Goal: Task Accomplishment & Management: Manage account settings

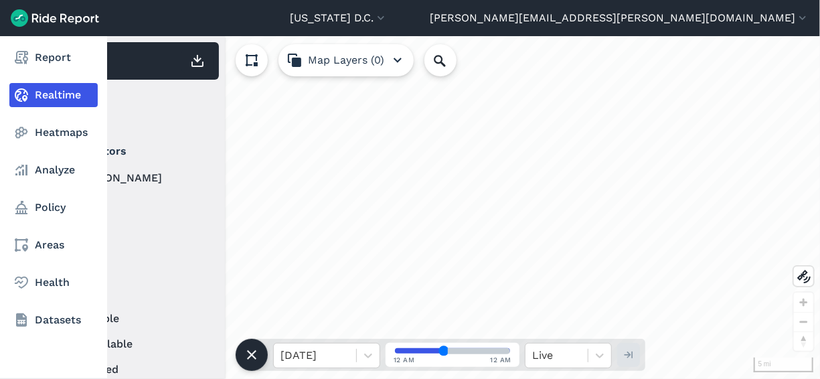
click at [27, 187] on nav "Report Realtime Heatmaps Analyze Policy Areas Health Datasets" at bounding box center [53, 188] width 107 height 305
click at [44, 209] on link "Policy" at bounding box center [53, 207] width 88 height 24
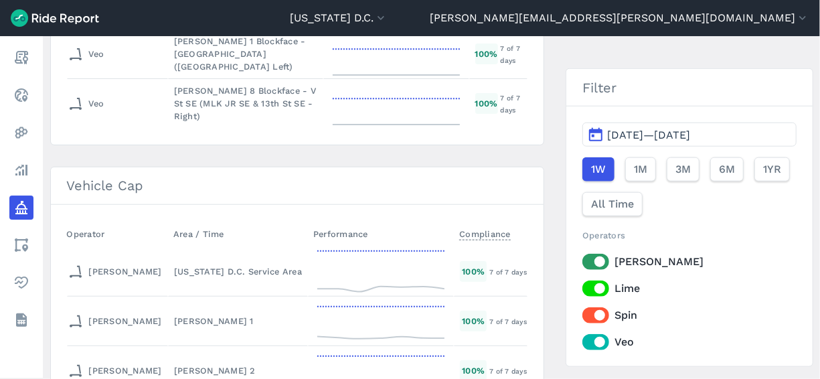
scroll to position [5478, 0]
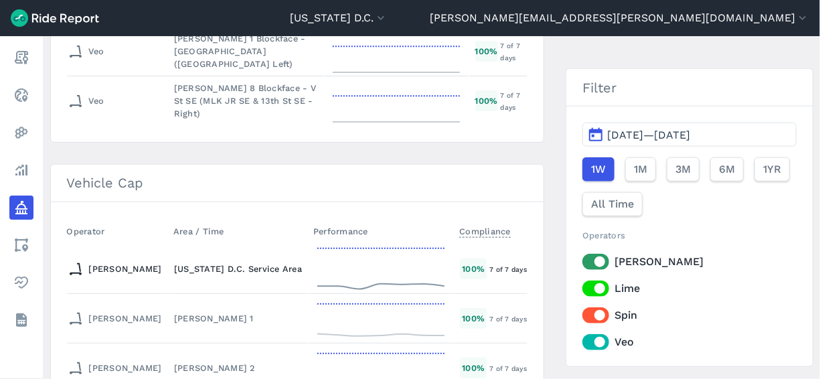
click at [195, 262] on div "[US_STATE] D.C. Service Area" at bounding box center [238, 268] width 128 height 13
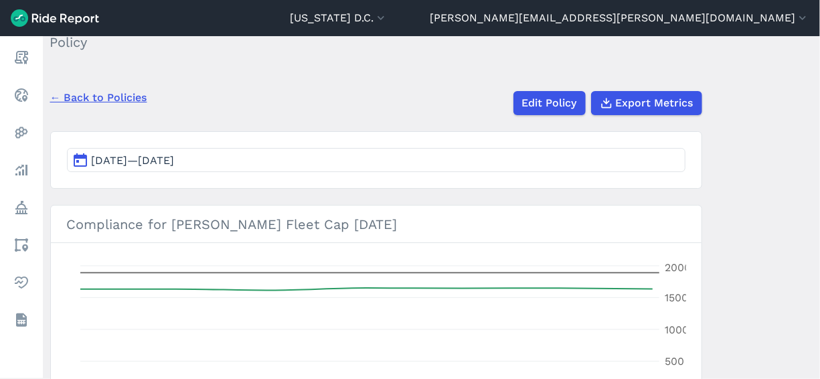
scroll to position [74, 0]
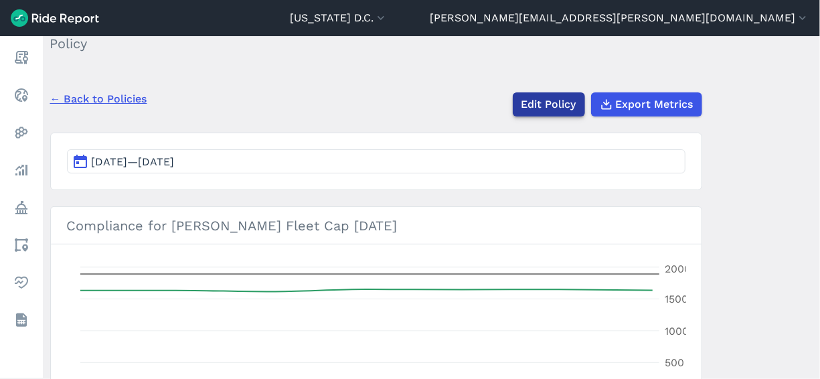
click at [529, 110] on link "Edit Policy" at bounding box center [549, 104] width 72 height 24
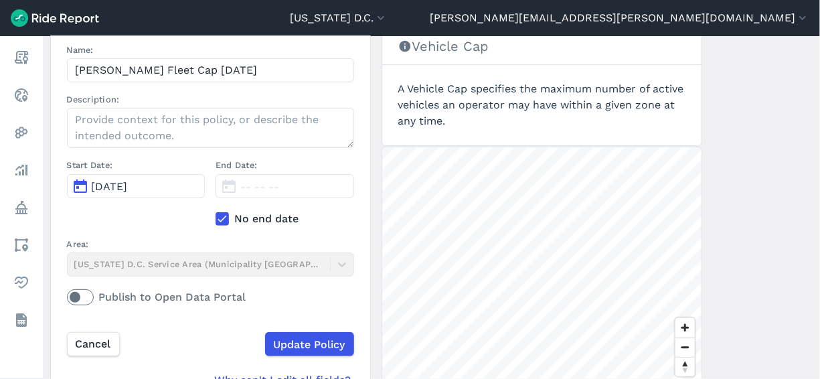
scroll to position [141, 0]
click at [218, 223] on icon at bounding box center [222, 218] width 12 height 13
click at [216, 220] on input "No end date" at bounding box center [216, 215] width 0 height 9
click at [276, 184] on span "[DATE]" at bounding box center [258, 186] width 36 height 13
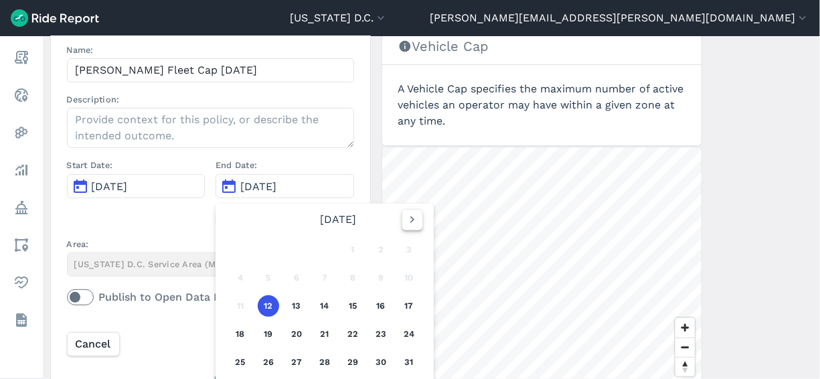
click at [407, 222] on icon "button" at bounding box center [412, 219] width 13 height 13
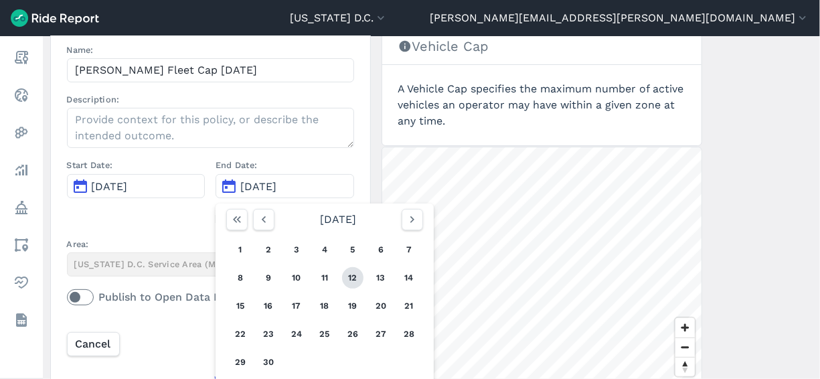
click at [357, 274] on button "12" at bounding box center [352, 277] width 21 height 21
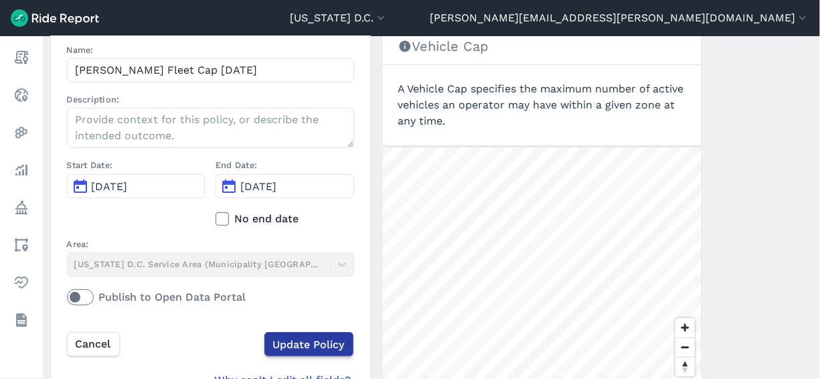
click at [309, 344] on input "Update Policy" at bounding box center [308, 344] width 89 height 24
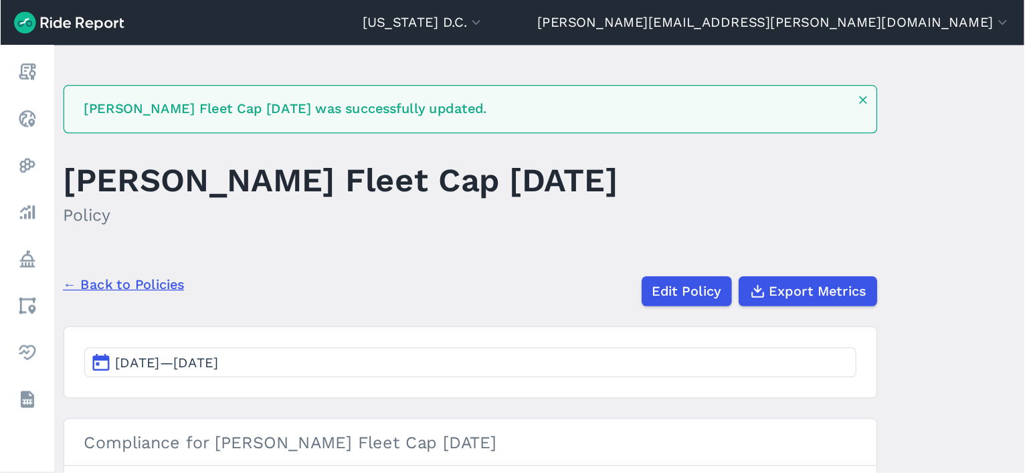
scroll to position [1, 0]
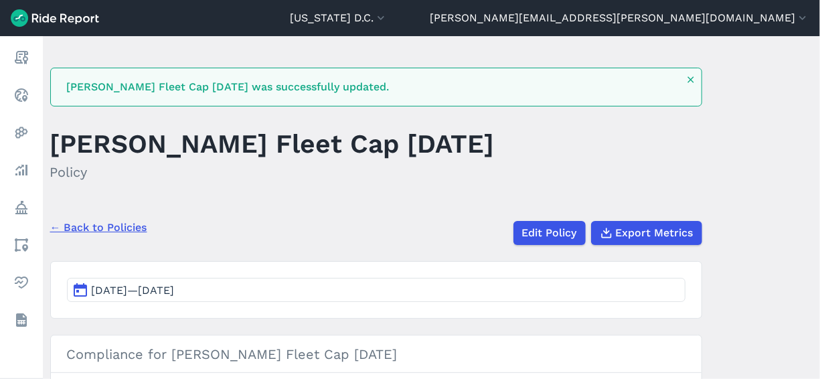
click at [98, 228] on link "← Back to Policies" at bounding box center [98, 228] width 97 height 16
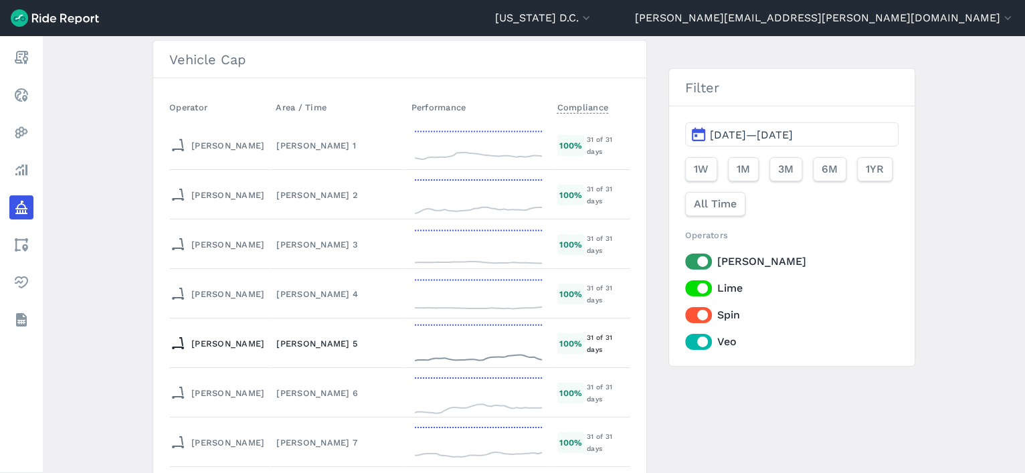
scroll to position [5510, 0]
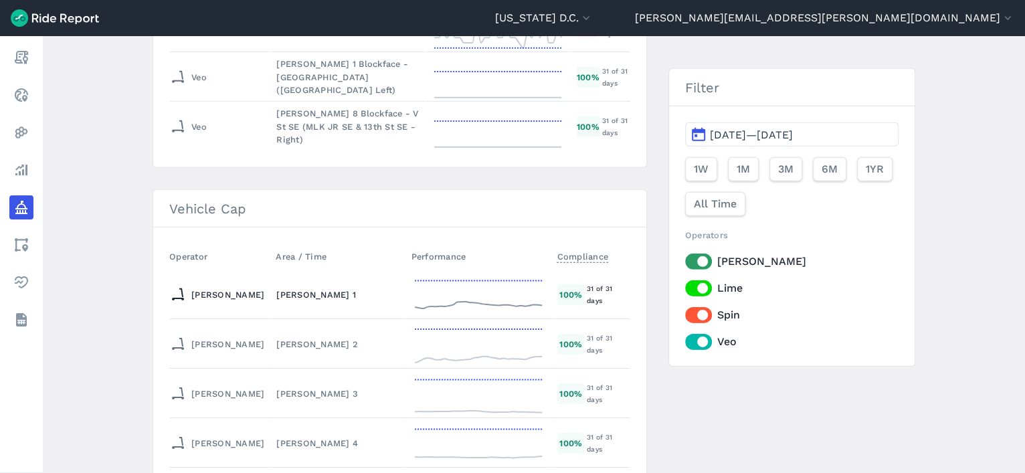
click at [278, 288] on div "[PERSON_NAME] 1" at bounding box center [337, 294] width 123 height 13
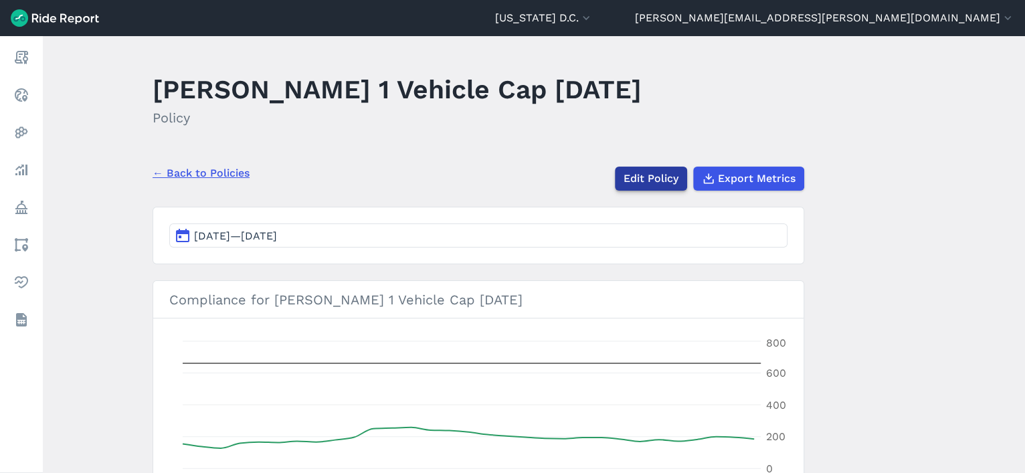
click at [661, 180] on link "Edit Policy" at bounding box center [651, 179] width 72 height 24
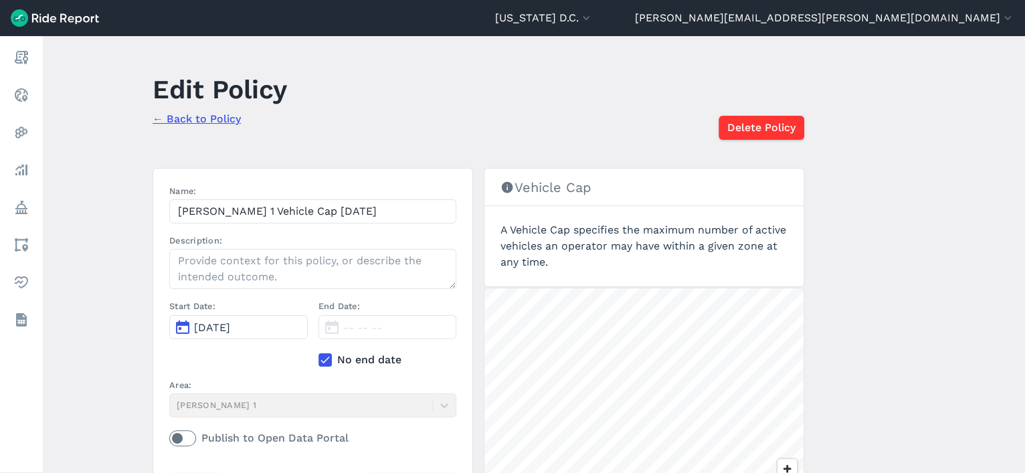
click at [314, 361] on div "Start Date: [DATE] End Date: -- -- -- No end date" at bounding box center [312, 339] width 287 height 78
click at [321, 357] on icon at bounding box center [325, 359] width 12 height 13
click at [319, 357] on input "No end date" at bounding box center [319, 356] width 0 height 9
click at [380, 327] on span "[DATE]" at bounding box center [361, 327] width 36 height 13
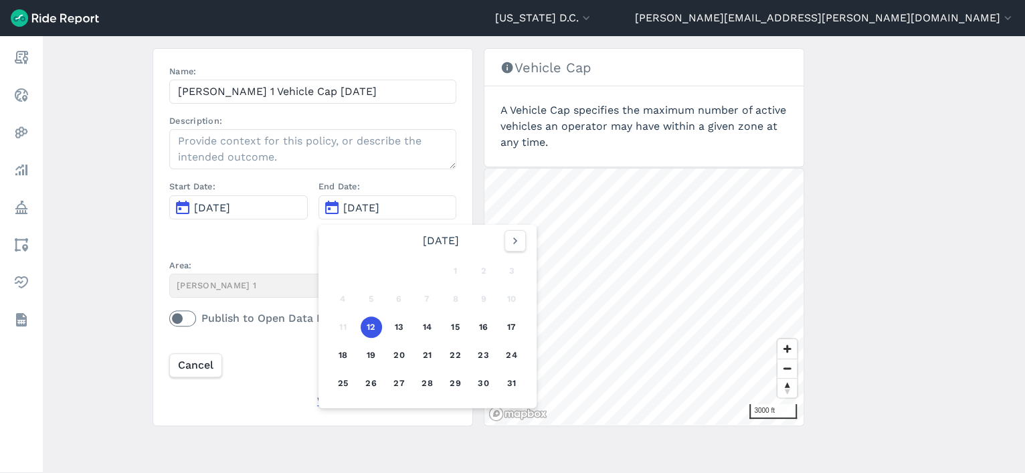
scroll to position [119, 0]
click at [515, 248] on button "button" at bounding box center [515, 241] width 21 height 21
click at [457, 296] on button "12" at bounding box center [455, 299] width 21 height 21
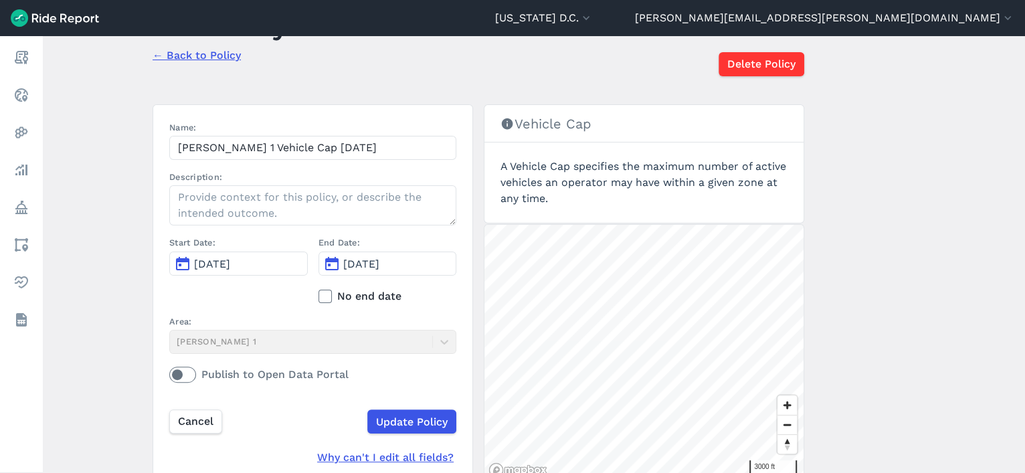
scroll to position [108, 0]
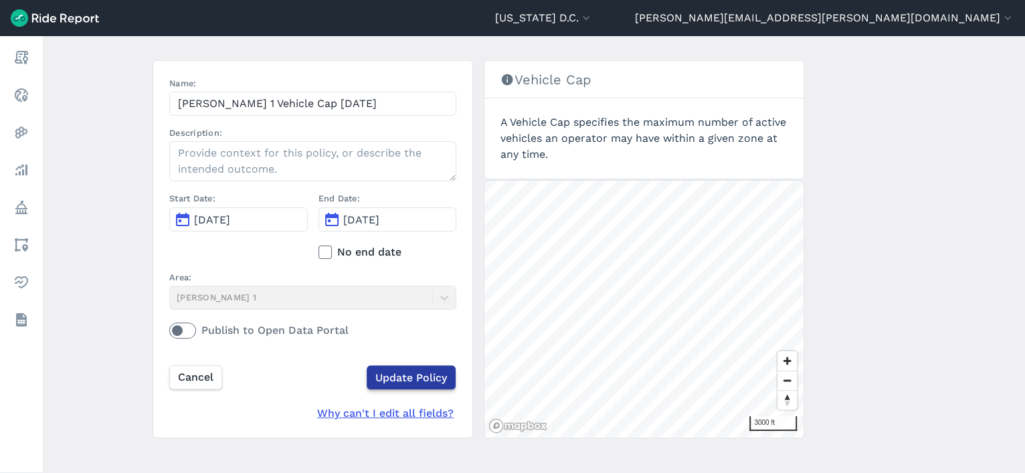
click at [380, 376] on input "Update Policy" at bounding box center [411, 377] width 89 height 24
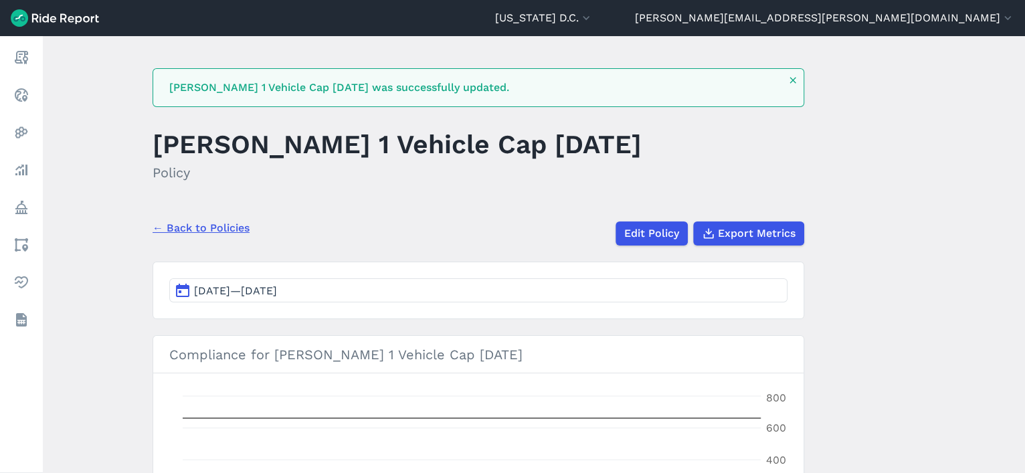
click at [230, 226] on link "← Back to Policies" at bounding box center [201, 228] width 97 height 16
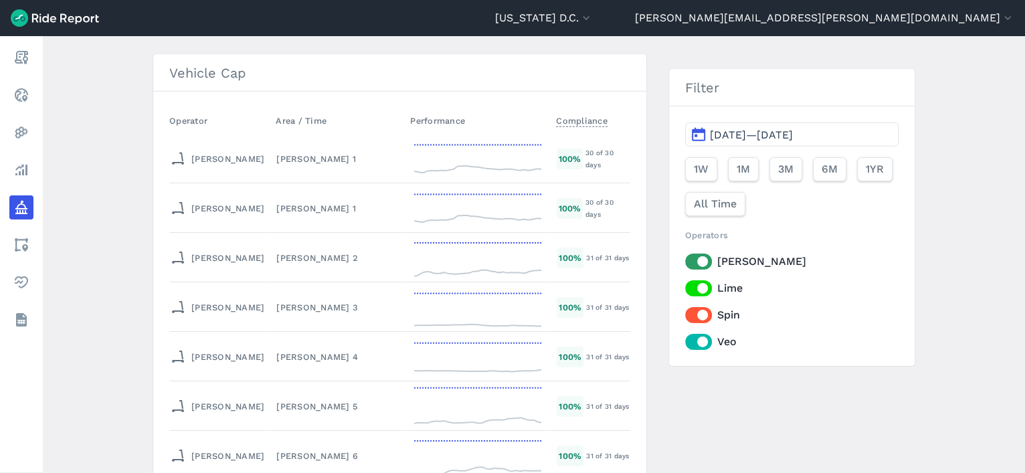
scroll to position [5644, 0]
click at [276, 254] on div "[PERSON_NAME] 2" at bounding box center [337, 260] width 122 height 13
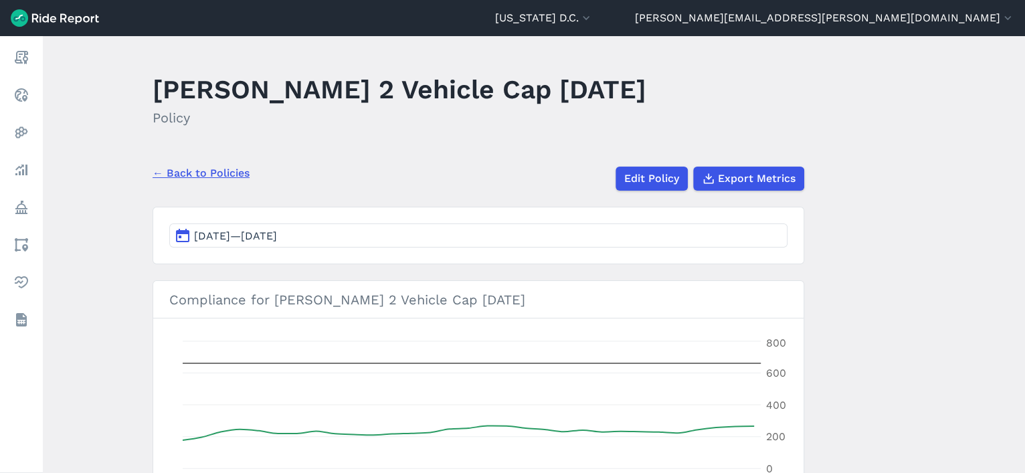
click at [277, 240] on span "[DATE]—[DATE]" at bounding box center [235, 236] width 83 height 13
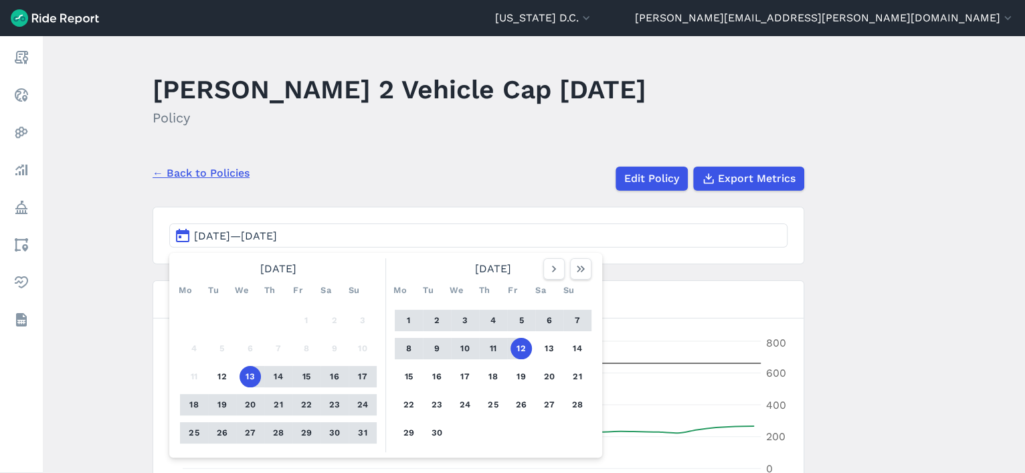
click at [485, 156] on div "← Back to Policies Edit Policy Export Metrics" at bounding box center [479, 173] width 652 height 35
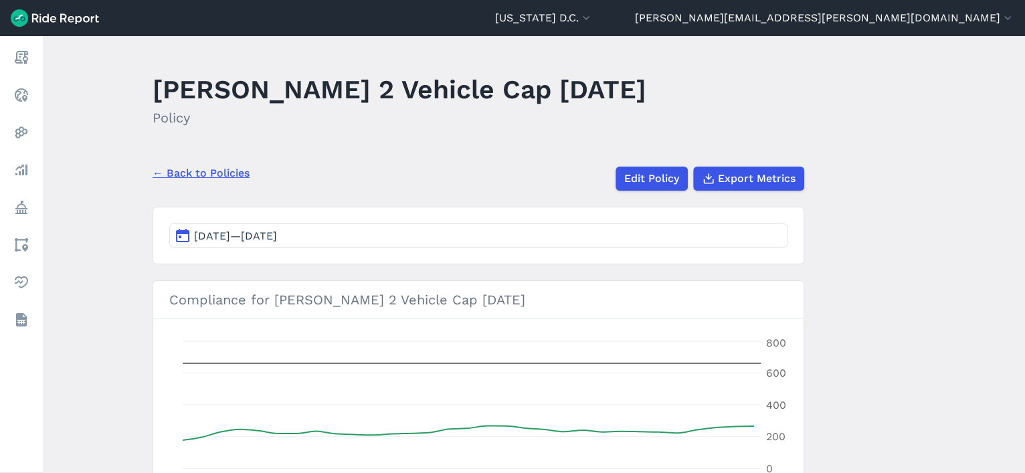
click at [202, 172] on link "← Back to Policies" at bounding box center [201, 173] width 97 height 16
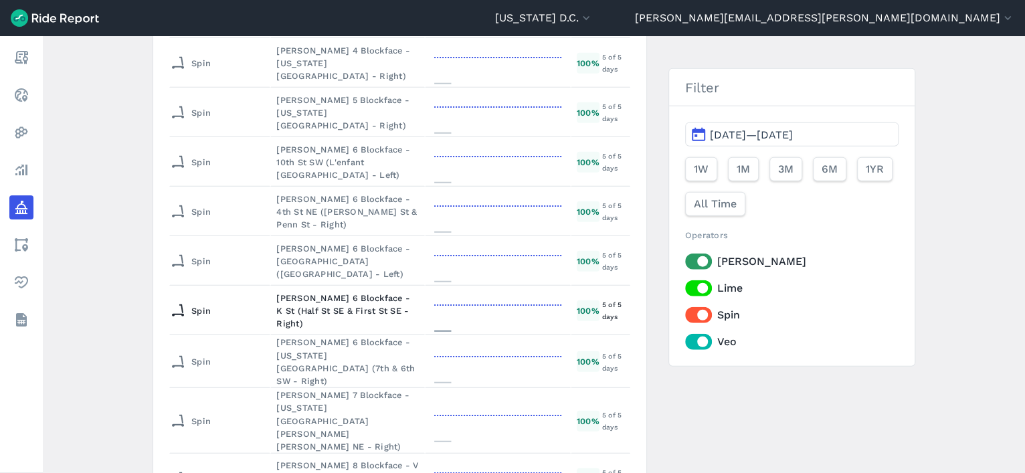
scroll to position [5498, 0]
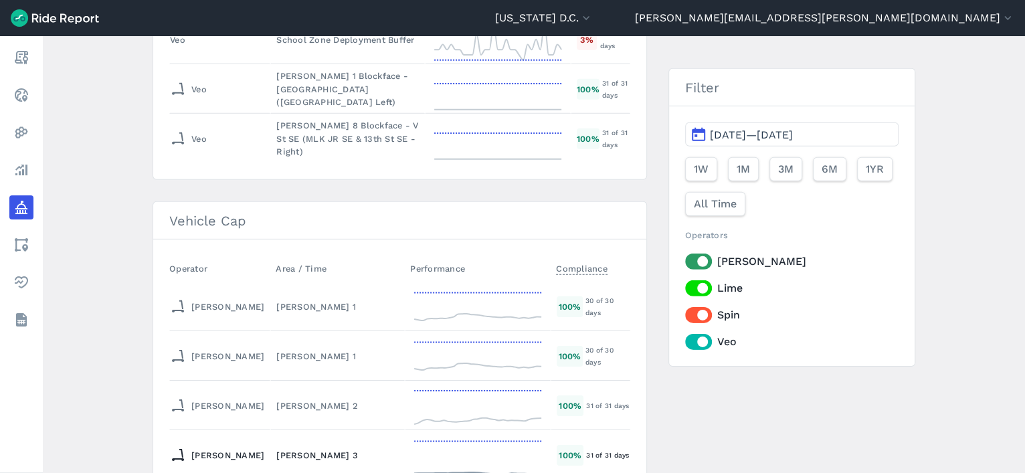
click at [276, 378] on div "[PERSON_NAME] 3" at bounding box center [337, 455] width 122 height 13
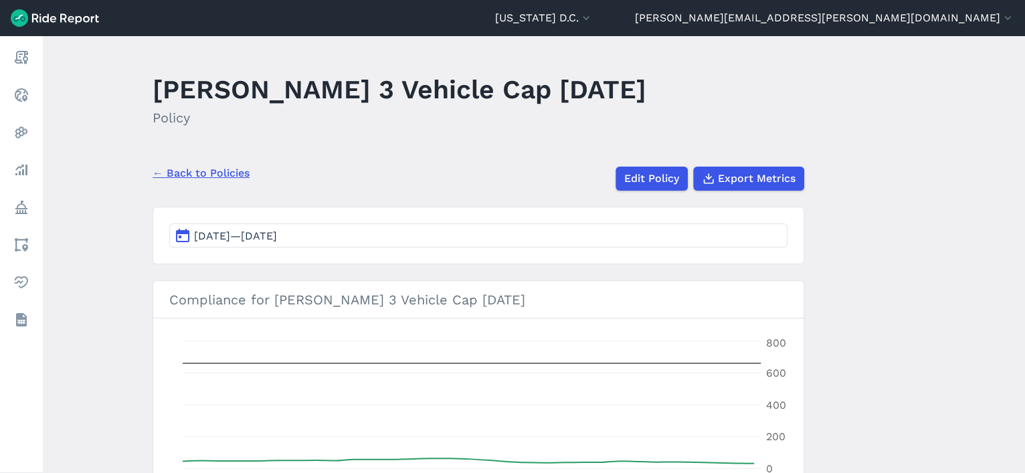
click at [440, 238] on button "[DATE]—[DATE]" at bounding box center [478, 236] width 618 height 24
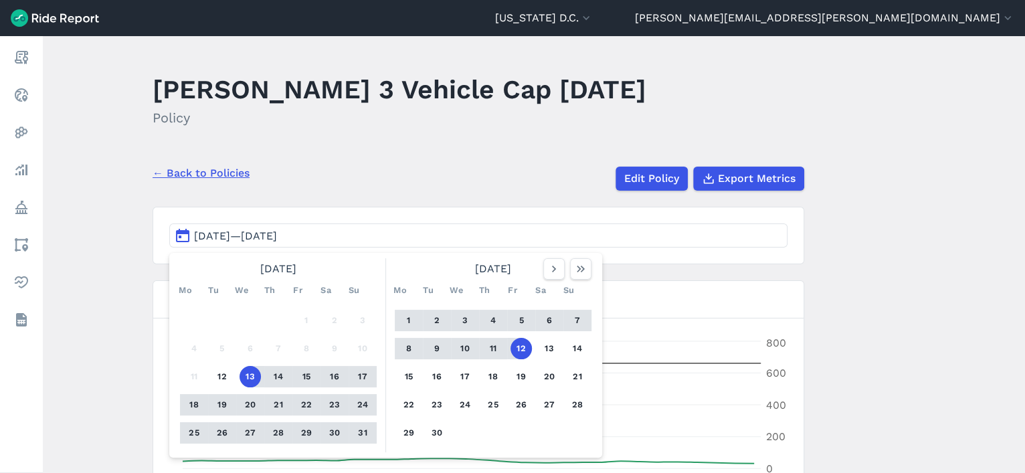
click at [210, 171] on link "← Back to Policies" at bounding box center [201, 173] width 97 height 16
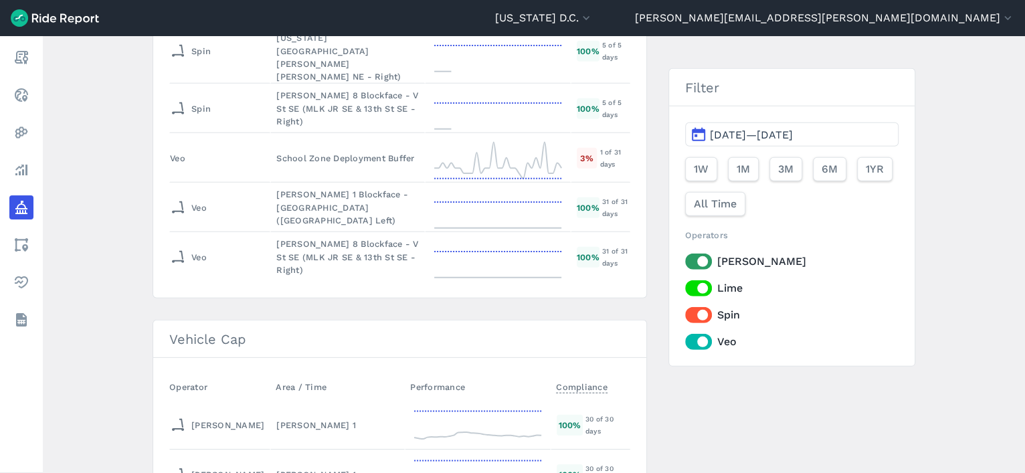
scroll to position [5867, 0]
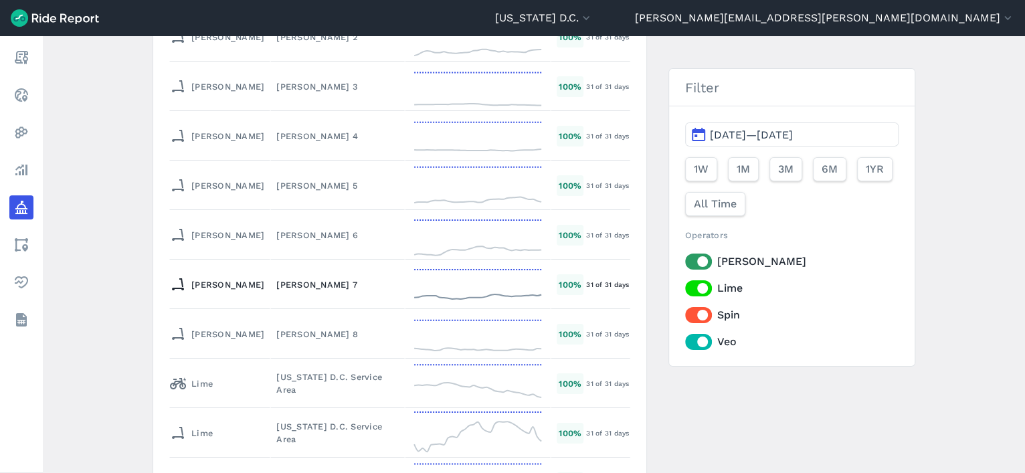
click at [276, 278] on div "[PERSON_NAME] 7" at bounding box center [337, 284] width 122 height 13
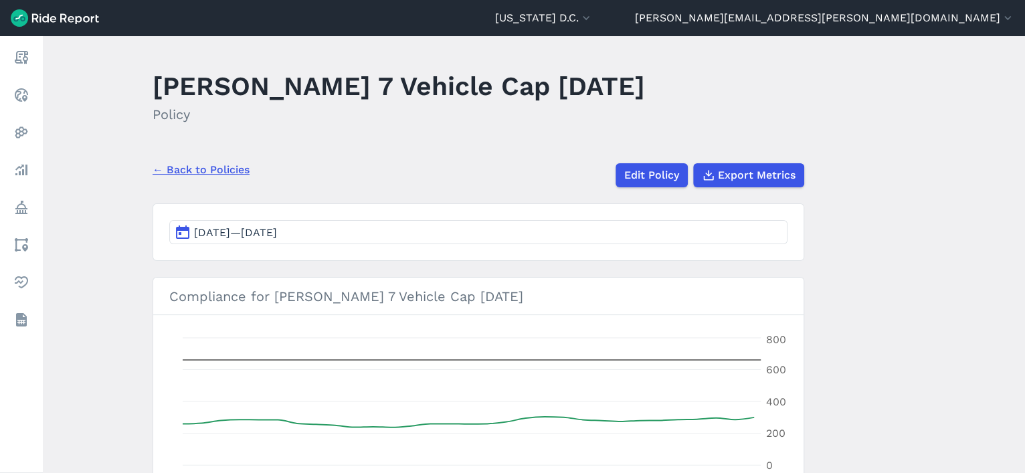
scroll to position [5, 0]
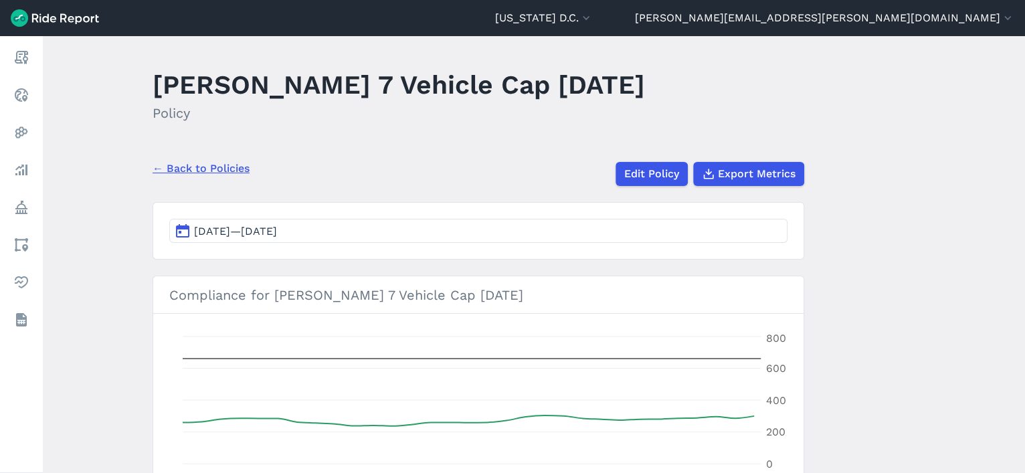
click at [199, 165] on link "← Back to Policies" at bounding box center [201, 169] width 97 height 16
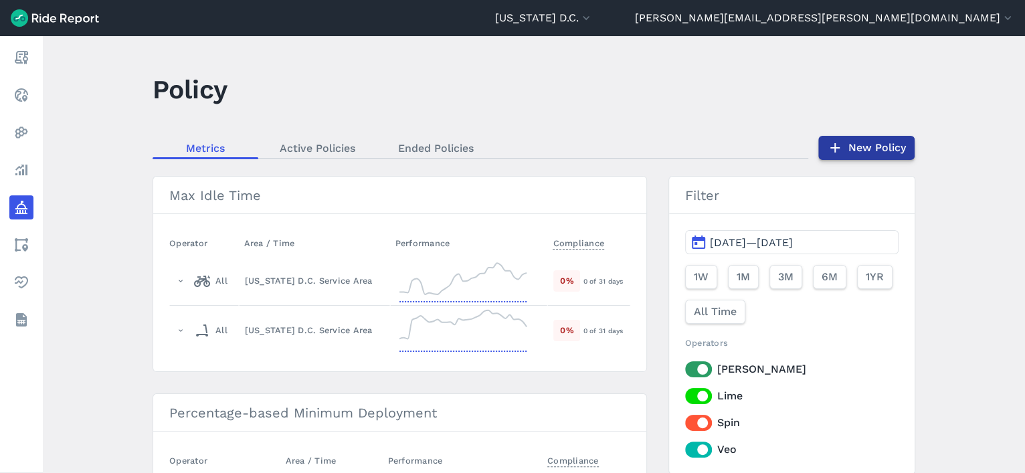
click at [819, 154] on link "New Policy" at bounding box center [867, 148] width 96 height 24
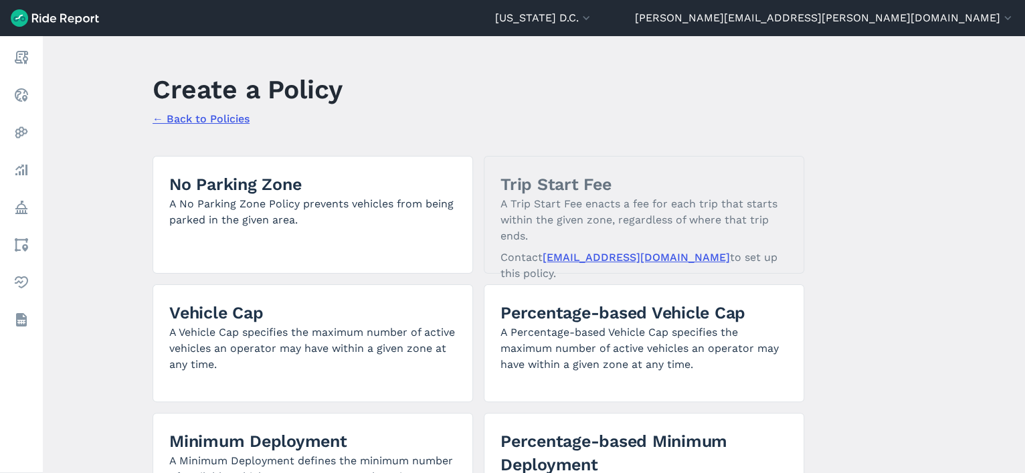
scroll to position [118, 0]
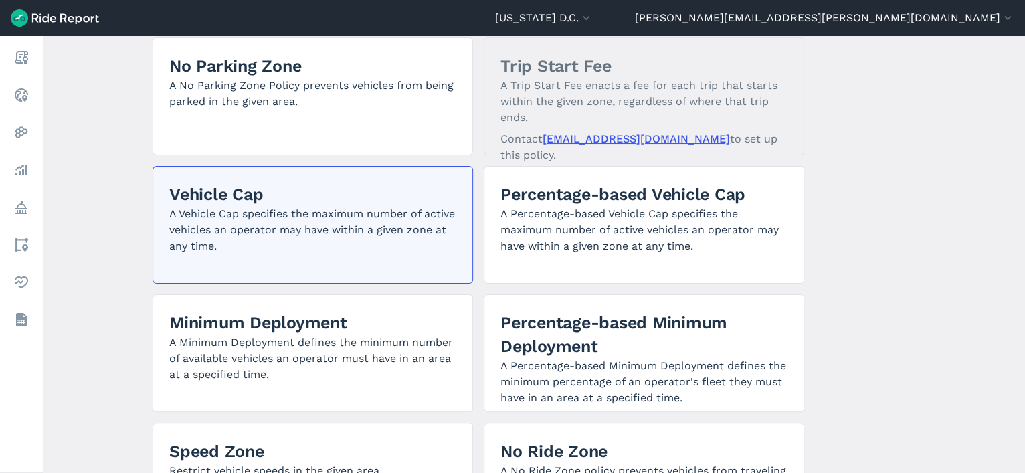
click at [249, 184] on h2 "Vehicle Cap" at bounding box center [312, 194] width 287 height 23
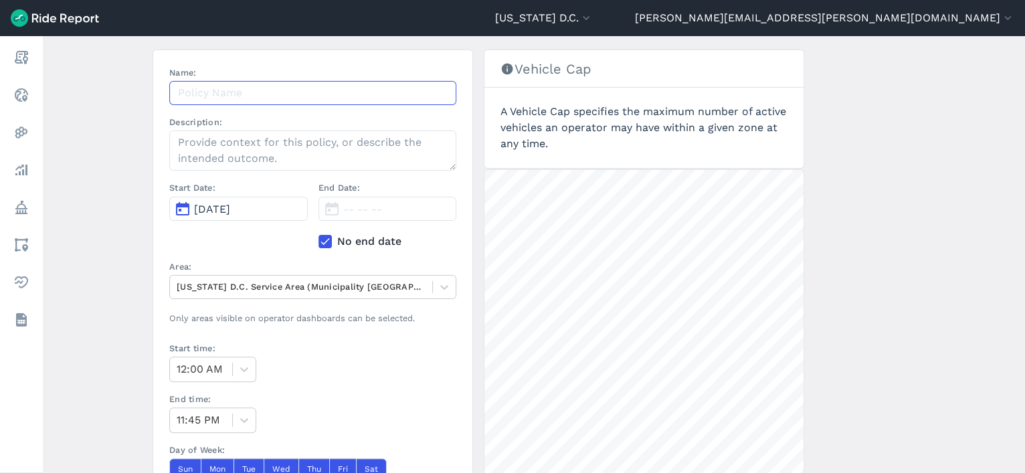
click at [233, 96] on input "Name:" at bounding box center [312, 93] width 287 height 24
type input "[PERSON_NAME] Vehicle Cap [DATE]"
click at [137, 118] on main "Create a Policy ← Back to Policies Name: [PERSON_NAME] Vehicle Cap [DATE] Descr…" at bounding box center [534, 254] width 983 height 437
click at [271, 143] on textarea "Description:" at bounding box center [312, 151] width 287 height 40
type textarea "2090"
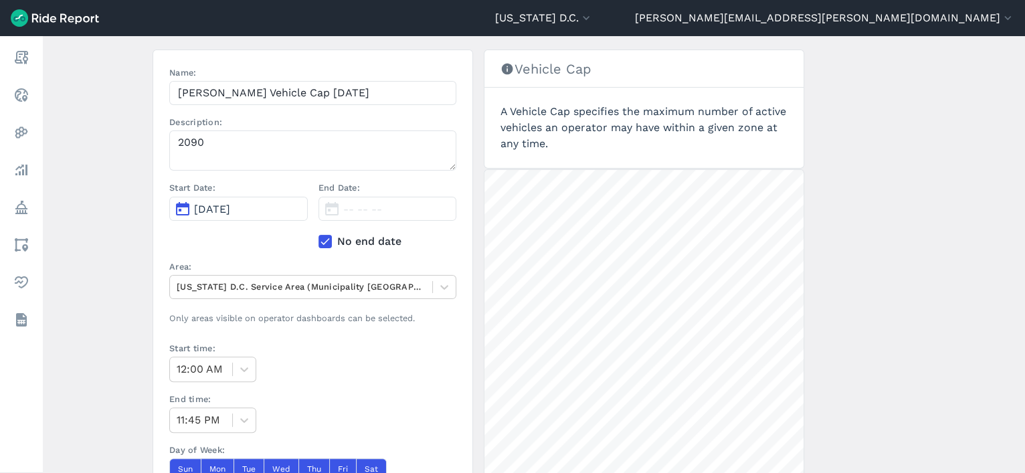
click at [230, 207] on span "[DATE]" at bounding box center [212, 209] width 36 height 13
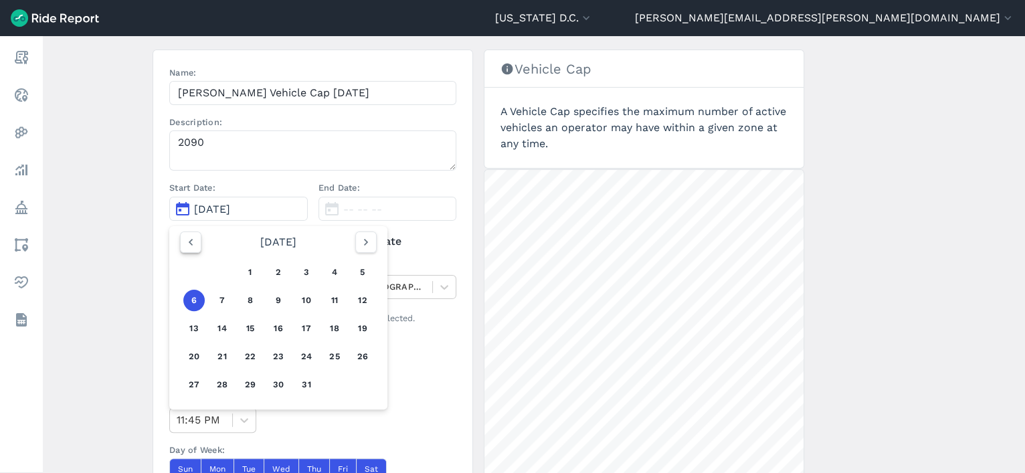
click at [186, 241] on icon "button" at bounding box center [190, 242] width 13 height 13
click at [268, 301] on button "11" at bounding box center [278, 300] width 21 height 21
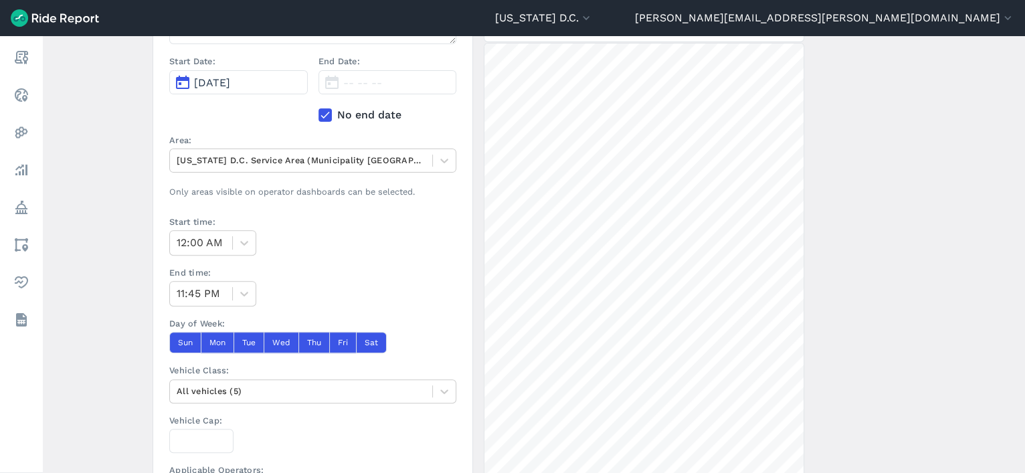
scroll to position [246, 0]
click at [271, 159] on div at bounding box center [301, 159] width 249 height 15
click at [78, 172] on main "Create a Policy ← Back to Policies Name: [PERSON_NAME] Vehicle Cap [DATE] Descr…" at bounding box center [534, 254] width 983 height 437
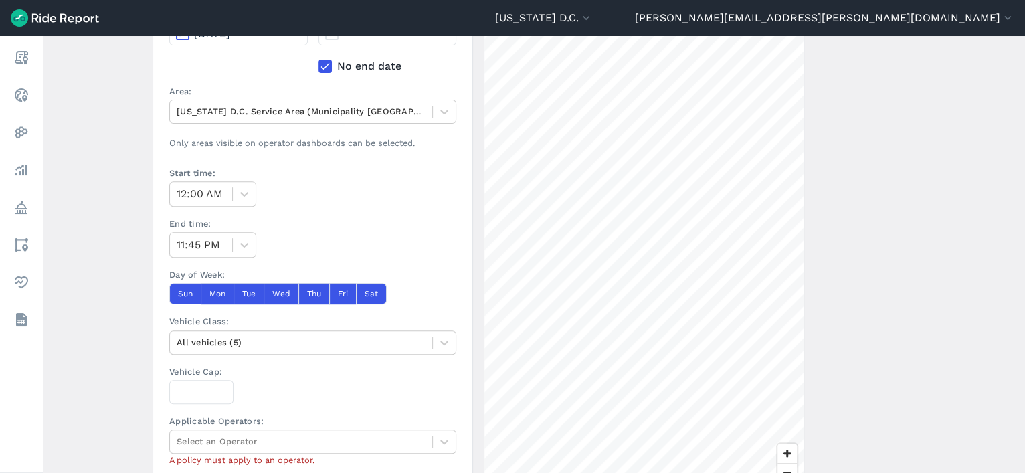
scroll to position [301, 0]
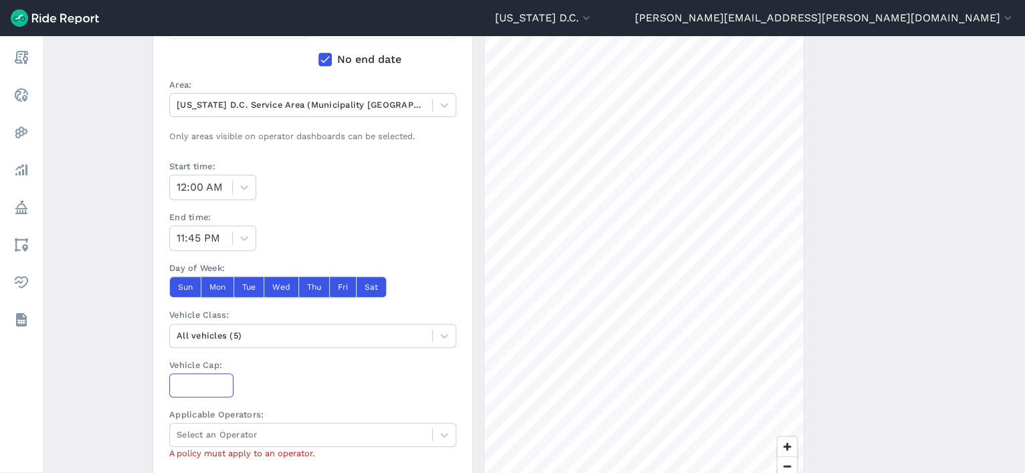
click at [205, 378] on input "Vehicle Cap:" at bounding box center [201, 385] width 64 height 24
type input "2090"
click at [236, 378] on div at bounding box center [301, 434] width 249 height 15
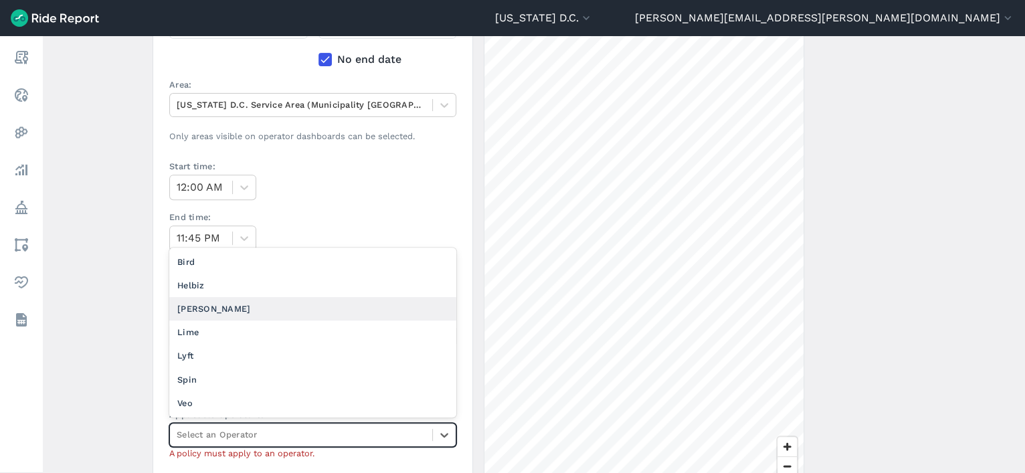
click at [221, 310] on div "[PERSON_NAME]" at bounding box center [312, 308] width 287 height 23
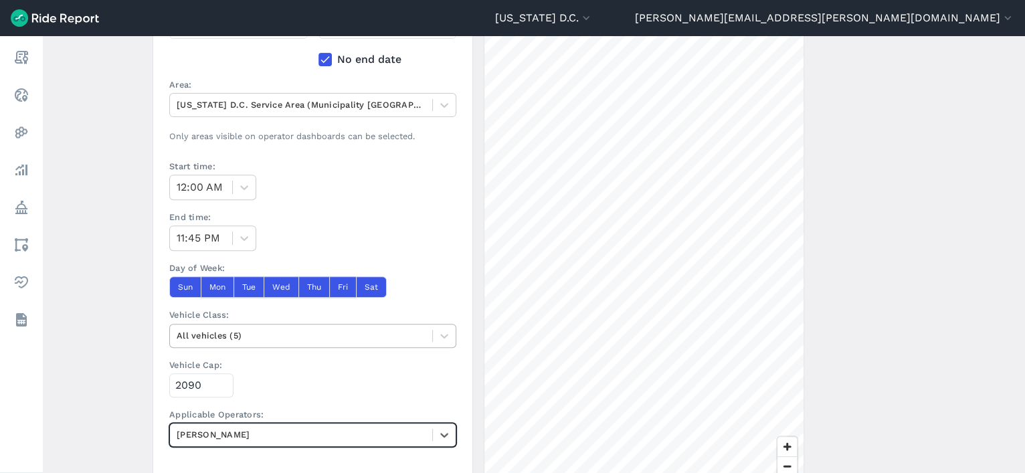
click at [297, 337] on div at bounding box center [301, 335] width 249 height 15
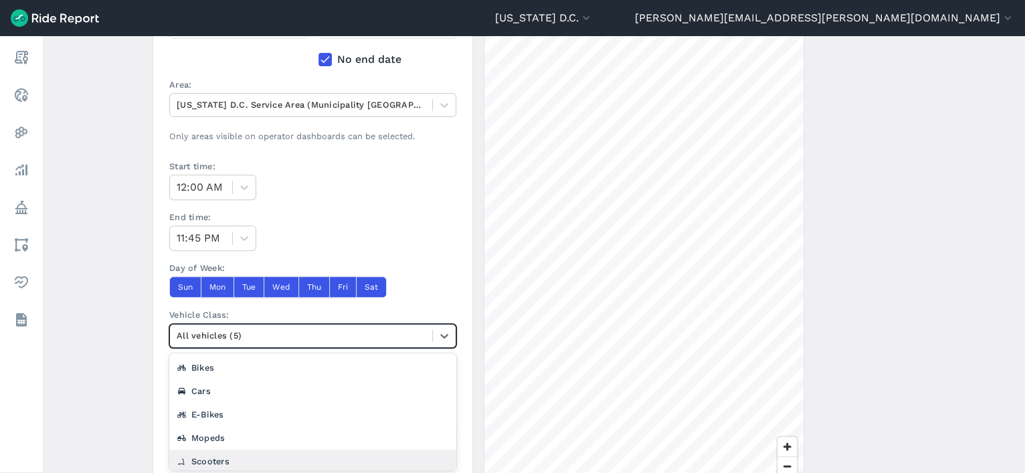
click at [262, 378] on div "Scooters" at bounding box center [312, 461] width 287 height 23
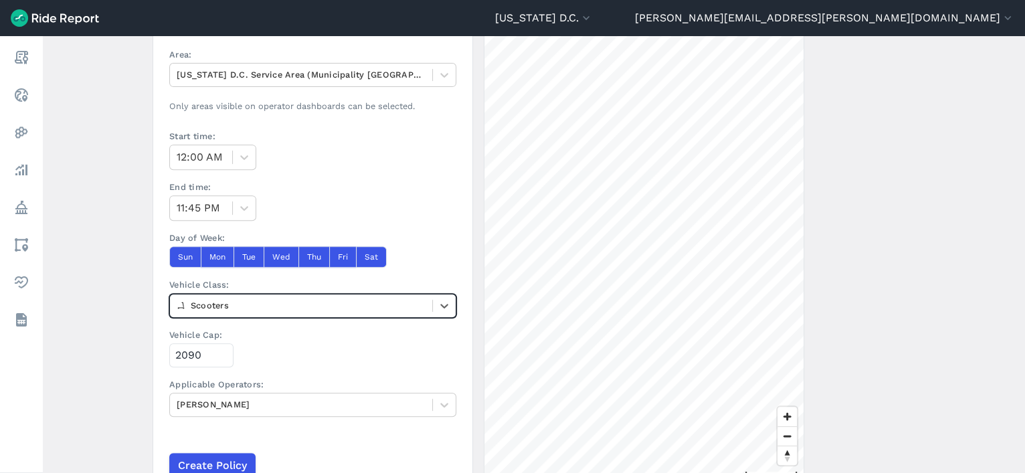
scroll to position [331, 0]
click at [358, 160] on div "Start time: 12:00 AM" at bounding box center [312, 150] width 287 height 40
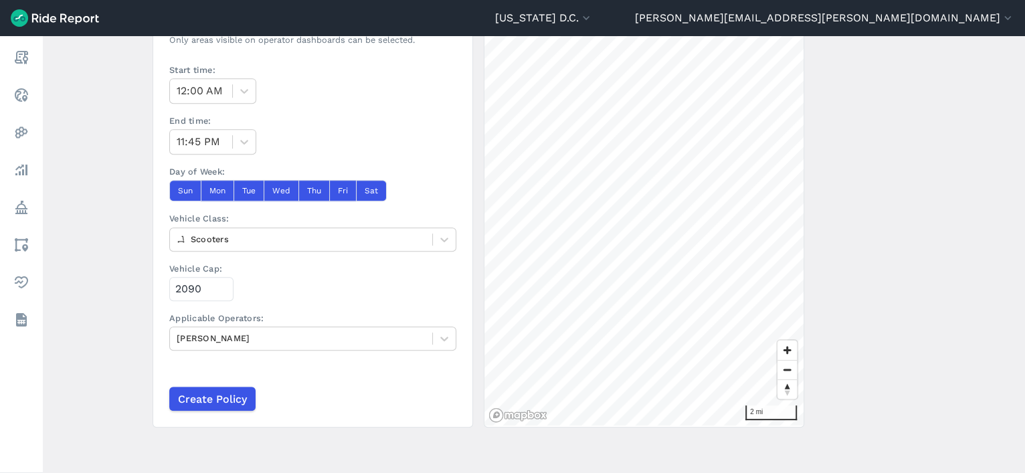
scroll to position [396, 0]
click at [198, 378] on input "Create Policy" at bounding box center [212, 400] width 86 height 24
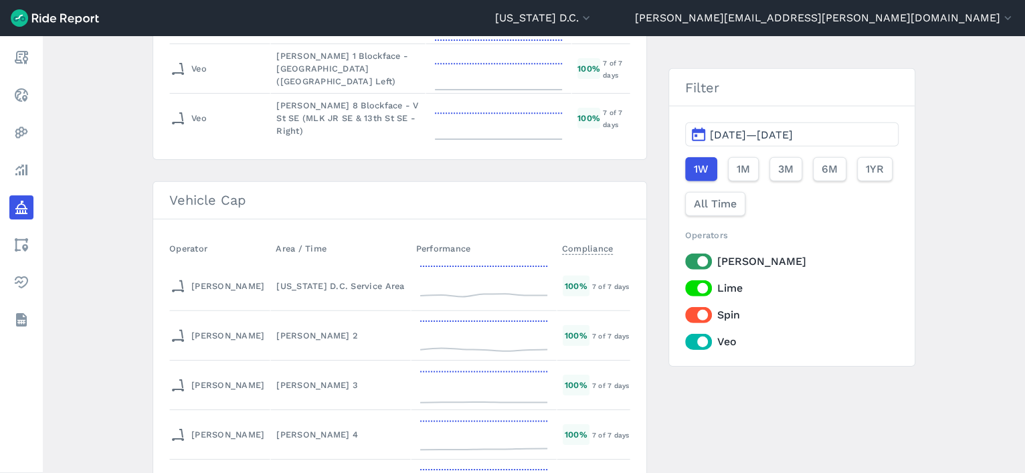
scroll to position [5515, 0]
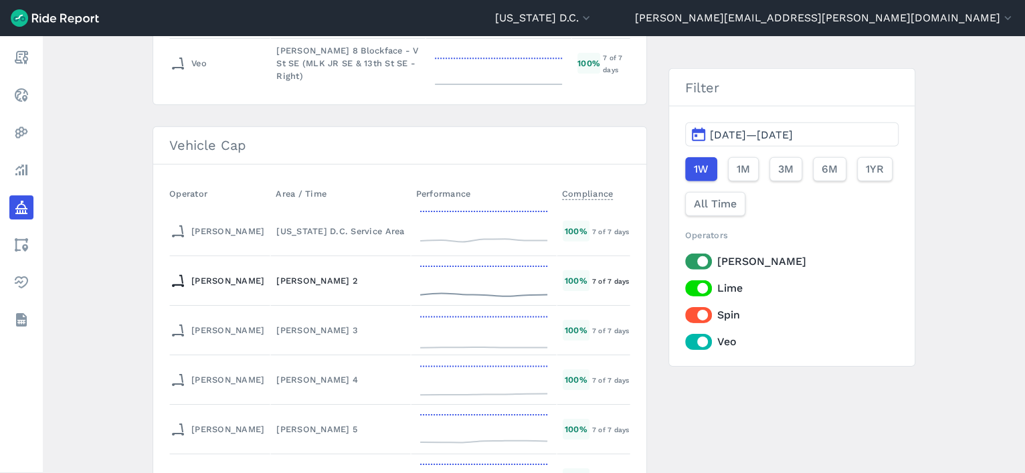
click at [276, 274] on div "[PERSON_NAME] 2" at bounding box center [340, 280] width 128 height 13
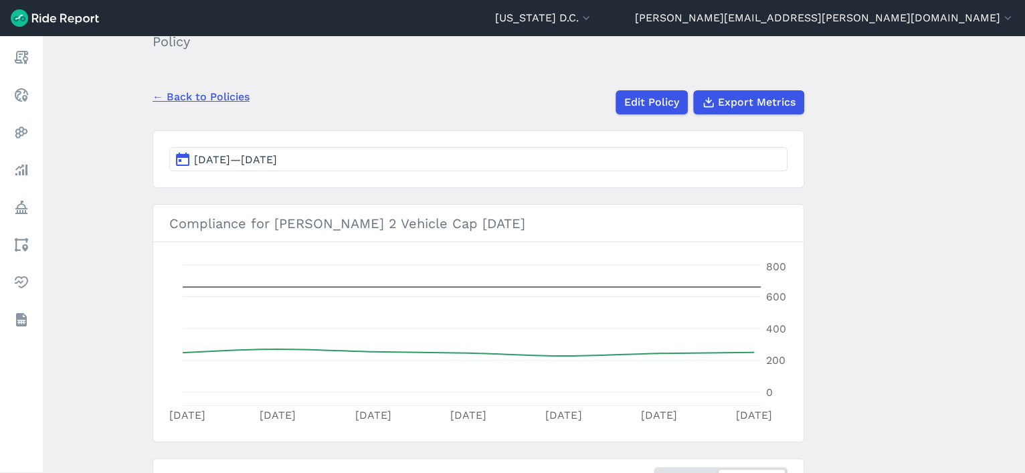
scroll to position [78, 0]
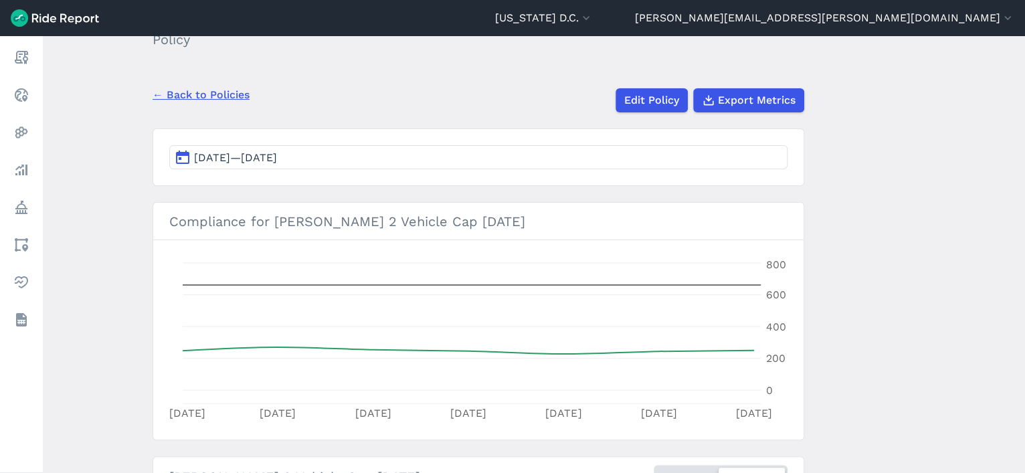
click at [205, 81] on div "← Back to Policies Edit Policy Export Metrics" at bounding box center [479, 95] width 652 height 35
click at [210, 94] on link "← Back to Policies" at bounding box center [201, 95] width 97 height 16
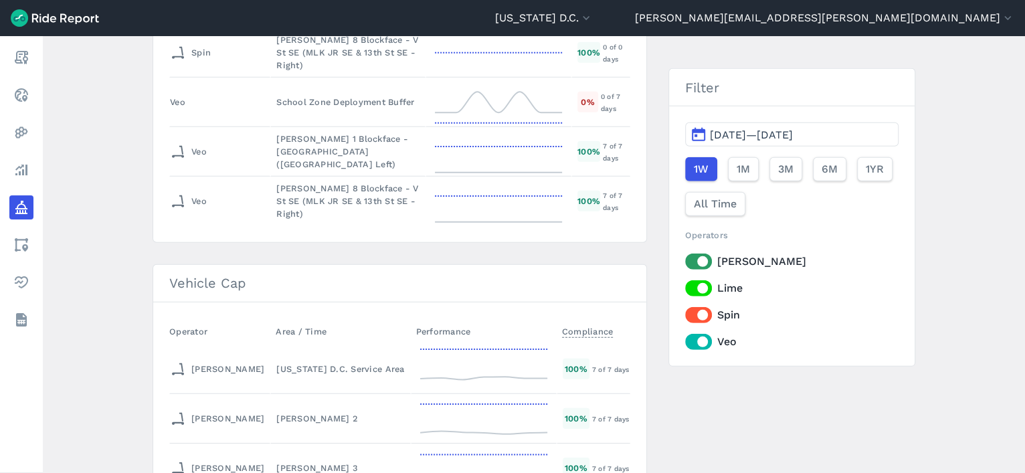
scroll to position [5376, 0]
click at [209, 378] on div "[PERSON_NAME]" at bounding box center [217, 420] width 94 height 21
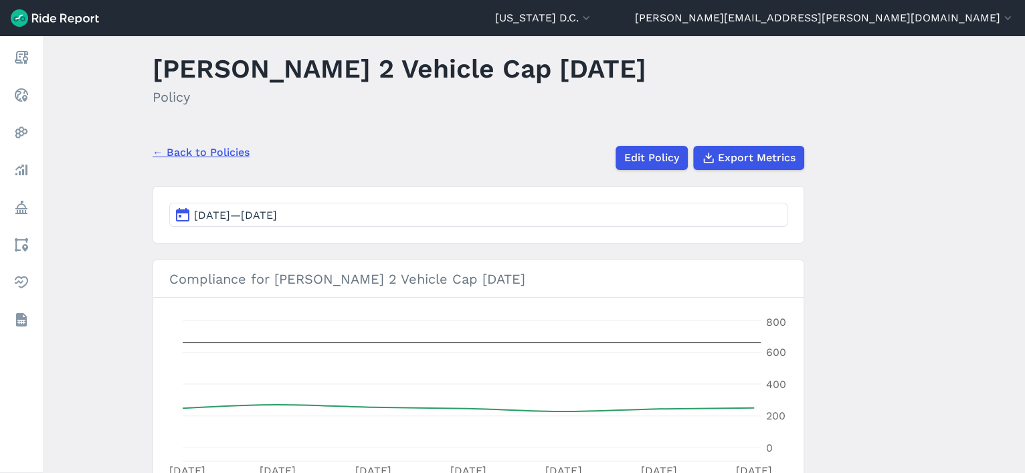
scroll to position [22, 0]
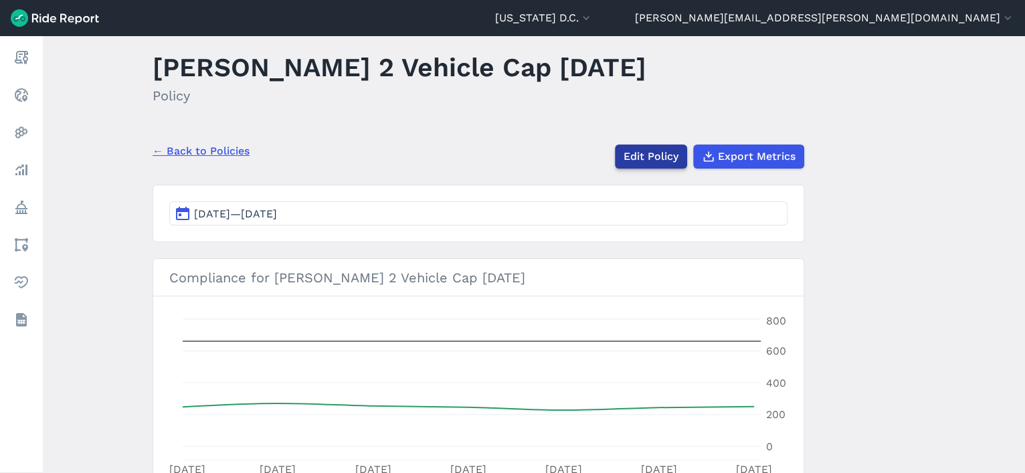
click at [644, 153] on link "Edit Policy" at bounding box center [651, 157] width 72 height 24
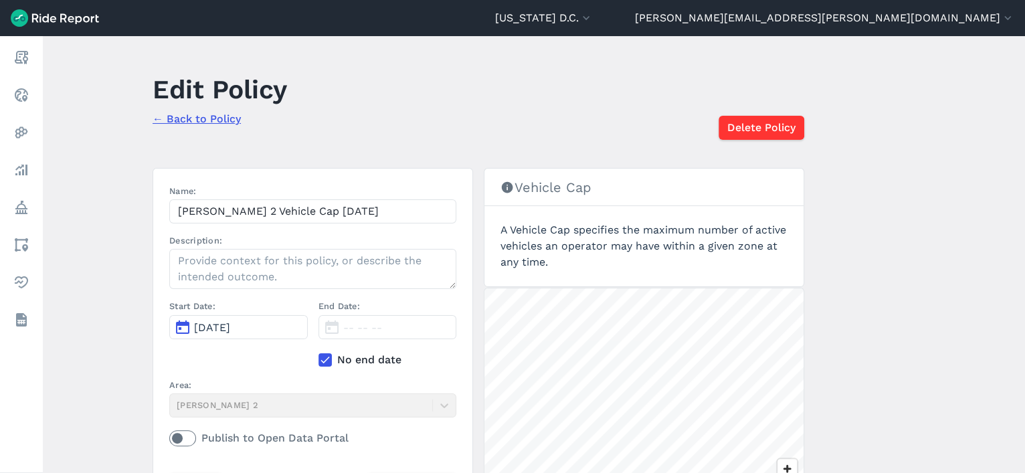
click at [325, 357] on use at bounding box center [325, 360] width 9 height 7
click at [319, 357] on input "No end date" at bounding box center [319, 356] width 0 height 9
click at [380, 321] on span "[DATE]" at bounding box center [361, 327] width 36 height 13
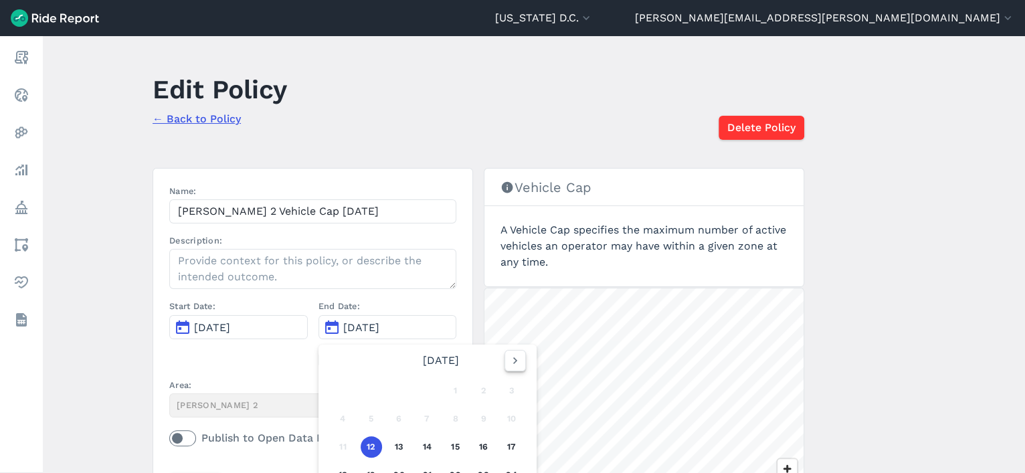
click at [512, 357] on icon "button" at bounding box center [515, 360] width 13 height 13
click at [459, 378] on button "12" at bounding box center [455, 418] width 21 height 21
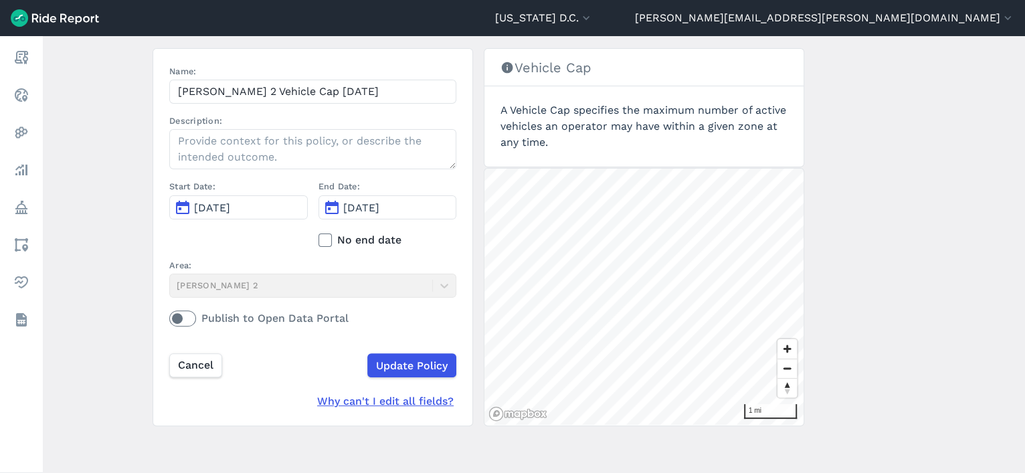
scroll to position [118, 0]
click at [409, 365] on input "Update Policy" at bounding box center [411, 367] width 89 height 24
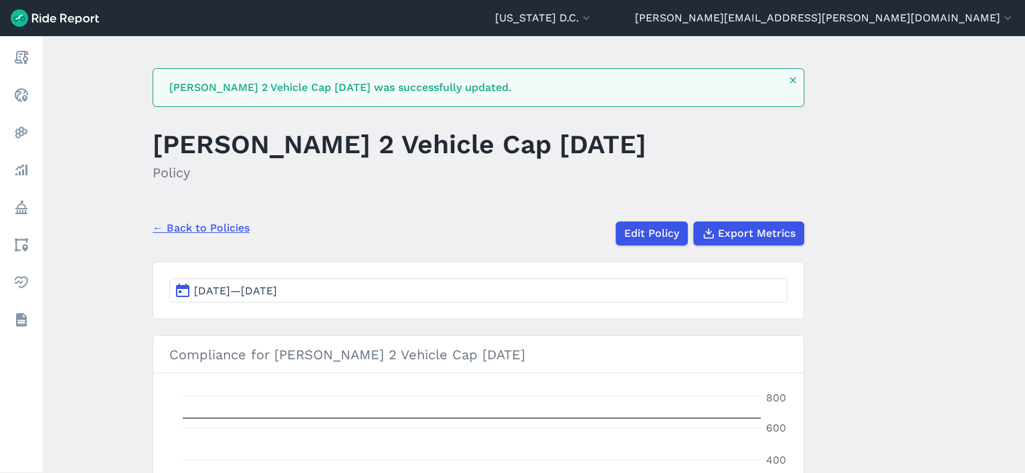
click at [192, 228] on link "← Back to Policies" at bounding box center [201, 228] width 97 height 16
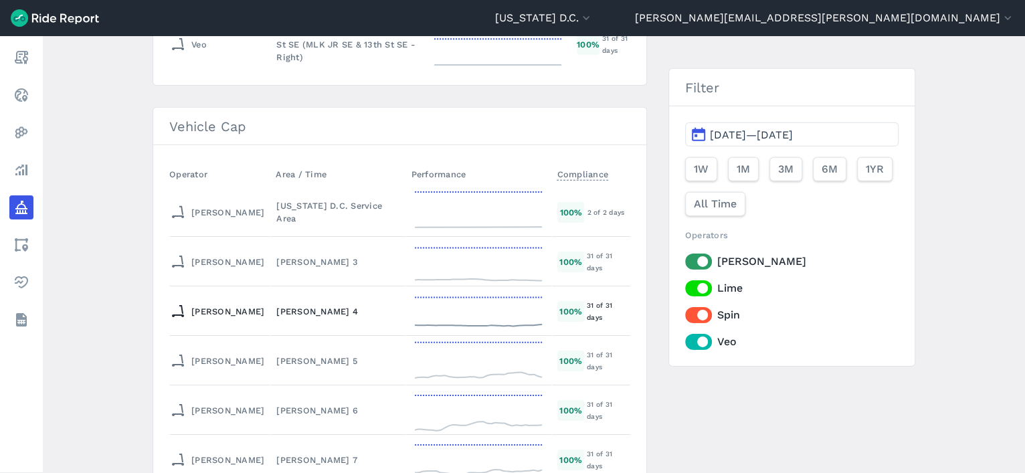
scroll to position [5504, 0]
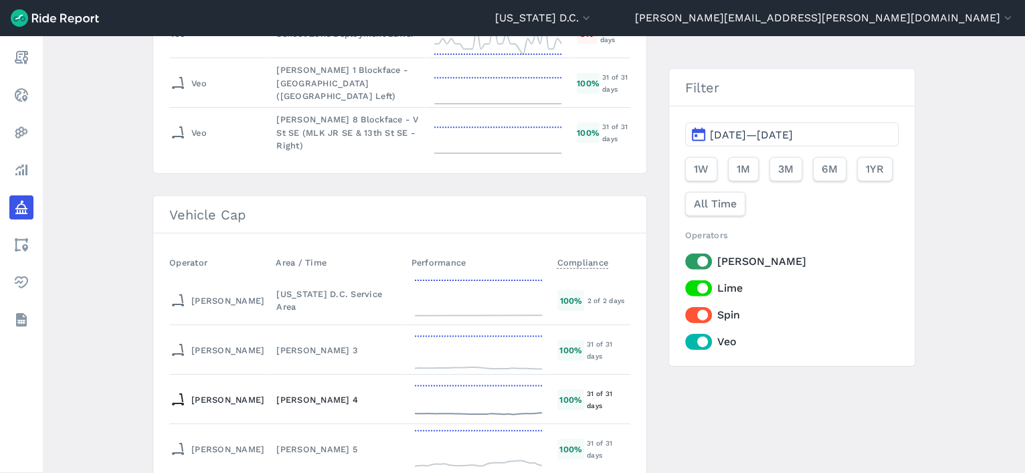
click at [276, 378] on div "[PERSON_NAME] 4" at bounding box center [337, 400] width 123 height 13
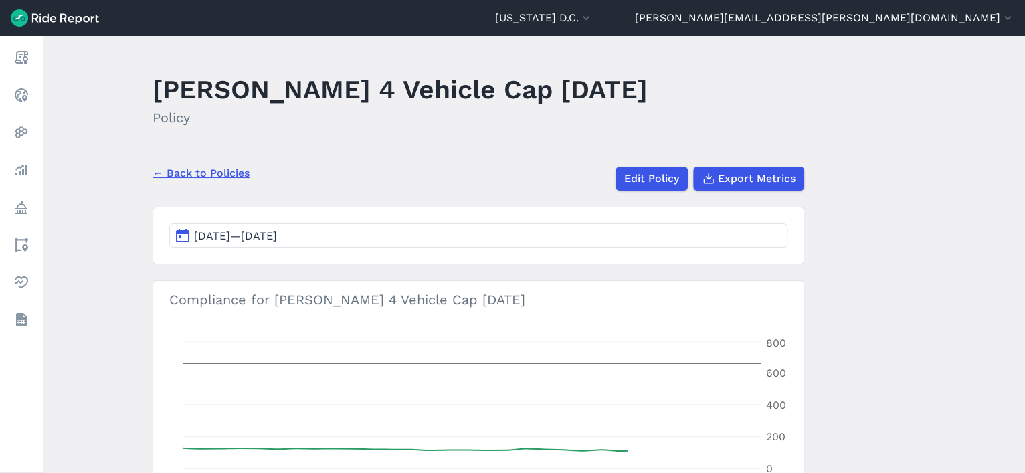
click at [428, 238] on button "[DATE]—[DATE]" at bounding box center [478, 236] width 618 height 24
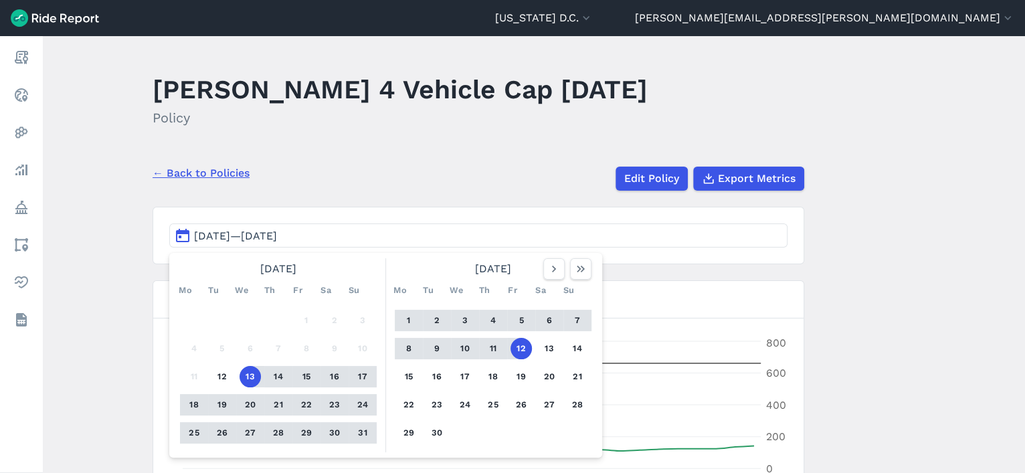
click at [238, 167] on link "← Back to Policies" at bounding box center [201, 173] width 97 height 16
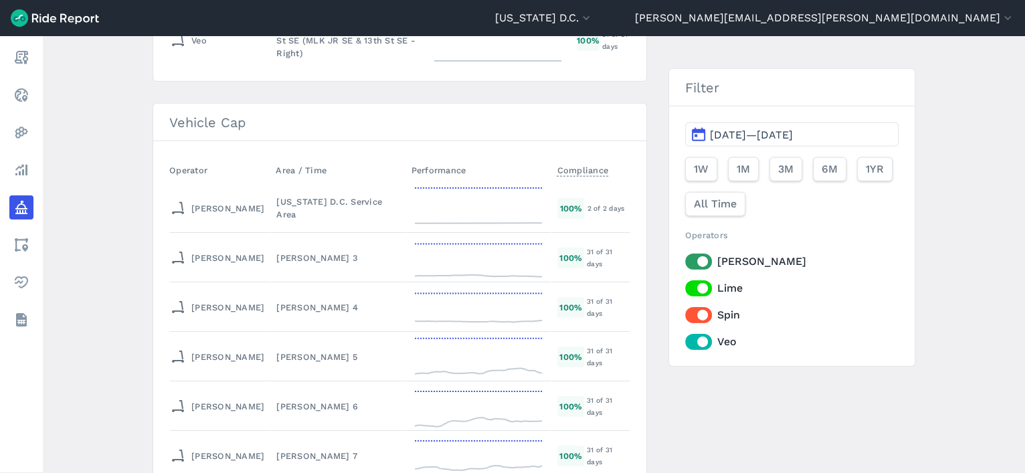
scroll to position [5598, 0]
click at [276, 349] on div "[PERSON_NAME] 5" at bounding box center [337, 355] width 123 height 13
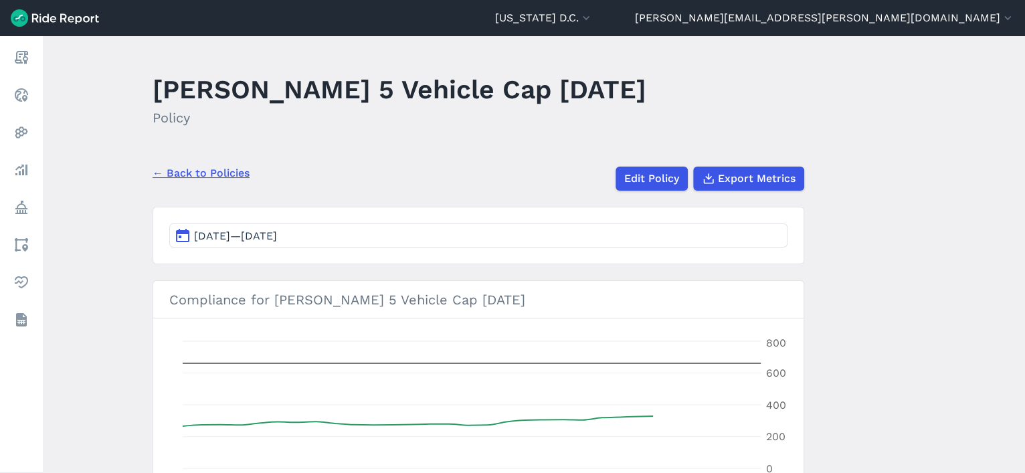
click at [277, 235] on span "[DATE]—[DATE]" at bounding box center [235, 236] width 83 height 13
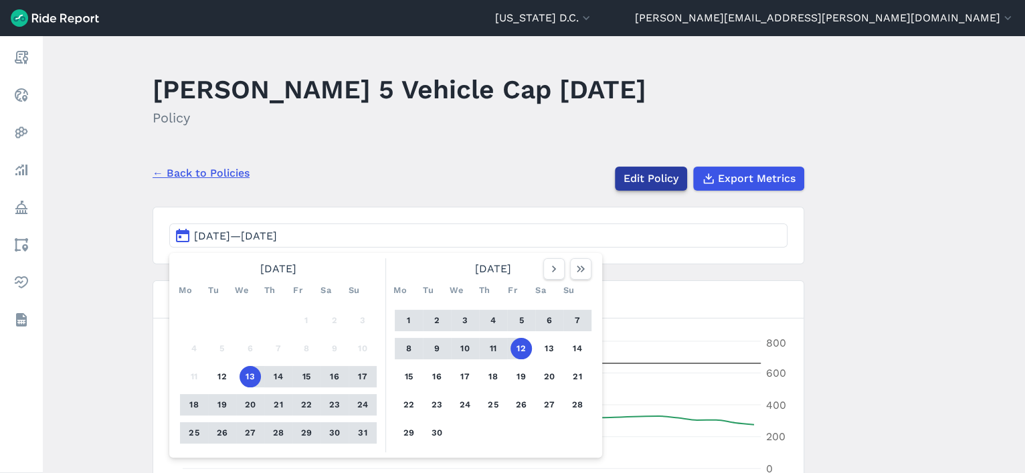
click at [640, 184] on link "Edit Policy" at bounding box center [651, 179] width 72 height 24
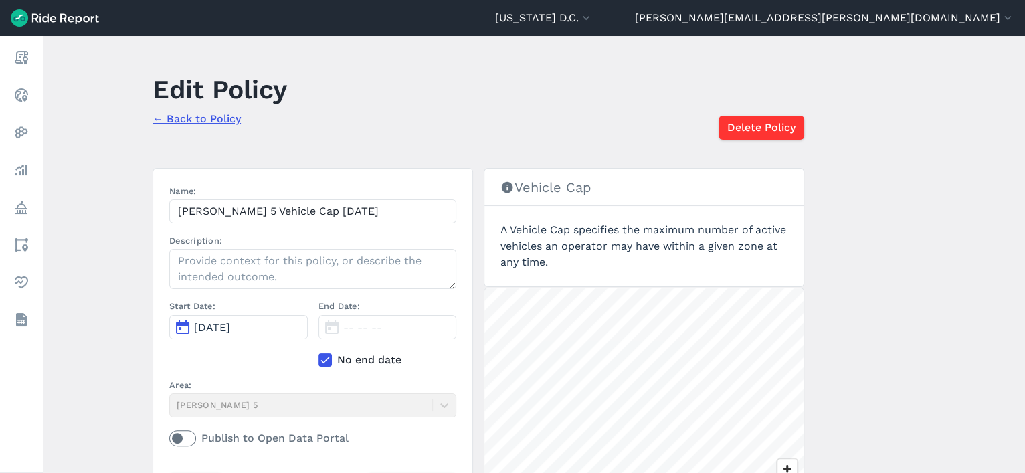
click at [329, 361] on icon at bounding box center [325, 359] width 12 height 13
click at [319, 361] on input "No end date" at bounding box center [319, 356] width 0 height 9
click at [373, 326] on span "[DATE]" at bounding box center [361, 327] width 36 height 13
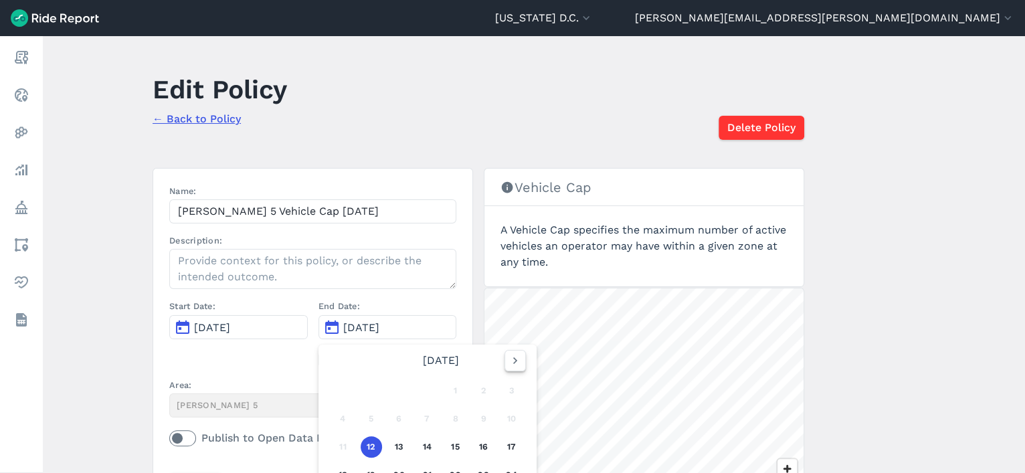
click at [509, 359] on icon "button" at bounding box center [515, 360] width 13 height 13
click at [456, 378] on button "12" at bounding box center [455, 418] width 21 height 21
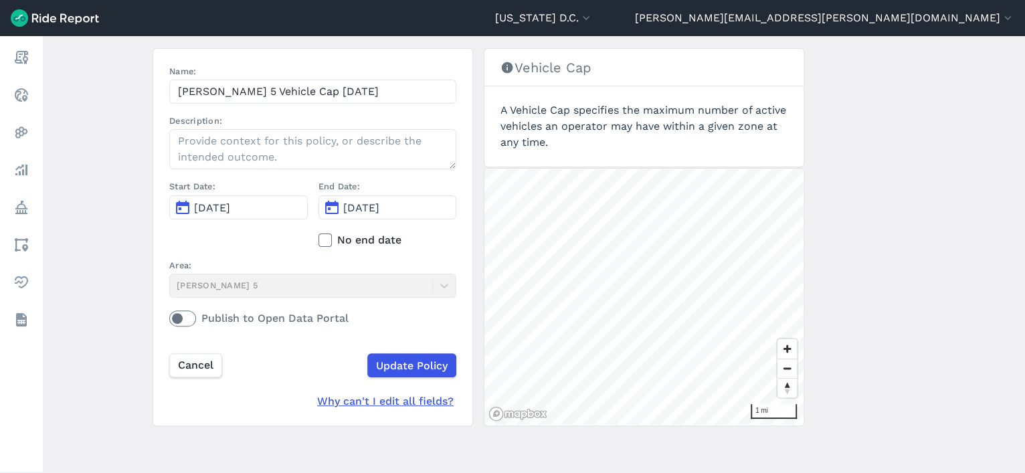
scroll to position [117, 0]
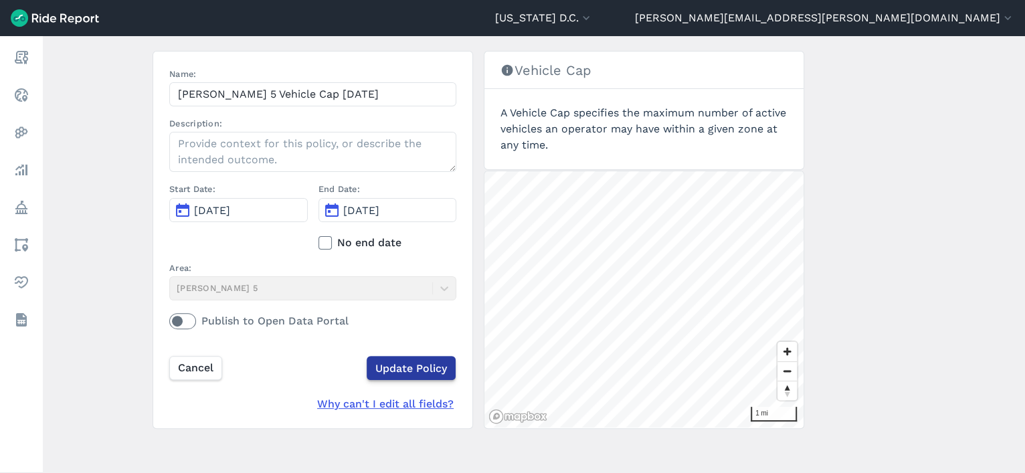
click at [396, 362] on input "Update Policy" at bounding box center [411, 368] width 89 height 24
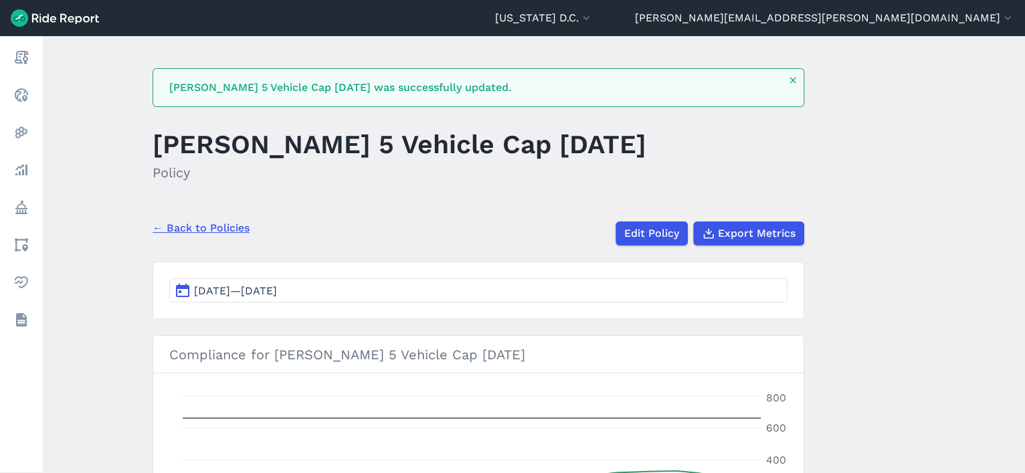
click at [192, 226] on link "← Back to Policies" at bounding box center [201, 228] width 97 height 16
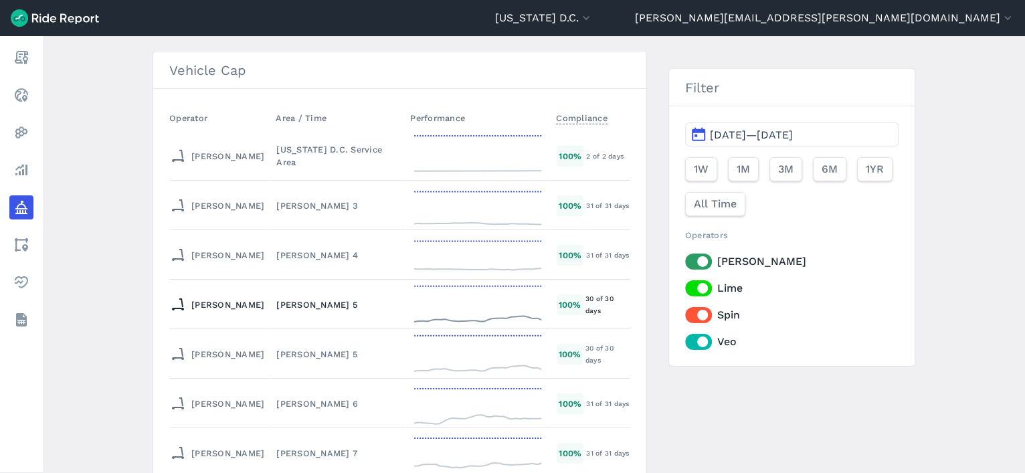
scroll to position [5650, 0]
click at [276, 248] on div "[PERSON_NAME] 4" at bounding box center [337, 254] width 122 height 13
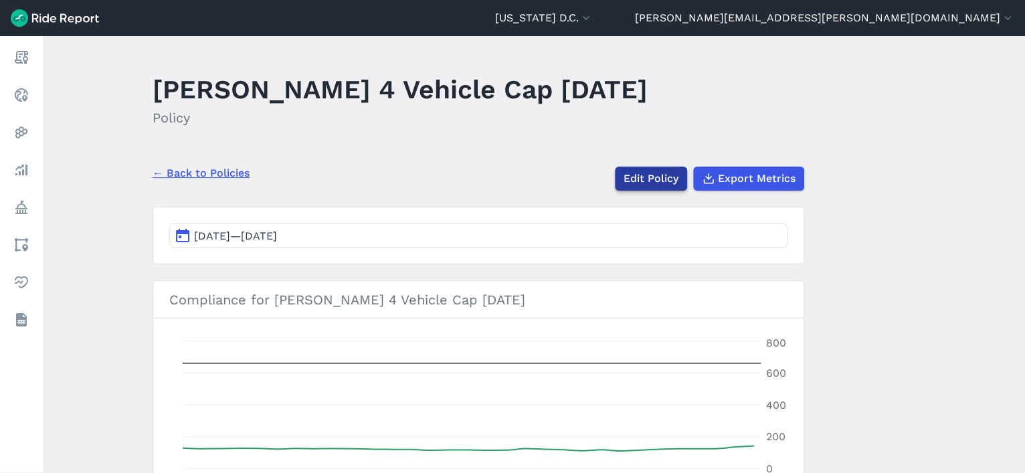
click at [654, 181] on link "Edit Policy" at bounding box center [651, 179] width 72 height 24
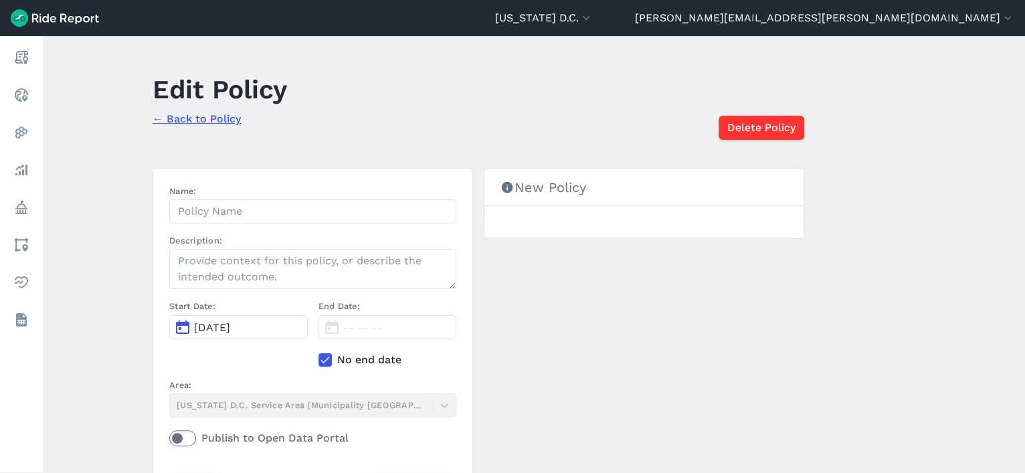
type input "[PERSON_NAME] 4 Vehicle Cap [DATE]"
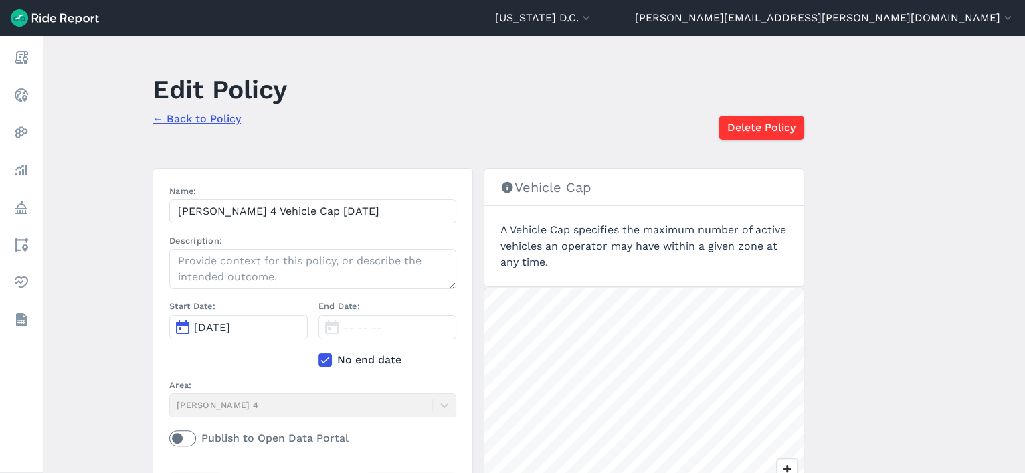
click at [339, 365] on label "No end date" at bounding box center [388, 360] width 139 height 16
click at [319, 361] on input "No end date" at bounding box center [319, 356] width 0 height 9
click at [349, 332] on span "[DATE]" at bounding box center [361, 327] width 36 height 13
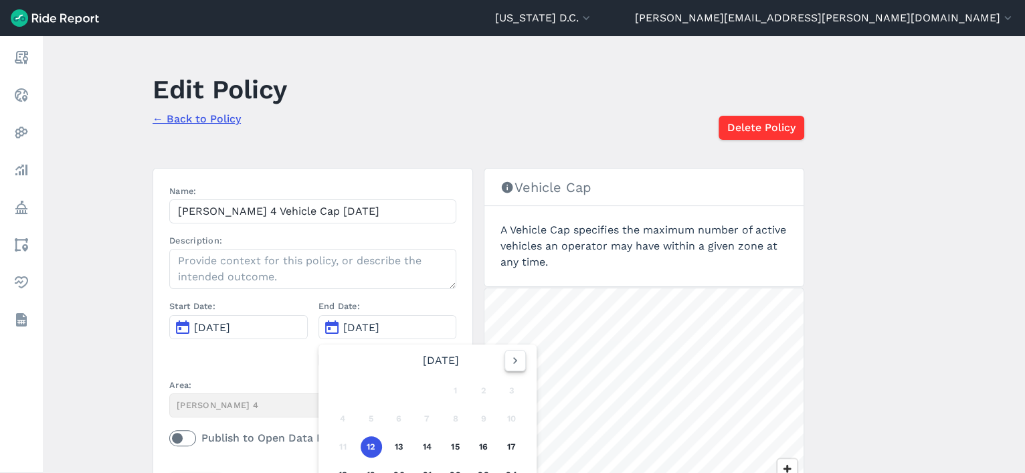
click at [509, 360] on icon "button" at bounding box center [515, 360] width 13 height 13
click at [453, 378] on button "12" at bounding box center [455, 418] width 21 height 21
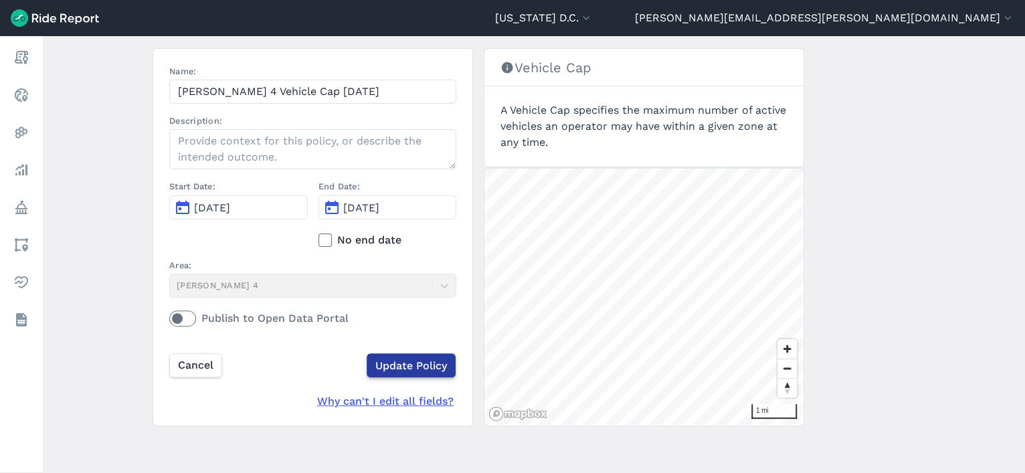
scroll to position [120, 0]
click at [412, 366] on input "Update Policy" at bounding box center [411, 365] width 89 height 24
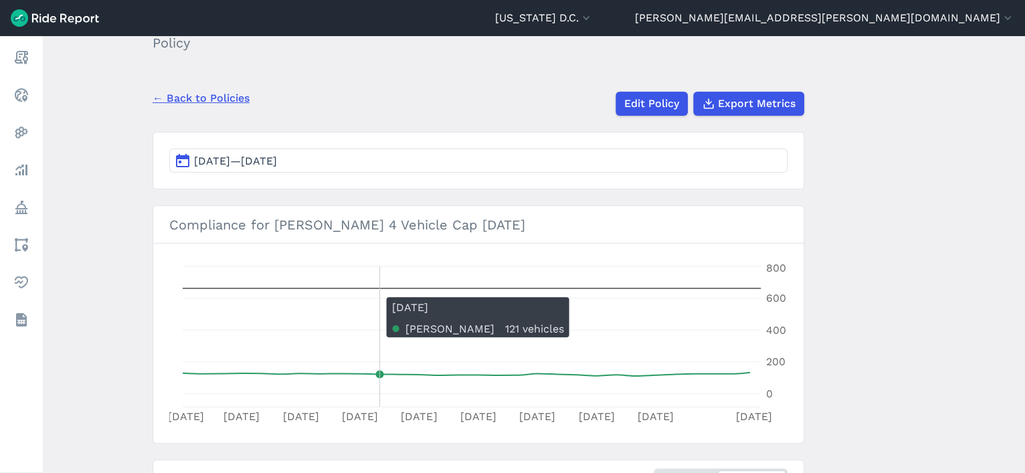
scroll to position [3, 0]
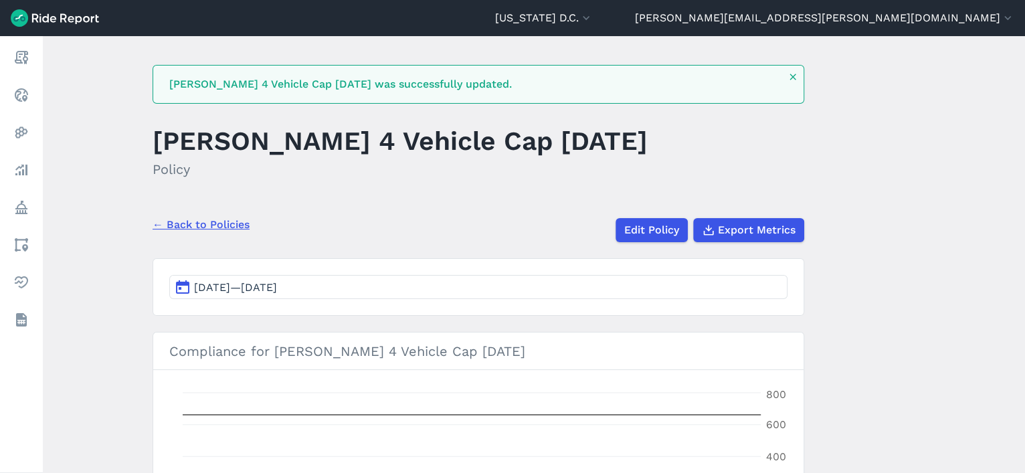
click at [232, 223] on link "← Back to Policies" at bounding box center [201, 225] width 97 height 16
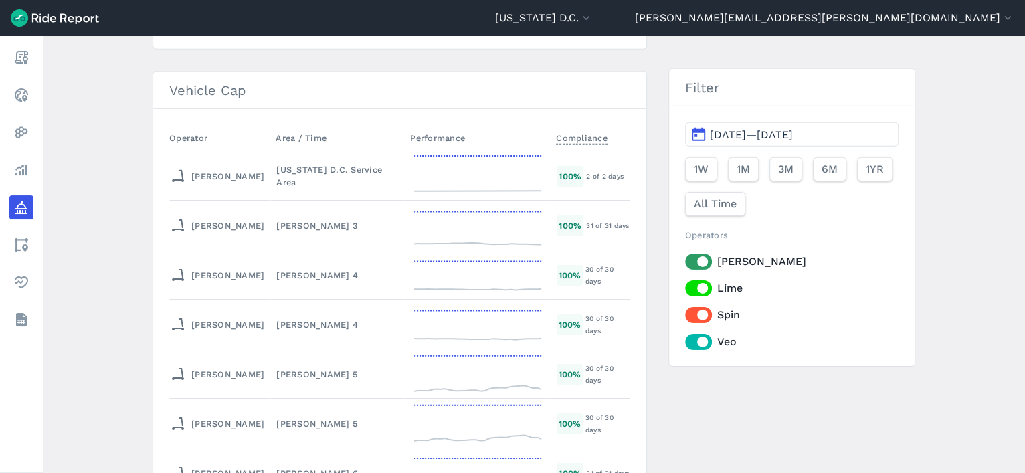
scroll to position [5629, 0]
click at [297, 378] on div "[PERSON_NAME] 5" at bounding box center [337, 424] width 122 height 13
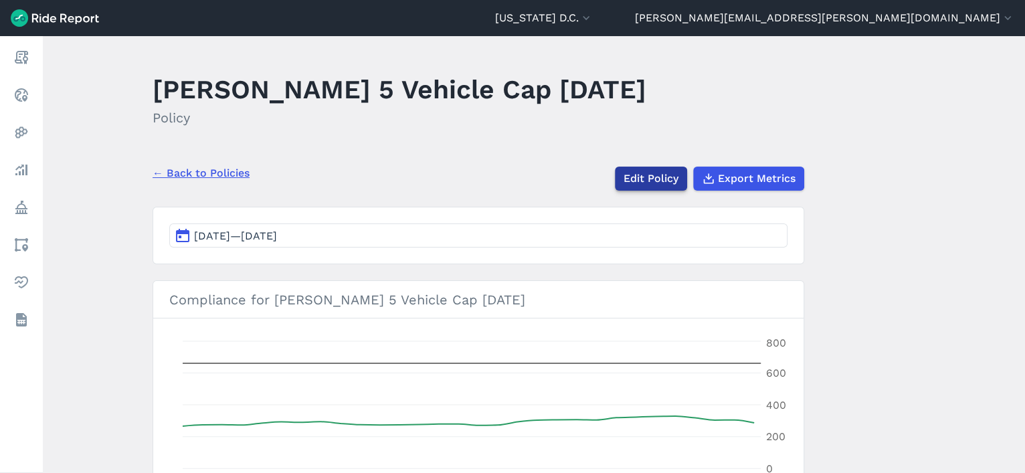
click at [647, 174] on link "Edit Policy" at bounding box center [651, 179] width 72 height 24
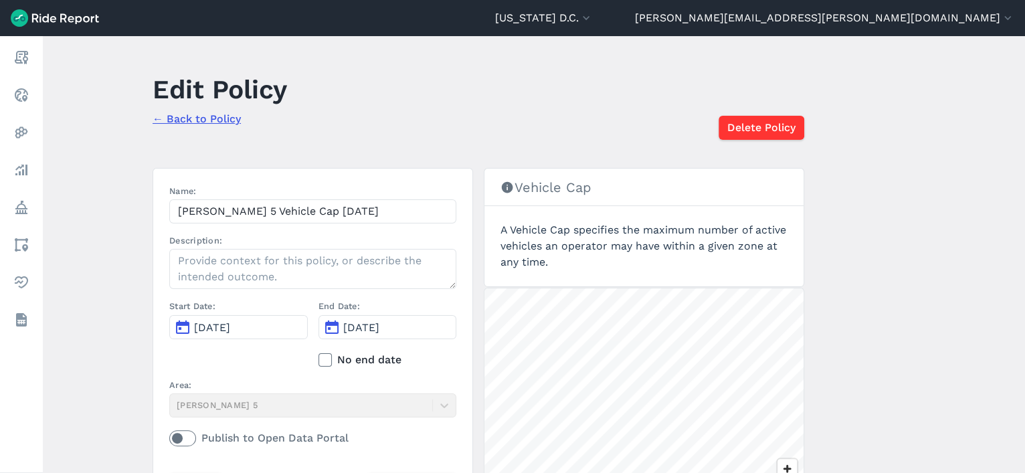
click at [327, 361] on icon at bounding box center [325, 359] width 12 height 13
click at [319, 361] on input "No end date" at bounding box center [319, 356] width 0 height 9
click at [319, 361] on icon at bounding box center [325, 359] width 12 height 13
click at [319, 361] on input "No end date" at bounding box center [319, 356] width 0 height 9
click at [367, 324] on span "[DATE]" at bounding box center [361, 327] width 36 height 13
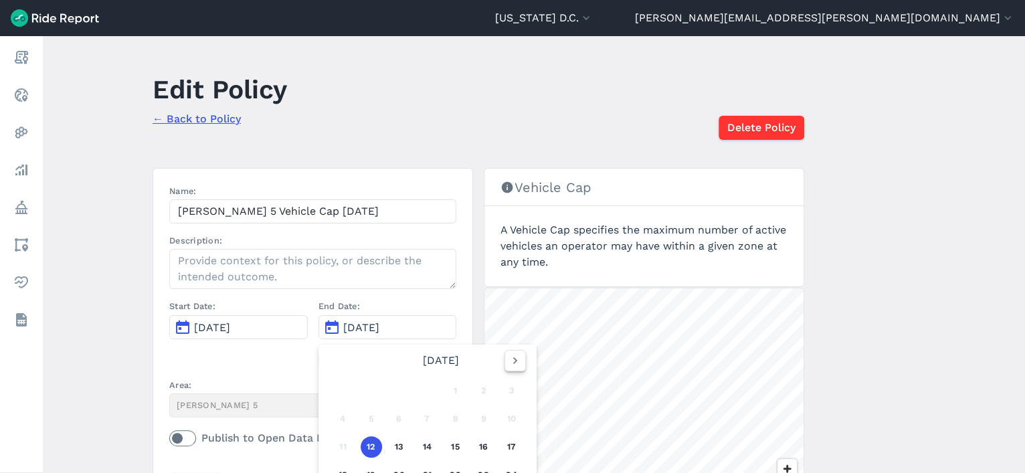
click at [513, 363] on icon "button" at bounding box center [515, 360] width 13 height 13
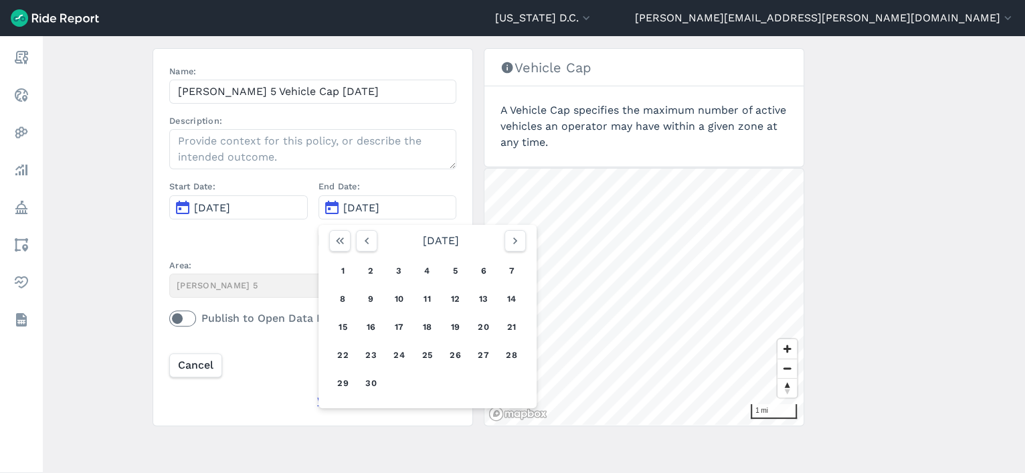
scroll to position [118, 0]
click at [460, 299] on button "12" at bounding box center [455, 300] width 21 height 21
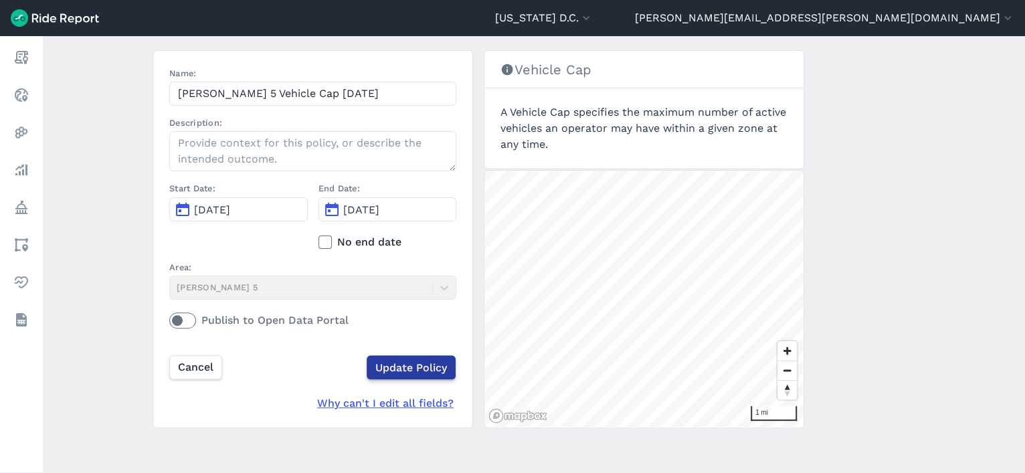
click at [420, 371] on input "Update Policy" at bounding box center [411, 367] width 89 height 24
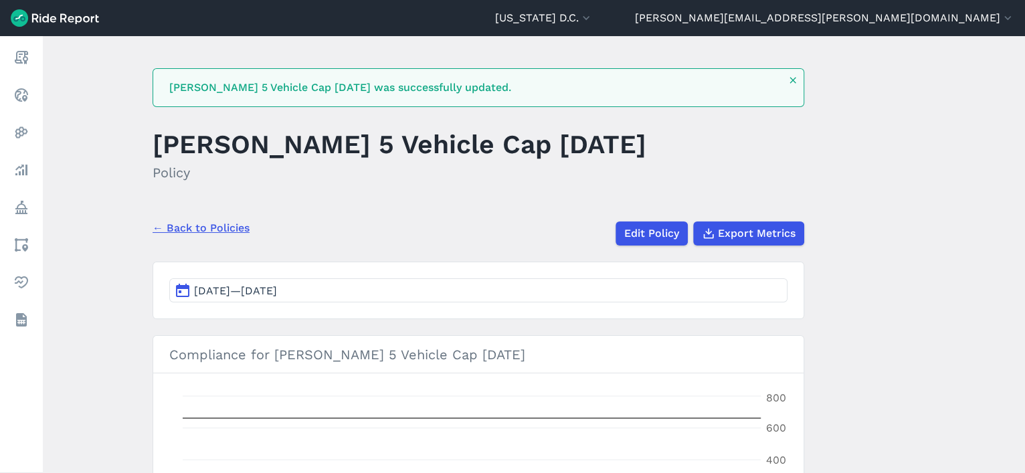
click at [197, 221] on link "← Back to Policies" at bounding box center [201, 228] width 97 height 16
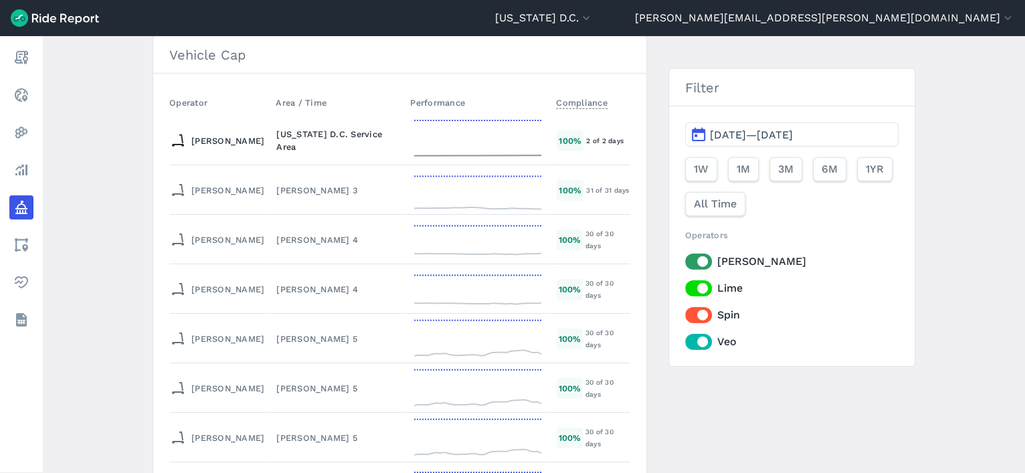
scroll to position [5693, 0]
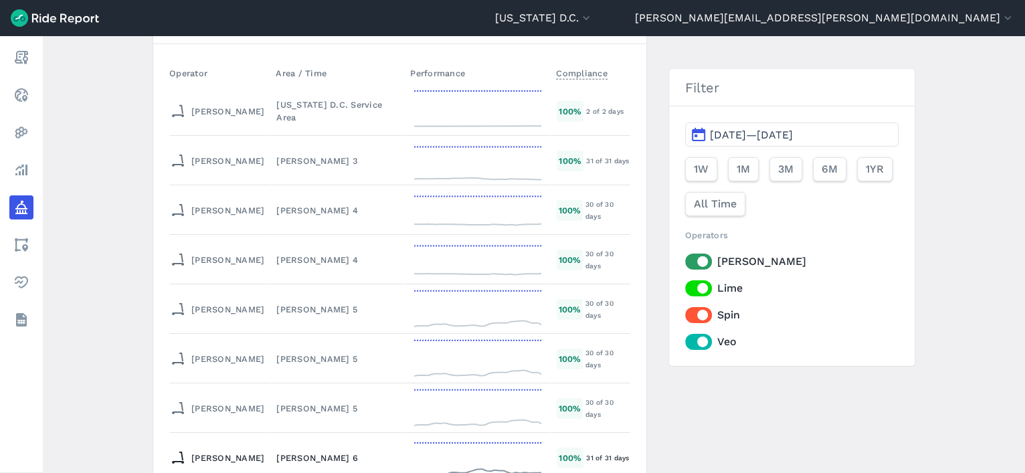
click at [276, 378] on div "[PERSON_NAME] 6" at bounding box center [337, 458] width 122 height 13
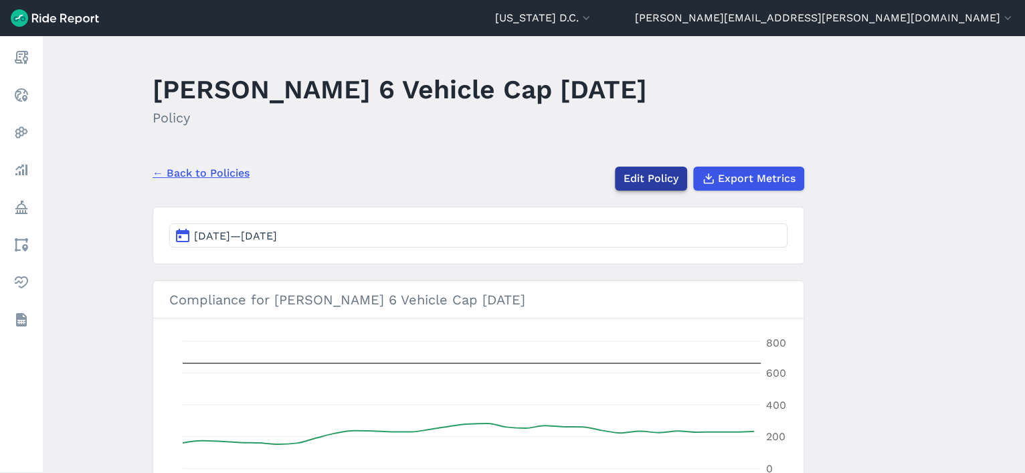
click at [631, 183] on link "Edit Policy" at bounding box center [651, 179] width 72 height 24
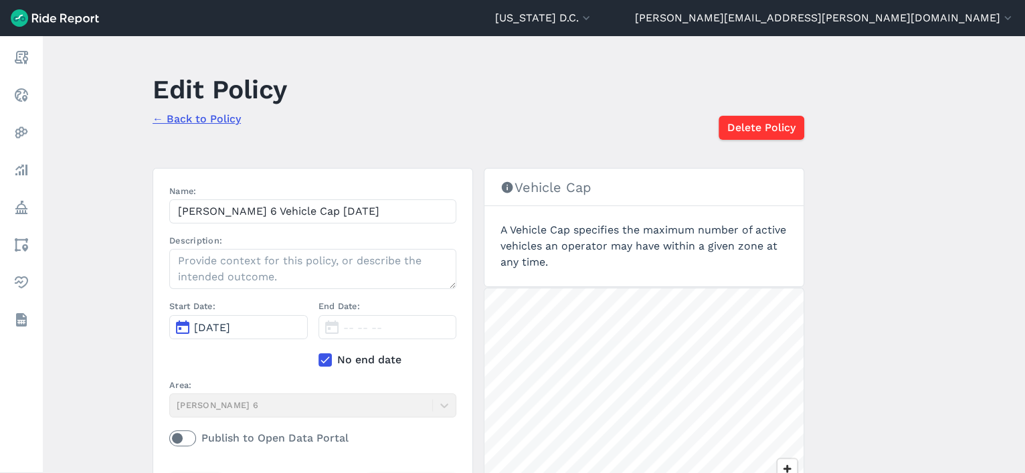
click at [328, 355] on icon at bounding box center [325, 359] width 12 height 13
click at [319, 355] on input "No end date" at bounding box center [319, 356] width 0 height 9
click at [362, 335] on button "[DATE]" at bounding box center [388, 327] width 139 height 24
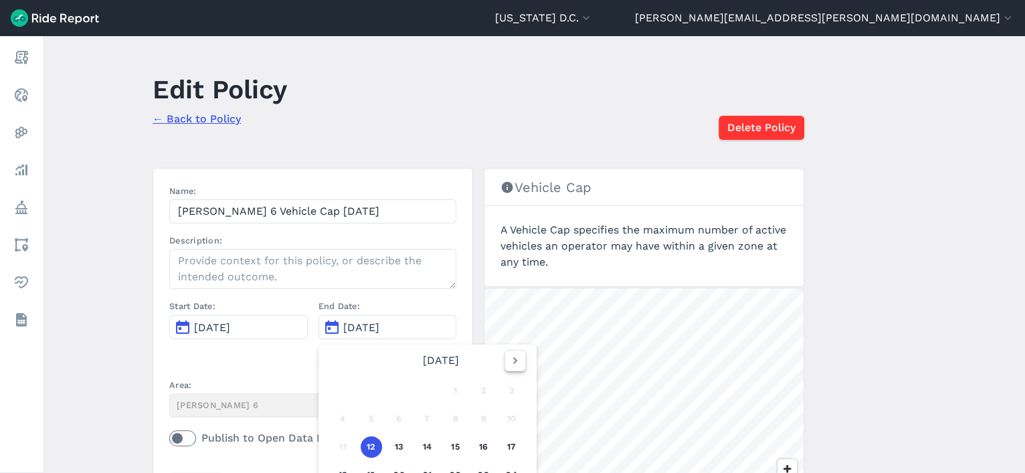
click at [509, 359] on icon "button" at bounding box center [515, 360] width 13 height 13
click at [451, 378] on button "12" at bounding box center [455, 418] width 21 height 21
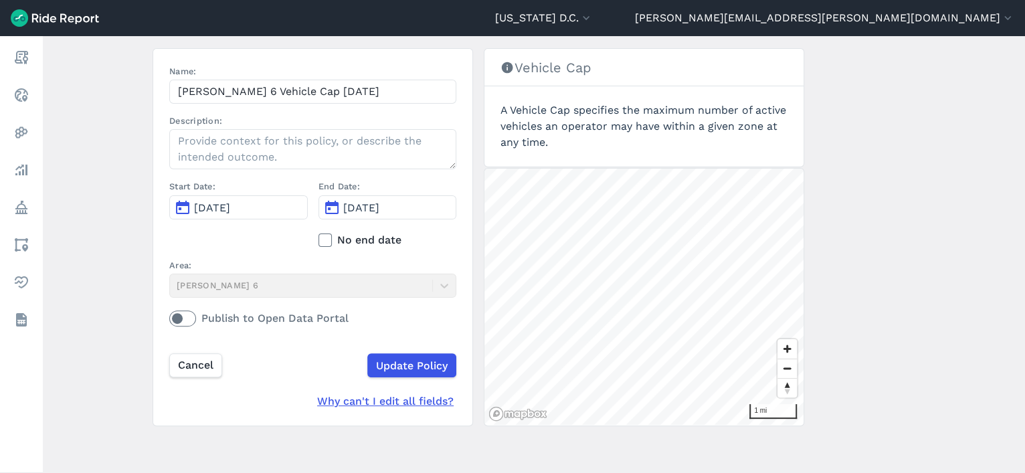
scroll to position [120, 0]
click at [403, 356] on input "Update Policy" at bounding box center [411, 365] width 89 height 24
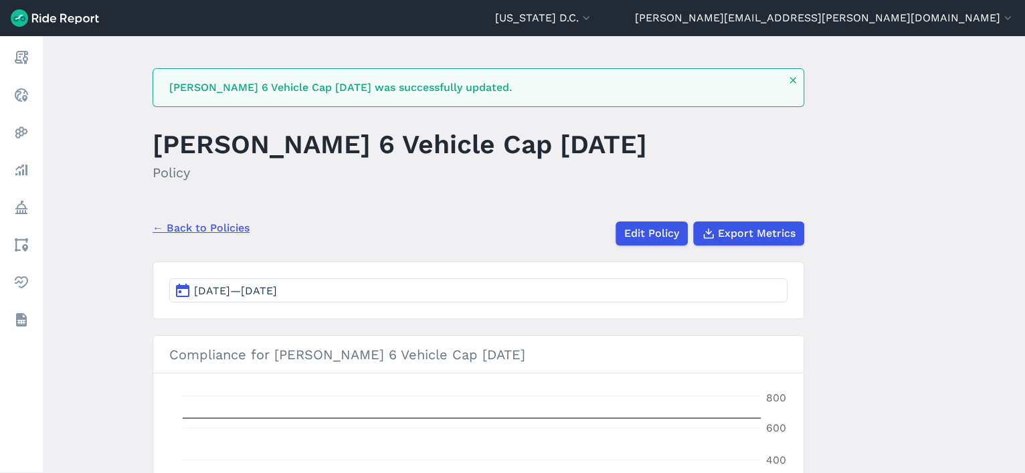
click at [207, 224] on link "← Back to Policies" at bounding box center [201, 228] width 97 height 16
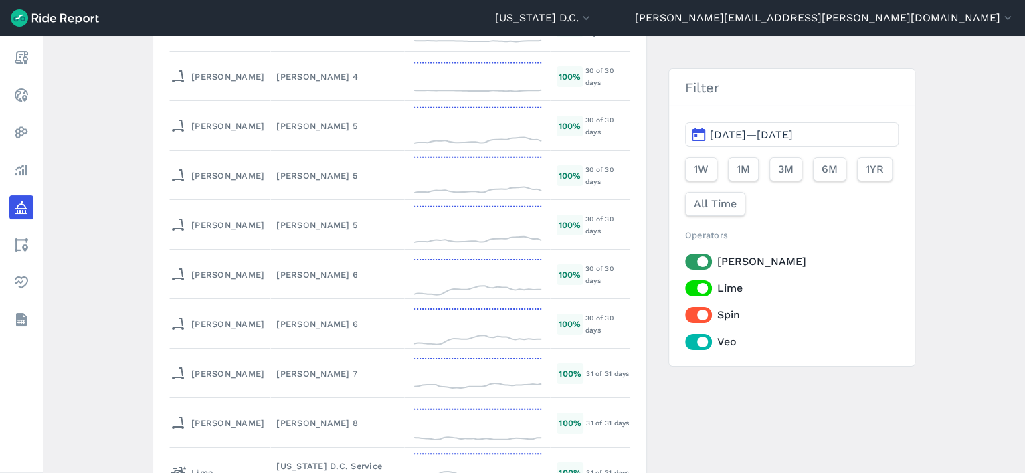
scroll to position [5875, 0]
click at [276, 369] on div "[PERSON_NAME] 7" at bounding box center [337, 375] width 122 height 13
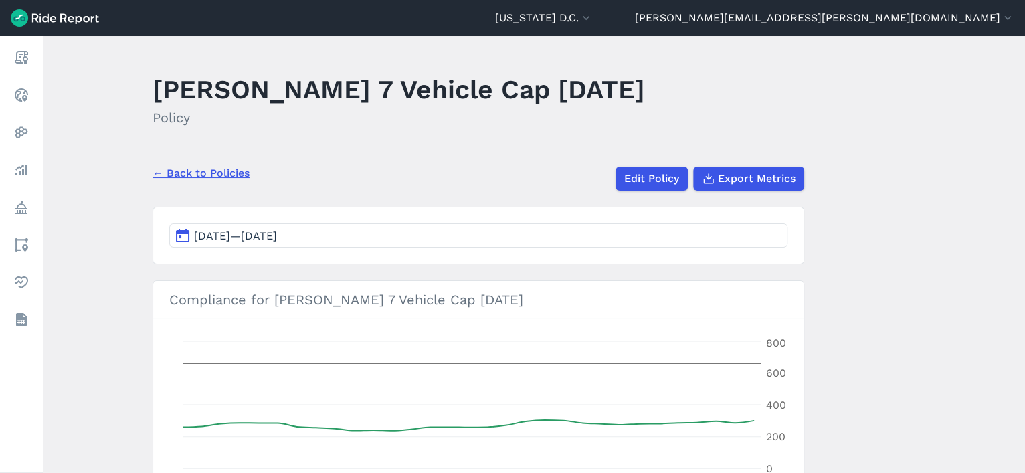
click at [277, 231] on span "[DATE]—[DATE]" at bounding box center [235, 236] width 83 height 13
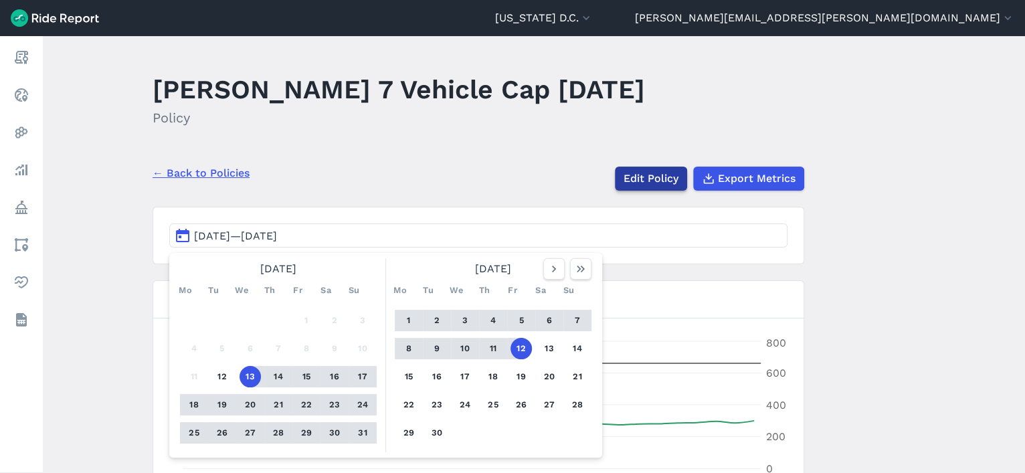
click at [644, 183] on link "Edit Policy" at bounding box center [651, 179] width 72 height 24
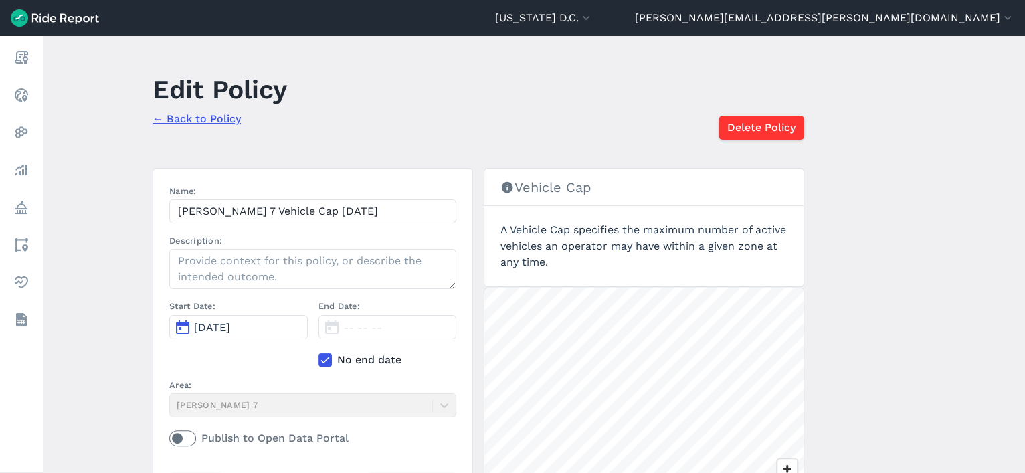
click at [321, 357] on icon at bounding box center [325, 359] width 12 height 13
click at [319, 357] on input "No end date" at bounding box center [319, 356] width 0 height 9
click at [368, 323] on span "[DATE]" at bounding box center [361, 327] width 36 height 13
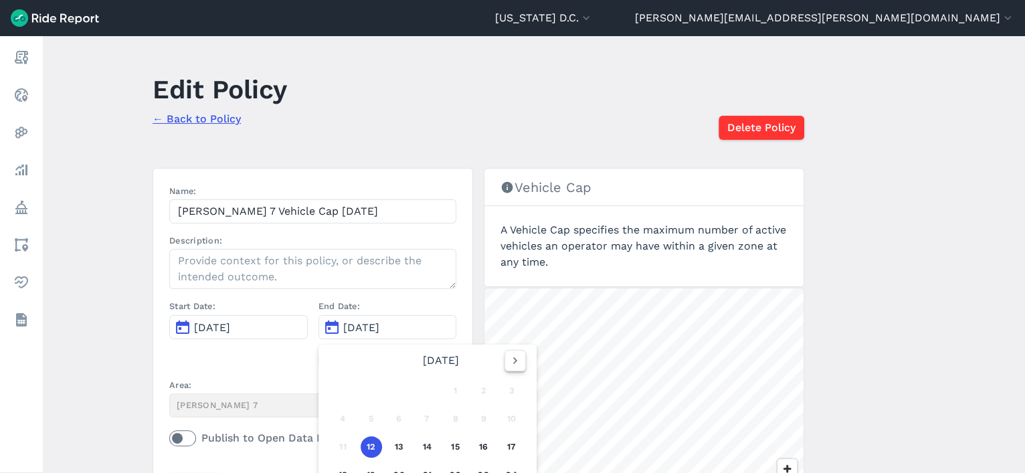
click at [511, 368] on button "button" at bounding box center [515, 360] width 21 height 21
click at [426, 378] on button "18" at bounding box center [427, 446] width 21 height 21
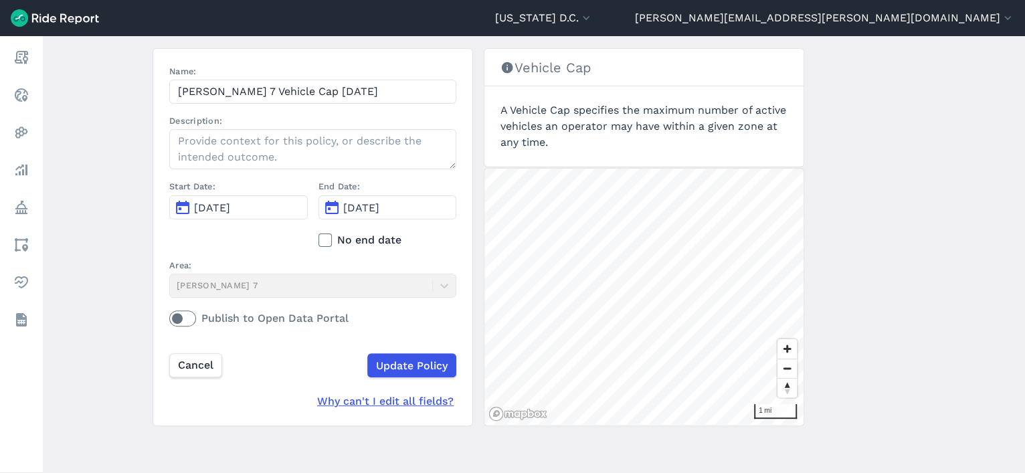
scroll to position [119, 0]
click at [416, 365] on input "Update Policy" at bounding box center [411, 366] width 89 height 24
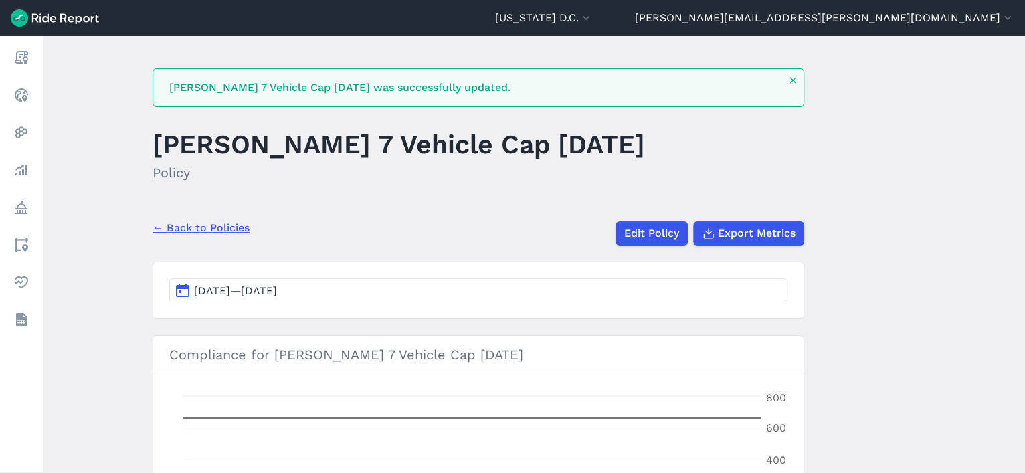
click at [226, 222] on link "← Back to Policies" at bounding box center [201, 228] width 97 height 16
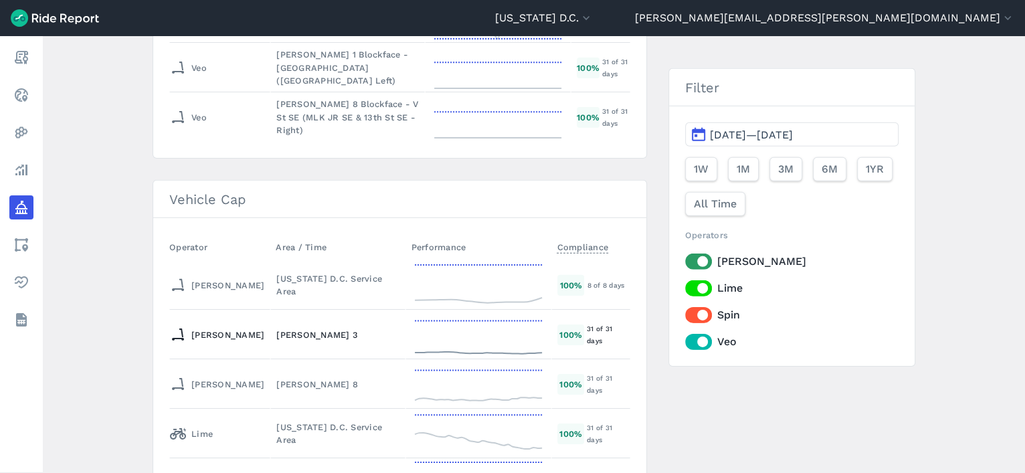
scroll to position [5519, 0]
click at [276, 378] on div "[PERSON_NAME] 8" at bounding box center [337, 385] width 123 height 13
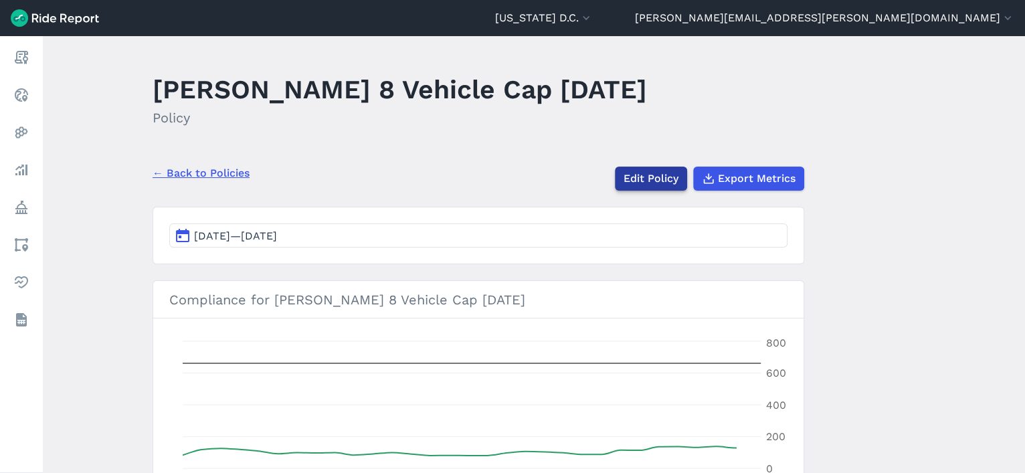
click at [634, 184] on link "Edit Policy" at bounding box center [651, 179] width 72 height 24
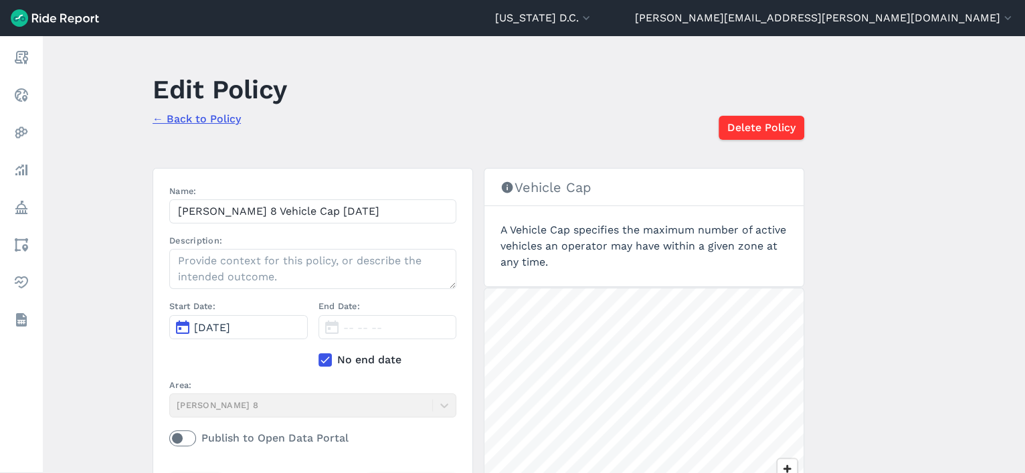
click at [326, 353] on icon at bounding box center [325, 359] width 12 height 13
click at [319, 352] on input "No end date" at bounding box center [319, 356] width 0 height 9
click at [390, 335] on button "[DATE]" at bounding box center [388, 327] width 139 height 24
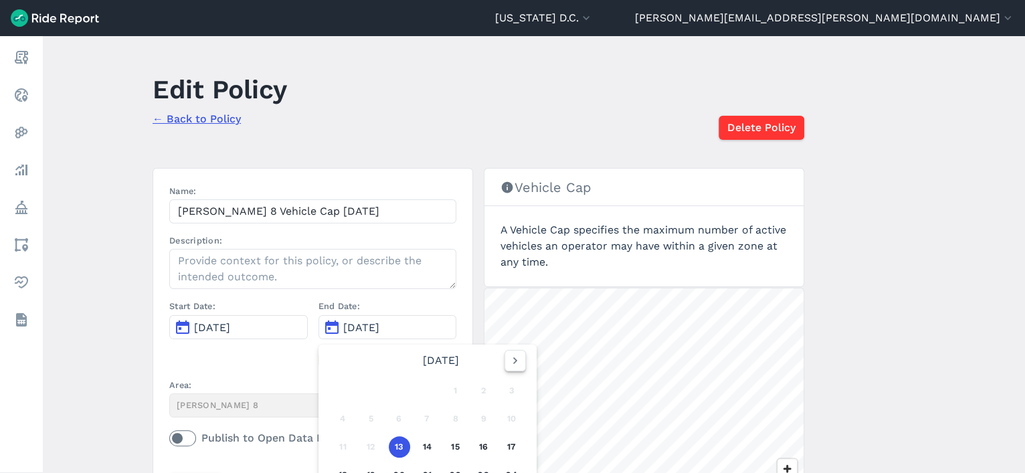
click at [510, 359] on icon "button" at bounding box center [515, 360] width 13 height 13
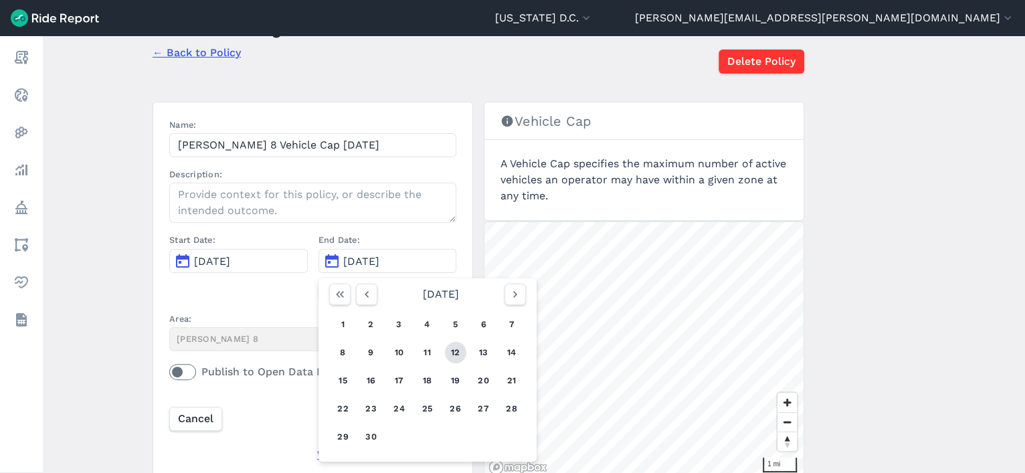
scroll to position [65, 0]
click at [453, 351] on button "12" at bounding box center [455, 353] width 21 height 21
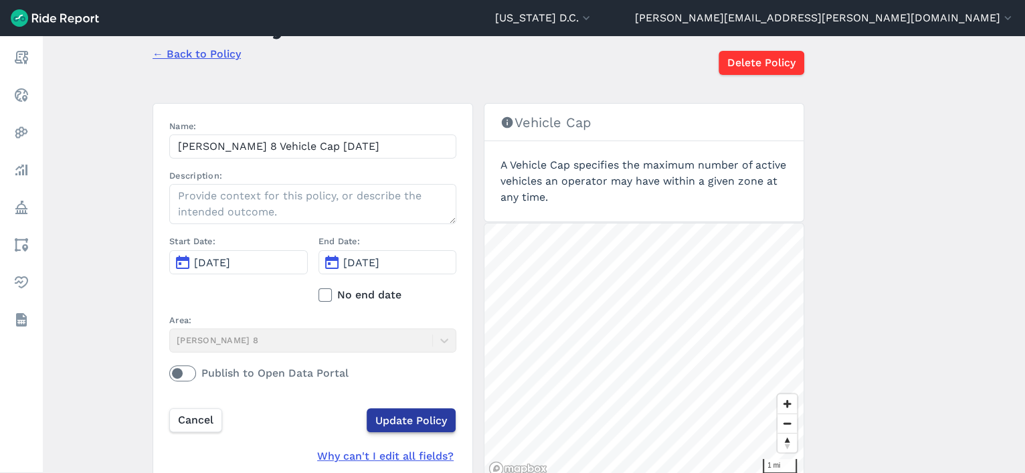
click at [389, 378] on input "Update Policy" at bounding box center [411, 420] width 89 height 24
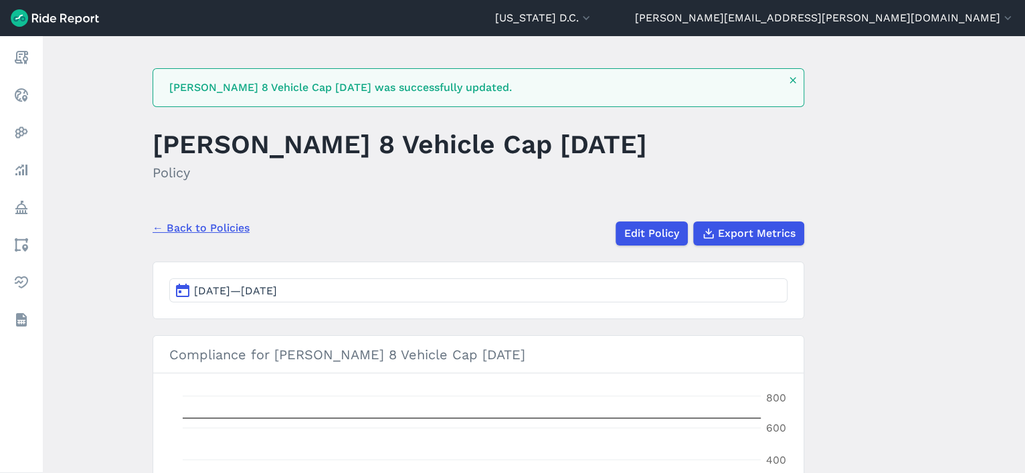
click at [221, 229] on link "← Back to Policies" at bounding box center [201, 228] width 97 height 16
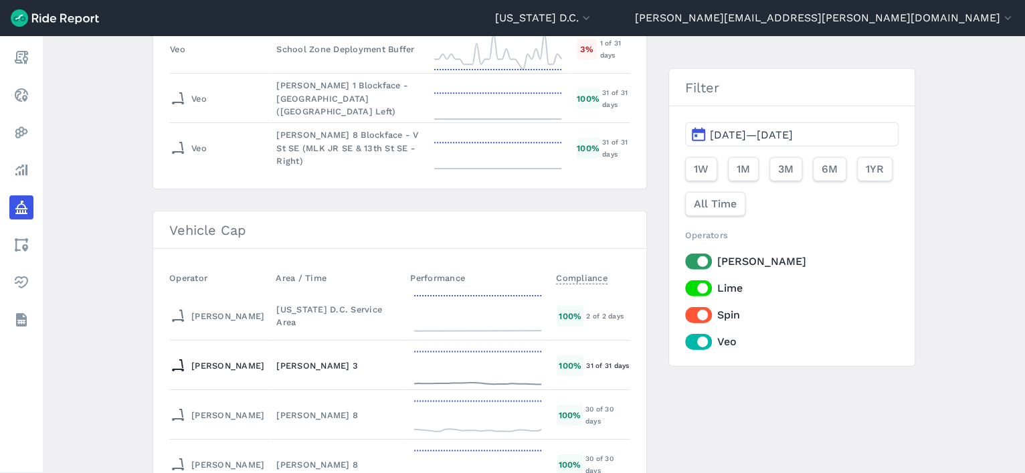
scroll to position [5488, 0]
click at [270, 341] on td "[PERSON_NAME] 3" at bounding box center [337, 366] width 135 height 50
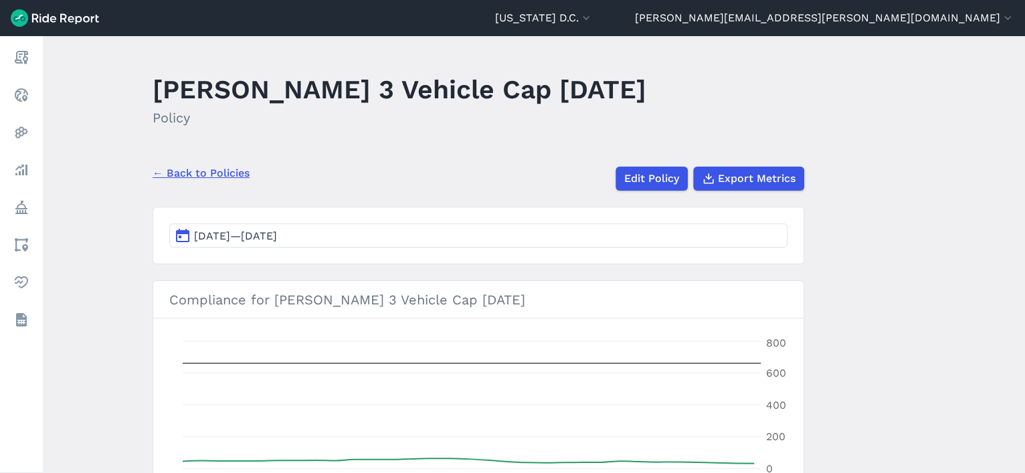
scroll to position [3, 0]
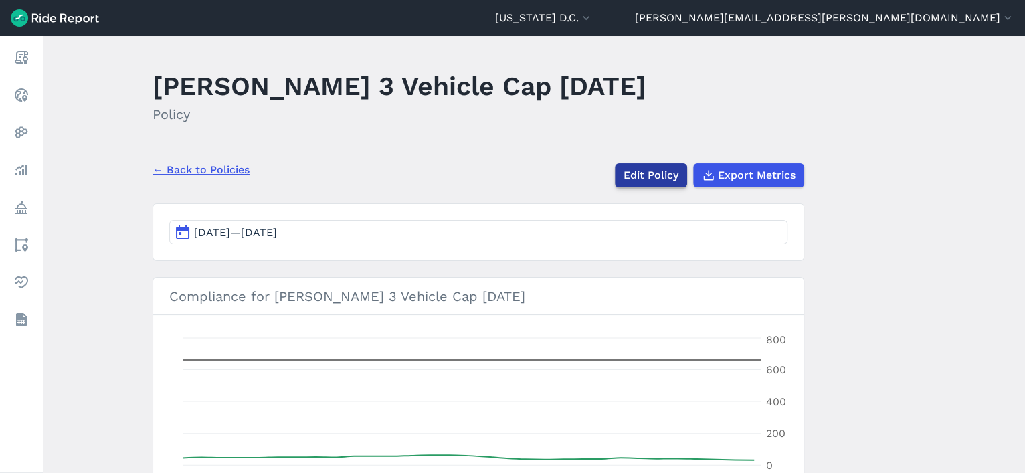
click at [641, 169] on link "Edit Policy" at bounding box center [651, 175] width 72 height 24
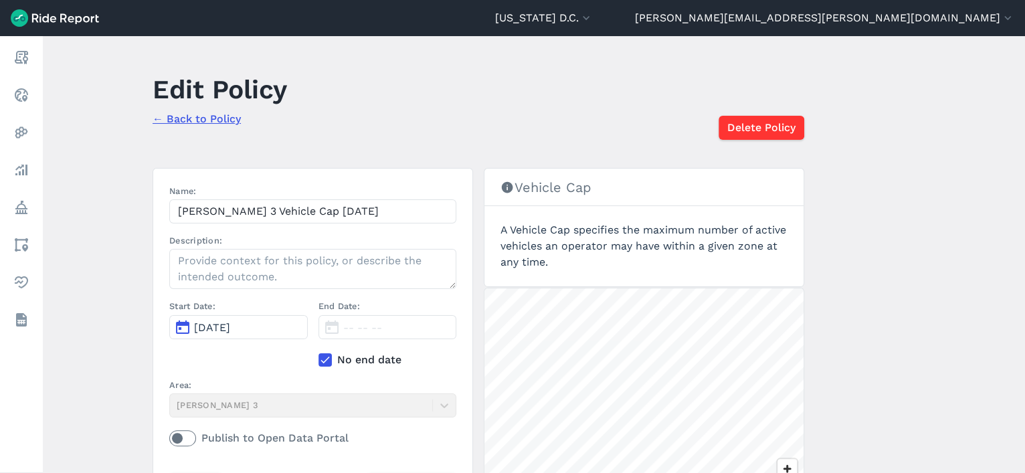
click at [330, 353] on label "No end date" at bounding box center [388, 360] width 139 height 16
click at [319, 353] on input "No end date" at bounding box center [319, 356] width 0 height 9
click at [366, 328] on span "[DATE]" at bounding box center [361, 327] width 36 height 13
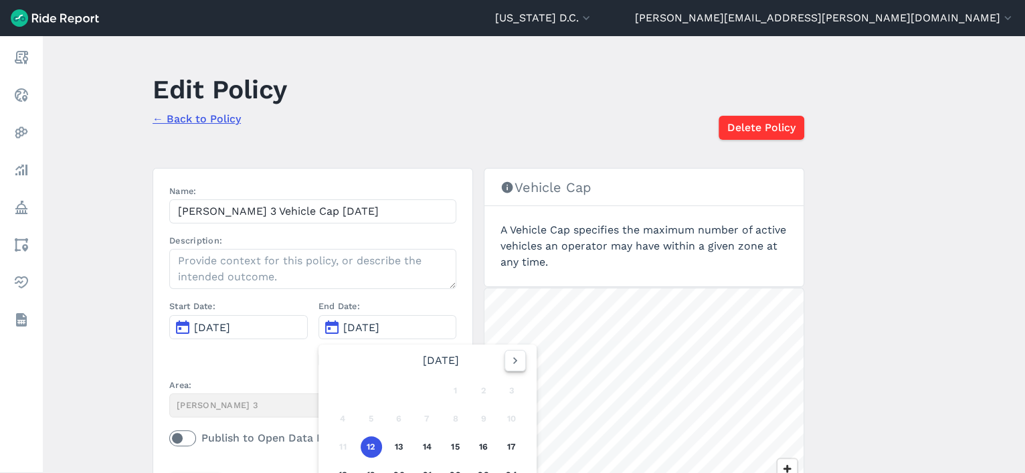
click at [510, 370] on button "button" at bounding box center [515, 360] width 21 height 21
click at [459, 378] on button "12" at bounding box center [455, 418] width 21 height 21
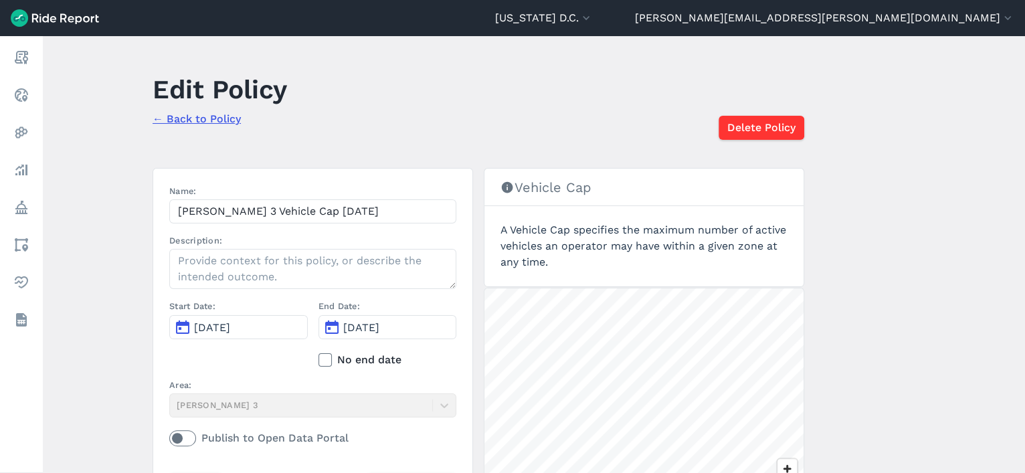
scroll to position [120, 0]
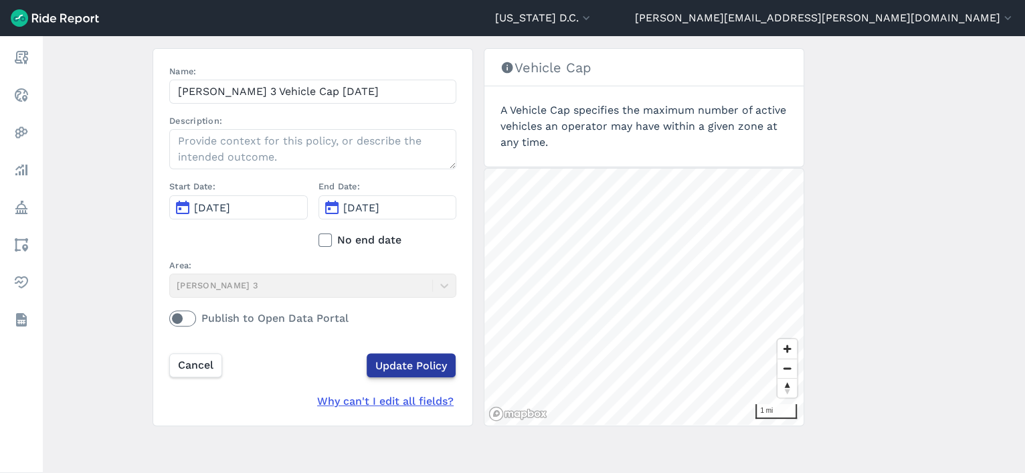
click at [420, 366] on input "Update Policy" at bounding box center [411, 365] width 89 height 24
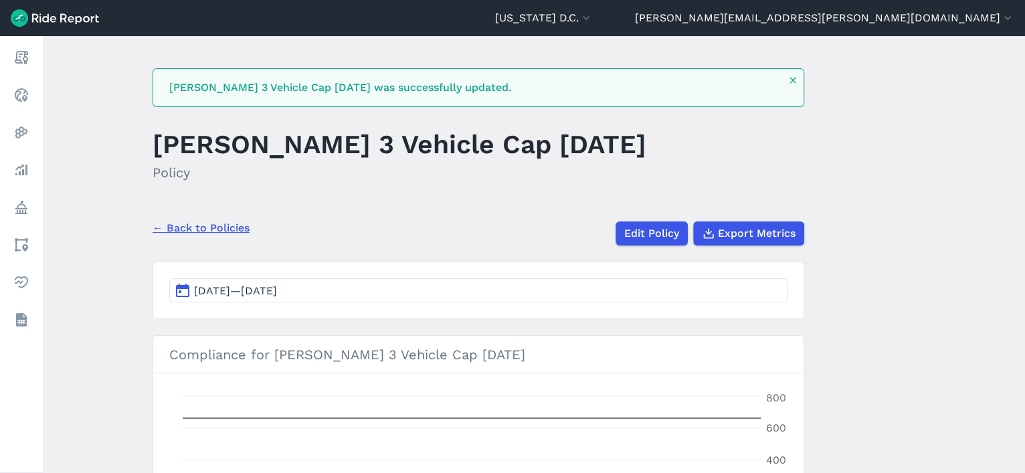
click at [206, 224] on link "← Back to Policies" at bounding box center [201, 228] width 97 height 16
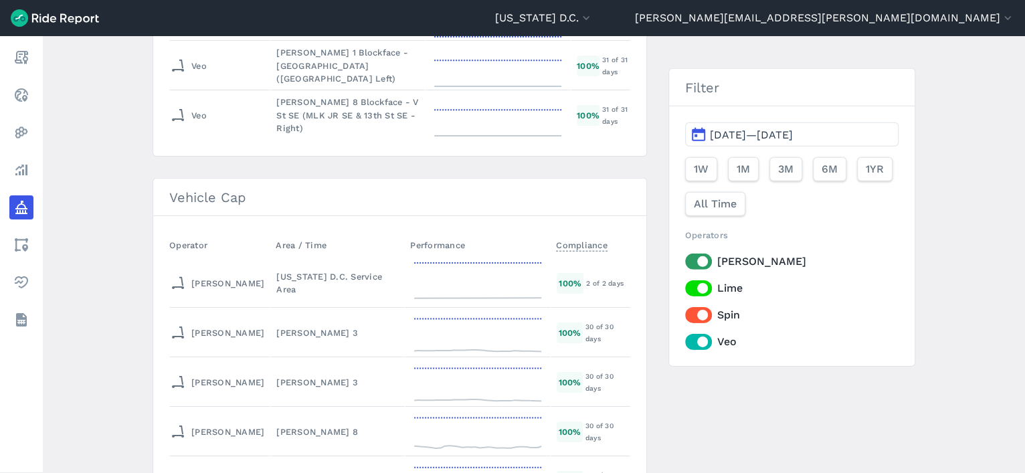
scroll to position [5505, 0]
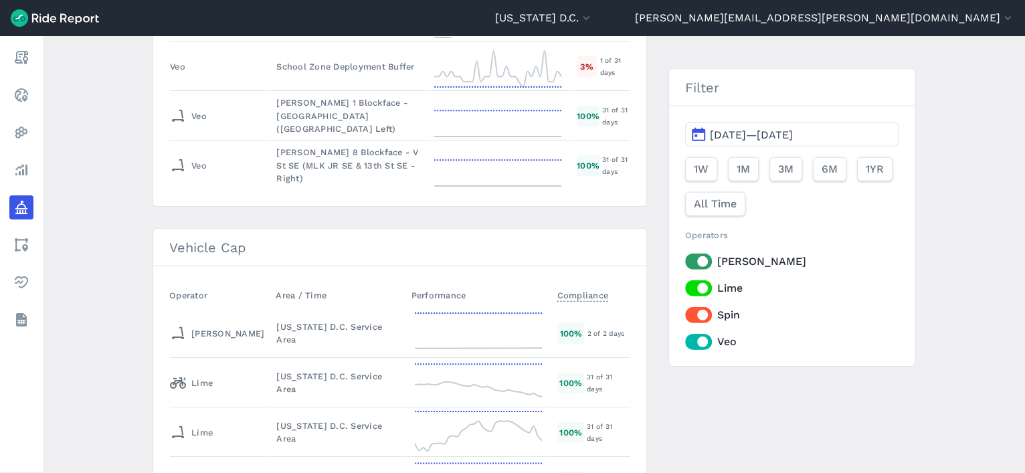
scroll to position [5478, 0]
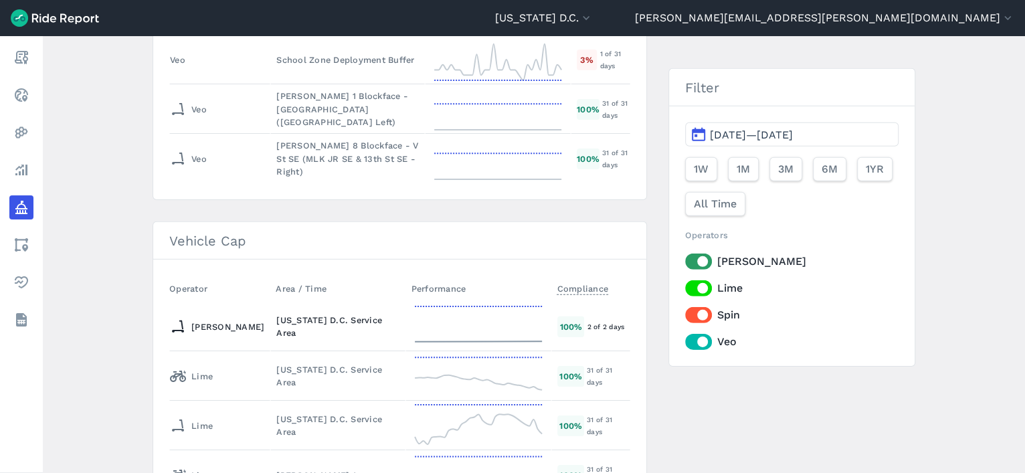
click at [306, 314] on div "[US_STATE] D.C. Service Area" at bounding box center [337, 326] width 123 height 25
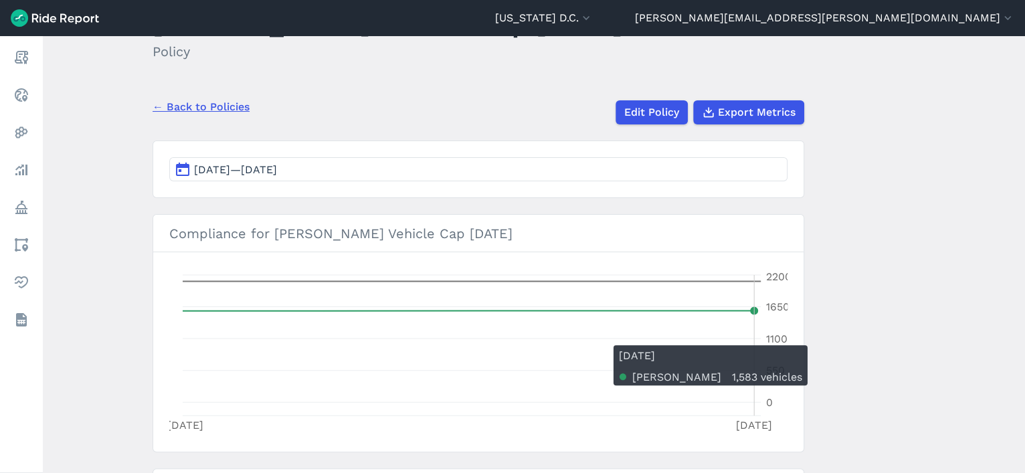
scroll to position [68, 0]
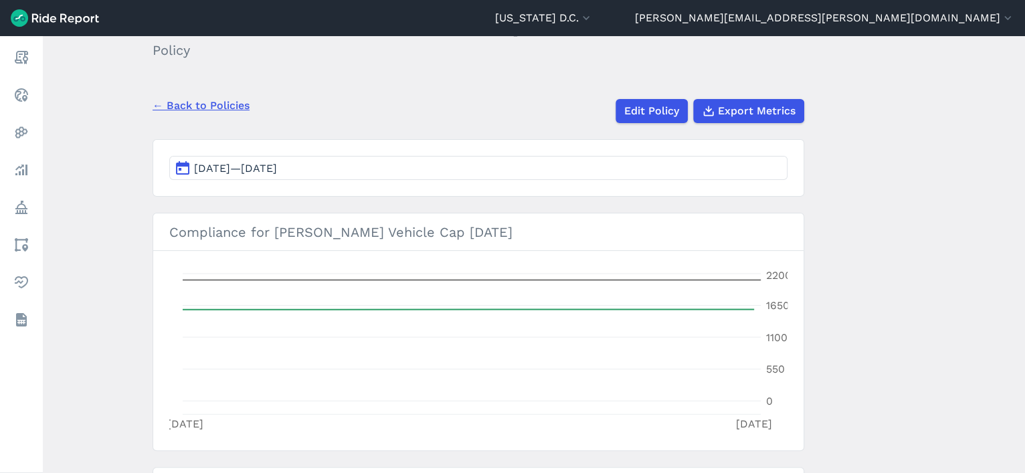
click at [228, 98] on link "← Back to Policies" at bounding box center [201, 106] width 97 height 16
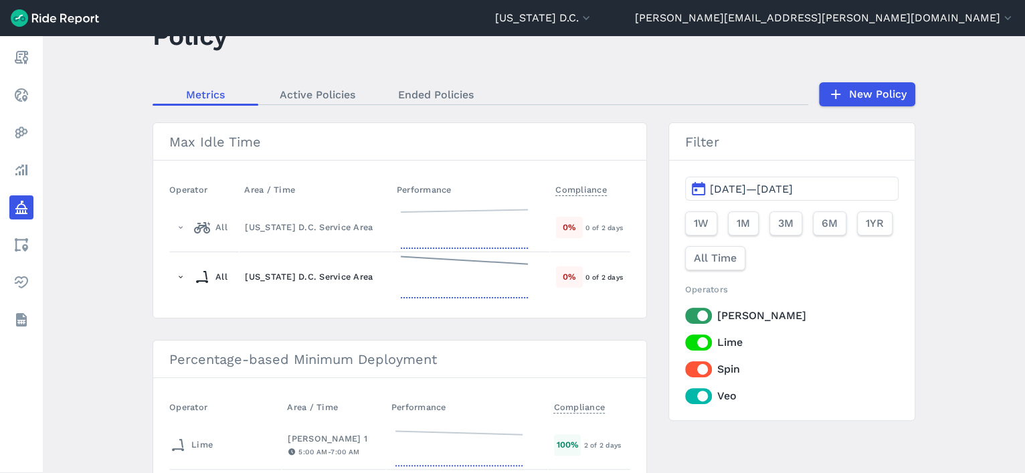
scroll to position [58, 0]
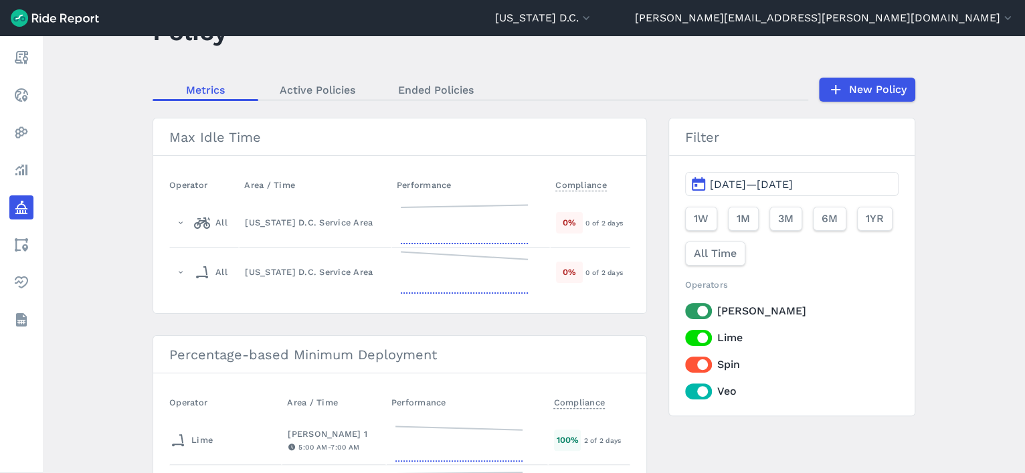
click at [763, 179] on span "Sep 11, 2025—Sep 12, 2025" at bounding box center [751, 184] width 83 height 13
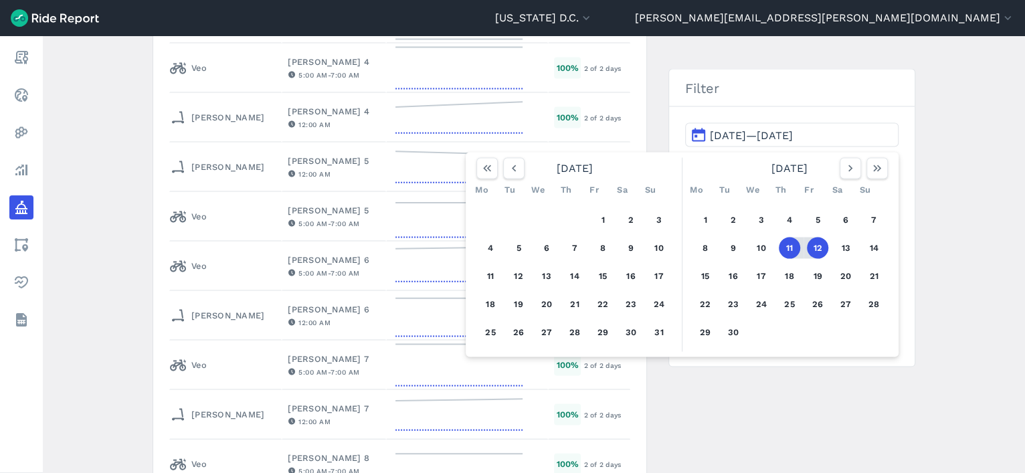
click at [72, 286] on main "Policy Metrics Active Policies Ended Policies New Policy Max Idle Time Operator…" at bounding box center [534, 254] width 983 height 437
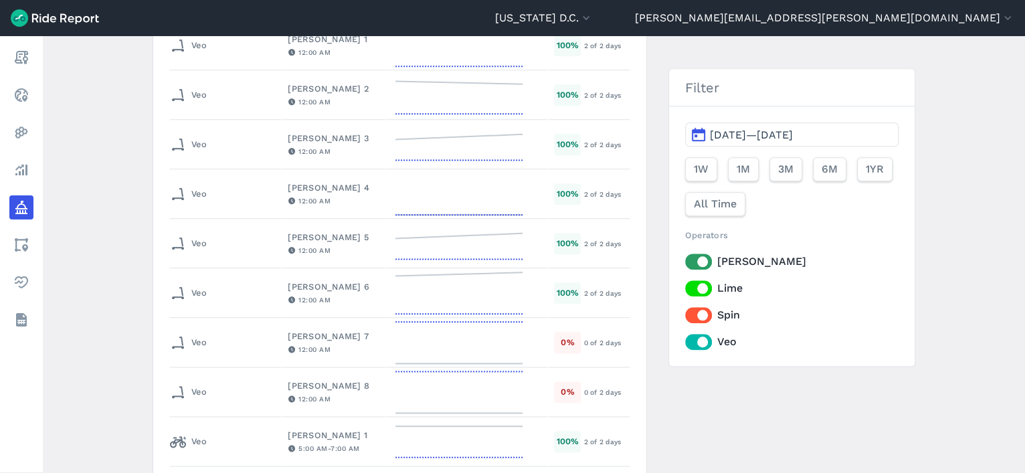
scroll to position [0, 0]
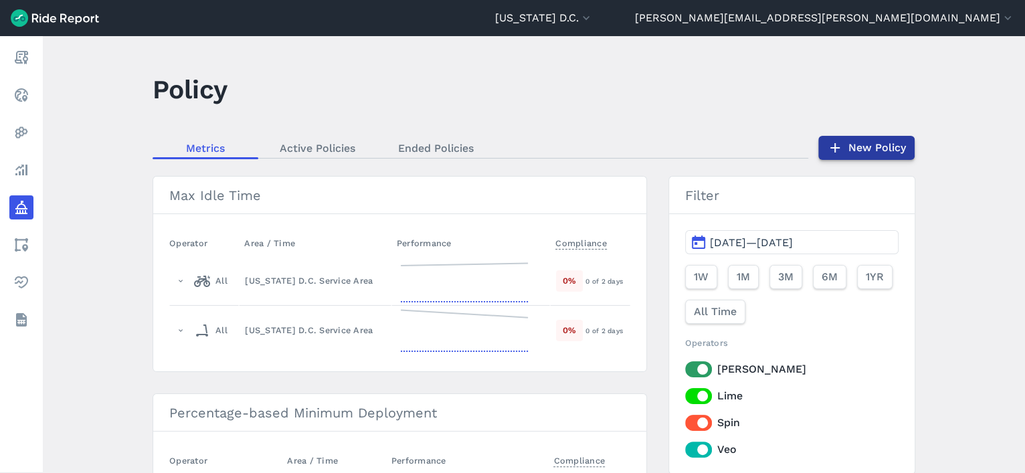
click at [868, 141] on link "New Policy" at bounding box center [867, 148] width 96 height 24
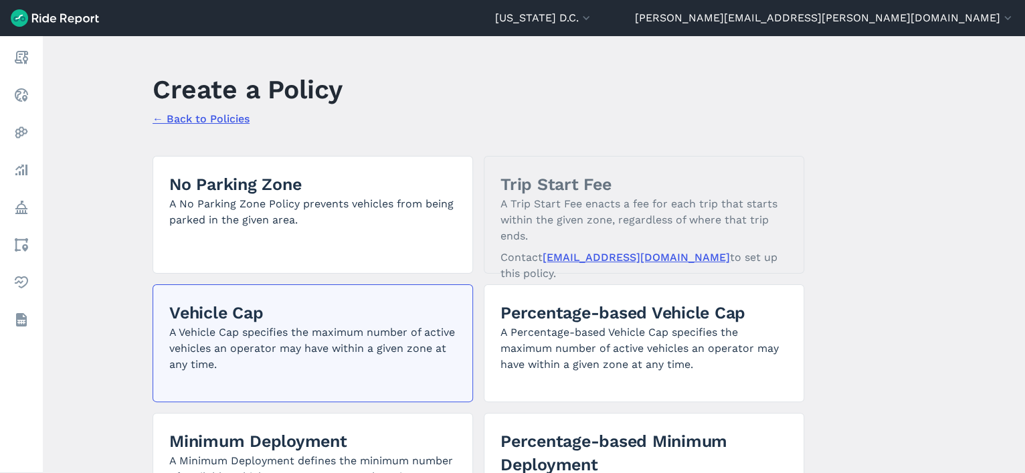
click at [328, 357] on p "A Vehicle Cap specifies the maximum number of active vehicles an operator may h…" at bounding box center [312, 349] width 287 height 48
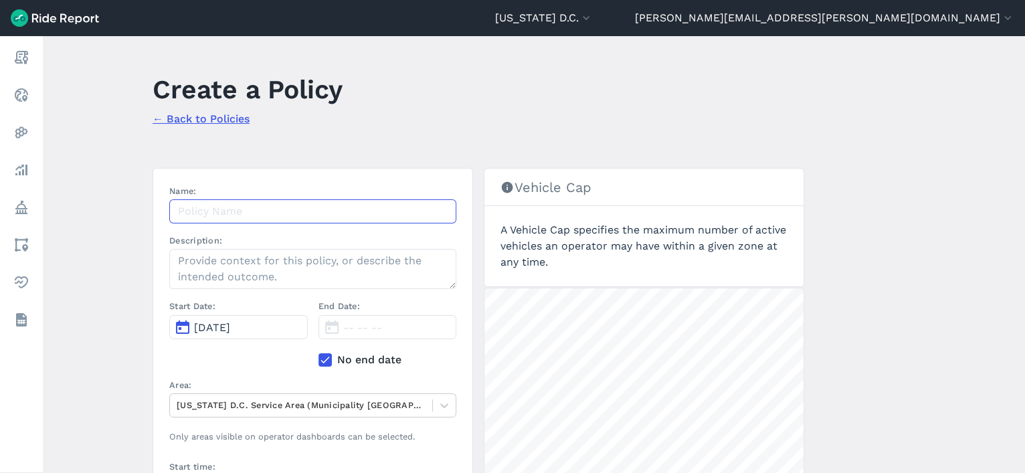
click at [257, 220] on input "Name:" at bounding box center [312, 211] width 287 height 24
type input "Hopp Ward 1 Fleet cap 10.6.25"
click at [260, 238] on label "Description:" at bounding box center [312, 240] width 287 height 13
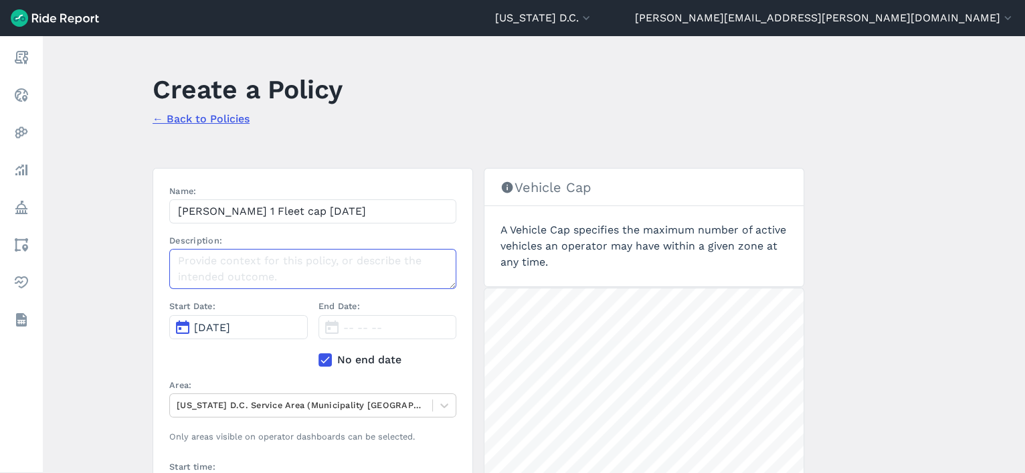
click at [260, 249] on textarea "Description:" at bounding box center [312, 269] width 287 height 40
click at [246, 268] on textarea "Description:" at bounding box center [312, 269] width 287 height 40
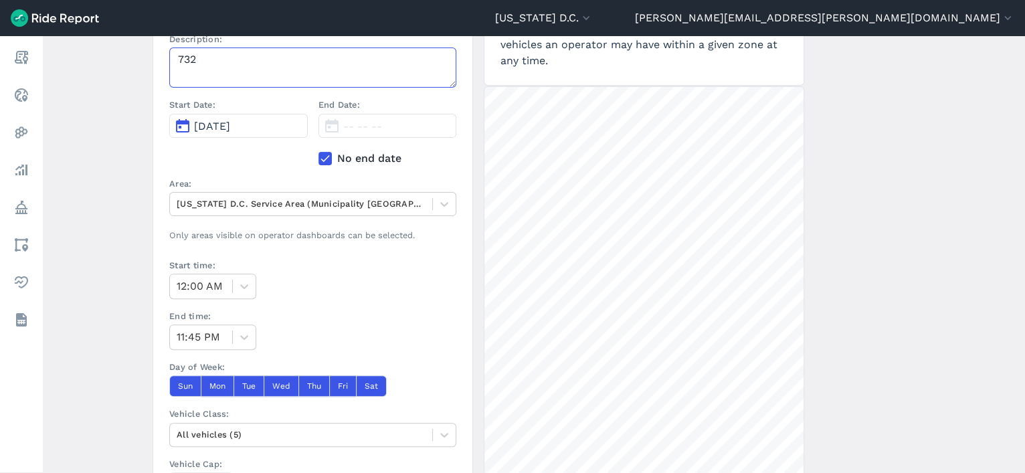
scroll to position [214, 0]
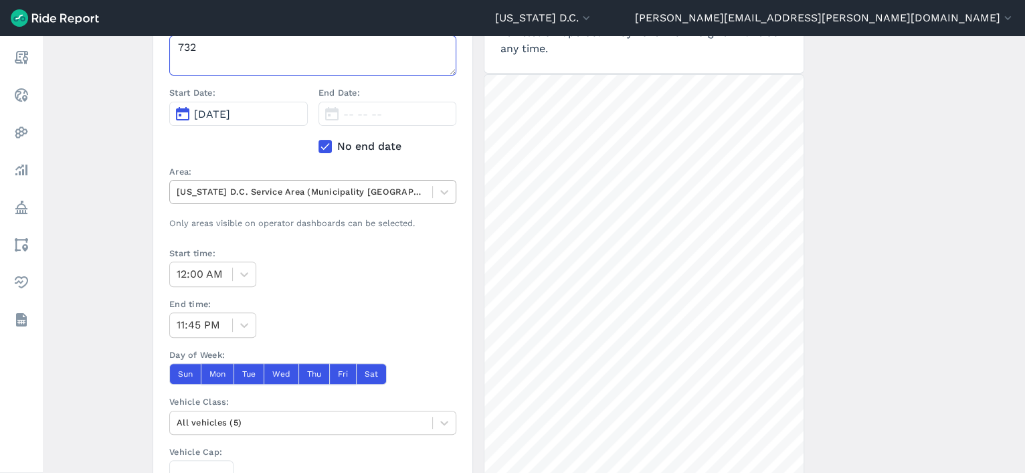
type textarea "732"
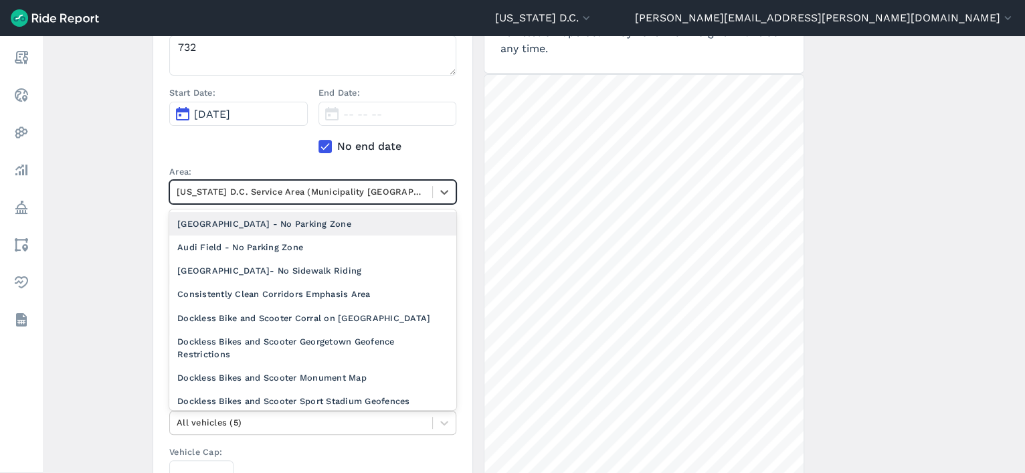
click at [312, 201] on div "[US_STATE] D.C. Service Area (Municipality [GEOGRAPHIC_DATA])" at bounding box center [301, 191] width 262 height 21
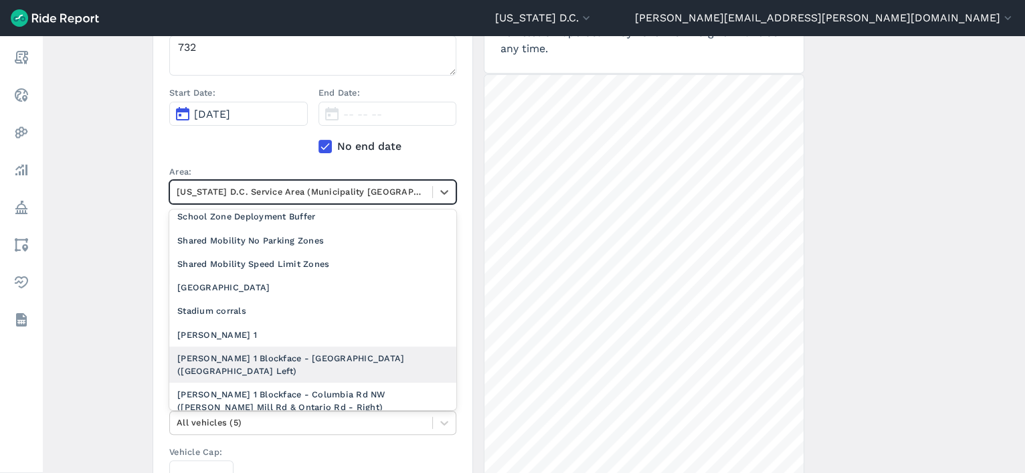
scroll to position [533, 0]
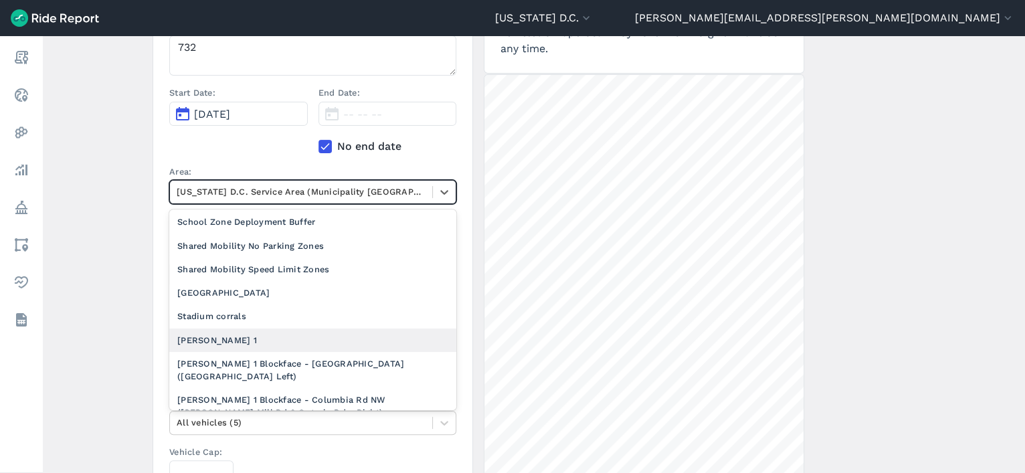
click at [232, 339] on div "[PERSON_NAME] 1" at bounding box center [312, 340] width 287 height 23
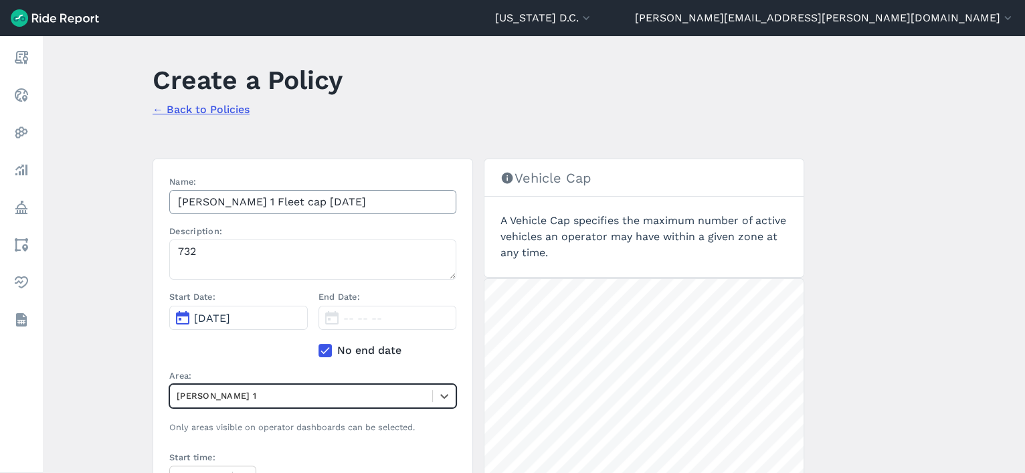
scroll to position [11, 0]
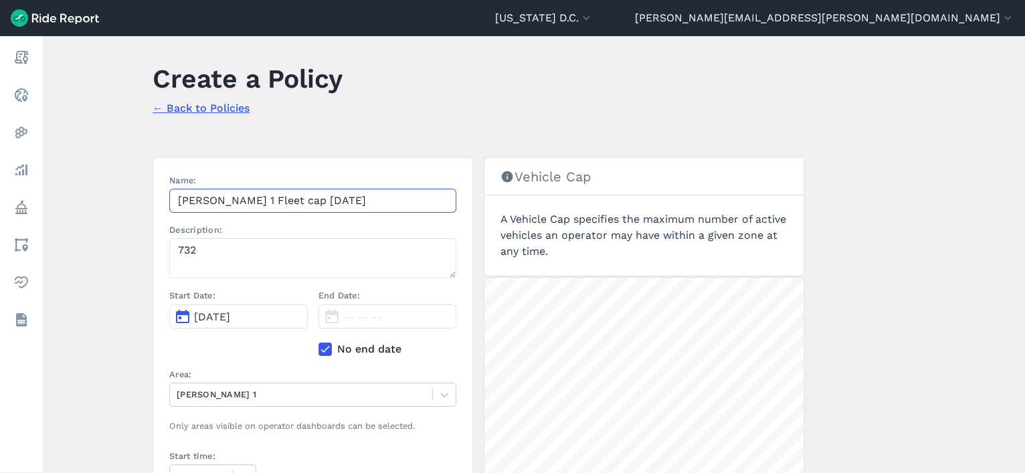
click at [279, 191] on input "Hopp Ward 1 Fleet cap 10.6.25" at bounding box center [312, 201] width 287 height 24
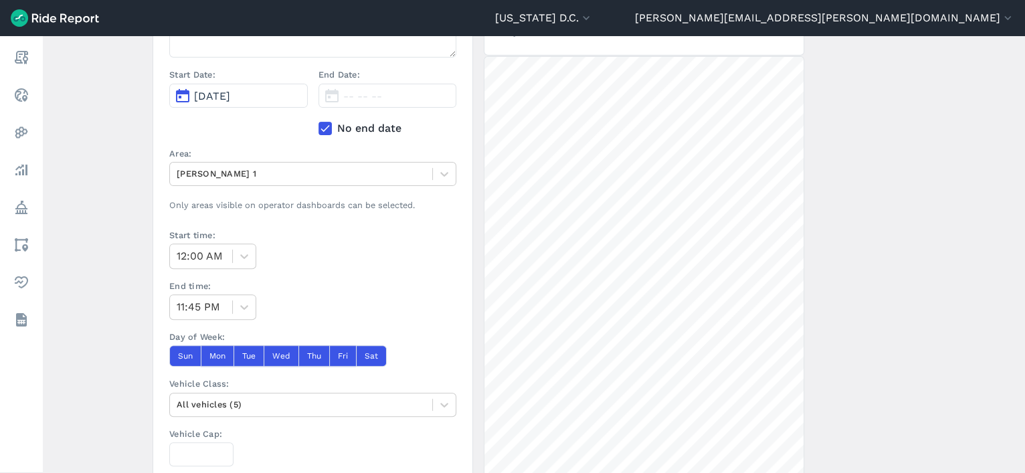
scroll to position [236, 0]
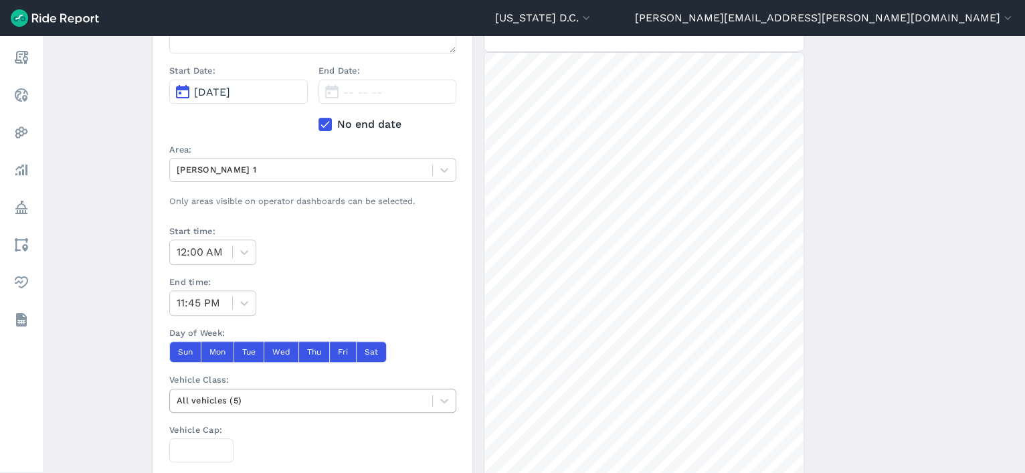
click at [231, 396] on div at bounding box center [301, 400] width 249 height 15
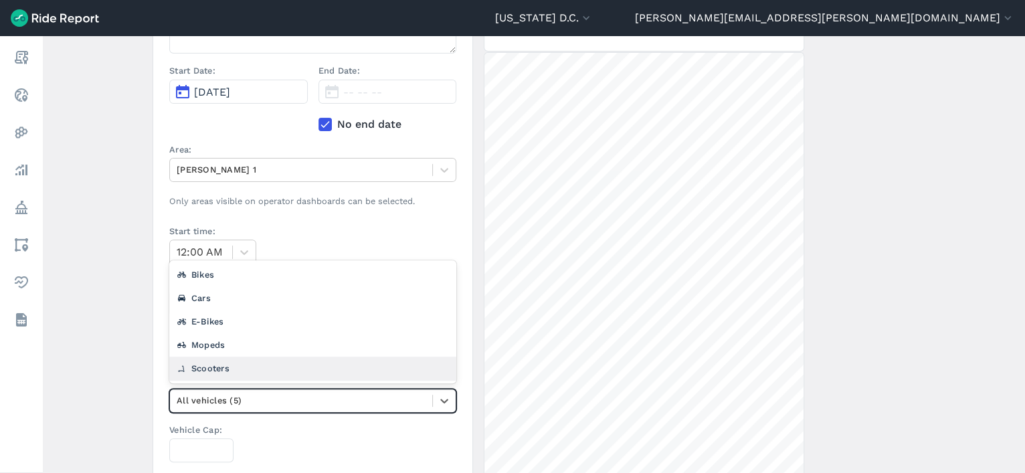
click at [240, 361] on div "Scooters" at bounding box center [312, 368] width 287 height 23
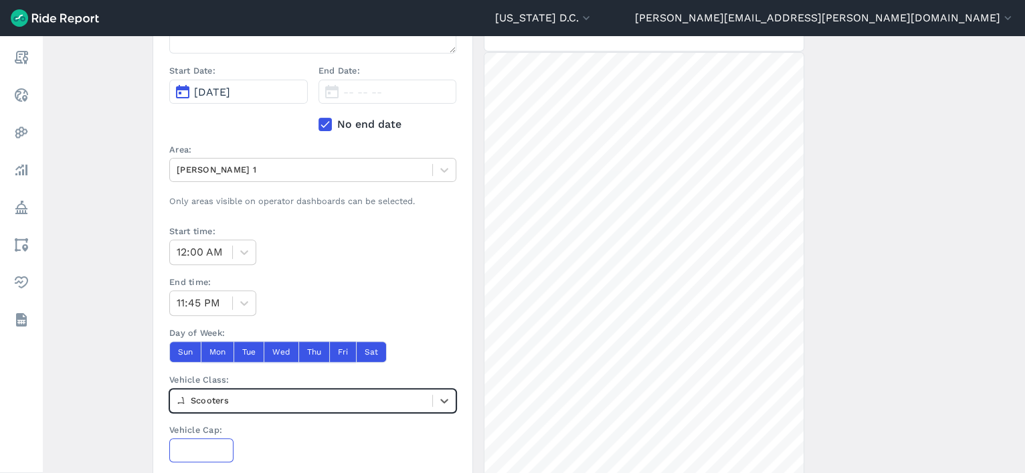
click at [206, 445] on input "Vehicle Cap:" at bounding box center [201, 450] width 64 height 24
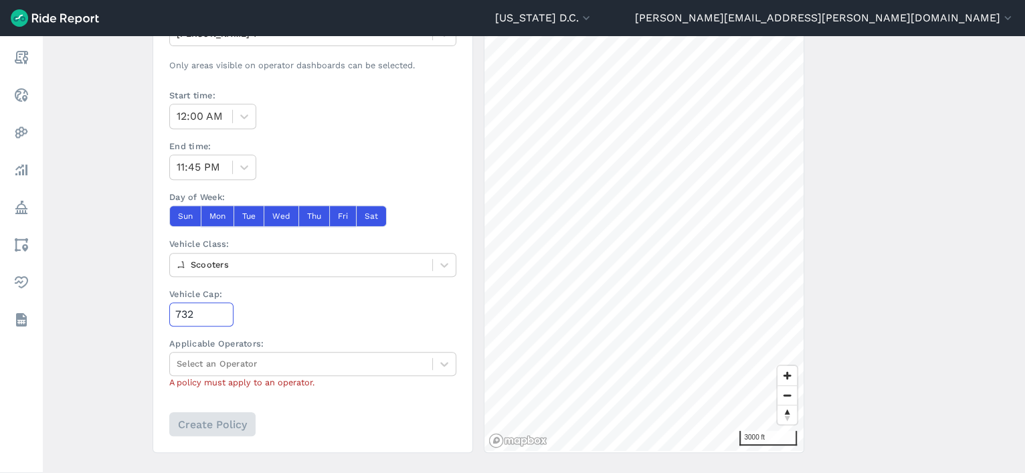
scroll to position [373, 0]
type input "732"
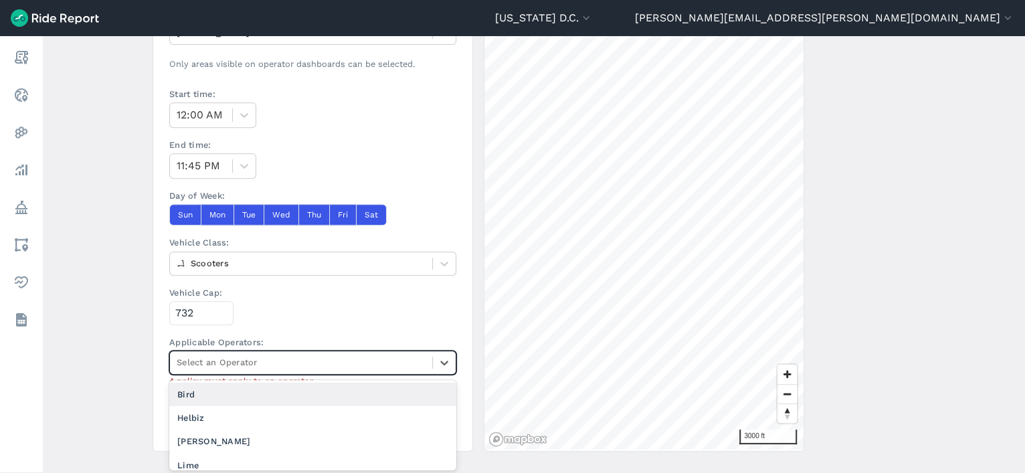
click at [247, 358] on div at bounding box center [301, 362] width 249 height 15
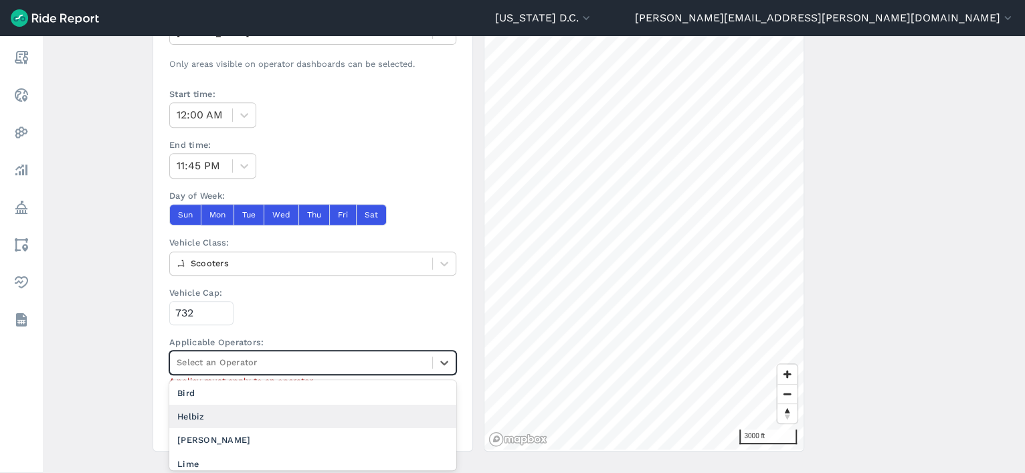
scroll to position [5, 0]
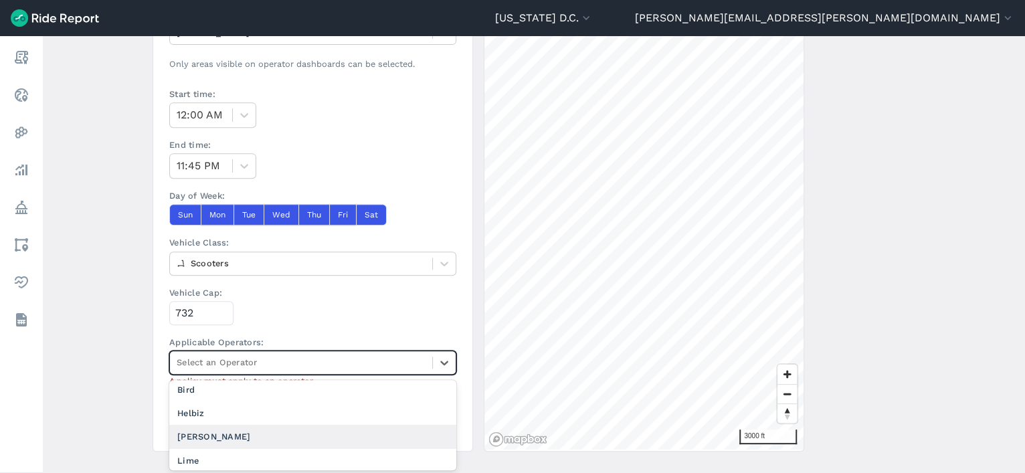
click at [245, 436] on div "[PERSON_NAME]" at bounding box center [312, 436] width 287 height 23
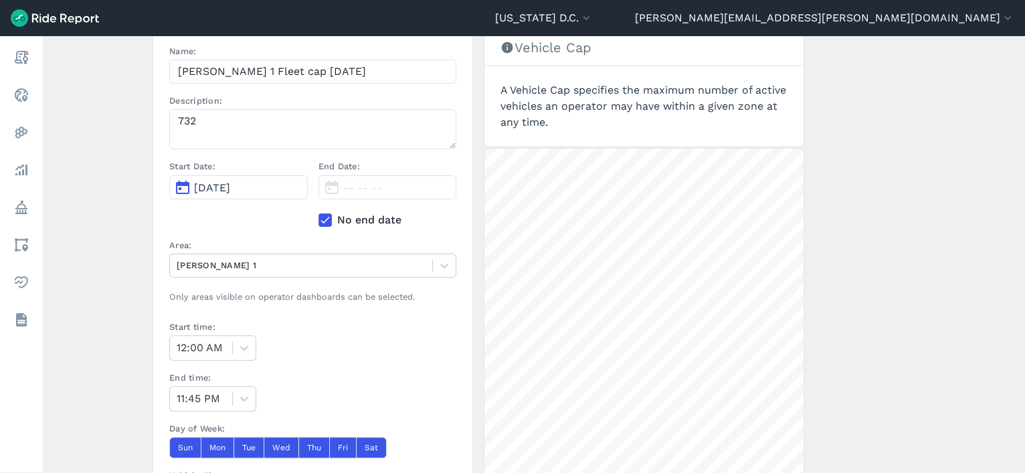
scroll to position [142, 0]
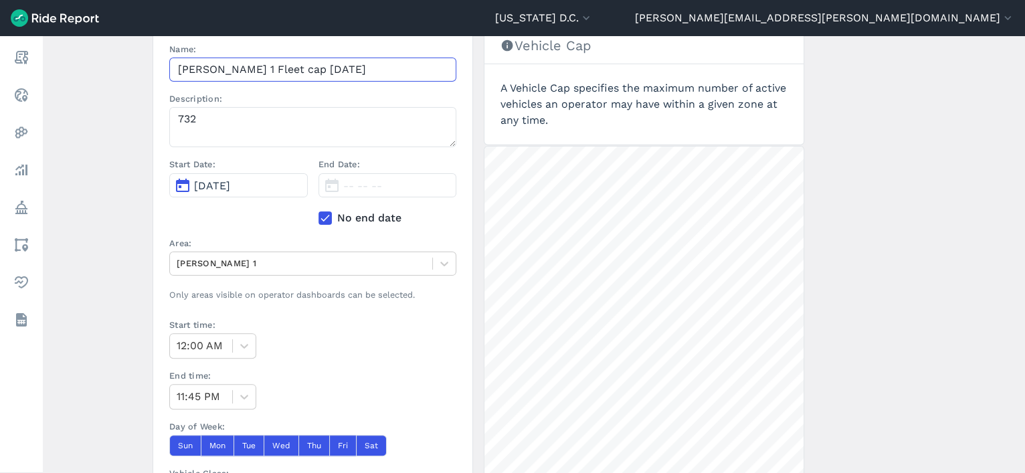
click at [260, 66] on input "Hopp Ward 1 Fleet cap 10.6.25" at bounding box center [312, 70] width 287 height 24
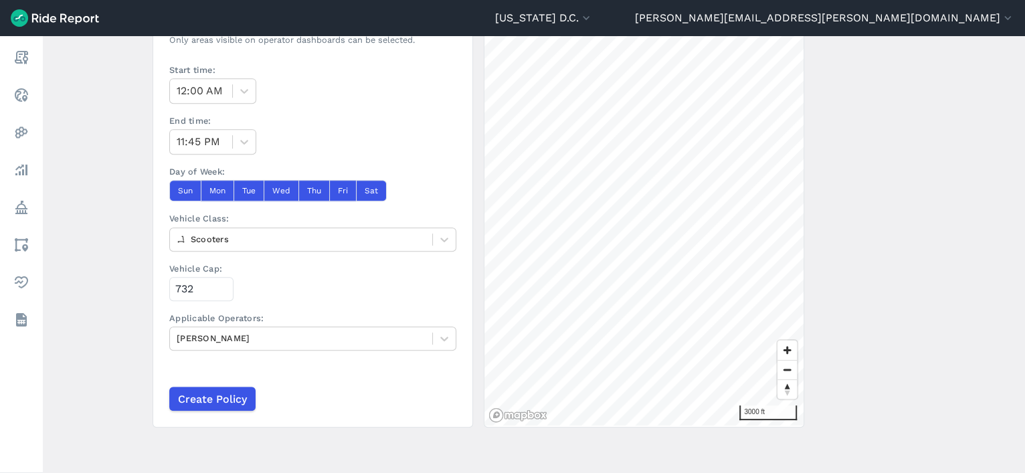
scroll to position [396, 0]
click at [239, 399] on input "Create Policy" at bounding box center [212, 400] width 86 height 24
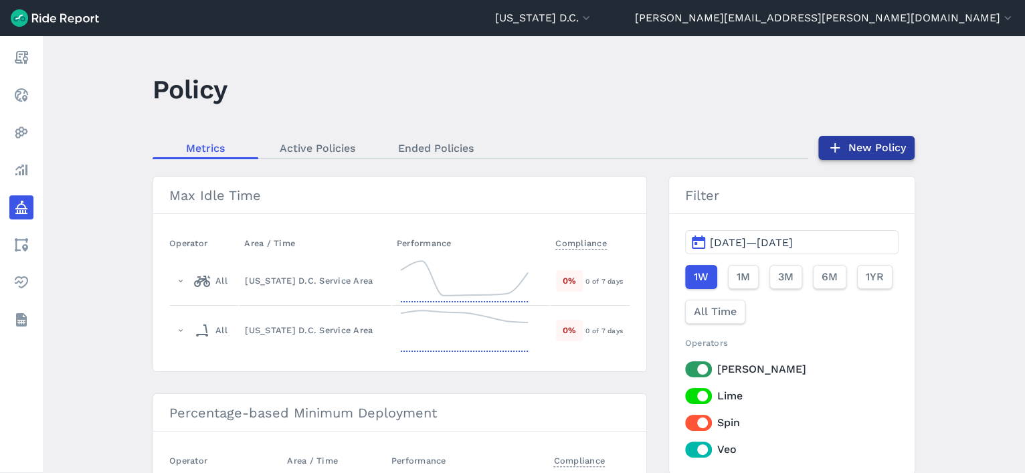
click at [850, 151] on link "New Policy" at bounding box center [867, 148] width 96 height 24
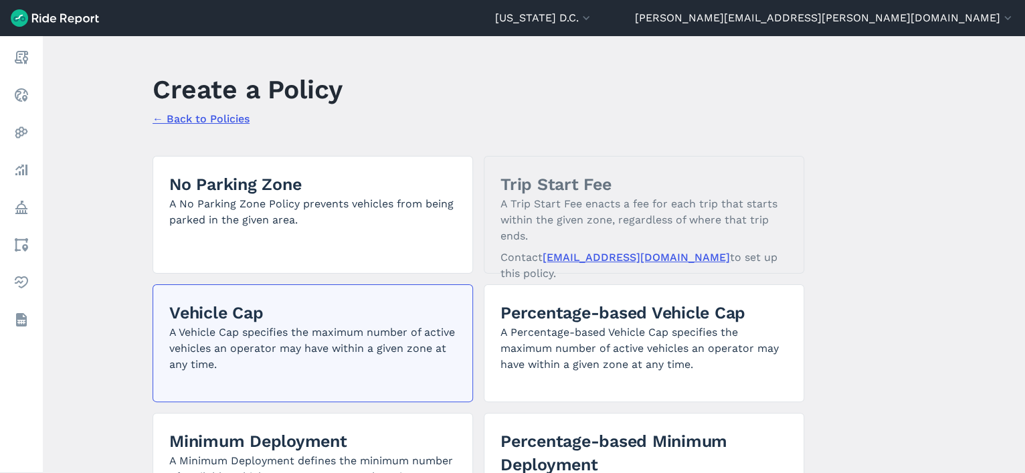
click at [368, 359] on p "A Vehicle Cap specifies the maximum number of active vehicles an operator may h…" at bounding box center [312, 349] width 287 height 48
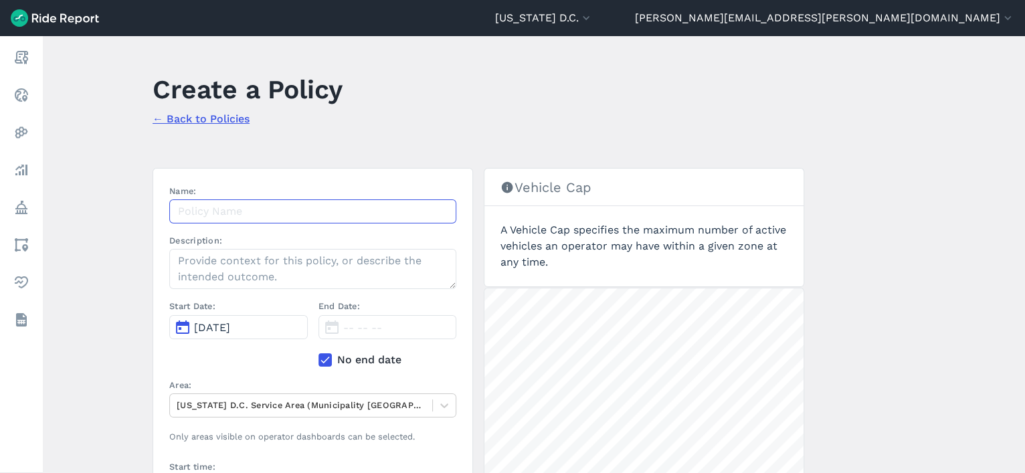
click at [311, 215] on input "Name:" at bounding box center [312, 211] width 287 height 24
paste input "Hopp Ward 1 Fleet cap 10.6.25"
click at [238, 209] on input "Hopp Ward 1 Fleet cap 10.6.25" at bounding box center [312, 211] width 287 height 24
type input "Hopp Ward 2 Fleet cap 10.6.25"
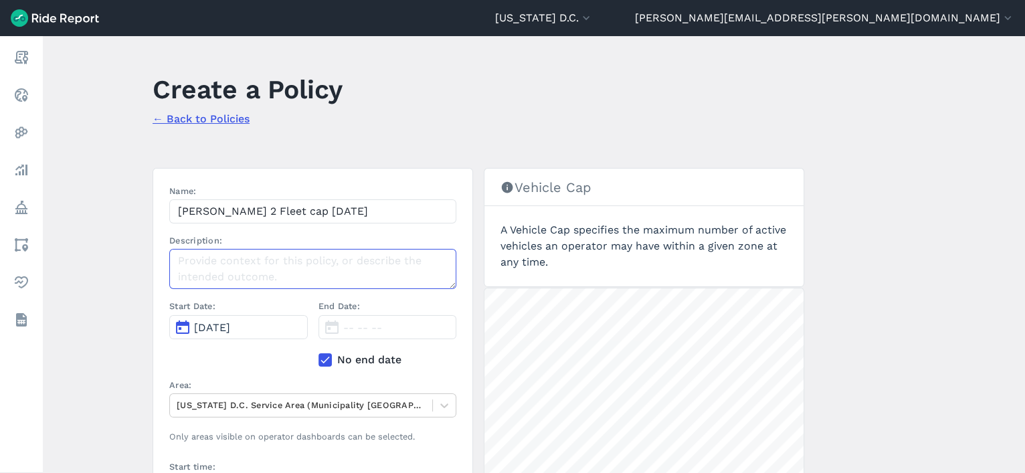
click at [215, 260] on textarea "Description:" at bounding box center [312, 269] width 287 height 40
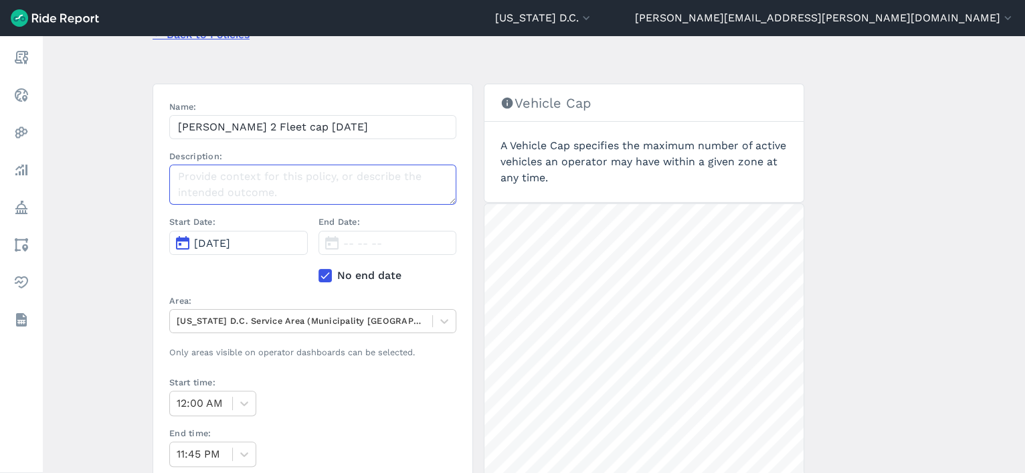
scroll to position [85, 0]
click at [216, 247] on span "[DATE]" at bounding box center [212, 242] width 36 height 13
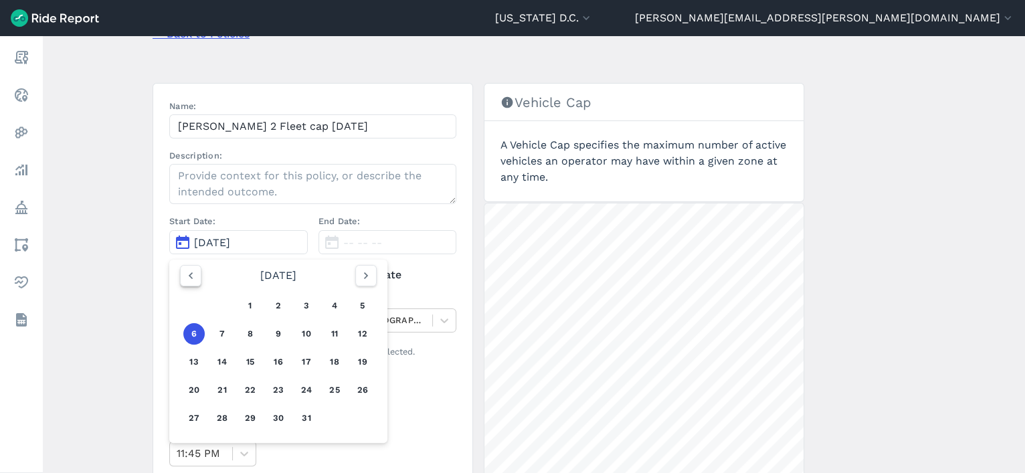
click at [199, 274] on button "button" at bounding box center [190, 275] width 21 height 21
click at [278, 331] on button "11" at bounding box center [278, 333] width 21 height 21
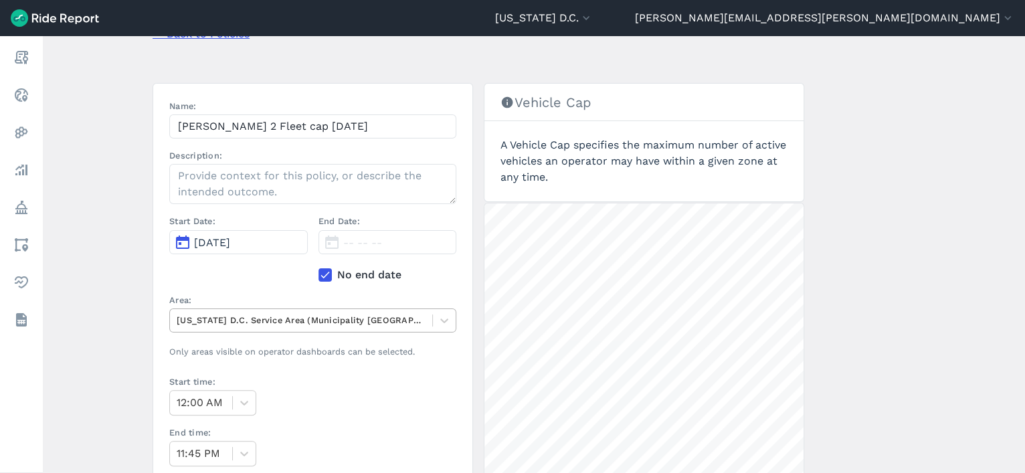
click at [265, 321] on div at bounding box center [301, 320] width 249 height 15
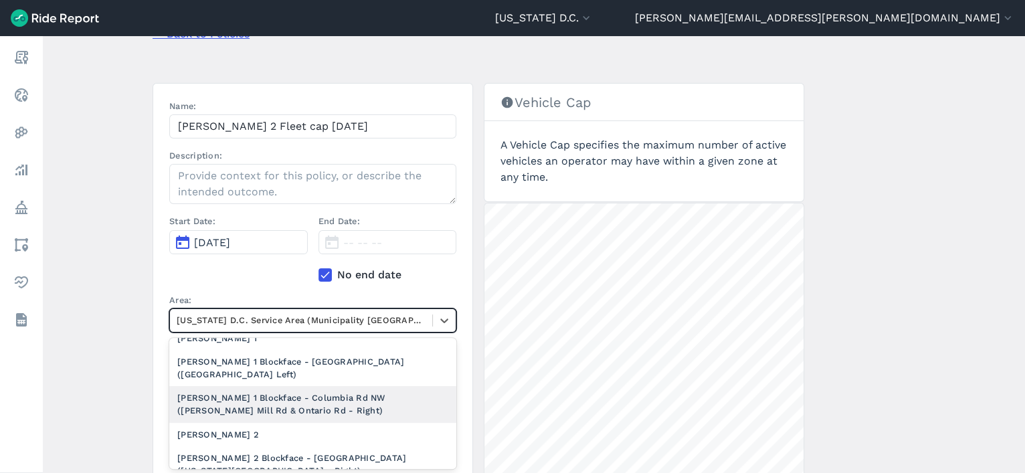
scroll to position [662, 0]
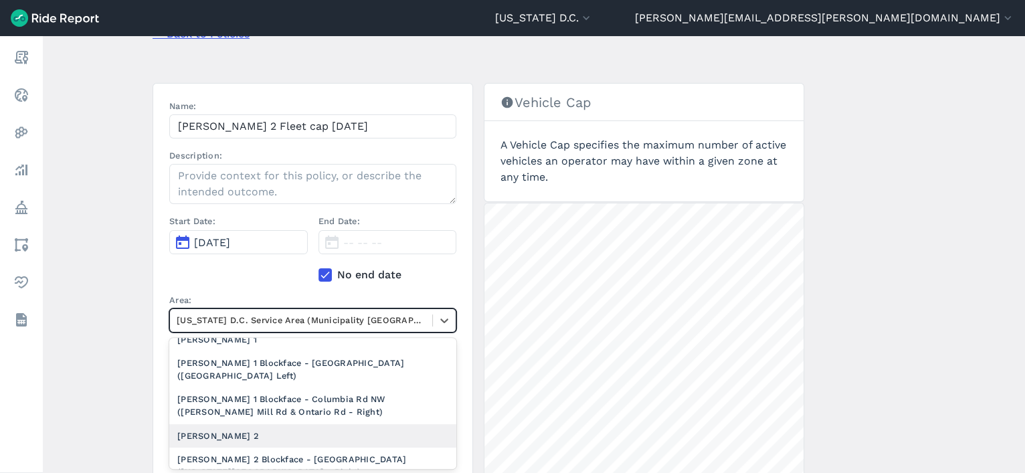
click at [353, 430] on div "[PERSON_NAME] 2" at bounding box center [312, 435] width 287 height 23
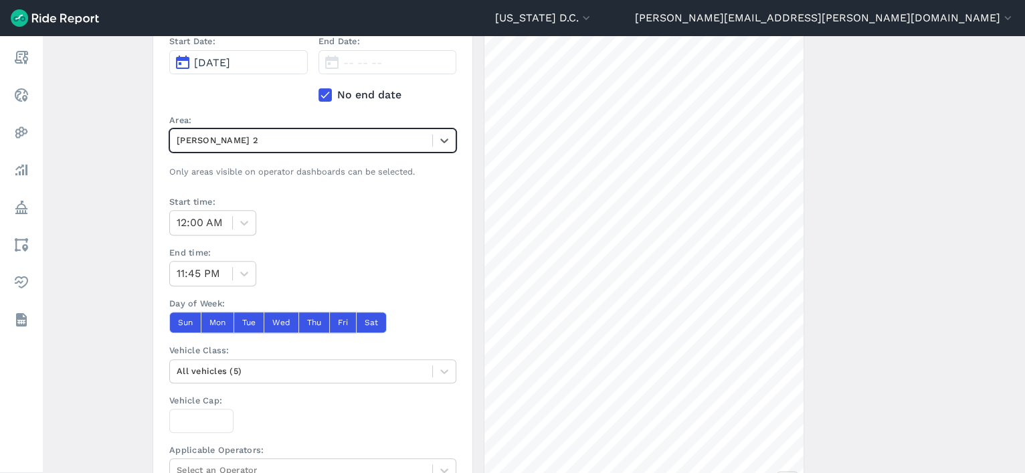
scroll to position [272, 0]
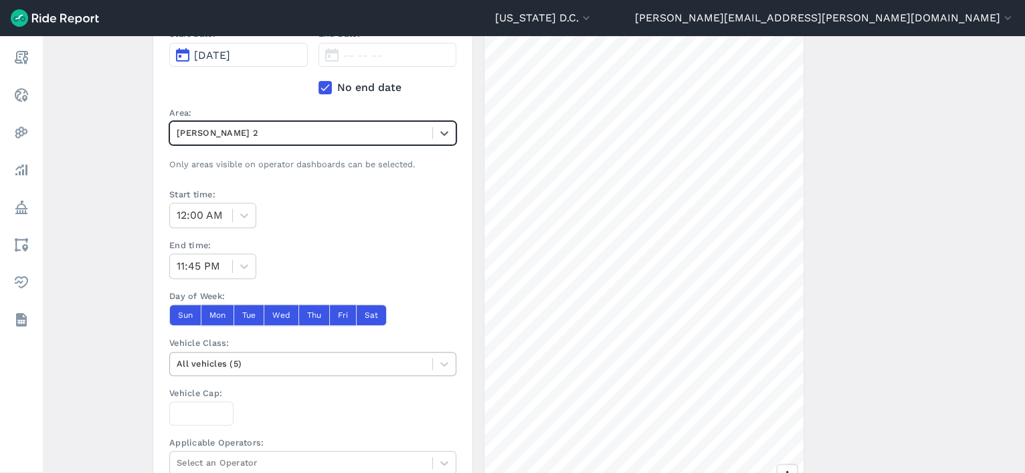
click at [249, 364] on div at bounding box center [301, 363] width 249 height 15
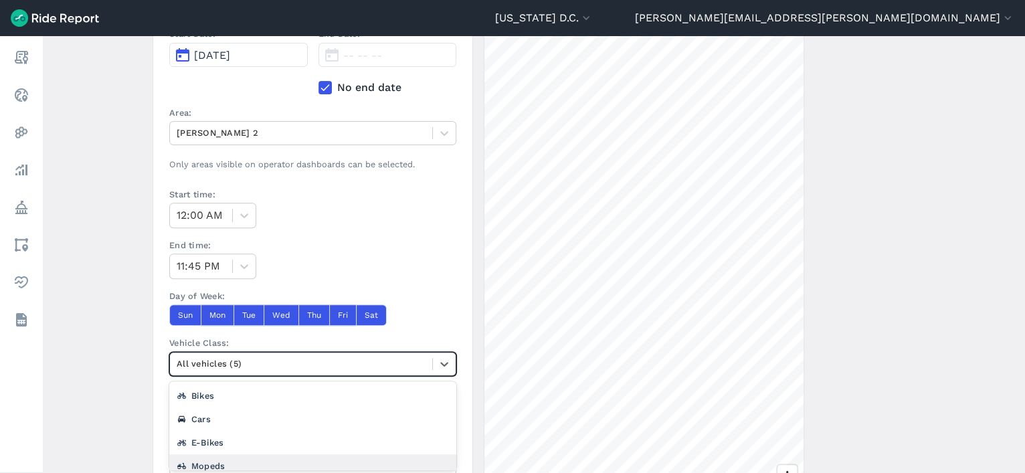
scroll to position [33, 0]
click at [255, 456] on div "Scooters" at bounding box center [312, 455] width 287 height 23
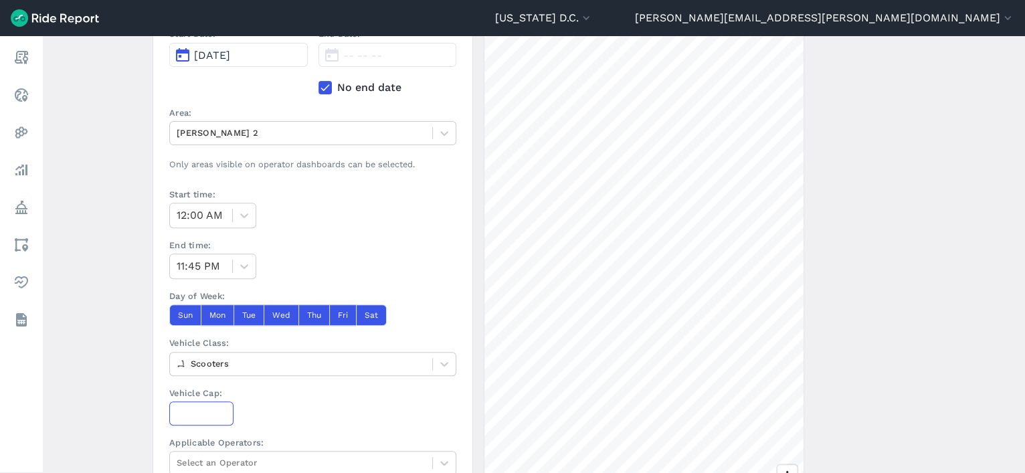
click at [179, 409] on input "Vehicle Cap:" at bounding box center [201, 414] width 64 height 24
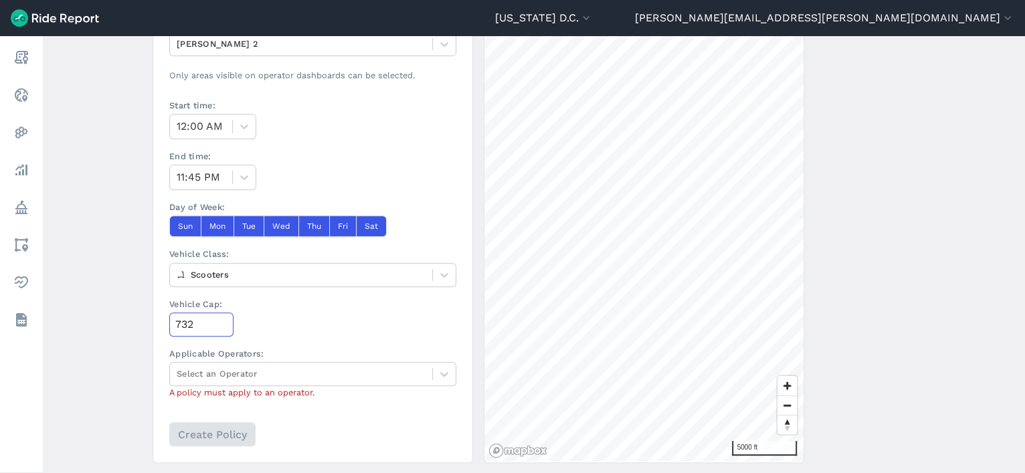
scroll to position [363, 0]
type input "732"
click at [236, 374] on div at bounding box center [301, 372] width 249 height 15
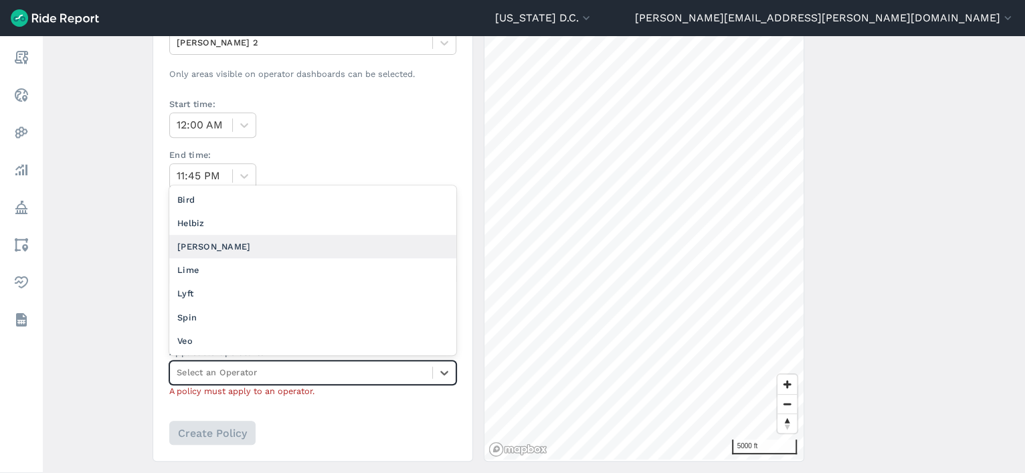
click at [232, 251] on div "[PERSON_NAME]" at bounding box center [312, 246] width 287 height 23
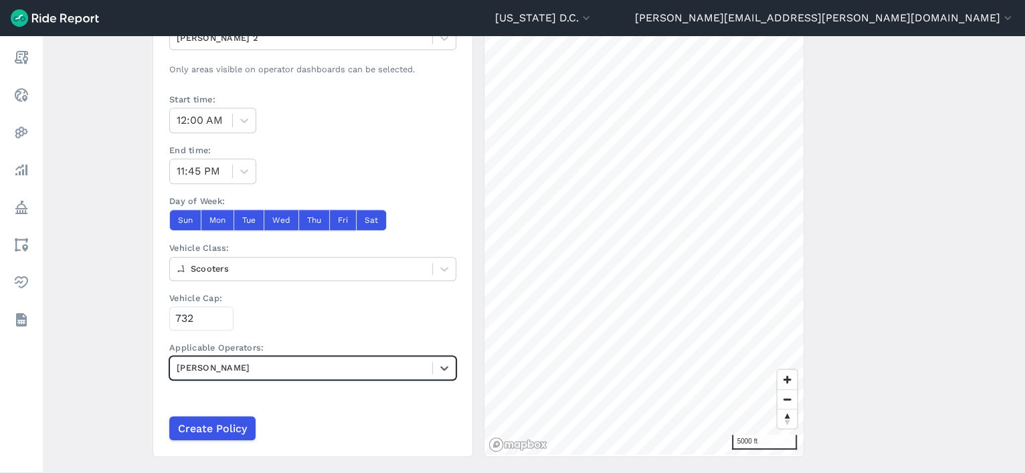
scroll to position [371, 0]
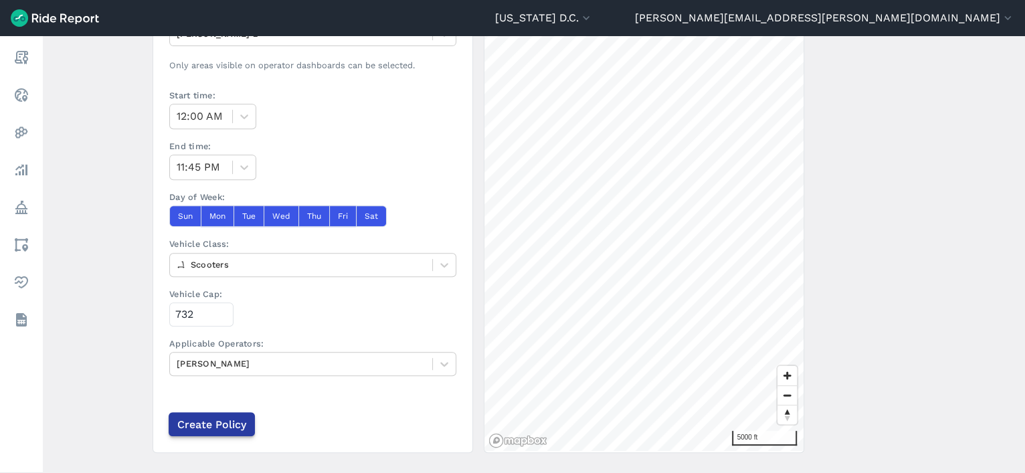
click at [210, 420] on input "Create Policy" at bounding box center [212, 424] width 86 height 24
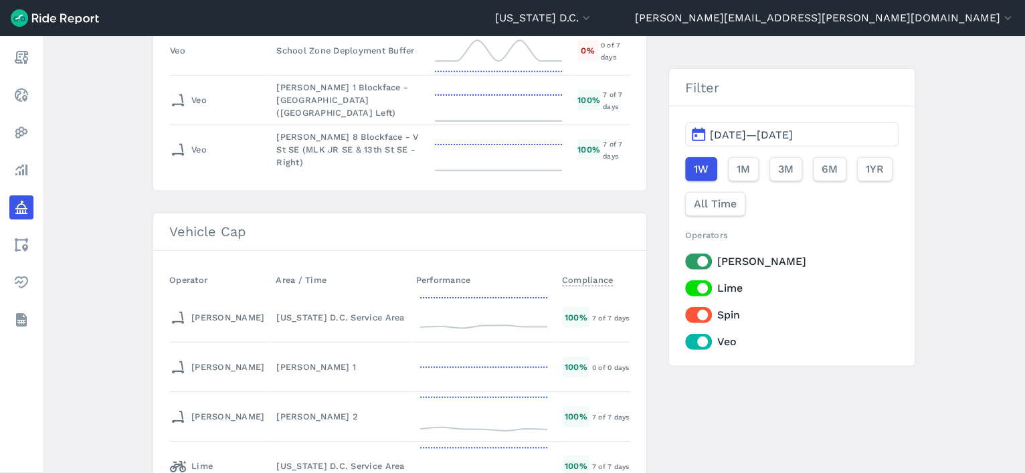
scroll to position [5432, 0]
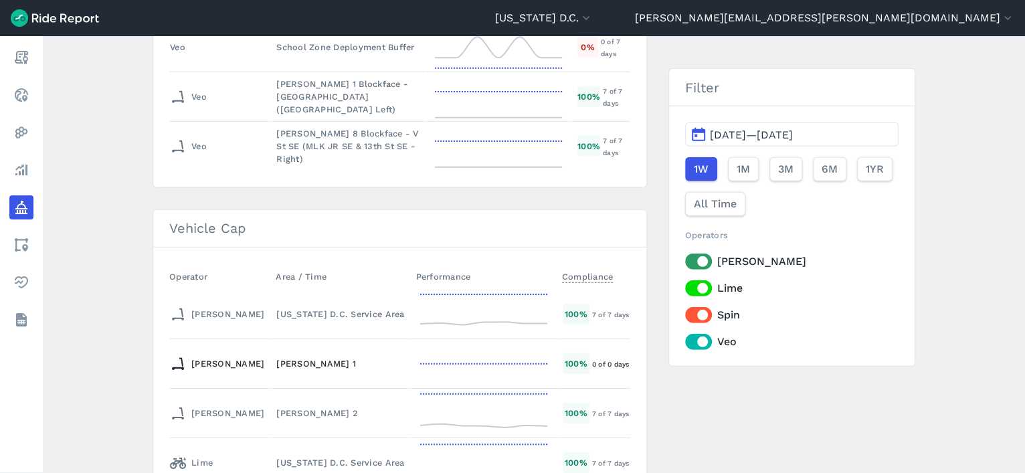
click at [276, 357] on div "[PERSON_NAME] 1" at bounding box center [340, 363] width 128 height 13
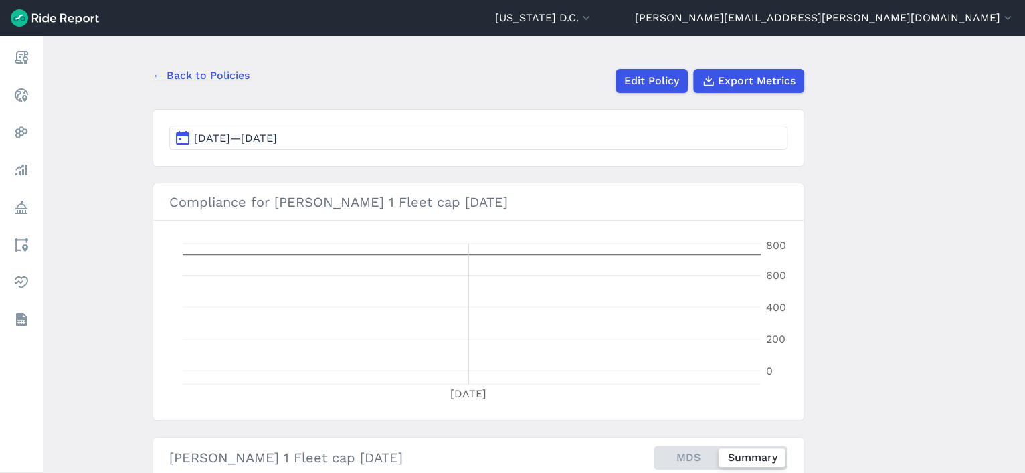
scroll to position [98, 0]
click at [633, 86] on link "Edit Policy" at bounding box center [651, 81] width 72 height 24
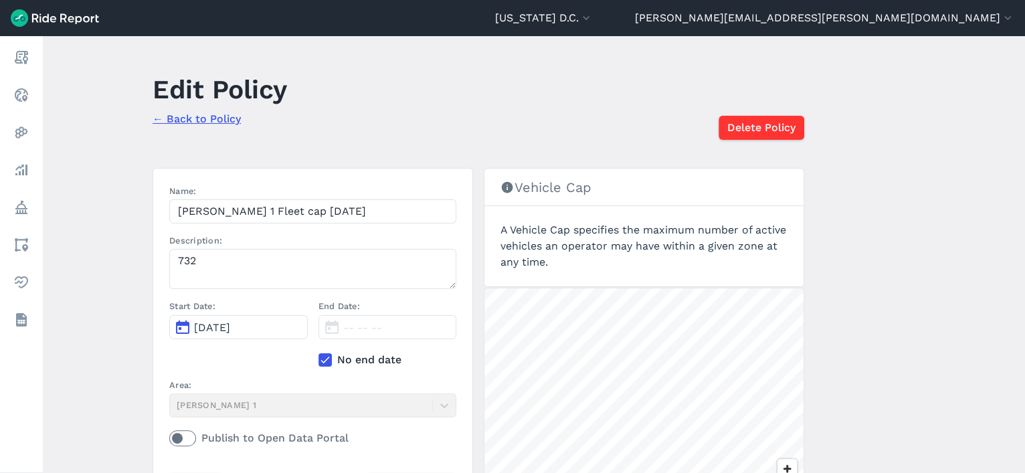
click at [319, 359] on icon at bounding box center [325, 359] width 12 height 13
click at [319, 359] on input "No end date" at bounding box center [319, 356] width 0 height 9
click at [319, 359] on icon at bounding box center [325, 359] width 12 height 13
click at [319, 359] on input "No end date" at bounding box center [319, 356] width 0 height 9
click at [230, 328] on span "[DATE]" at bounding box center [212, 327] width 36 height 13
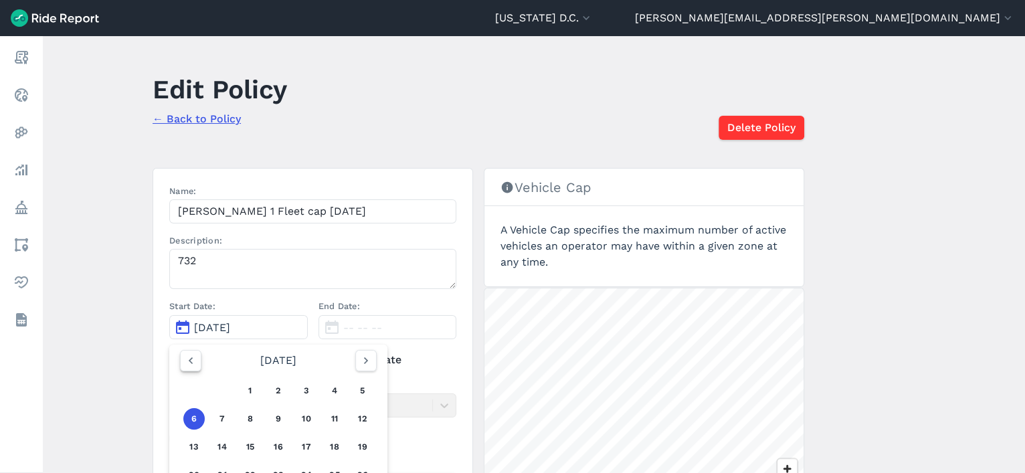
click at [184, 356] on icon "button" at bounding box center [190, 360] width 13 height 13
click at [274, 420] on button "11" at bounding box center [278, 418] width 21 height 21
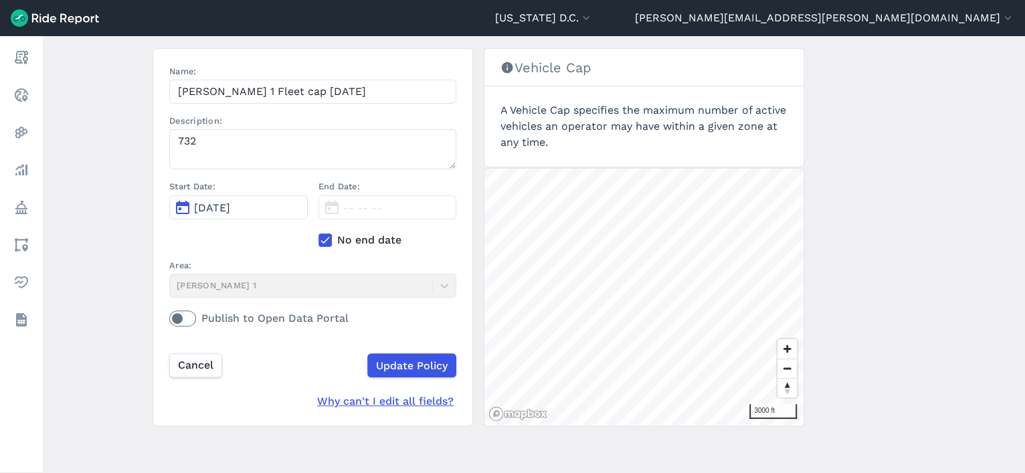
scroll to position [119, 0]
click at [405, 368] on input "Update Policy" at bounding box center [411, 366] width 89 height 24
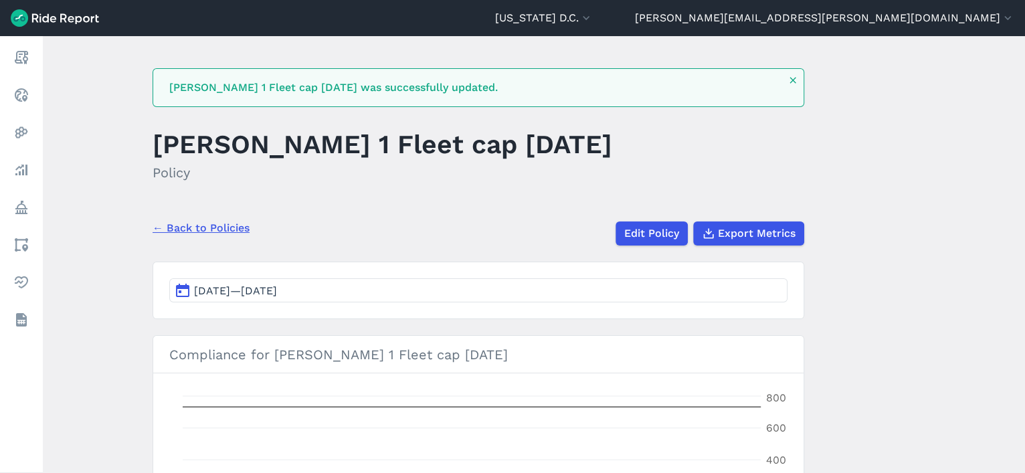
click at [224, 221] on link "← Back to Policies" at bounding box center [201, 228] width 97 height 16
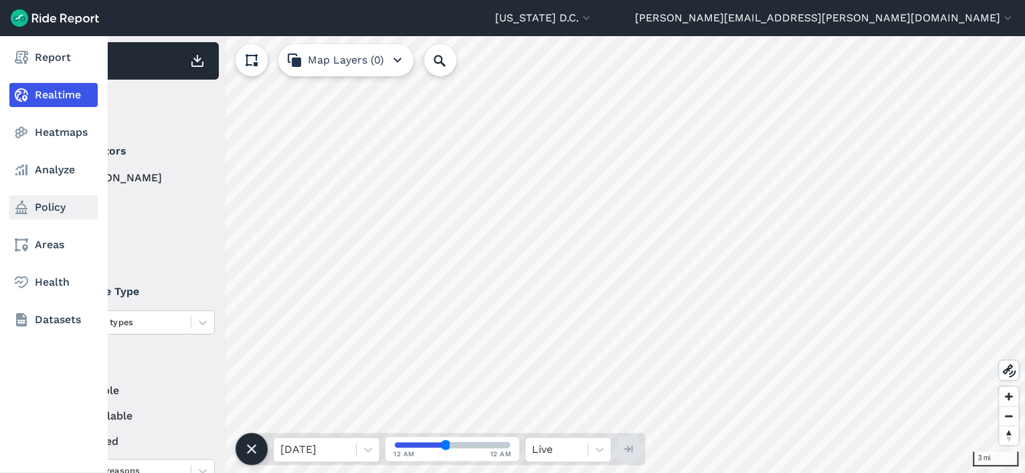
click at [62, 212] on link "Policy" at bounding box center [53, 207] width 88 height 24
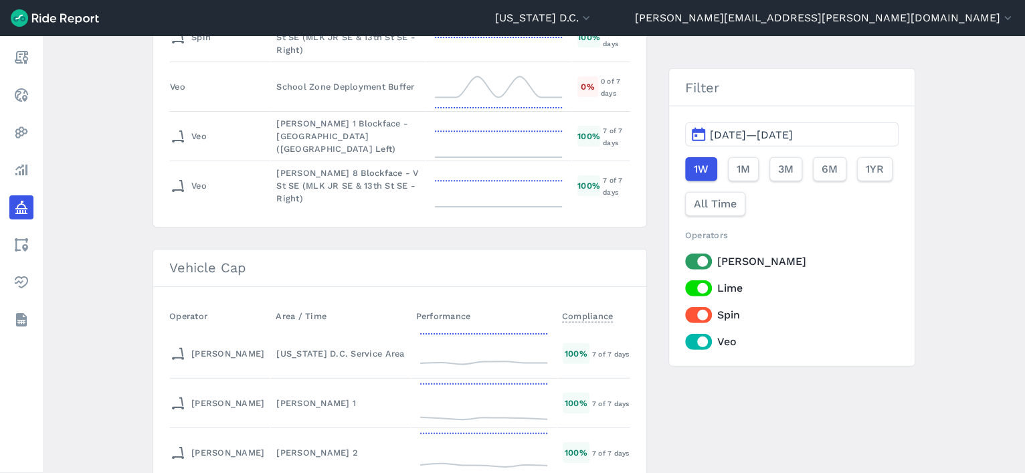
scroll to position [5479, 0]
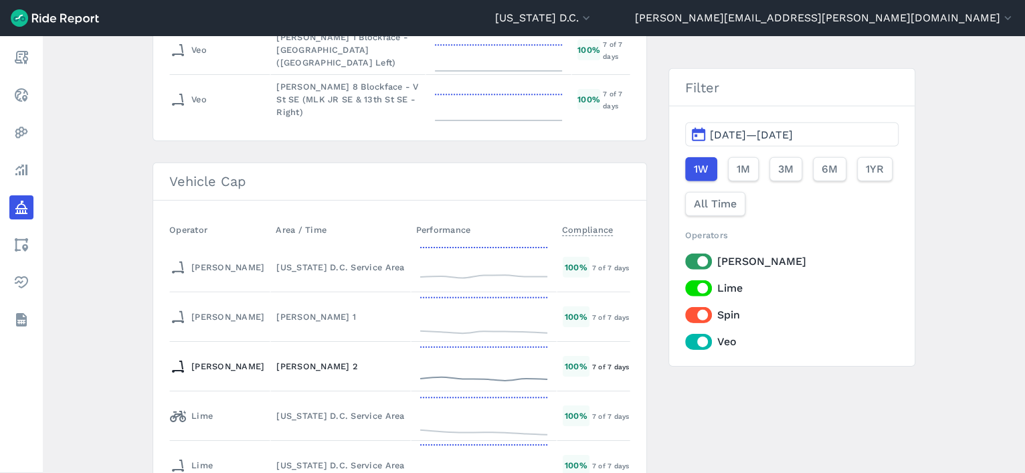
click at [276, 360] on div "[PERSON_NAME] 2" at bounding box center [340, 366] width 128 height 13
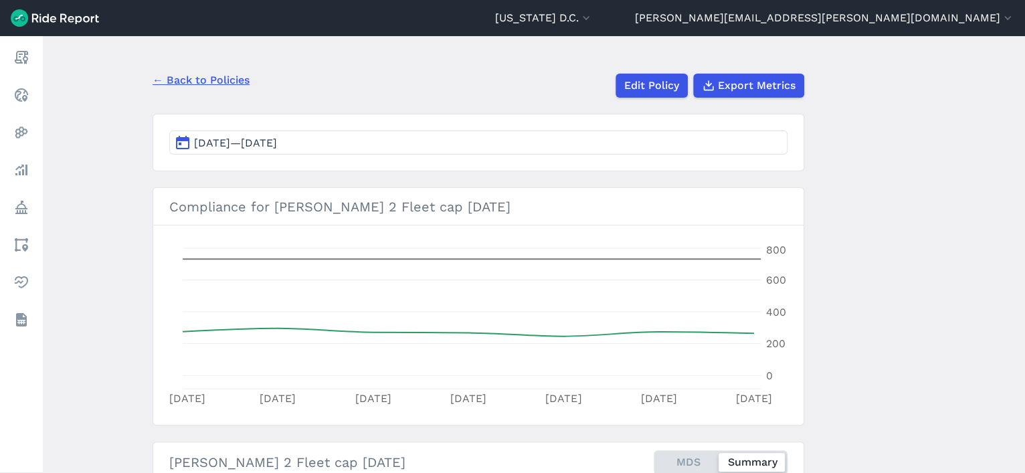
scroll to position [94, 0]
click at [230, 79] on link "← Back to Policies" at bounding box center [201, 80] width 97 height 16
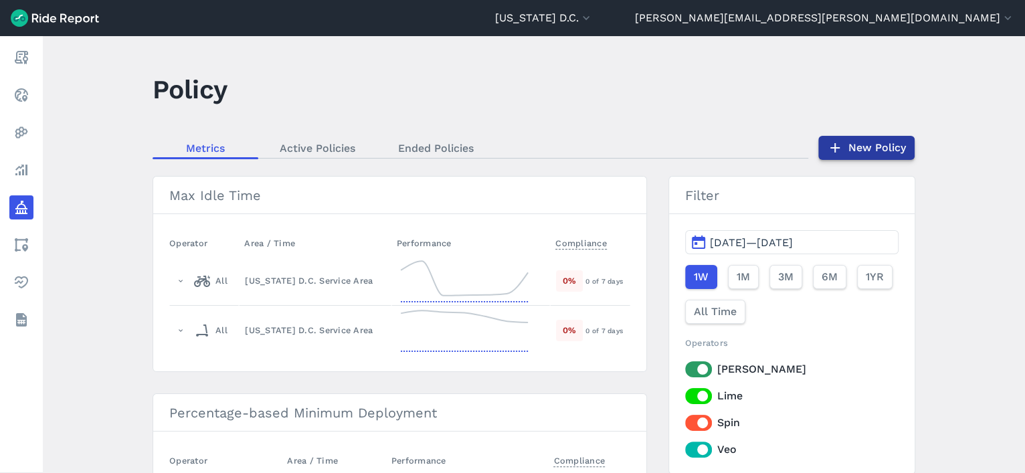
click at [837, 145] on icon at bounding box center [835, 148] width 16 height 16
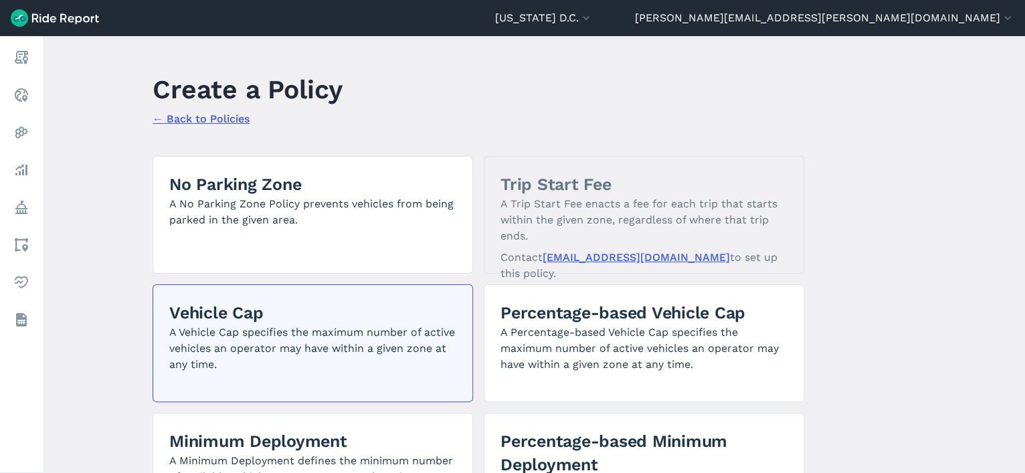
click at [361, 332] on p "A Vehicle Cap specifies the maximum number of active vehicles an operator may h…" at bounding box center [312, 349] width 287 height 48
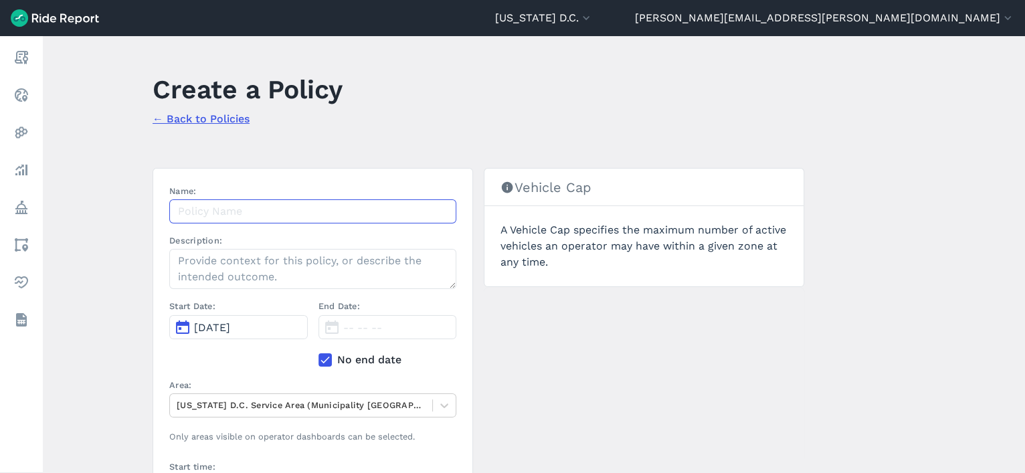
click at [272, 214] on input "Name:" at bounding box center [312, 211] width 287 height 24
paste input "Hopp Ward 1 Fleet cap 10.6.25"
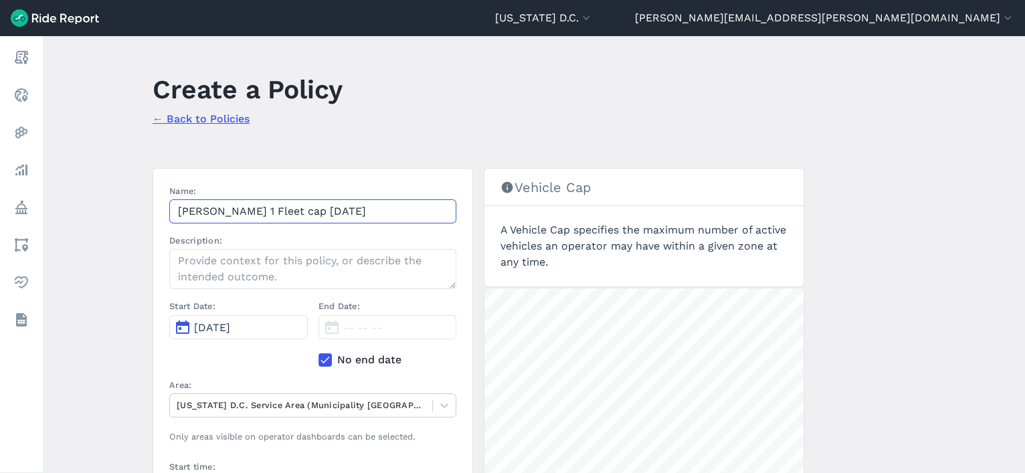
click at [242, 212] on input "Hopp Ward 1 Fleet cap 10.6.25" at bounding box center [312, 211] width 287 height 24
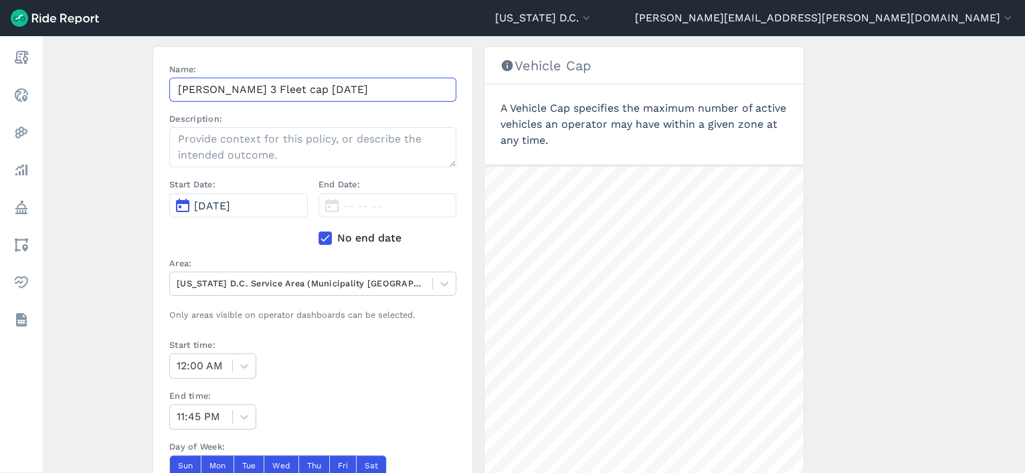
scroll to position [120, 0]
type input "Hopp Ward 3 Fleet cap 10.6.25"
click at [240, 197] on button "[DATE]" at bounding box center [238, 207] width 139 height 24
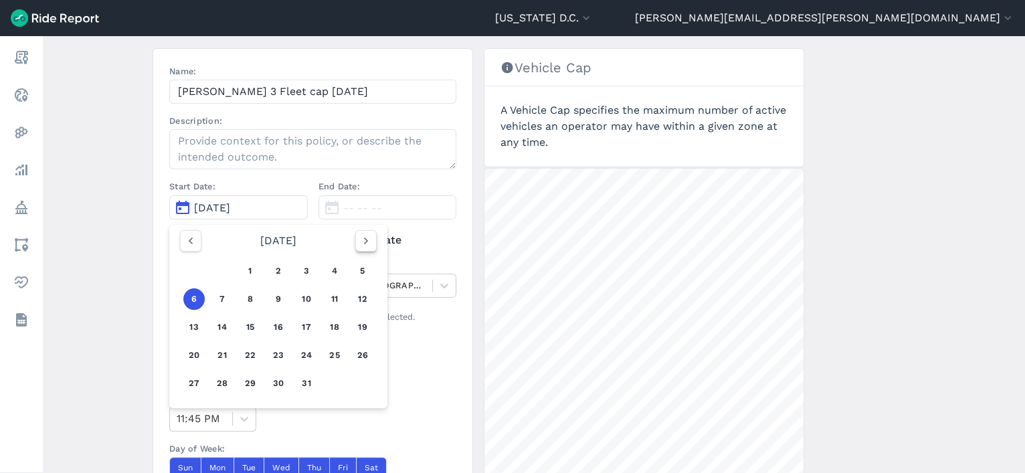
click at [367, 237] on icon "button" at bounding box center [365, 240] width 13 height 13
click at [193, 238] on icon "button" at bounding box center [190, 240] width 13 height 13
click at [309, 298] on button "12" at bounding box center [306, 298] width 21 height 21
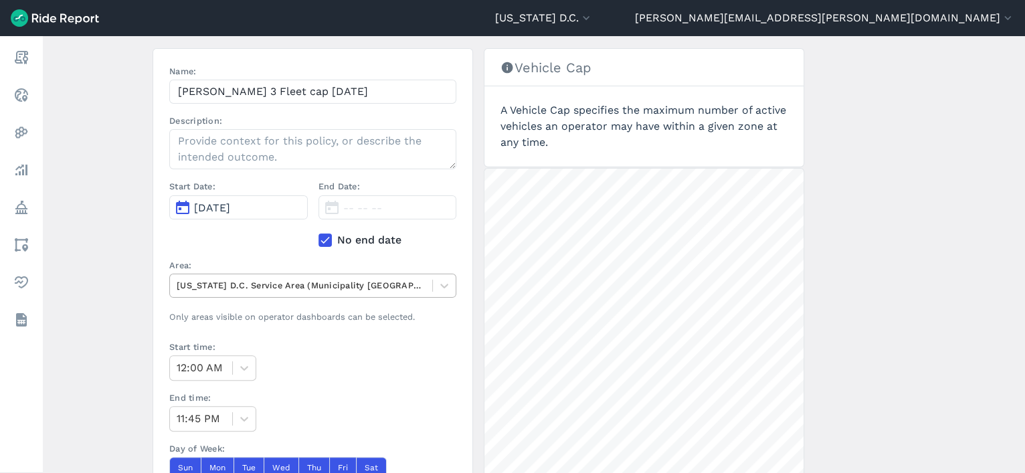
click at [233, 286] on div at bounding box center [301, 285] width 249 height 15
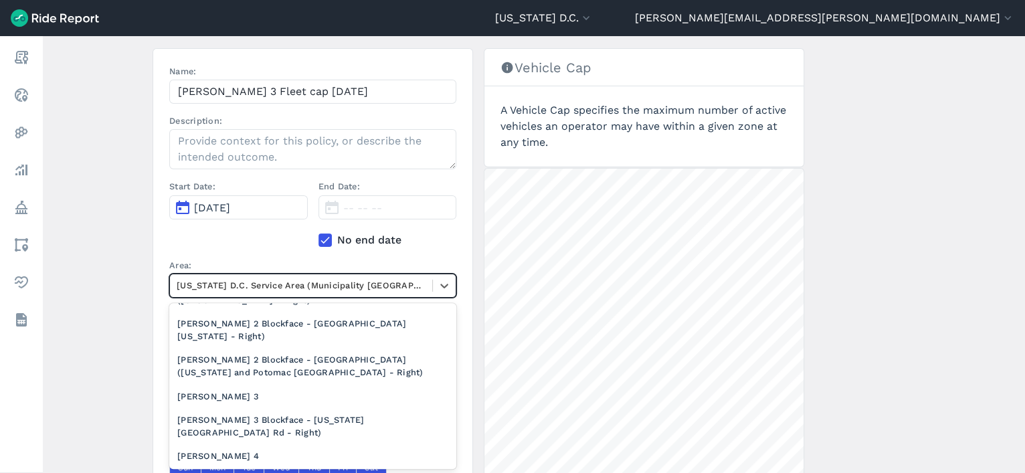
scroll to position [953, 0]
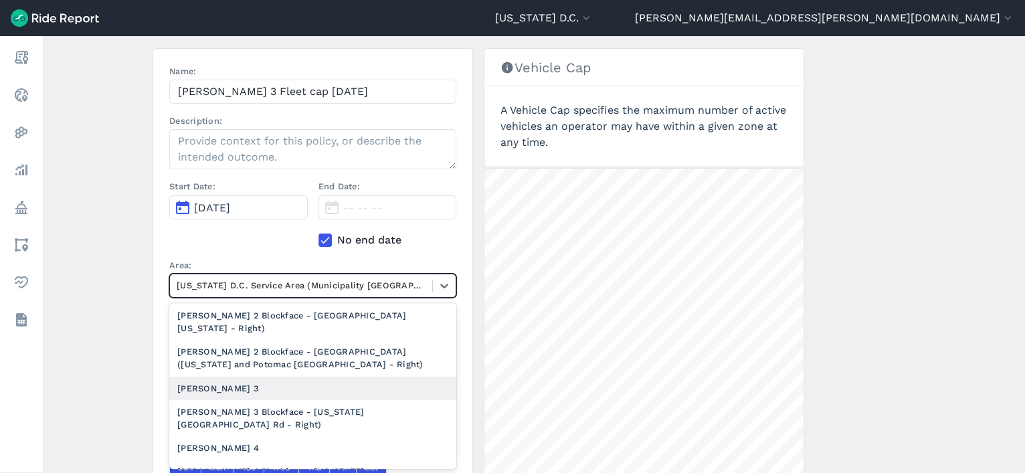
click at [238, 396] on div "[PERSON_NAME] 3" at bounding box center [312, 388] width 287 height 23
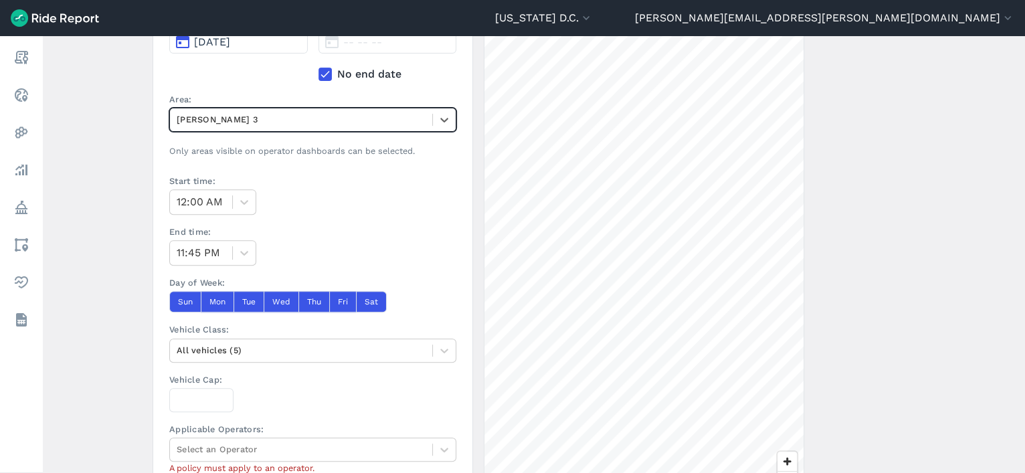
scroll to position [295, 0]
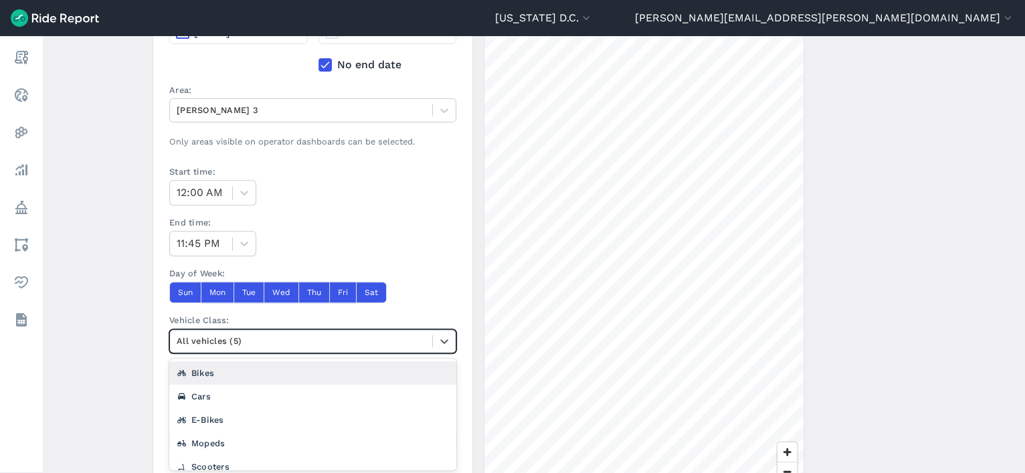
click at [236, 345] on div at bounding box center [301, 340] width 249 height 15
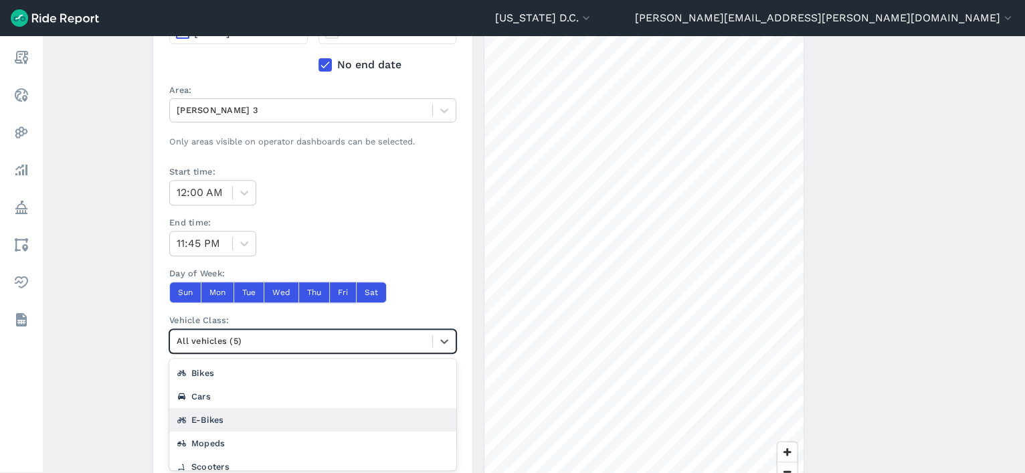
scroll to position [7, 0]
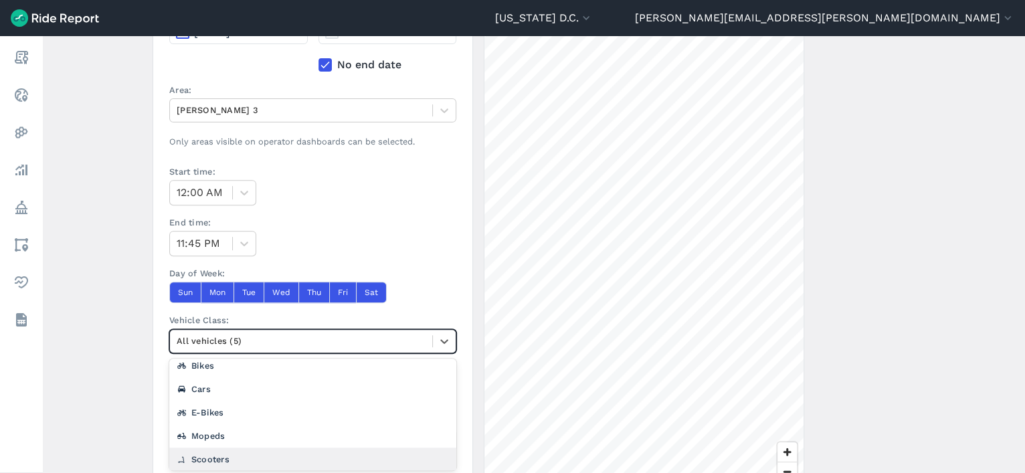
click at [226, 455] on div "Scooters" at bounding box center [312, 459] width 287 height 23
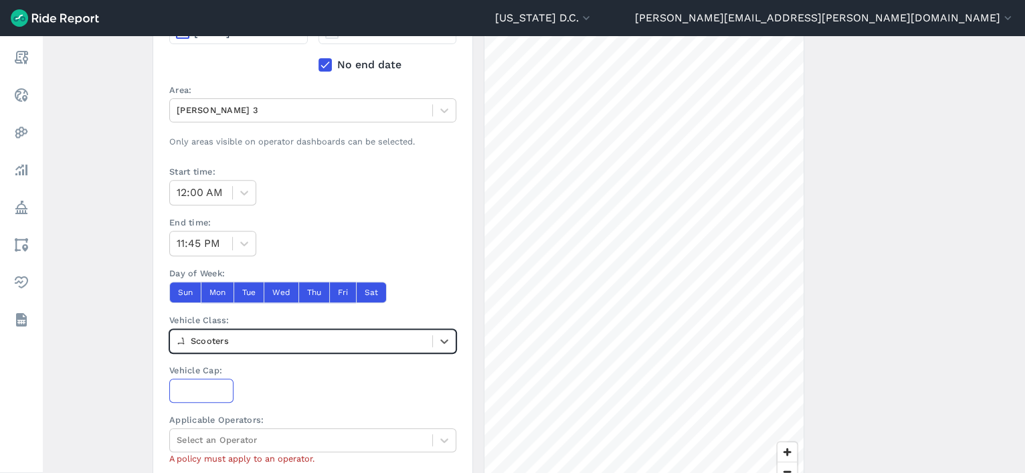
click at [203, 382] on input "Vehicle Cap:" at bounding box center [201, 391] width 64 height 24
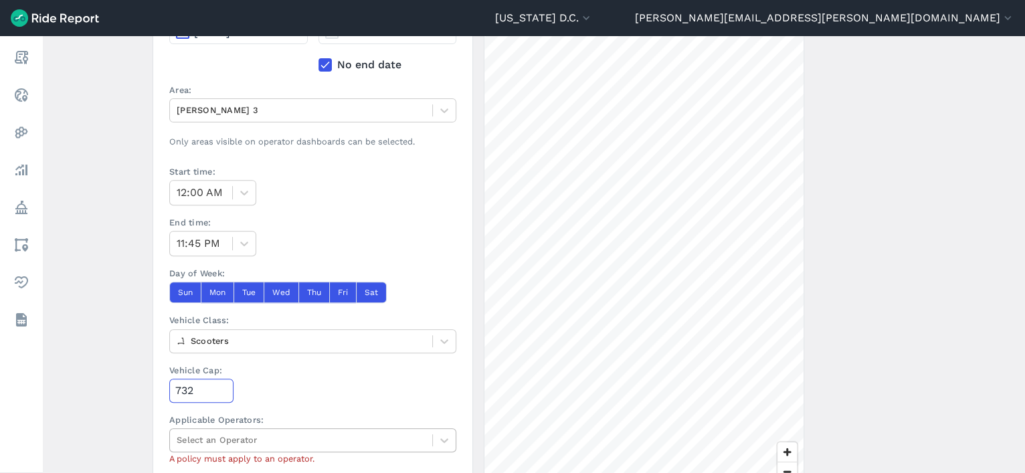
type input "732"
click at [225, 432] on div at bounding box center [301, 439] width 249 height 15
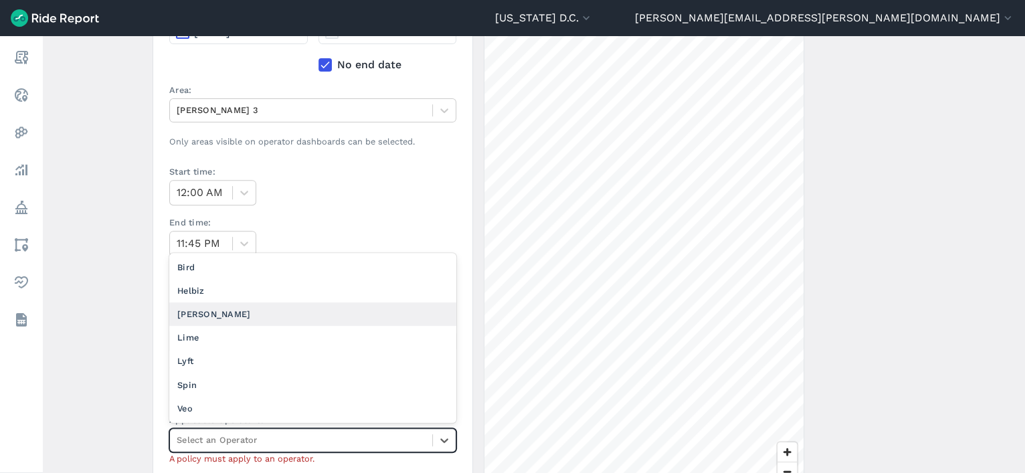
click at [247, 315] on div "[PERSON_NAME]" at bounding box center [312, 314] width 287 height 23
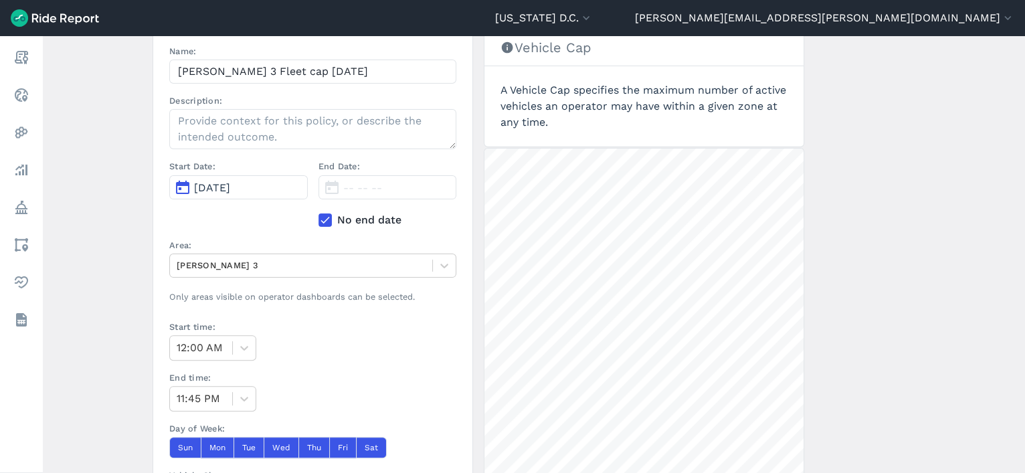
scroll to position [141, 0]
click at [220, 180] on span "[DATE]" at bounding box center [212, 186] width 36 height 13
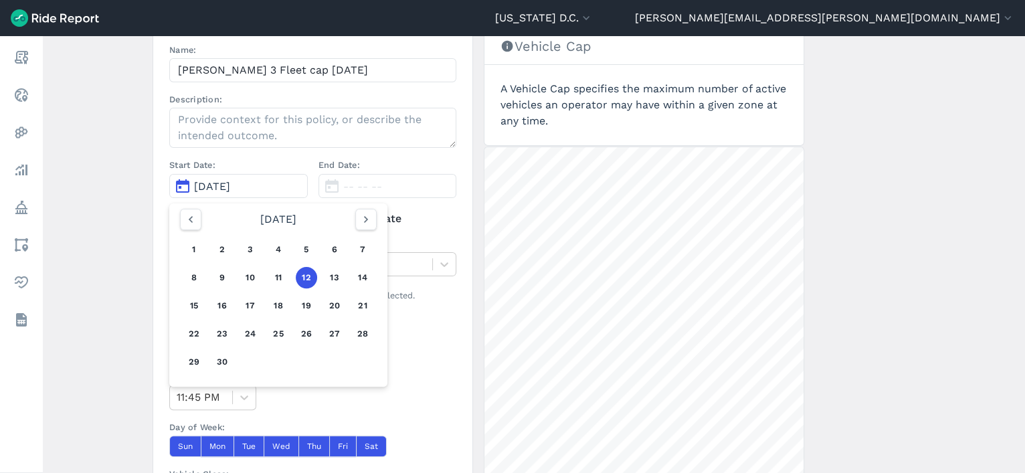
click at [286, 278] on div "1 2 3 4 5 6 7 8 9 10 11 12 13 14 15 16 17 18 19 20 21 22 23 24 25 26 27 28 29 30" at bounding box center [278, 305] width 207 height 151
click at [273, 275] on button "11" at bounding box center [278, 277] width 21 height 21
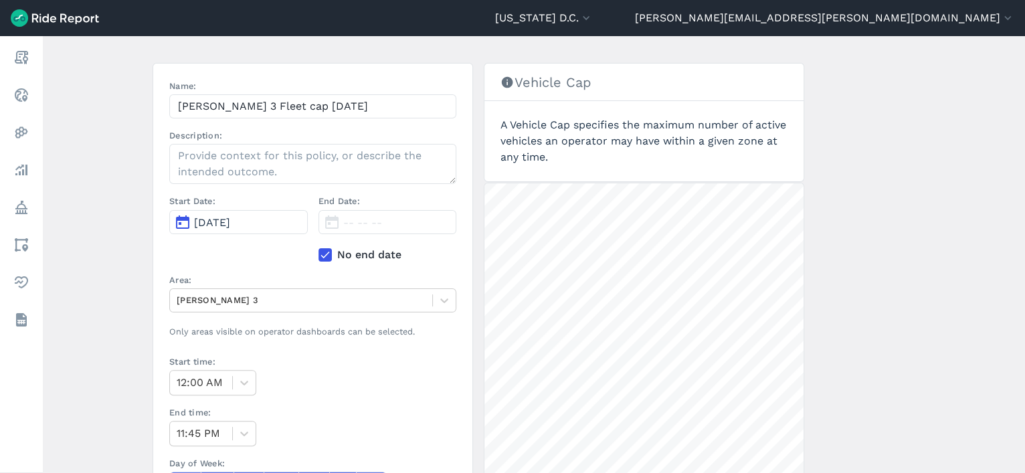
scroll to position [104, 0]
drag, startPoint x: 353, startPoint y: 104, endPoint x: 299, endPoint y: 108, distance: 53.7
click at [299, 108] on input "Hopp Ward 3 Fleet cap 10.6.25" at bounding box center [312, 107] width 287 height 24
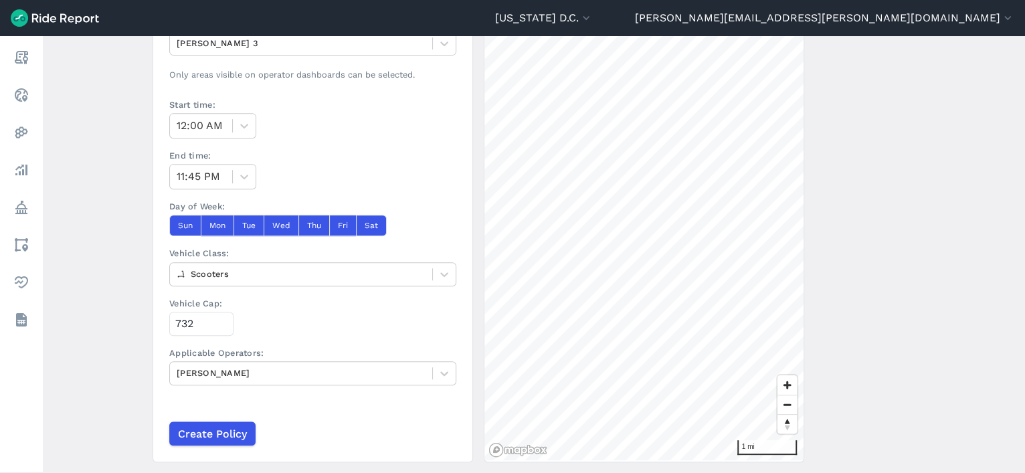
scroll to position [363, 0]
type input "Hopp Ward 3 Fleet cap 9.11.25"
click at [232, 428] on input "Create Policy" at bounding box center [212, 433] width 86 height 24
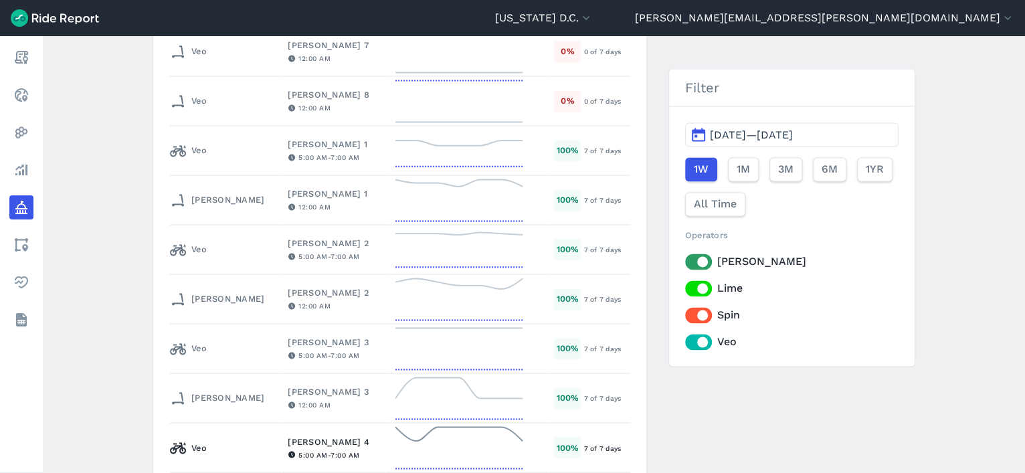
scroll to position [1209, 0]
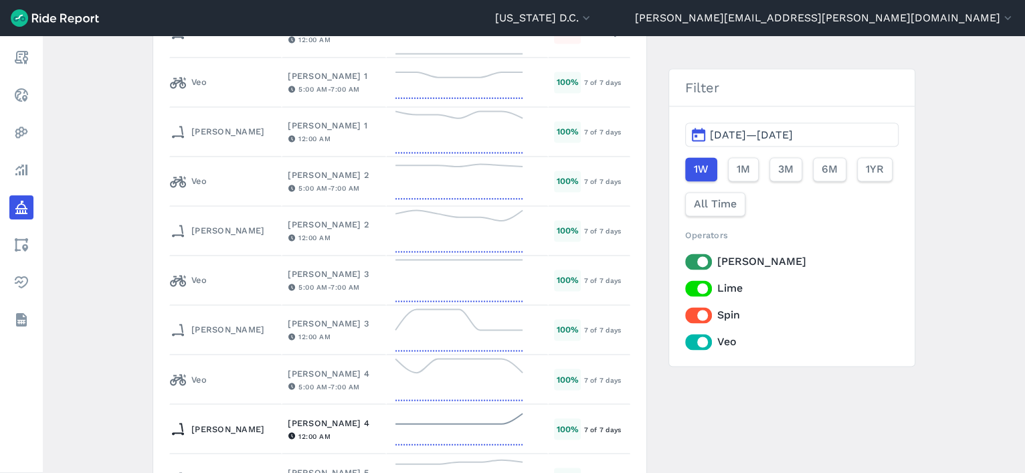
click at [282, 428] on td "Ward 4 12:00 AM" at bounding box center [334, 429] width 104 height 50
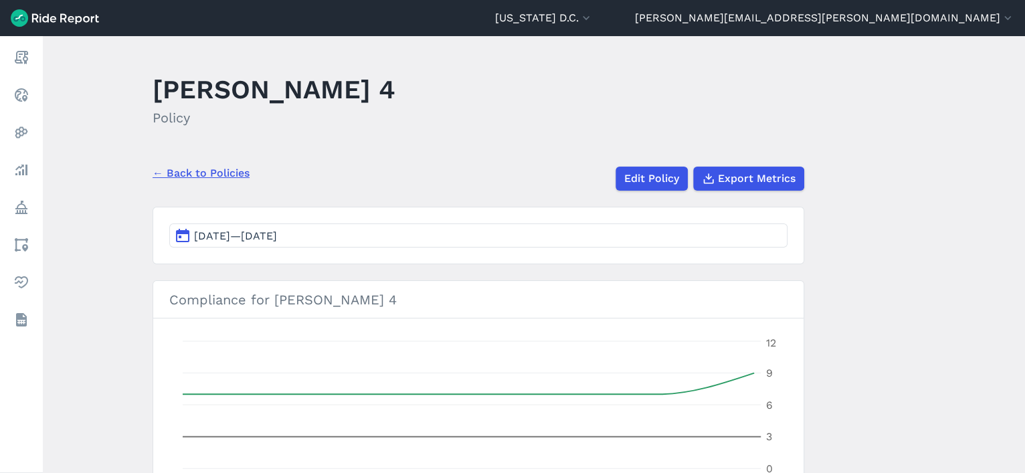
click at [222, 169] on link "← Back to Policies" at bounding box center [201, 173] width 97 height 16
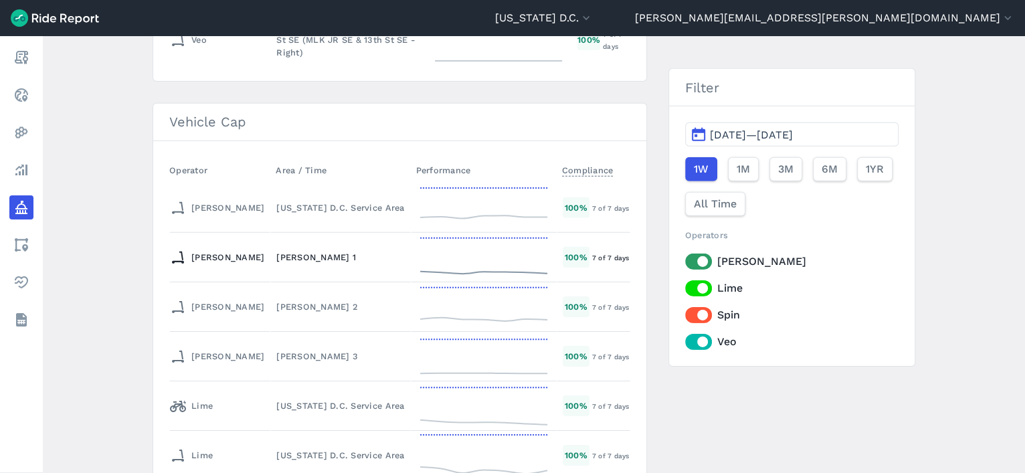
scroll to position [5540, 0]
click at [276, 250] on div "[PERSON_NAME] 1" at bounding box center [340, 256] width 128 height 13
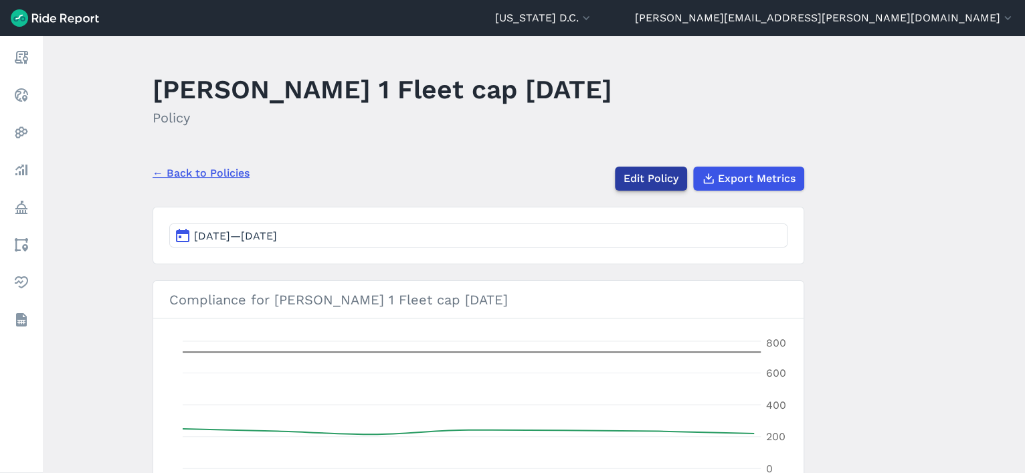
click at [631, 180] on link "Edit Policy" at bounding box center [651, 179] width 72 height 24
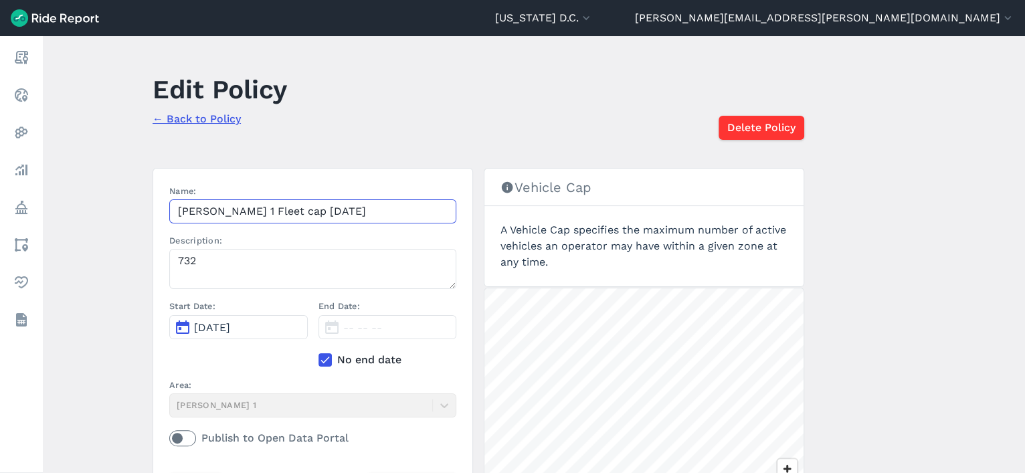
click at [347, 207] on input "Hopp Ward 1 Fleet cap 10.6.25" at bounding box center [312, 211] width 287 height 24
type input "Hopp Ward 1 Fleet cap 9.11.25"
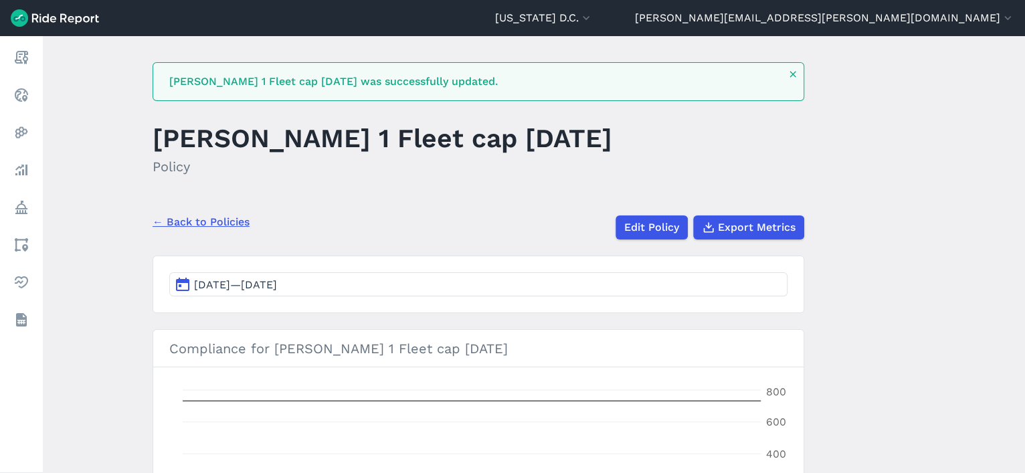
scroll to position [7, 0]
click at [228, 226] on link "← Back to Policies" at bounding box center [201, 222] width 97 height 16
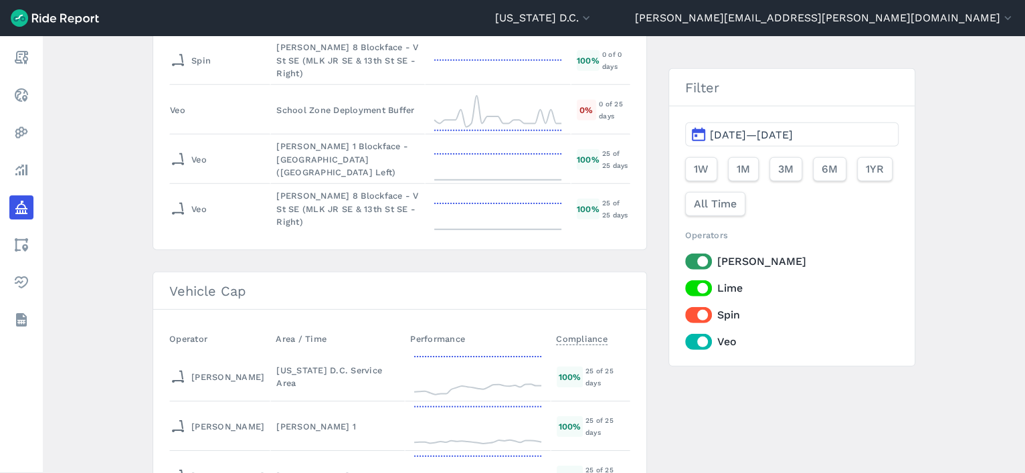
scroll to position [5427, 0]
click at [276, 471] on div "[PERSON_NAME] 2" at bounding box center [337, 477] width 122 height 13
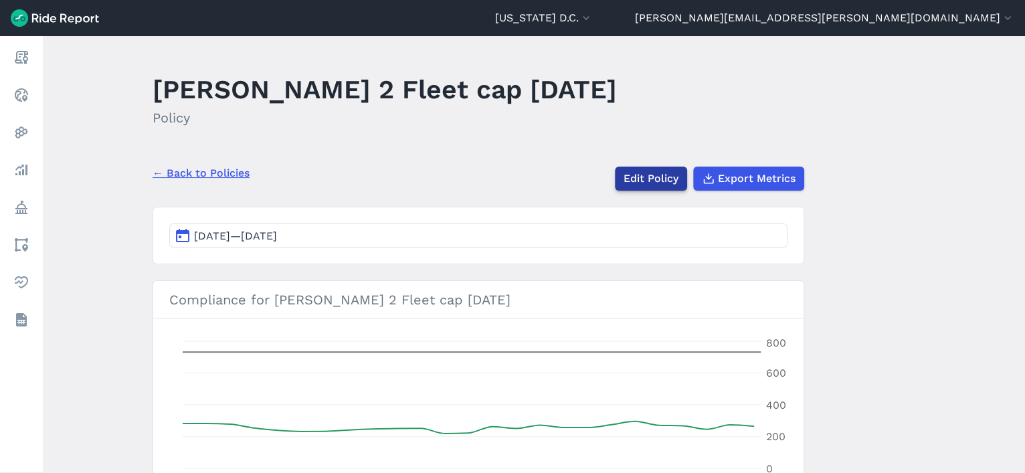
click at [659, 181] on link "Edit Policy" at bounding box center [651, 179] width 72 height 24
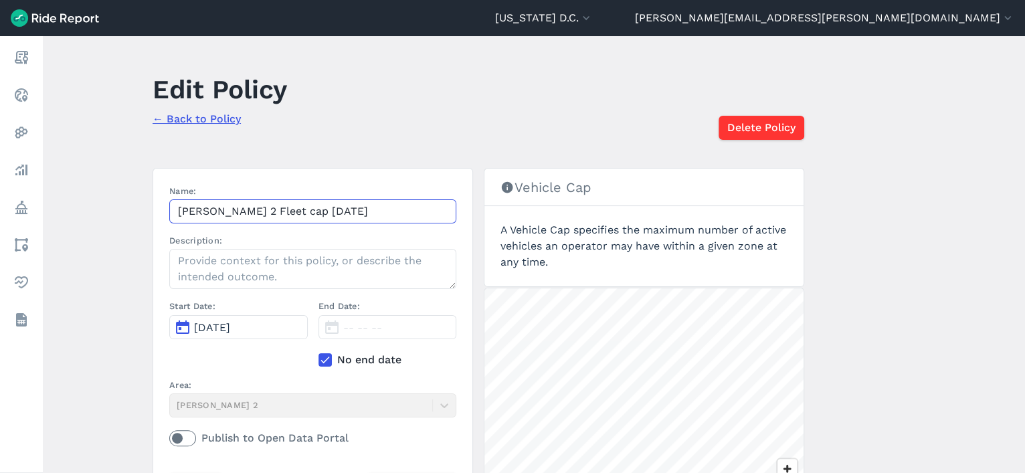
drag, startPoint x: 351, startPoint y: 201, endPoint x: 303, endPoint y: 212, distance: 49.9
click at [303, 212] on input "Hopp Ward 2 Fleet cap 10.6.25" at bounding box center [312, 211] width 287 height 24
click at [303, 212] on input "Hopp Ward 2 Fleet cap 9.11.25" at bounding box center [312, 211] width 287 height 24
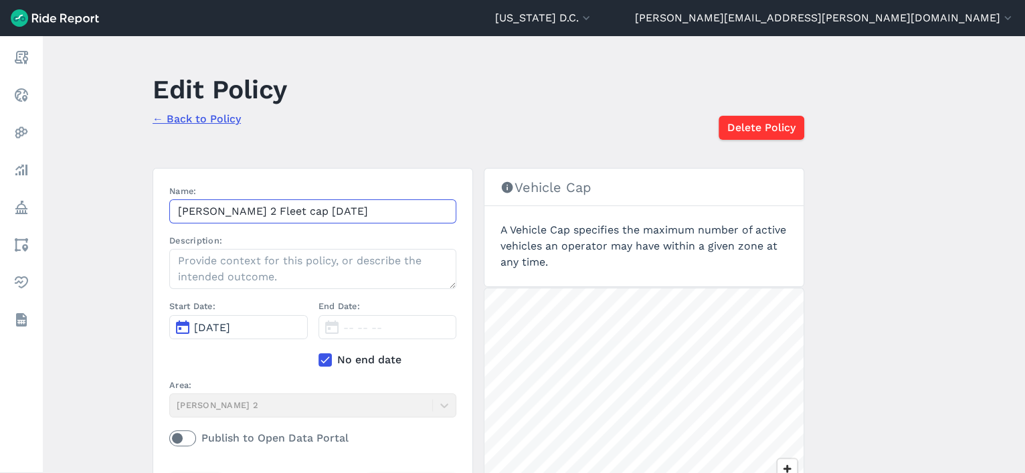
scroll to position [120, 0]
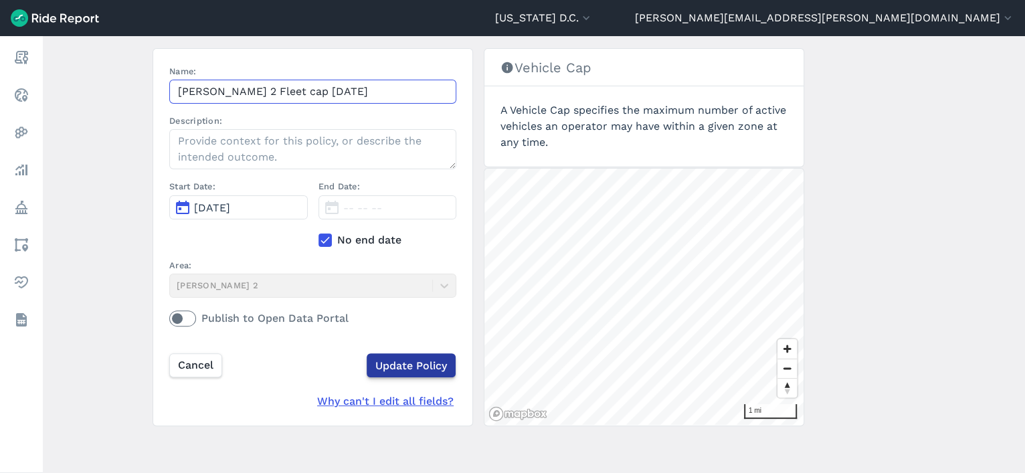
type input "Hopp Ward 2 Fleet cap 9.11.25"
click at [420, 364] on input "Update Policy" at bounding box center [411, 365] width 89 height 24
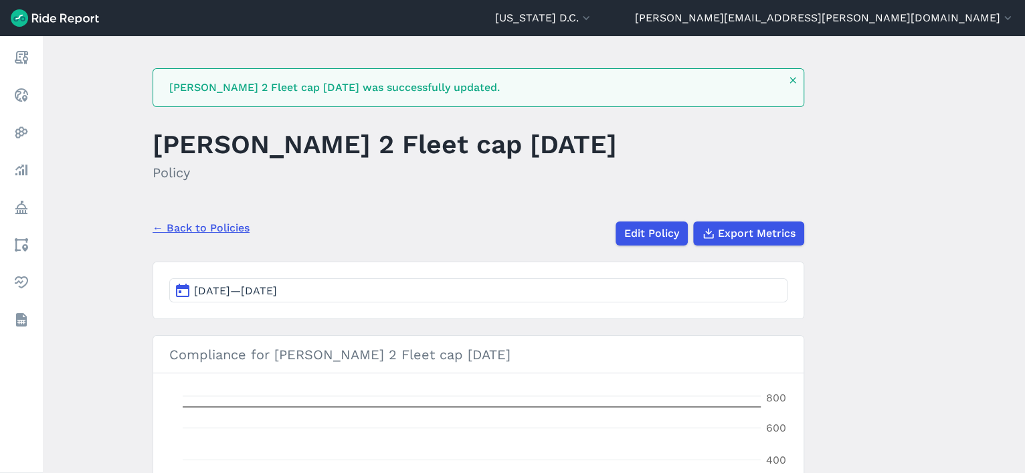
click at [227, 227] on link "← Back to Policies" at bounding box center [201, 228] width 97 height 16
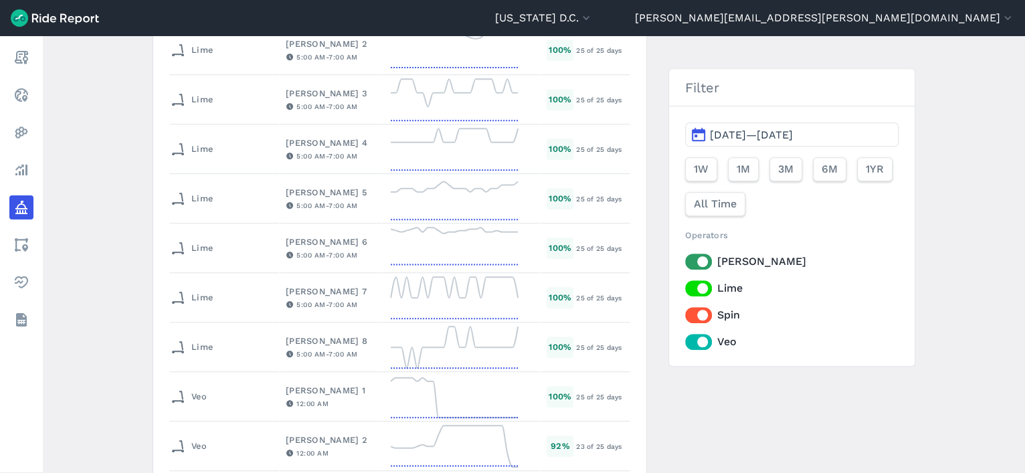
scroll to position [48, 0]
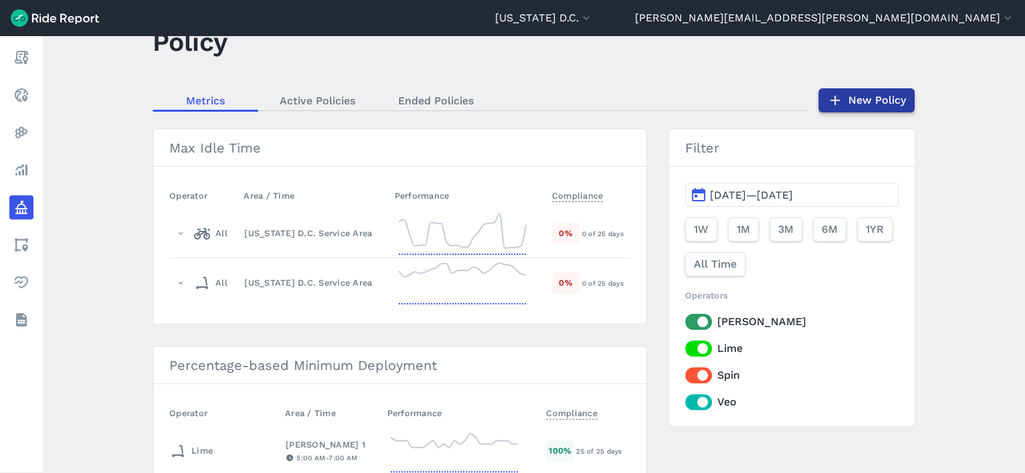
click at [852, 90] on link "New Policy" at bounding box center [867, 100] width 96 height 24
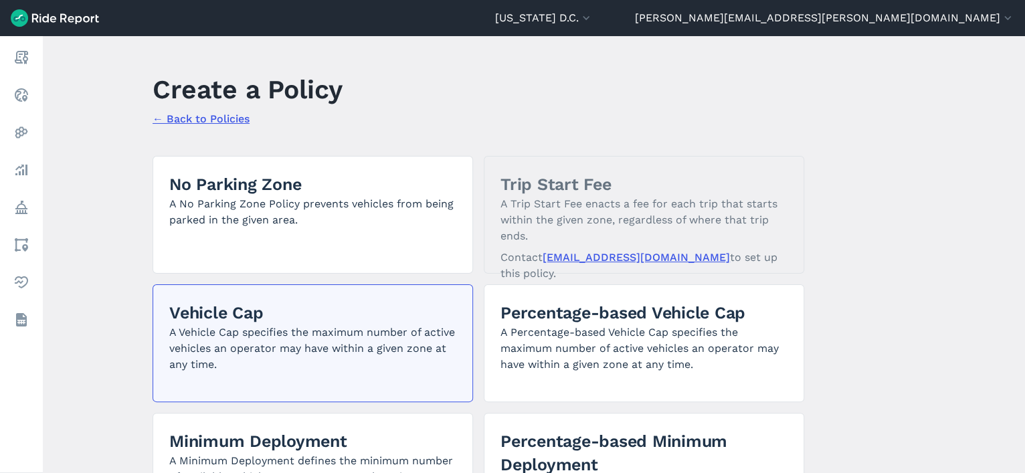
click at [349, 351] on p "A Vehicle Cap specifies the maximum number of active vehicles an operator may h…" at bounding box center [312, 349] width 287 height 48
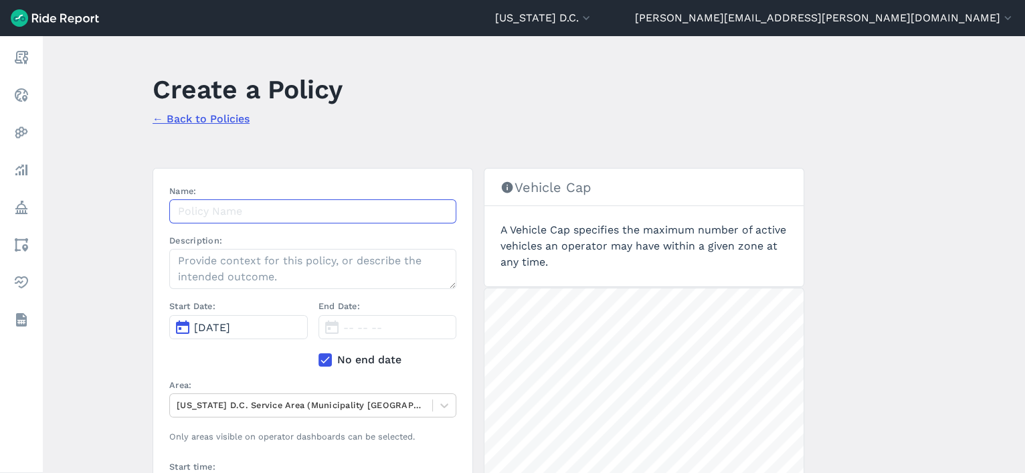
click at [361, 207] on input "Name:" at bounding box center [312, 211] width 287 height 24
paste input "Hopp Ward 2 Fleet cap 9.11.25"
click at [242, 209] on input "Hopp Ward 2 Fleet cap 9.11.25" at bounding box center [312, 211] width 287 height 24
type input "Hopp Ward 4 Fleet cap 9.11.25"
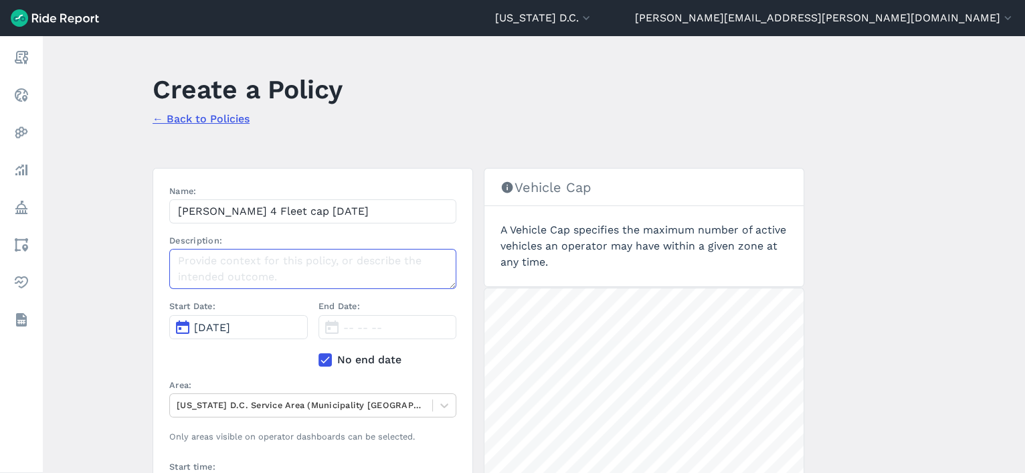
click at [243, 255] on textarea "Description:" at bounding box center [312, 269] width 287 height 40
click at [195, 270] on textarea "Description:" at bounding box center [312, 269] width 287 height 40
click at [118, 307] on main "Create a Policy ← Back to Policies Name: Hopp Ward 4 Fleet cap 9.11.25 Descript…" at bounding box center [534, 254] width 983 height 437
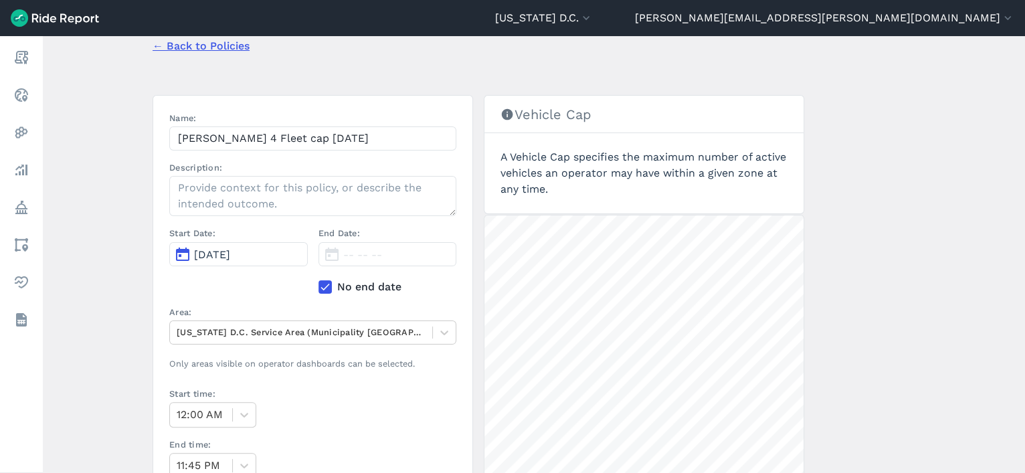
scroll to position [73, 0]
click at [230, 250] on span "[DATE]" at bounding box center [212, 254] width 36 height 13
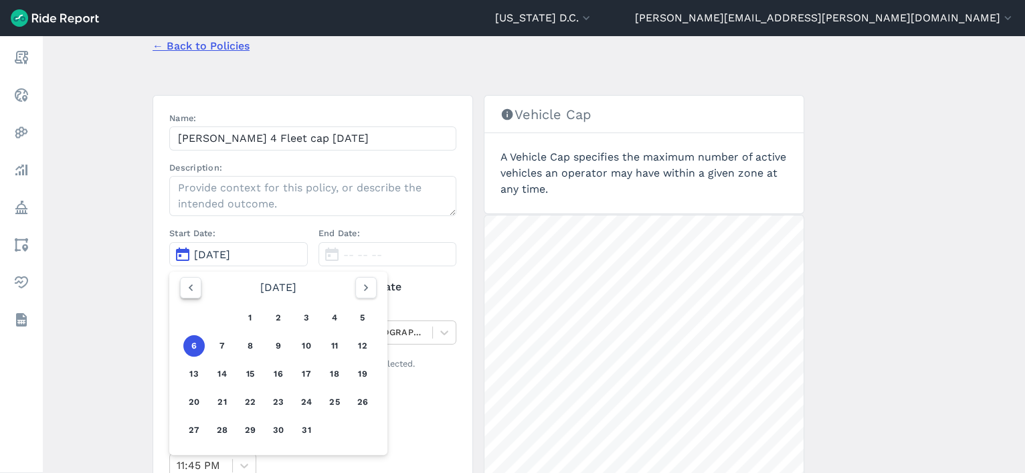
click at [188, 283] on icon "button" at bounding box center [190, 287] width 13 height 13
click at [276, 345] on button "11" at bounding box center [278, 345] width 21 height 21
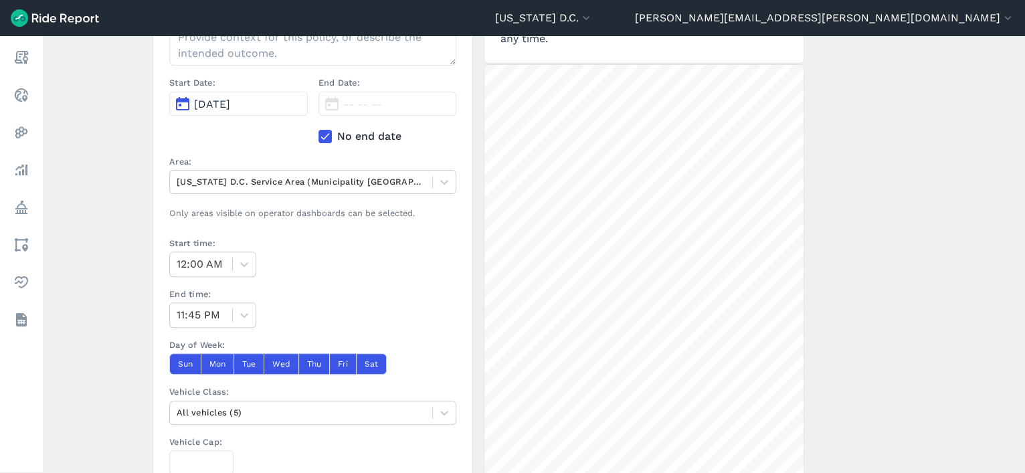
scroll to position [222, 0]
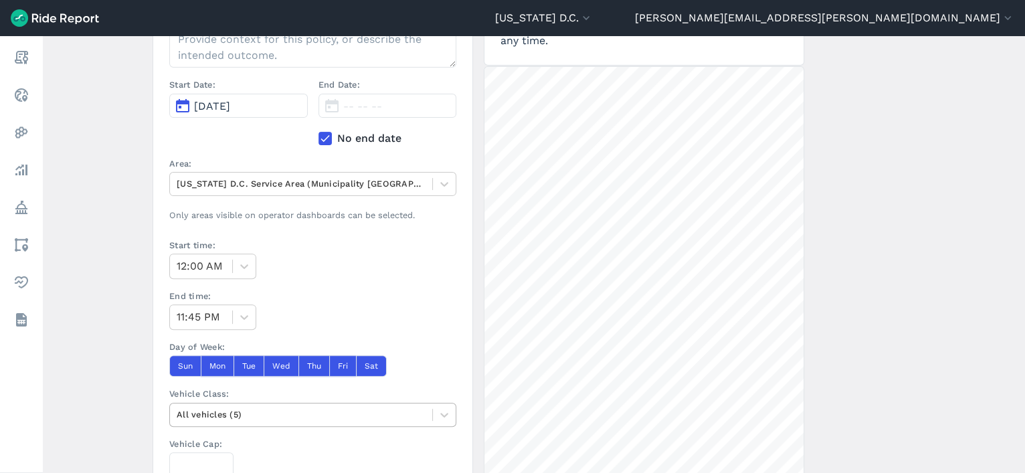
click at [259, 409] on div at bounding box center [301, 414] width 249 height 15
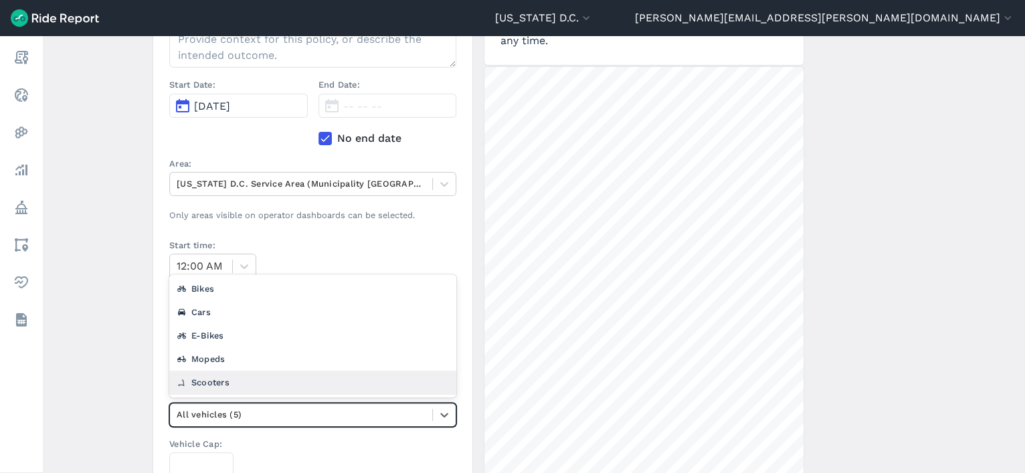
click at [239, 378] on div "Scooters" at bounding box center [312, 382] width 287 height 23
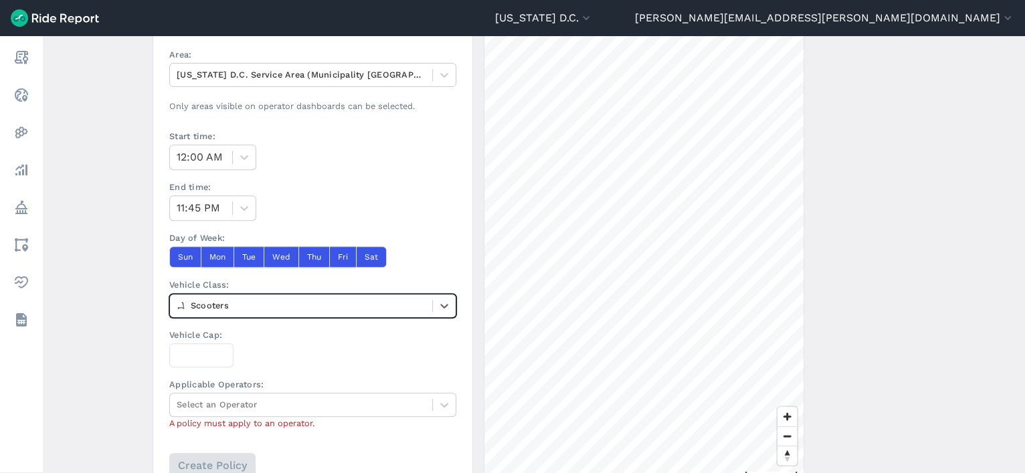
scroll to position [332, 0]
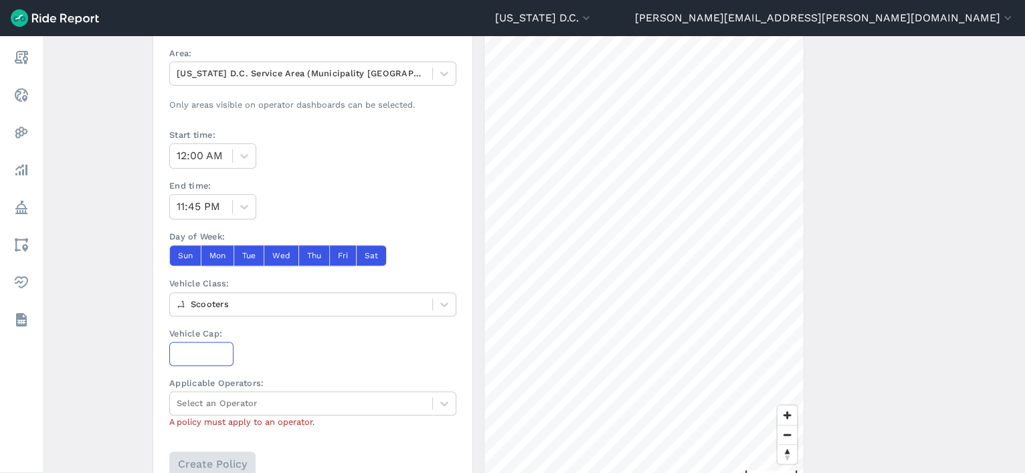
click at [205, 350] on input "Vehicle Cap:" at bounding box center [201, 354] width 64 height 24
type input "732"
click at [203, 396] on div at bounding box center [301, 403] width 249 height 15
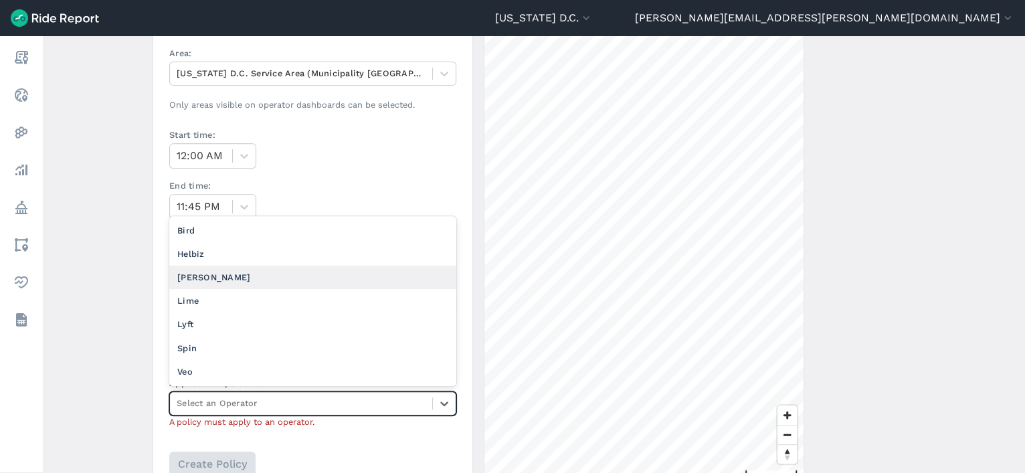
click at [240, 271] on div "[PERSON_NAME]" at bounding box center [312, 277] width 287 height 23
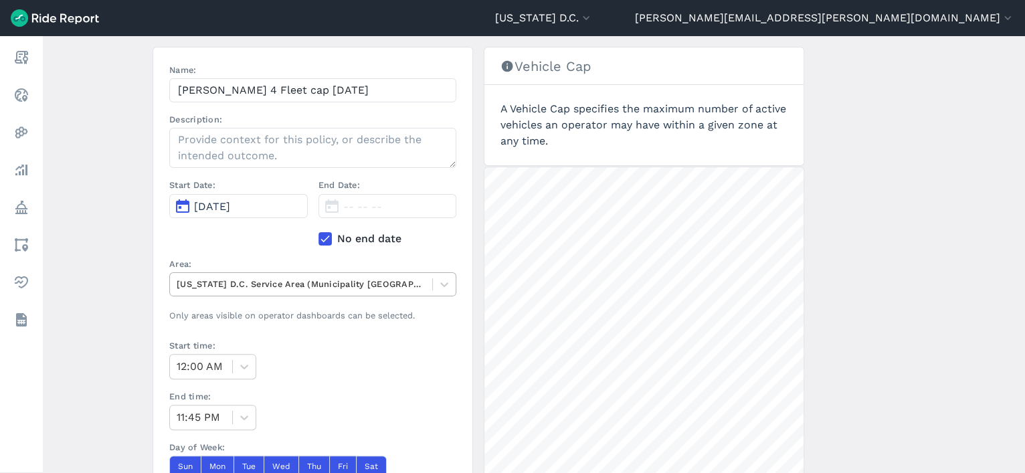
scroll to position [124, 0]
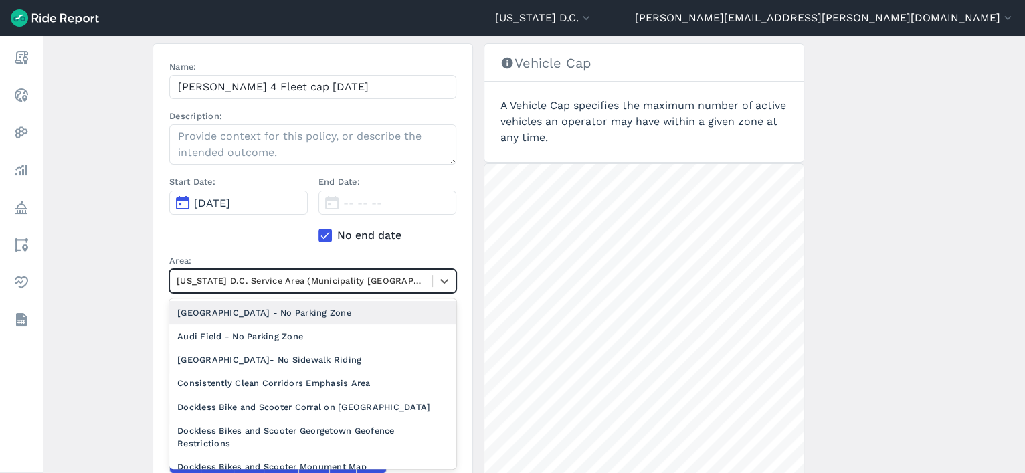
click at [312, 274] on div at bounding box center [301, 280] width 249 height 15
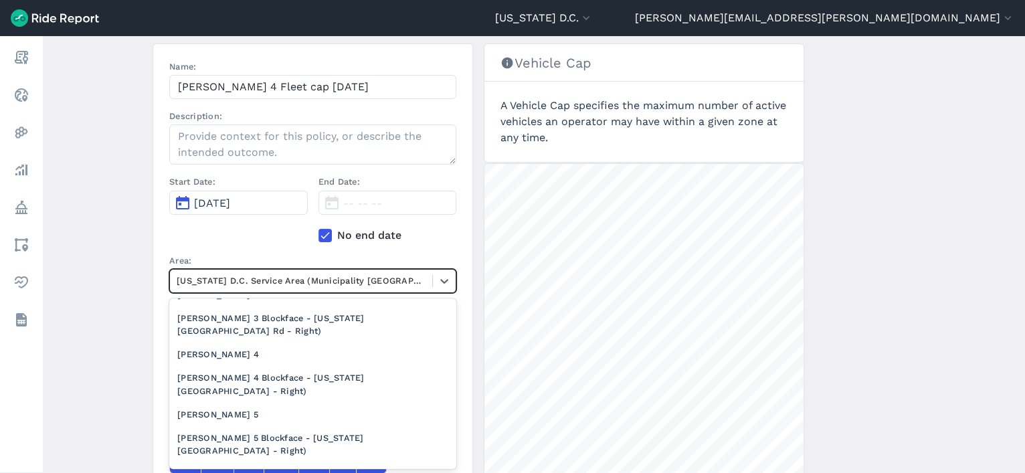
scroll to position [1040, 0]
click at [276, 349] on div "[PERSON_NAME] 4" at bounding box center [312, 356] width 287 height 23
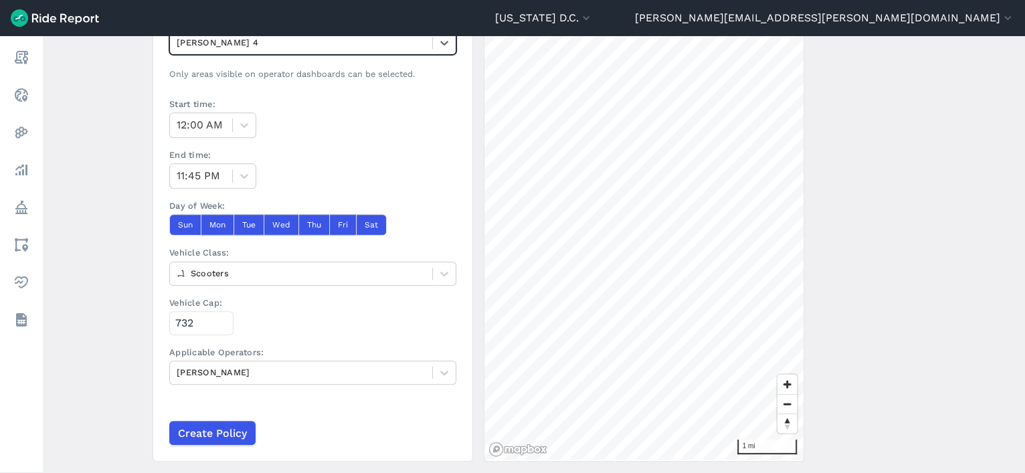
scroll to position [364, 0]
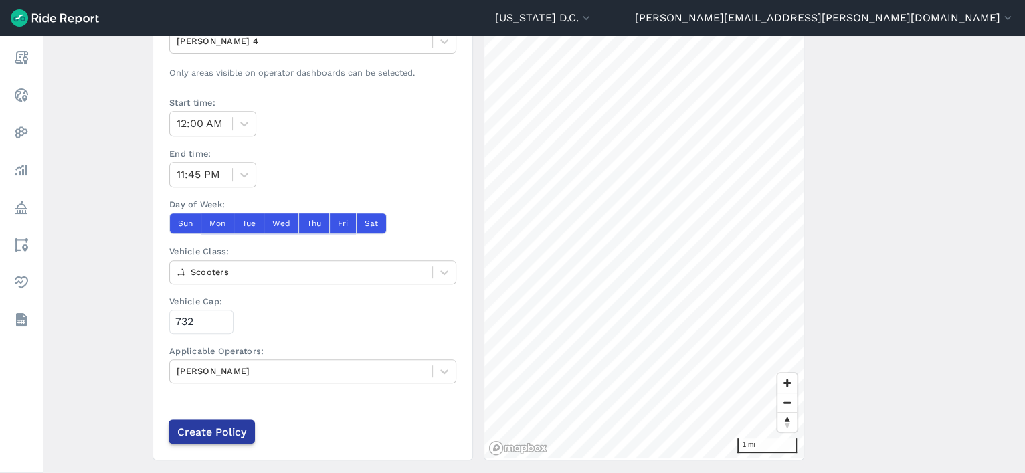
click at [236, 428] on input "Create Policy" at bounding box center [212, 432] width 86 height 24
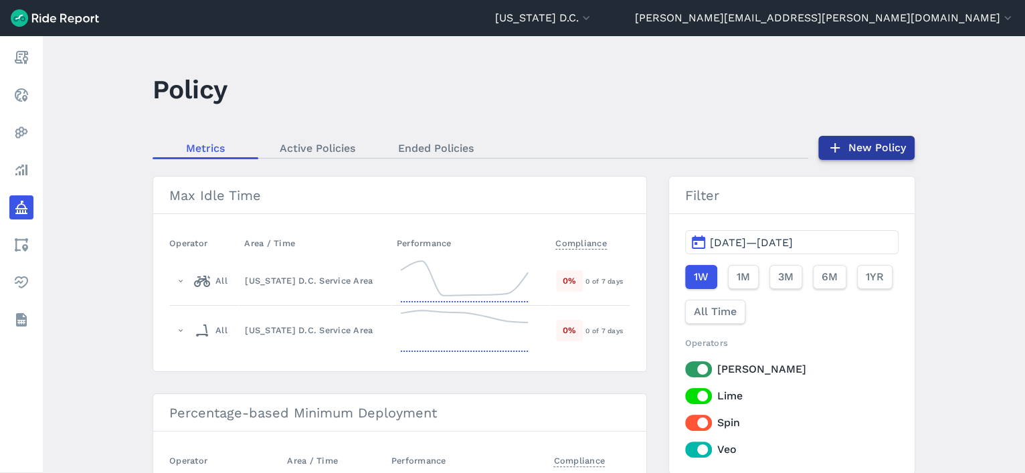
click at [855, 147] on link "New Policy" at bounding box center [867, 148] width 96 height 24
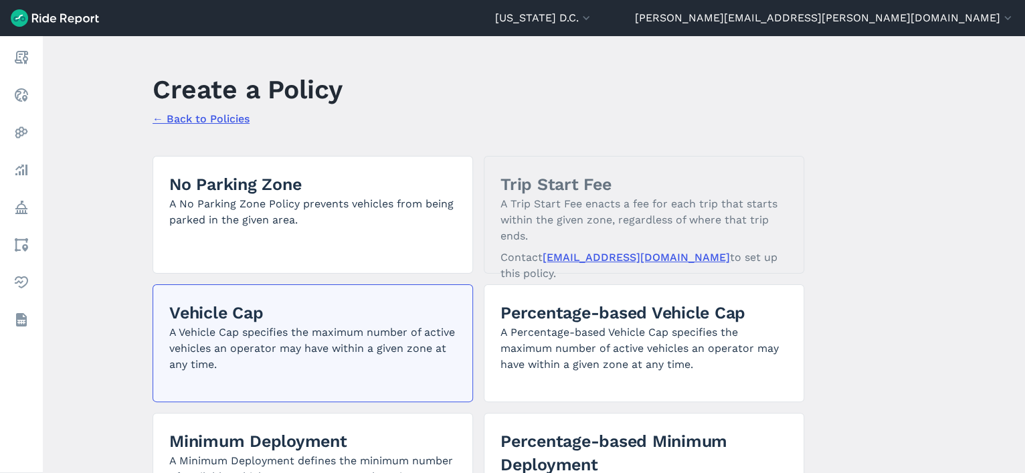
click at [362, 347] on p "A Vehicle Cap specifies the maximum number of active vehicles an operator may h…" at bounding box center [312, 349] width 287 height 48
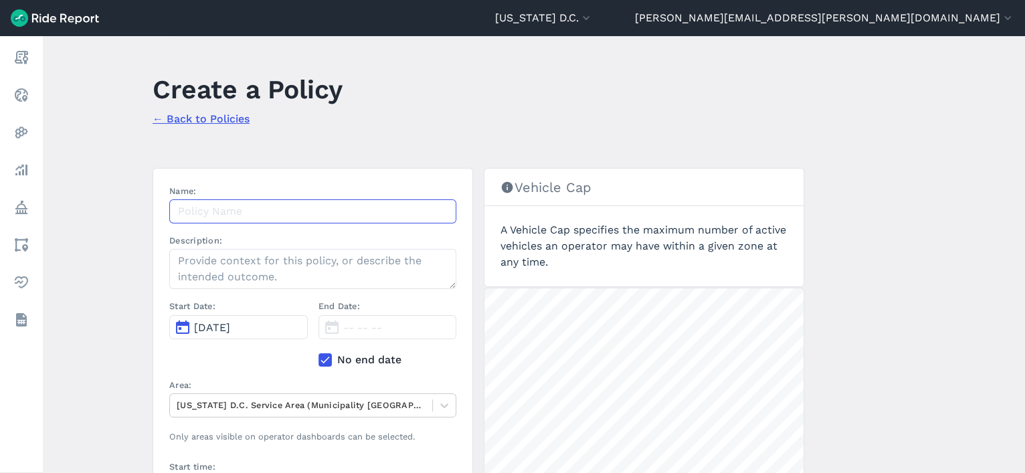
click at [290, 210] on input "Name:" at bounding box center [312, 211] width 287 height 24
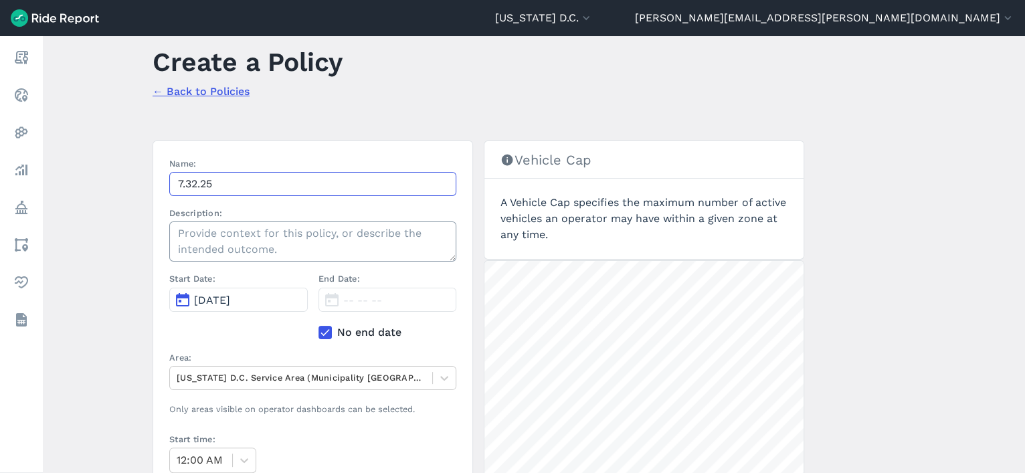
scroll to position [25, 0]
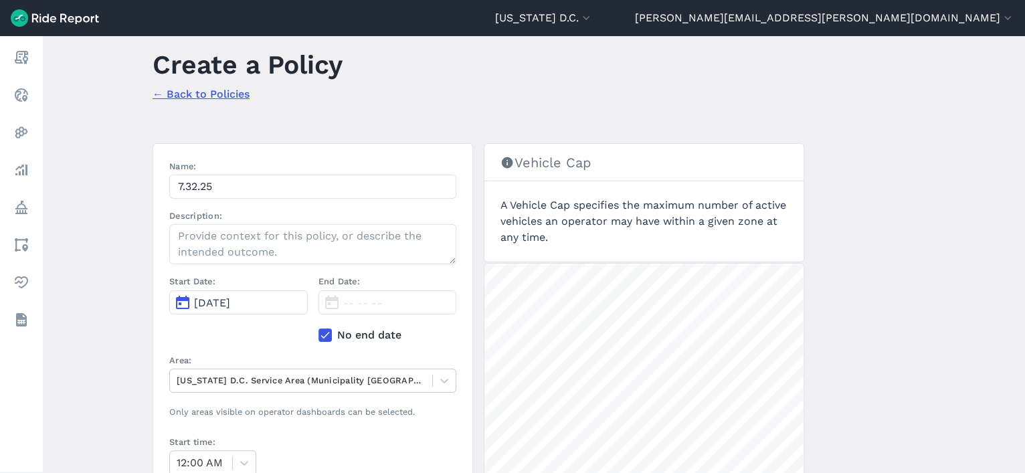
click at [230, 302] on span "[DATE]" at bounding box center [212, 303] width 36 height 13
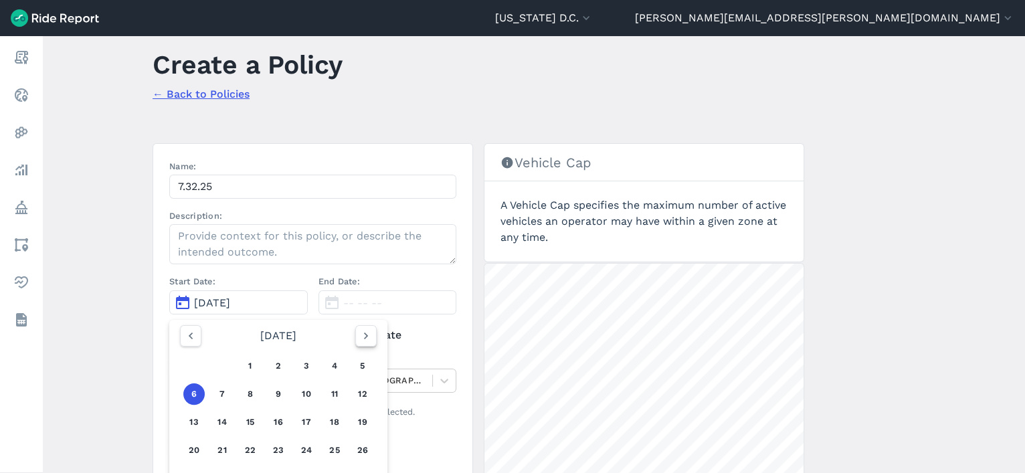
click at [364, 336] on icon "button" at bounding box center [365, 335] width 13 height 13
click at [194, 336] on icon "button" at bounding box center [190, 335] width 13 height 13
click at [278, 395] on button "11" at bounding box center [278, 394] width 21 height 21
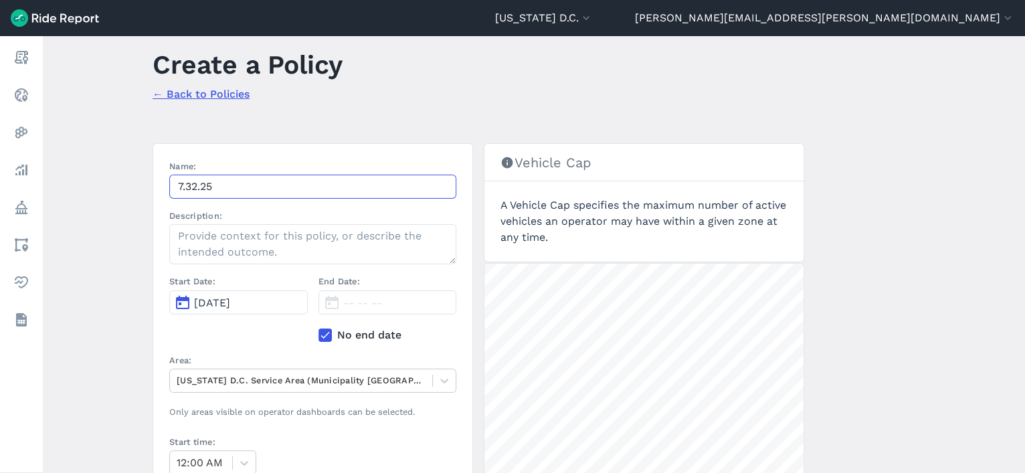
click at [248, 193] on input "7.32.25" at bounding box center [312, 187] width 287 height 24
paste input "Hopp Ward 2 Fleet cap 9.11"
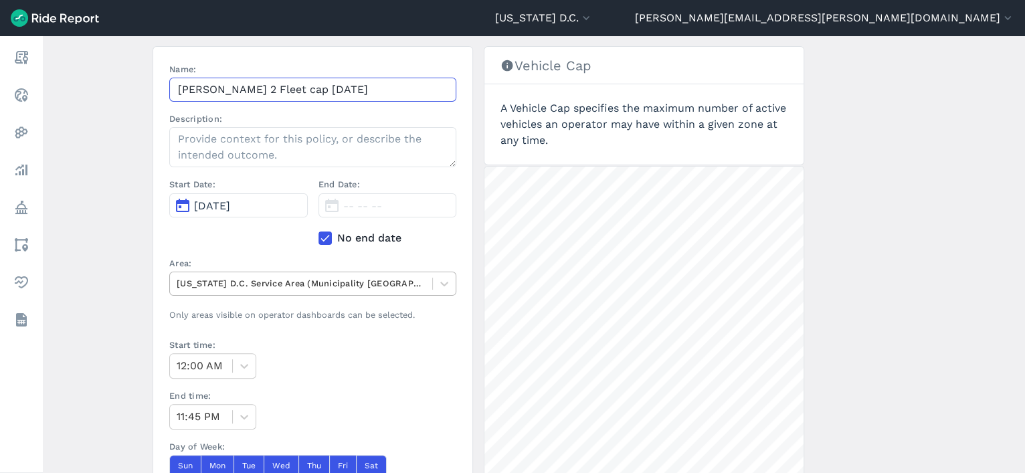
scroll to position [127, 0]
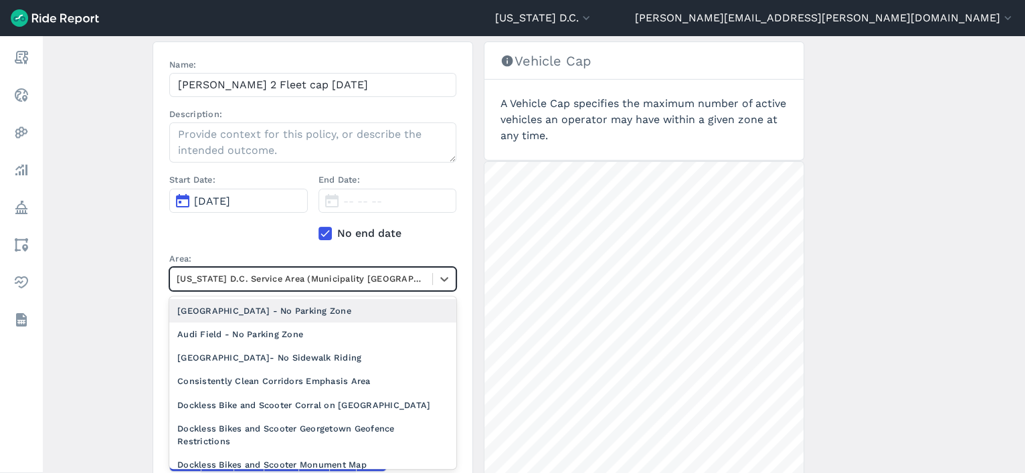
click at [268, 274] on div at bounding box center [301, 278] width 249 height 15
click at [242, 83] on input "Hopp Ward 2 Fleet cap 9.11.25" at bounding box center [312, 85] width 287 height 24
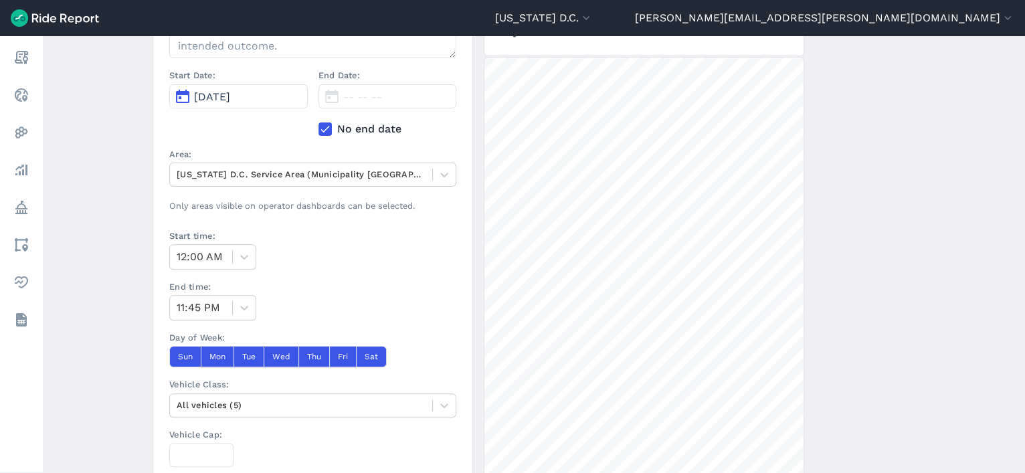
scroll to position [235, 0]
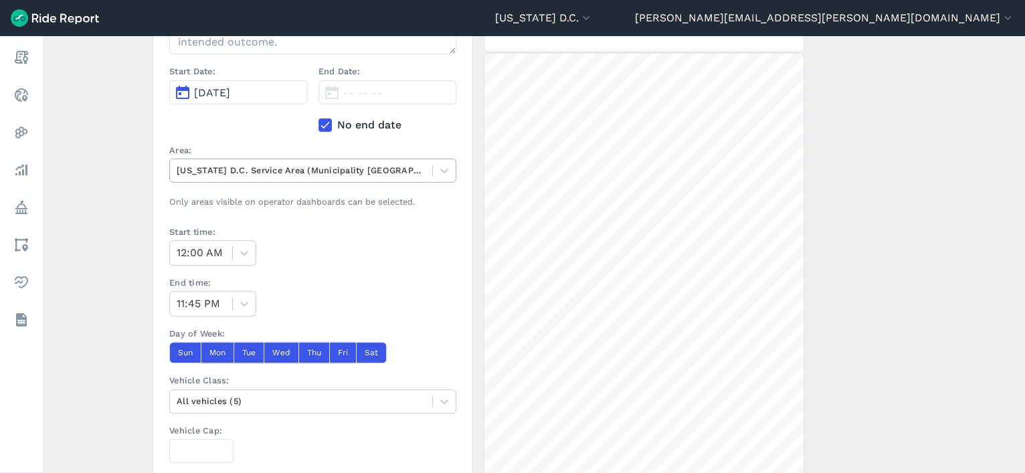
type input "Hopp Ward 5 Fleet cap 9.11.25"
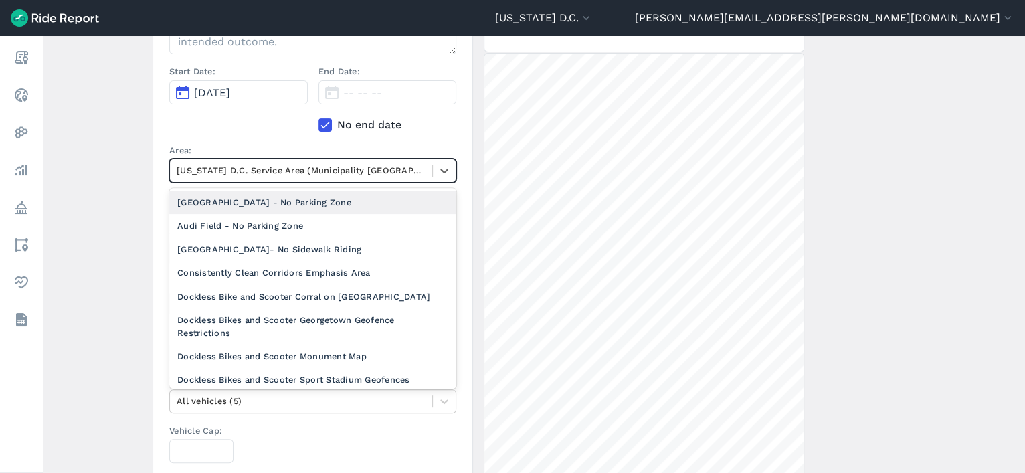
click at [284, 165] on div at bounding box center [301, 170] width 249 height 15
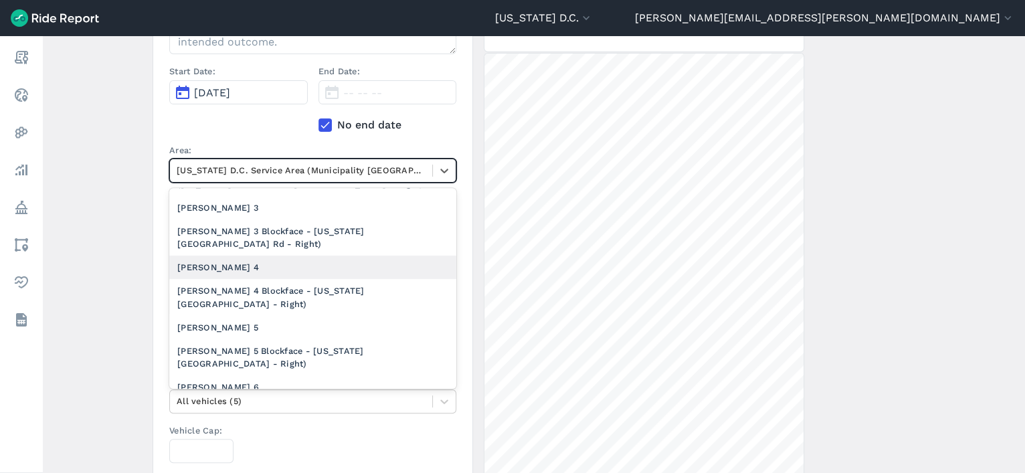
scroll to position [1021, 0]
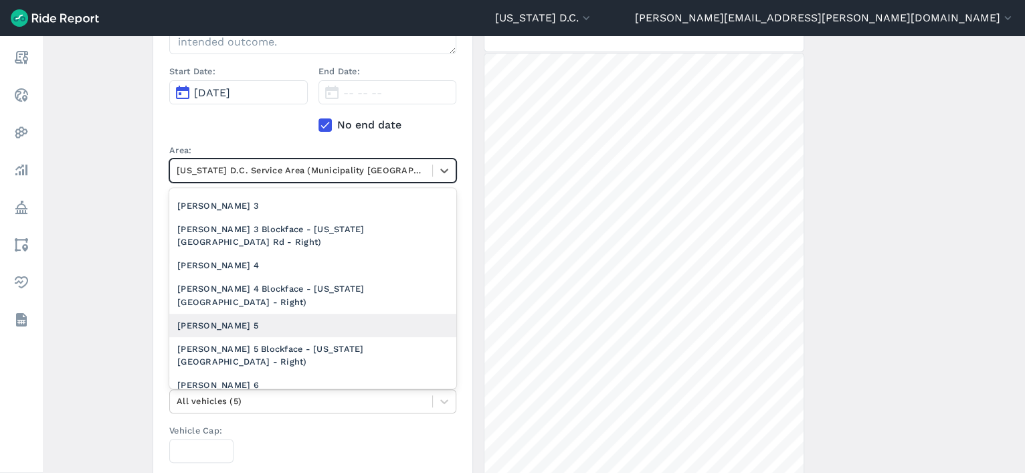
click at [251, 324] on div "[PERSON_NAME] 5" at bounding box center [312, 325] width 287 height 23
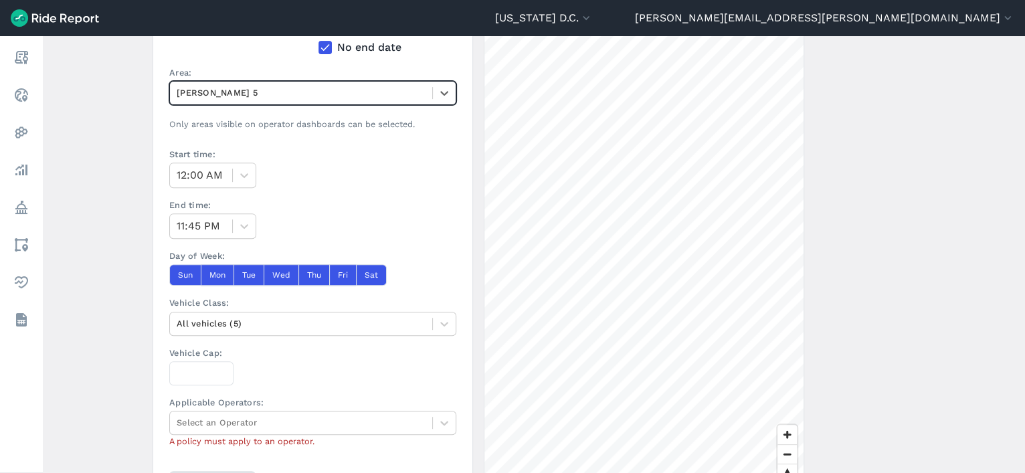
scroll to position [306, 0]
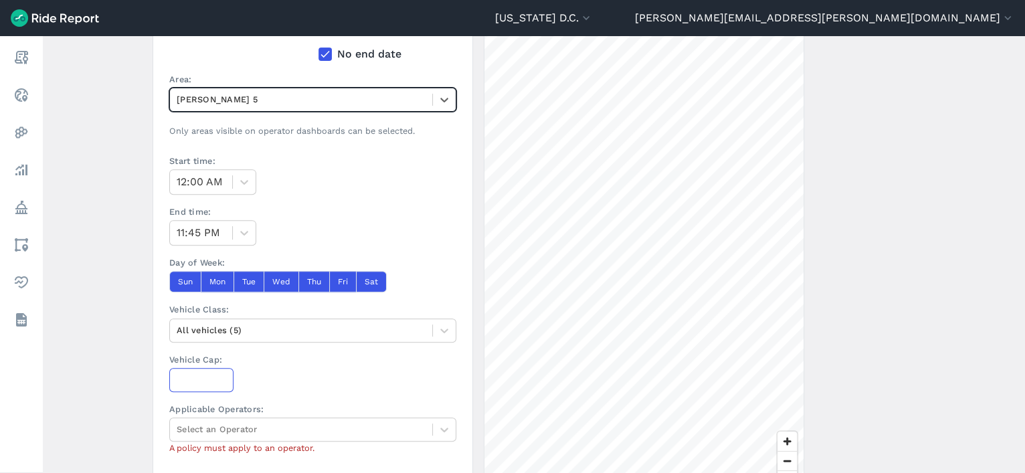
click at [185, 380] on input "Vehicle Cap:" at bounding box center [201, 380] width 64 height 24
type input "732"
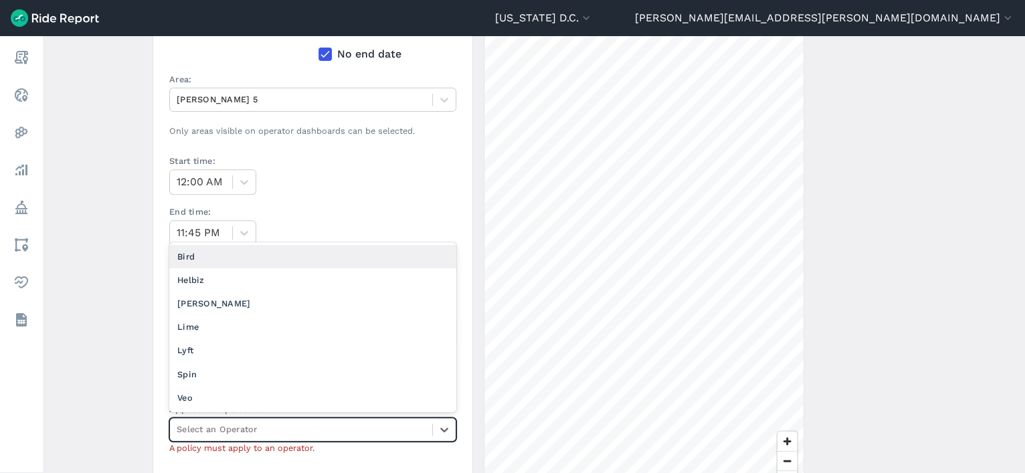
click at [256, 431] on div at bounding box center [301, 429] width 249 height 15
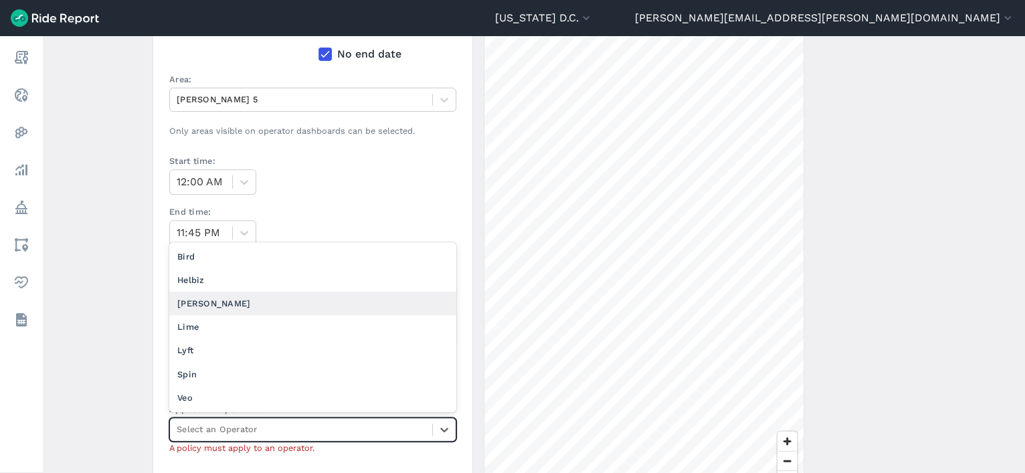
click at [251, 305] on div "[PERSON_NAME]" at bounding box center [312, 303] width 287 height 23
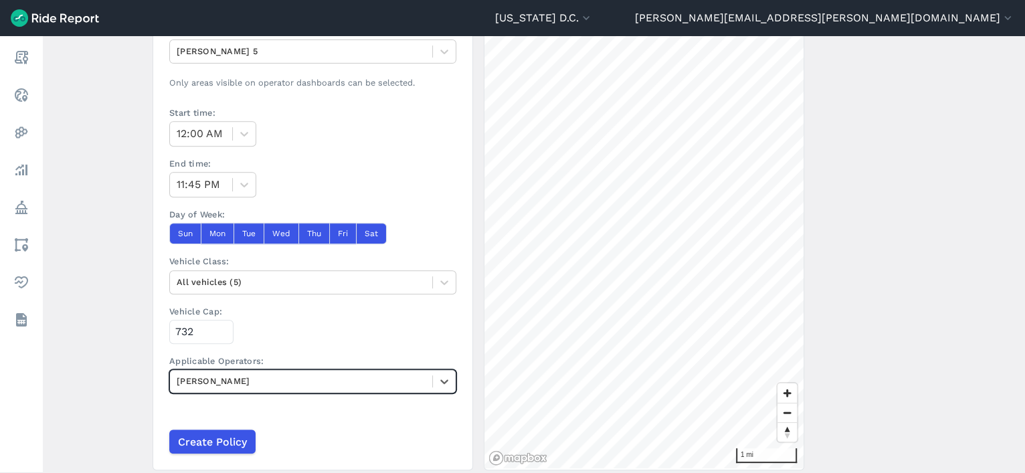
scroll to position [355, 0]
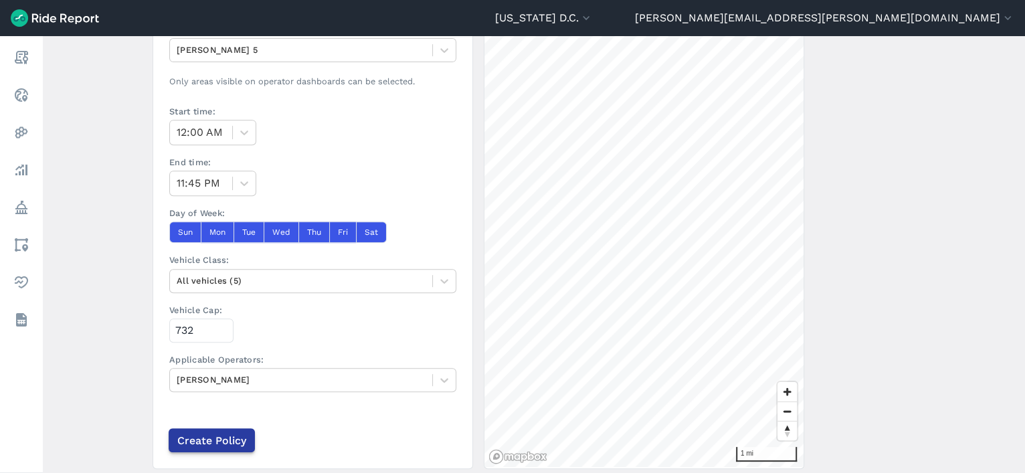
click at [210, 436] on input "Create Policy" at bounding box center [212, 440] width 86 height 24
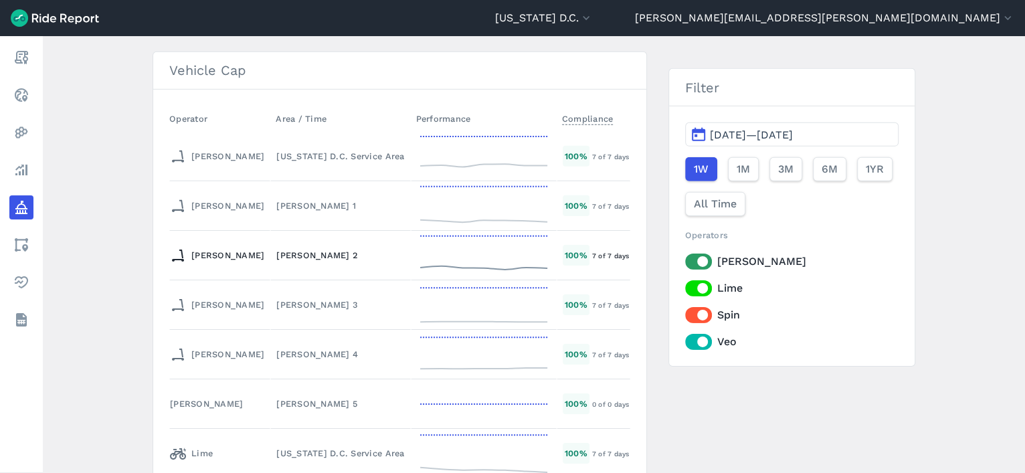
scroll to position [5590, 0]
click at [276, 349] on div "[PERSON_NAME] 4" at bounding box center [340, 355] width 128 height 13
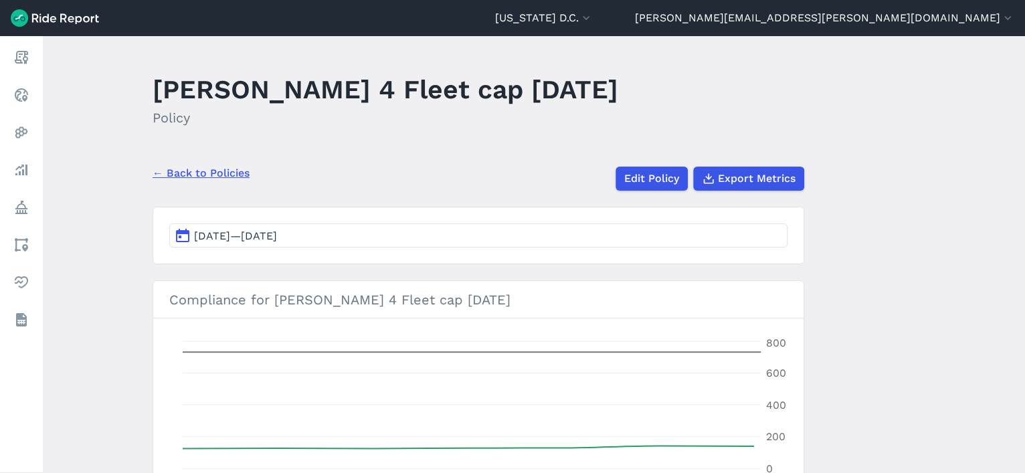
click at [222, 169] on link "← Back to Policies" at bounding box center [201, 173] width 97 height 16
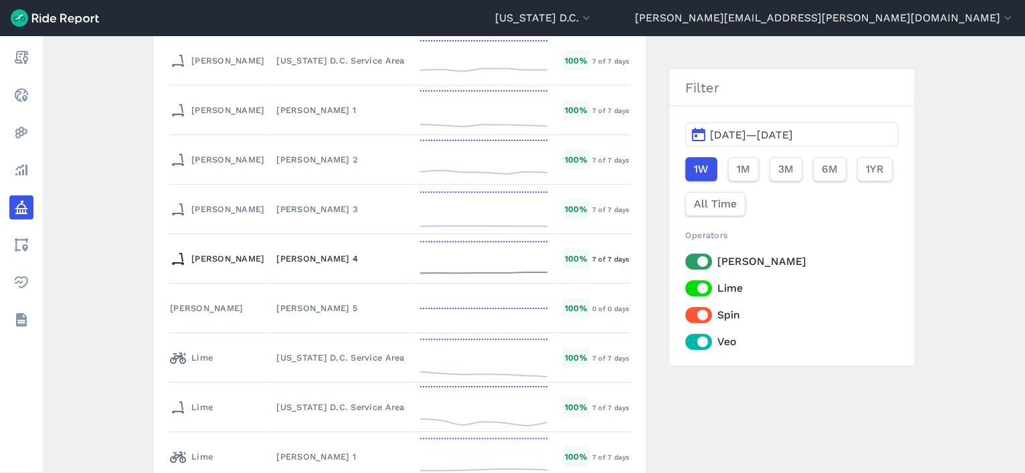
scroll to position [5687, 0]
click at [270, 282] on td "[PERSON_NAME] 5" at bounding box center [340, 307] width 140 height 50
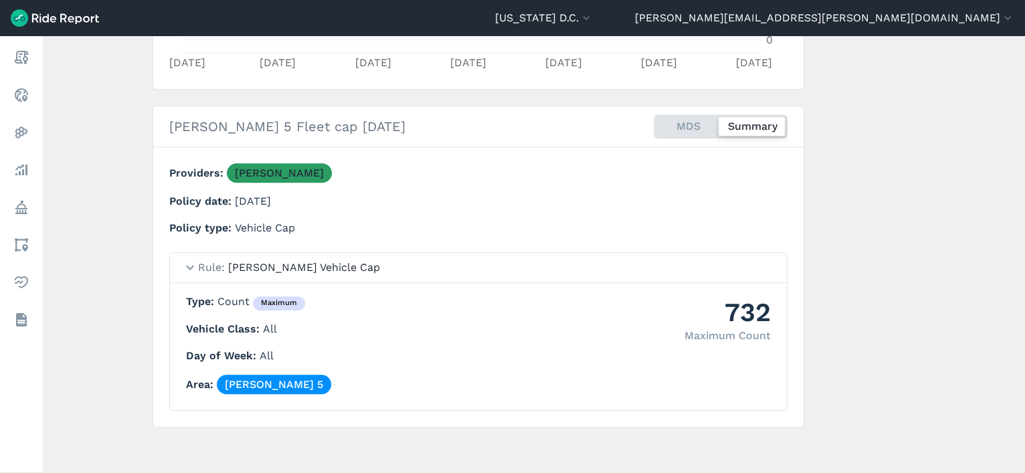
scroll to position [50, 0]
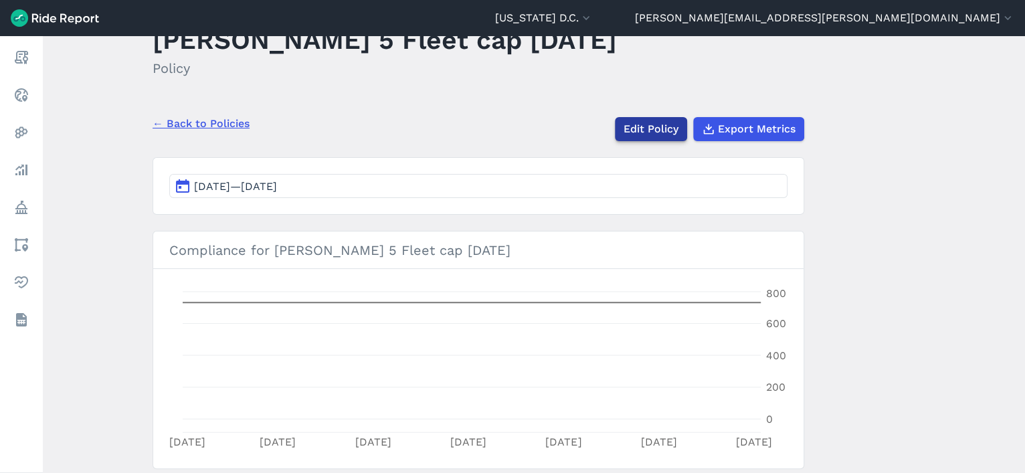
click at [648, 133] on link "Edit Policy" at bounding box center [651, 129] width 72 height 24
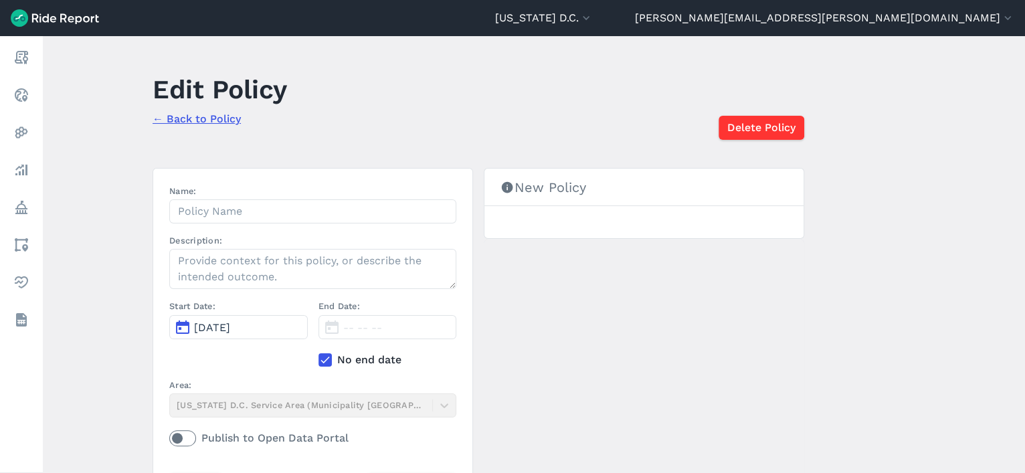
type input "Hopp Ward 5 Fleet cap 9.11.25"
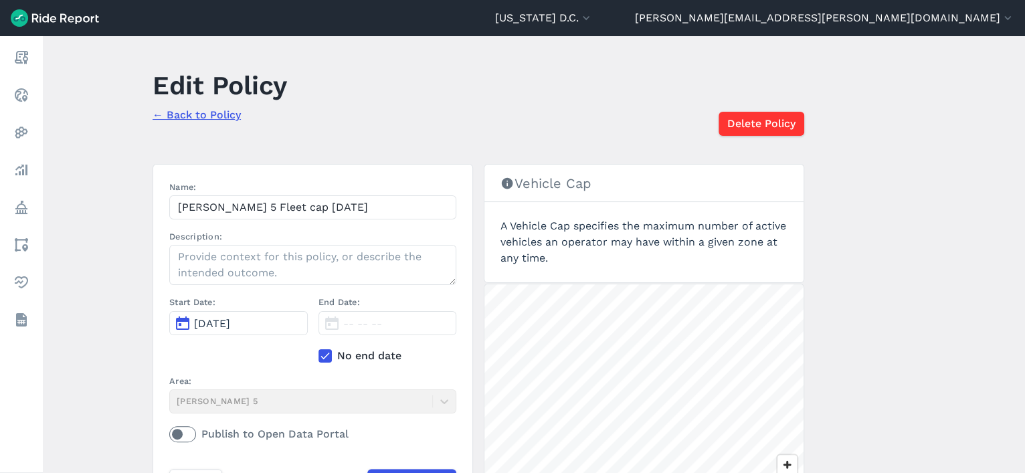
scroll to position [5, 0]
click at [738, 125] on span "Delete Policy" at bounding box center [761, 123] width 68 height 16
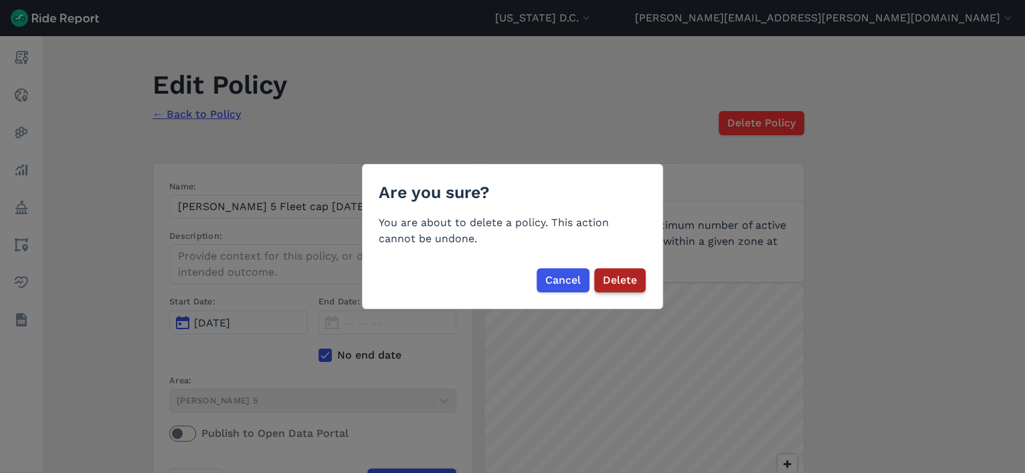
click at [620, 276] on span "Delete" at bounding box center [620, 280] width 34 height 16
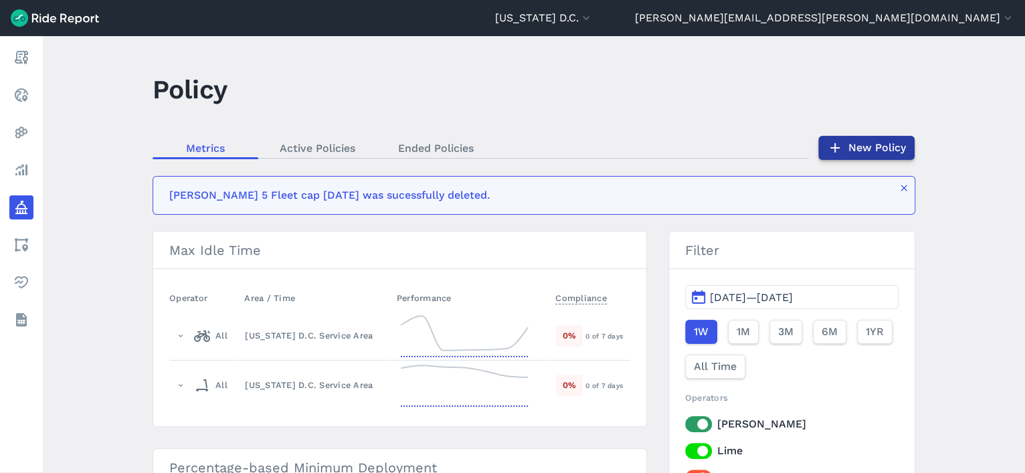
click at [846, 143] on link "New Policy" at bounding box center [867, 148] width 96 height 24
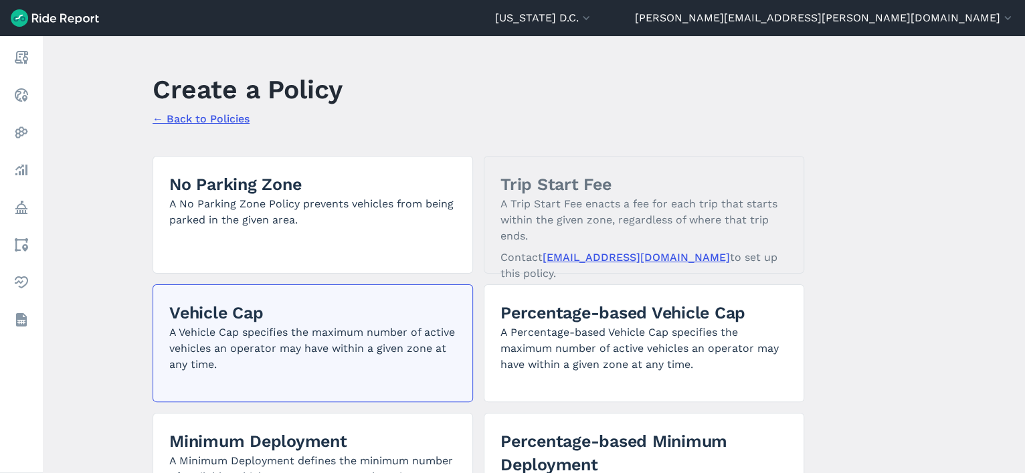
click at [297, 338] on p "A Vehicle Cap specifies the maximum number of active vehicles an operator may h…" at bounding box center [312, 349] width 287 height 48
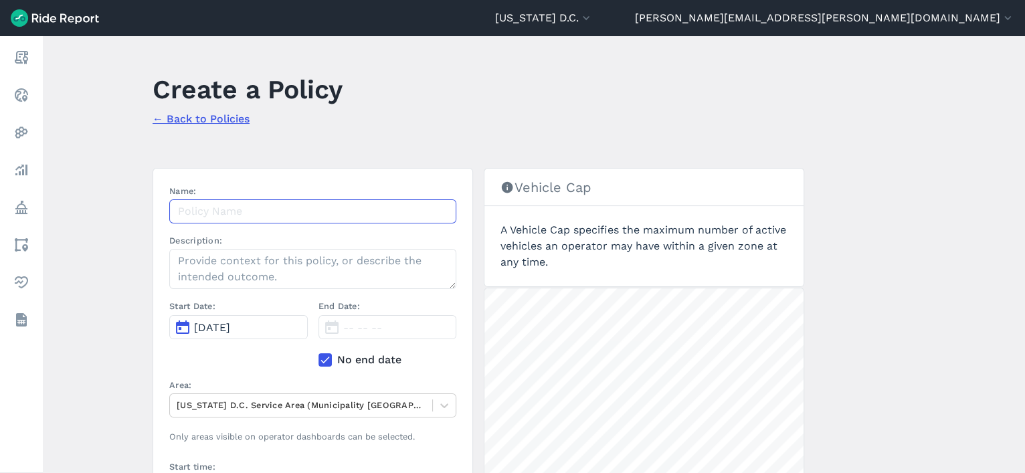
click at [280, 210] on input "Name:" at bounding box center [312, 211] width 287 height 24
paste input "Hopp Ward 2 Fleet cap 9.11.25"
click at [242, 211] on input "Hopp Ward 2 Fleet cap 9.11.25" at bounding box center [312, 211] width 287 height 24
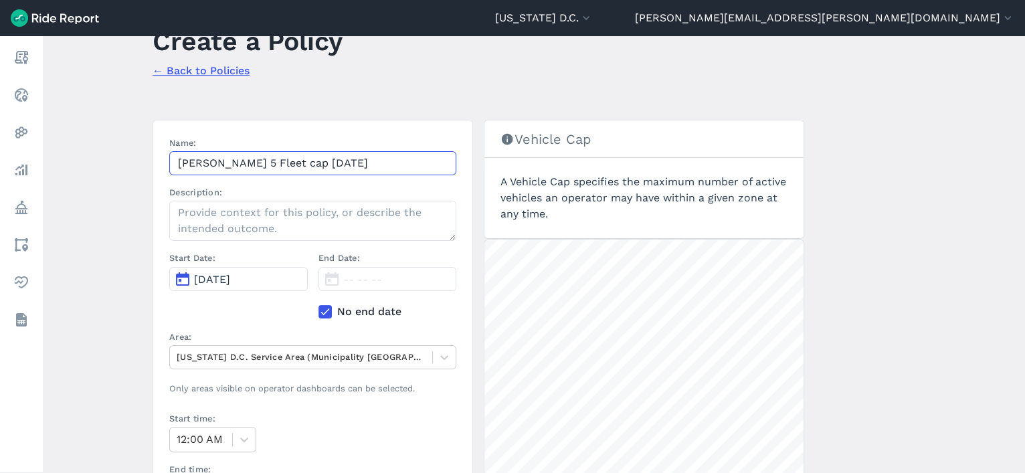
scroll to position [52, 0]
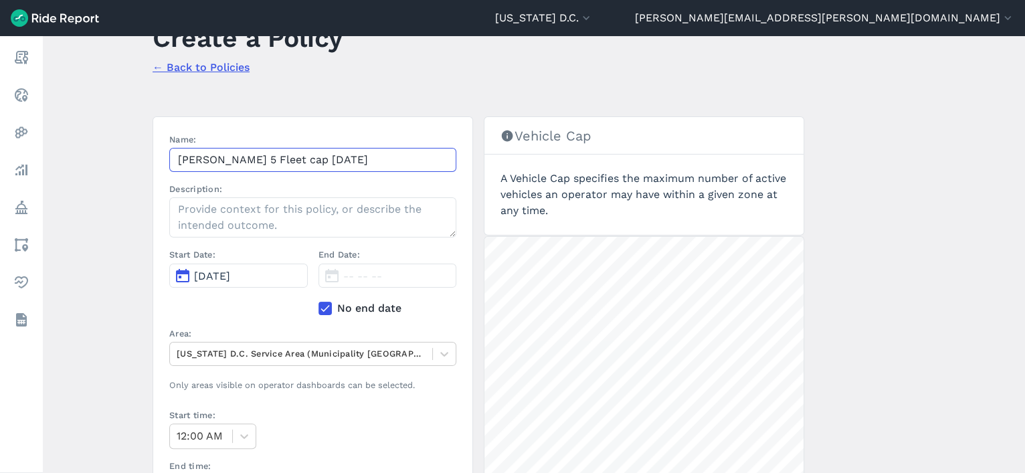
click at [254, 167] on input "Hopp Ward 5 Fleet cap 9.11.25" at bounding box center [312, 160] width 287 height 24
type input "Hopp Ward 5 Fleet cap 9.11.25"
click at [230, 278] on span "[DATE]" at bounding box center [212, 276] width 36 height 13
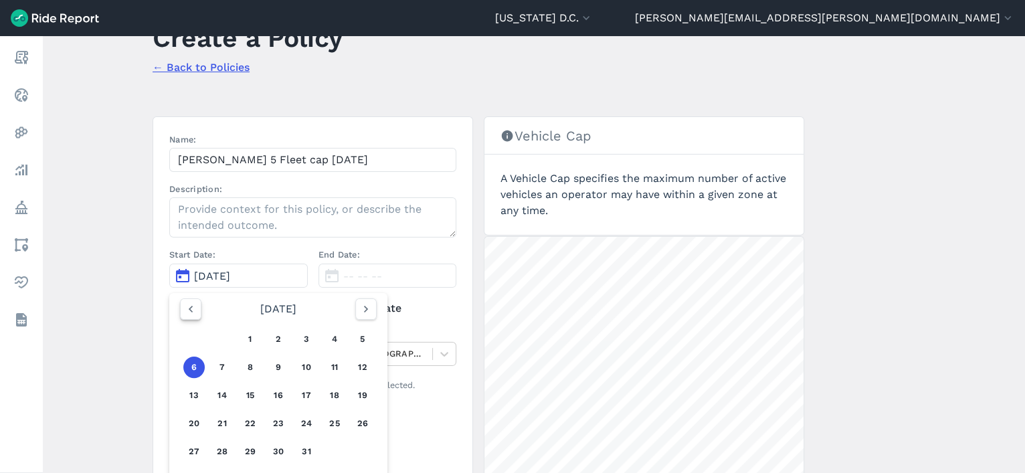
click at [187, 305] on icon "button" at bounding box center [190, 309] width 13 height 13
click at [277, 368] on button "11" at bounding box center [278, 367] width 21 height 21
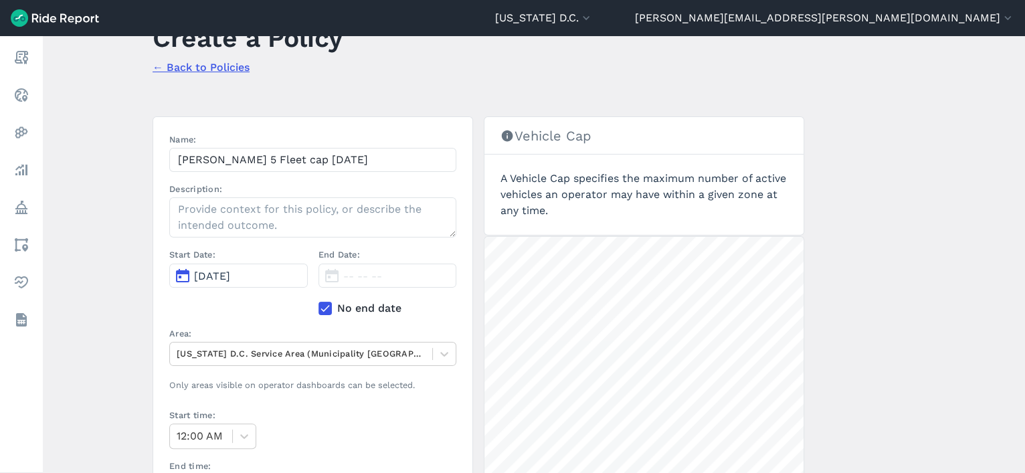
scroll to position [137, 0]
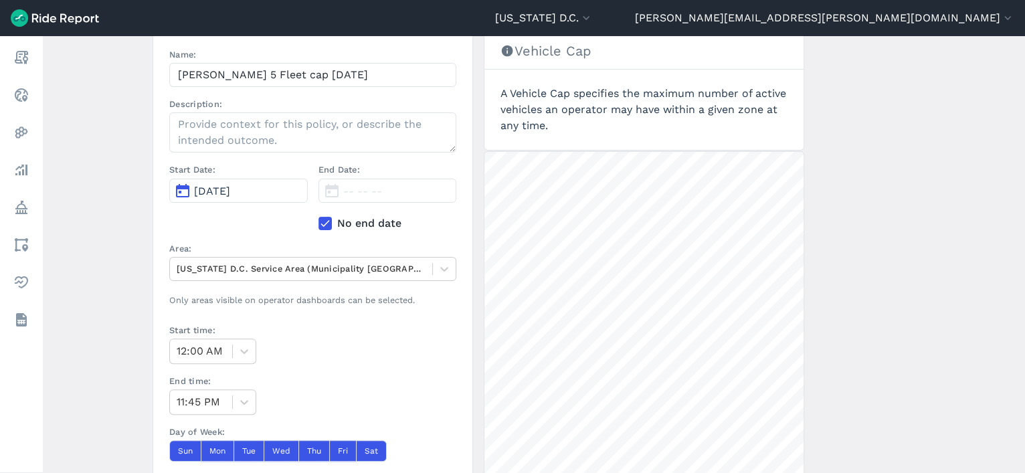
click at [271, 254] on div "Area: Washington D.C. Service Area (Municipality Boundary)" at bounding box center [312, 261] width 287 height 39
click at [271, 270] on div at bounding box center [301, 268] width 249 height 15
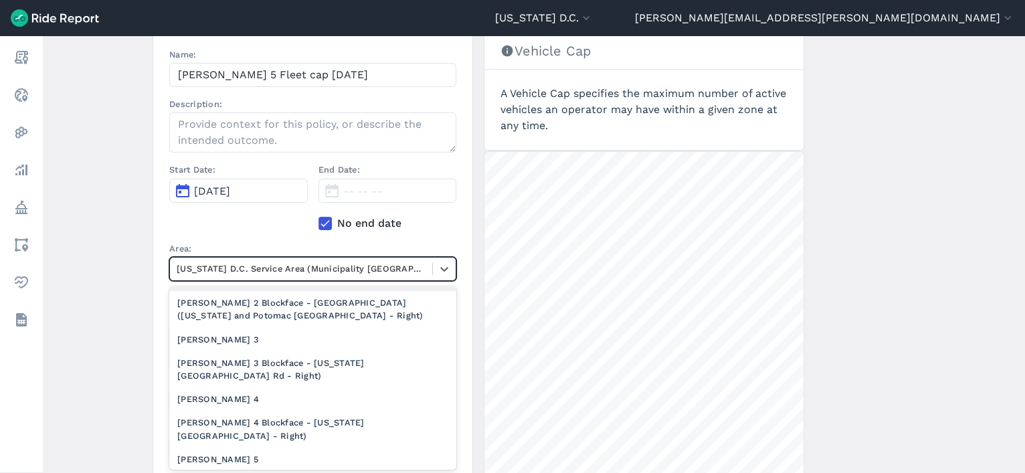
scroll to position [1059, 0]
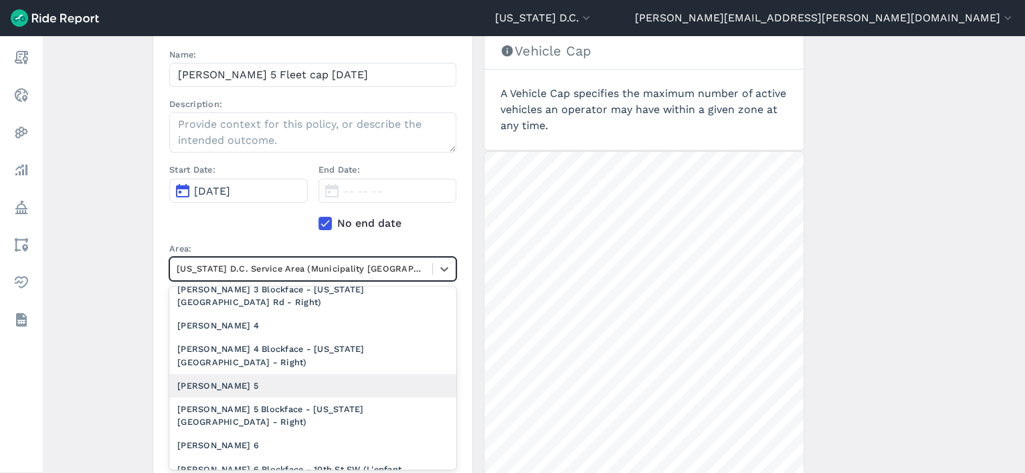
click at [284, 382] on div "[PERSON_NAME] 5" at bounding box center [312, 385] width 287 height 23
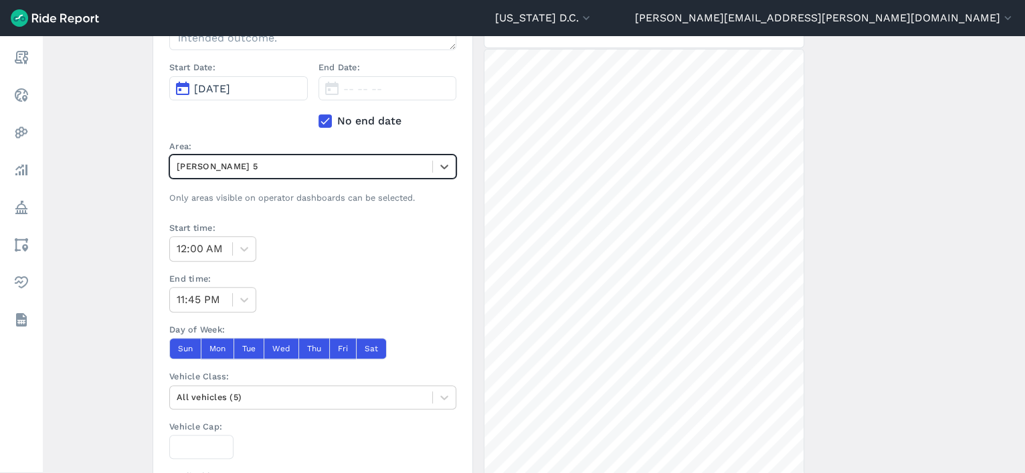
scroll to position [246, 0]
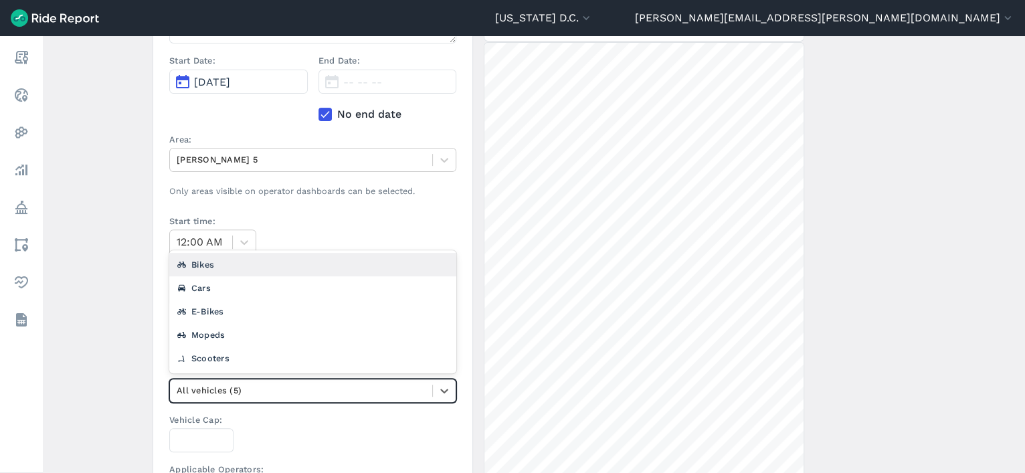
click at [239, 395] on div at bounding box center [301, 390] width 249 height 15
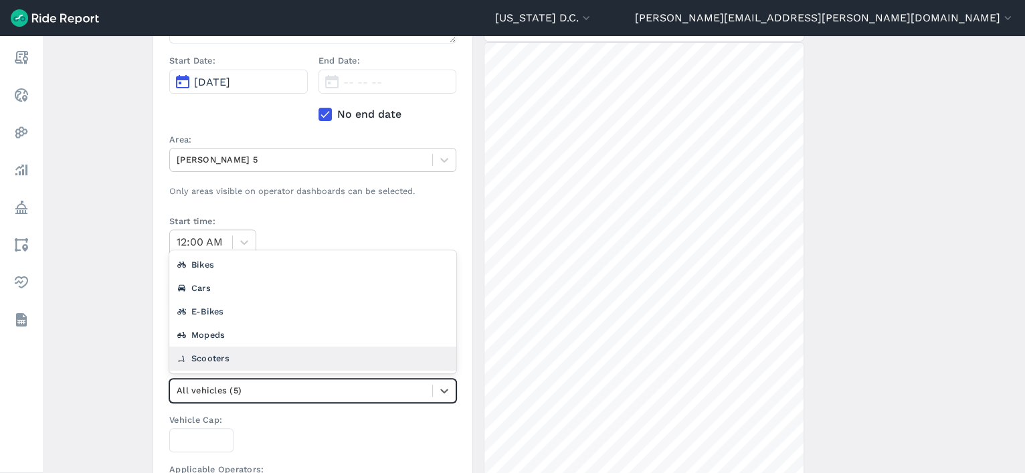
click at [214, 351] on div "Scooters" at bounding box center [312, 358] width 287 height 23
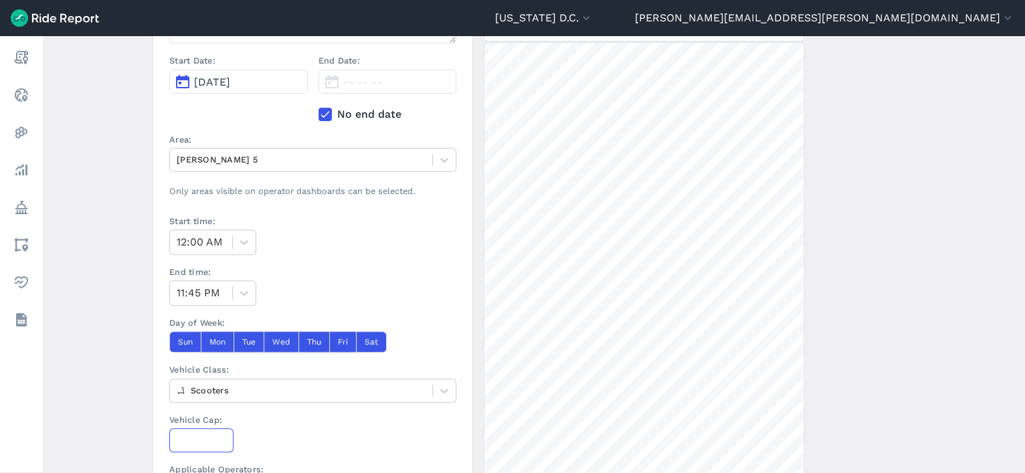
click at [191, 435] on input "Vehicle Cap:" at bounding box center [201, 440] width 64 height 24
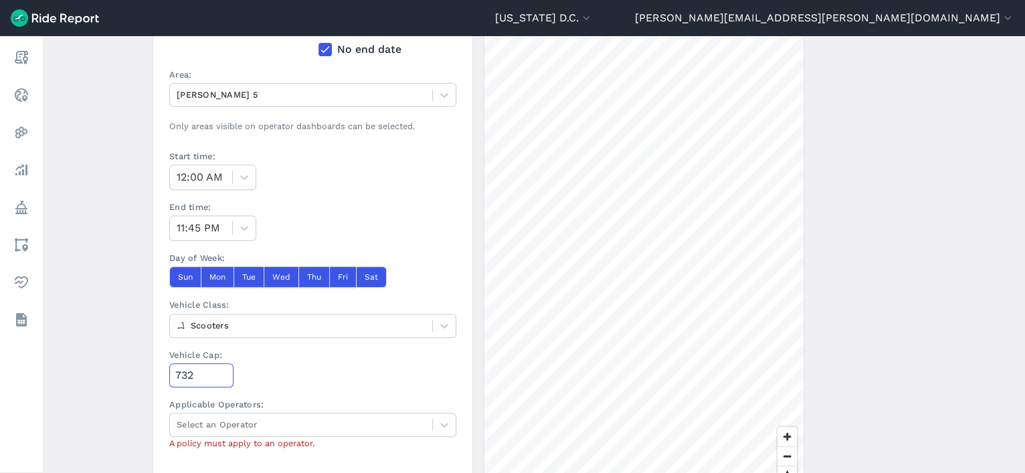
scroll to position [311, 0]
type input "732"
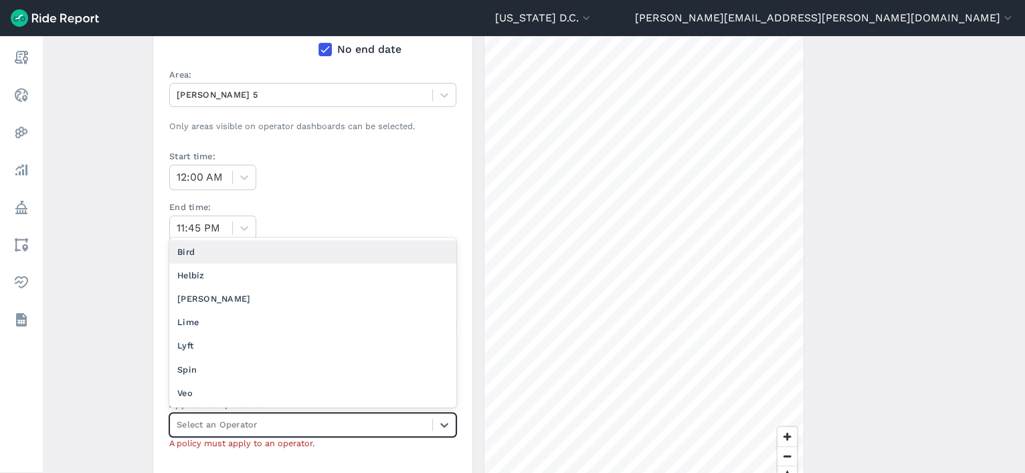
click at [193, 420] on div at bounding box center [301, 424] width 249 height 15
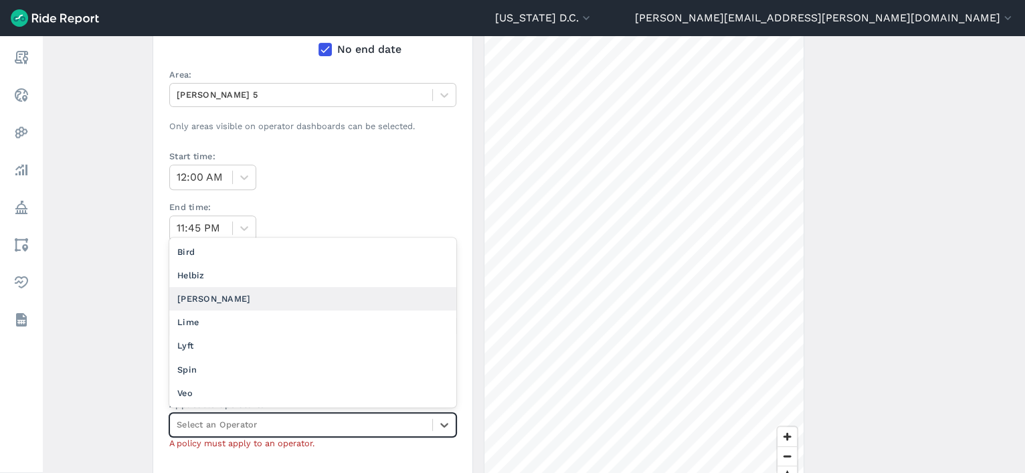
click at [222, 293] on div "[PERSON_NAME]" at bounding box center [312, 298] width 287 height 23
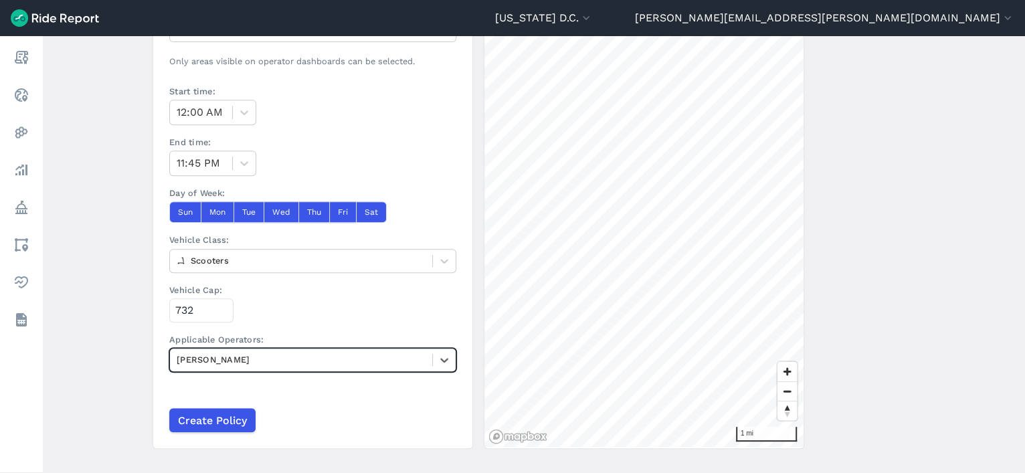
scroll to position [373, 0]
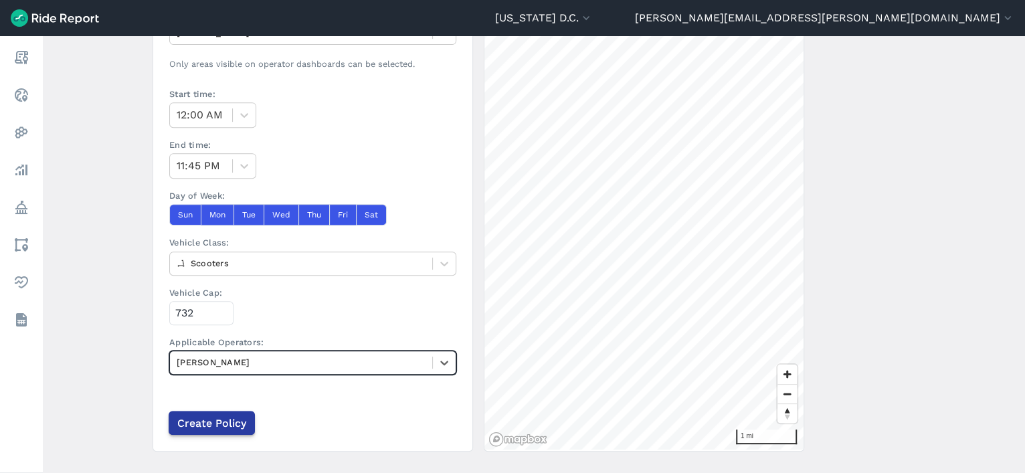
click at [201, 424] on input "Create Policy" at bounding box center [212, 423] width 86 height 24
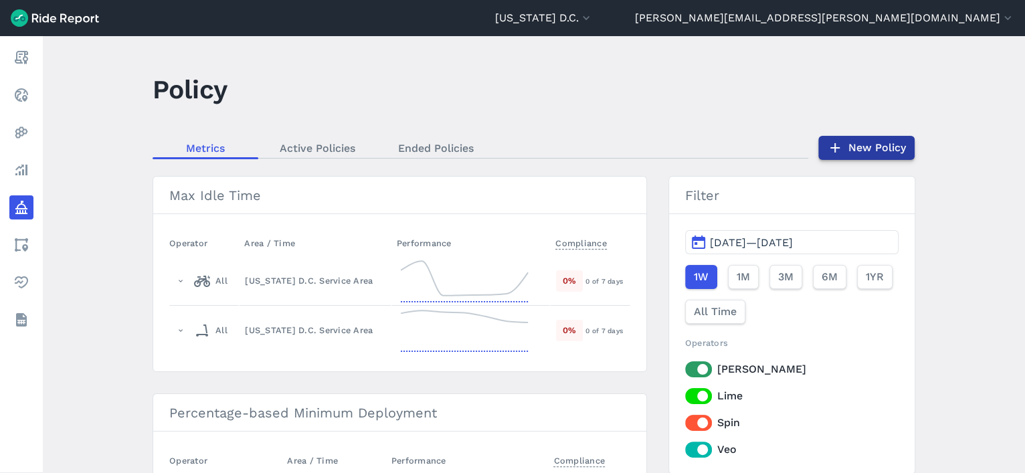
click at [841, 151] on icon at bounding box center [835, 148] width 16 height 16
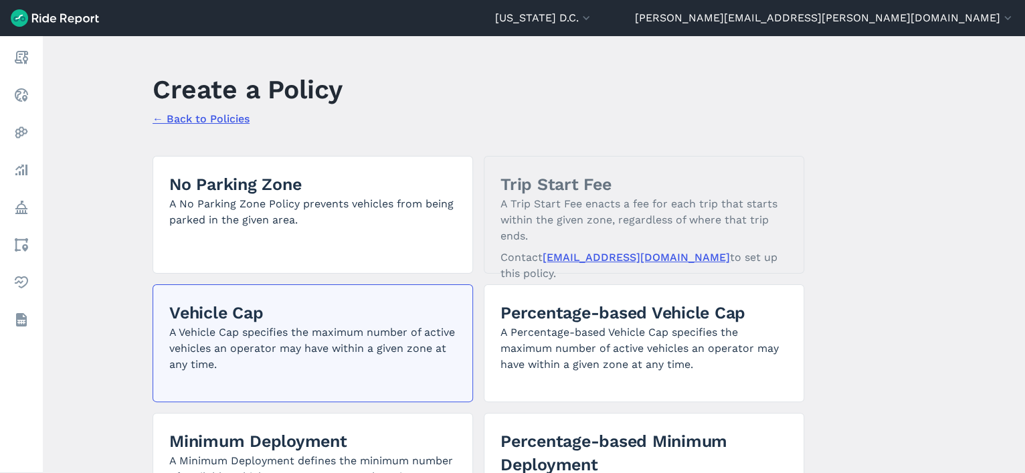
click at [259, 338] on p "A Vehicle Cap specifies the maximum number of active vehicles an operator may h…" at bounding box center [312, 349] width 287 height 48
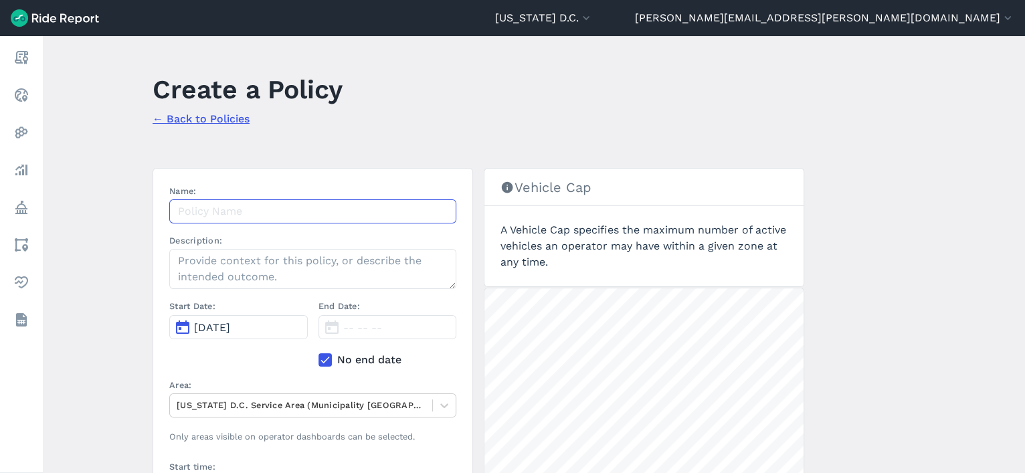
click at [284, 219] on input "Name:" at bounding box center [312, 211] width 287 height 24
paste input "Hopp Ward 5 Fleet cap 9.11.25"
click at [246, 211] on input "Hopp Ward 5 Fleet cap 9.11.25" at bounding box center [312, 211] width 287 height 24
click at [244, 211] on input "Hopp Ward 5 Fleet cap 9.11.25" at bounding box center [312, 211] width 287 height 24
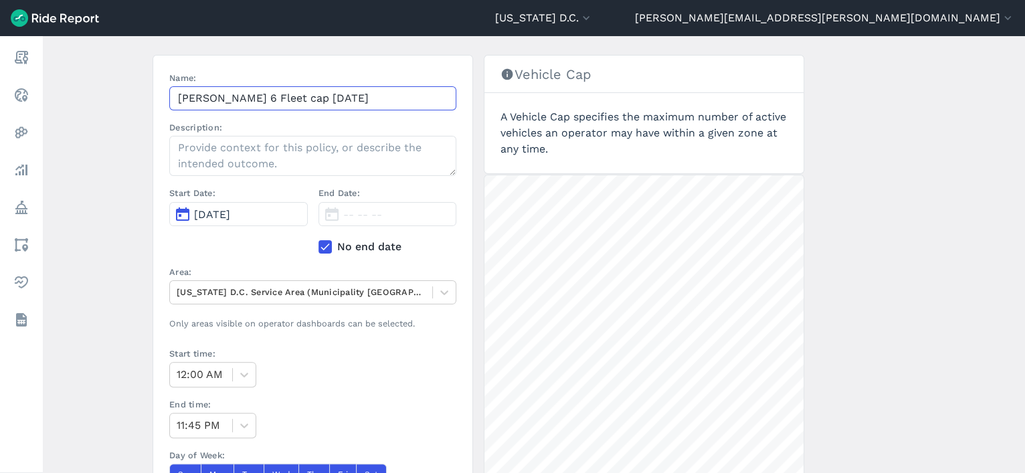
scroll to position [111, 0]
type input "Hopp Ward 6 Fleet cap 9.11.25"
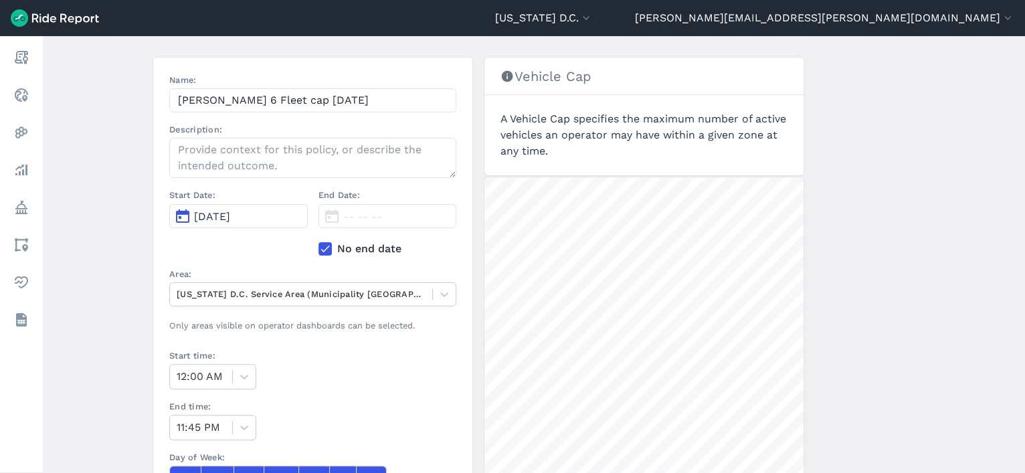
click at [230, 218] on span "[DATE]" at bounding box center [212, 216] width 36 height 13
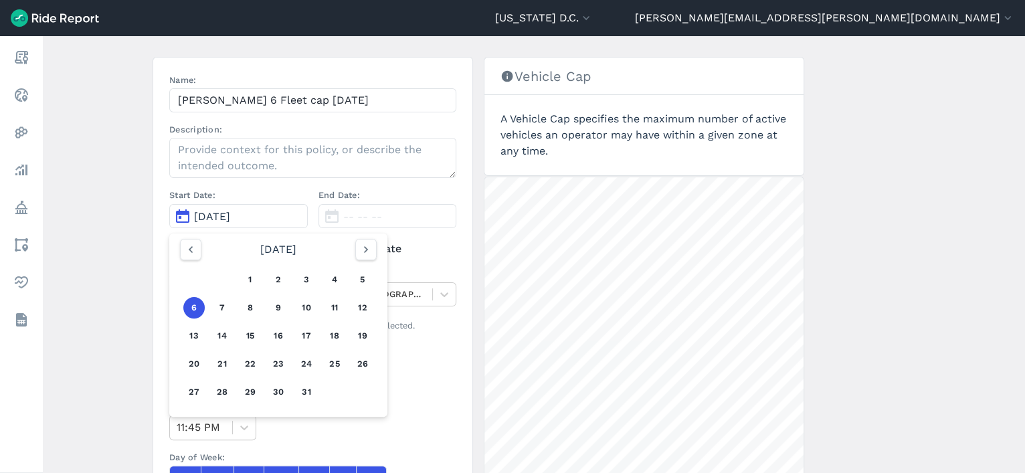
click at [199, 246] on div "[DATE]" at bounding box center [278, 249] width 207 height 21
click at [189, 247] on icon "button" at bounding box center [190, 249] width 13 height 13
click at [274, 306] on button "11" at bounding box center [278, 307] width 21 height 21
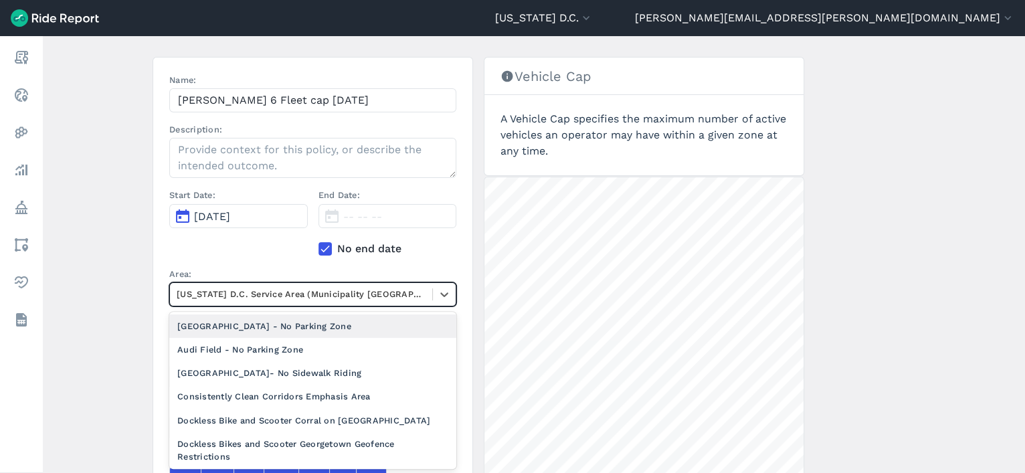
click at [339, 286] on div at bounding box center [301, 293] width 249 height 15
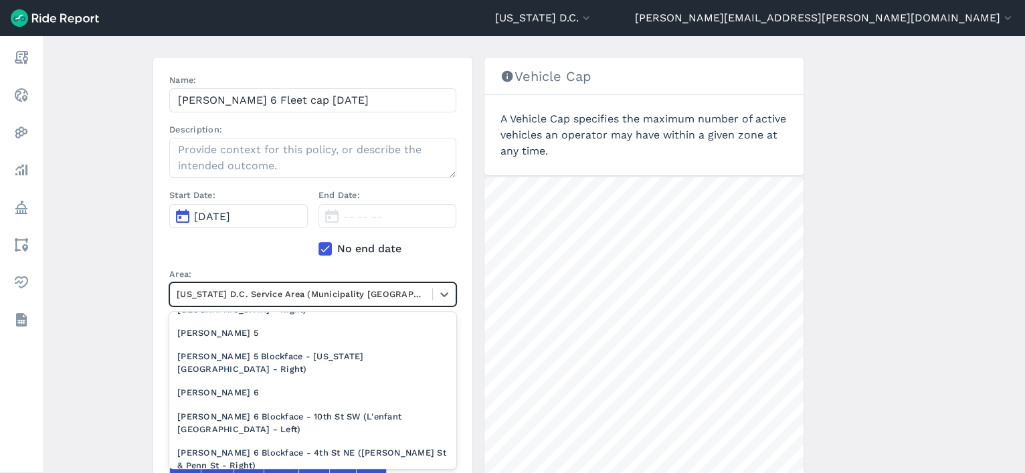
scroll to position [1139, 0]
click at [285, 384] on div "[PERSON_NAME] 6" at bounding box center [312, 391] width 287 height 23
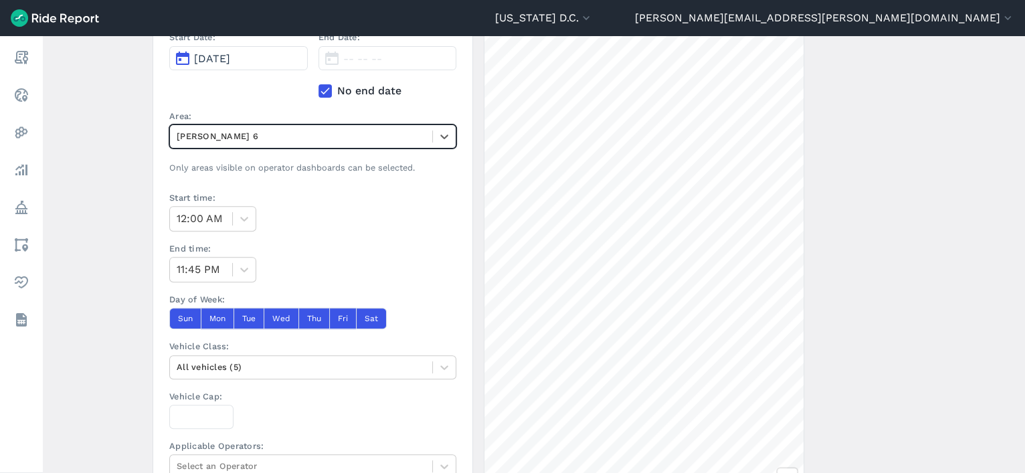
scroll to position [274, 0]
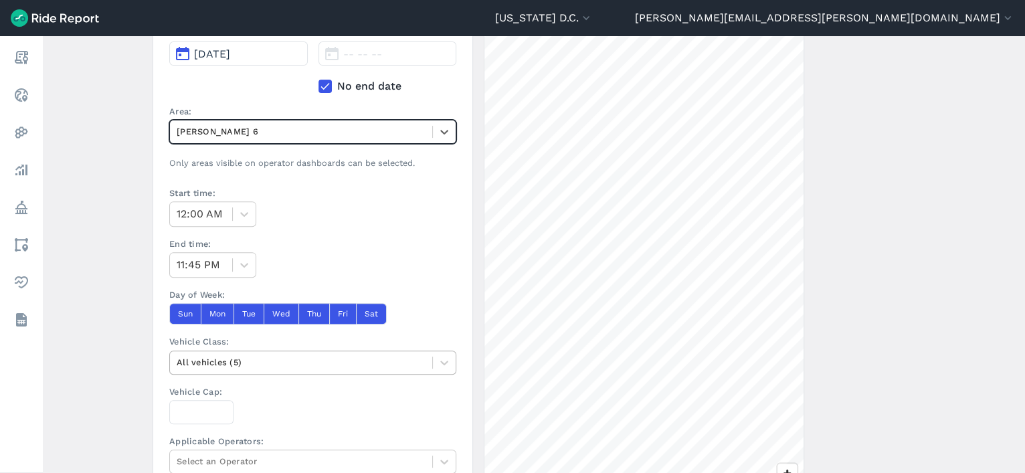
click at [235, 370] on div "All vehicles (5)" at bounding box center [301, 362] width 262 height 21
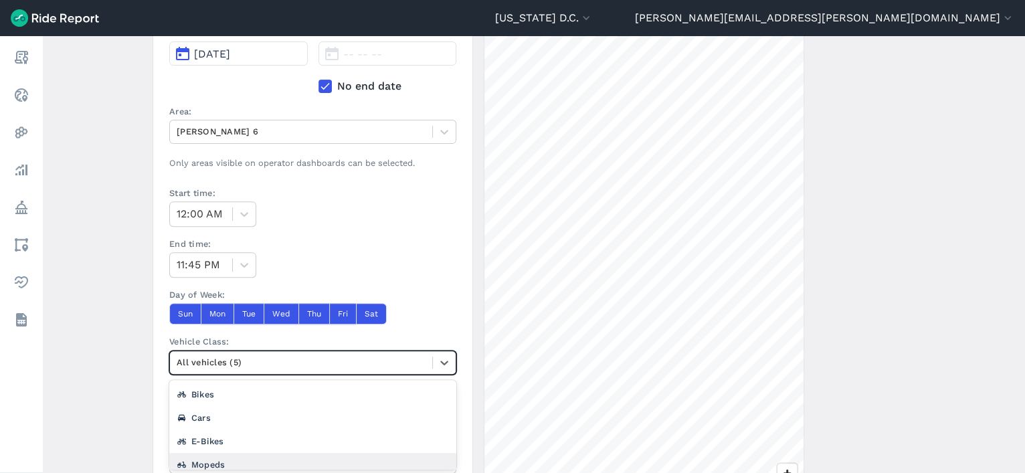
scroll to position [33, 0]
click at [218, 449] on div "Scooters" at bounding box center [312, 455] width 287 height 23
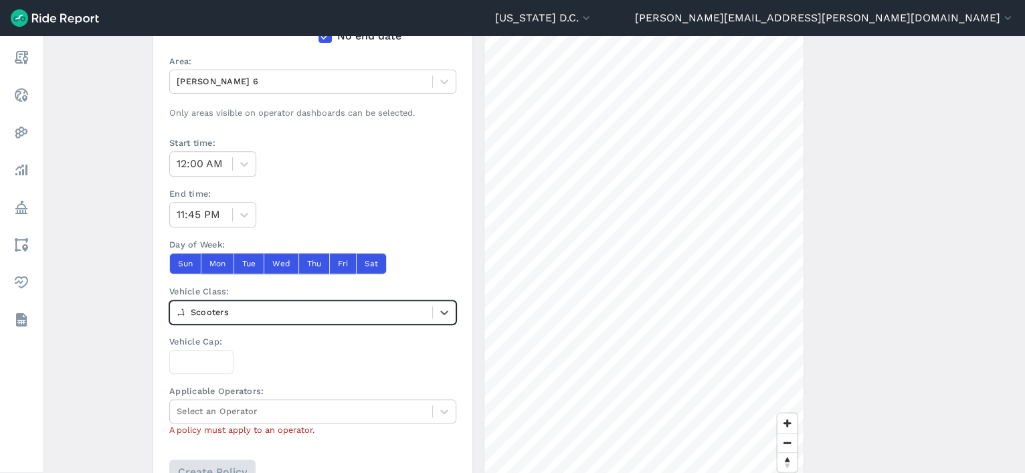
scroll to position [321, 0]
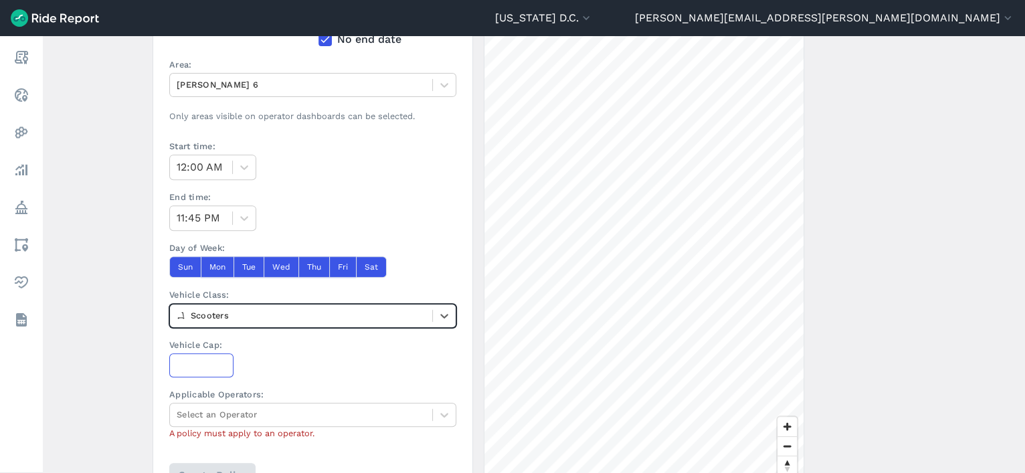
click at [193, 368] on input "Vehicle Cap:" at bounding box center [201, 365] width 64 height 24
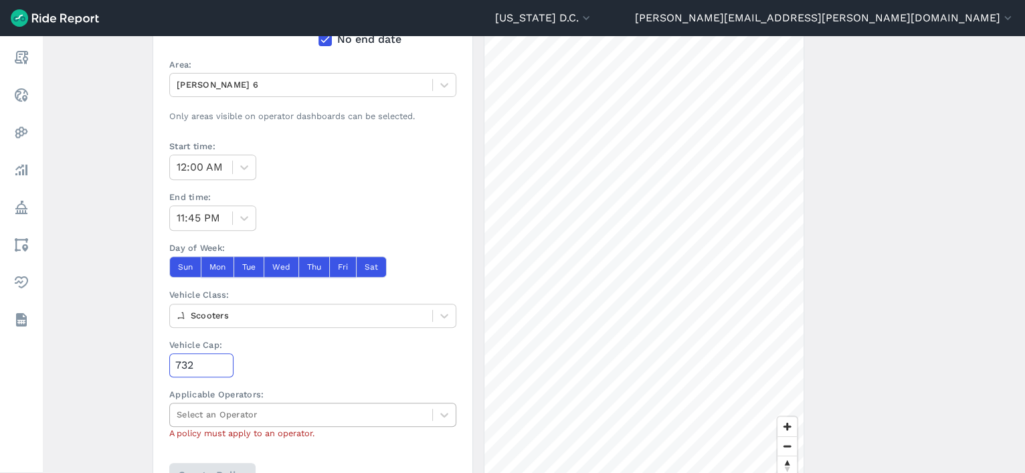
type input "732"
click at [230, 403] on div "Select an Operator" at bounding box center [312, 415] width 287 height 24
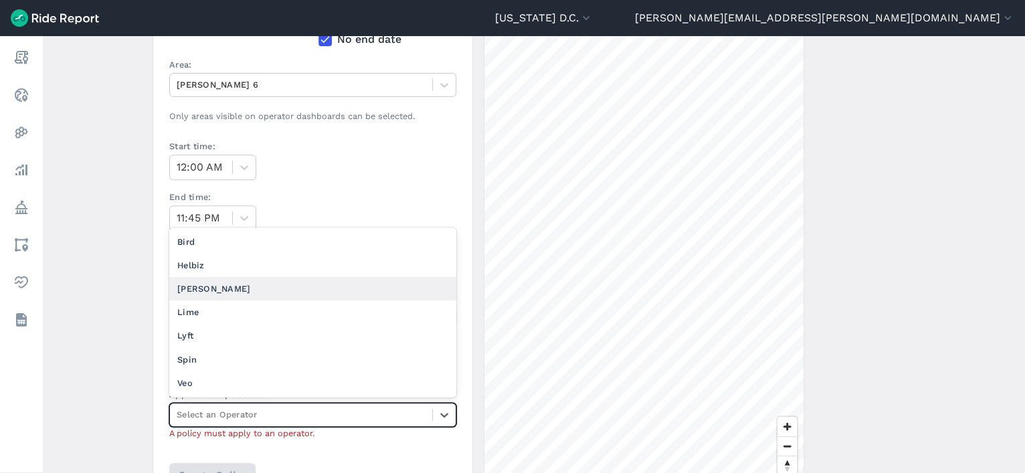
click at [258, 284] on div "[PERSON_NAME]" at bounding box center [312, 288] width 287 height 23
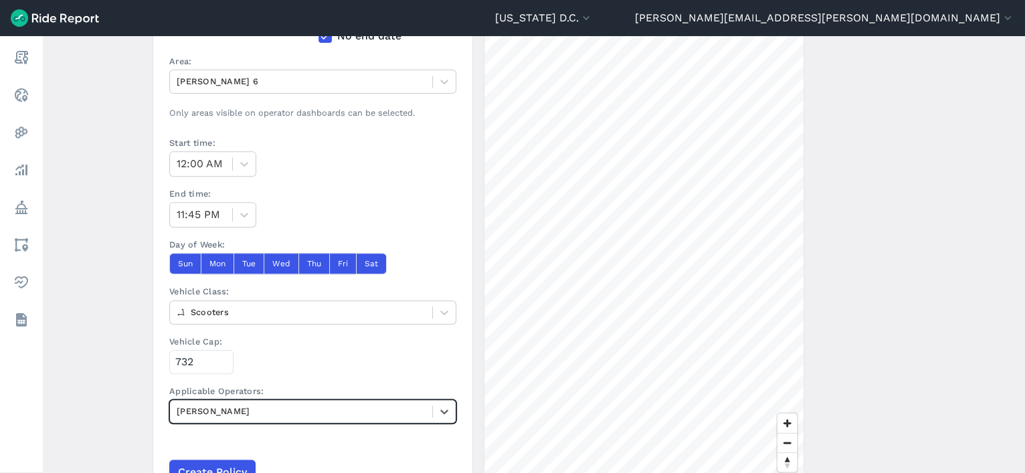
scroll to position [397, 0]
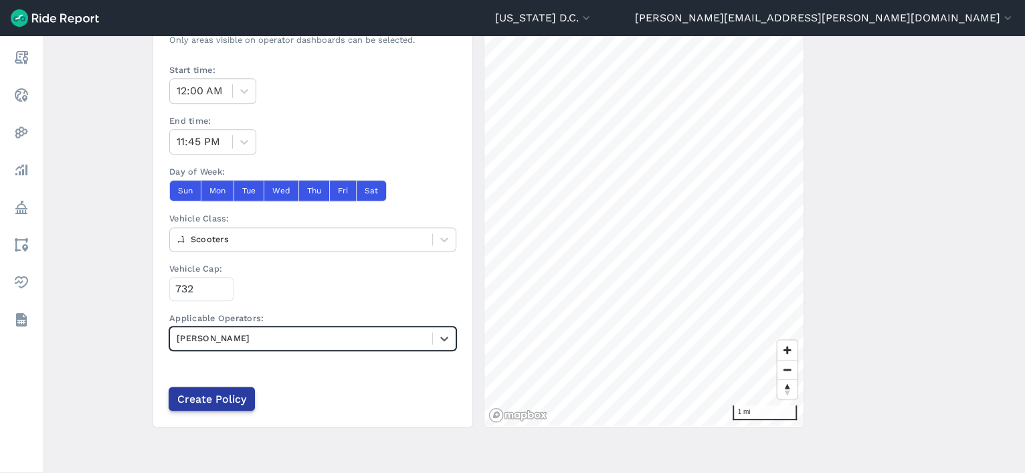
click at [222, 398] on input "Create Policy" at bounding box center [212, 399] width 86 height 24
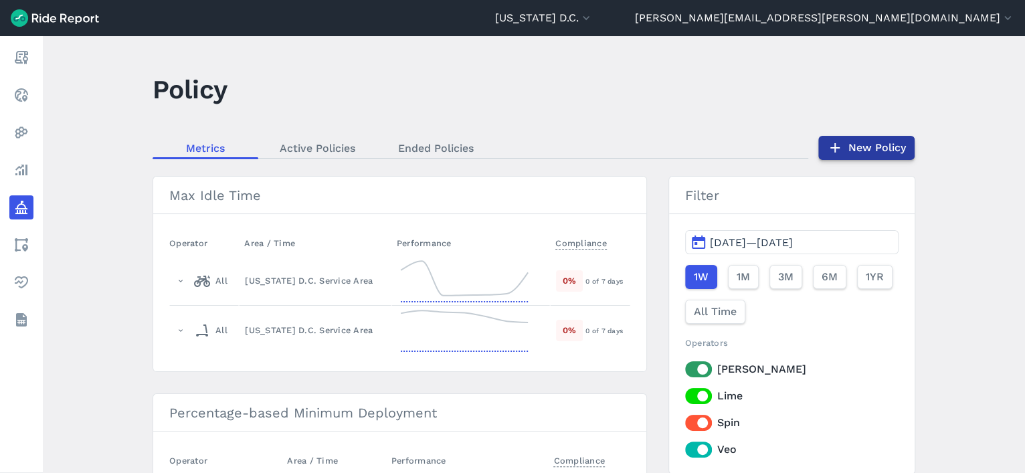
click at [854, 141] on link "New Policy" at bounding box center [867, 148] width 96 height 24
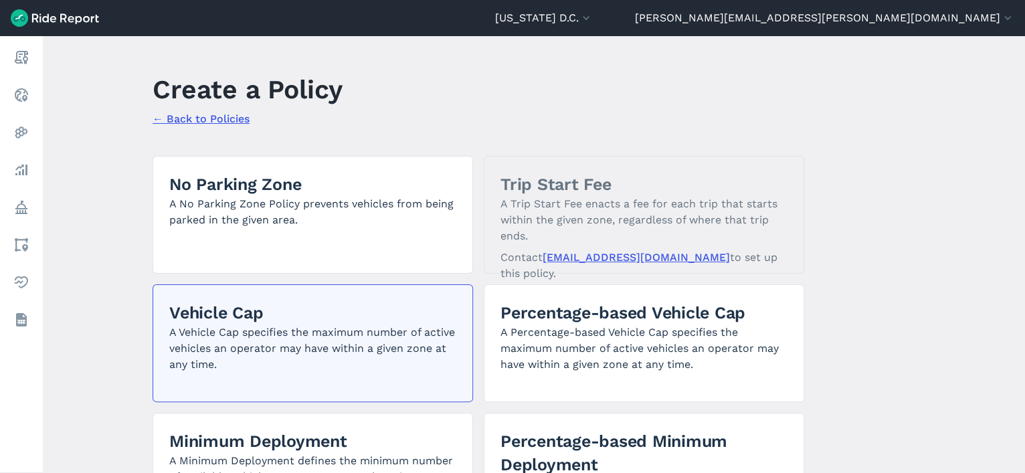
click at [294, 348] on p "A Vehicle Cap specifies the maximum number of active vehicles an operator may h…" at bounding box center [312, 349] width 287 height 48
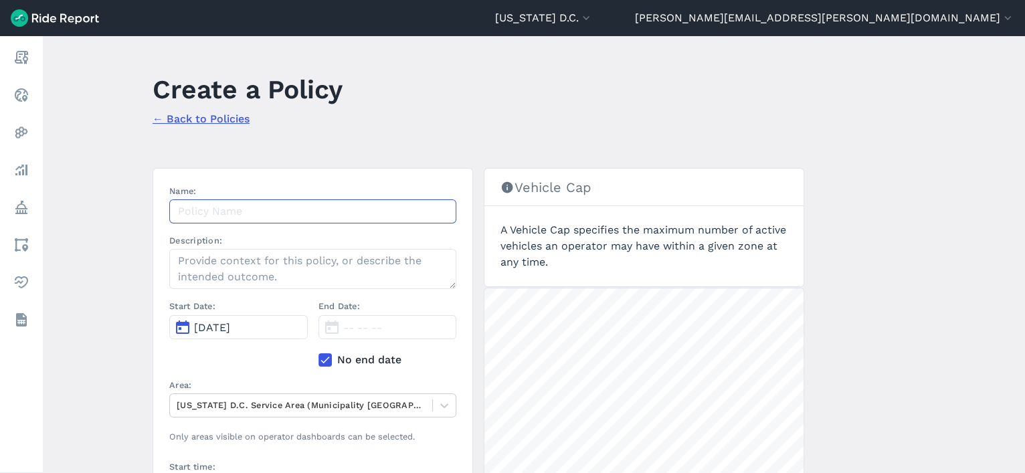
click at [290, 220] on input "Name:" at bounding box center [312, 211] width 287 height 24
paste input "Hopp Ward 5 Fleet cap 9.11.25"
click at [246, 212] on input "Hopp Ward 5 Fleet cap 9.11.25" at bounding box center [312, 211] width 287 height 24
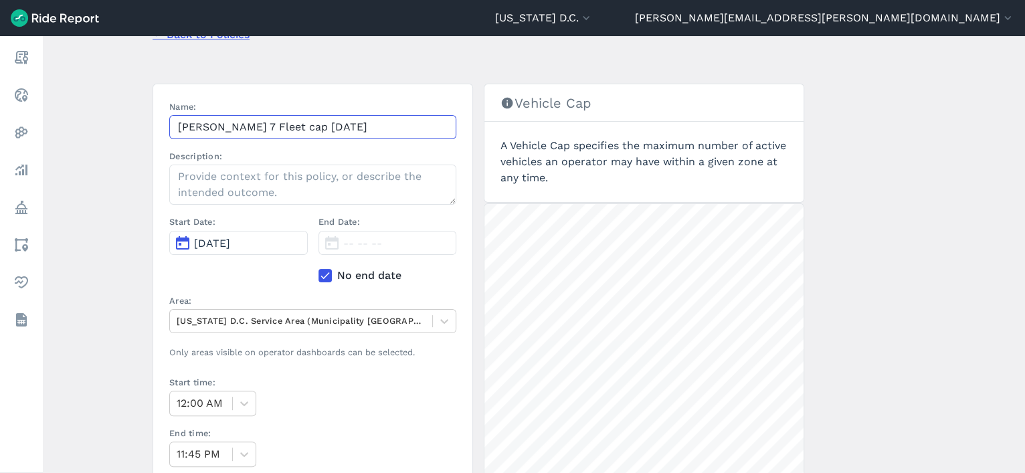
scroll to position [82, 0]
type input "Hopp Ward 7 Fleet cap 9.11.25"
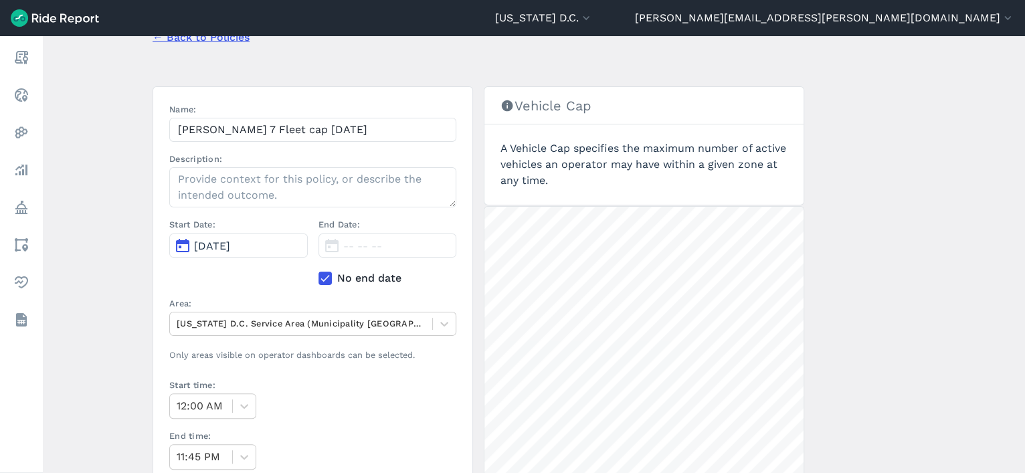
click at [230, 240] on span "[DATE]" at bounding box center [212, 246] width 36 height 13
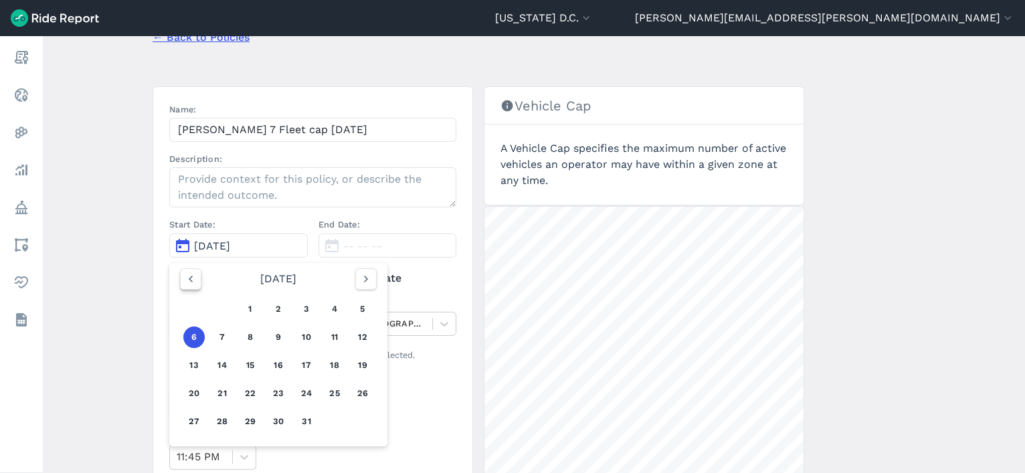
click at [189, 278] on icon "button" at bounding box center [190, 278] width 13 height 13
click at [280, 337] on button "11" at bounding box center [278, 337] width 21 height 21
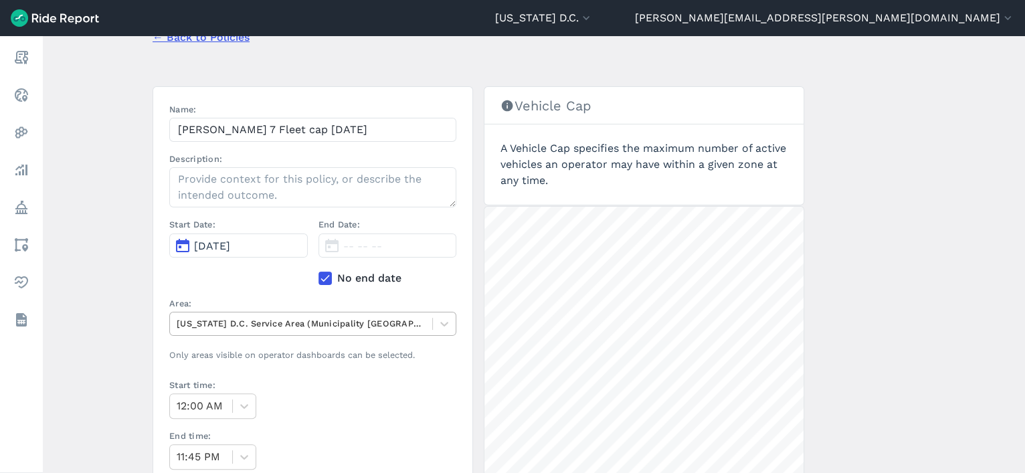
click at [282, 329] on div at bounding box center [301, 323] width 249 height 15
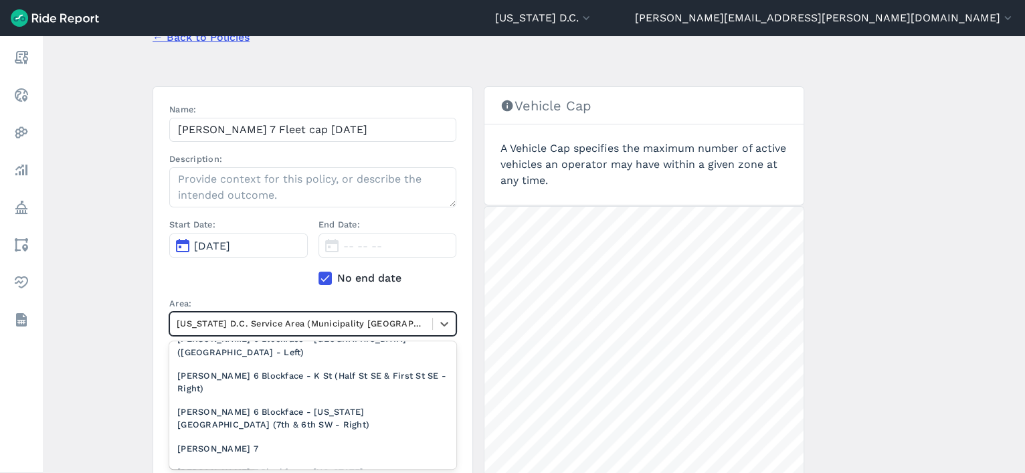
scroll to position [1316, 0]
click at [293, 438] on div "[PERSON_NAME] 7" at bounding box center [312, 449] width 287 height 23
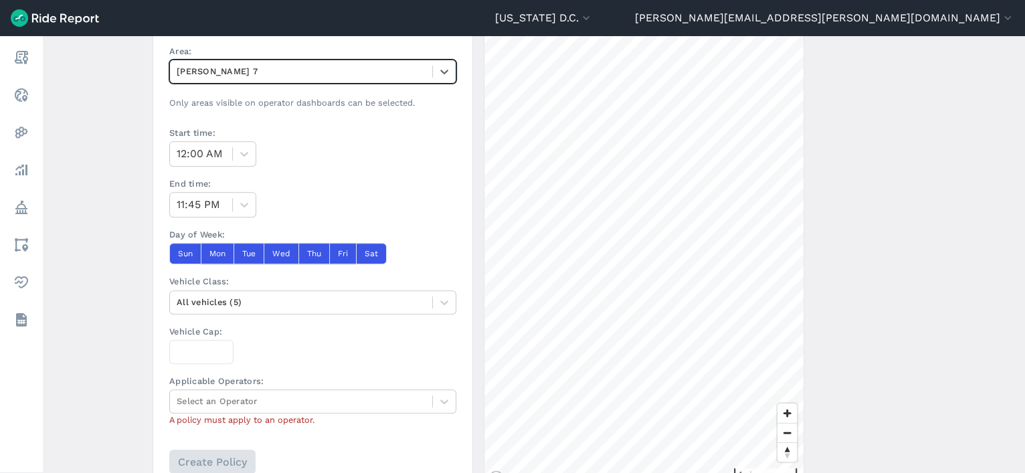
scroll to position [333, 0]
click at [199, 301] on div at bounding box center [301, 303] width 249 height 15
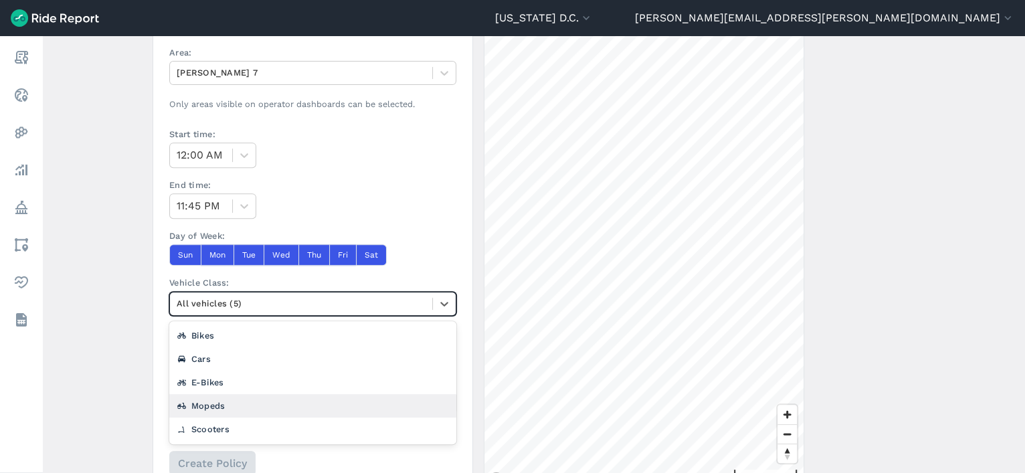
click at [205, 420] on div "Scooters" at bounding box center [312, 429] width 287 height 23
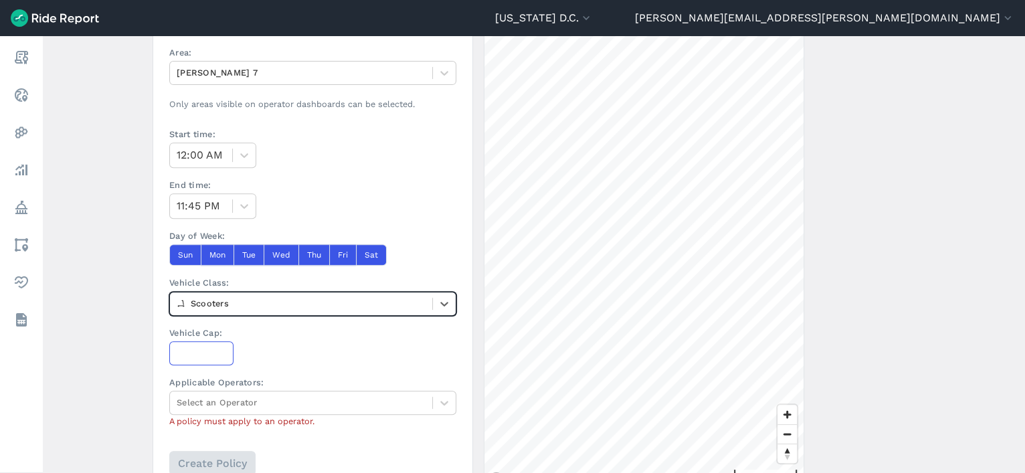
click at [199, 353] on input "Vehicle Cap:" at bounding box center [201, 353] width 64 height 24
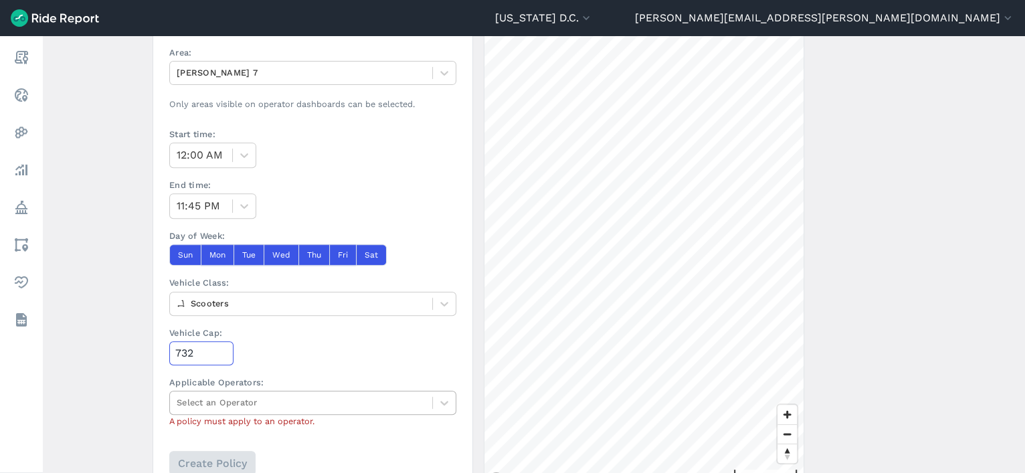
type input "732"
click at [216, 408] on div at bounding box center [301, 402] width 249 height 15
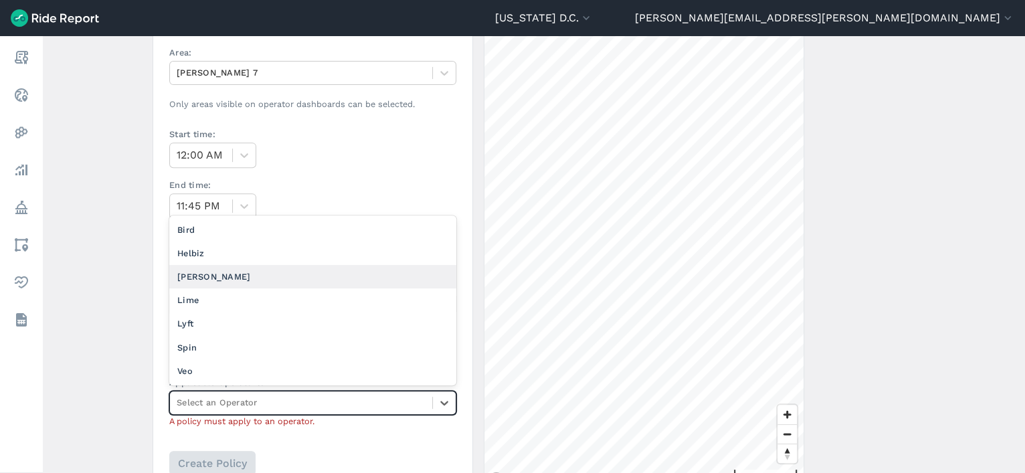
click at [242, 271] on div "[PERSON_NAME]" at bounding box center [312, 276] width 287 height 23
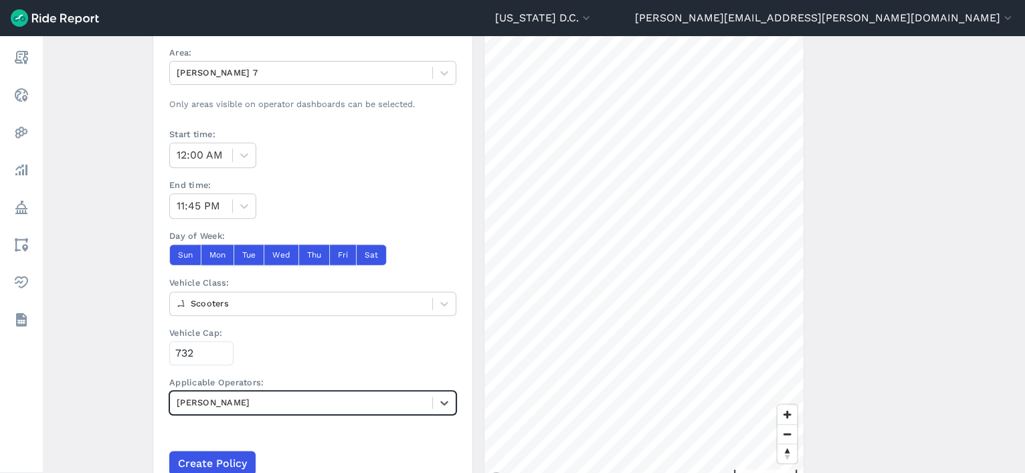
scroll to position [397, 0]
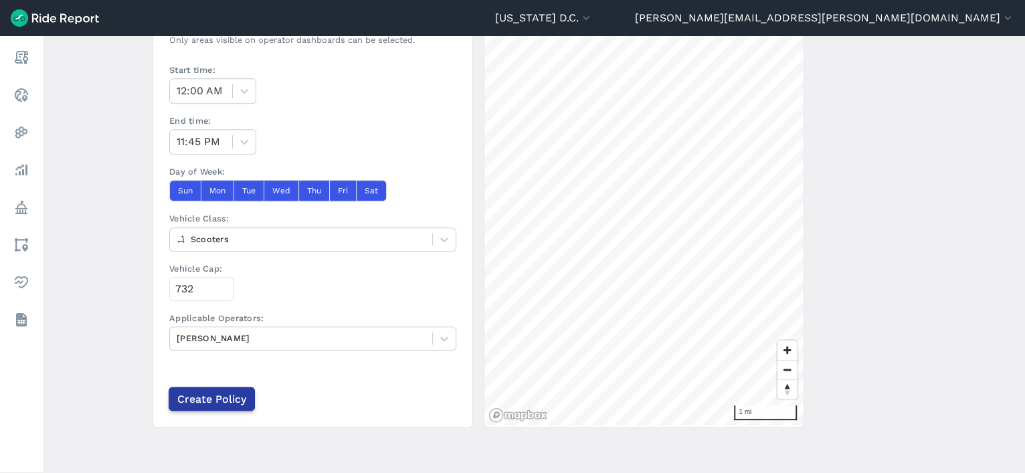
click at [230, 395] on input "Create Policy" at bounding box center [212, 399] width 86 height 24
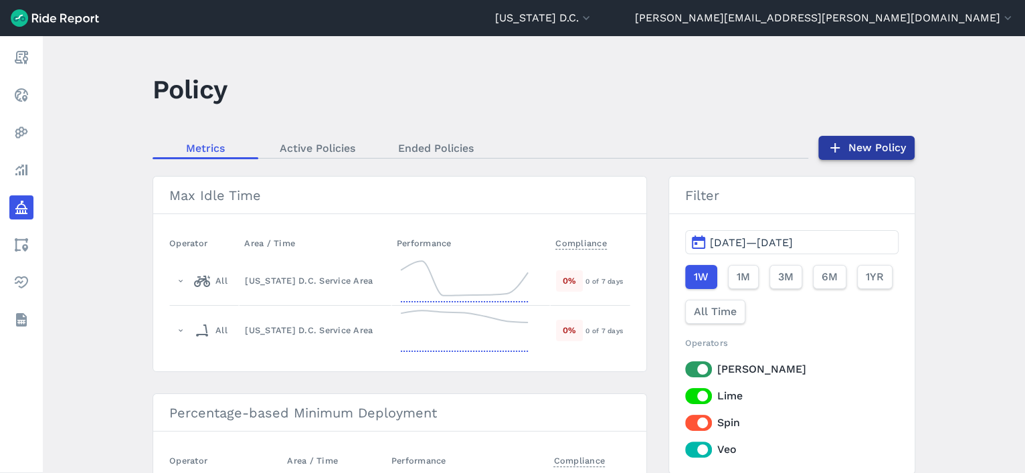
click at [869, 144] on link "New Policy" at bounding box center [867, 148] width 96 height 24
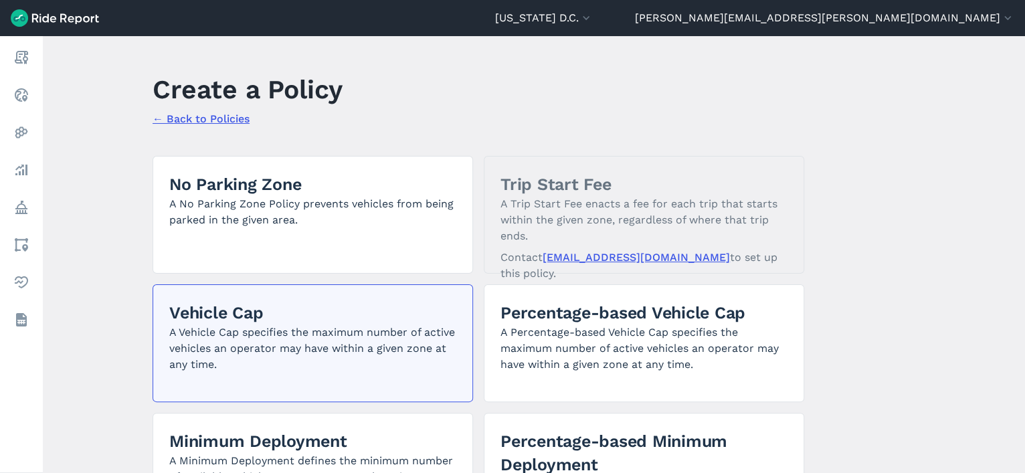
click at [327, 356] on p "A Vehicle Cap specifies the maximum number of active vehicles an operator may h…" at bounding box center [312, 349] width 287 height 48
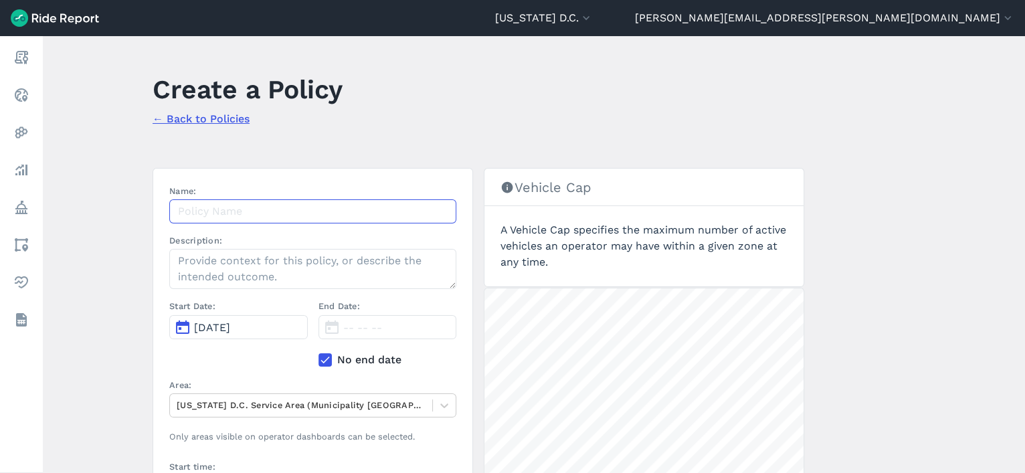
click at [272, 211] on input "Name:" at bounding box center [312, 211] width 287 height 24
paste input "Hopp Ward 5 Fleet cap 9.11.25"
click at [246, 211] on input "Hopp Ward 5 Fleet cap 9.11.25" at bounding box center [312, 211] width 287 height 24
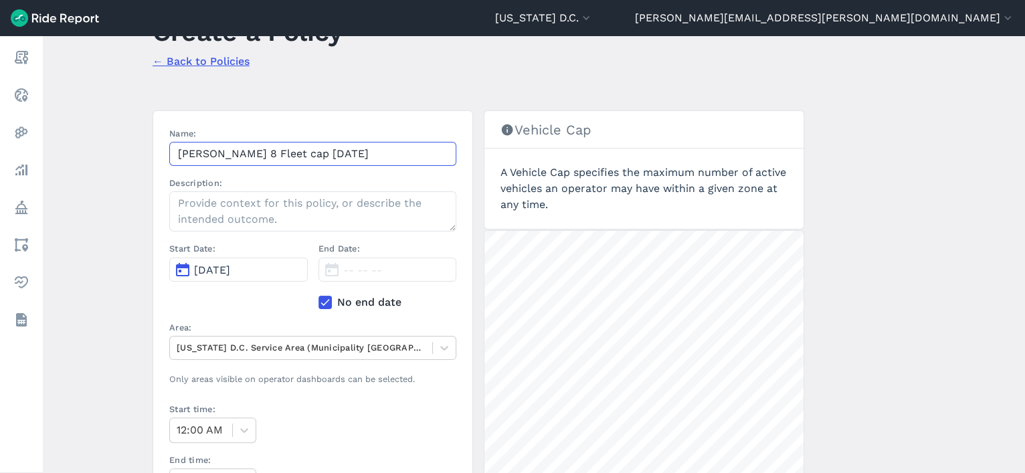
scroll to position [57, 0]
type input "Hopp Ward 8 Fleet cap 9.11.25"
click at [327, 291] on div "End Date: -- -- -- No end date" at bounding box center [388, 282] width 139 height 78
click at [323, 301] on icon at bounding box center [325, 303] width 12 height 13
click at [319, 301] on input "No end date" at bounding box center [319, 299] width 0 height 9
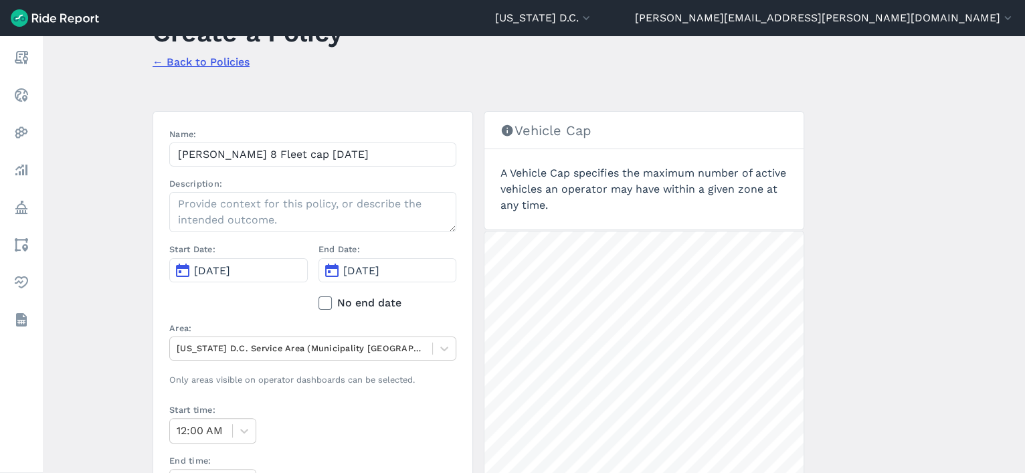
click at [343, 275] on span "[DATE]" at bounding box center [361, 270] width 36 height 13
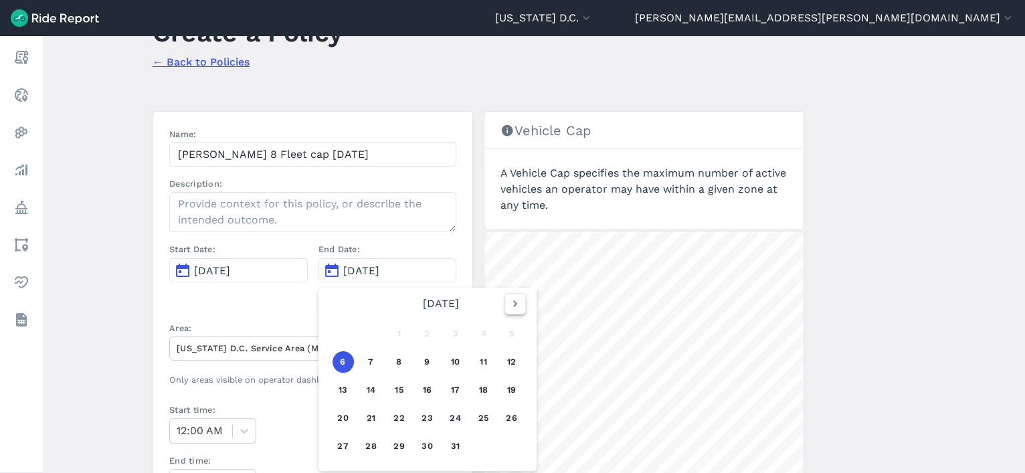
click at [509, 298] on icon "button" at bounding box center [515, 303] width 13 height 13
click at [360, 298] on icon "button" at bounding box center [366, 303] width 13 height 13
click at [509, 301] on icon "button" at bounding box center [515, 303] width 13 height 13
click at [361, 269] on span "[DATE]" at bounding box center [361, 270] width 36 height 13
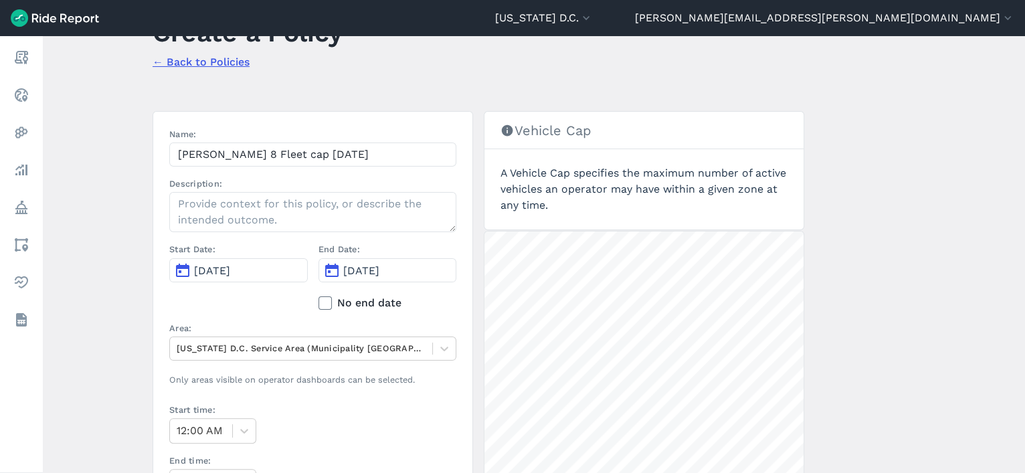
click at [323, 299] on icon at bounding box center [325, 303] width 12 height 13
click at [319, 299] on input "No end date" at bounding box center [319, 299] width 0 height 9
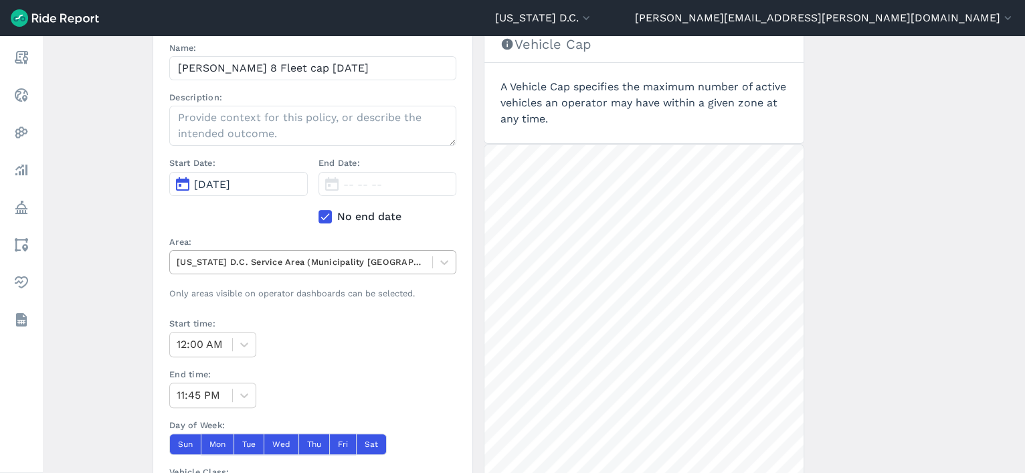
click at [327, 259] on div at bounding box center [301, 261] width 249 height 15
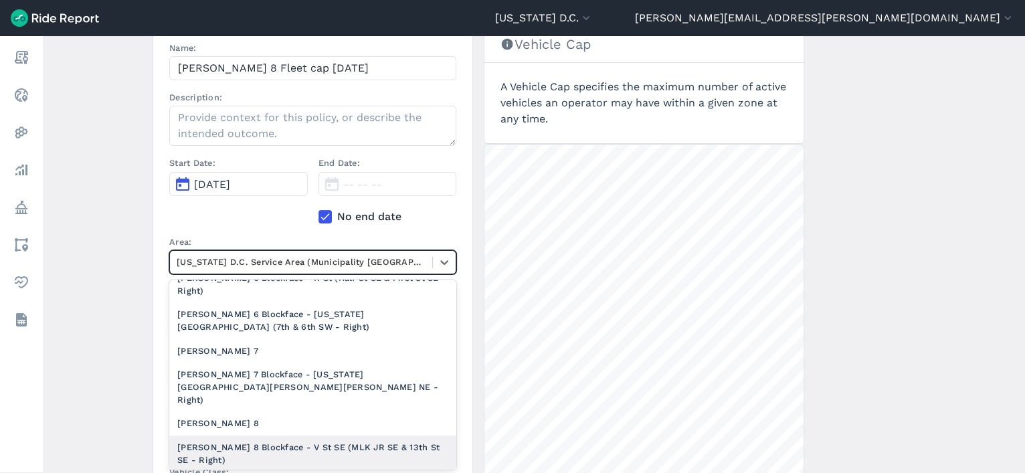
scroll to position [1351, 0]
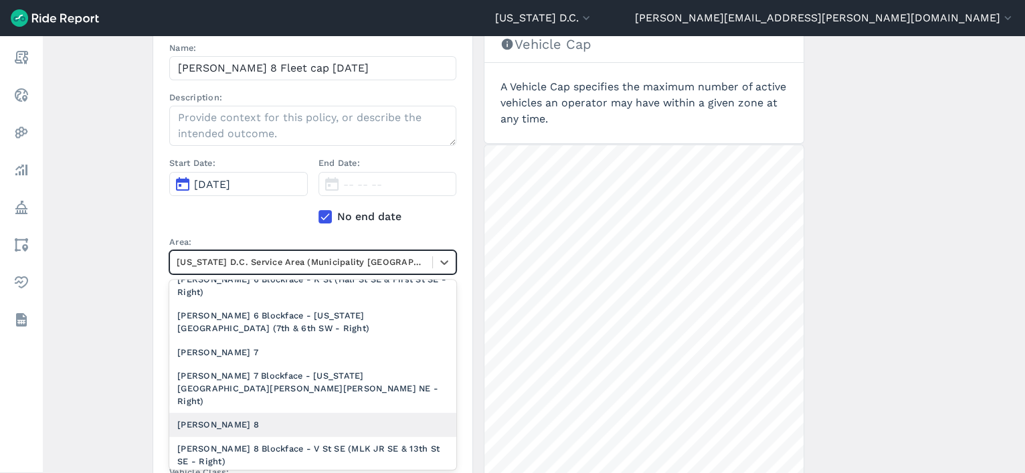
click at [302, 413] on div "[PERSON_NAME] 8" at bounding box center [312, 424] width 287 height 23
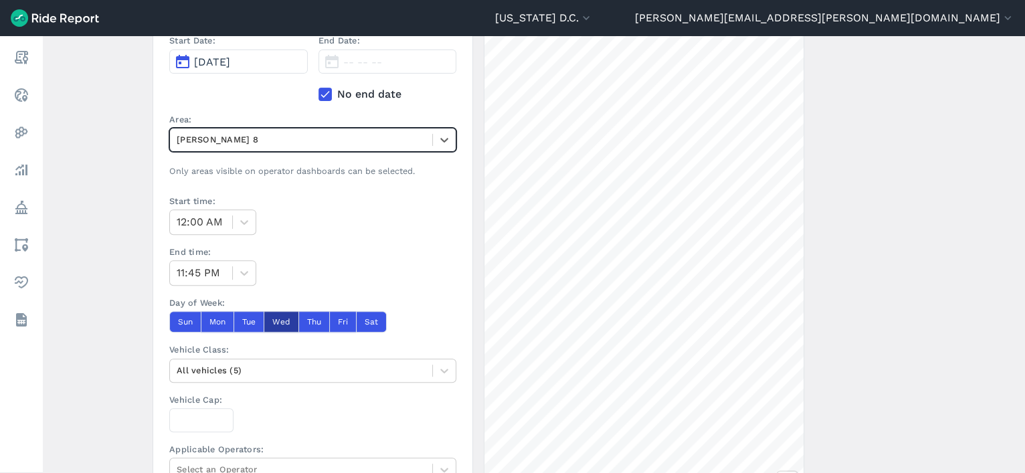
scroll to position [307, 0]
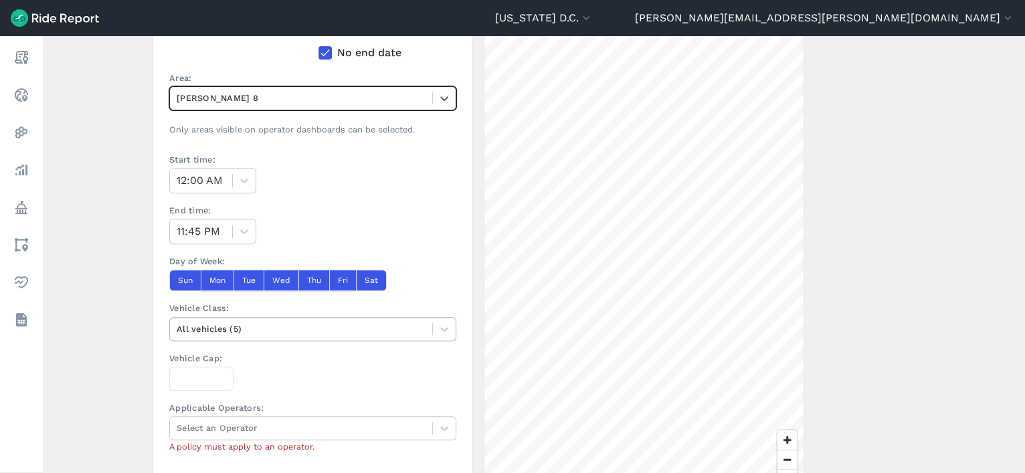
click at [293, 327] on div at bounding box center [301, 328] width 249 height 15
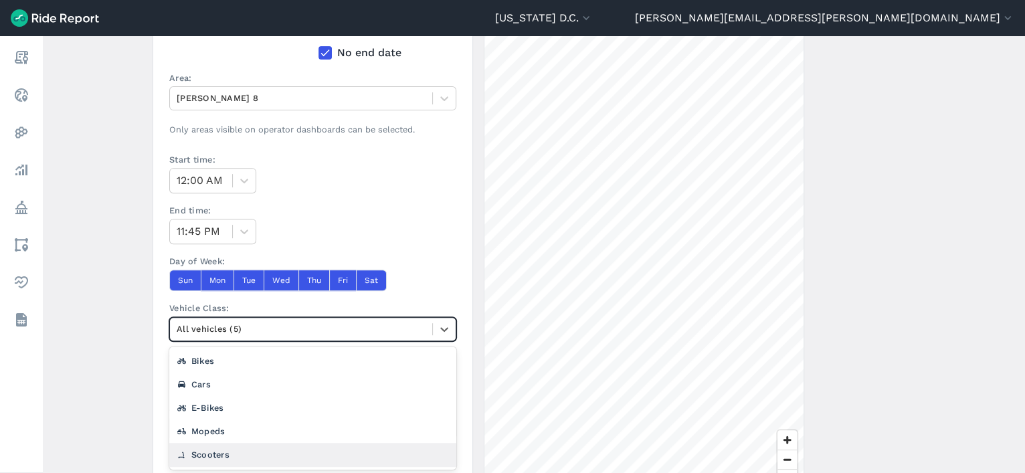
click at [251, 454] on div "Scooters" at bounding box center [312, 454] width 287 height 23
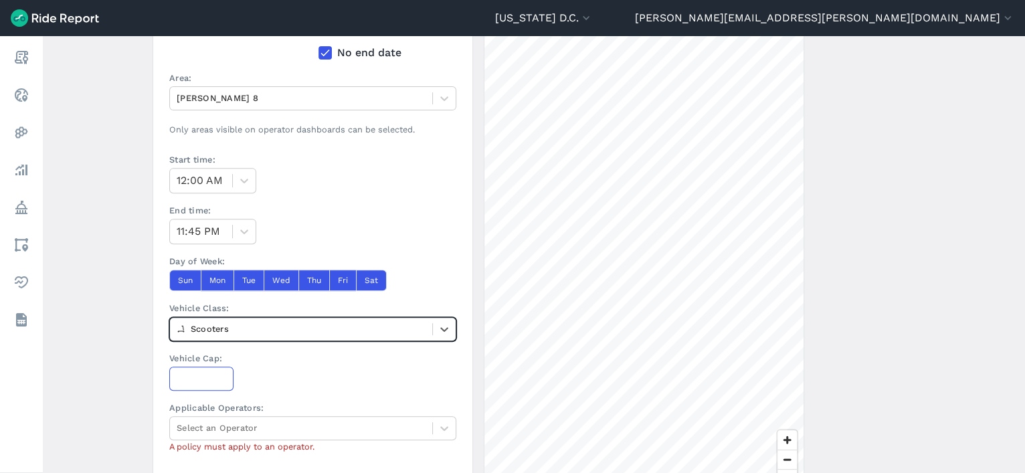
click at [202, 386] on input "Vehicle Cap:" at bounding box center [201, 379] width 64 height 24
type input "732"
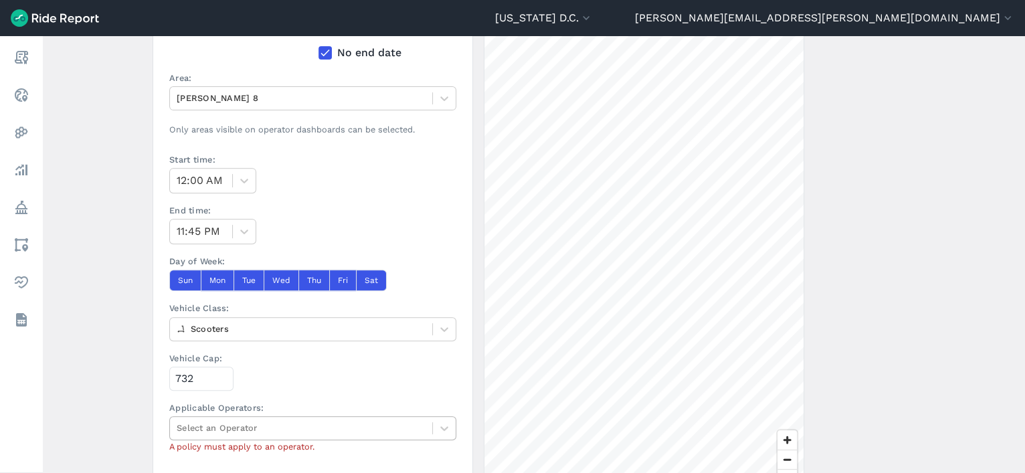
click at [211, 422] on div at bounding box center [301, 427] width 249 height 15
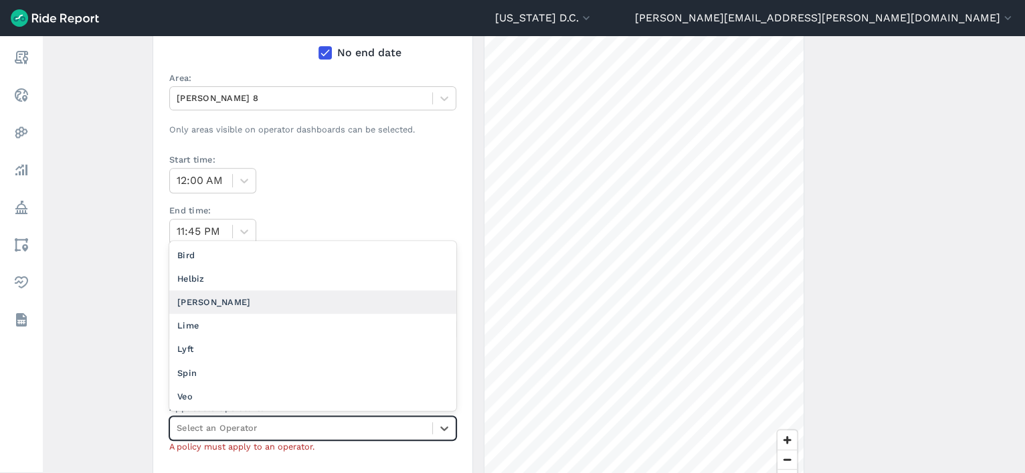
click at [233, 306] on div "[PERSON_NAME]" at bounding box center [312, 301] width 287 height 23
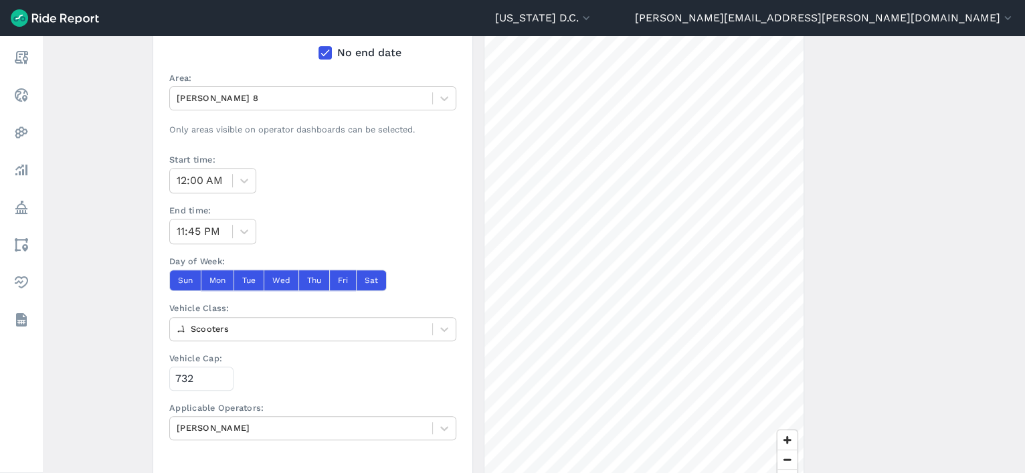
click at [110, 368] on main "Create a Policy ← Back to Policies Name: Hopp Ward 8 Fleet cap 9.11.25 Descript…" at bounding box center [534, 254] width 983 height 437
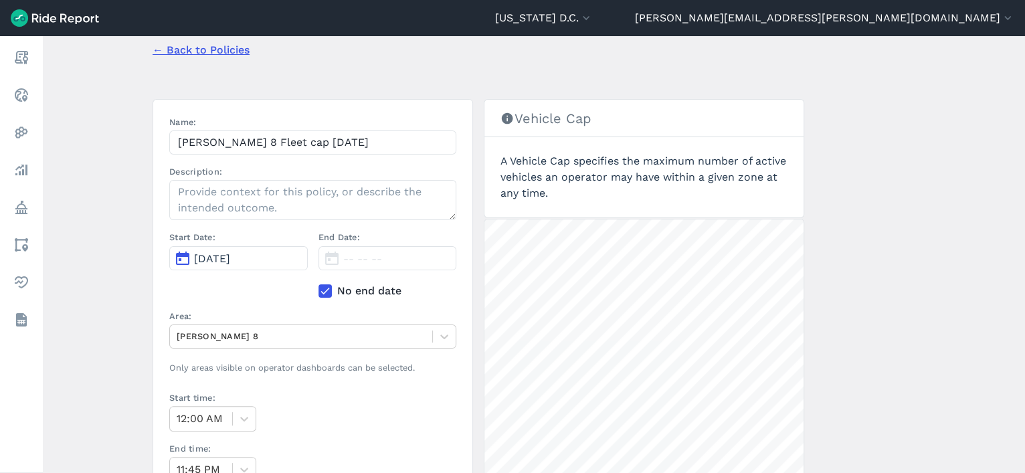
scroll to position [397, 0]
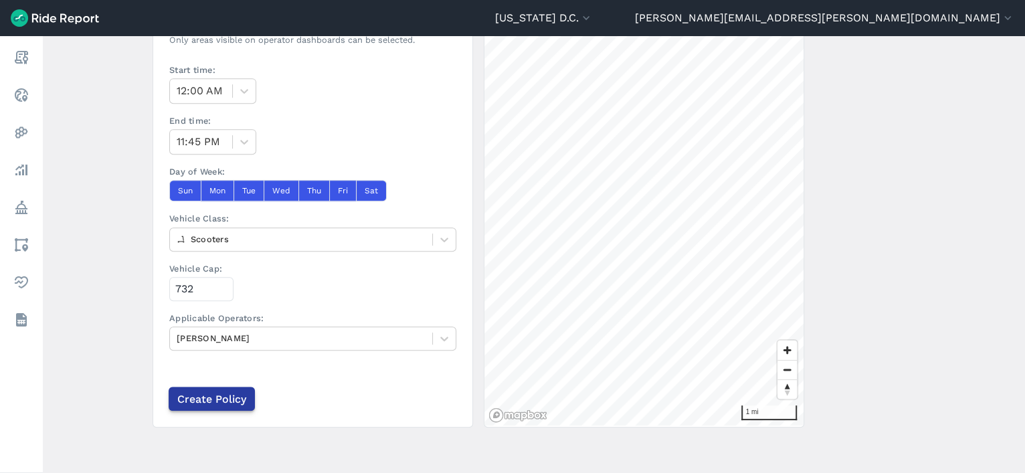
click at [201, 402] on input "Create Policy" at bounding box center [212, 399] width 86 height 24
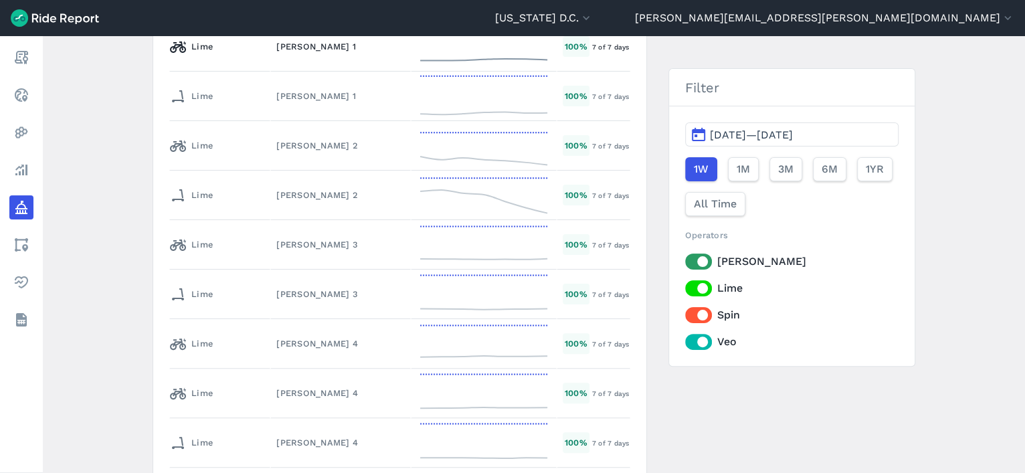
scroll to position [6269, 0]
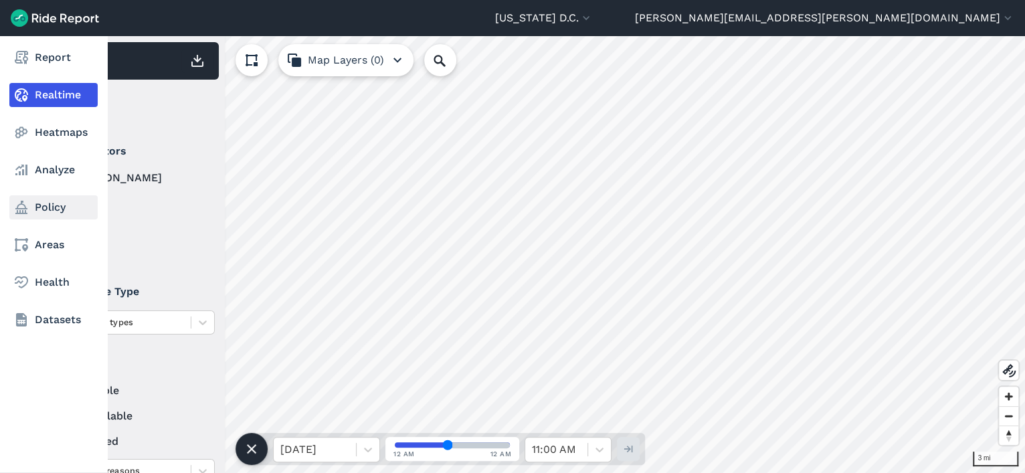
click at [35, 213] on link "Policy" at bounding box center [53, 207] width 88 height 24
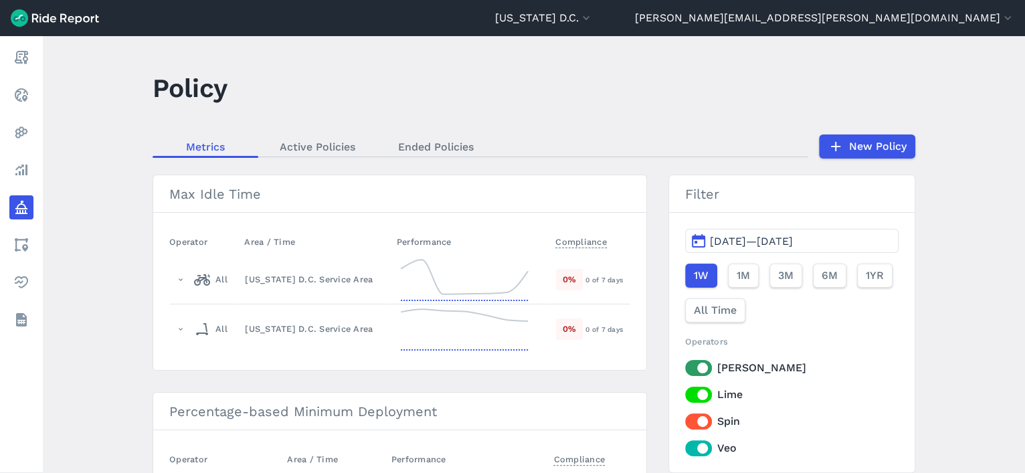
scroll to position [3, 0]
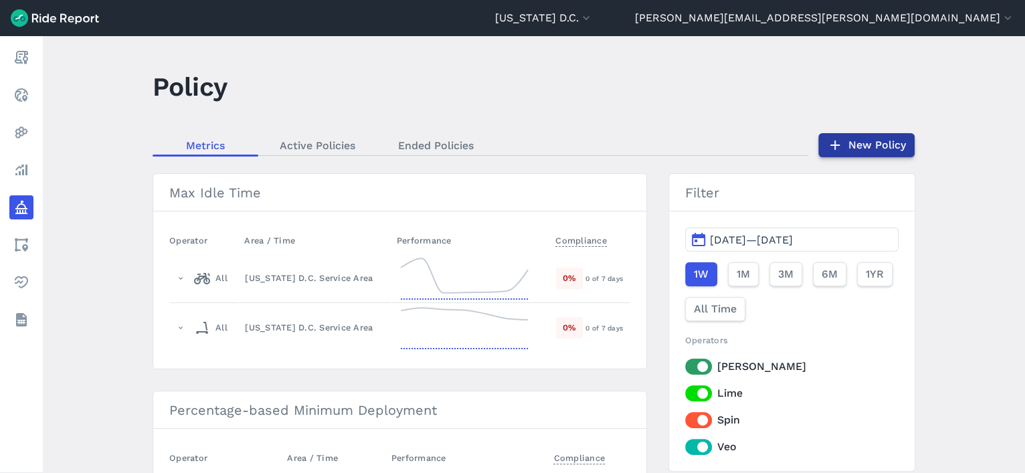
click at [876, 147] on link "New Policy" at bounding box center [867, 145] width 96 height 24
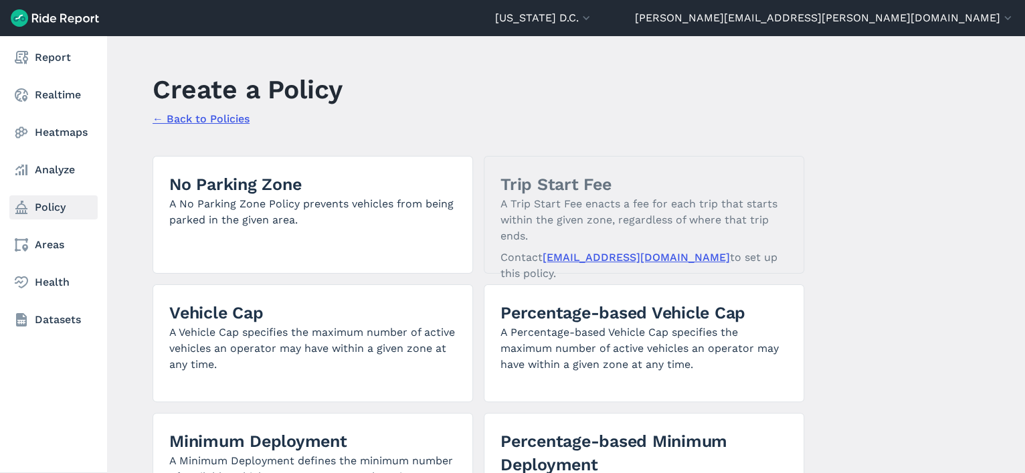
click at [34, 212] on link "Policy" at bounding box center [53, 207] width 88 height 24
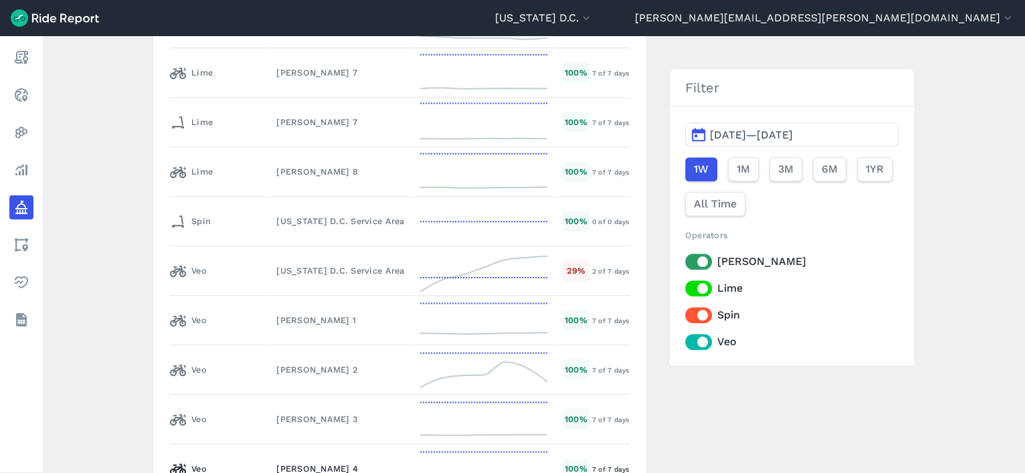
scroll to position [6864, 0]
click at [305, 263] on div "[US_STATE] D.C. Service Area" at bounding box center [340, 269] width 128 height 13
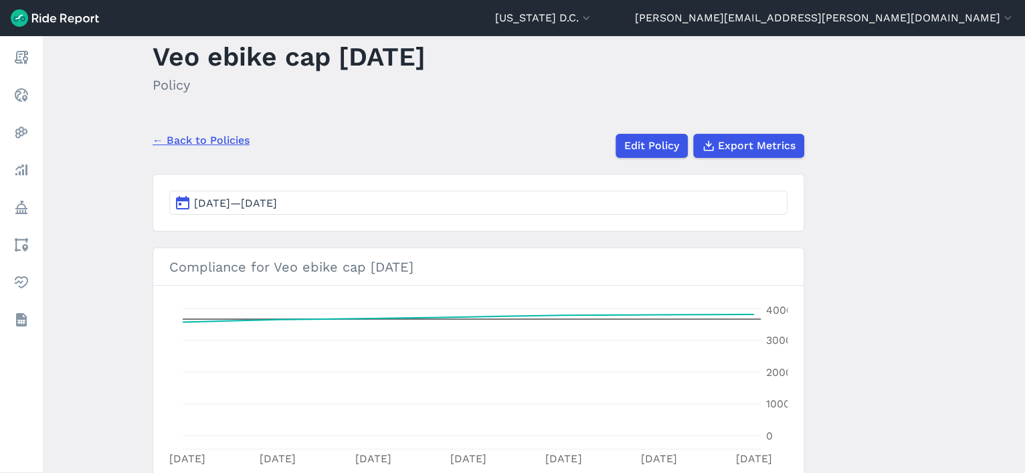
scroll to position [32, 0]
click at [643, 144] on link "Edit Policy" at bounding box center [651, 147] width 72 height 24
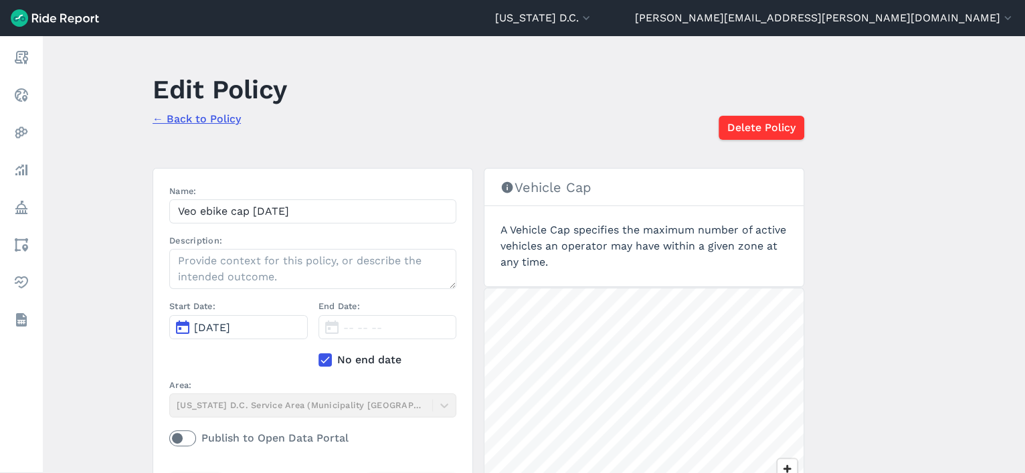
click at [319, 357] on icon at bounding box center [325, 359] width 12 height 13
click at [319, 357] on input "No end date" at bounding box center [319, 356] width 0 height 9
click at [356, 328] on span "Aug 2, 2025" at bounding box center [361, 327] width 36 height 13
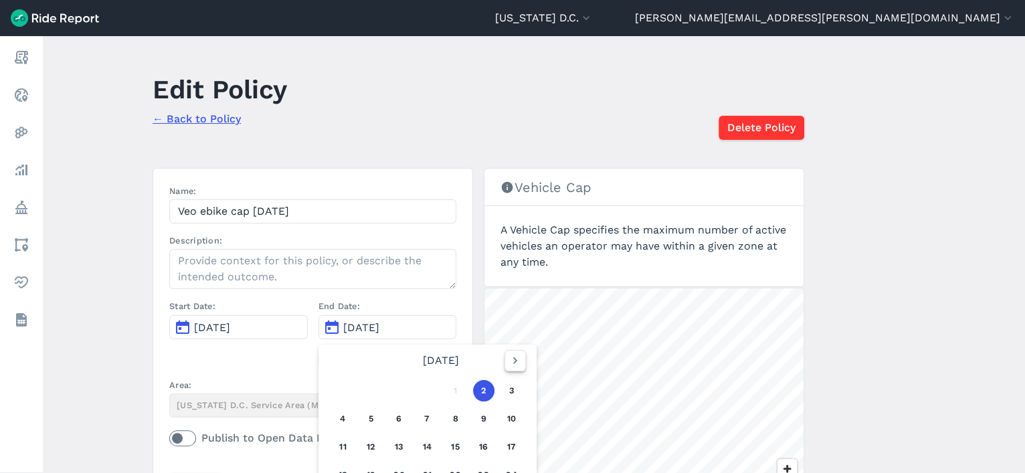
click at [516, 358] on icon "button" at bounding box center [515, 360] width 13 height 13
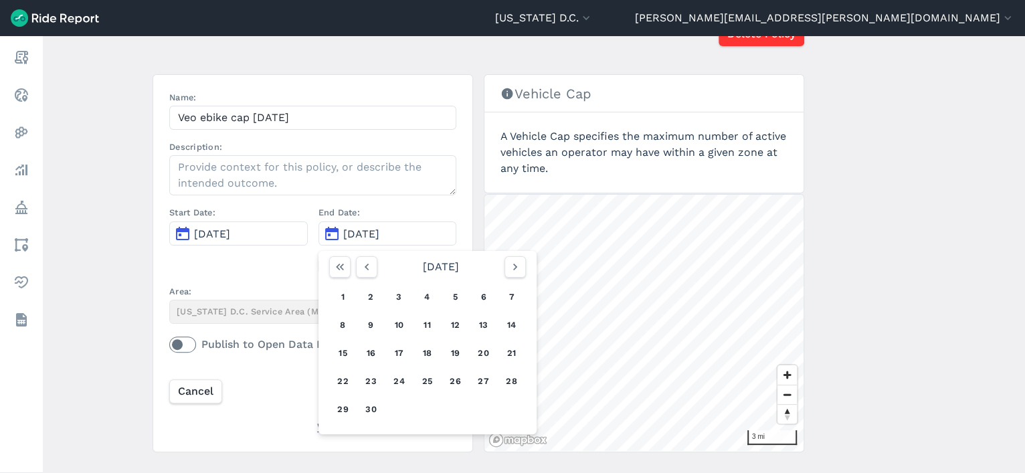
scroll to position [92, 0]
click at [428, 355] on button "18" at bounding box center [427, 355] width 21 height 21
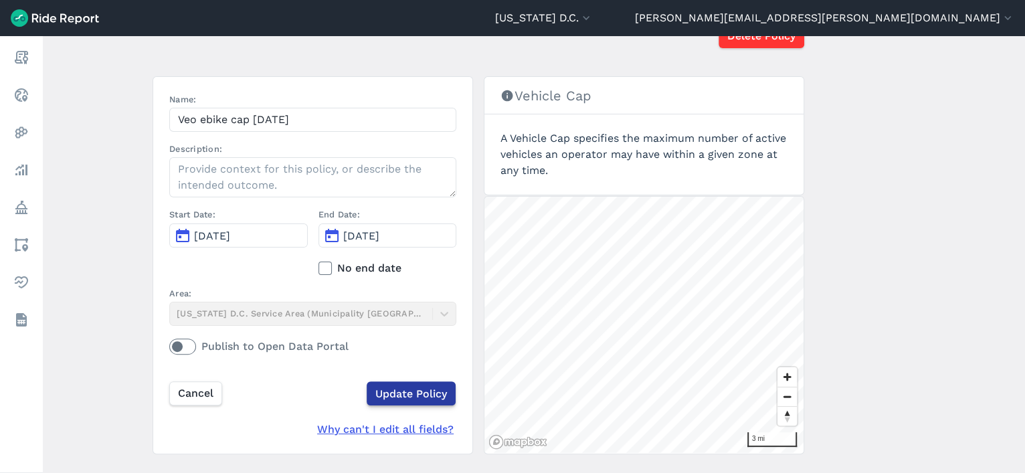
click at [410, 396] on input "Update Policy" at bounding box center [411, 394] width 89 height 24
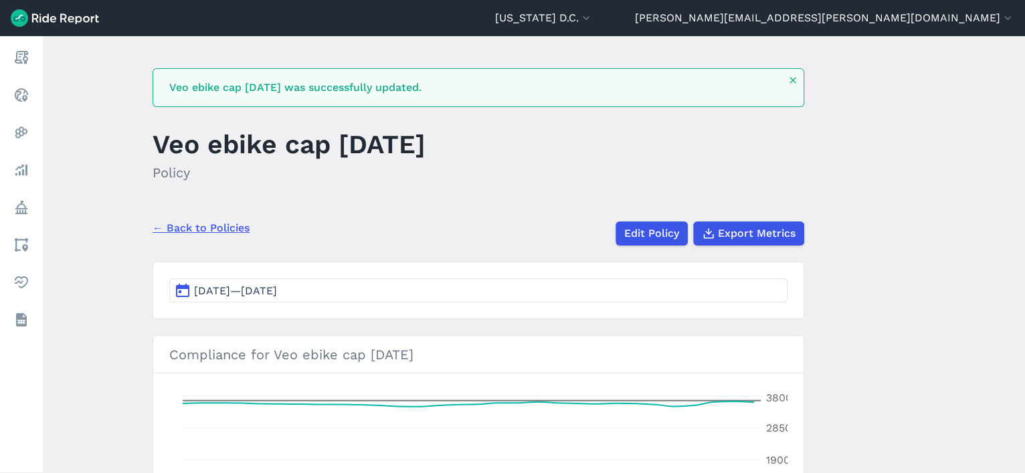
click at [224, 224] on link "← Back to Policies" at bounding box center [201, 228] width 97 height 16
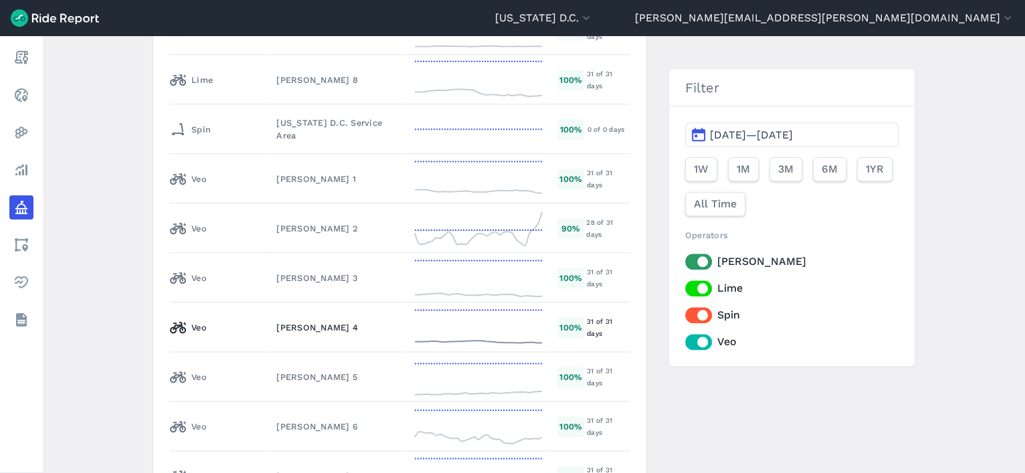
scroll to position [6918, 0]
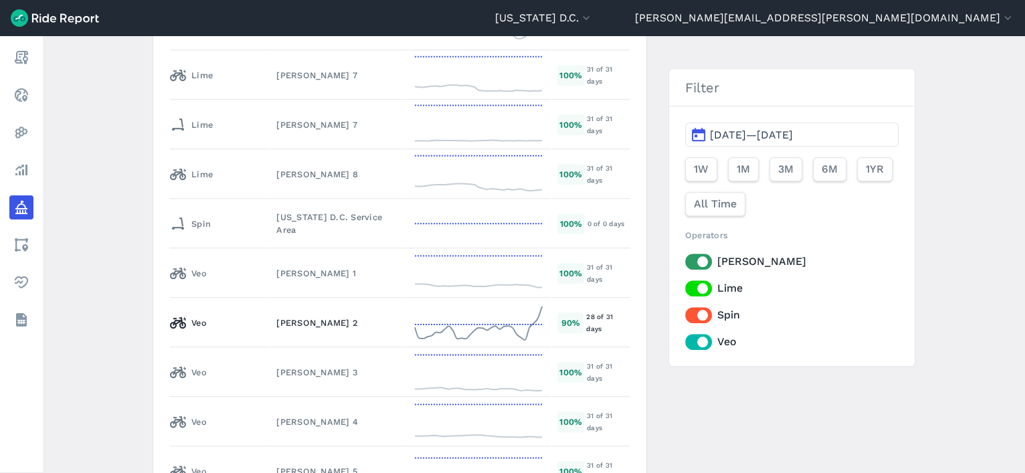
click at [276, 317] on div "[PERSON_NAME] 2" at bounding box center [337, 323] width 123 height 13
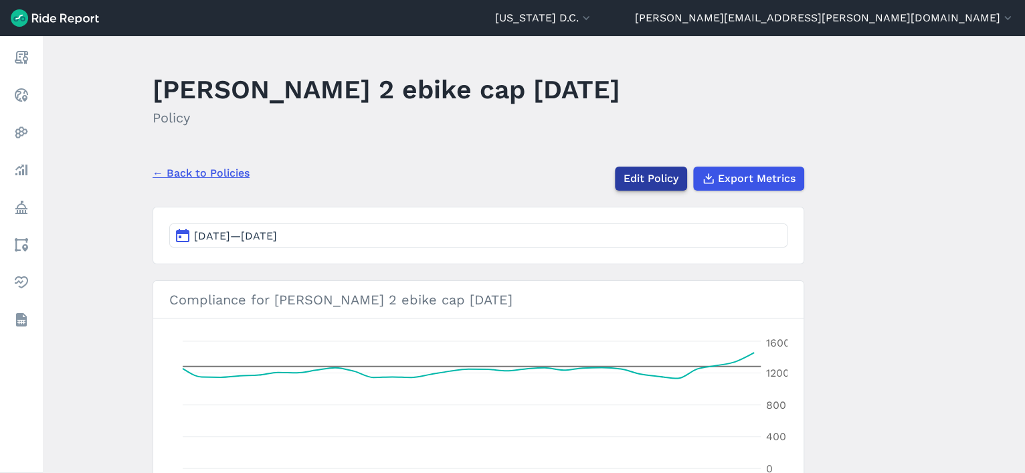
click at [643, 177] on link "Edit Policy" at bounding box center [651, 179] width 72 height 24
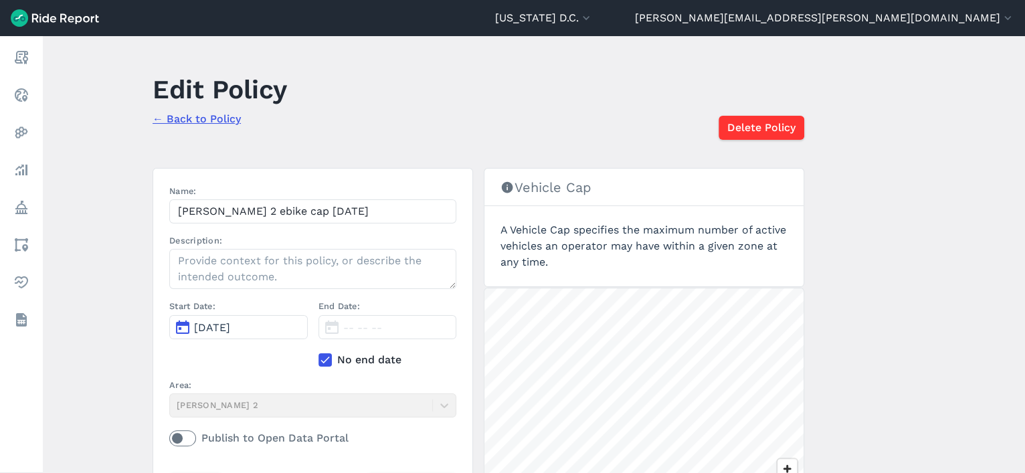
click at [322, 361] on icon at bounding box center [325, 359] width 12 height 13
click at [319, 361] on input "No end date" at bounding box center [319, 356] width 0 height 9
click at [432, 331] on button "[DATE]" at bounding box center [388, 327] width 139 height 24
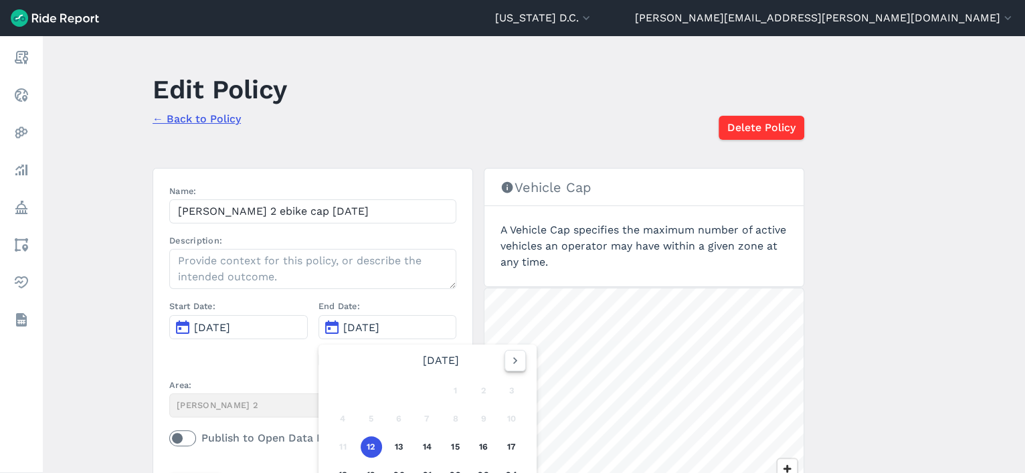
click at [515, 363] on icon "button" at bounding box center [515, 360] width 13 height 13
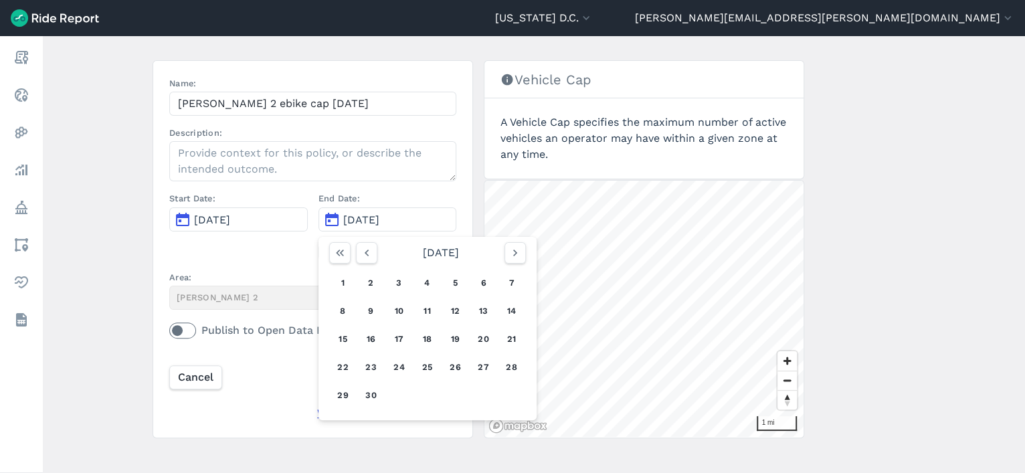
scroll to position [108, 0]
click at [430, 341] on button "18" at bounding box center [427, 338] width 21 height 21
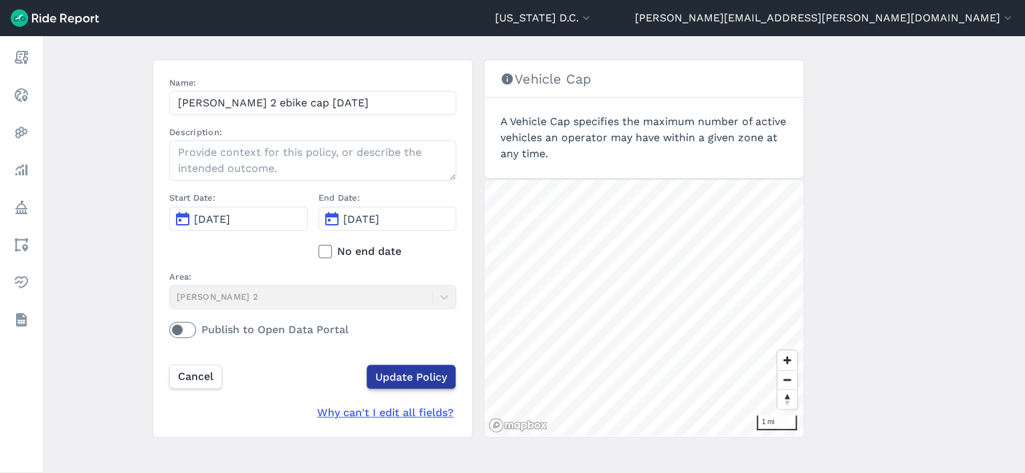
click at [420, 375] on input "Update Policy" at bounding box center [411, 377] width 89 height 24
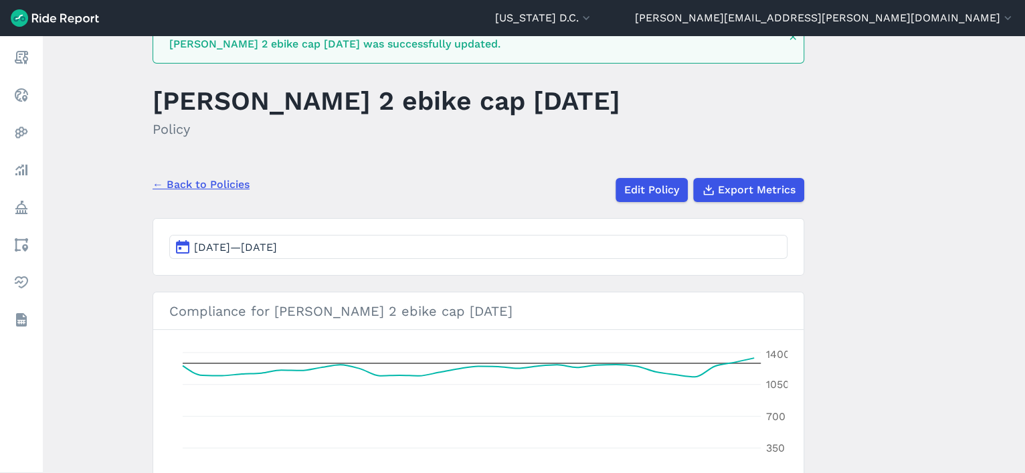
scroll to position [44, 0]
click at [227, 185] on link "← Back to Policies" at bounding box center [201, 185] width 97 height 16
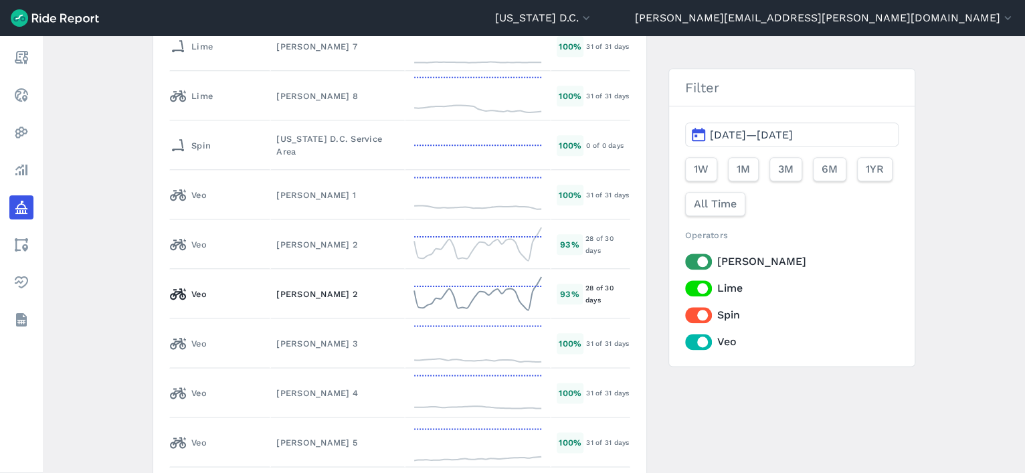
scroll to position [6992, 0]
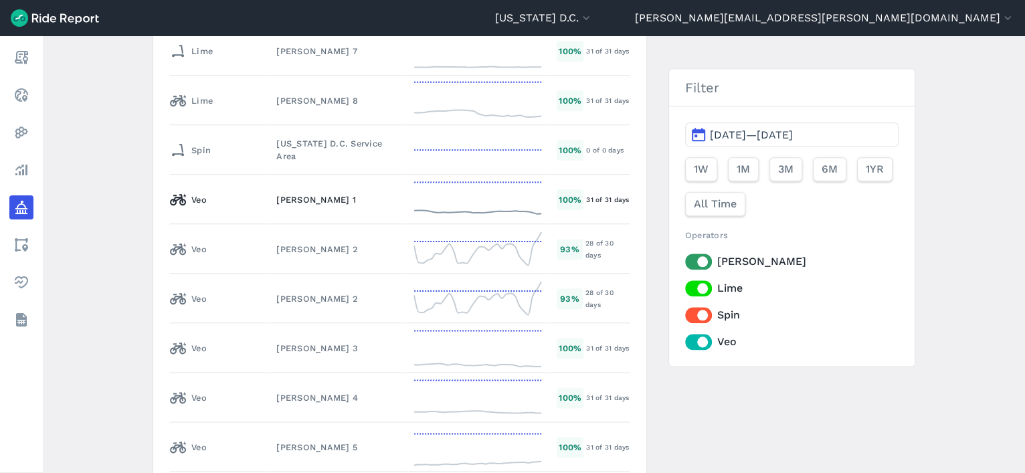
click at [270, 175] on td "[PERSON_NAME] 1" at bounding box center [337, 200] width 135 height 50
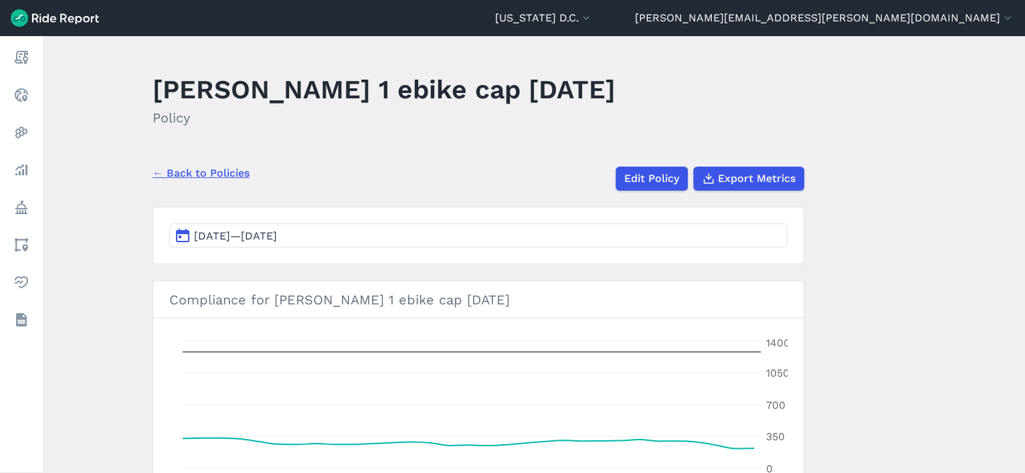
click at [378, 236] on button "[DATE]—[DATE]" at bounding box center [478, 236] width 618 height 24
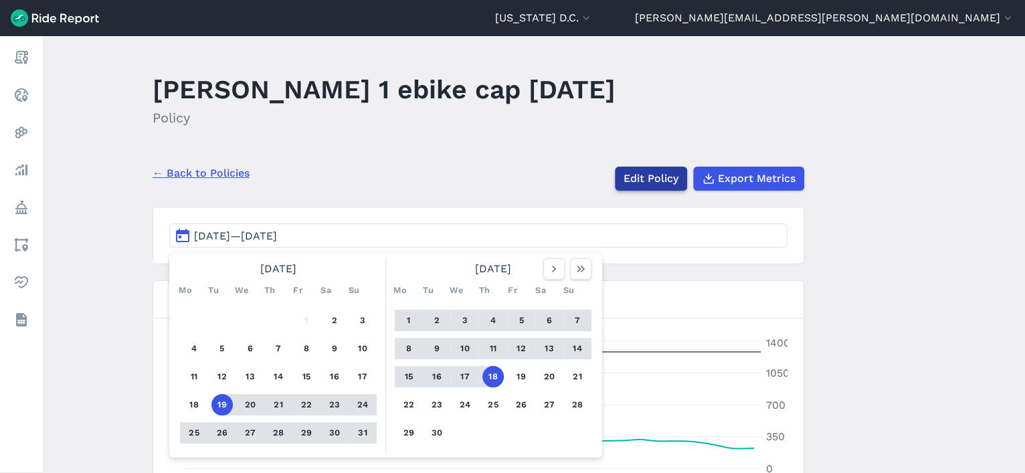
click at [637, 184] on link "Edit Policy" at bounding box center [651, 179] width 72 height 24
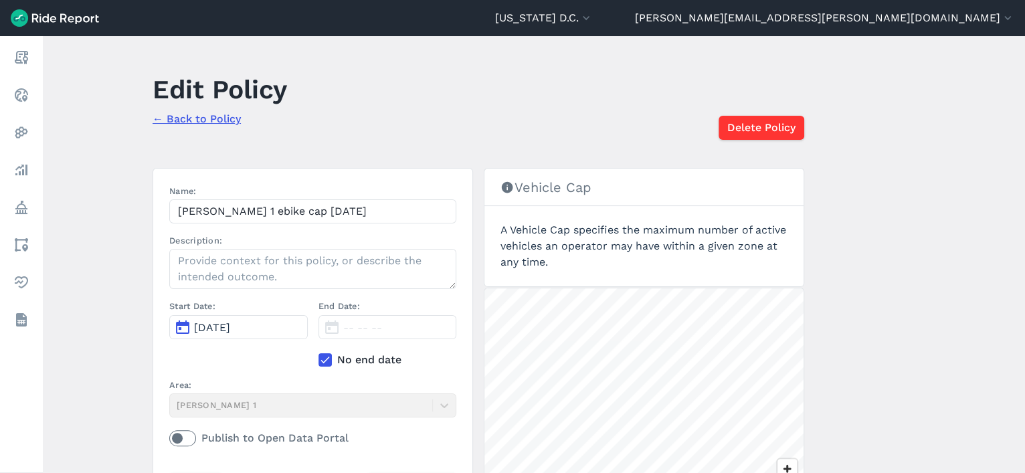
click at [327, 361] on icon at bounding box center [325, 359] width 12 height 13
click at [319, 361] on input "No end date" at bounding box center [319, 356] width 0 height 9
click at [359, 331] on span "Aug 2, 2025" at bounding box center [361, 327] width 36 height 13
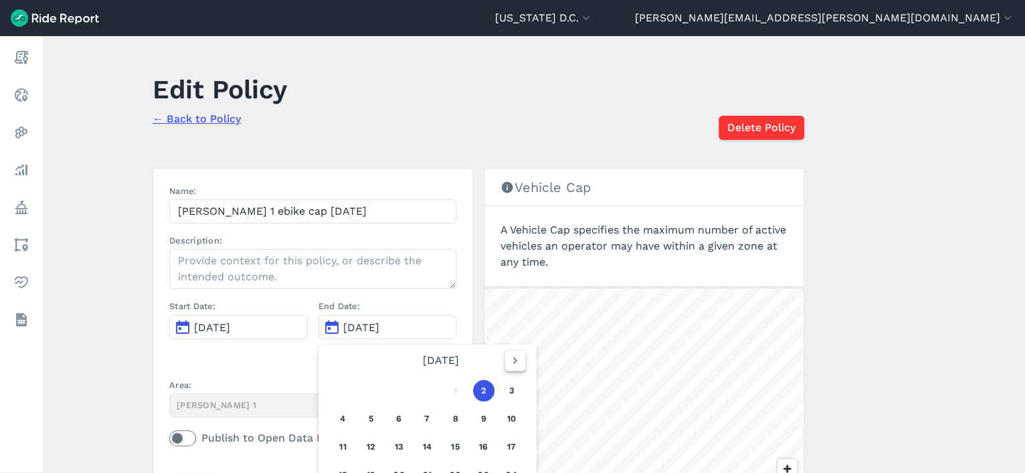
click at [513, 365] on icon "button" at bounding box center [515, 360] width 13 height 13
click at [373, 359] on button "button" at bounding box center [366, 360] width 21 height 21
click at [422, 442] on button "18" at bounding box center [427, 446] width 21 height 21
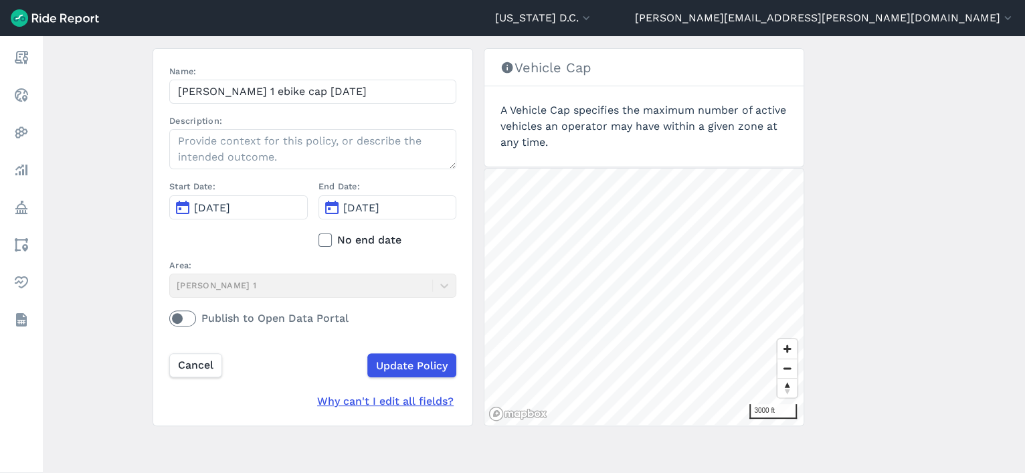
scroll to position [118, 0]
click at [403, 369] on input "Update Policy" at bounding box center [411, 367] width 89 height 24
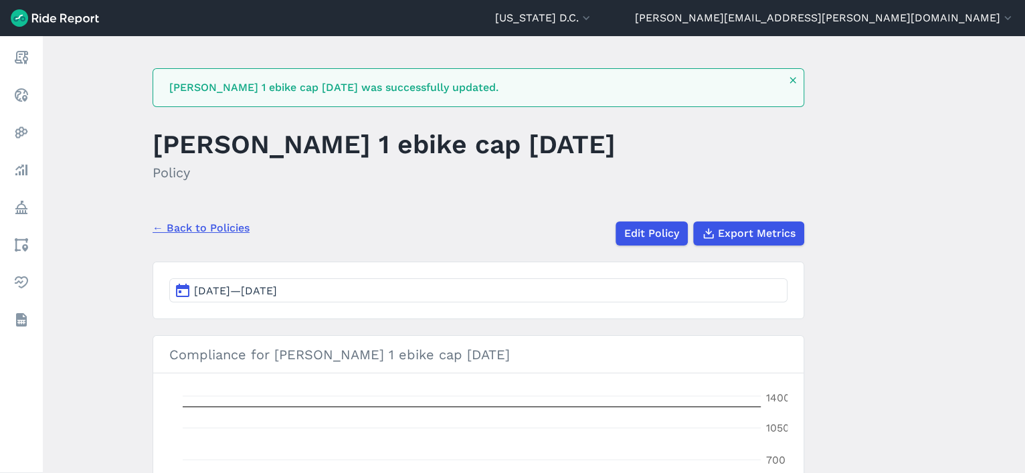
click at [203, 226] on link "← Back to Policies" at bounding box center [201, 228] width 97 height 16
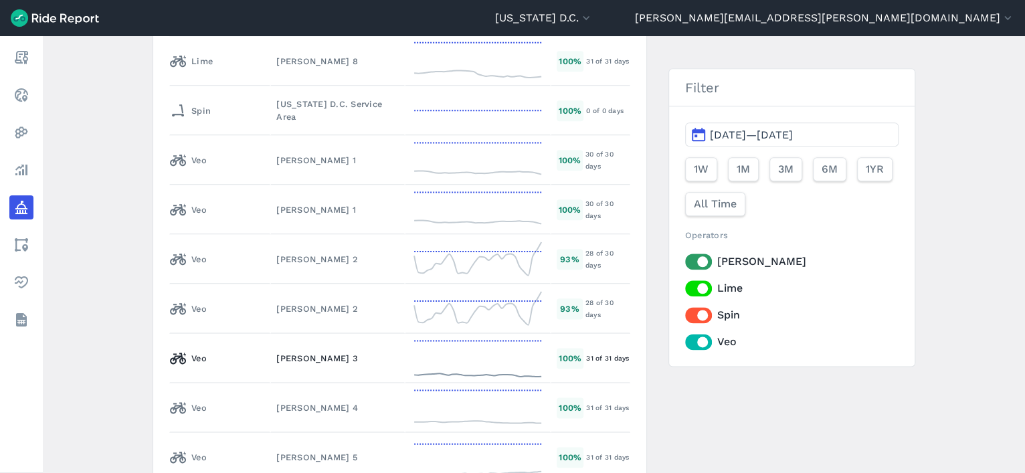
scroll to position [7031, 0]
click at [276, 353] on div "[PERSON_NAME] 3" at bounding box center [337, 359] width 122 height 13
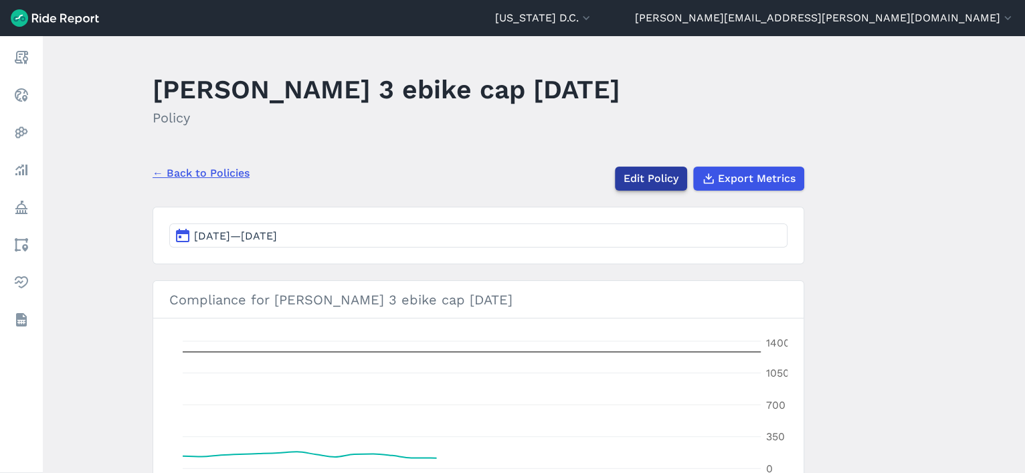
click at [645, 185] on link "Edit Policy" at bounding box center [651, 179] width 72 height 24
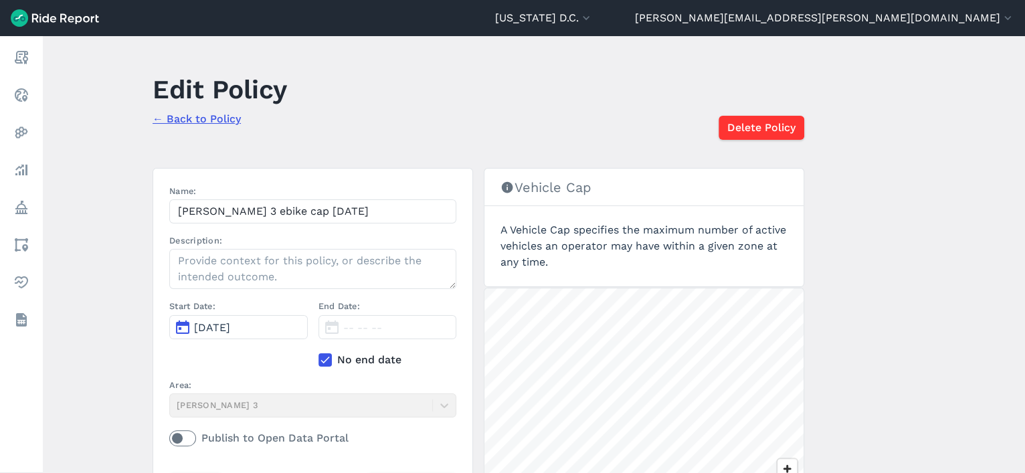
click at [326, 359] on icon at bounding box center [325, 359] width 12 height 13
click at [319, 359] on input "No end date" at bounding box center [319, 356] width 0 height 9
click at [380, 325] on span "Aug 2, 2025" at bounding box center [361, 327] width 36 height 13
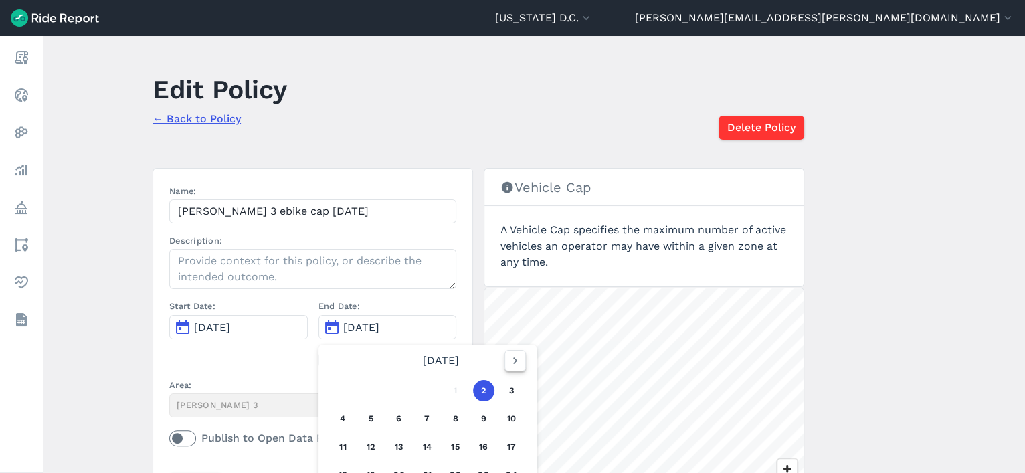
click at [511, 361] on icon "button" at bounding box center [515, 360] width 13 height 13
click at [426, 448] on button "18" at bounding box center [427, 446] width 21 height 21
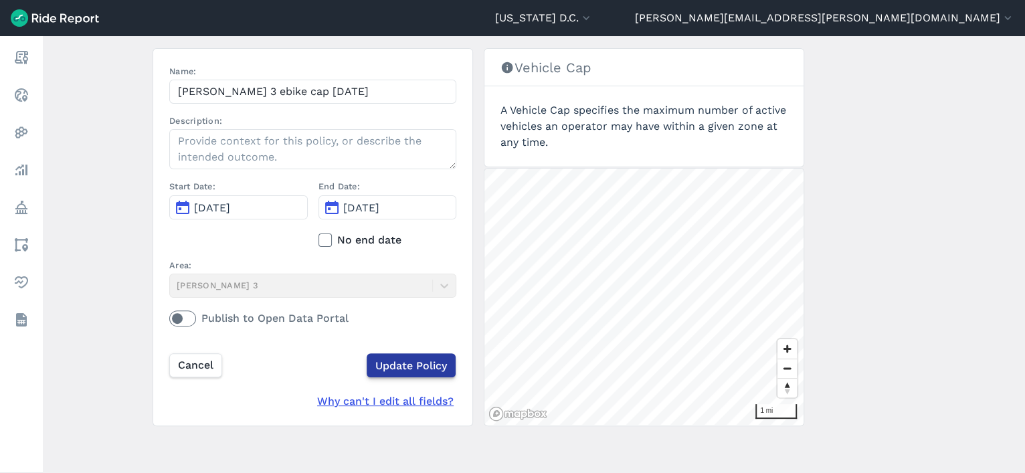
click at [423, 365] on input "Update Policy" at bounding box center [411, 365] width 89 height 24
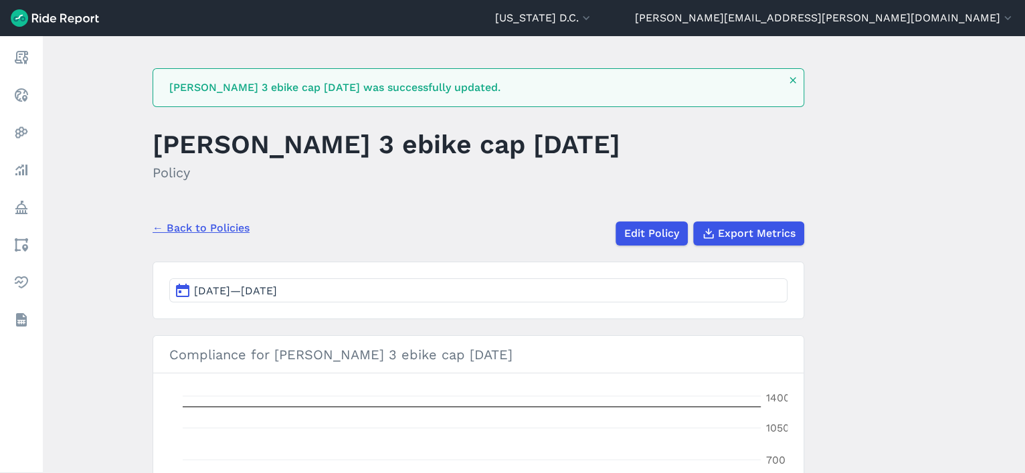
click at [197, 222] on link "← Back to Policies" at bounding box center [201, 228] width 97 height 16
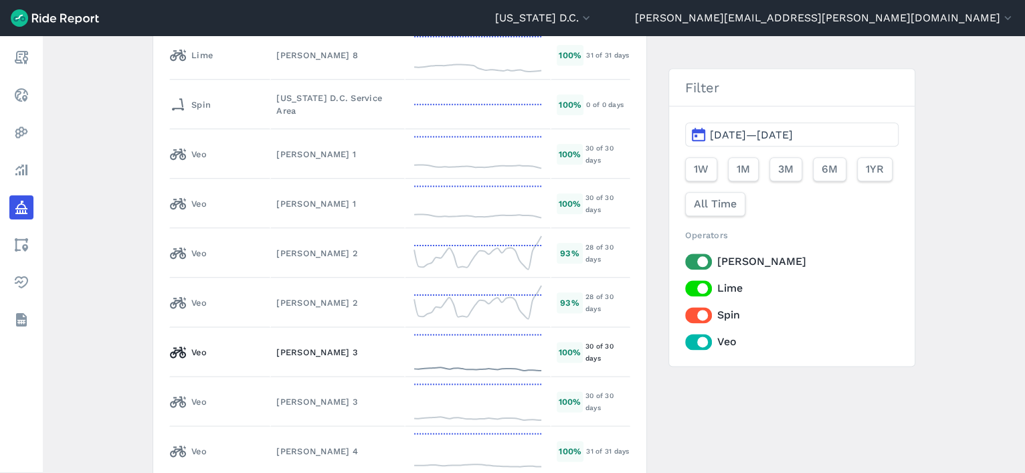
scroll to position [7038, 0]
click at [303, 444] on div "[PERSON_NAME] 4" at bounding box center [337, 450] width 122 height 13
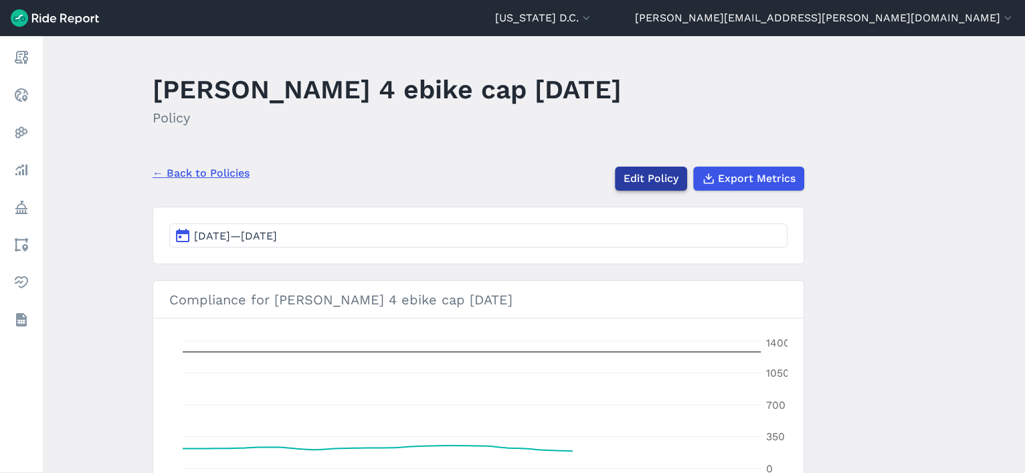
click at [637, 175] on link "Edit Policy" at bounding box center [651, 179] width 72 height 24
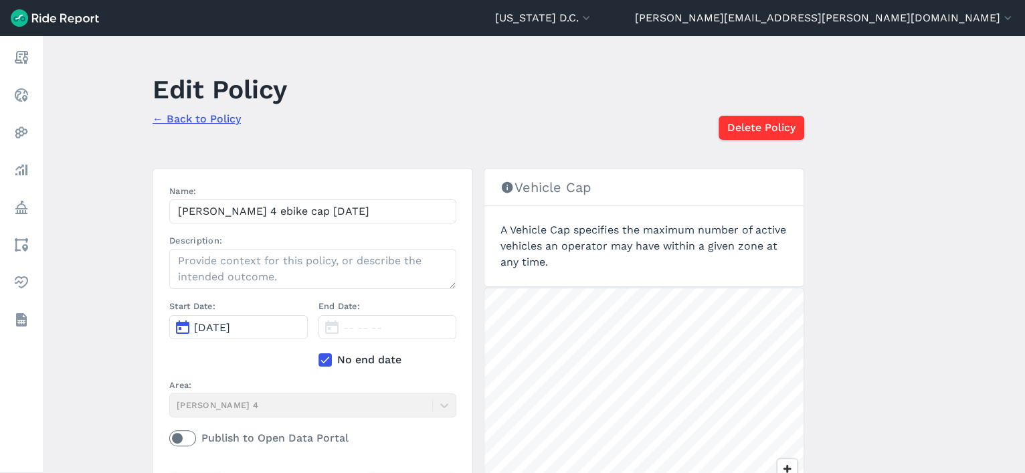
click at [329, 357] on icon at bounding box center [325, 359] width 12 height 13
click at [319, 357] on input "No end date" at bounding box center [319, 356] width 0 height 9
click at [380, 326] on span "Aug 2, 2025" at bounding box center [361, 327] width 36 height 13
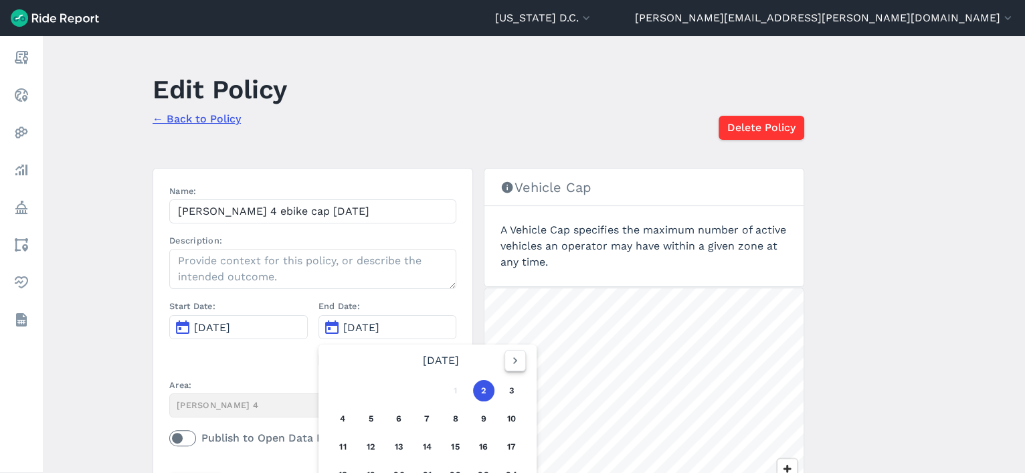
click at [518, 352] on button "button" at bounding box center [515, 360] width 21 height 21
click at [424, 448] on button "18" at bounding box center [427, 446] width 21 height 21
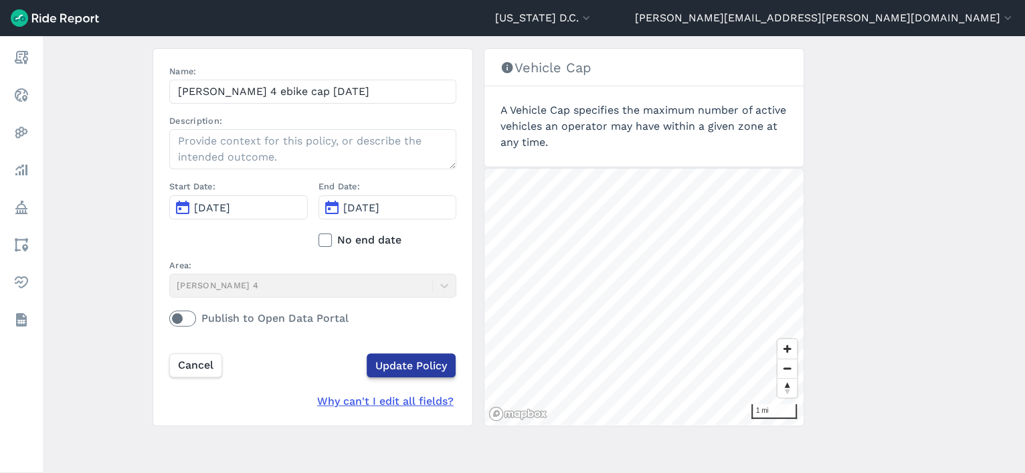
click at [433, 364] on input "Update Policy" at bounding box center [411, 365] width 89 height 24
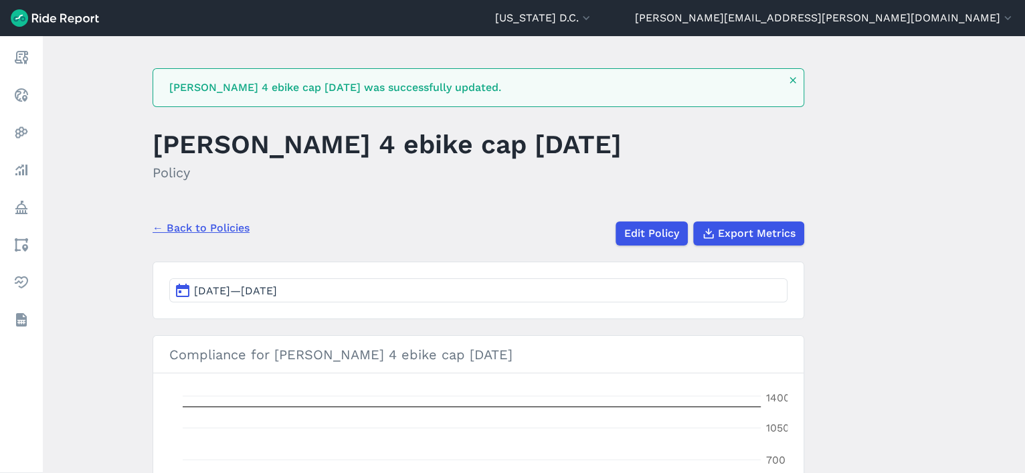
click at [235, 225] on link "← Back to Policies" at bounding box center [201, 228] width 97 height 16
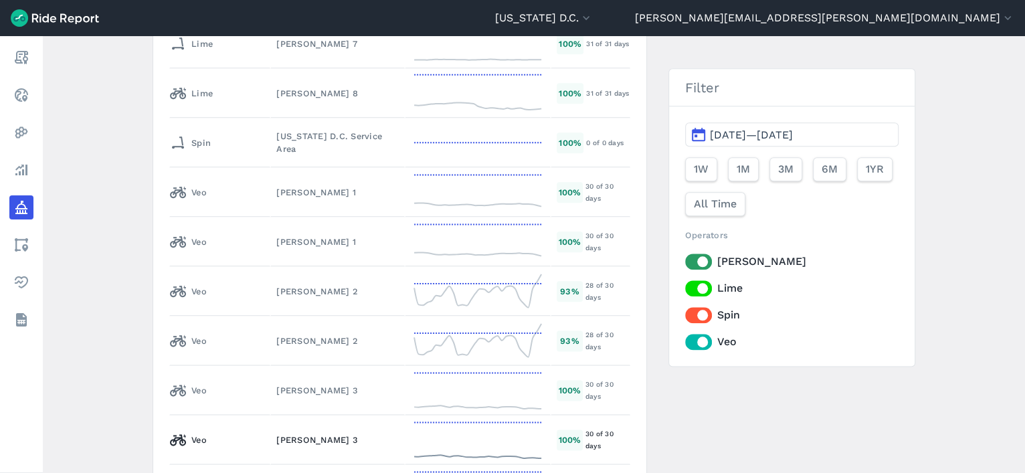
scroll to position [7038, 0]
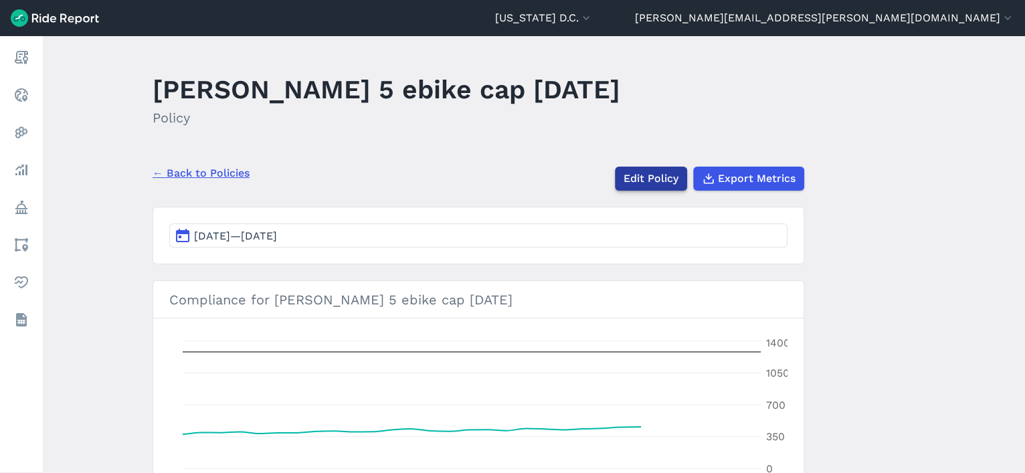
click at [654, 176] on link "Edit Policy" at bounding box center [651, 179] width 72 height 24
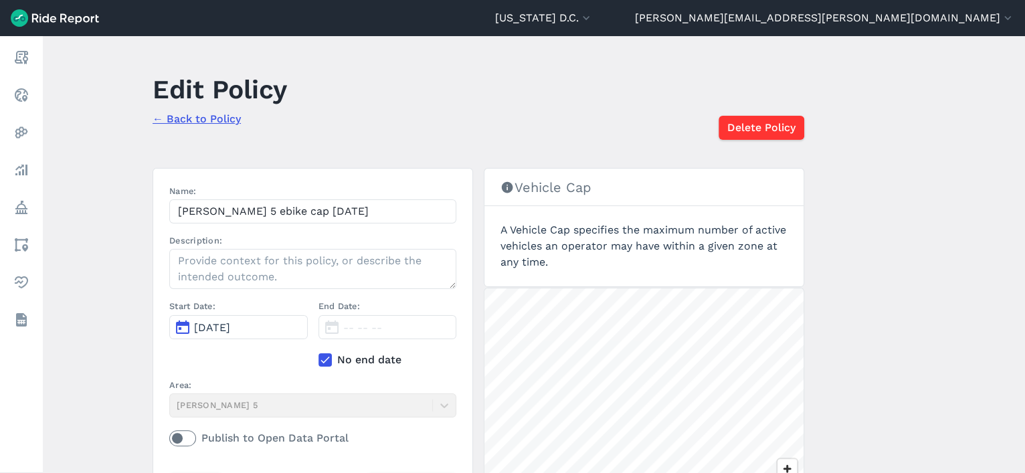
click at [322, 357] on icon at bounding box center [325, 359] width 12 height 13
click at [319, 357] on input "No end date" at bounding box center [319, 356] width 0 height 9
click at [353, 328] on span "Aug 2, 2025" at bounding box center [361, 327] width 36 height 13
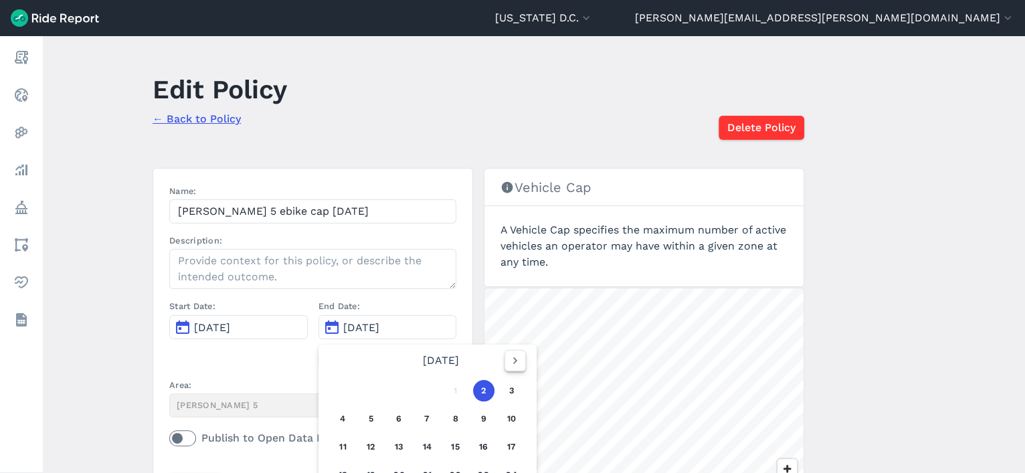
click at [520, 363] on button "button" at bounding box center [515, 360] width 21 height 21
click at [426, 448] on button "18" at bounding box center [427, 446] width 21 height 21
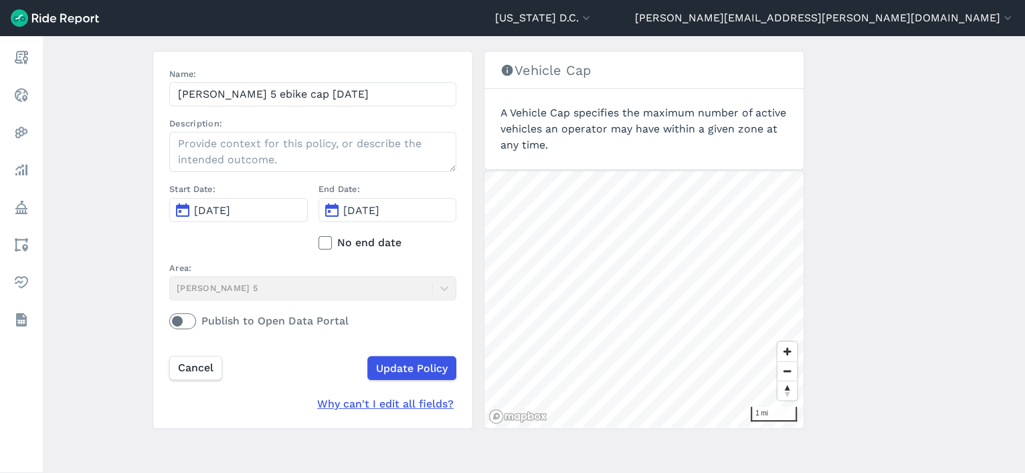
scroll to position [118, 0]
click at [419, 368] on input "Update Policy" at bounding box center [411, 367] width 89 height 24
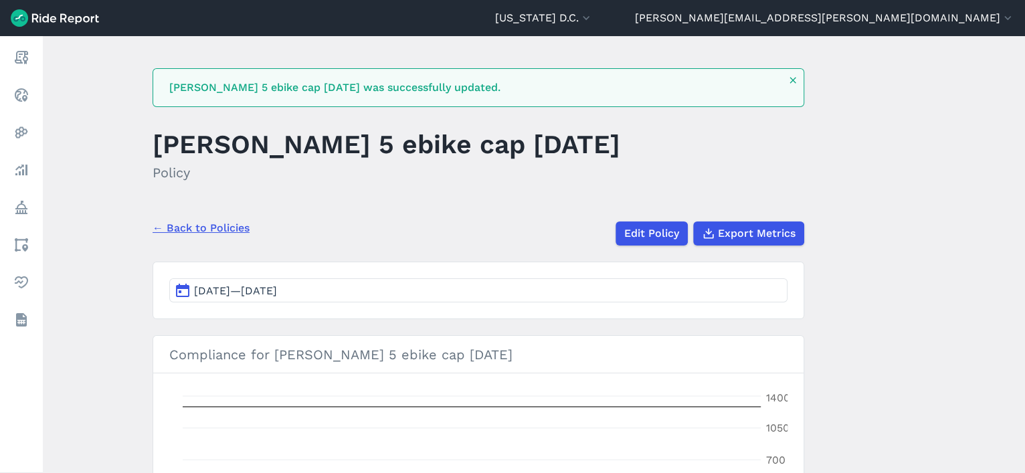
click at [226, 228] on link "← Back to Policies" at bounding box center [201, 228] width 97 height 16
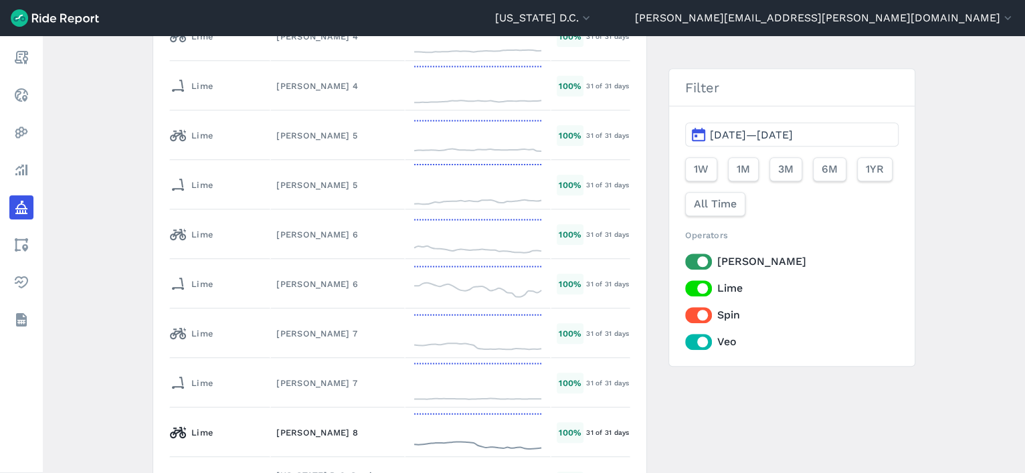
scroll to position [7272, 0]
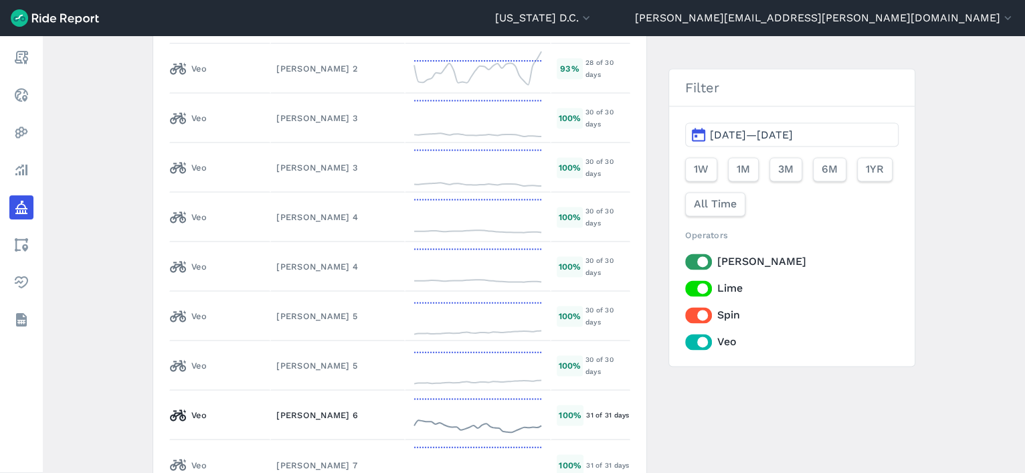
click at [314, 409] on div "[PERSON_NAME] 6" at bounding box center [337, 415] width 122 height 13
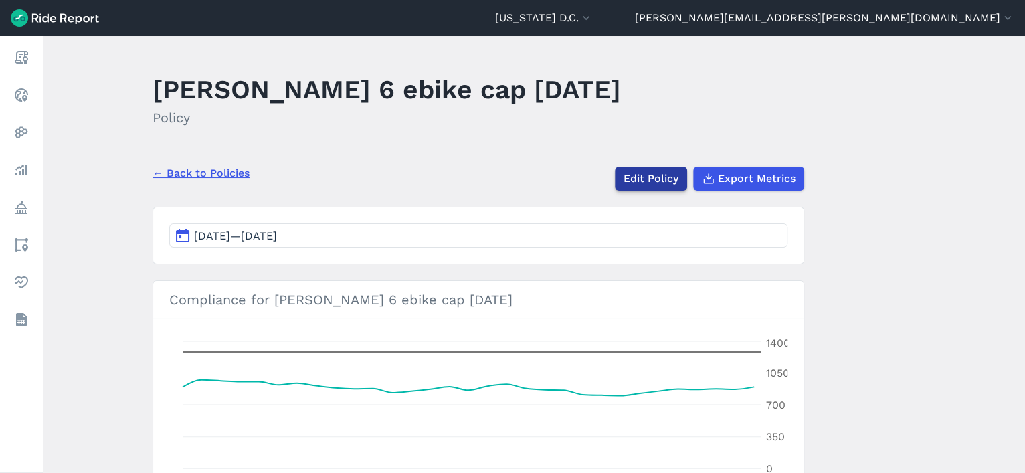
click at [654, 175] on link "Edit Policy" at bounding box center [651, 179] width 72 height 24
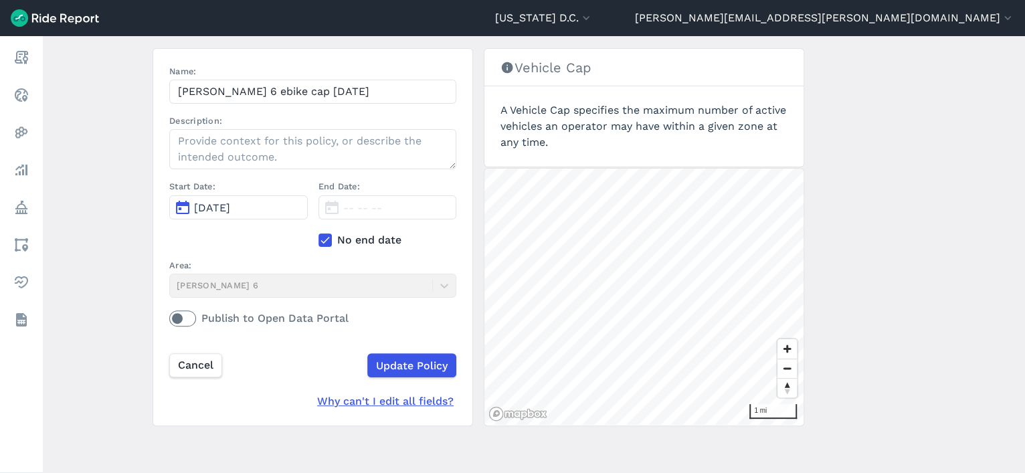
scroll to position [119, 0]
click at [315, 231] on div "Start Date: Aug 2, 2025 End Date: -- -- -- No end date" at bounding box center [312, 220] width 287 height 78
click at [323, 244] on icon at bounding box center [325, 240] width 12 height 13
click at [319, 242] on input "No end date" at bounding box center [319, 237] width 0 height 9
click at [363, 204] on span "Aug 2, 2025" at bounding box center [361, 208] width 36 height 13
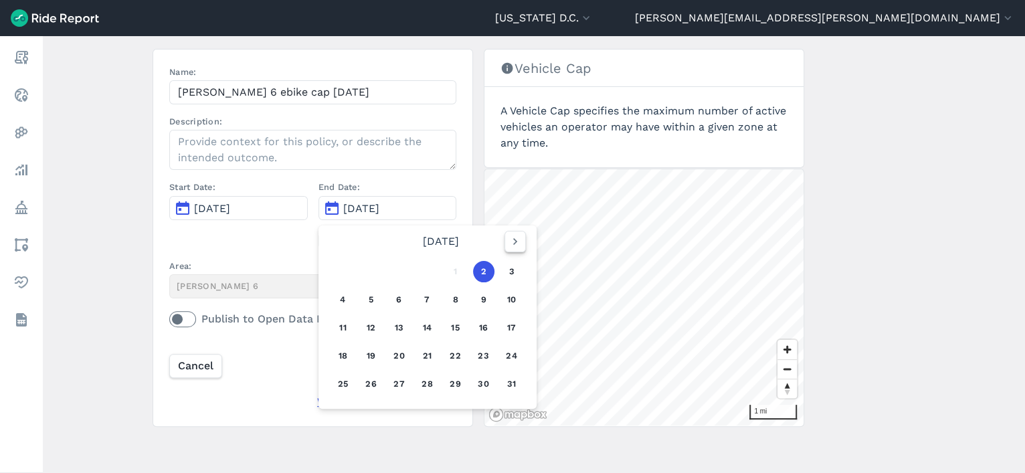
click at [510, 238] on icon "button" at bounding box center [515, 241] width 13 height 13
click at [430, 330] on button "18" at bounding box center [427, 327] width 21 height 21
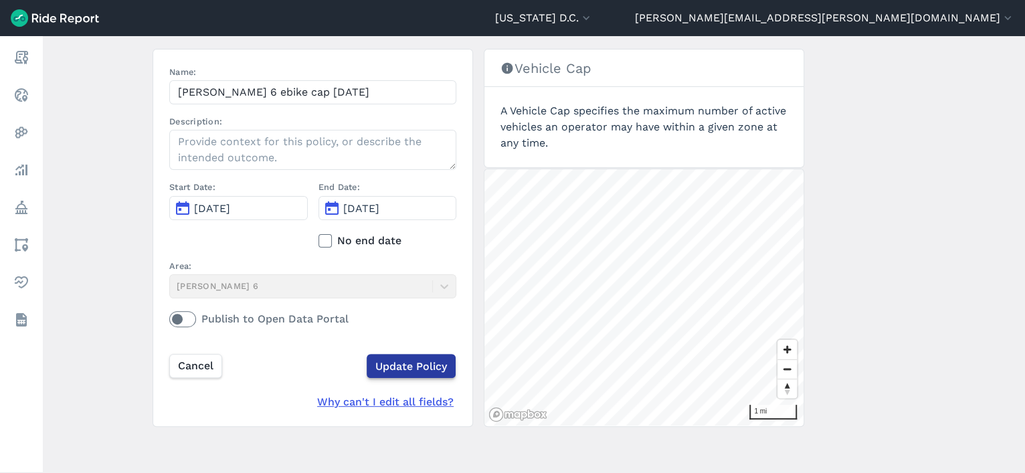
click at [423, 369] on input "Update Policy" at bounding box center [411, 366] width 89 height 24
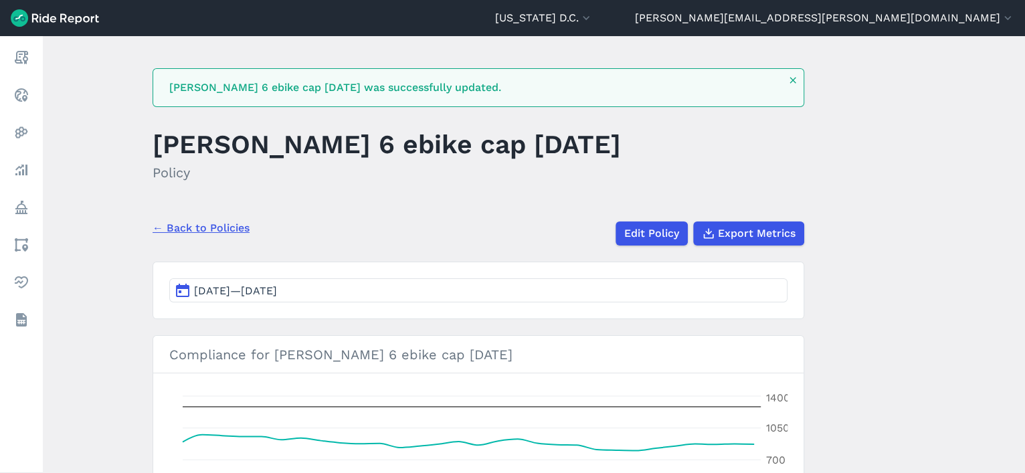
click at [219, 227] on link "← Back to Policies" at bounding box center [201, 228] width 97 height 16
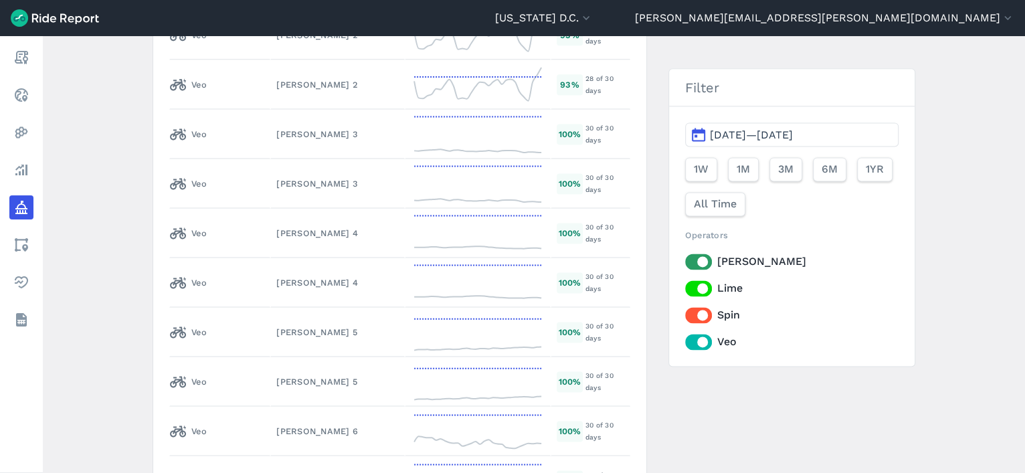
scroll to position [7321, 0]
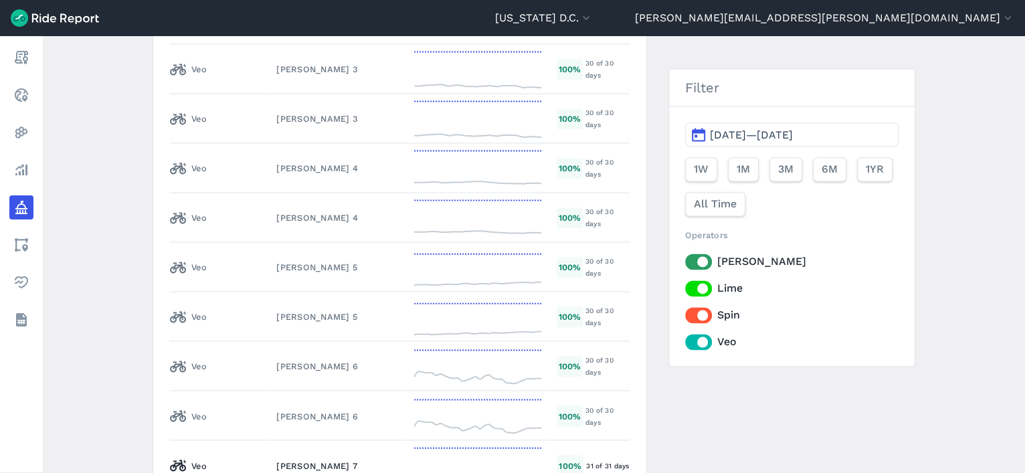
click at [289, 459] on div "[PERSON_NAME] 7" at bounding box center [337, 465] width 122 height 13
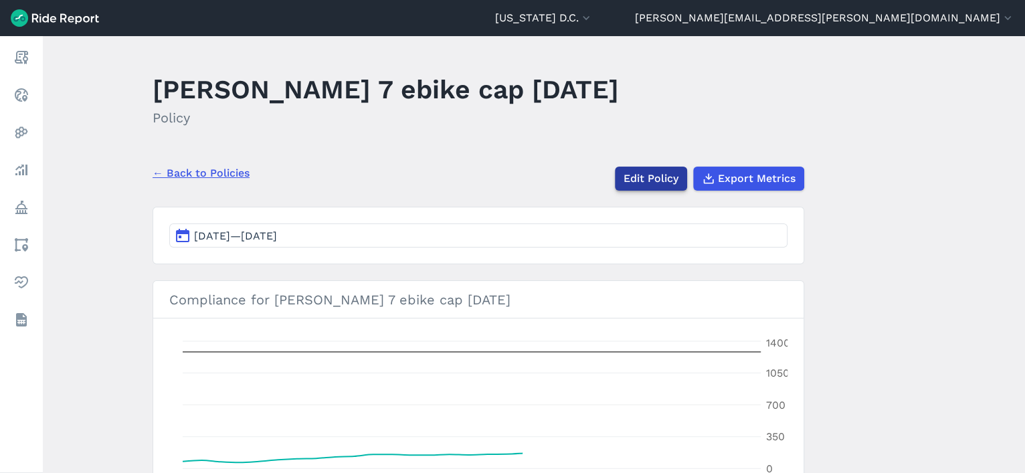
click at [631, 171] on link "Edit Policy" at bounding box center [651, 179] width 72 height 24
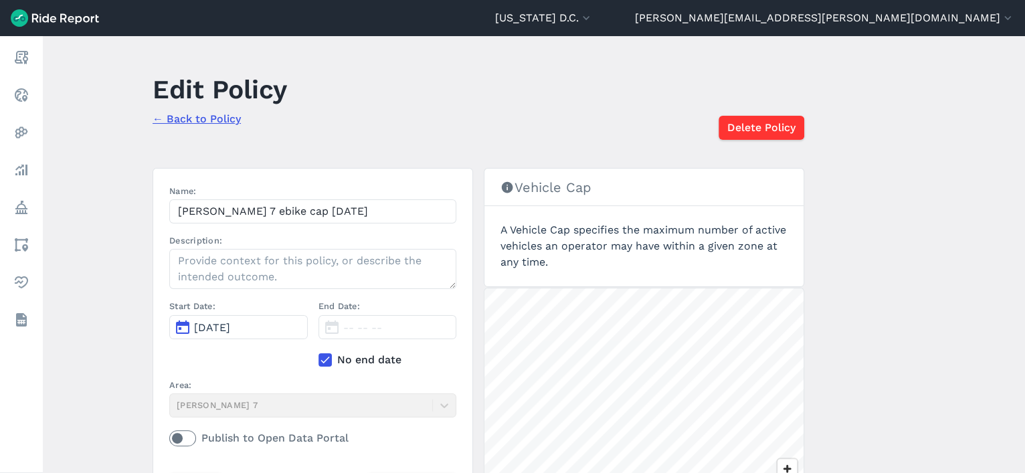
click at [321, 361] on icon at bounding box center [325, 359] width 12 height 13
click at [319, 361] on input "No end date" at bounding box center [319, 356] width 0 height 9
click at [380, 329] on span "Aug 2, 2025" at bounding box center [361, 327] width 36 height 13
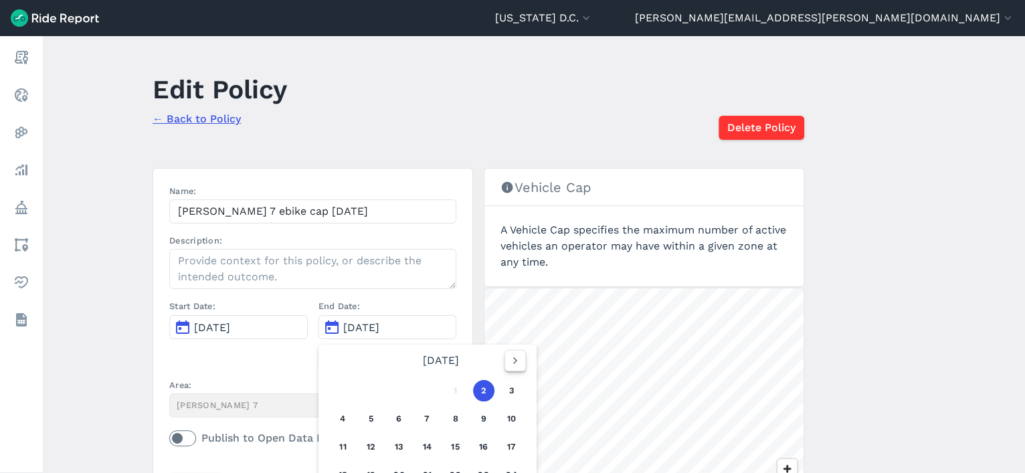
click at [513, 357] on icon "button" at bounding box center [515, 360] width 13 height 13
click at [427, 445] on button "18" at bounding box center [427, 446] width 21 height 21
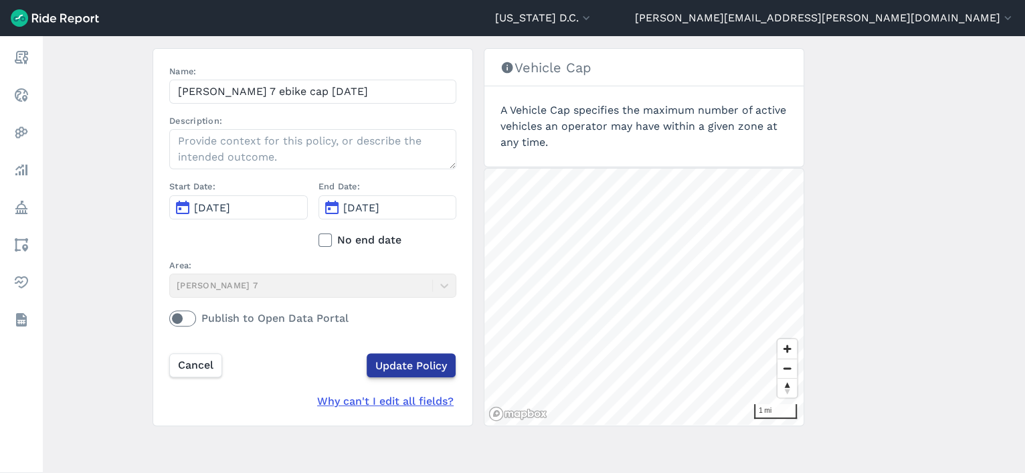
click at [423, 364] on input "Update Policy" at bounding box center [411, 365] width 89 height 24
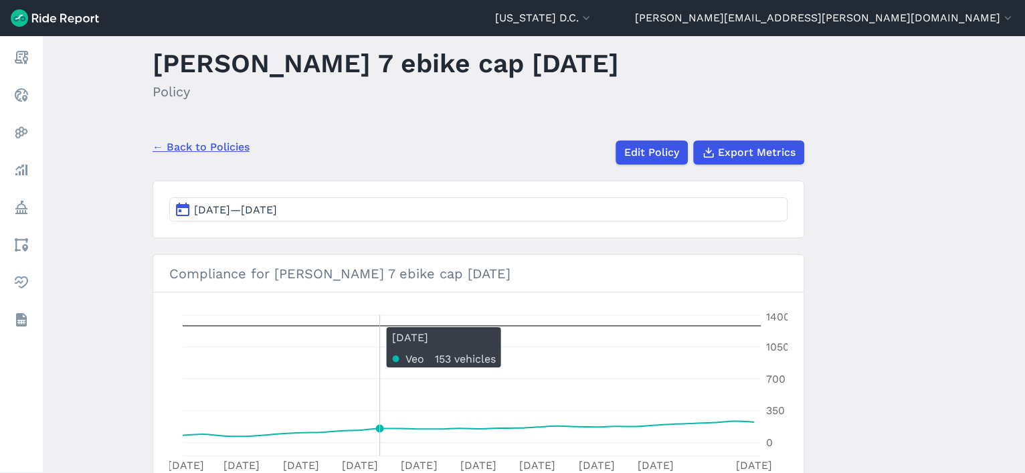
scroll to position [82, 0]
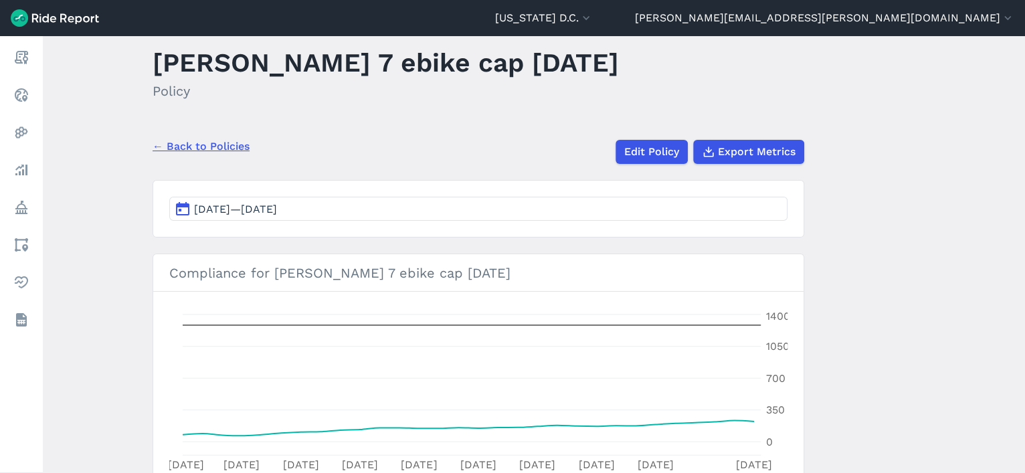
click at [227, 148] on link "← Back to Policies" at bounding box center [201, 147] width 97 height 16
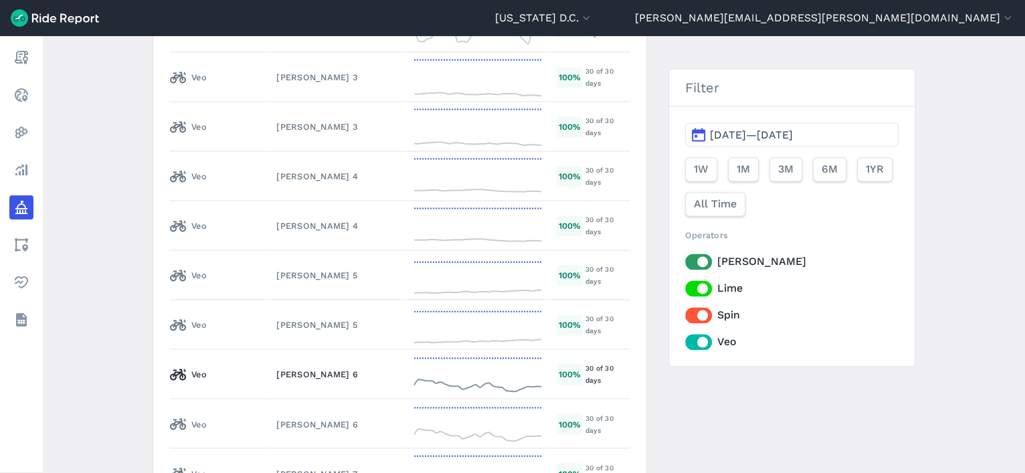
scroll to position [7369, 0]
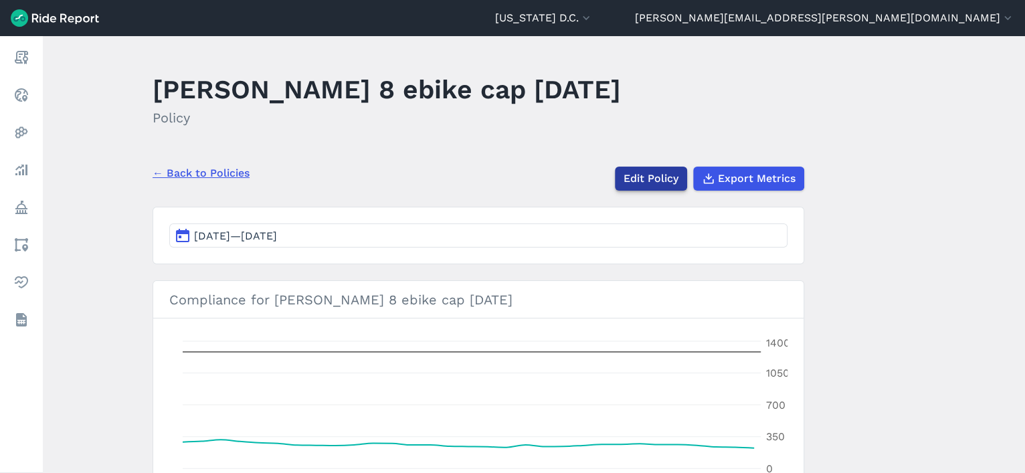
click at [650, 179] on link "Edit Policy" at bounding box center [651, 179] width 72 height 24
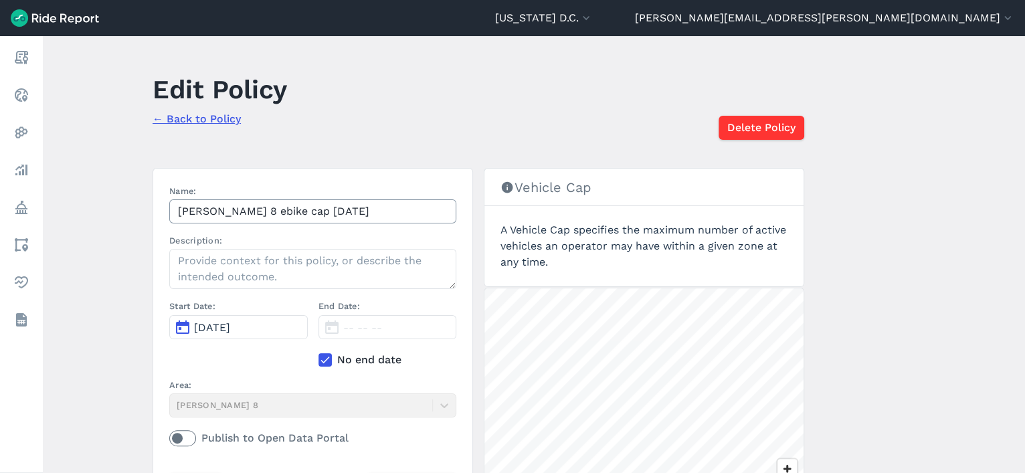
scroll to position [120, 0]
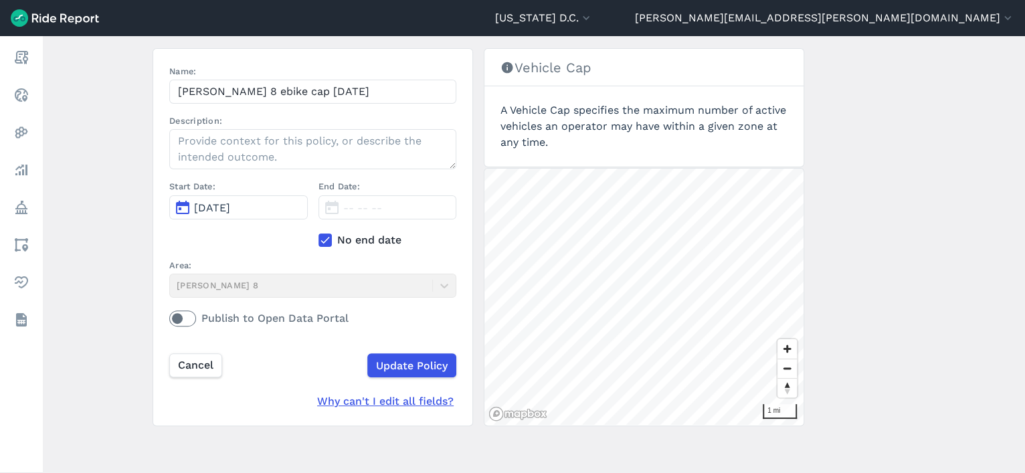
click at [325, 235] on icon at bounding box center [325, 240] width 12 height 13
click at [319, 235] on input "No end date" at bounding box center [319, 236] width 0 height 9
click at [353, 214] on button "Aug 2, 2025" at bounding box center [388, 207] width 139 height 24
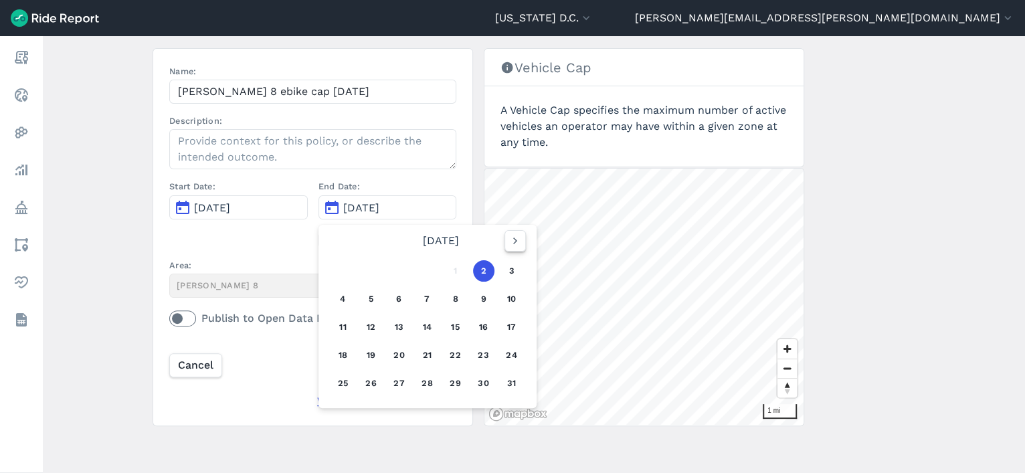
click at [505, 240] on button "button" at bounding box center [515, 240] width 21 height 21
click at [509, 240] on icon "button" at bounding box center [515, 240] width 13 height 13
click at [369, 245] on icon "button" at bounding box center [366, 240] width 13 height 13
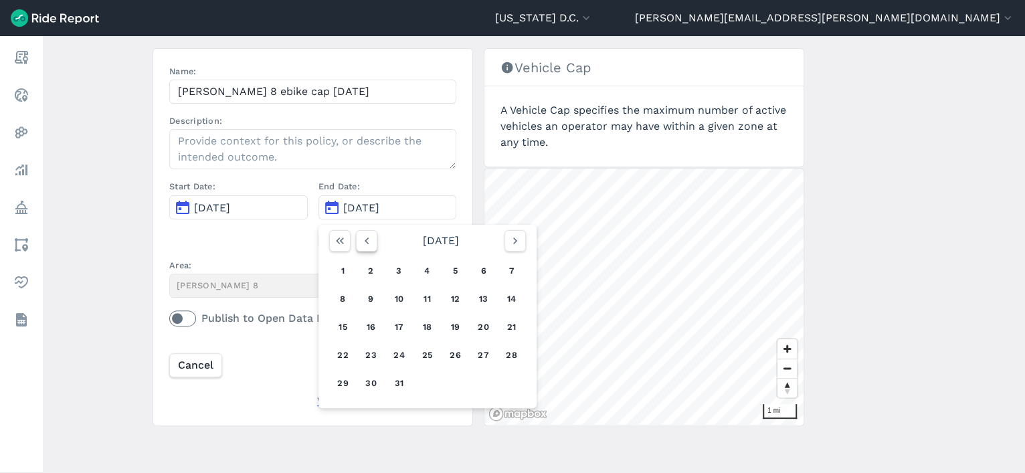
click at [369, 245] on icon "button" at bounding box center [366, 240] width 13 height 13
click at [517, 244] on icon "button" at bounding box center [515, 240] width 13 height 13
click at [427, 323] on button "18" at bounding box center [427, 327] width 21 height 21
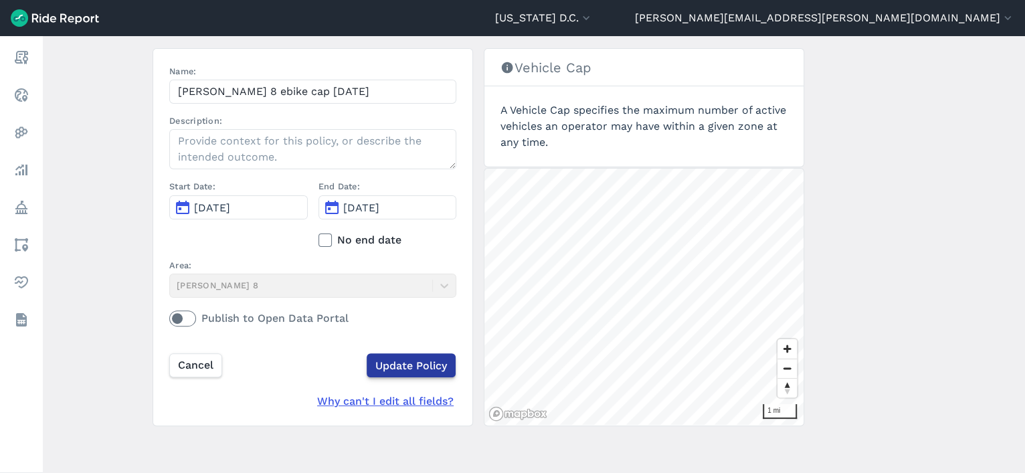
click at [415, 360] on input "Update Policy" at bounding box center [411, 365] width 89 height 24
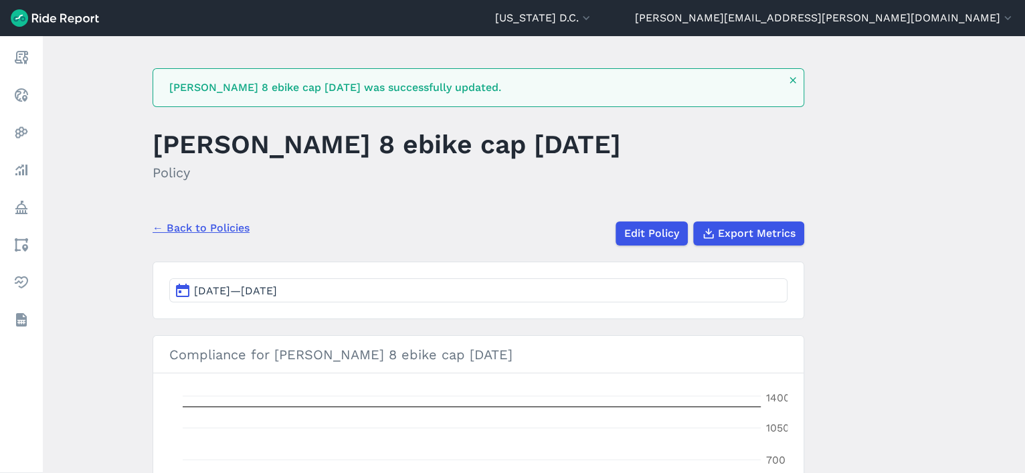
click at [212, 225] on link "← Back to Policies" at bounding box center [201, 228] width 97 height 16
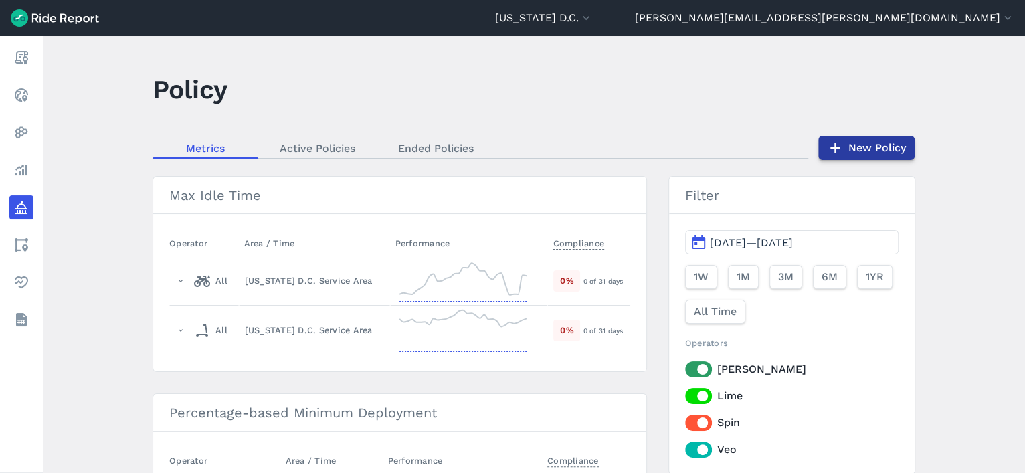
click at [888, 145] on link "New Policy" at bounding box center [867, 148] width 96 height 24
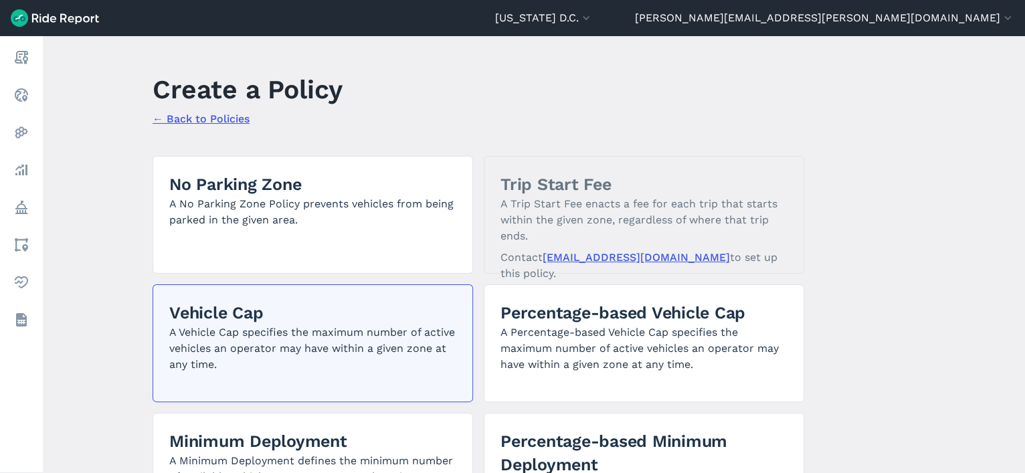
click at [297, 328] on p "A Vehicle Cap specifies the maximum number of active vehicles an operator may h…" at bounding box center [312, 349] width 287 height 48
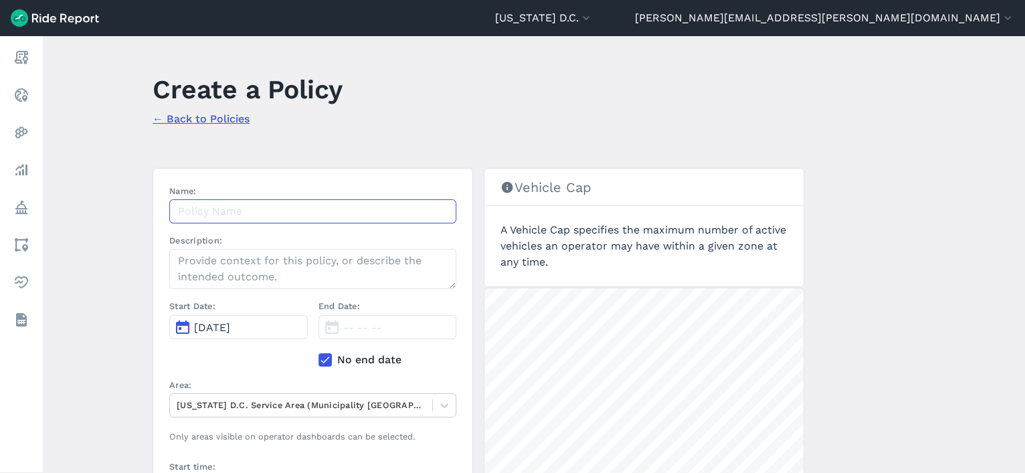
click at [282, 211] on input "Name:" at bounding box center [312, 211] width 287 height 24
click at [353, 209] on input "Veo eBike Vehicle Cap 9.18.25" at bounding box center [312, 211] width 287 height 24
click at [263, 214] on input "Veo eBike Vehicle Cap 9.18.25" at bounding box center [312, 211] width 287 height 24
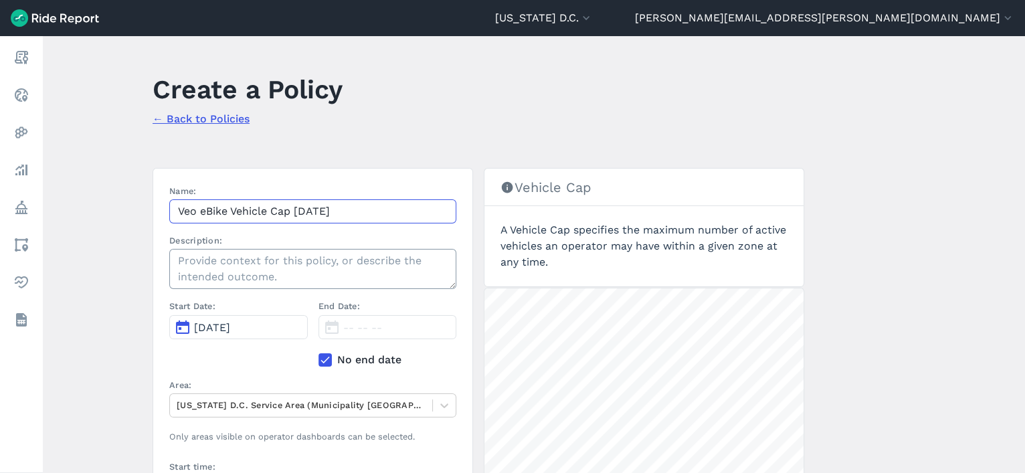
type input "Veo eBike Vehicle Cap 9.18.25"
click at [244, 254] on textarea "Description:" at bounding box center [312, 269] width 287 height 40
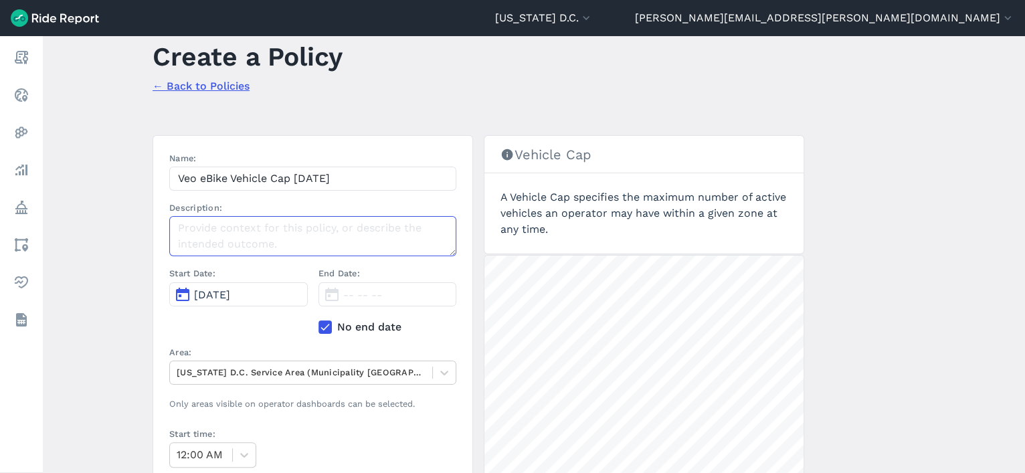
scroll to position [33, 0]
click at [115, 266] on main "Create a Policy ← Back to Policies Name: Veo eBike Vehicle Cap 9.18.25 Descript…" at bounding box center [534, 254] width 983 height 437
click at [230, 293] on span "[DATE]" at bounding box center [212, 294] width 36 height 13
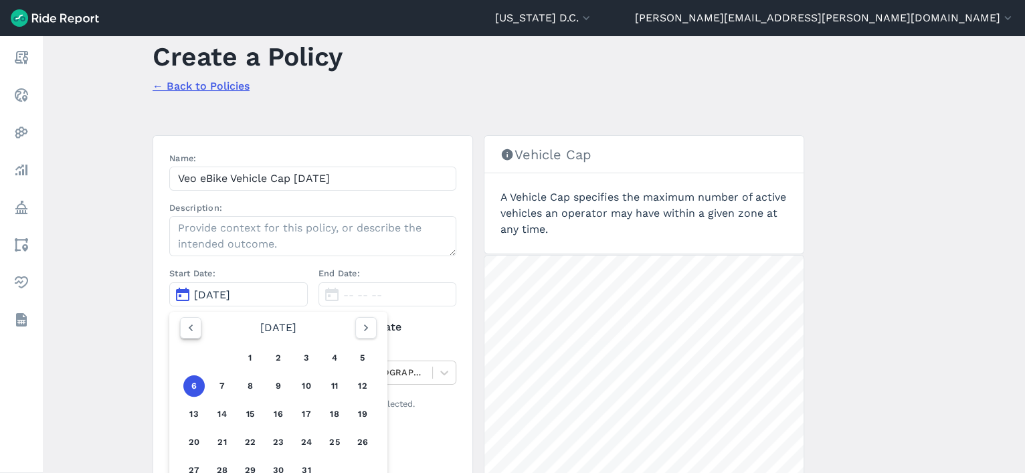
click at [191, 327] on icon "button" at bounding box center [190, 327] width 13 height 13
click at [271, 414] on button "18" at bounding box center [278, 414] width 21 height 21
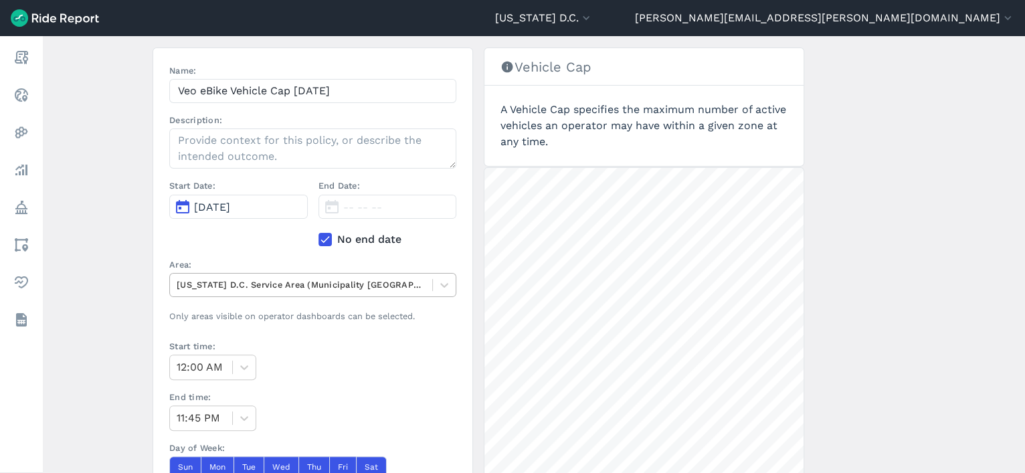
scroll to position [121, 0]
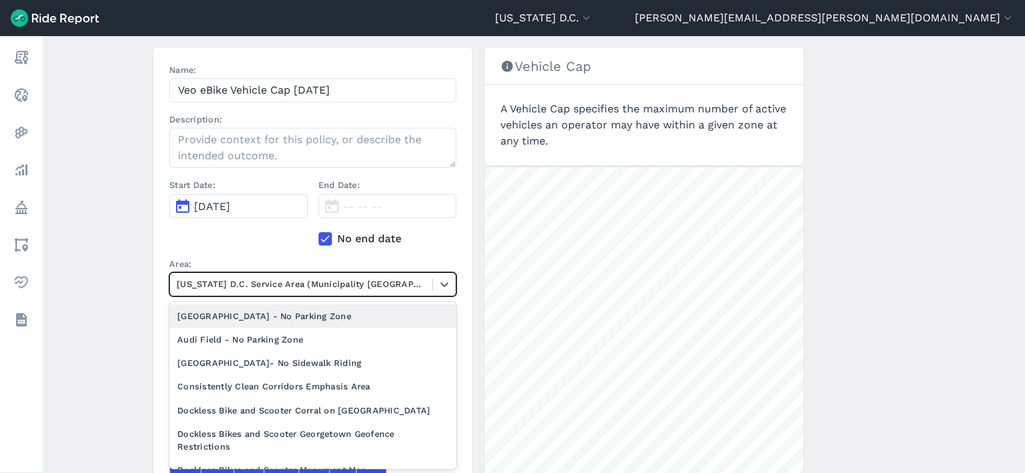
click at [238, 280] on div at bounding box center [301, 283] width 249 height 15
click at [129, 287] on main "Create a Policy ← Back to Policies Name: Veo eBike Vehicle Cap 9.18.25 Descript…" at bounding box center [534, 254] width 983 height 437
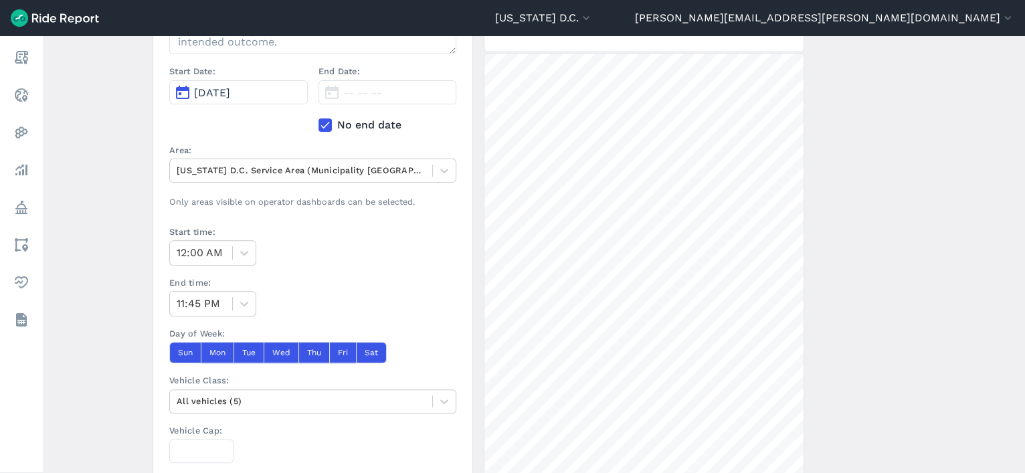
scroll to position [247, 0]
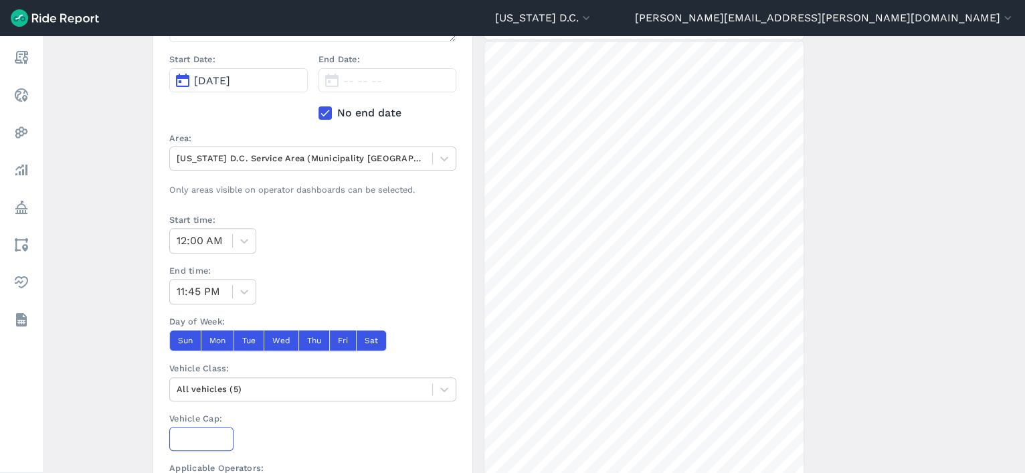
click at [205, 432] on input "Vehicle Cap:" at bounding box center [201, 439] width 64 height 24
type input "3866"
click at [223, 388] on div at bounding box center [301, 389] width 249 height 15
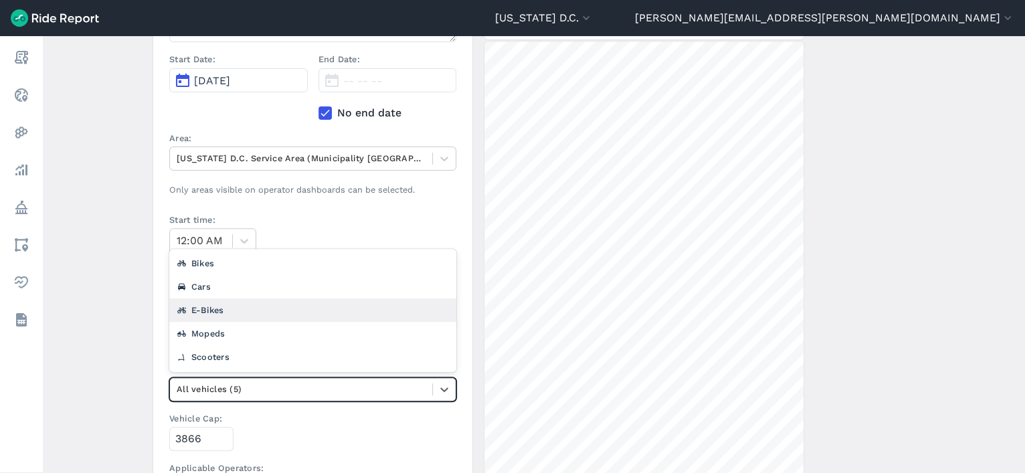
click at [244, 311] on div "E-Bikes" at bounding box center [312, 310] width 287 height 23
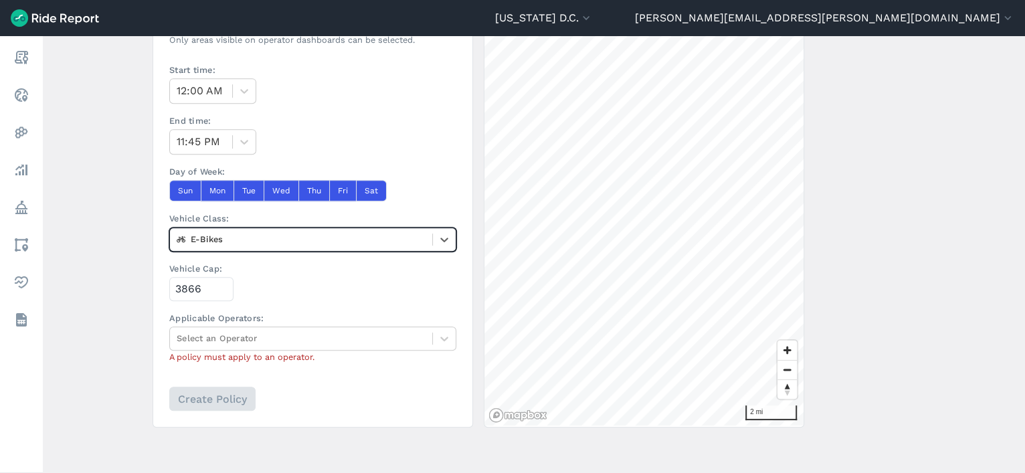
scroll to position [396, 0]
click at [241, 336] on div at bounding box center [301, 338] width 249 height 15
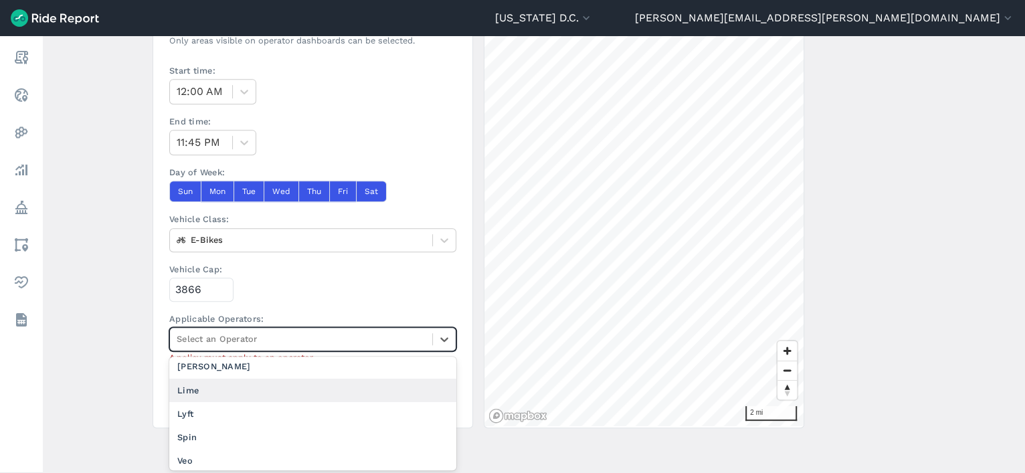
scroll to position [56, 0]
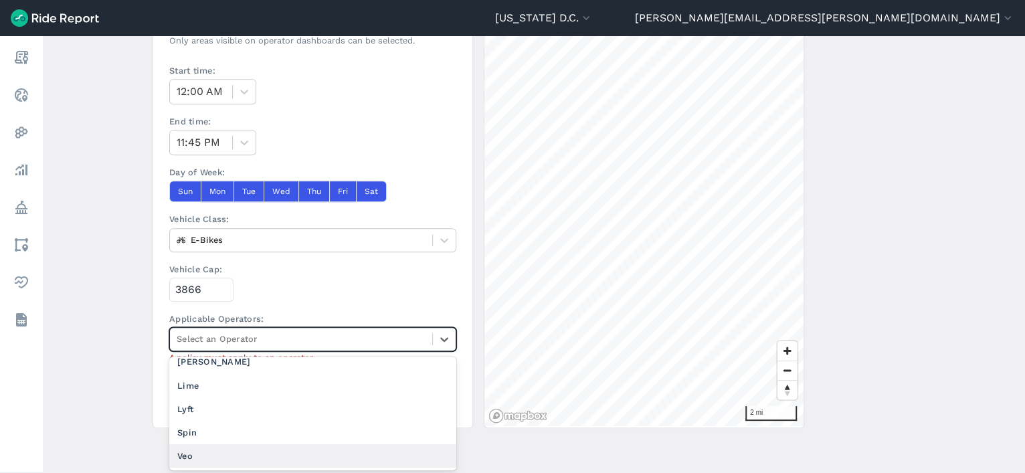
click at [218, 457] on div "Veo" at bounding box center [312, 455] width 287 height 23
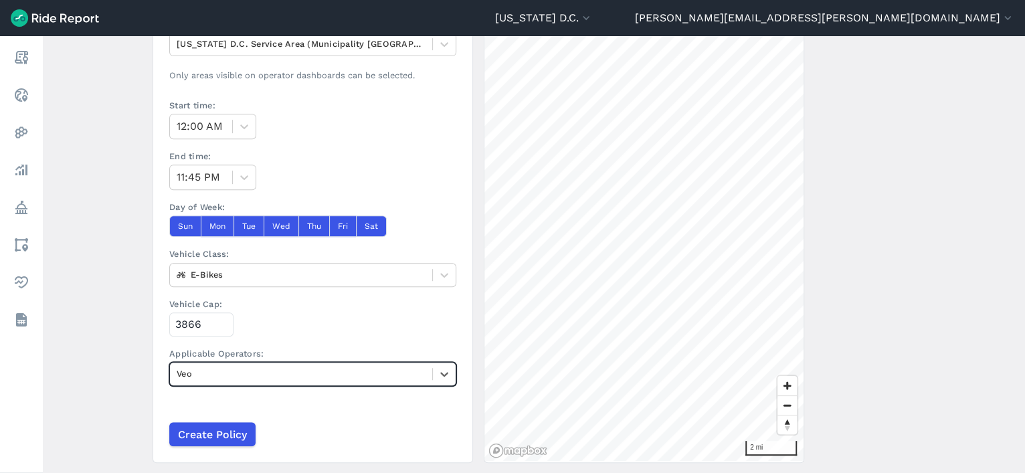
scroll to position [358, 0]
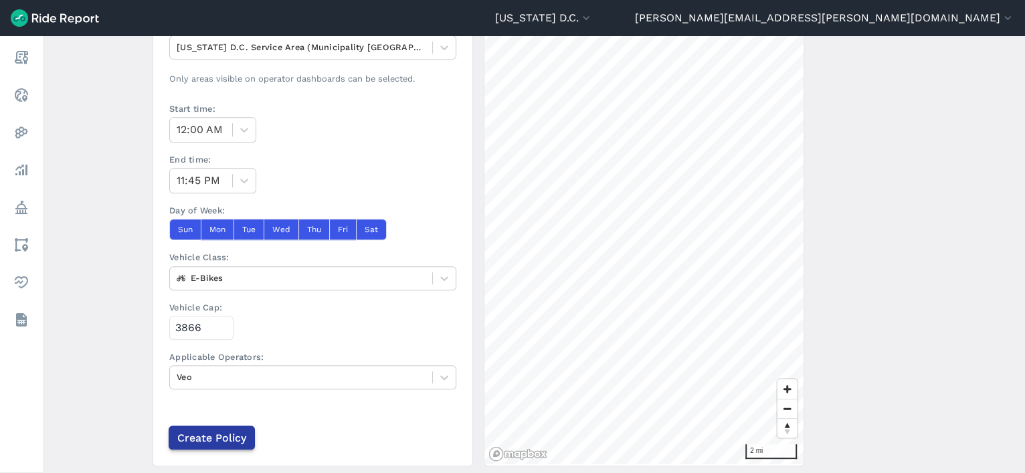
click at [222, 436] on input "Create Policy" at bounding box center [212, 438] width 86 height 24
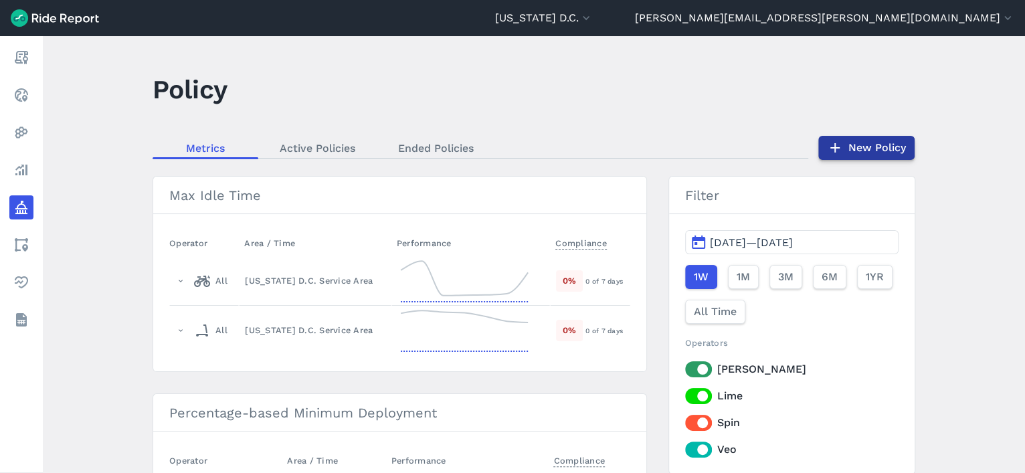
click at [890, 147] on link "New Policy" at bounding box center [867, 148] width 96 height 24
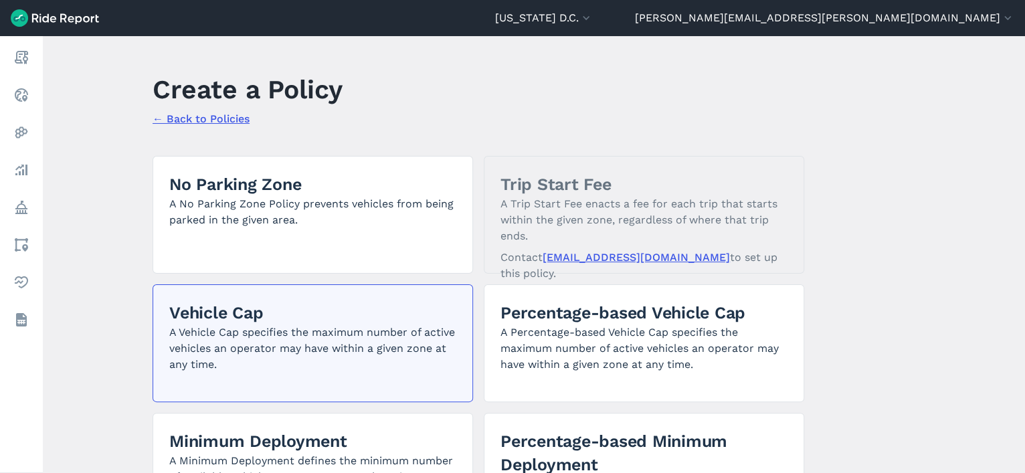
click at [367, 312] on h2 "Vehicle Cap" at bounding box center [312, 312] width 287 height 23
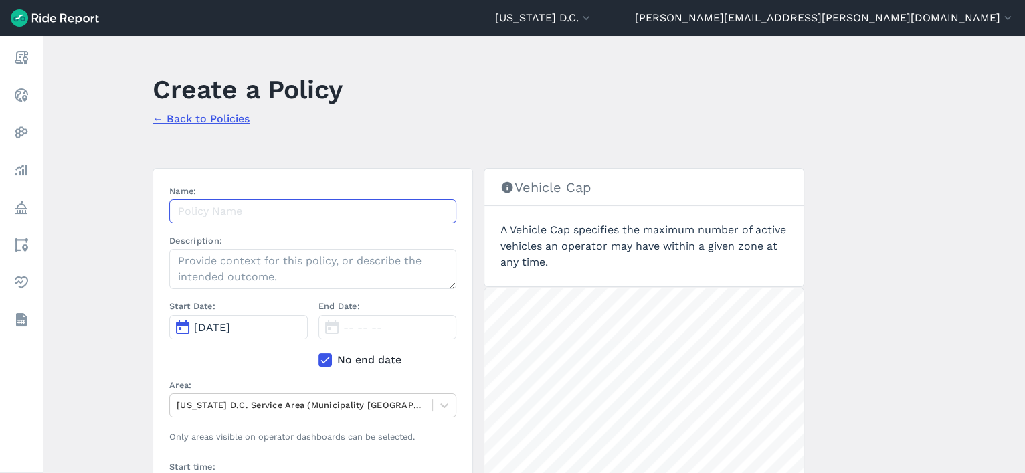
click at [307, 210] on input "Name:" at bounding box center [312, 211] width 287 height 24
drag, startPoint x: 323, startPoint y: 214, endPoint x: 240, endPoint y: 215, distance: 83.0
click at [240, 215] on input "Veo Ward 1 Bike Maximum" at bounding box center [312, 211] width 287 height 24
drag, startPoint x: 324, startPoint y: 213, endPoint x: 294, endPoint y: 214, distance: 30.2
click at [294, 214] on input "Veo Ward 1 ebike cap 8.2.25" at bounding box center [312, 211] width 287 height 24
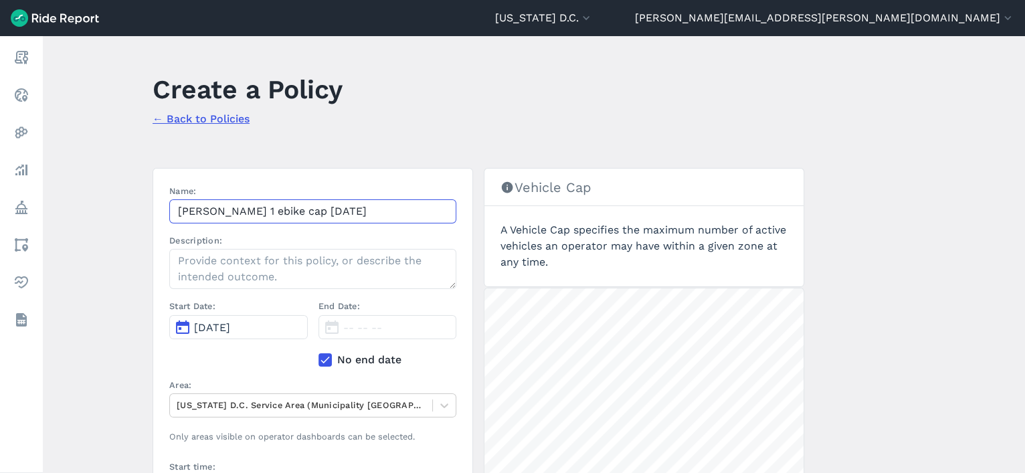
click at [294, 214] on input "Veo Ward 1 ebike cap 9.18.25" at bounding box center [312, 211] width 287 height 24
paste input "eBike Vehicle C"
click at [329, 211] on input "Veo eBike Vehicle Cap 9.18.25" at bounding box center [312, 211] width 287 height 24
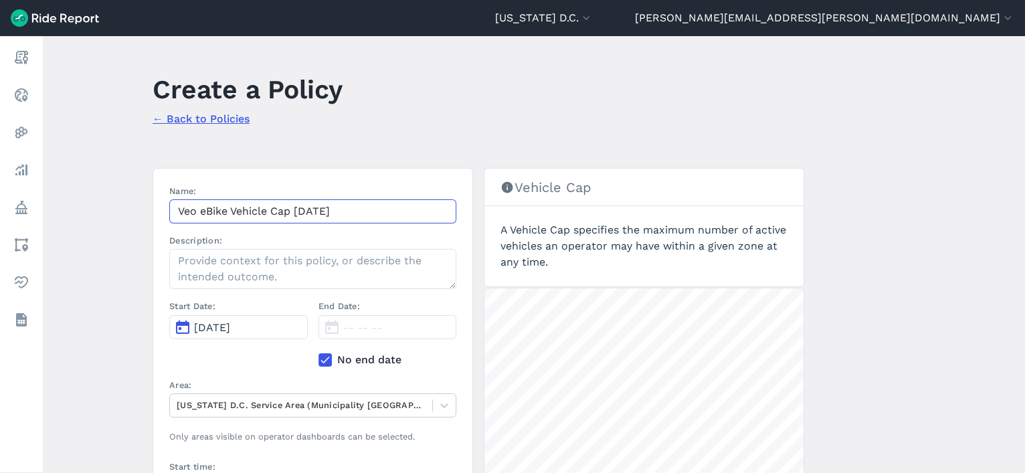
click at [329, 211] on input "Veo eBike Vehicle Cap 9.18.25" at bounding box center [312, 211] width 287 height 24
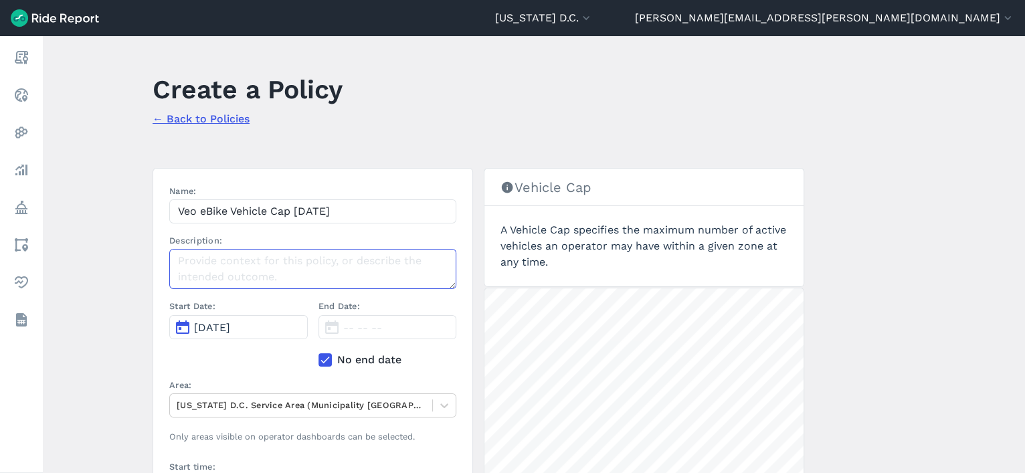
click at [313, 256] on textarea "Description:" at bounding box center [312, 269] width 287 height 40
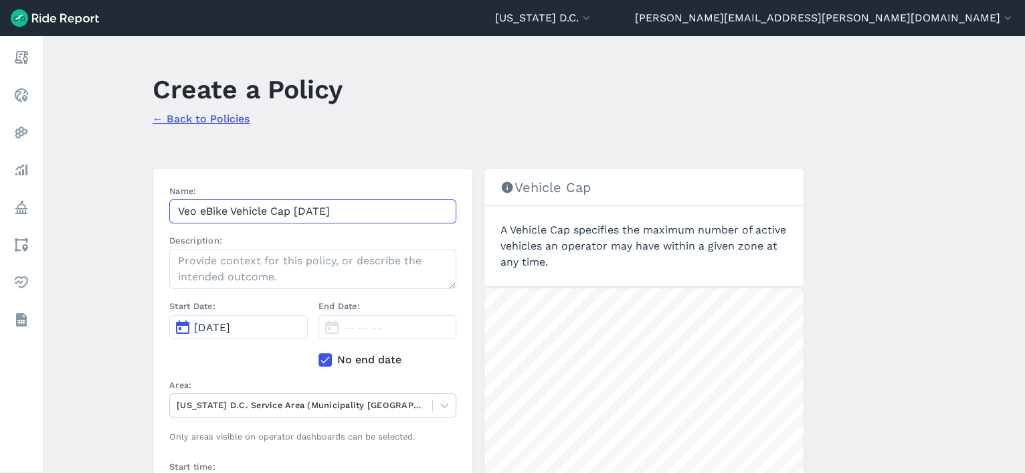
click at [339, 216] on input "Veo eBike Vehicle Cap 9.18.25" at bounding box center [312, 211] width 287 height 24
drag, startPoint x: 348, startPoint y: 210, endPoint x: 202, endPoint y: 208, distance: 145.9
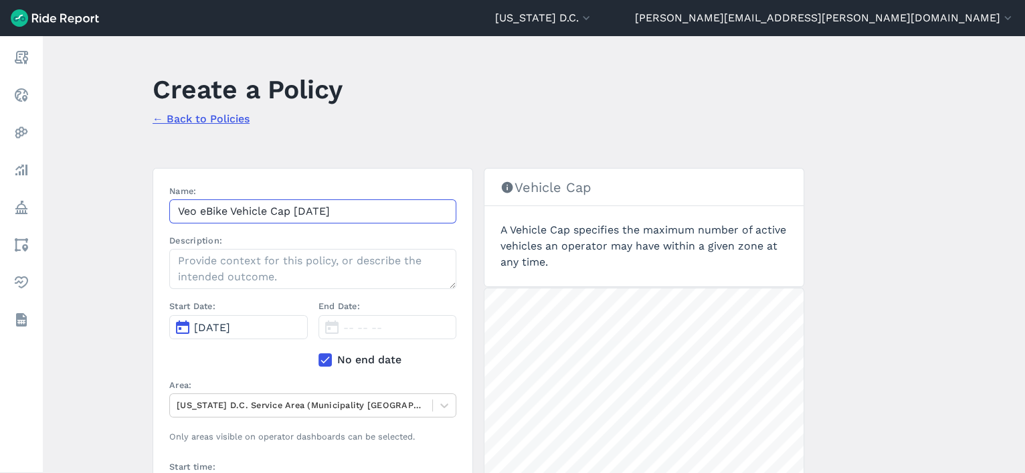
click at [202, 208] on input "Veo eBike Vehicle Cap 9.18.25" at bounding box center [312, 211] width 287 height 24
type input "Veo eBike Vehicle Cap 9.18.25"
type input "3866"
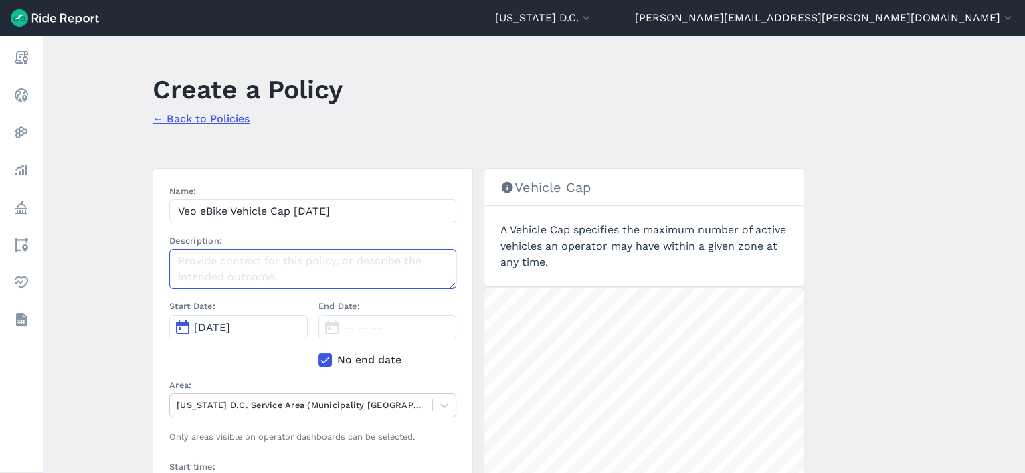
click at [334, 260] on textarea "Description:" at bounding box center [312, 269] width 287 height 40
click at [137, 317] on main "Create a Policy ← Back to Policies Name: Veo eBike Vehicle Cap 9.18.25 Descript…" at bounding box center [534, 254] width 983 height 437
click at [194, 322] on span "[DATE]" at bounding box center [212, 327] width 36 height 13
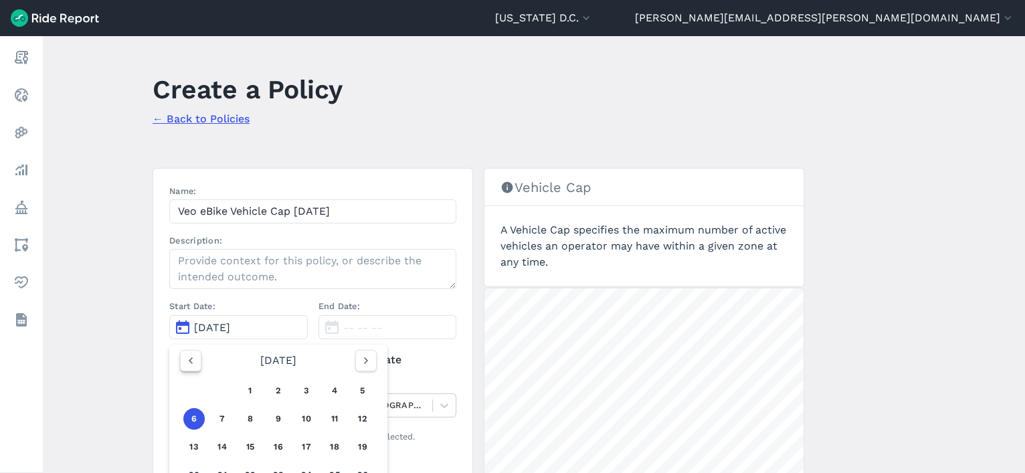
click at [193, 363] on icon "button" at bounding box center [190, 360] width 13 height 13
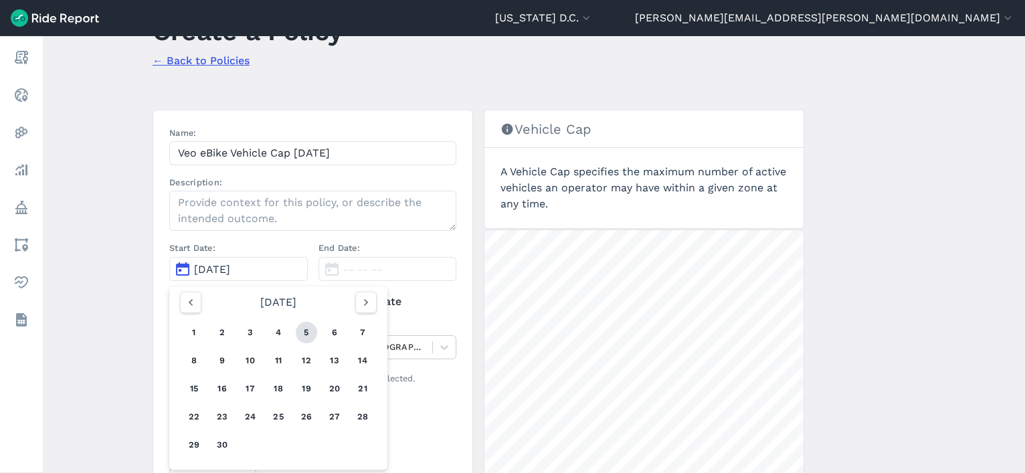
scroll to position [58, 0]
click at [281, 389] on button "18" at bounding box center [278, 388] width 21 height 21
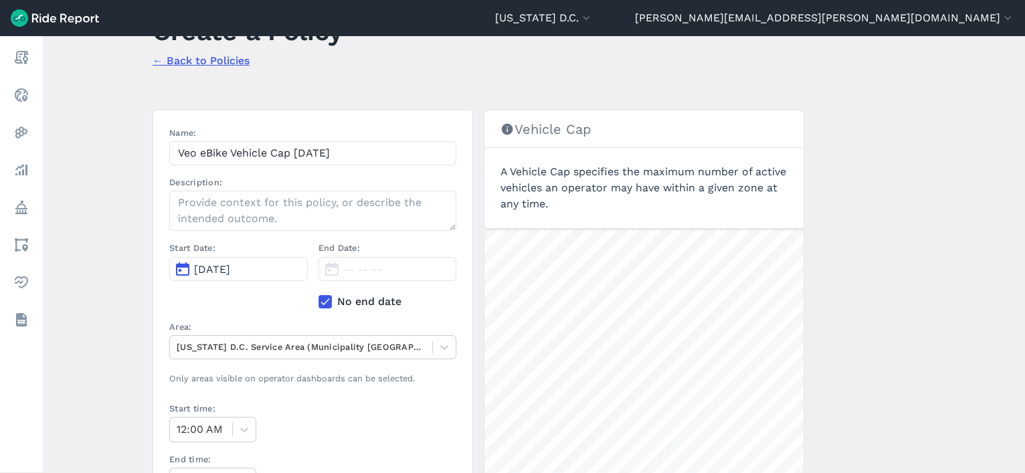
scroll to position [76, 0]
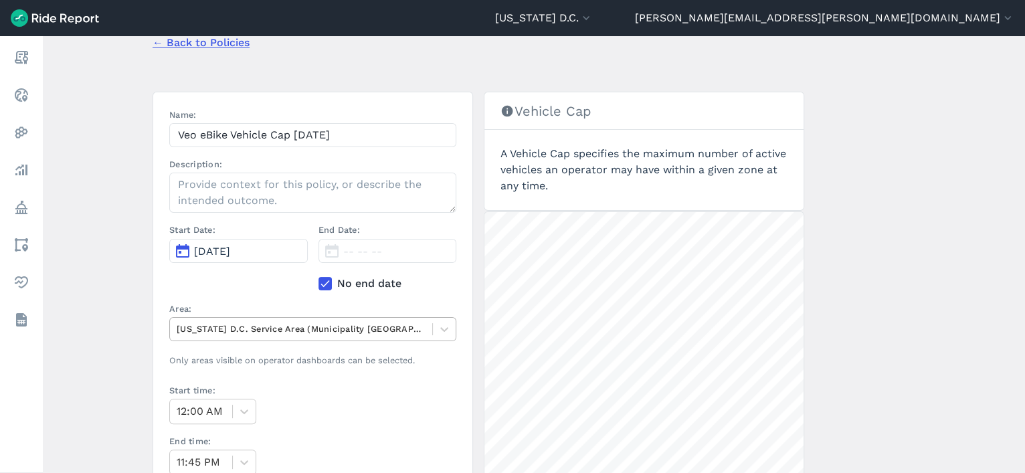
click at [278, 329] on div at bounding box center [301, 328] width 249 height 15
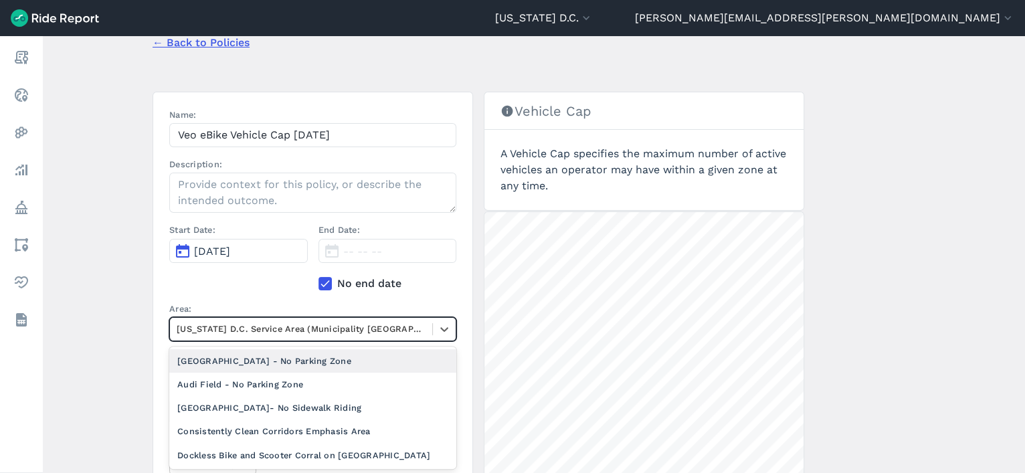
click at [131, 345] on main "Create a Policy ← Back to Policies Name: Veo eBike Vehicle Cap 9.18.25 Descript…" at bounding box center [534, 254] width 983 height 437
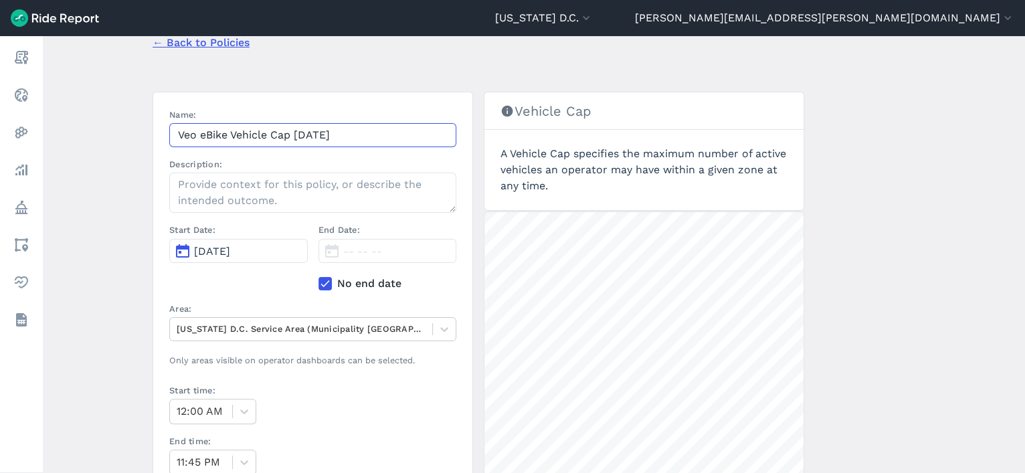
click at [197, 129] on input "Veo eBike Vehicle Cap 9.18.25" at bounding box center [312, 135] width 287 height 24
click at [297, 137] on input "Veo Ward 1 ebike cap 8.2.25" at bounding box center [312, 135] width 287 height 24
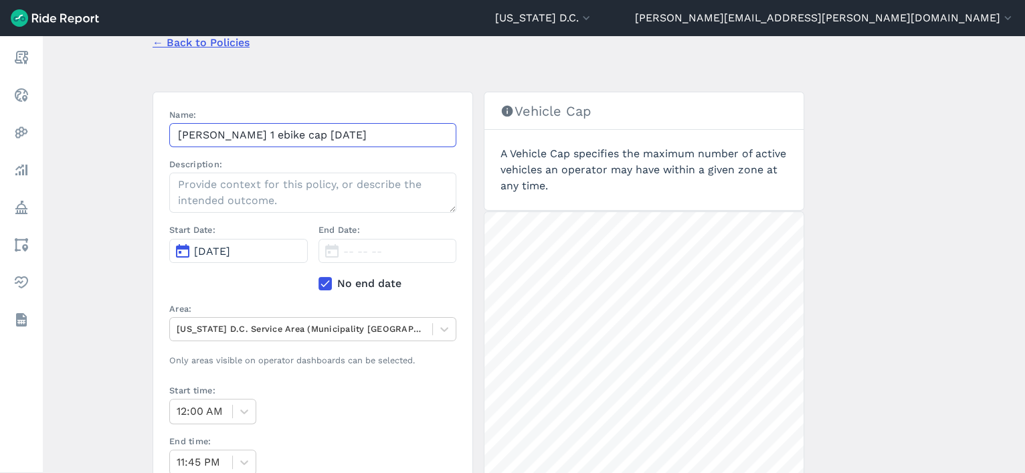
click at [325, 135] on input "Veo Ward 1 ebike cap 8.2.25" at bounding box center [312, 135] width 287 height 24
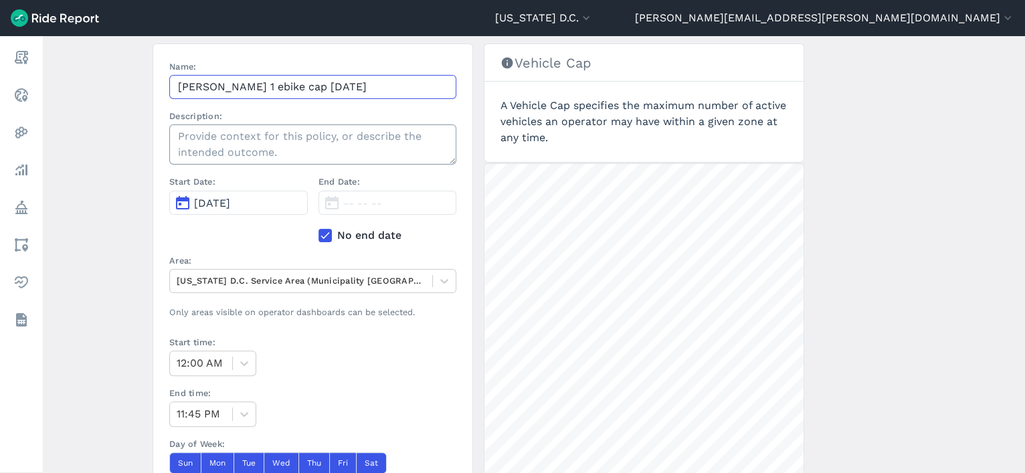
scroll to position [131, 0]
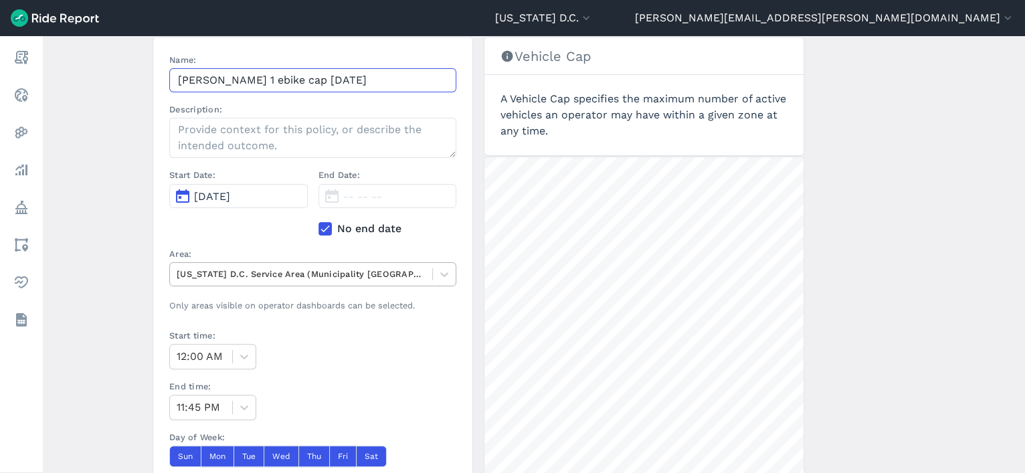
type input "Veo Ward 1 ebike cap 9.18.25"
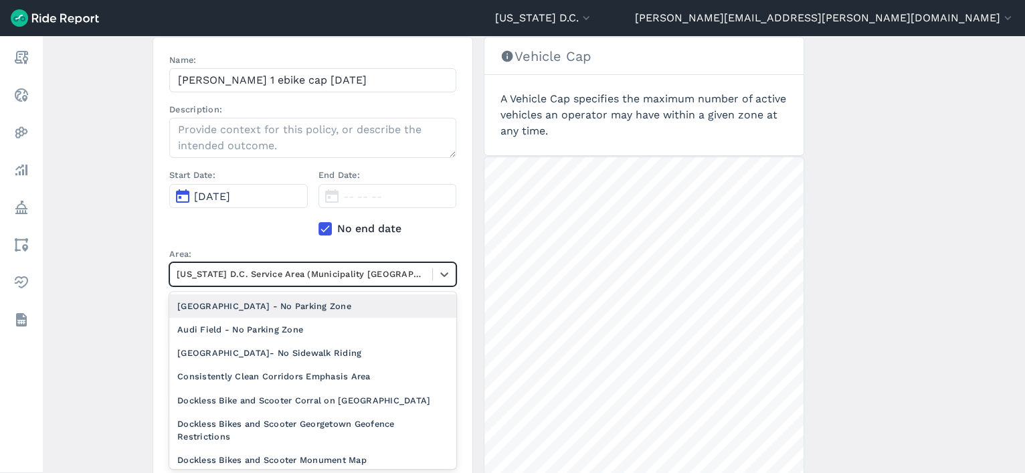
click at [271, 274] on div at bounding box center [301, 273] width 249 height 15
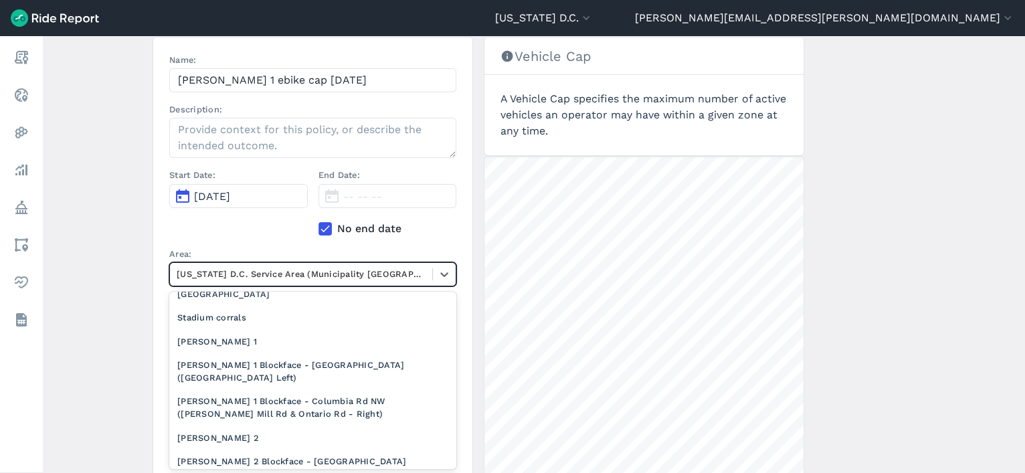
scroll to position [598, 0]
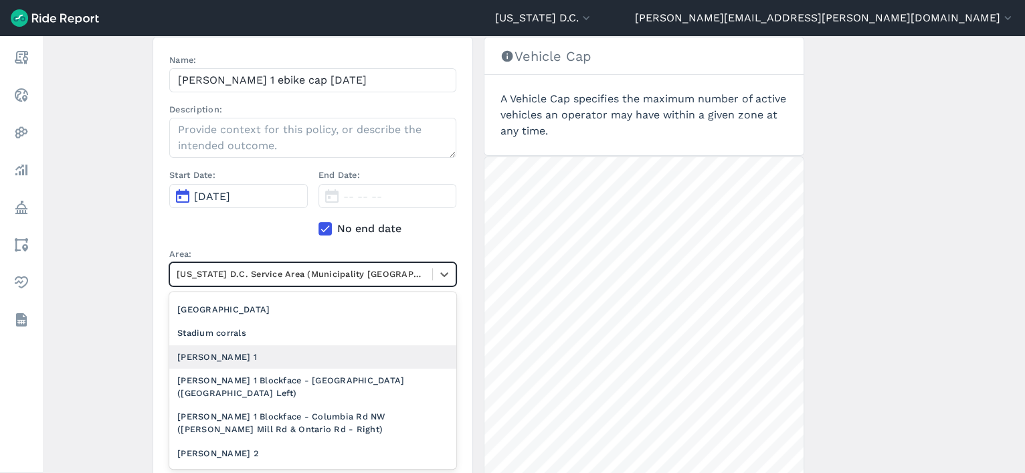
click at [269, 361] on div "[PERSON_NAME] 1" at bounding box center [312, 356] width 287 height 23
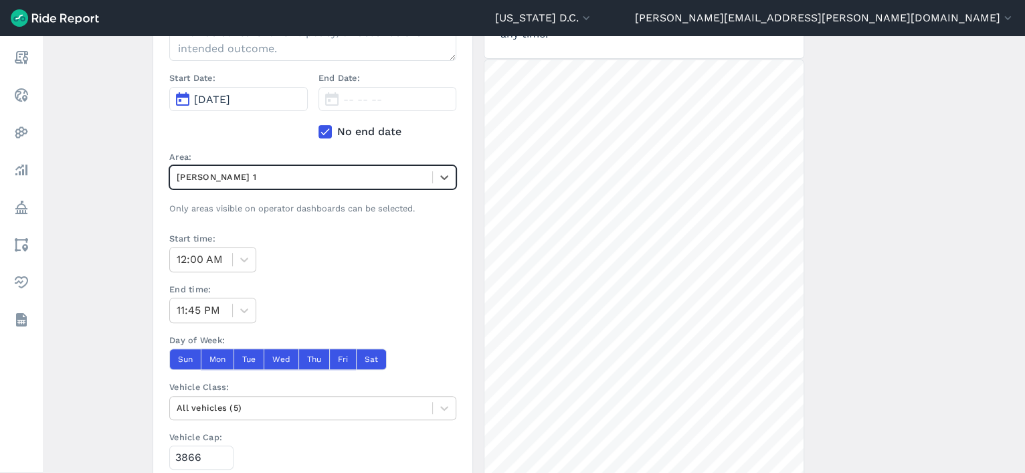
scroll to position [229, 0]
click at [285, 408] on div at bounding box center [301, 407] width 249 height 15
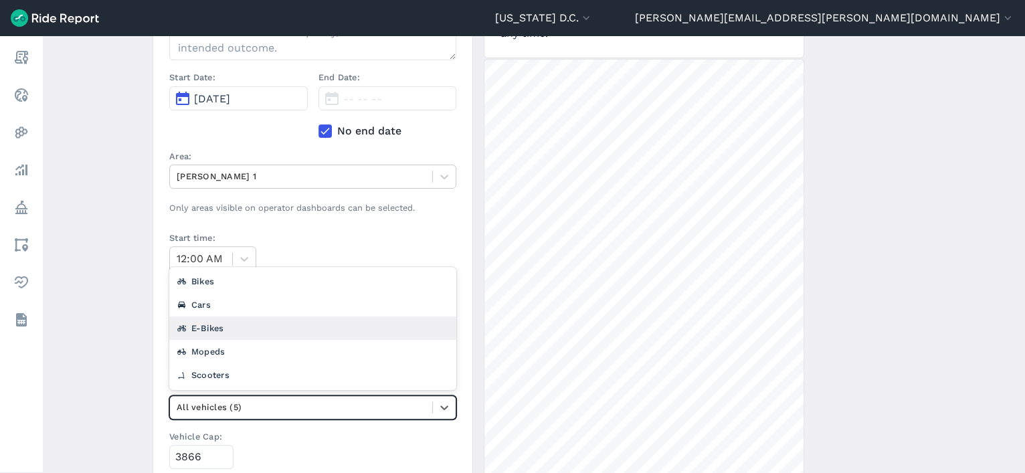
click at [256, 327] on div "E-Bikes" at bounding box center [312, 328] width 287 height 23
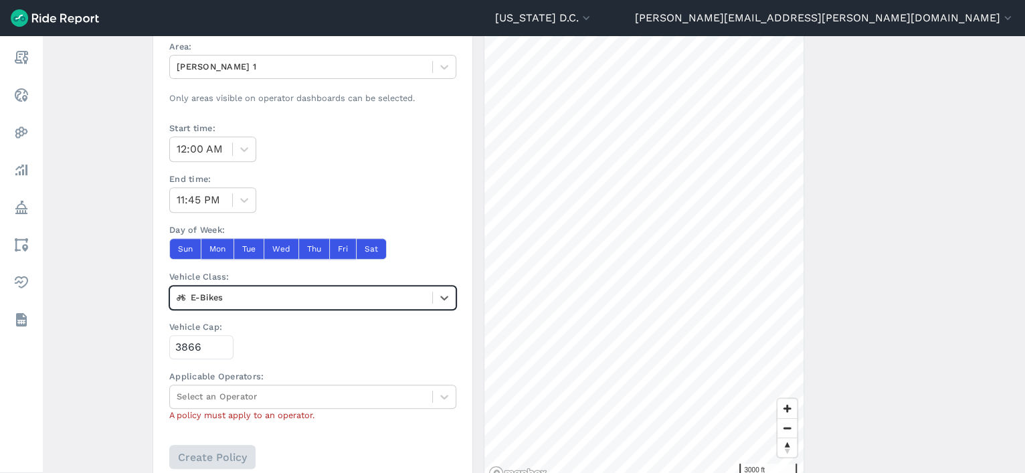
scroll to position [365, 0]
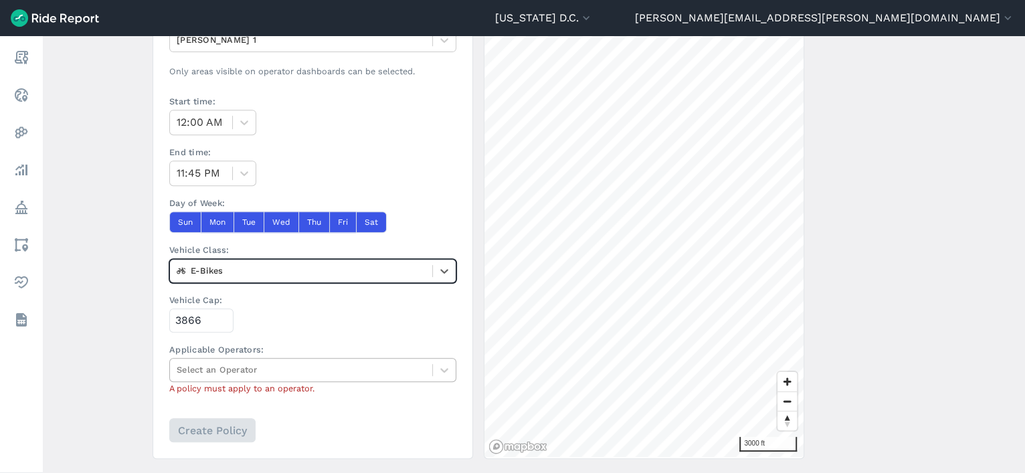
click at [323, 368] on div at bounding box center [301, 369] width 249 height 15
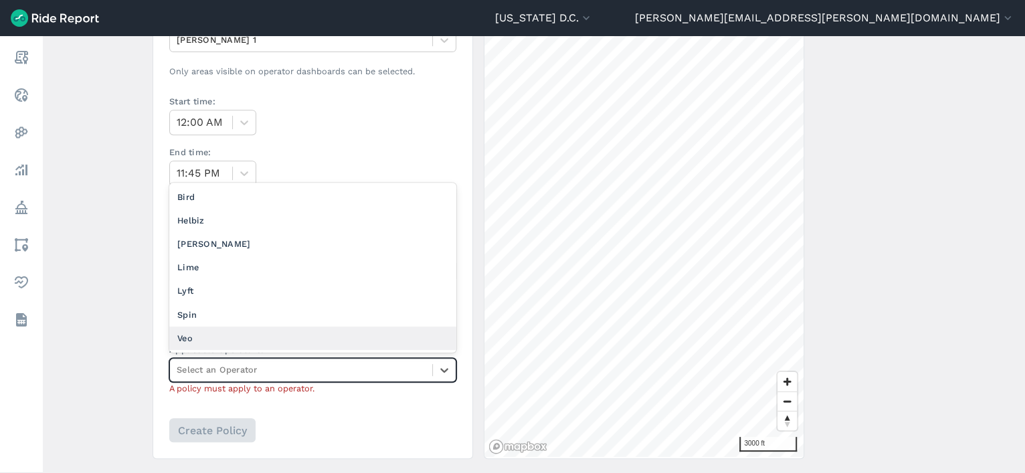
click at [269, 330] on div "Veo" at bounding box center [312, 338] width 287 height 23
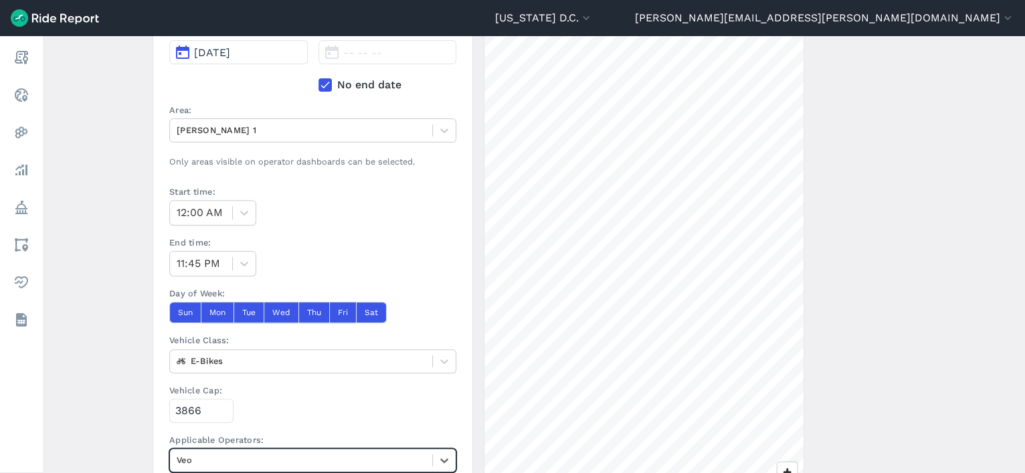
scroll to position [276, 0]
click at [195, 408] on input "3866" at bounding box center [201, 410] width 64 height 24
drag, startPoint x: 203, startPoint y: 406, endPoint x: 152, endPoint y: 407, distance: 51.5
click at [153, 407] on section "Name: Veo Ward 1 ebike cap 9.18.25 Description: Start Date: Sep 18, 2025 End Da…" at bounding box center [313, 220] width 321 height 657
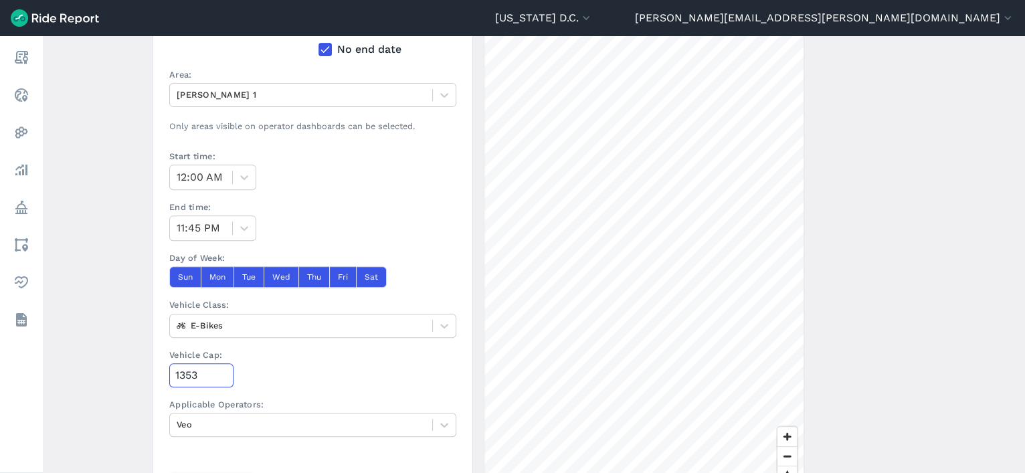
scroll to position [345, 0]
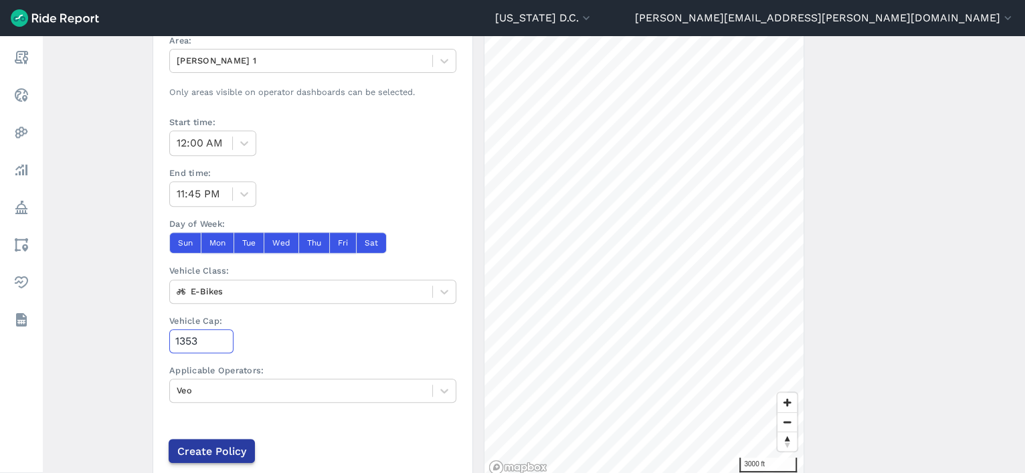
type input "1353"
click at [230, 448] on input "Create Policy" at bounding box center [212, 451] width 86 height 24
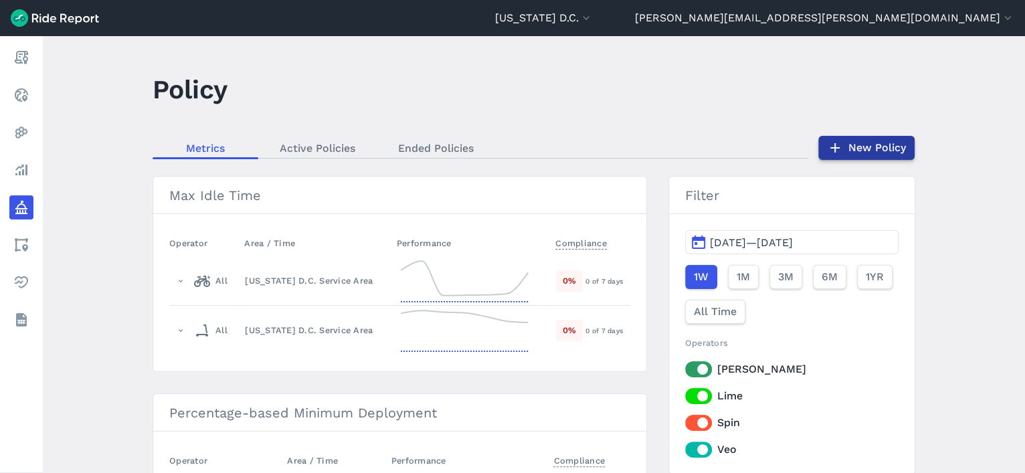
click at [905, 147] on link "New Policy" at bounding box center [867, 148] width 96 height 24
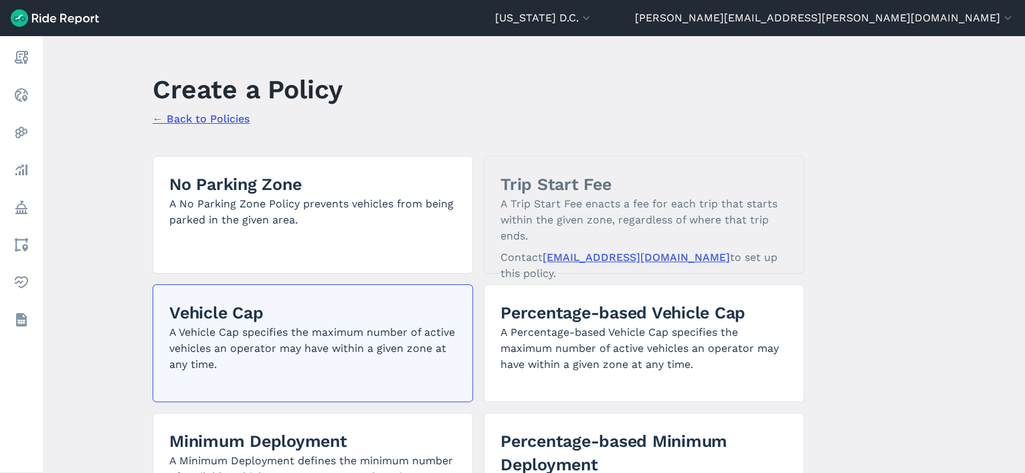
click at [353, 329] on p "A Vehicle Cap specifies the maximum number of active vehicles an operator may h…" at bounding box center [312, 349] width 287 height 48
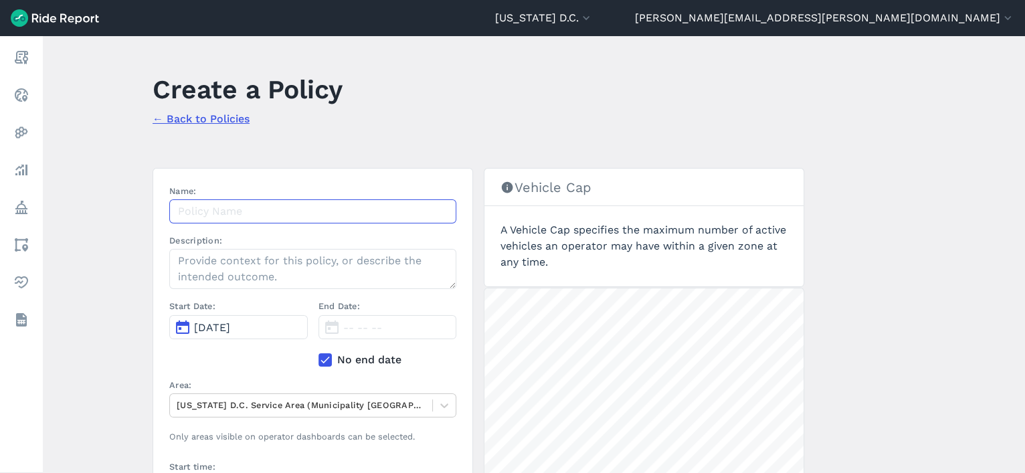
click at [319, 212] on input "Name:" at bounding box center [312, 211] width 287 height 24
paste input "Veo eBike Vehicle Cap 9.18.25"
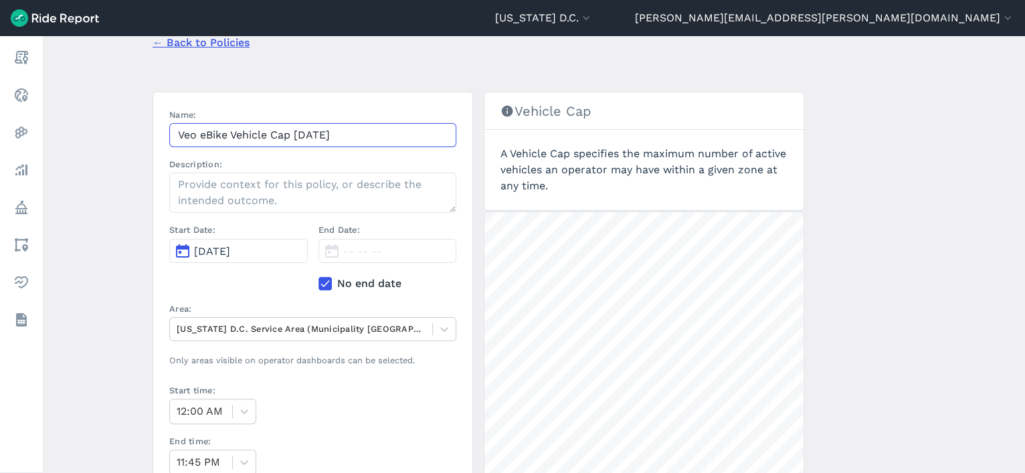
scroll to position [76, 0]
type input "Veo eBike Vehicle Cap 9.18.25"
click at [250, 260] on button "[DATE]" at bounding box center [238, 251] width 139 height 24
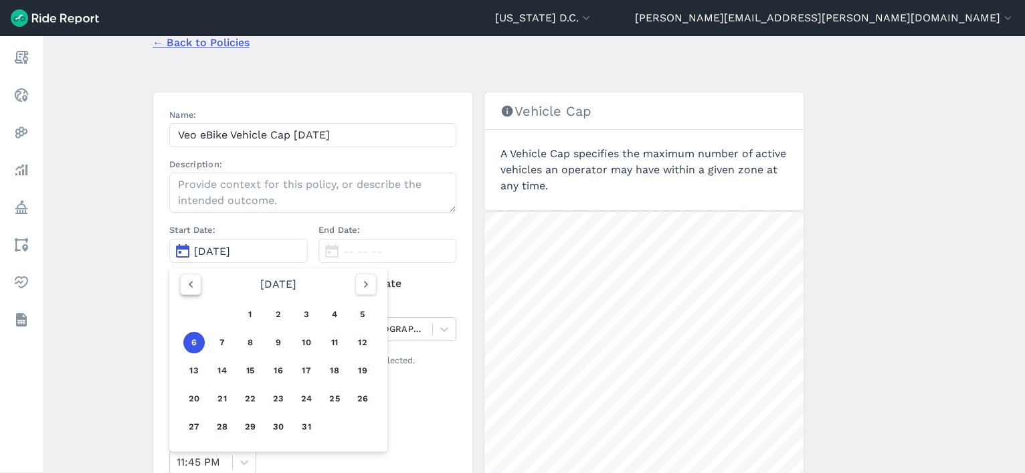
click at [191, 286] on icon "button" at bounding box center [190, 284] width 13 height 13
click at [278, 369] on button "18" at bounding box center [278, 370] width 21 height 21
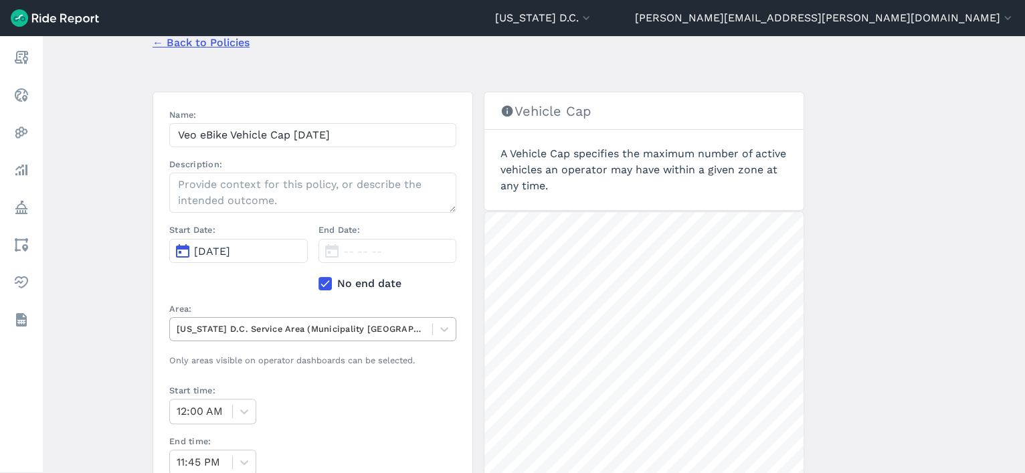
click at [229, 333] on div at bounding box center [301, 328] width 249 height 15
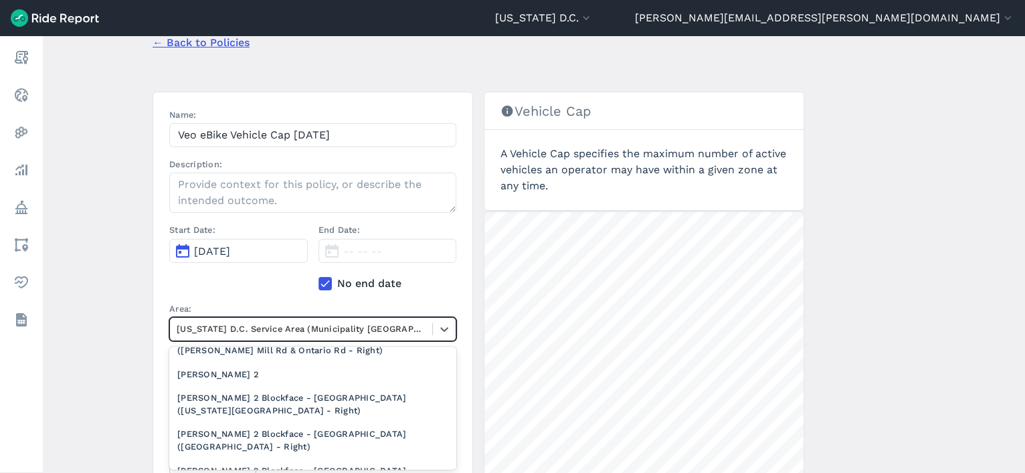
scroll to position [734, 0]
click at [205, 374] on div "[PERSON_NAME] 2" at bounding box center [312, 372] width 287 height 23
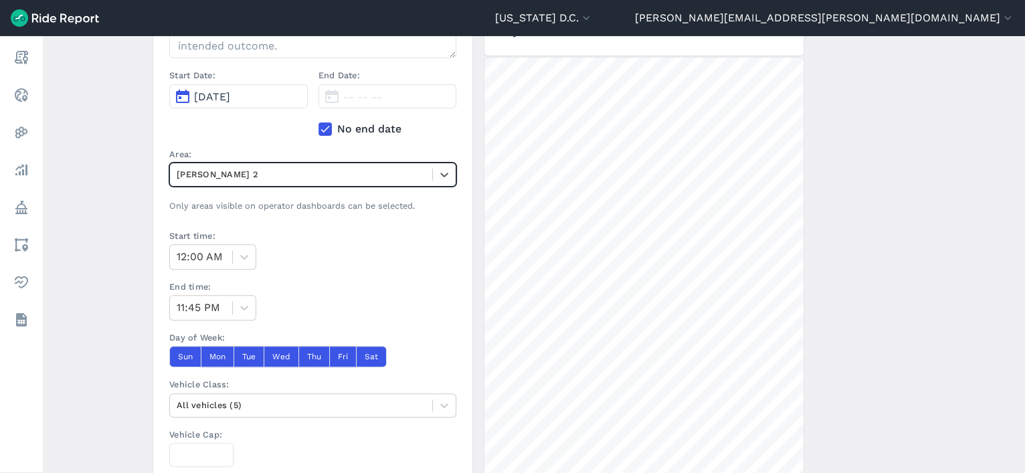
scroll to position [229, 0]
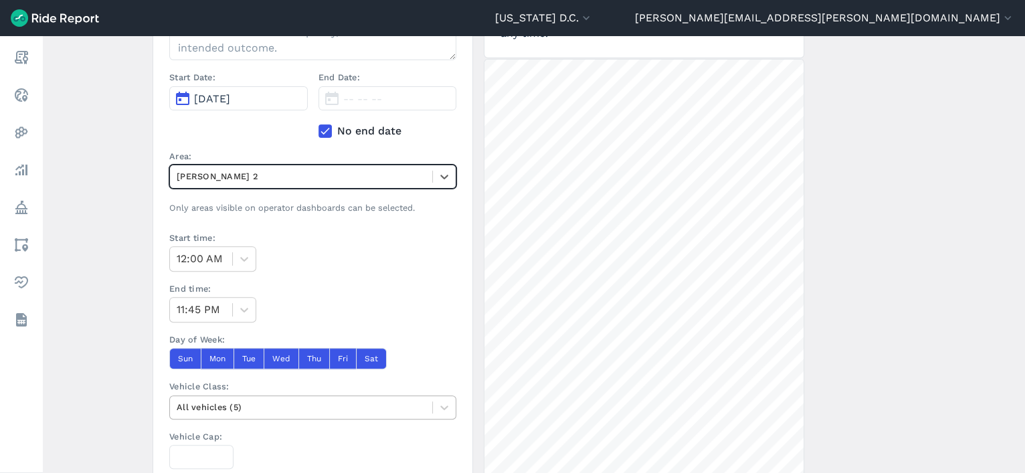
click at [212, 404] on div at bounding box center [301, 407] width 249 height 15
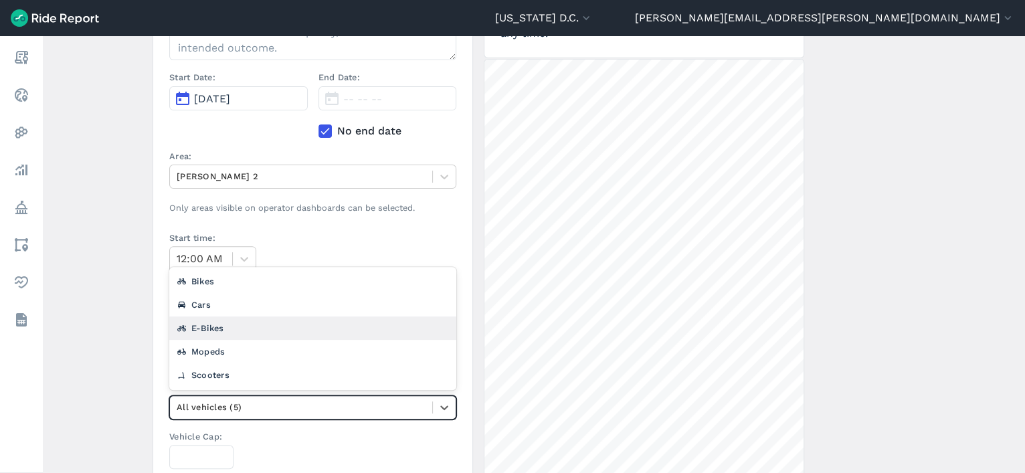
click at [224, 323] on div "E-Bikes" at bounding box center [312, 328] width 287 height 23
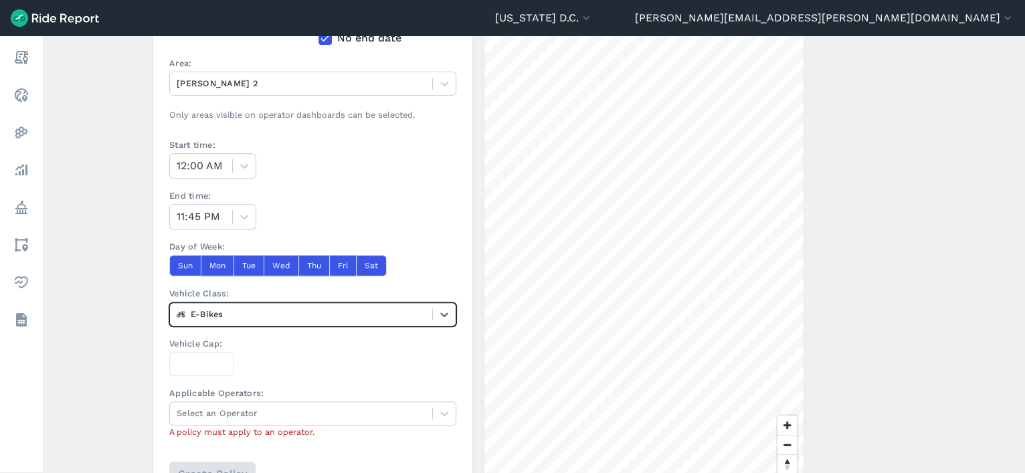
scroll to position [321, 0]
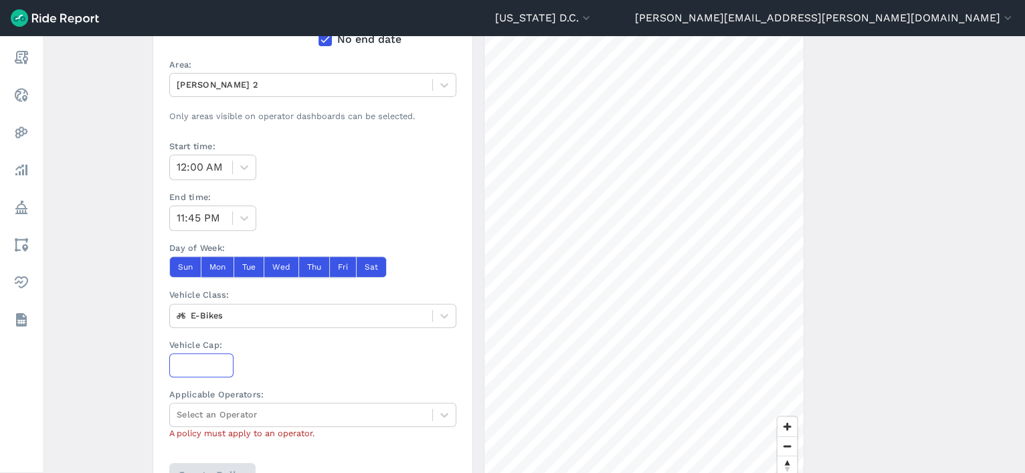
click at [183, 357] on input "Vehicle Cap:" at bounding box center [201, 365] width 64 height 24
type input "1353"
click at [216, 404] on div "Select an Operator" at bounding box center [301, 414] width 262 height 21
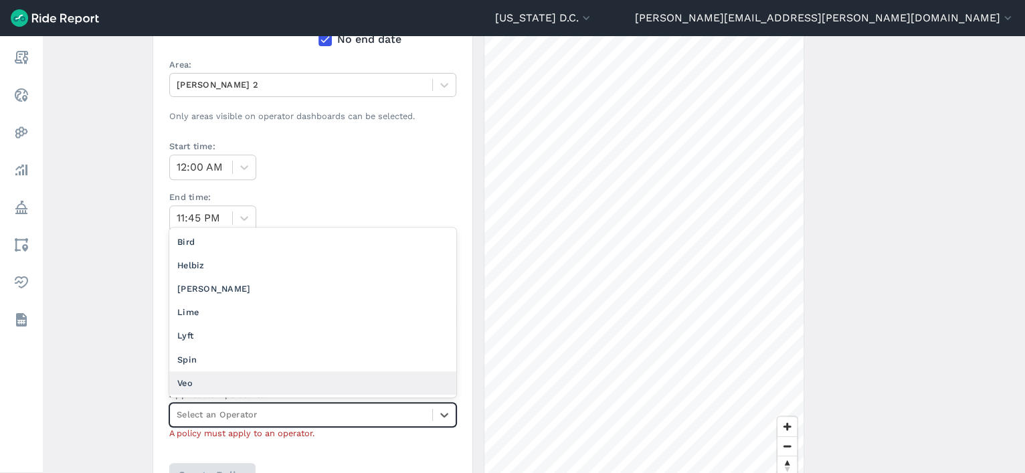
click at [220, 379] on div "Veo" at bounding box center [312, 382] width 287 height 23
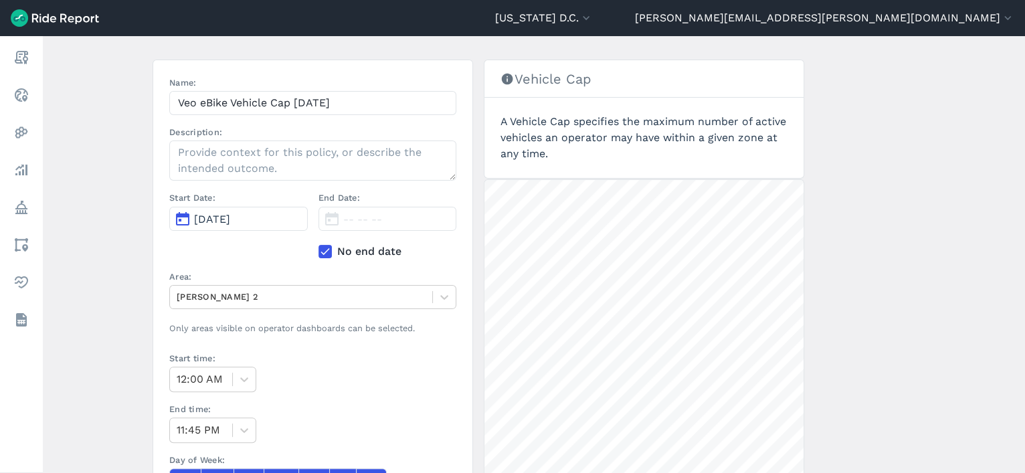
scroll to position [111, 0]
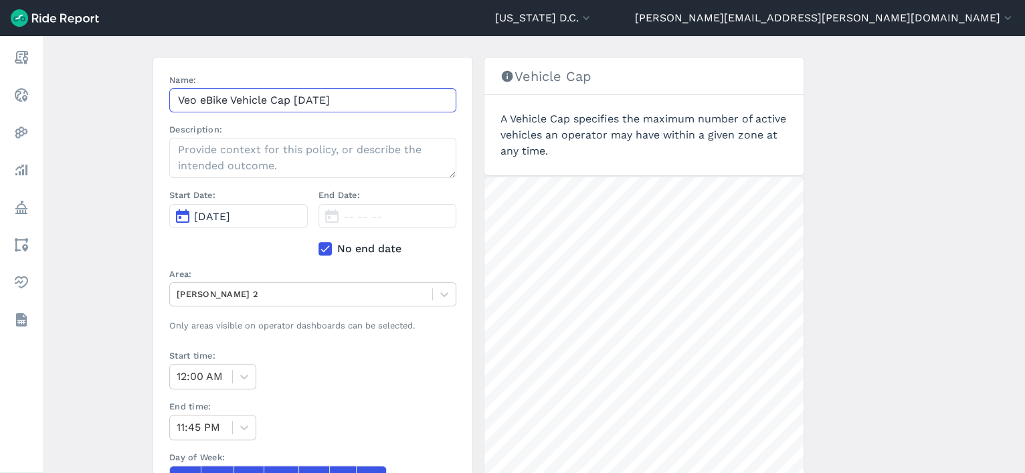
click at [226, 100] on input "Veo eBike Vehicle Cap 9.18.25" at bounding box center [312, 100] width 287 height 24
click at [222, 100] on input "Veo eBike Vehicle Cap 9.18.25" at bounding box center [312, 100] width 287 height 24
click at [254, 93] on input "Veo Ward 2 Vehicle Cap 9.18.25" at bounding box center [312, 100] width 287 height 24
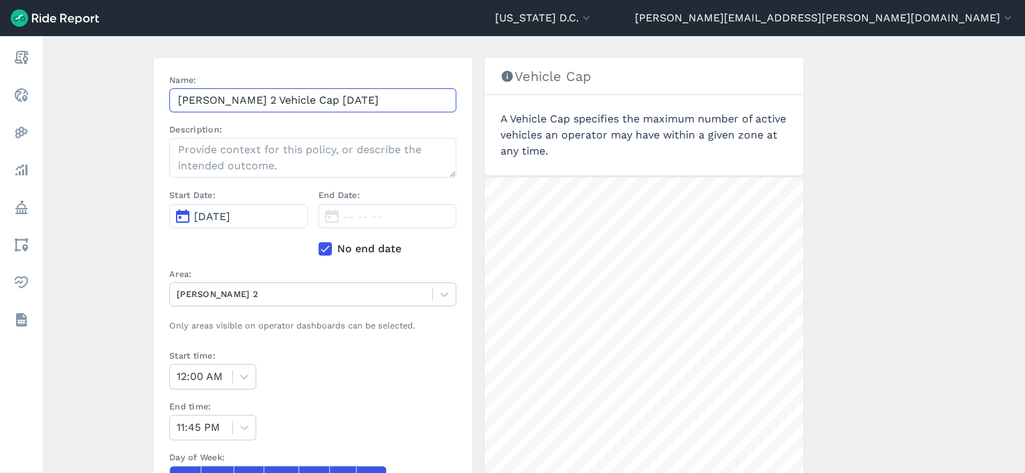
click at [254, 93] on input "Veo Ward 2 Vehicle Cap 9.18.25" at bounding box center [312, 100] width 287 height 24
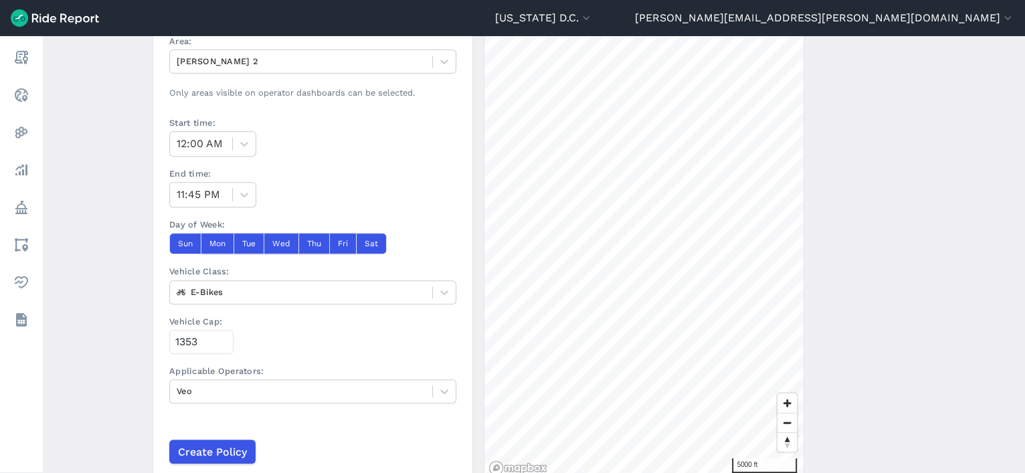
scroll to position [343, 0]
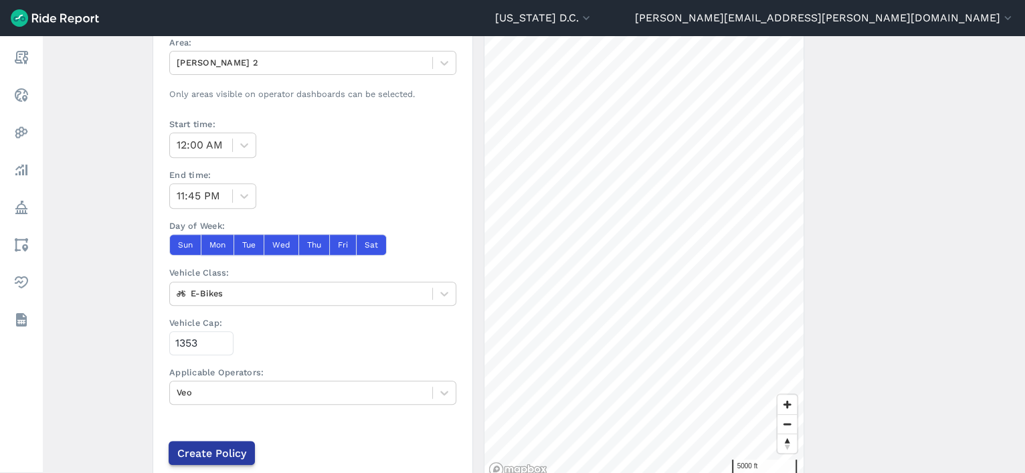
type input "Veo Ward 2 Vehicle Cap 9.18.25"
click at [202, 446] on input "Create Policy" at bounding box center [212, 453] width 86 height 24
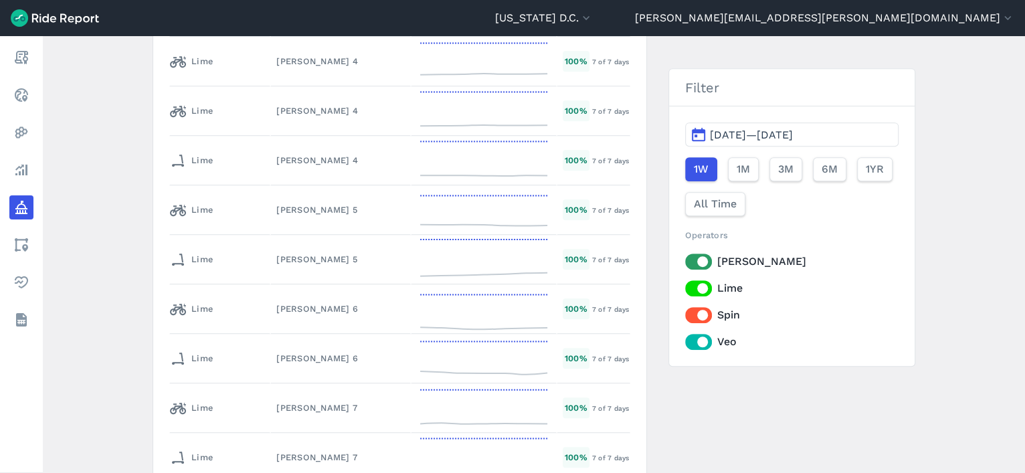
scroll to position [6778, 0]
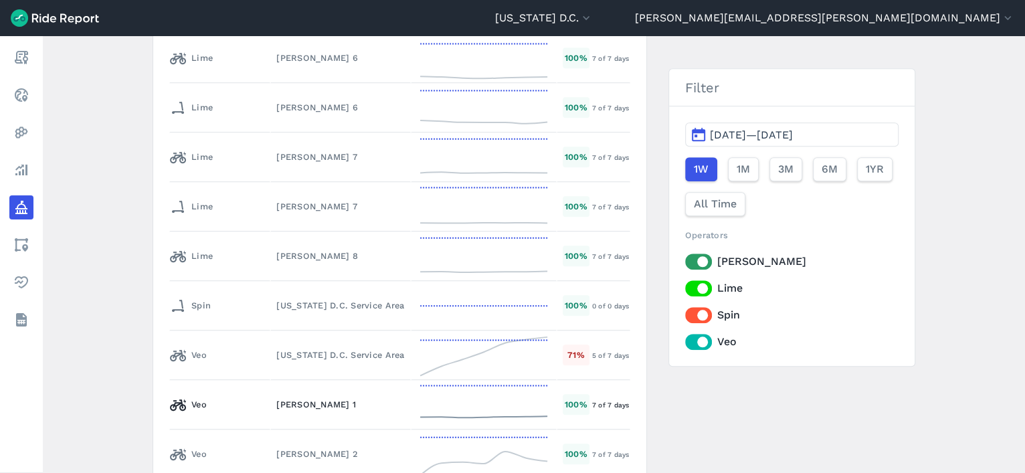
click at [308, 398] on div "[PERSON_NAME] 1" at bounding box center [340, 404] width 128 height 13
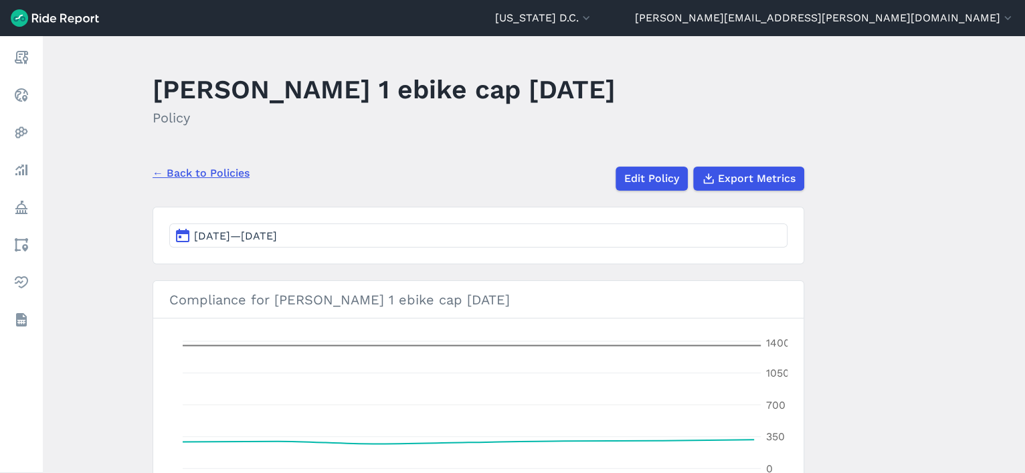
click at [229, 167] on link "← Back to Policies" at bounding box center [201, 173] width 97 height 16
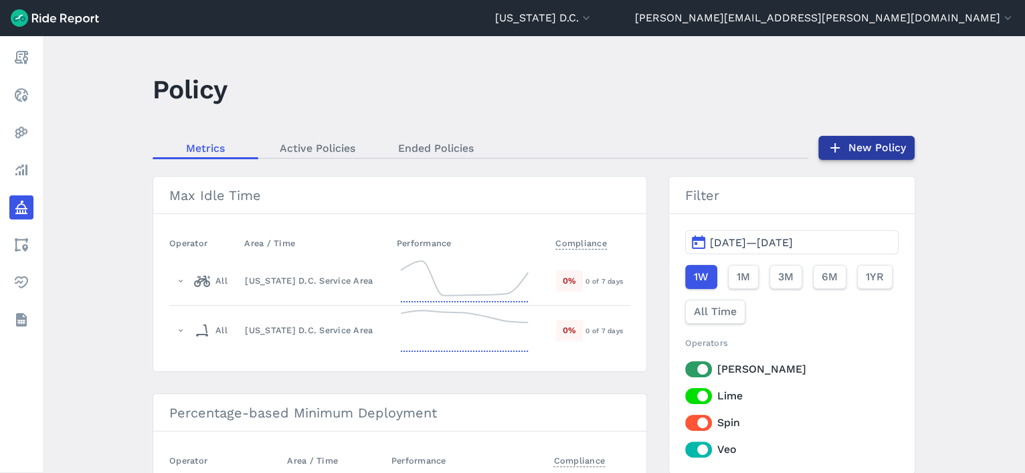
click at [851, 144] on link "New Policy" at bounding box center [867, 148] width 96 height 24
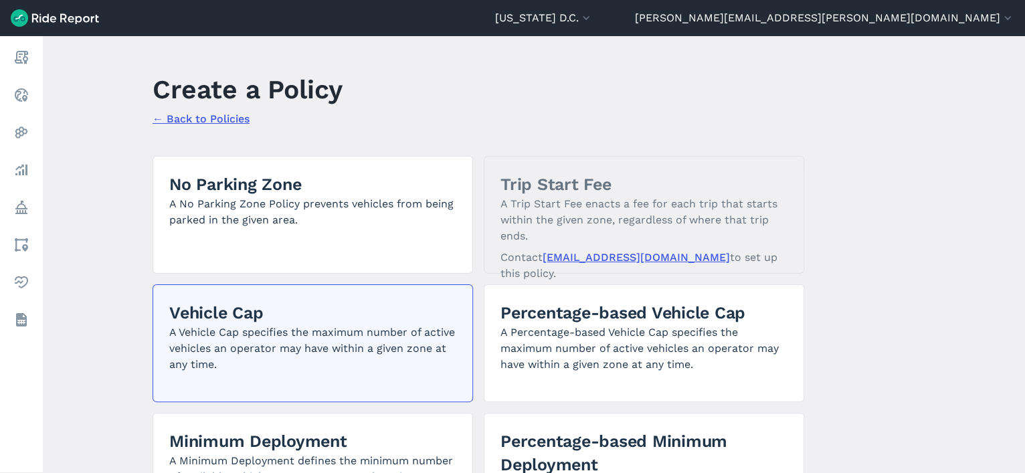
click at [380, 303] on h2 "Vehicle Cap" at bounding box center [312, 312] width 287 height 23
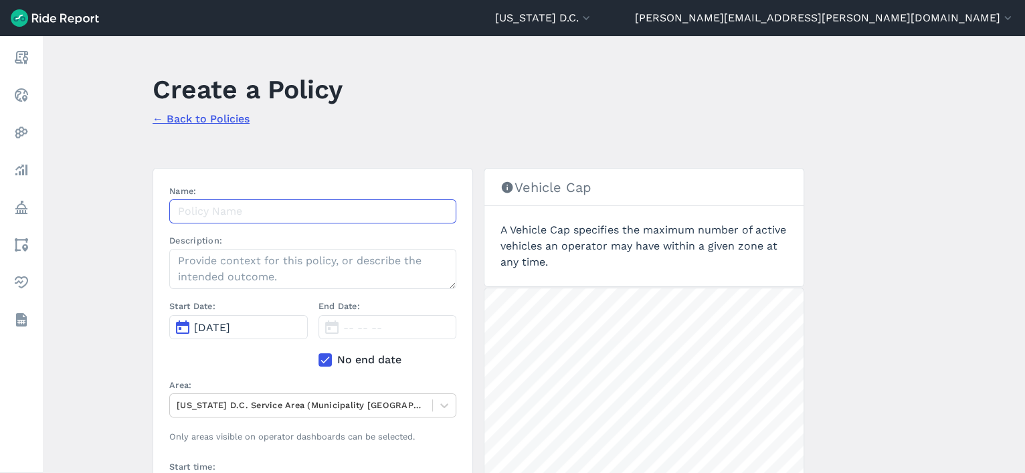
click at [278, 202] on input "Name:" at bounding box center [312, 211] width 287 height 24
paste input "Veo Ward 2 Vehicle Cap 9.18.25"
click at [235, 211] on input "Veo Ward 2 Vehicle Cap 9.18.25" at bounding box center [312, 211] width 287 height 24
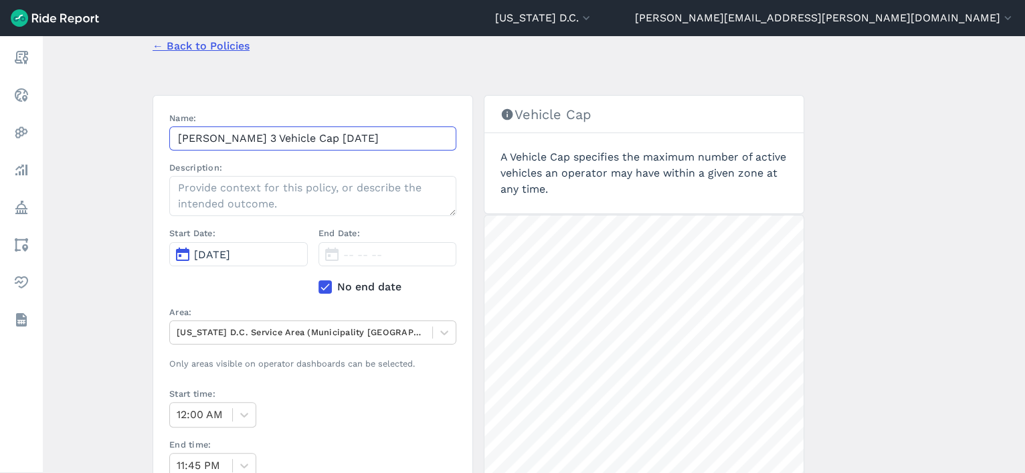
scroll to position [75, 0]
type input "Veo Ward 3 Vehicle Cap 9.18.25"
click at [225, 264] on div "Start Date: Oct 6, 2025" at bounding box center [238, 259] width 139 height 68
click at [225, 258] on button "[DATE]" at bounding box center [238, 252] width 139 height 24
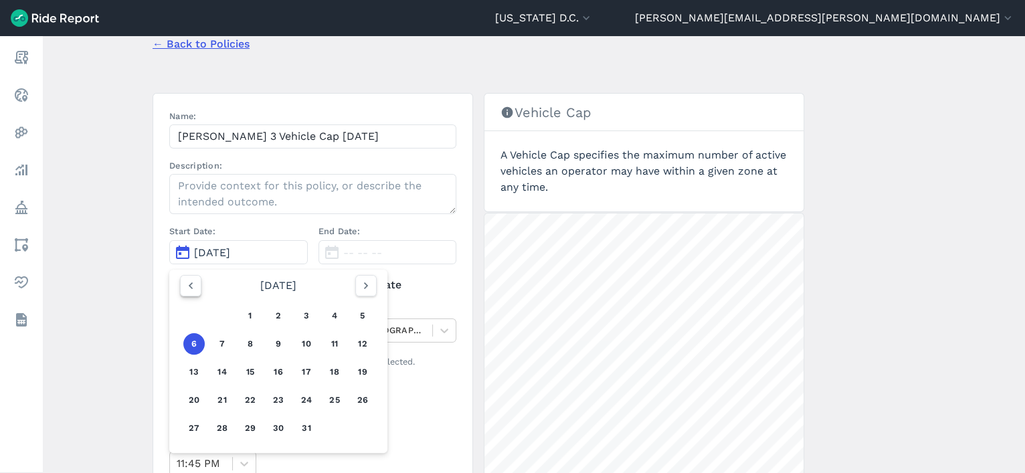
click at [185, 283] on icon "button" at bounding box center [190, 285] width 13 height 13
click at [281, 372] on button "18" at bounding box center [278, 371] width 21 height 21
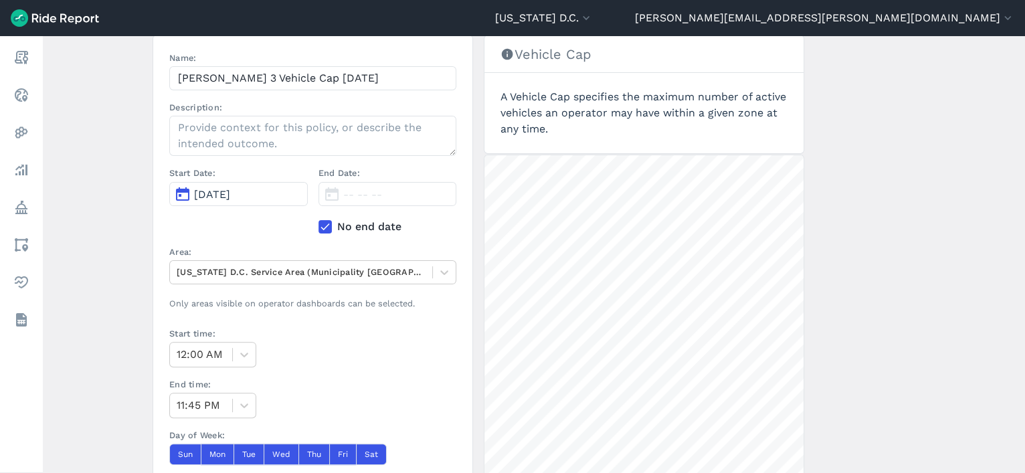
scroll to position [133, 0]
click at [220, 277] on div at bounding box center [301, 271] width 249 height 15
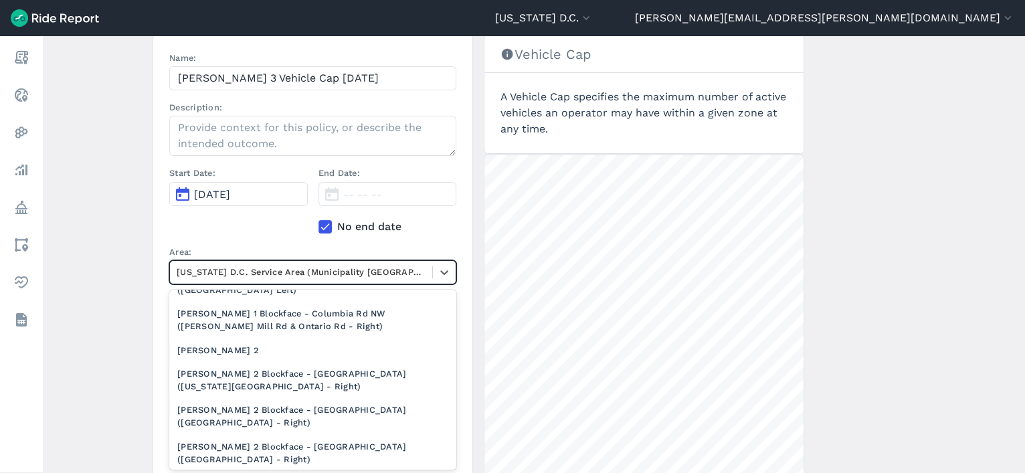
scroll to position [700, 0]
click at [242, 352] on div "[PERSON_NAME] 2" at bounding box center [312, 349] width 287 height 23
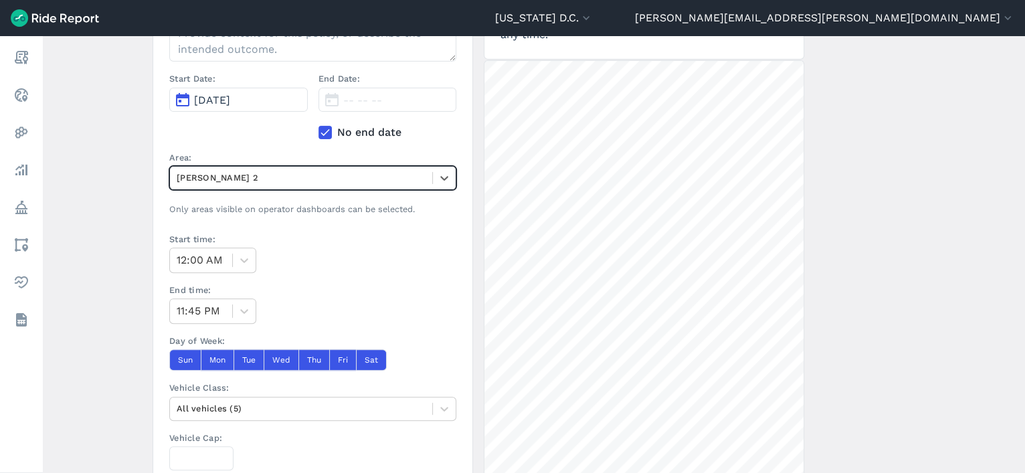
scroll to position [262, 0]
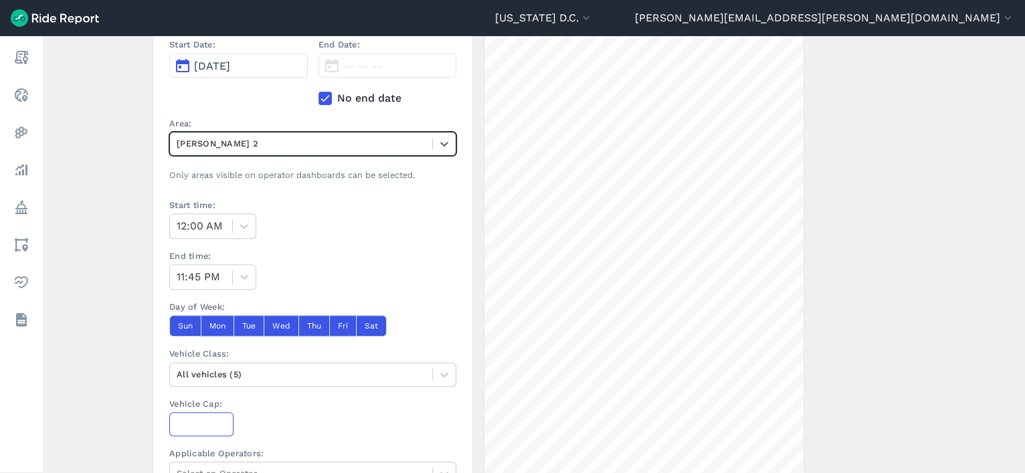
click at [185, 419] on input "Vehicle Cap:" at bounding box center [201, 424] width 64 height 24
type input "1353"
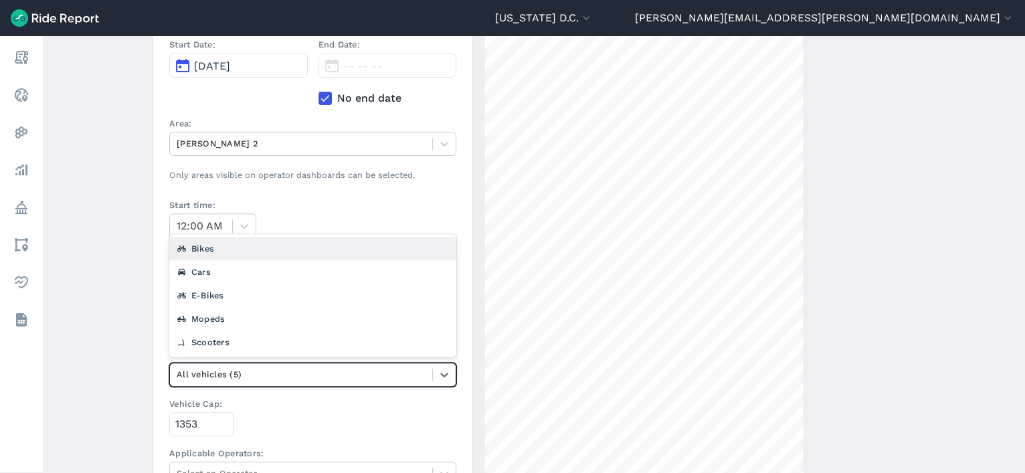
click at [226, 372] on div at bounding box center [301, 374] width 249 height 15
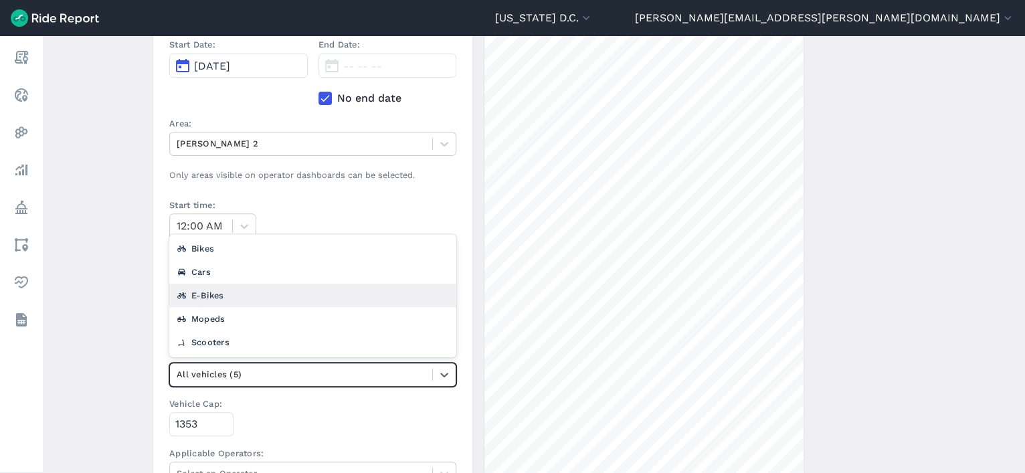
click at [234, 294] on div "E-Bikes" at bounding box center [312, 295] width 287 height 23
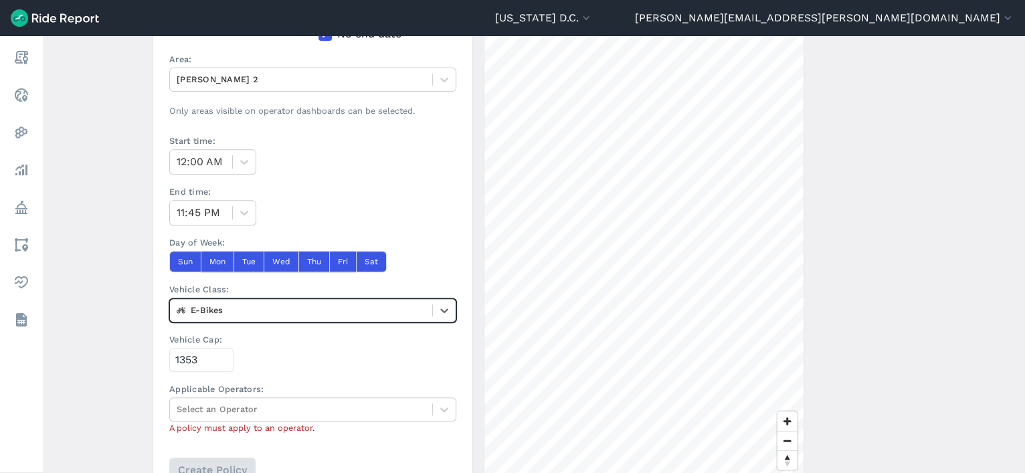
scroll to position [327, 0]
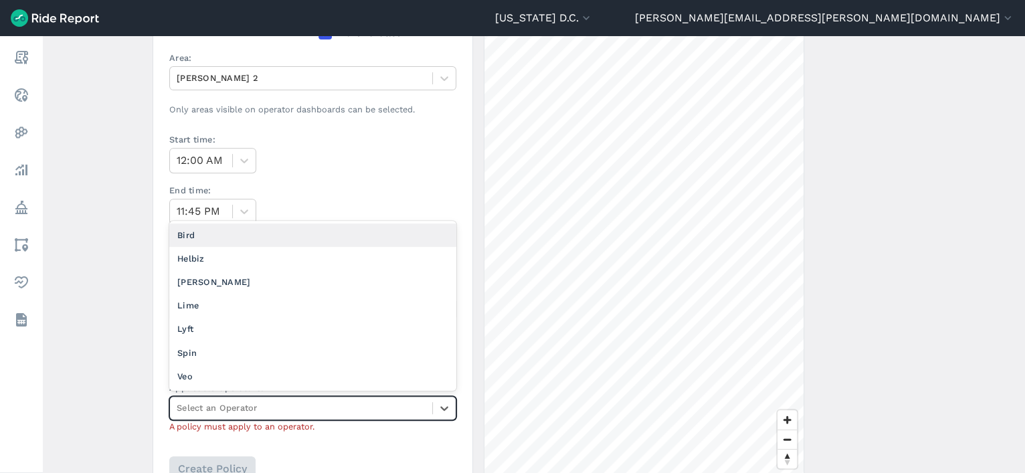
click at [256, 401] on div at bounding box center [301, 407] width 249 height 15
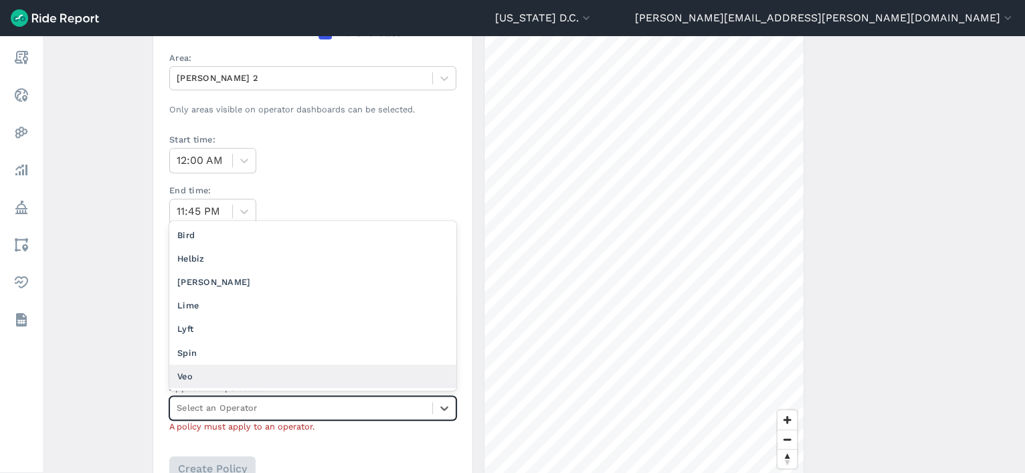
click at [246, 368] on div "Veo" at bounding box center [312, 376] width 287 height 23
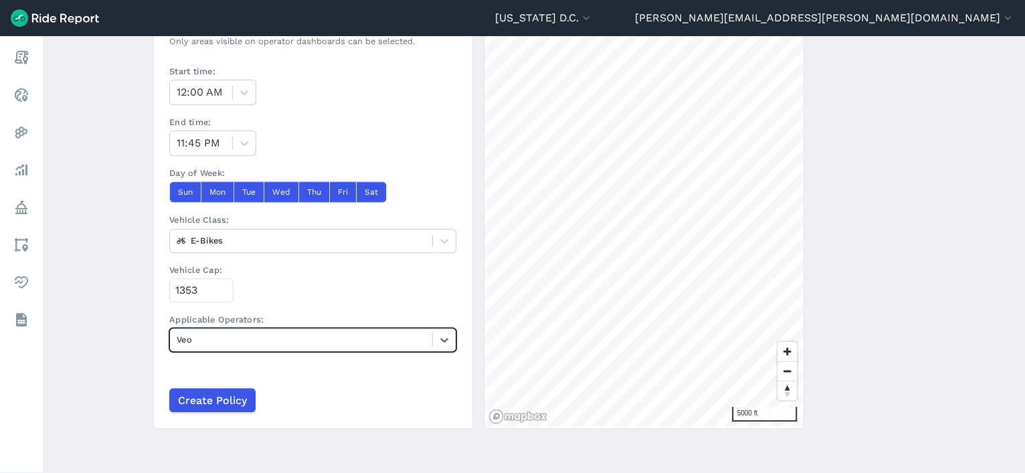
scroll to position [397, 0]
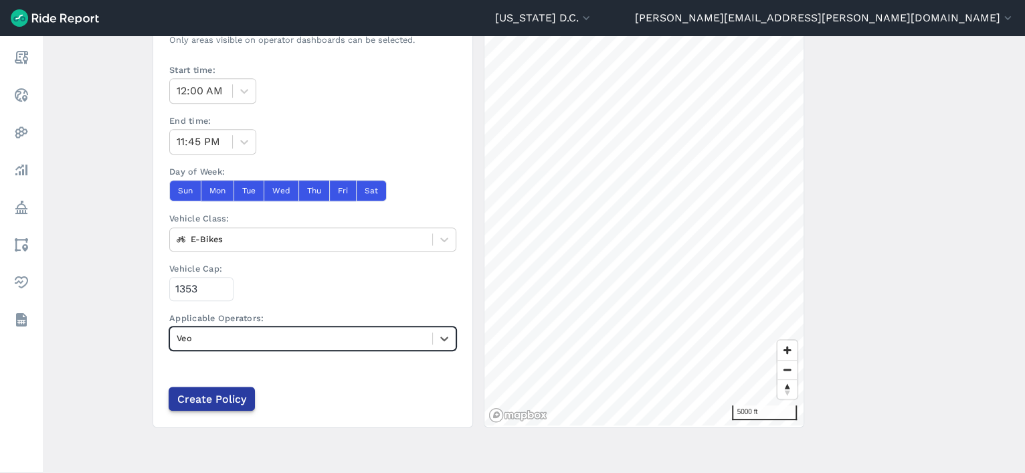
click at [195, 394] on input "Create Policy" at bounding box center [212, 399] width 86 height 24
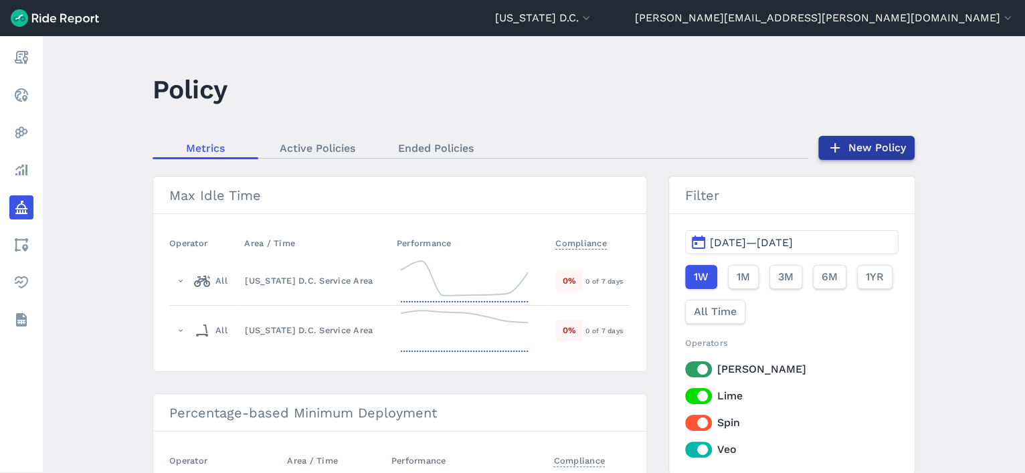
click at [882, 138] on link "New Policy" at bounding box center [867, 148] width 96 height 24
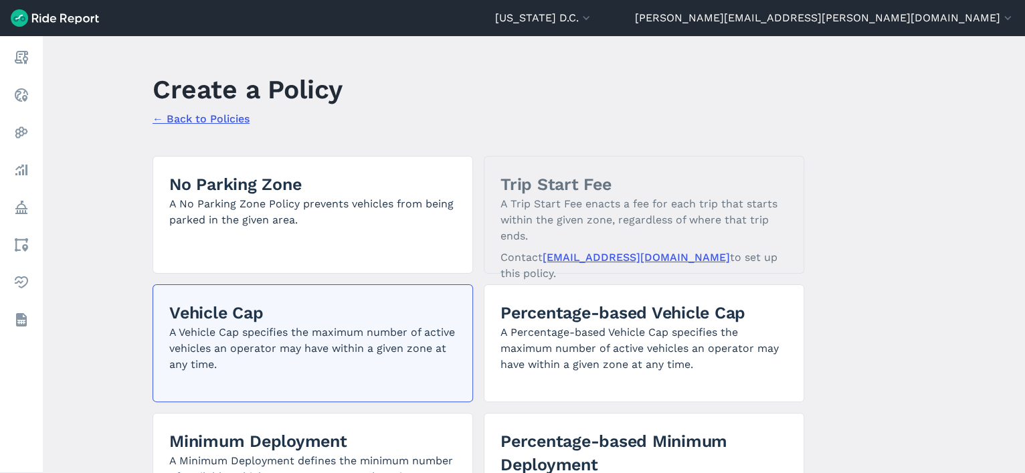
click at [299, 325] on p "A Vehicle Cap specifies the maximum number of active vehicles an operator may h…" at bounding box center [312, 349] width 287 height 48
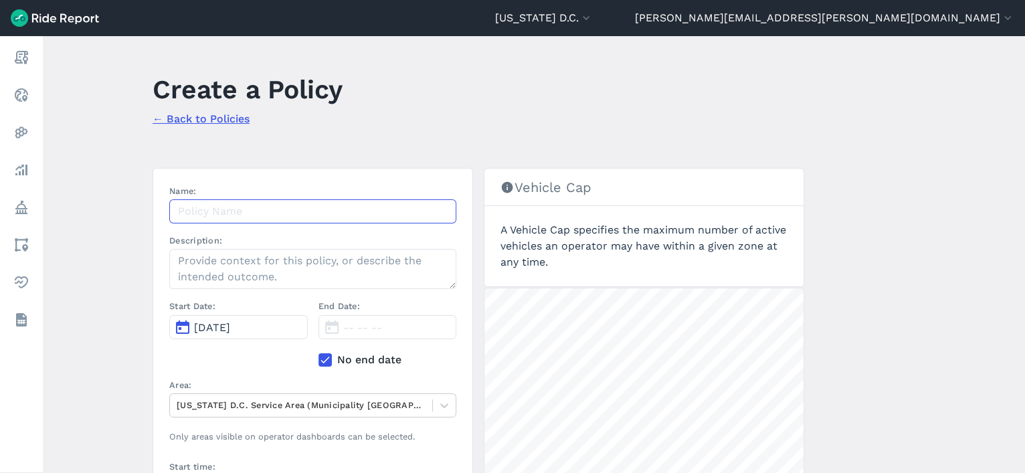
click at [305, 209] on input "Name:" at bounding box center [312, 211] width 287 height 24
paste input "Veo Ward 2 Vehicle Cap 9.18.25"
click at [232, 211] on input "Veo Ward 2 Vehicle Cap 9.18.25" at bounding box center [312, 211] width 287 height 24
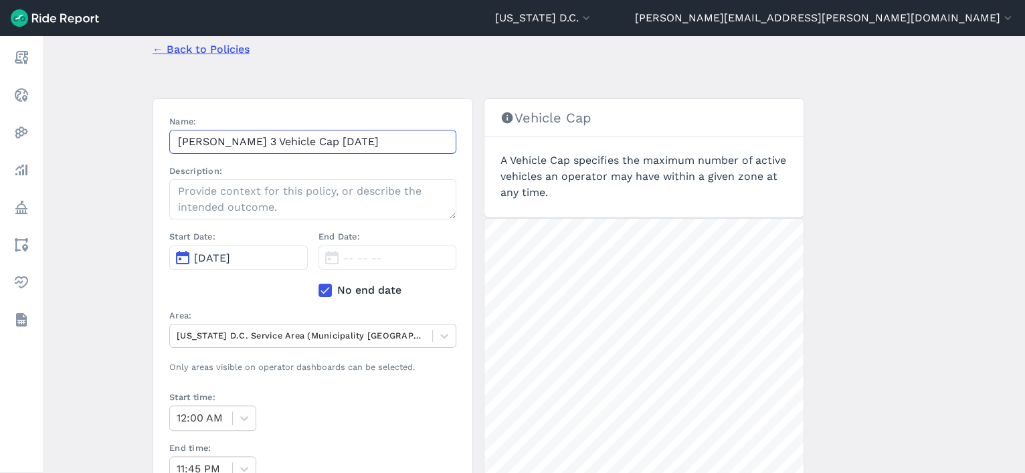
scroll to position [68, 0]
type input "Veo Ward 3 Vehicle Cap 9.18.25"
click at [230, 260] on span "[DATE]" at bounding box center [212, 260] width 36 height 13
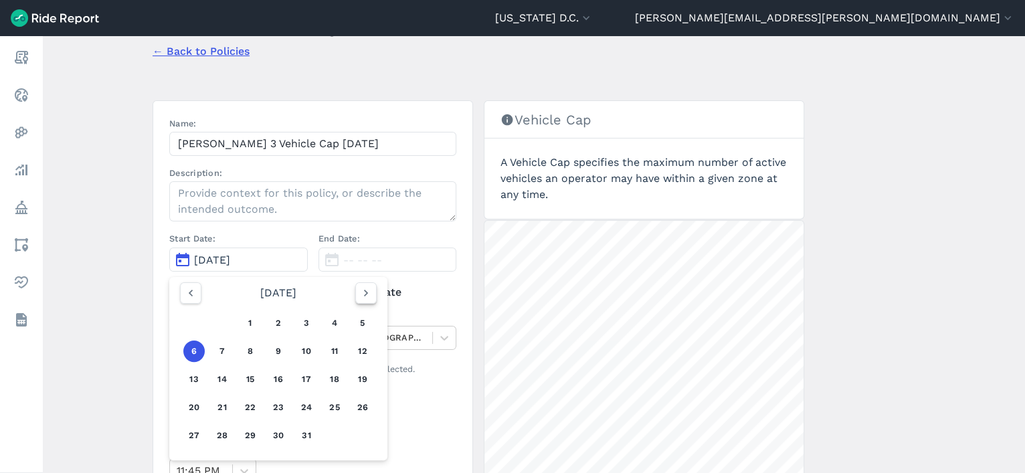
click at [365, 294] on icon "button" at bounding box center [365, 292] width 13 height 13
click at [191, 288] on icon "button" at bounding box center [190, 292] width 13 height 13
click at [282, 377] on button "18" at bounding box center [278, 379] width 21 height 21
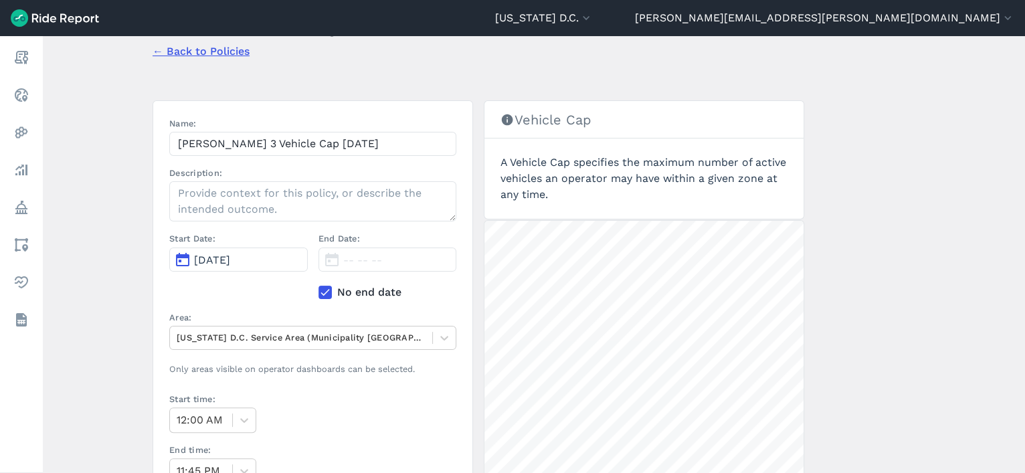
scroll to position [90, 0]
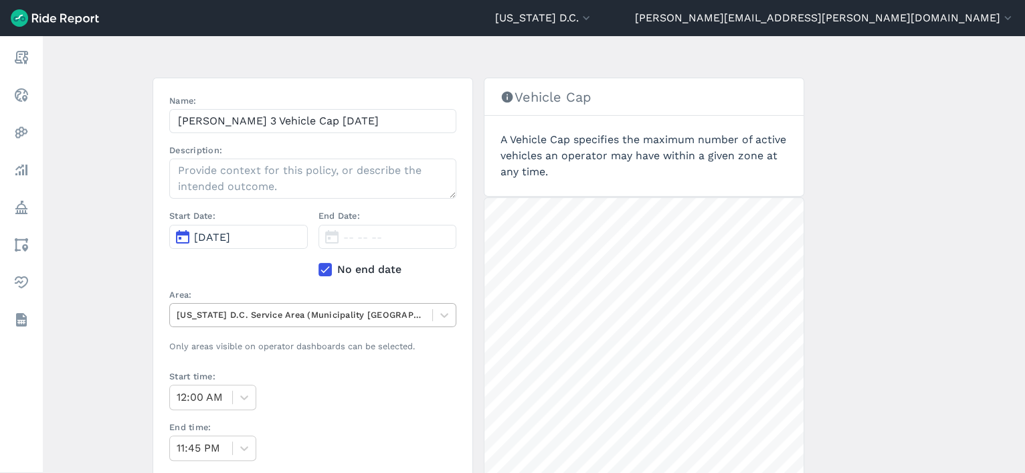
click at [235, 313] on div at bounding box center [301, 314] width 249 height 15
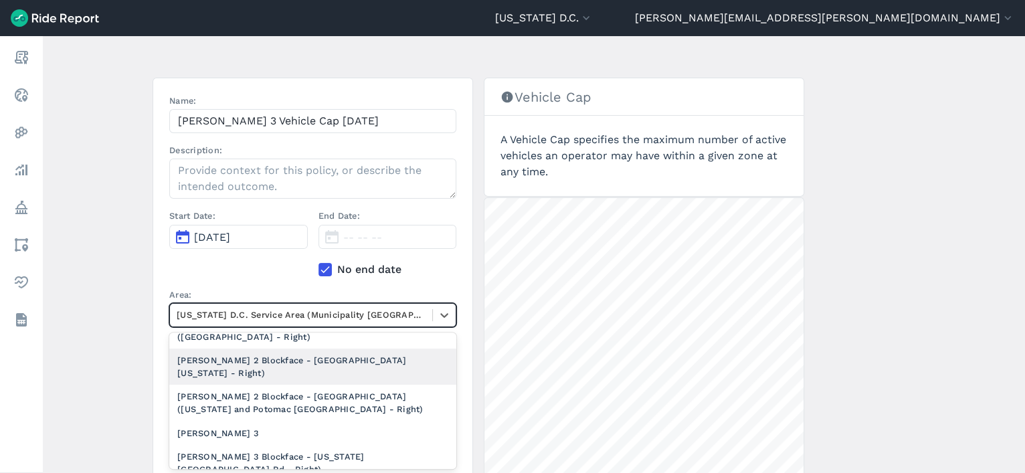
scroll to position [937, 0]
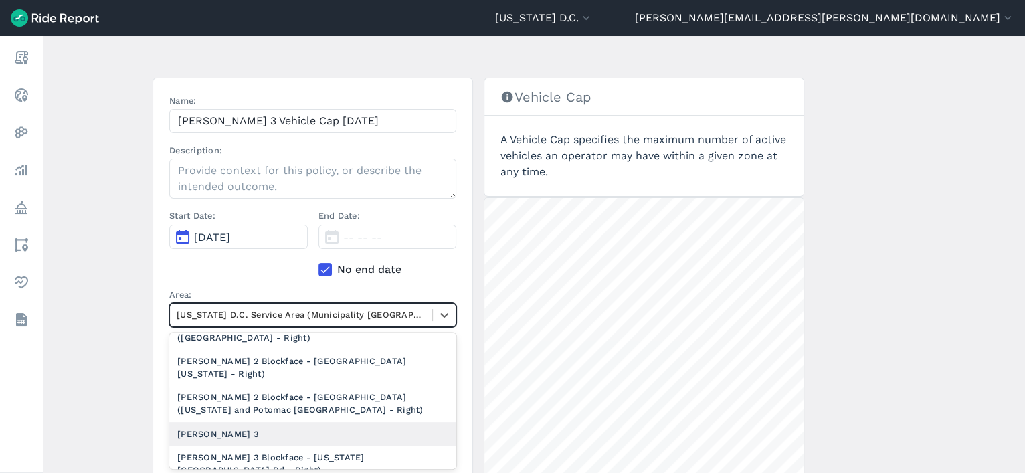
click at [219, 432] on div "[PERSON_NAME] 3" at bounding box center [312, 433] width 287 height 23
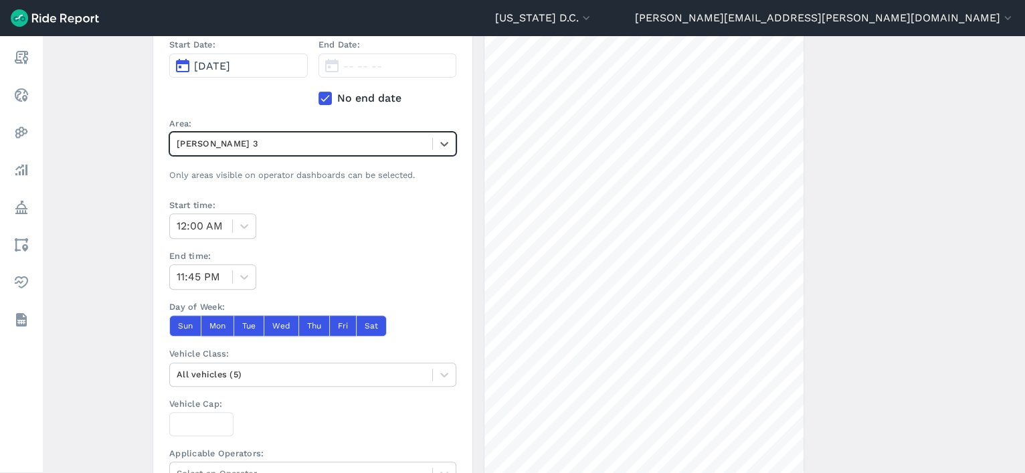
scroll to position [284, 0]
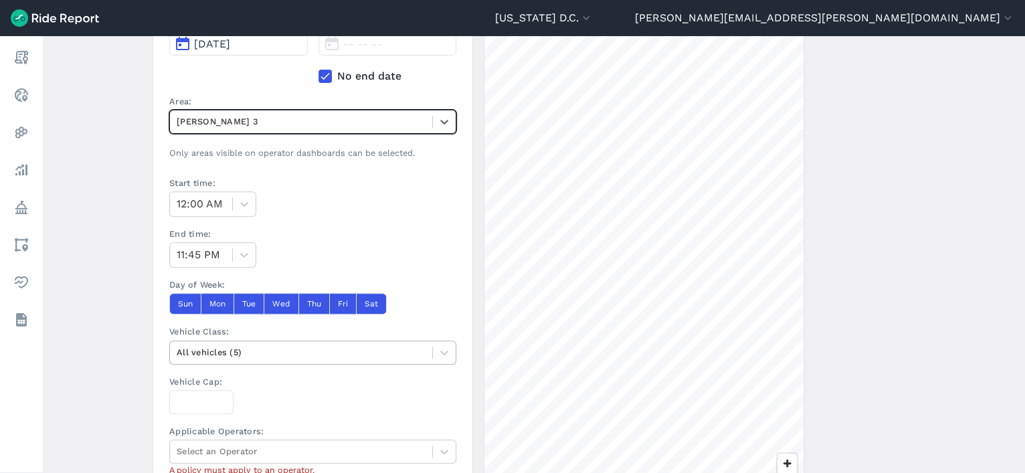
click at [214, 358] on div "All vehicles (5)" at bounding box center [301, 352] width 262 height 21
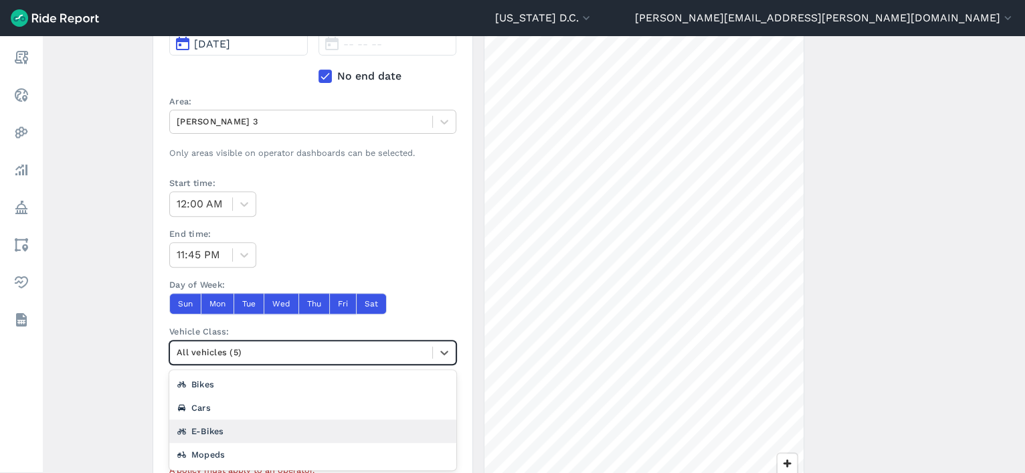
click at [220, 428] on div "E-Bikes" at bounding box center [312, 431] width 287 height 23
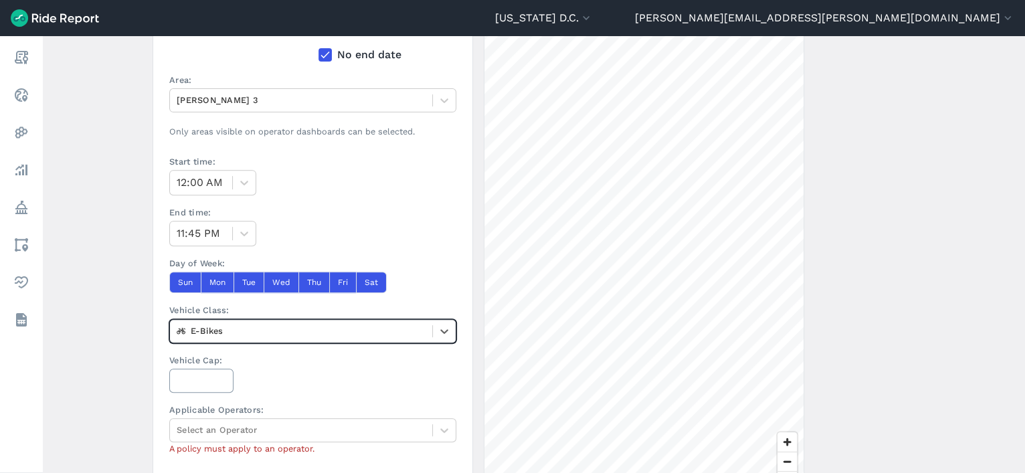
scroll to position [304, 0]
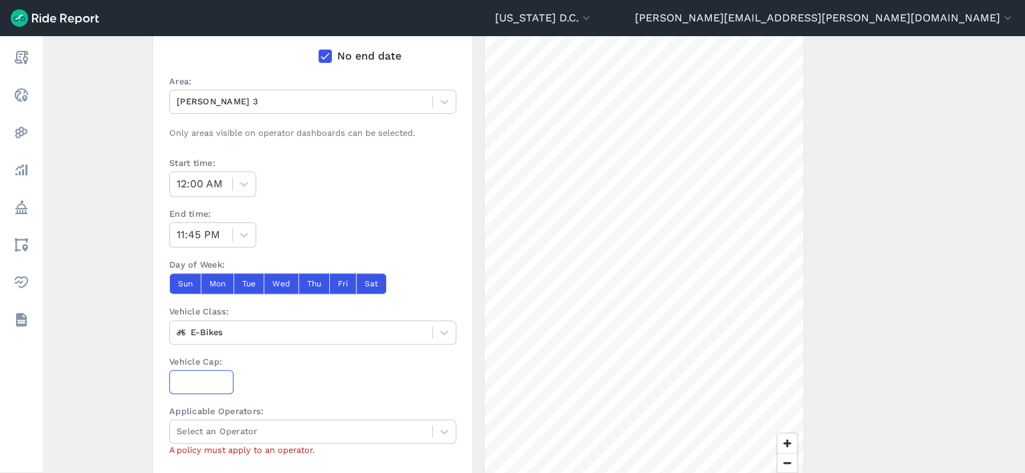
click at [193, 378] on input "Vehicle Cap:" at bounding box center [201, 382] width 64 height 24
type input "1353"
click at [214, 428] on div at bounding box center [301, 431] width 249 height 15
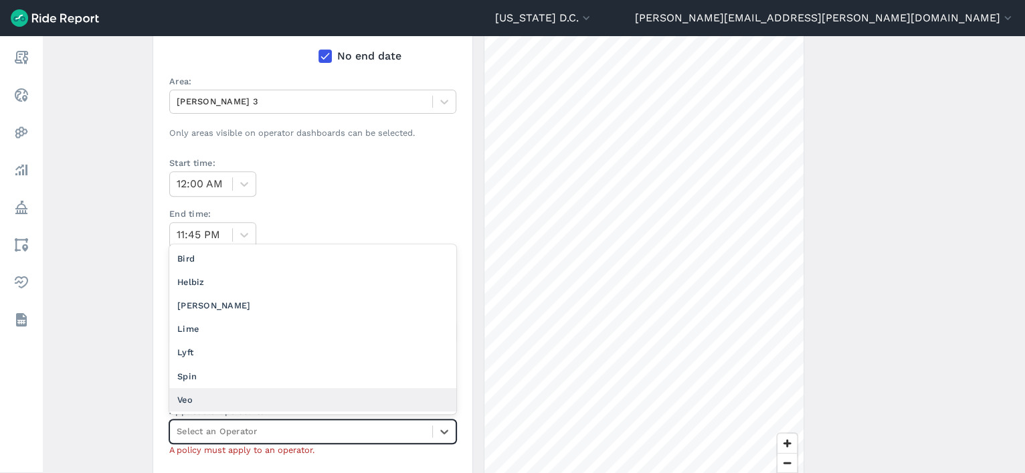
click at [286, 388] on div "Veo" at bounding box center [312, 399] width 287 height 23
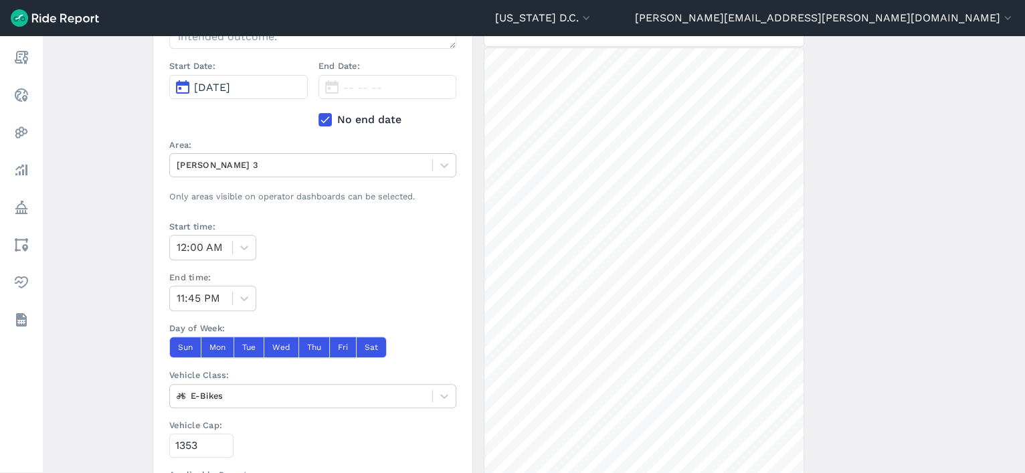
scroll to position [241, 0]
click at [100, 310] on main "Create a Policy ← Back to Policies Name: Veo Ward 3 Vehicle Cap 9.18.25 Descrip…" at bounding box center [534, 254] width 983 height 437
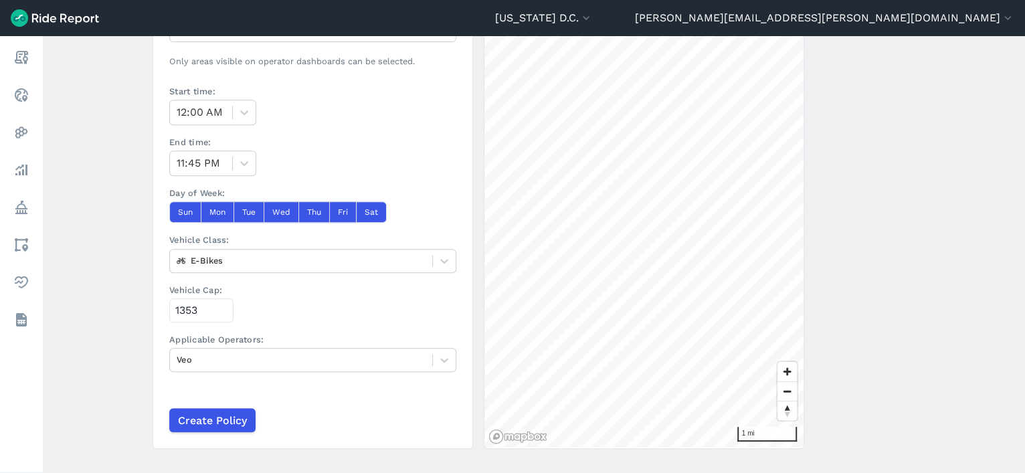
scroll to position [381, 0]
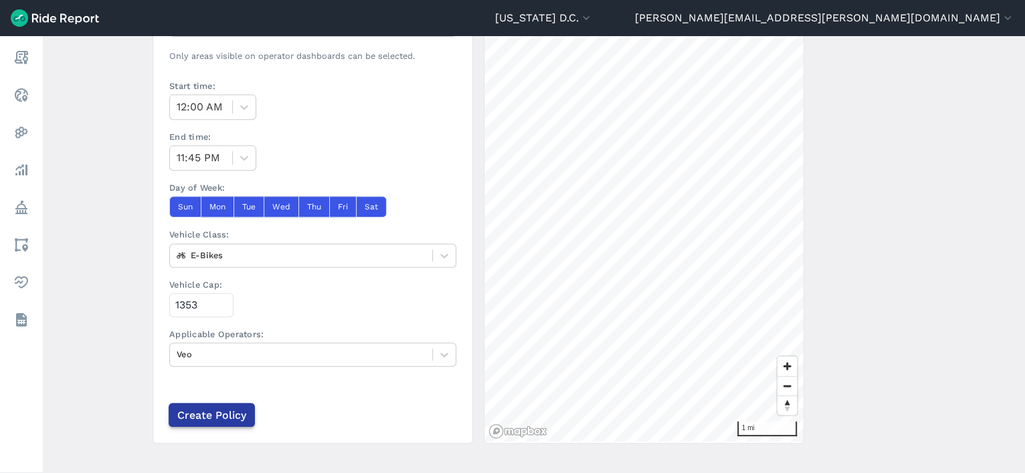
click at [203, 412] on input "Create Policy" at bounding box center [212, 415] width 86 height 24
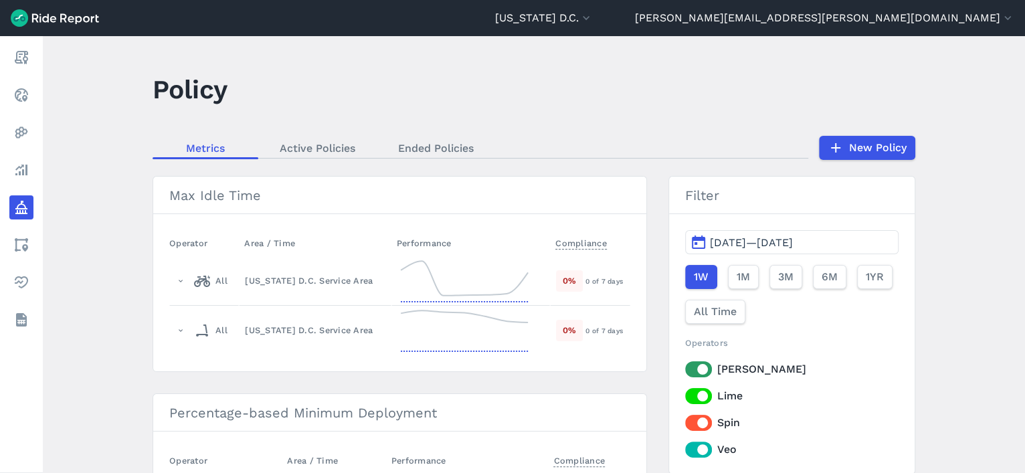
click at [873, 161] on main "Policy Metrics Active Policies Ended Policies New Policy Max Idle Time Operator…" at bounding box center [534, 254] width 983 height 437
click at [867, 144] on link "New Policy" at bounding box center [867, 148] width 96 height 24
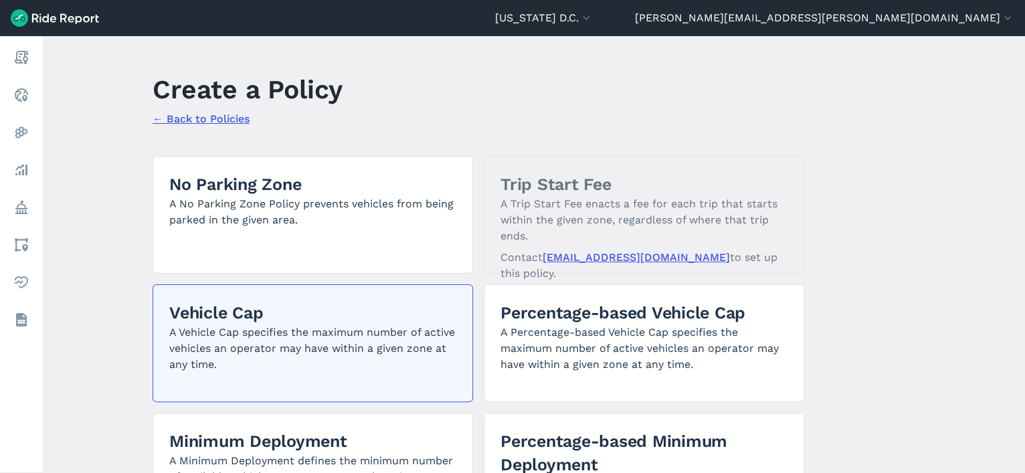
click at [295, 355] on p "A Vehicle Cap specifies the maximum number of active vehicles an operator may h…" at bounding box center [312, 349] width 287 height 48
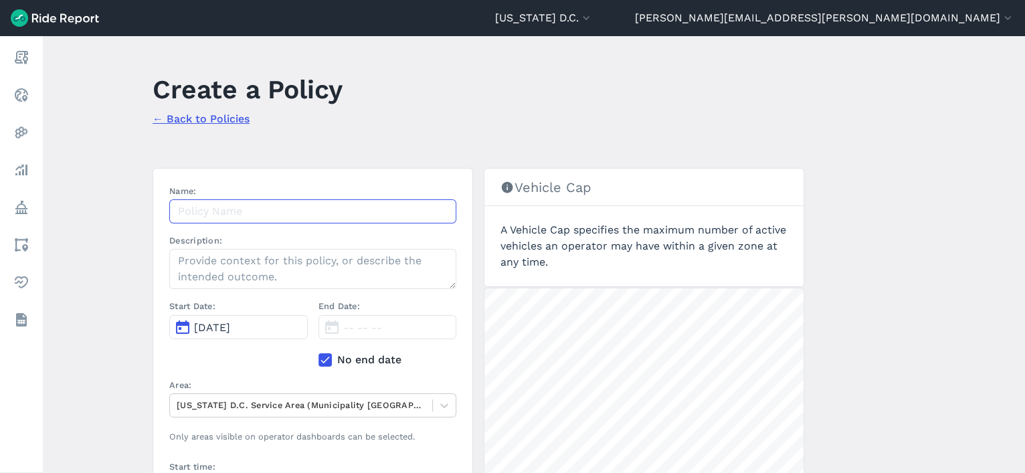
click at [240, 208] on input "Name:" at bounding box center [312, 211] width 287 height 24
paste input "Veo Ward 2 Vehicle Cap 9.18.25"
click at [240, 208] on input "Veo Ward 2 Vehicle Cap 9.18.25" at bounding box center [312, 211] width 287 height 24
click at [236, 211] on input "Veo Ward 2 Vehicle Cap 9.18.25" at bounding box center [312, 211] width 287 height 24
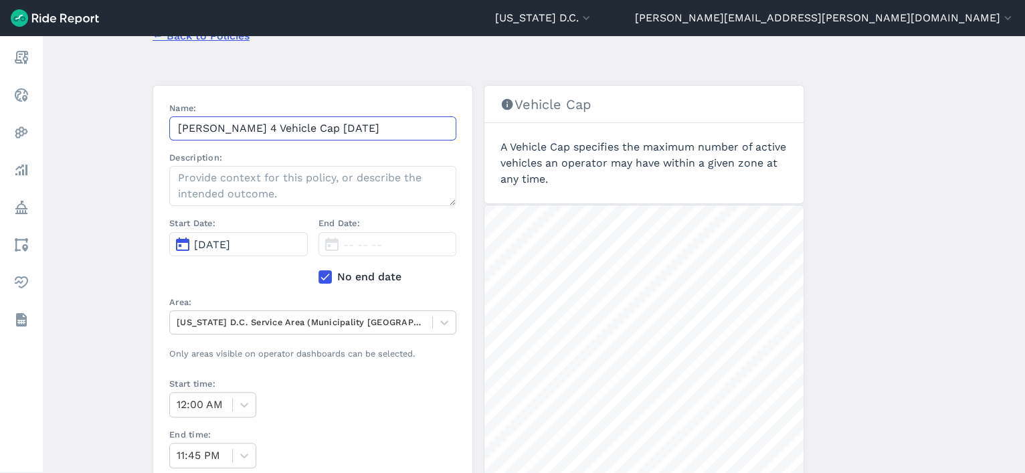
scroll to position [76, 0]
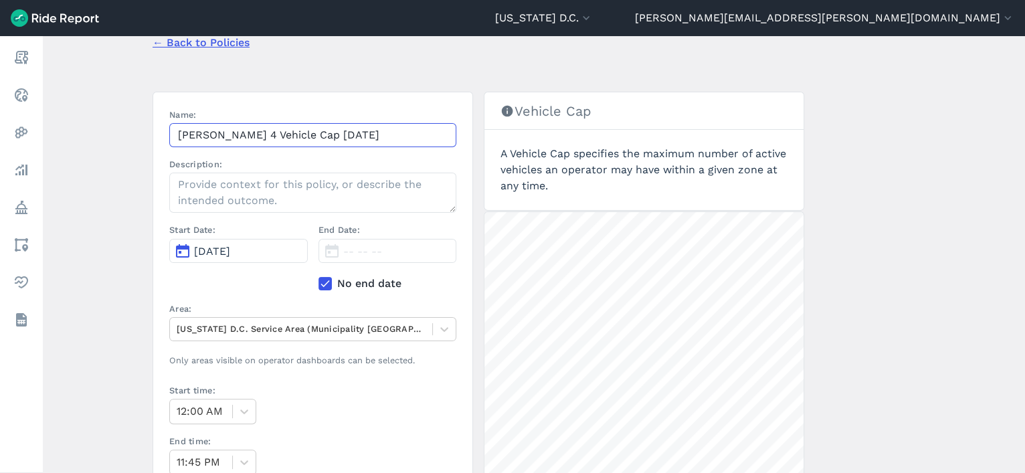
type input "Veo Ward 4 Vehicle Cap 9.18.25"
click at [230, 248] on span "[DATE]" at bounding box center [212, 251] width 36 height 13
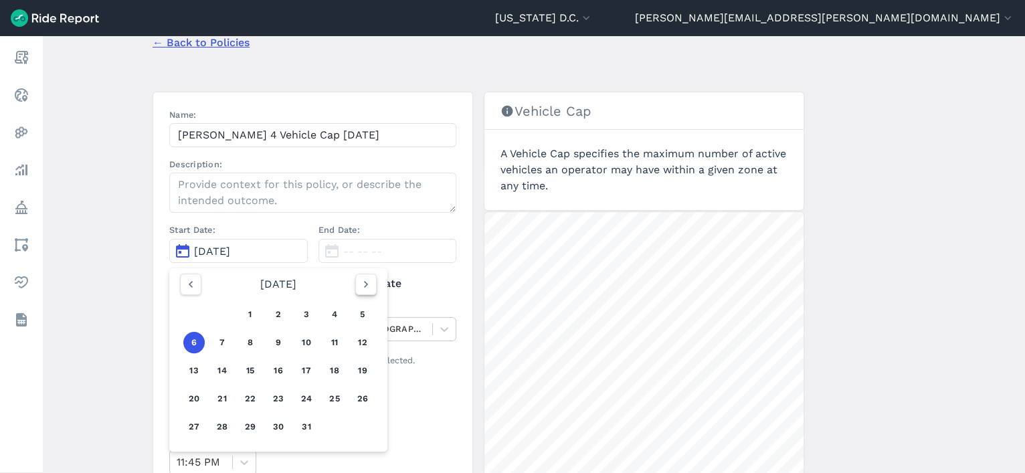
click at [361, 284] on icon "button" at bounding box center [365, 284] width 13 height 13
click at [189, 284] on use "button" at bounding box center [191, 284] width 4 height 7
click at [278, 368] on button "18" at bounding box center [278, 370] width 21 height 21
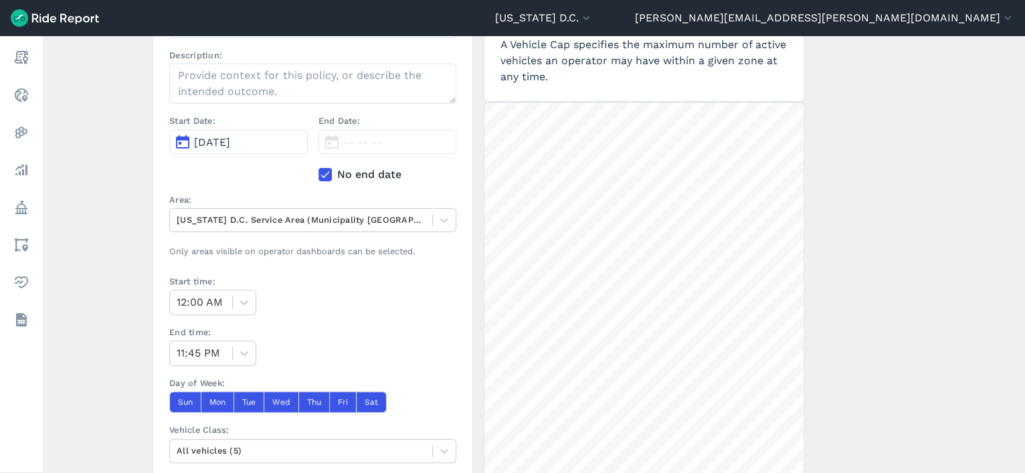
scroll to position [187, 0]
click at [353, 221] on div at bounding box center [301, 218] width 249 height 15
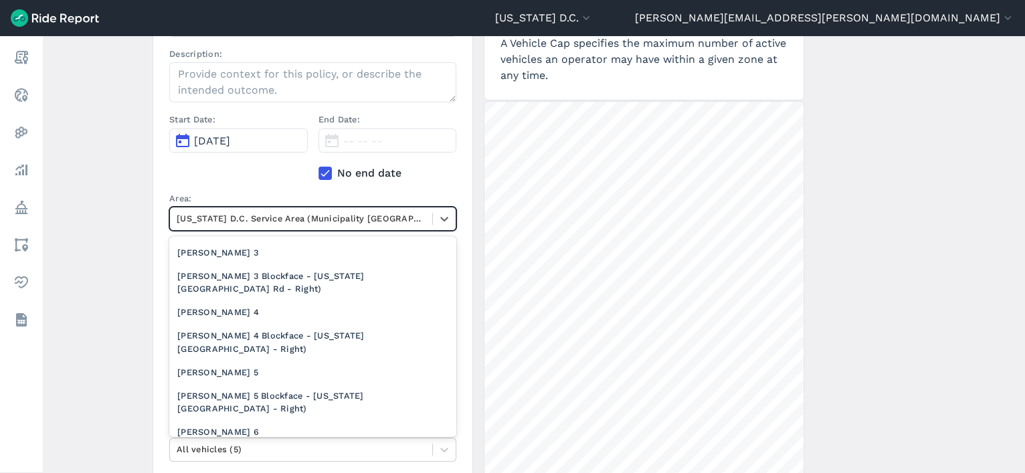
scroll to position [1040, 0]
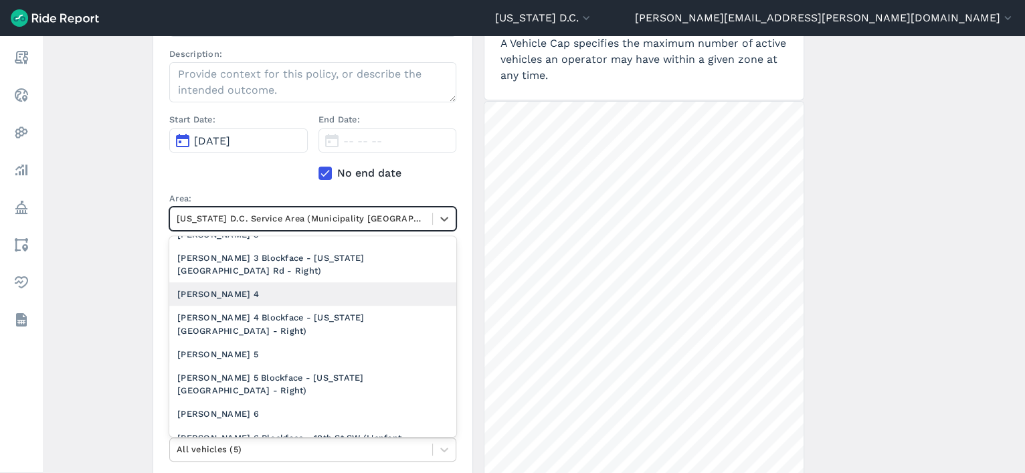
click at [278, 292] on div "[PERSON_NAME] 4" at bounding box center [312, 293] width 287 height 23
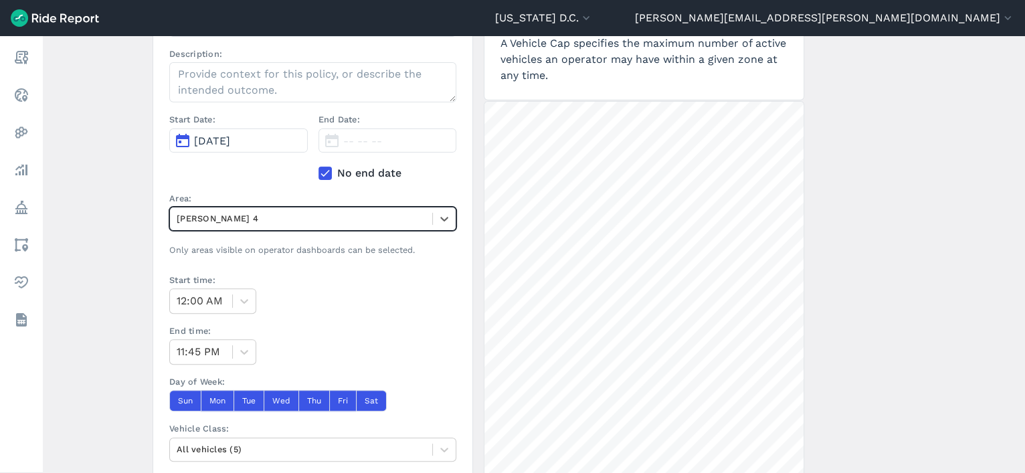
click at [67, 256] on main "Create a Policy ← Back to Policies Name: Veo Ward 4 Vehicle Cap 9.18.25 Descrip…" at bounding box center [534, 254] width 983 height 437
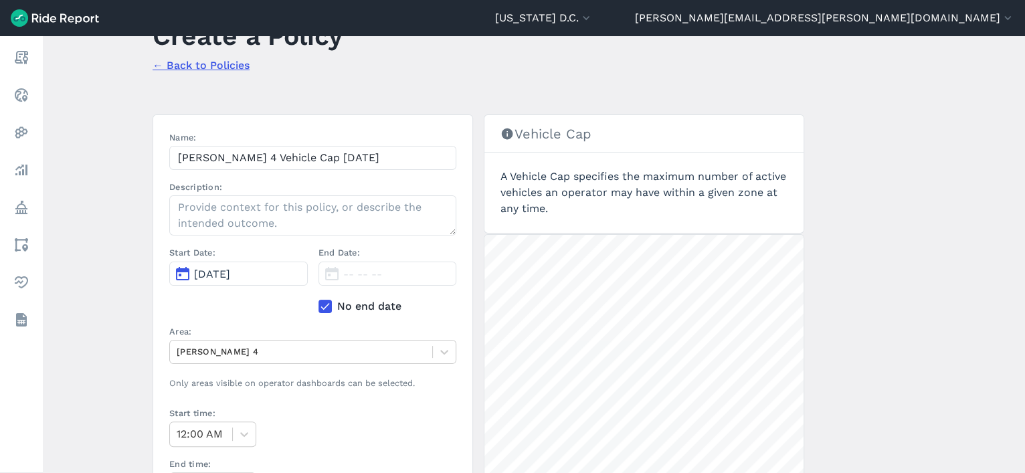
scroll to position [324, 0]
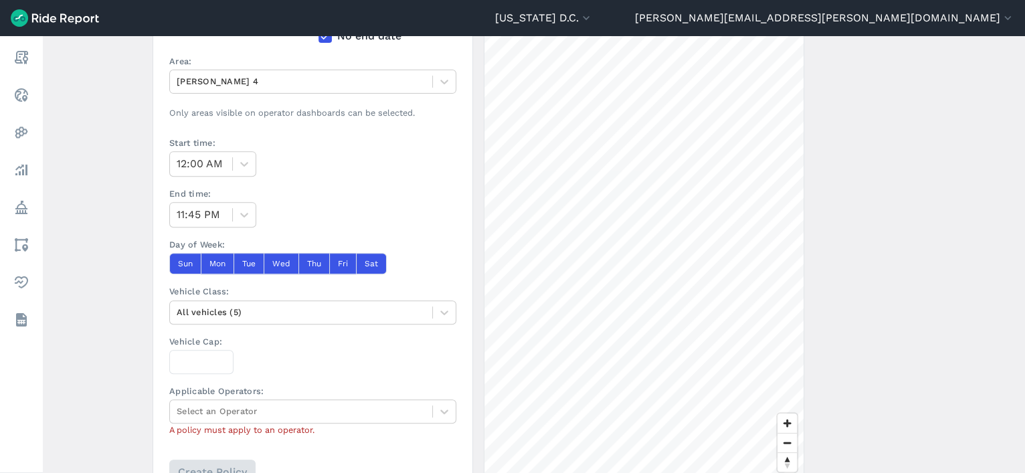
click at [204, 347] on div "Vehicle Cap:" at bounding box center [312, 354] width 287 height 39
click at [191, 361] on input "Vehicle Cap:" at bounding box center [201, 362] width 64 height 24
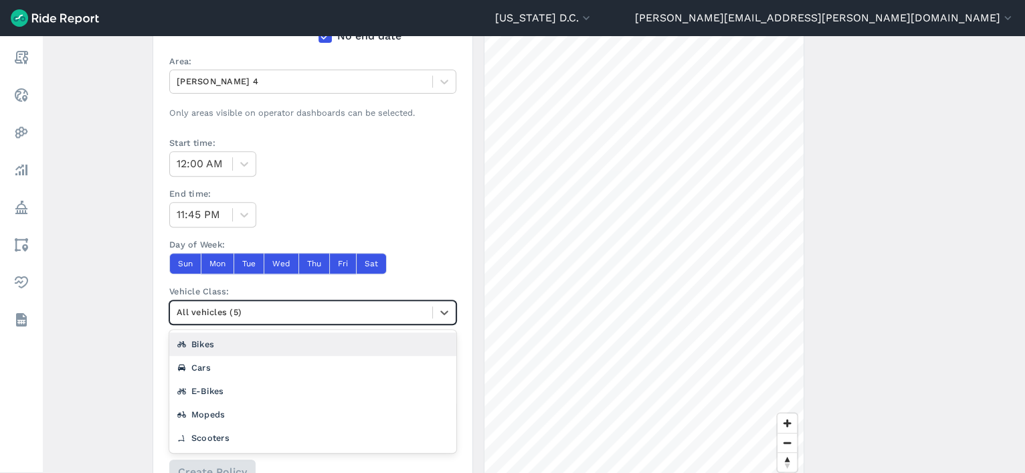
click at [214, 312] on div at bounding box center [301, 312] width 249 height 15
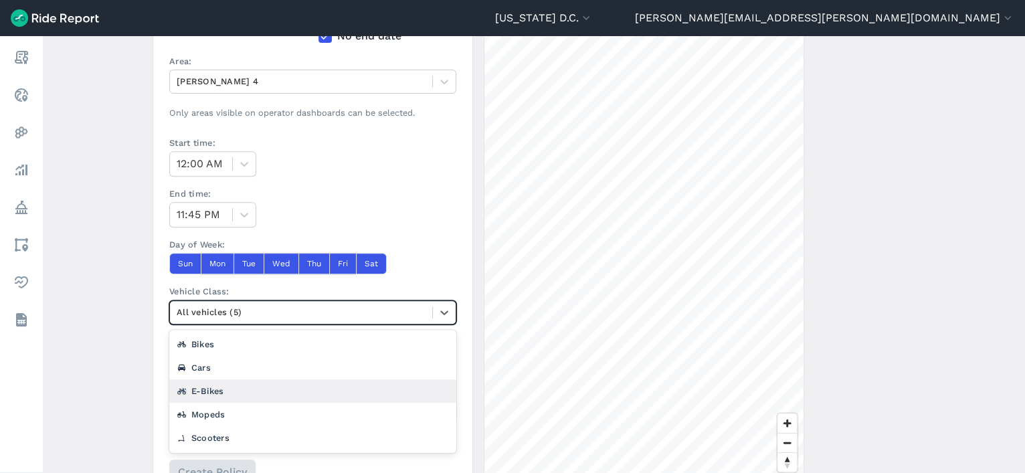
click at [205, 391] on div "E-Bikes" at bounding box center [312, 391] width 287 height 23
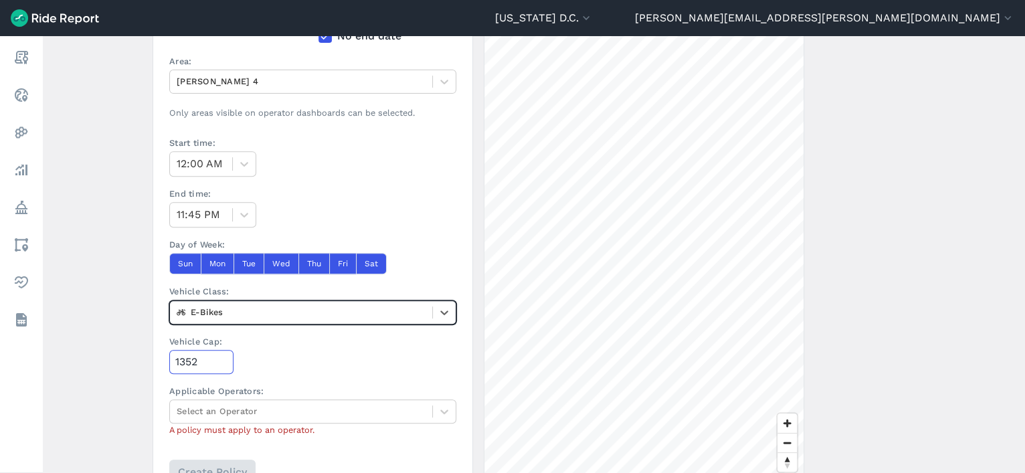
click at [210, 355] on input "1352" at bounding box center [201, 362] width 64 height 24
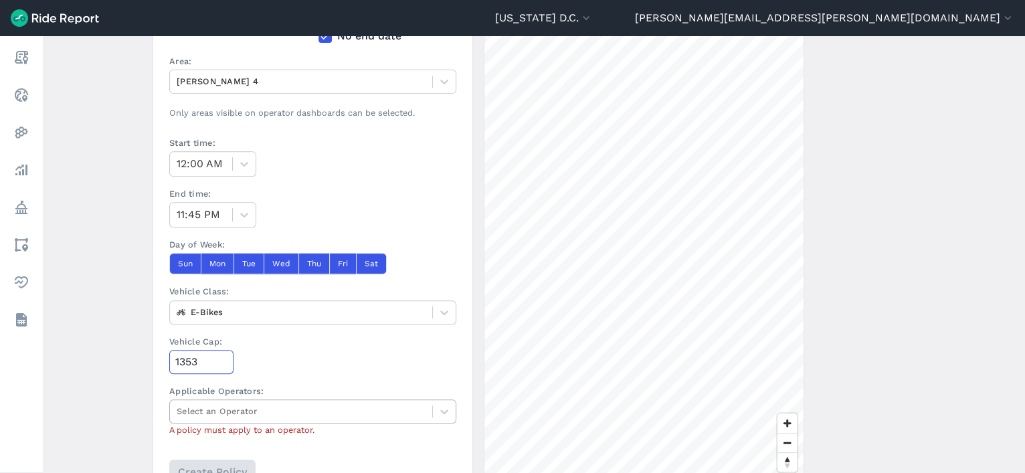
type input "1353"
click at [245, 406] on div at bounding box center [301, 411] width 249 height 15
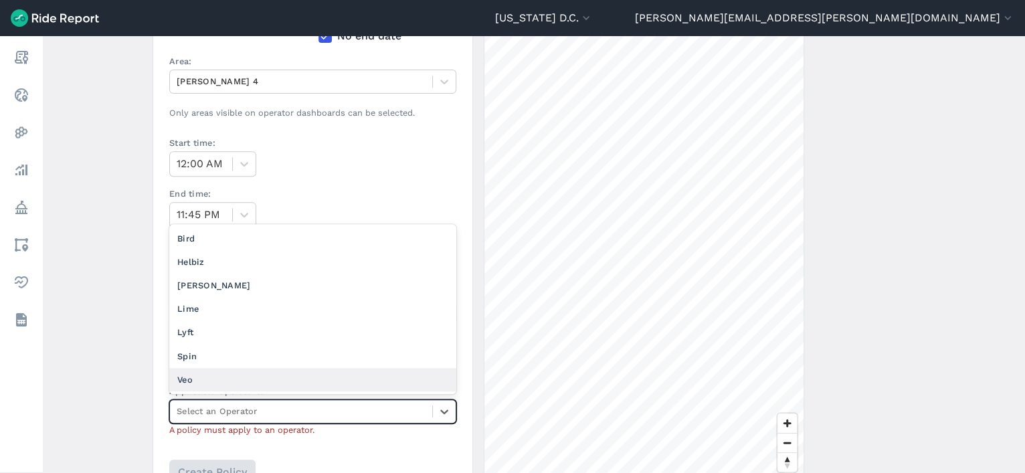
click at [238, 377] on div "Veo" at bounding box center [312, 379] width 287 height 23
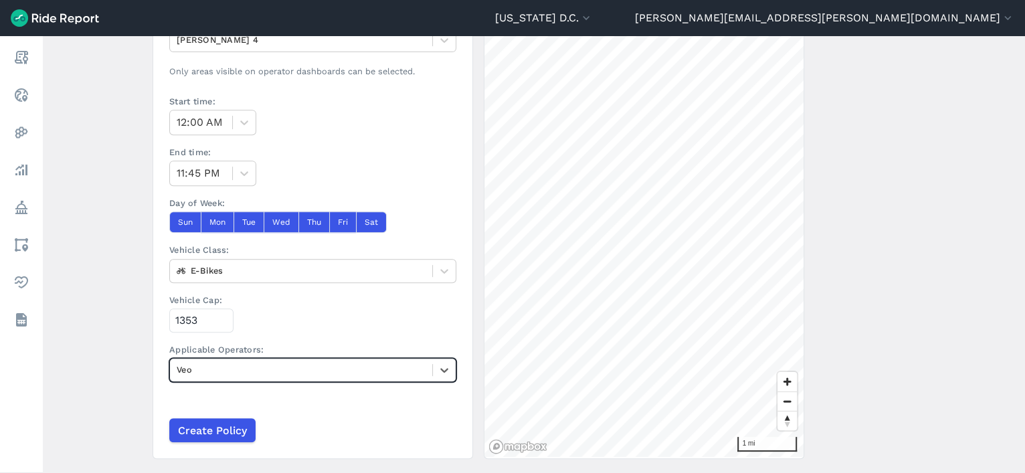
scroll to position [364, 0]
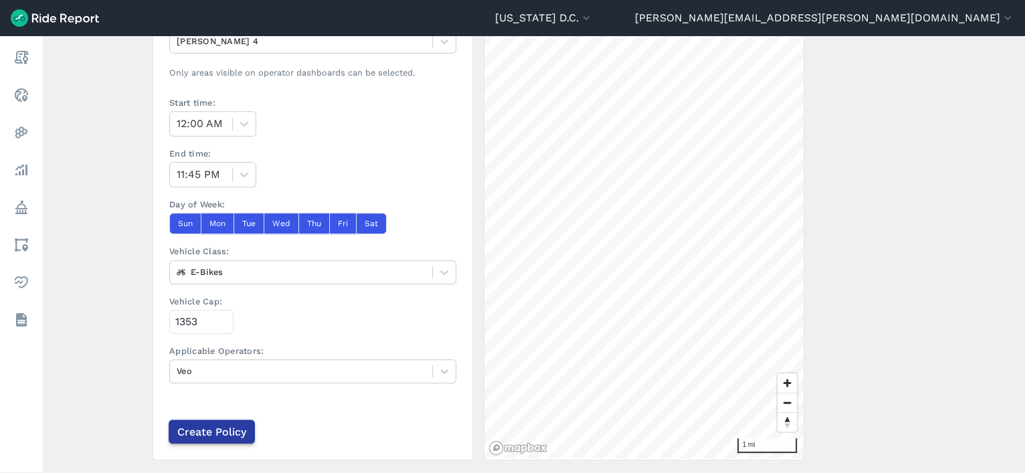
click at [212, 428] on input "Create Policy" at bounding box center [212, 432] width 86 height 24
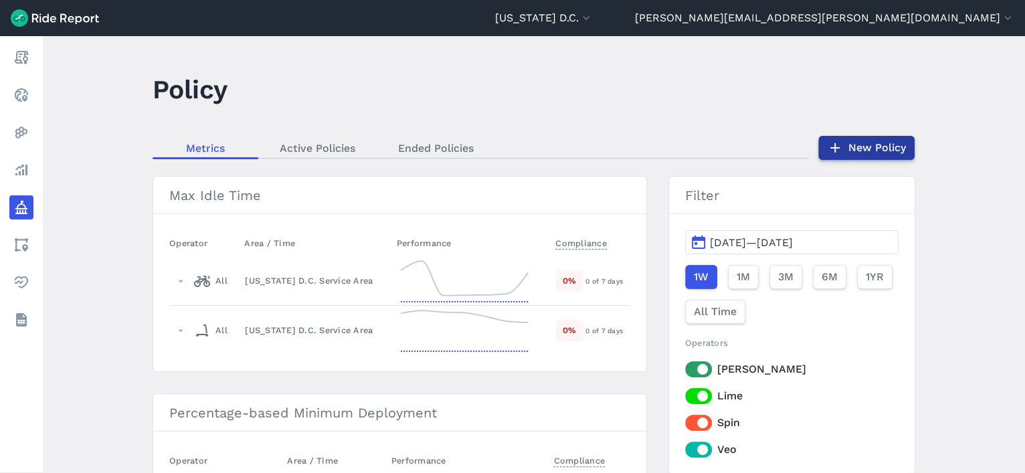
click at [880, 151] on link "New Policy" at bounding box center [867, 148] width 96 height 24
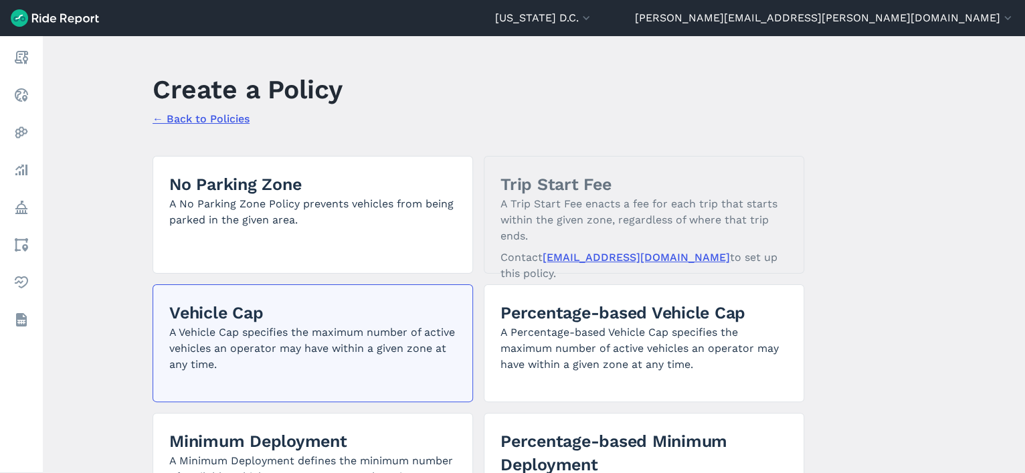
click at [357, 333] on p "A Vehicle Cap specifies the maximum number of active vehicles an operator may h…" at bounding box center [312, 349] width 287 height 48
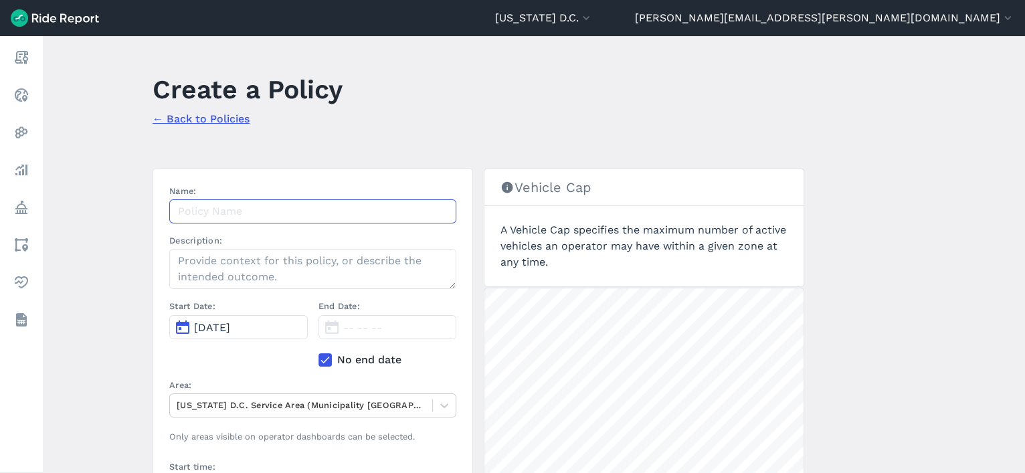
click at [272, 214] on input "Name:" at bounding box center [312, 211] width 287 height 24
paste input "Veo Ward 2 Vehicle Cap 9.18.25"
click at [237, 213] on input "Veo Ward 2 Vehicle Cap 9.18.25" at bounding box center [312, 211] width 287 height 24
type input "Veo Ward 5 Vehicle Cap 9.18.25"
click at [214, 328] on span "[DATE]" at bounding box center [212, 327] width 36 height 13
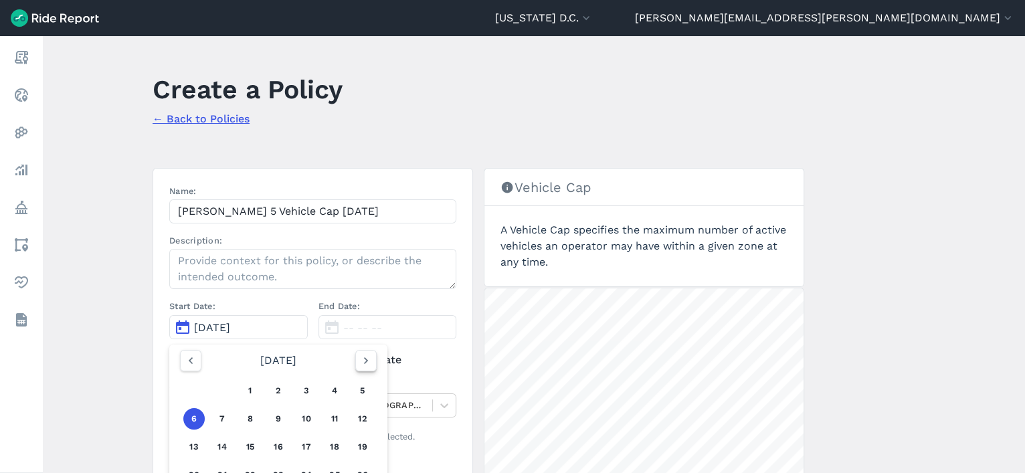
click at [359, 361] on icon "button" at bounding box center [365, 360] width 13 height 13
click at [189, 359] on icon "button" at bounding box center [190, 360] width 13 height 13
click at [268, 445] on button "18" at bounding box center [278, 446] width 21 height 21
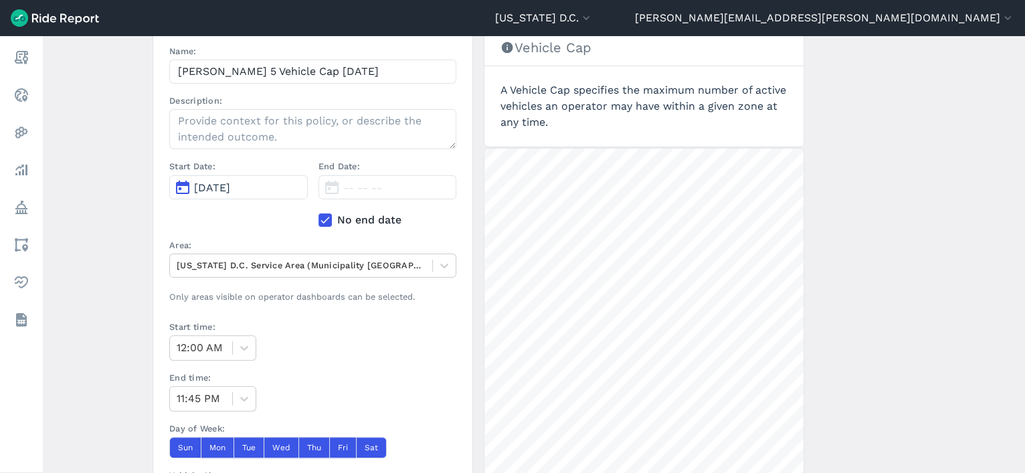
scroll to position [150, 0]
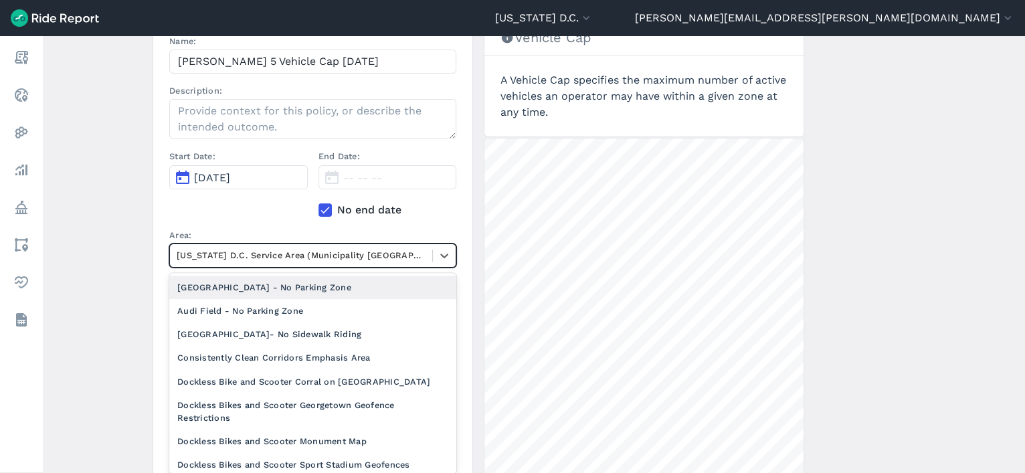
click at [236, 249] on div at bounding box center [301, 255] width 249 height 15
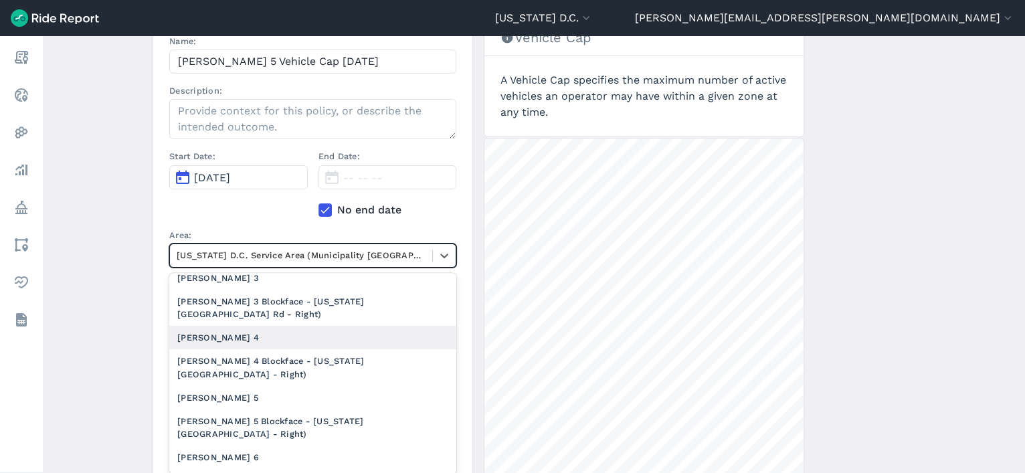
scroll to position [1032, 0]
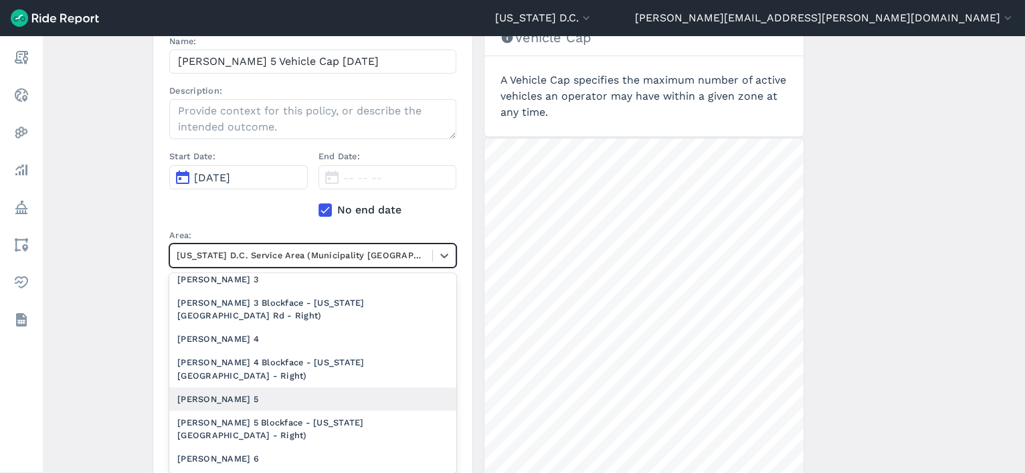
click at [249, 392] on div "[PERSON_NAME] 5" at bounding box center [312, 399] width 287 height 23
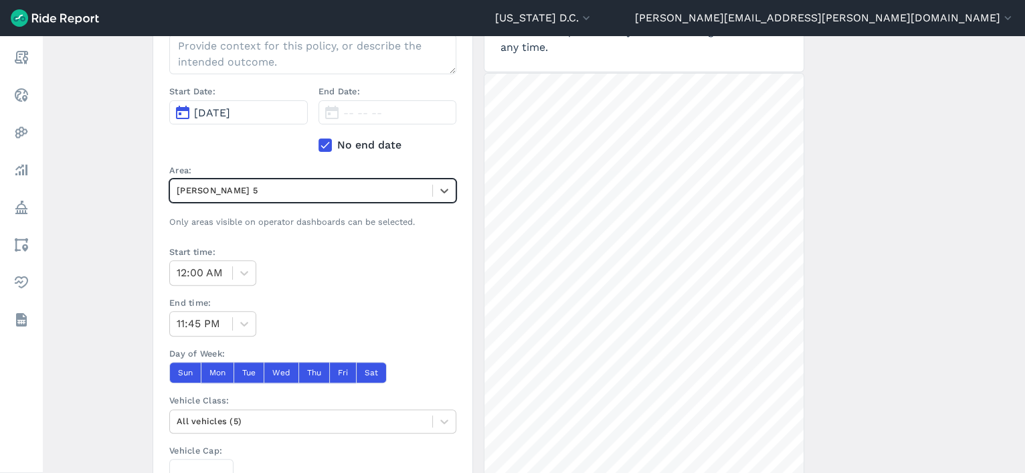
scroll to position [257, 0]
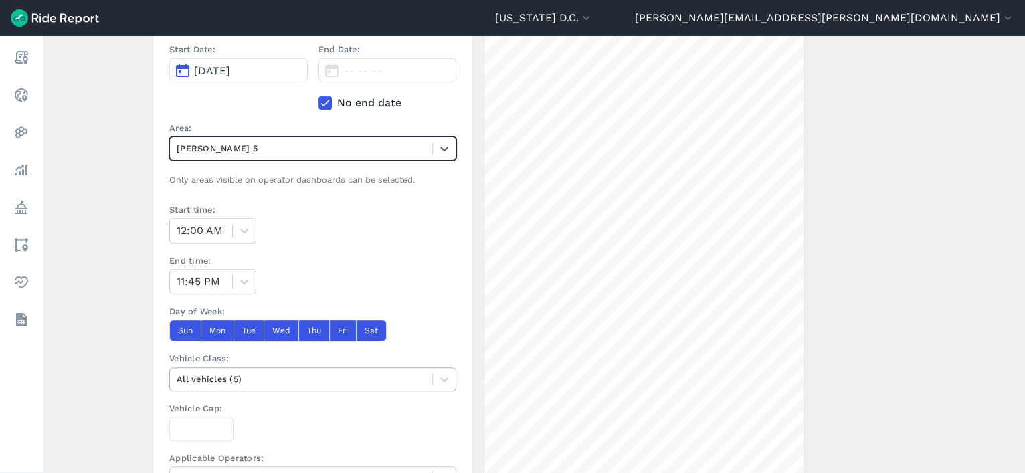
click at [271, 376] on div at bounding box center [301, 378] width 249 height 15
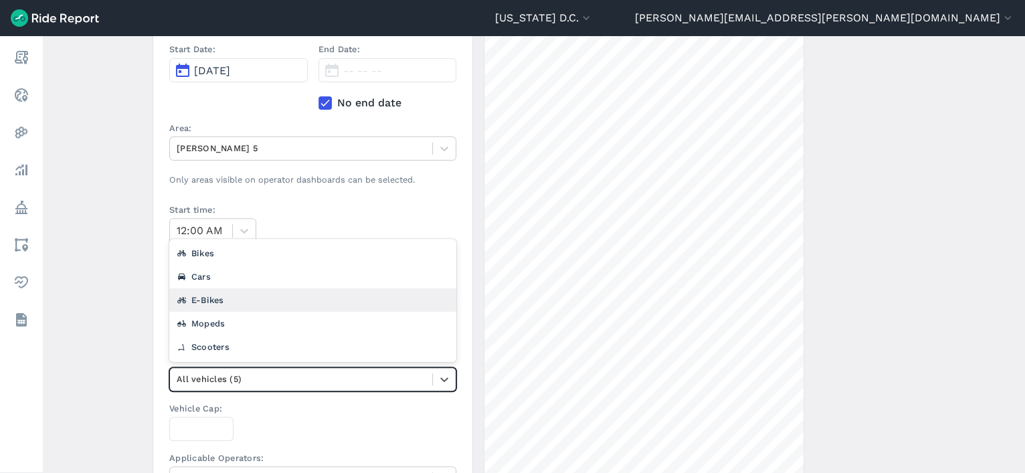
click at [266, 299] on div "E-Bikes" at bounding box center [312, 299] width 287 height 23
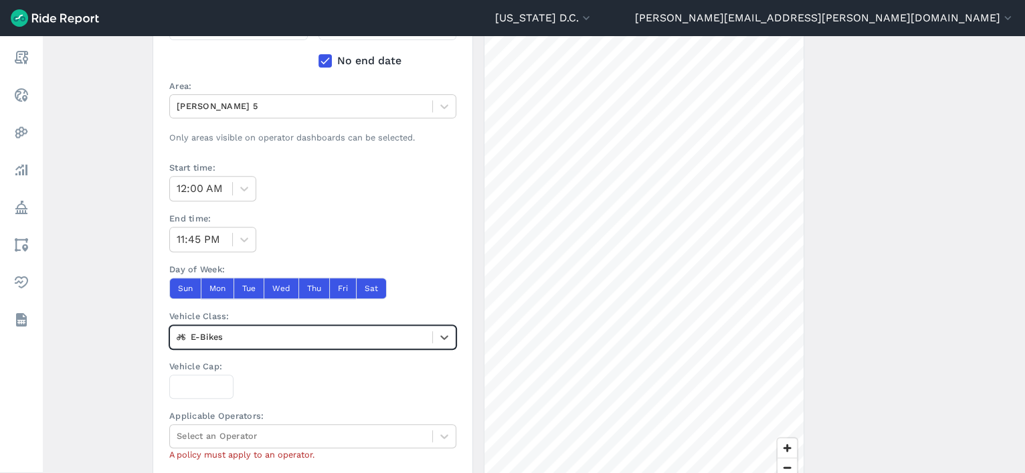
scroll to position [306, 0]
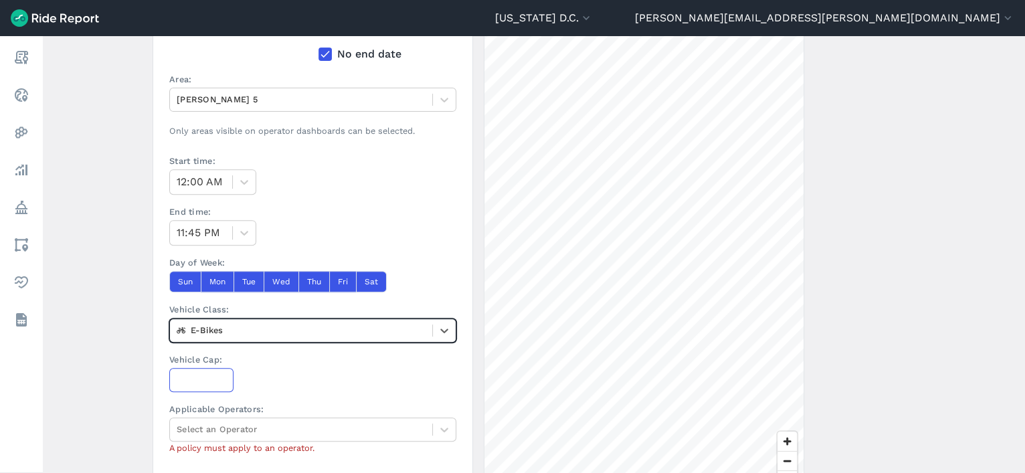
click at [183, 371] on input "Vehicle Cap:" at bounding box center [201, 380] width 64 height 24
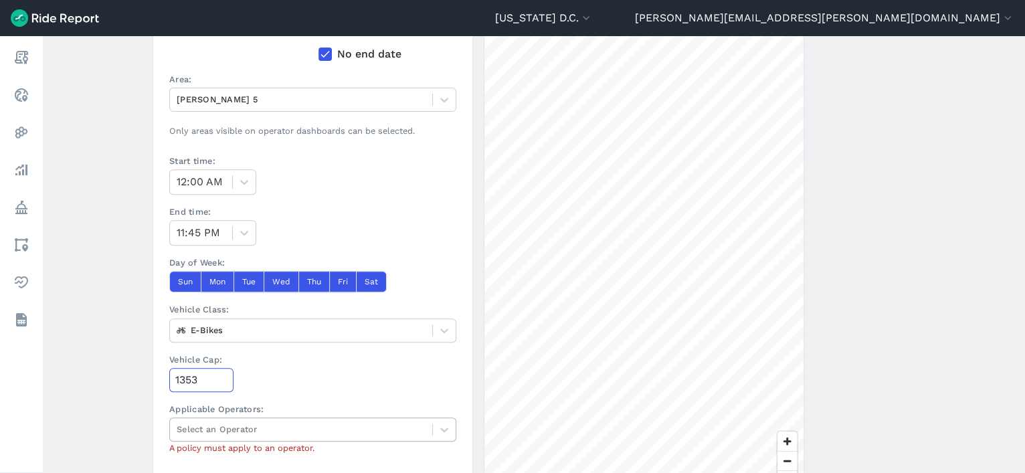
type input "1353"
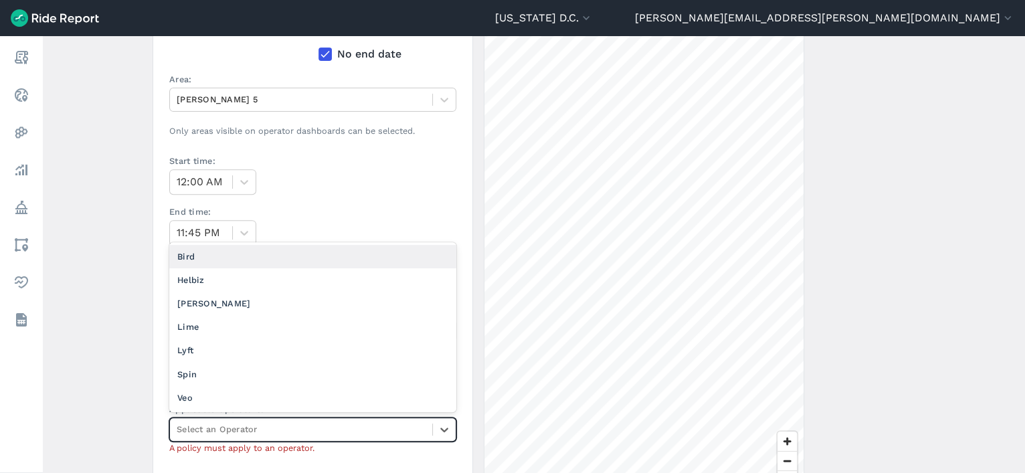
click at [230, 425] on div at bounding box center [301, 429] width 249 height 15
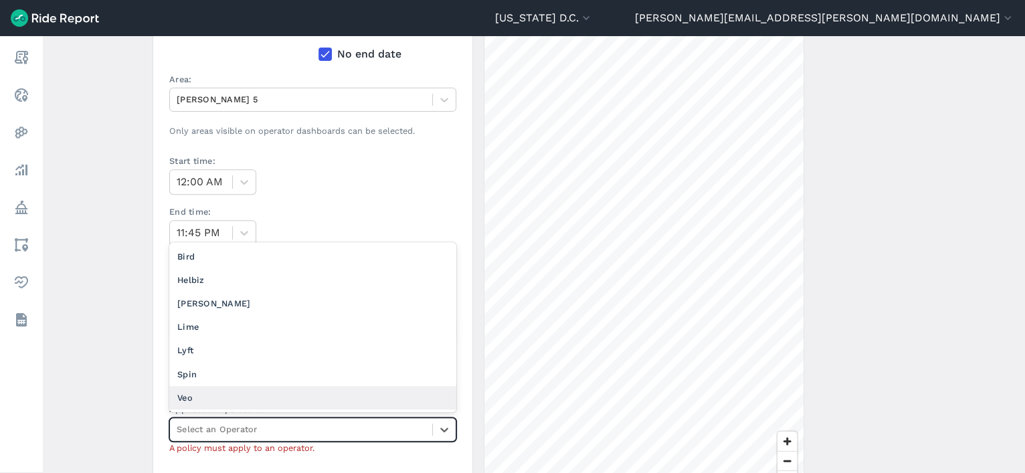
click at [236, 392] on div "Veo" at bounding box center [312, 397] width 287 height 23
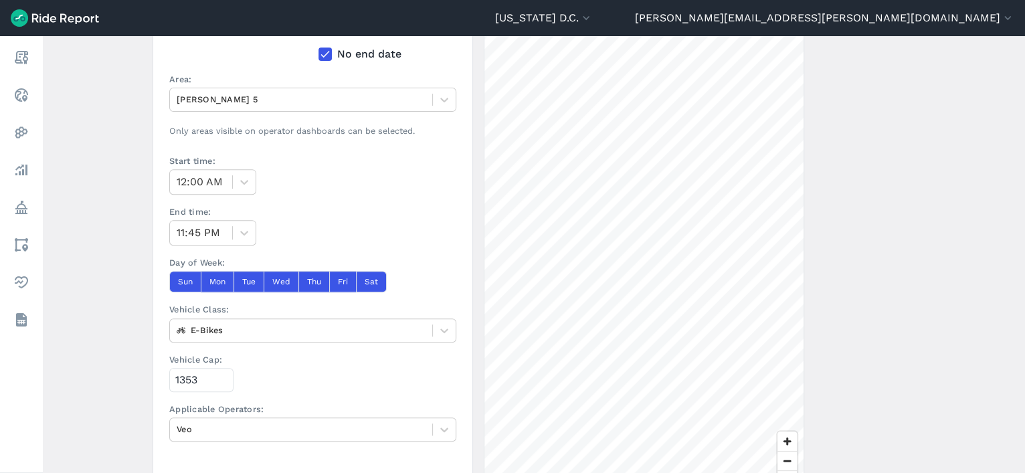
click at [98, 339] on main "Create a Policy ← Back to Policies Name: Veo Ward 5 Vehicle Cap 9.18.25 Descrip…" at bounding box center [534, 254] width 983 height 437
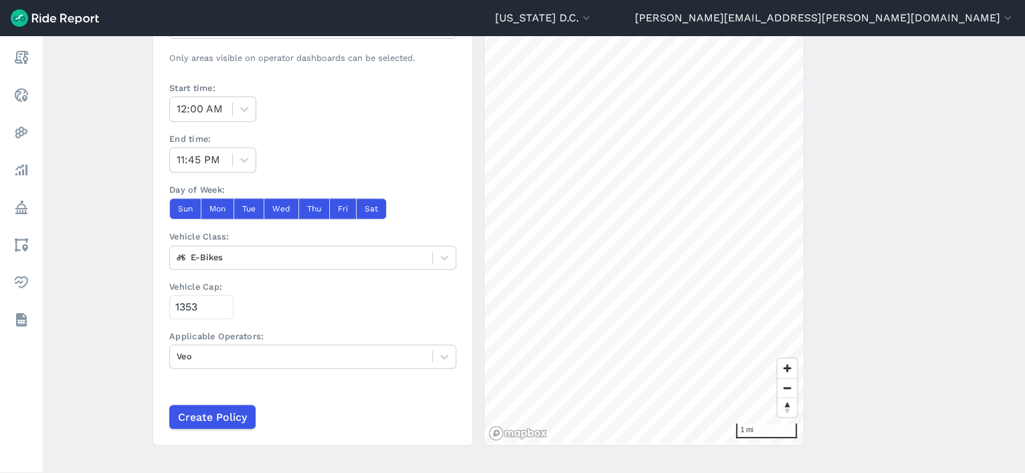
scroll to position [384, 0]
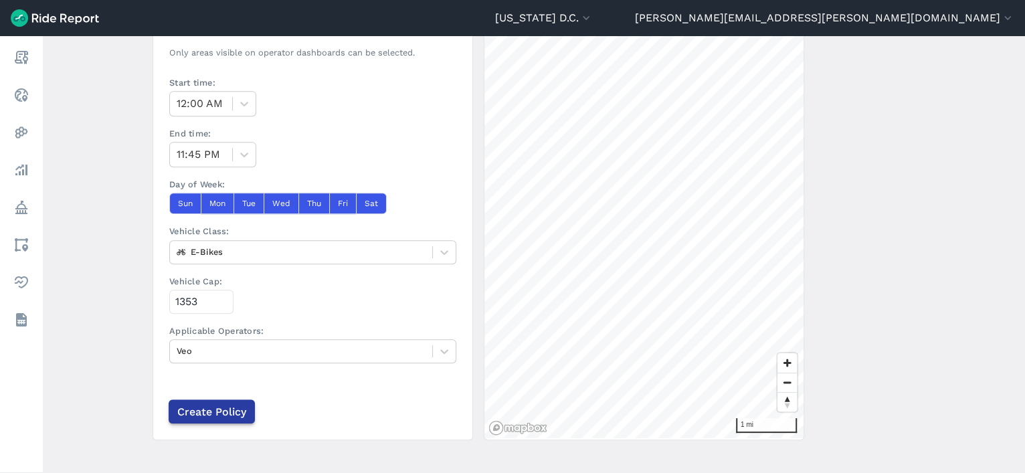
click at [212, 411] on input "Create Policy" at bounding box center [212, 412] width 86 height 24
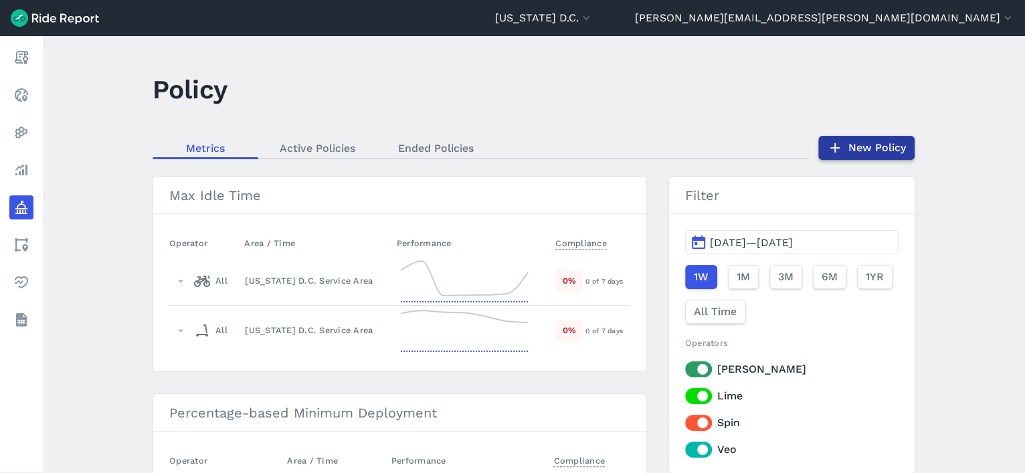
click at [891, 155] on link "New Policy" at bounding box center [867, 148] width 96 height 24
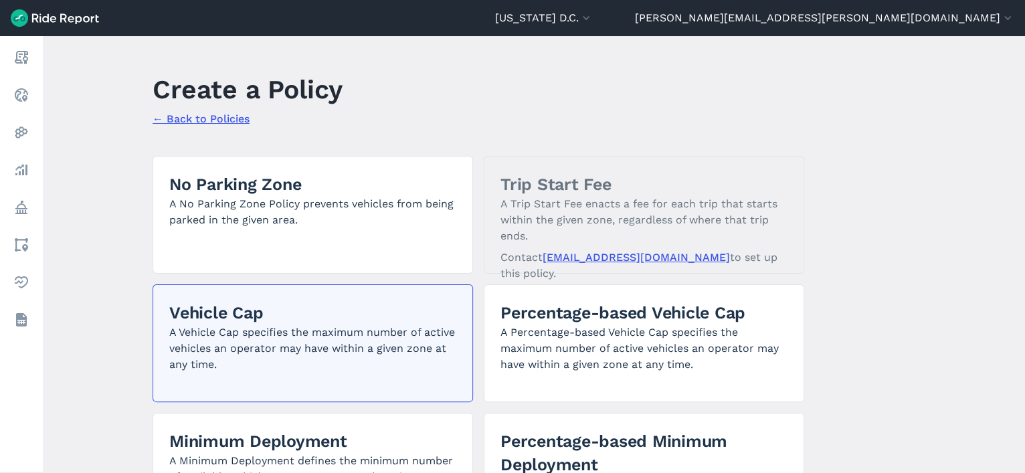
click at [416, 349] on p "A Vehicle Cap specifies the maximum number of active vehicles an operator may h…" at bounding box center [312, 349] width 287 height 48
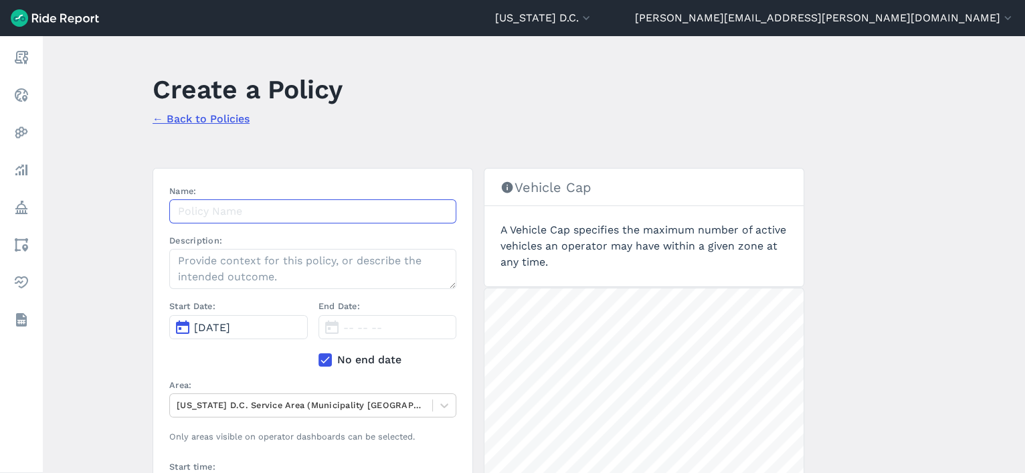
click at [362, 222] on input "Name:" at bounding box center [312, 211] width 287 height 24
paste input "Veo Ward 2 Vehicle Cap 9.18.25"
click at [235, 214] on input "Veo Ward 2 Vehicle Cap 9.18.25" at bounding box center [312, 211] width 287 height 24
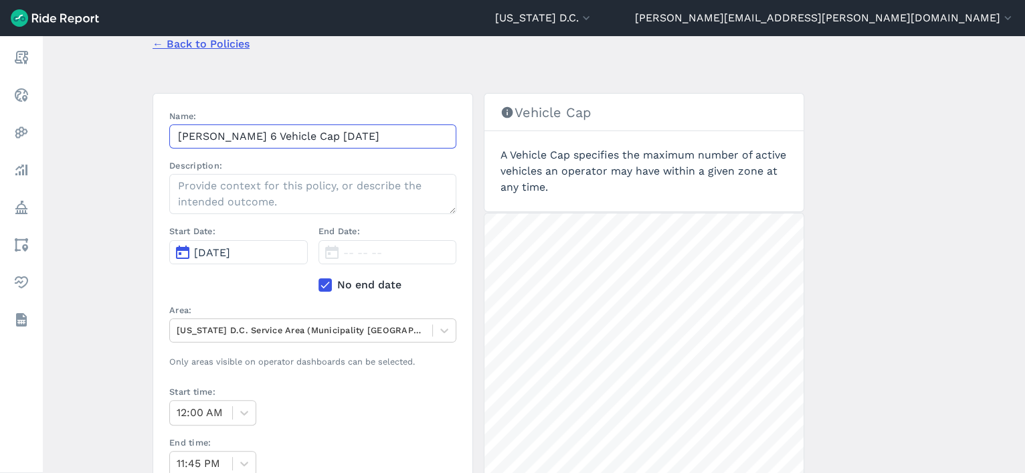
scroll to position [72, 0]
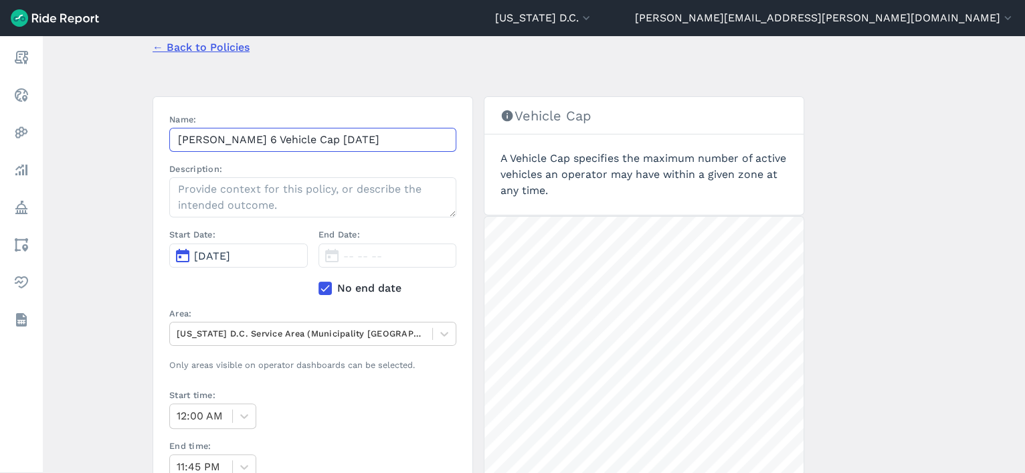
type input "Veo Ward 6 Vehicle Cap 9.18.25"
click at [230, 258] on span "[DATE]" at bounding box center [212, 256] width 36 height 13
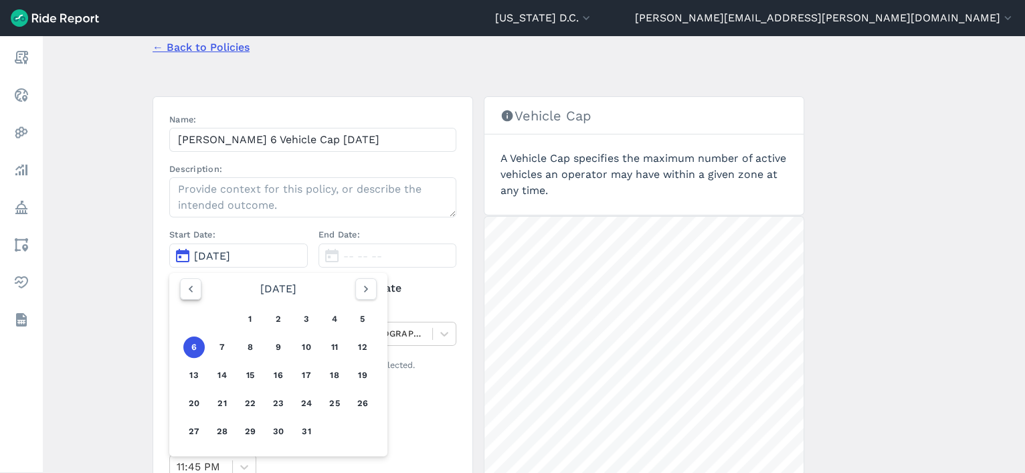
click at [193, 288] on icon "button" at bounding box center [190, 288] width 13 height 13
click at [272, 367] on button "18" at bounding box center [278, 375] width 21 height 21
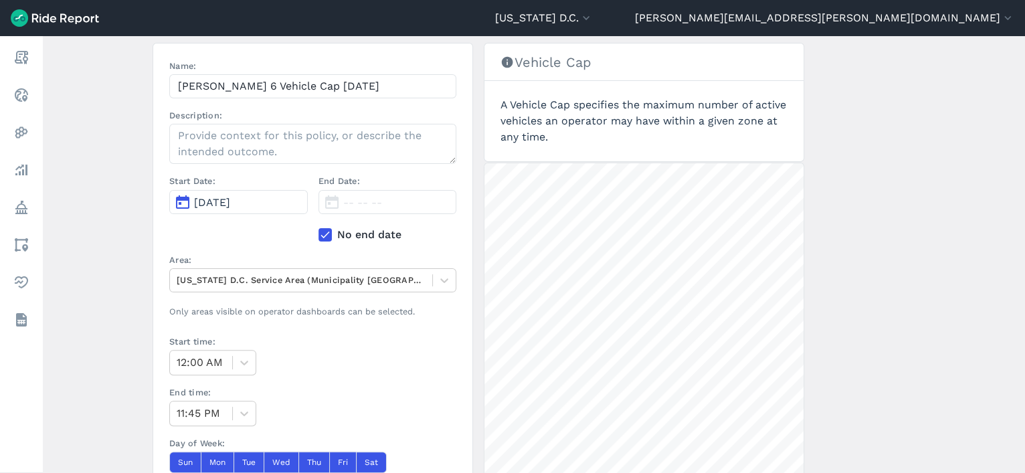
scroll to position [135, 0]
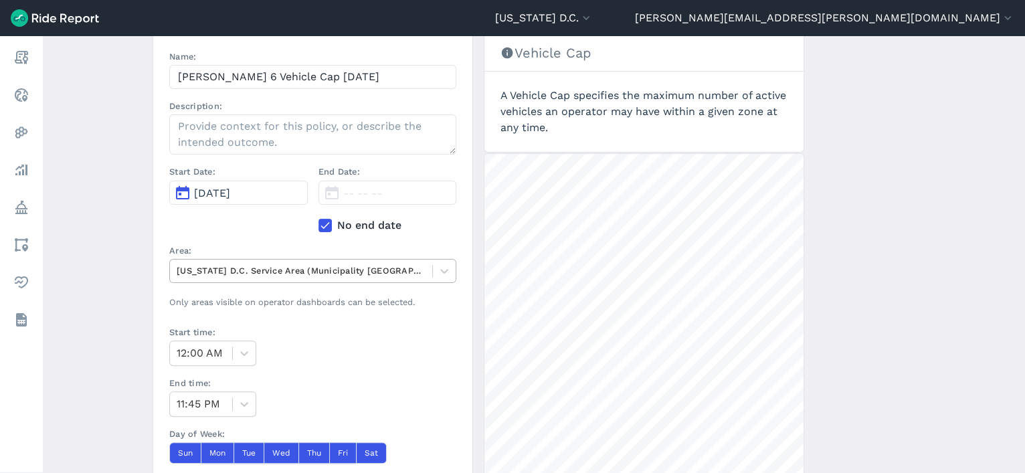
click at [272, 268] on div at bounding box center [301, 270] width 249 height 15
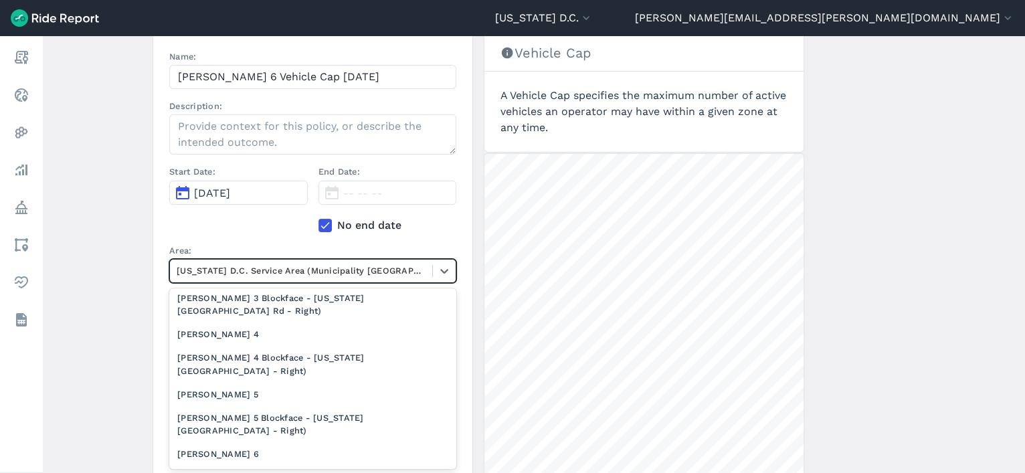
scroll to position [1055, 0]
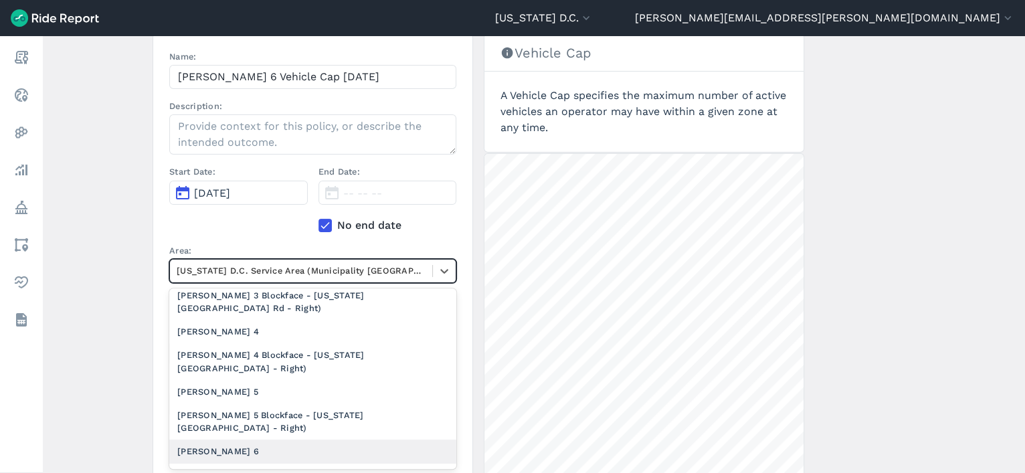
click at [216, 449] on div "[PERSON_NAME] 6" at bounding box center [312, 451] width 287 height 23
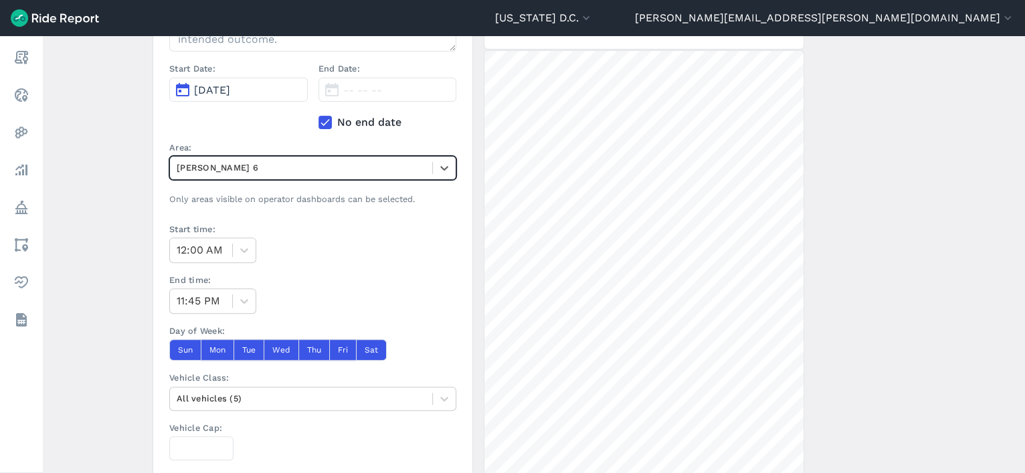
scroll to position [250, 0]
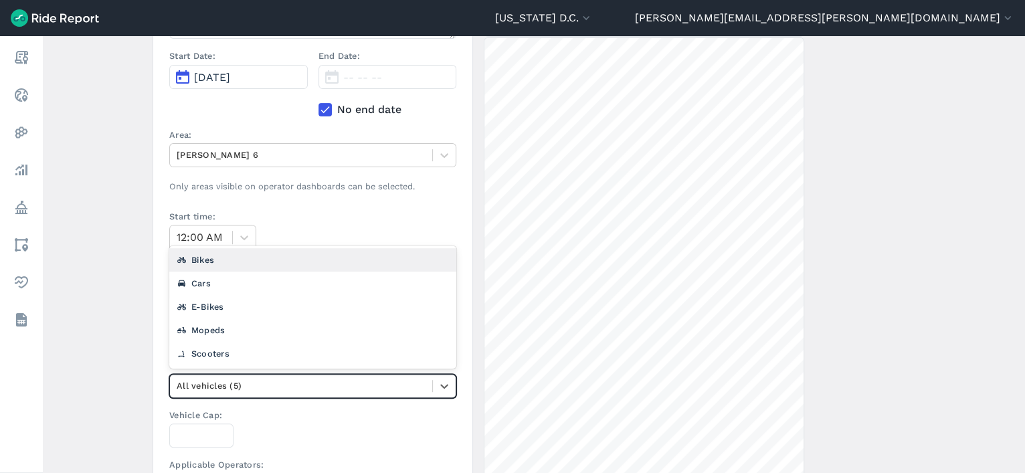
click at [282, 385] on div at bounding box center [301, 385] width 249 height 15
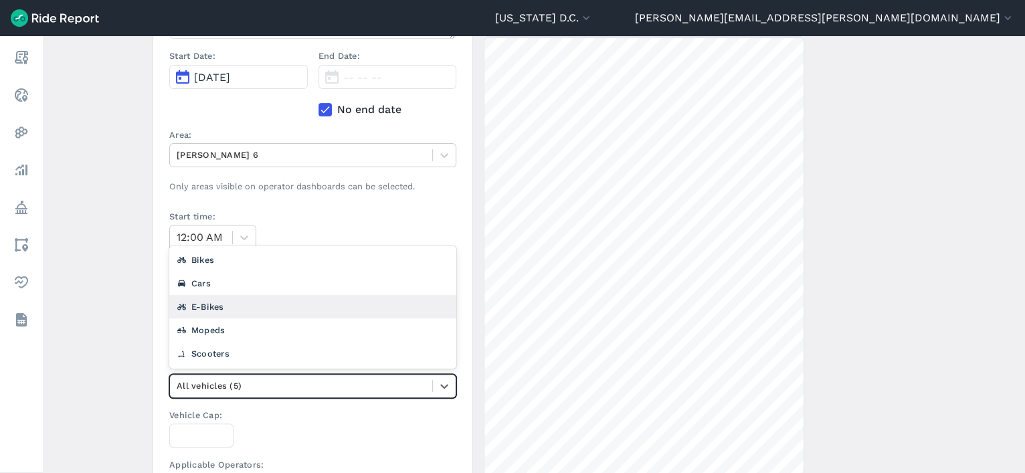
click at [271, 303] on div "E-Bikes" at bounding box center [312, 306] width 287 height 23
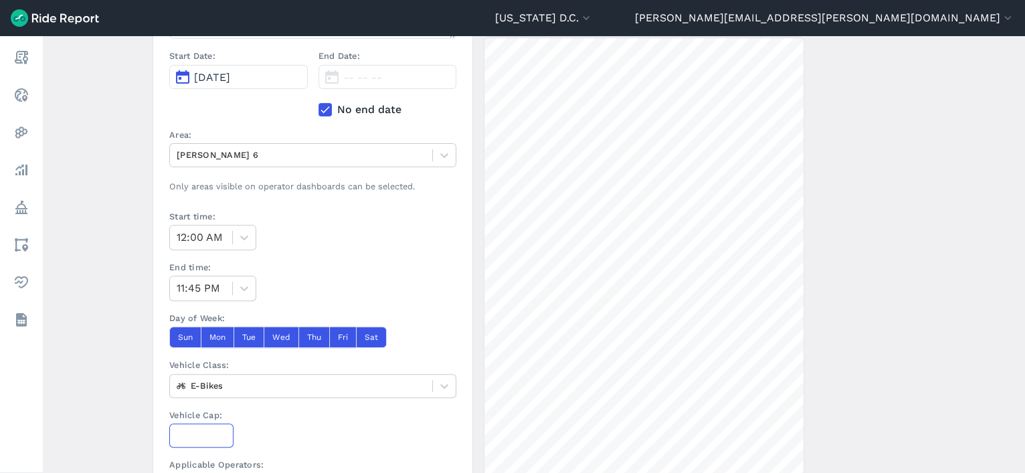
click at [197, 428] on input "Vehicle Cap:" at bounding box center [201, 436] width 64 height 24
click at [193, 427] on input "1353" at bounding box center [201, 436] width 64 height 24
type input "1353"
click at [131, 403] on main "Create a Policy ← Back to Policies Name: Veo Ward 6 Vehicle Cap 9.18.25 Descrip…" at bounding box center [534, 254] width 983 height 437
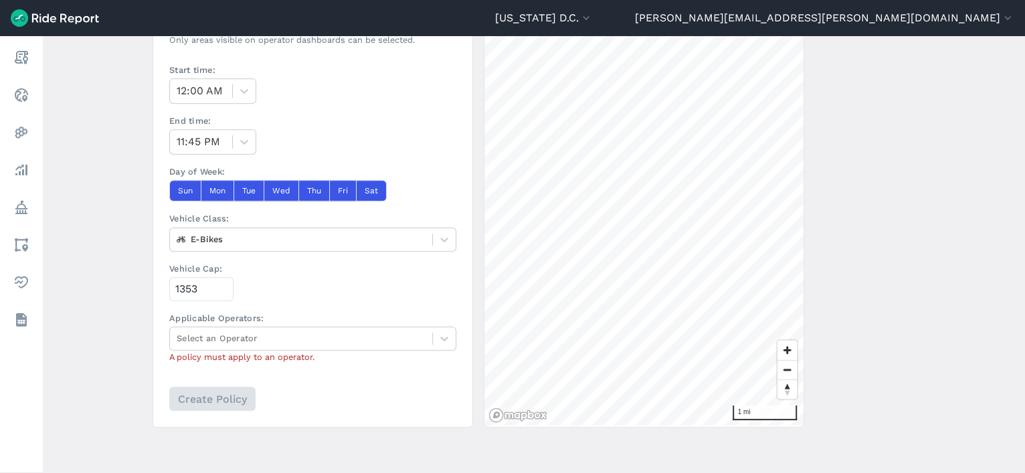
scroll to position [396, 0]
click at [254, 331] on div at bounding box center [301, 338] width 249 height 15
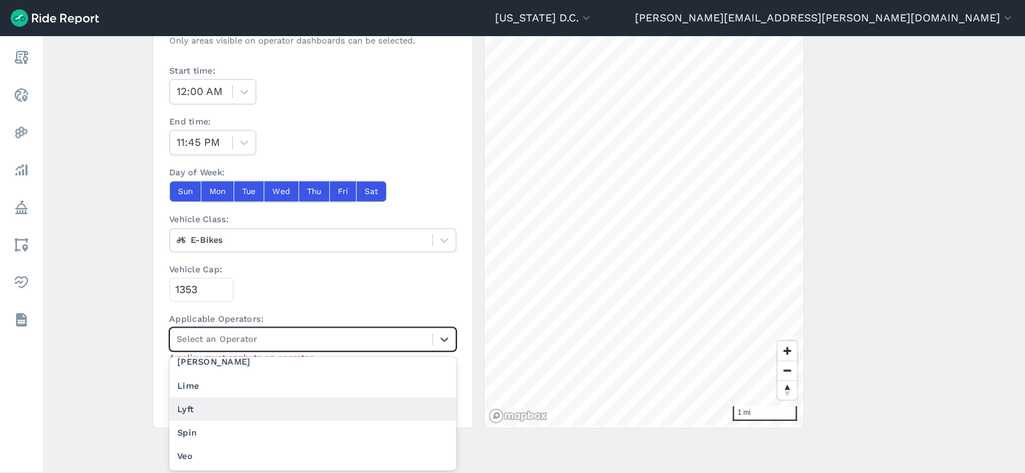
scroll to position [54, 0]
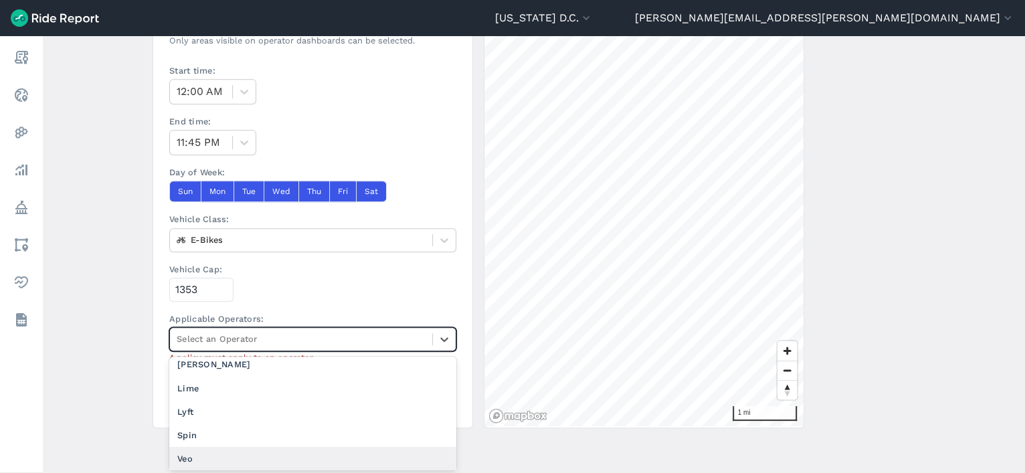
click at [257, 452] on div "Veo" at bounding box center [312, 458] width 287 height 23
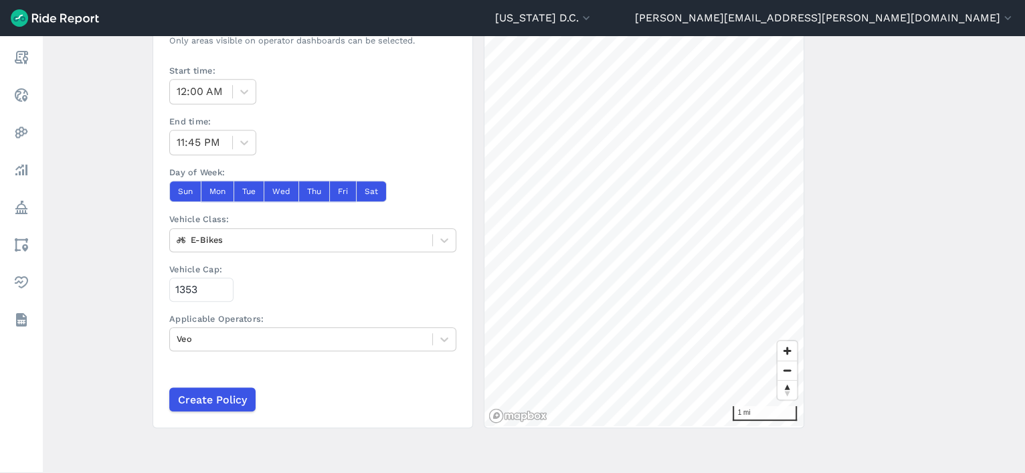
click at [108, 372] on main "Create a Policy ← Back to Policies Name: Veo Ward 6 Vehicle Cap 9.18.25 Descrip…" at bounding box center [534, 254] width 983 height 437
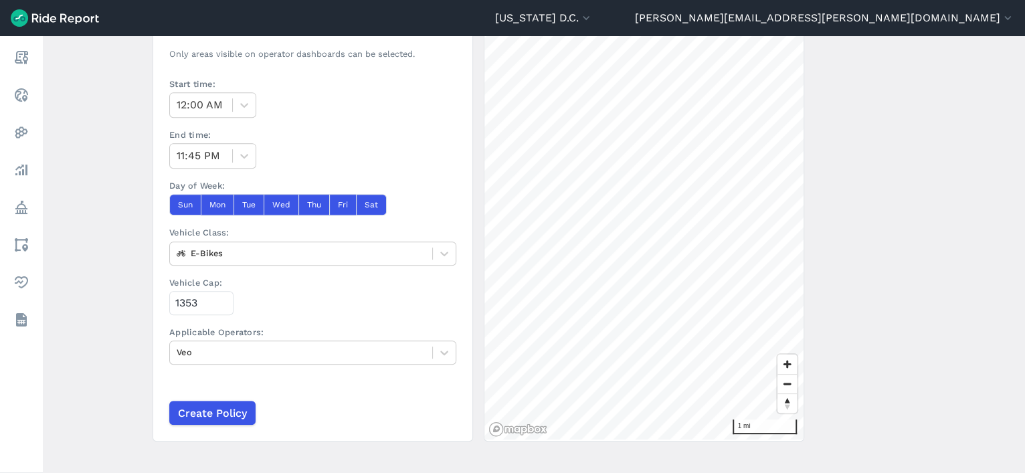
scroll to position [397, 0]
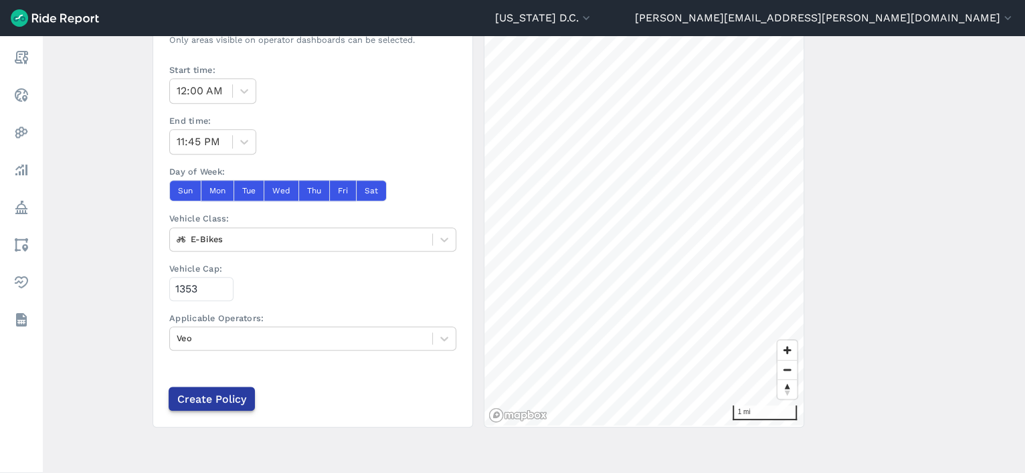
click at [218, 398] on input "Create Policy" at bounding box center [212, 399] width 86 height 24
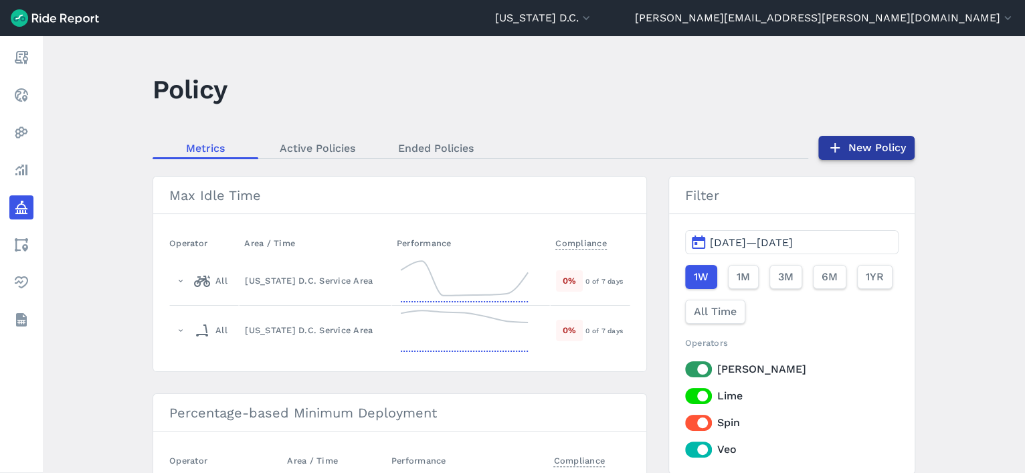
click at [880, 149] on link "New Policy" at bounding box center [867, 148] width 96 height 24
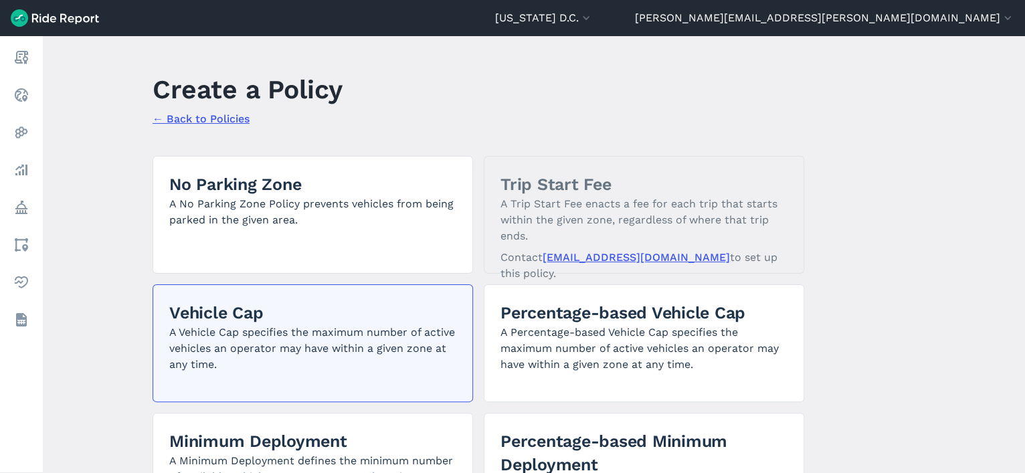
click at [300, 338] on p "A Vehicle Cap specifies the maximum number of active vehicles an operator may h…" at bounding box center [312, 349] width 287 height 48
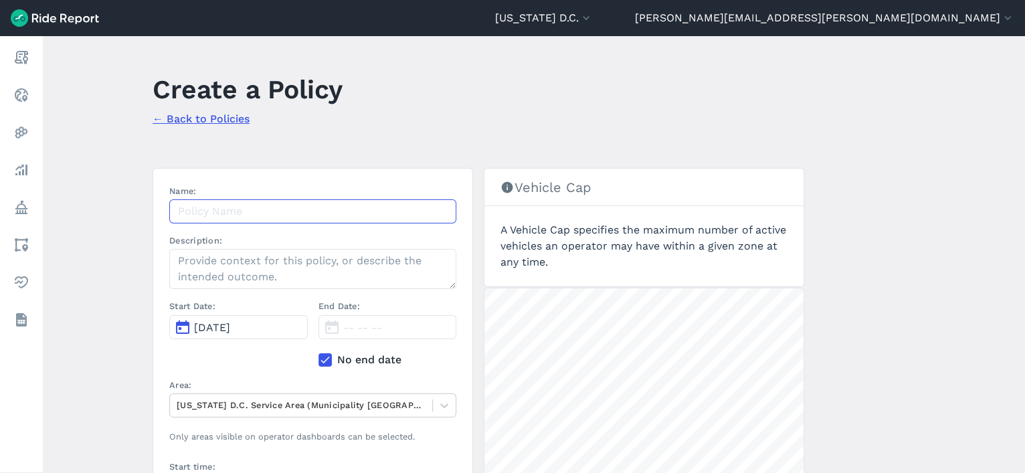
click at [266, 205] on input "Name:" at bounding box center [312, 211] width 287 height 24
paste input "Veo Ward 2 Vehicle Cap 9.18.25"
click at [235, 216] on input "Veo Ward 2 Vehicle Cap 9.18.25" at bounding box center [312, 211] width 287 height 24
type input "Veo Ward 7 Vehicle Cap 9.18.25"
click at [228, 342] on div "Start Date: Oct 6, 2025" at bounding box center [238, 334] width 139 height 68
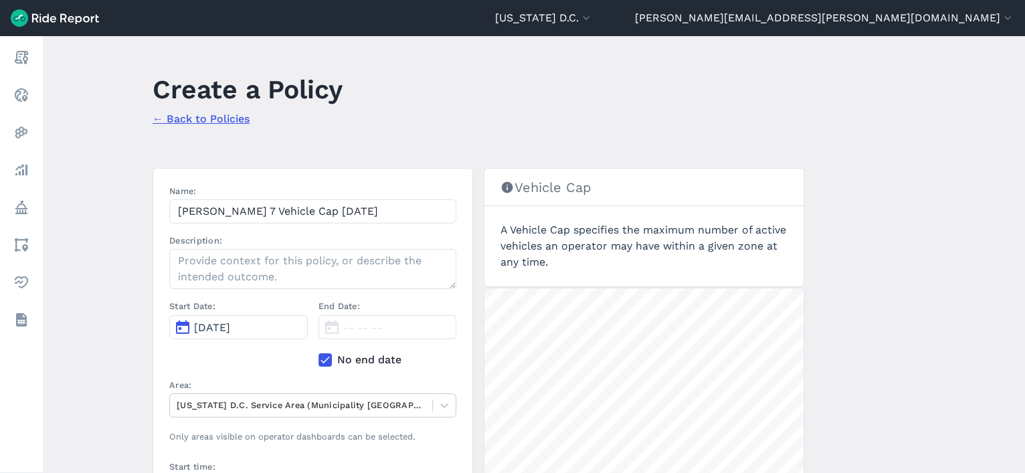
click at [229, 330] on span "[DATE]" at bounding box center [212, 327] width 36 height 13
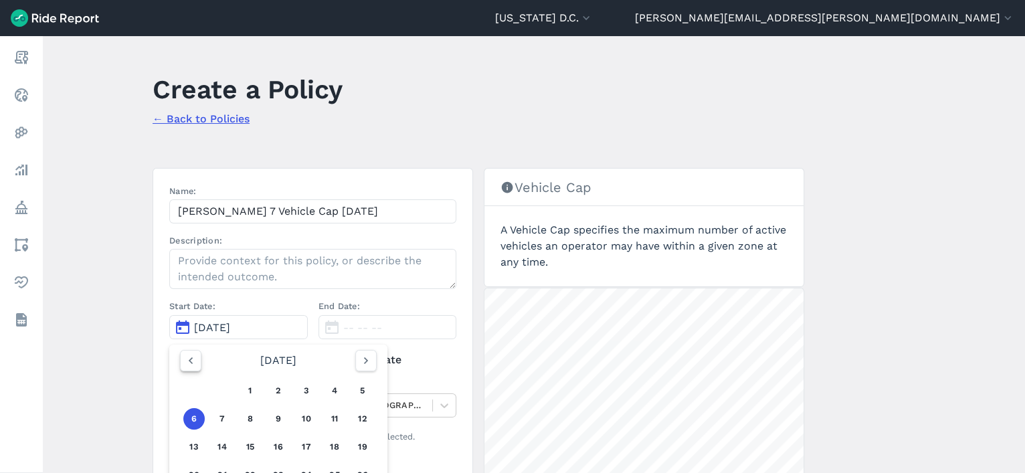
click at [194, 362] on icon "button" at bounding box center [190, 360] width 13 height 13
click at [276, 444] on button "18" at bounding box center [278, 446] width 21 height 21
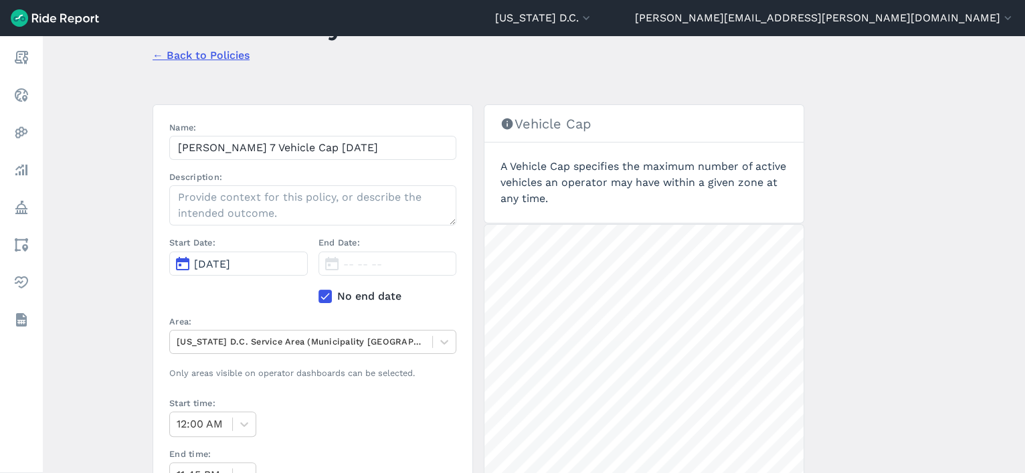
scroll to position [132, 0]
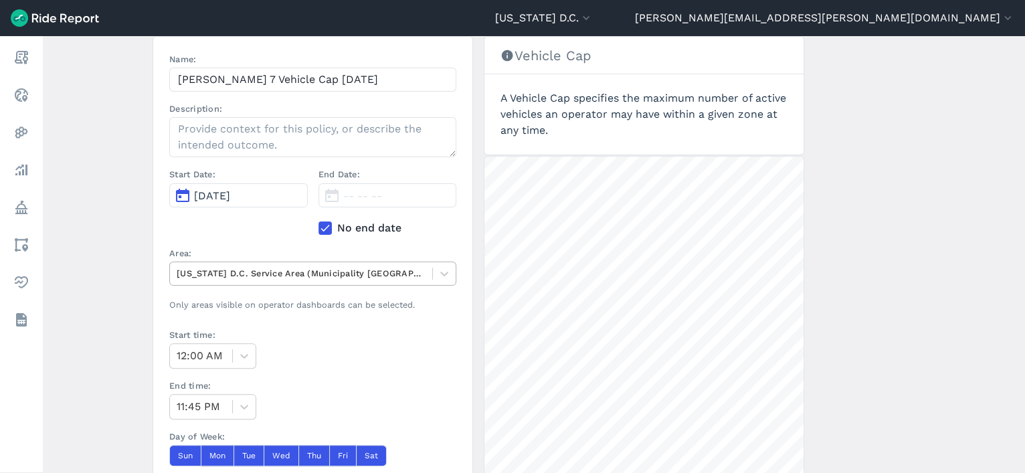
click at [264, 272] on div at bounding box center [301, 273] width 249 height 15
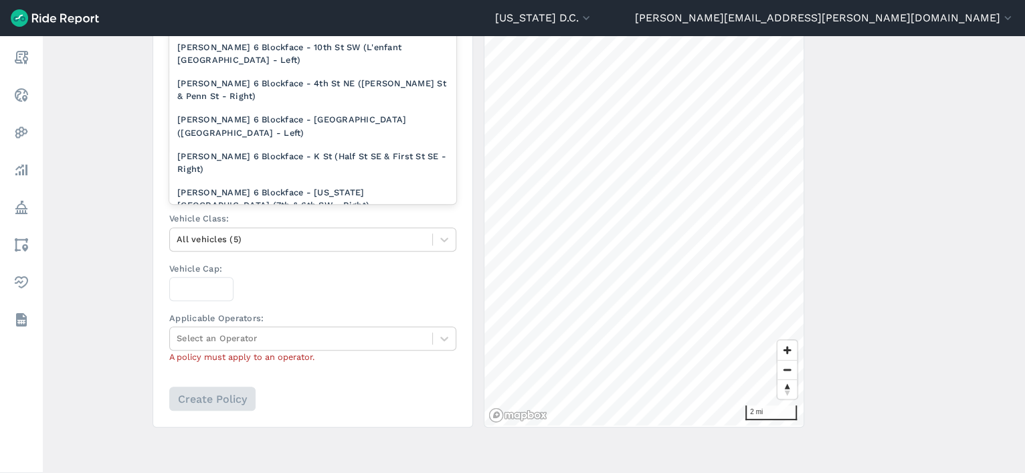
scroll to position [1282, 0]
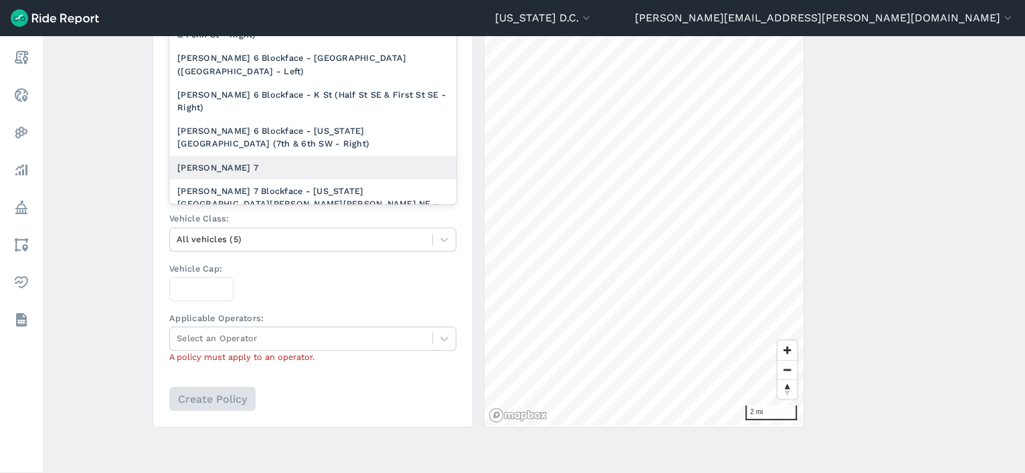
click at [324, 156] on div "[PERSON_NAME] 7" at bounding box center [312, 167] width 287 height 23
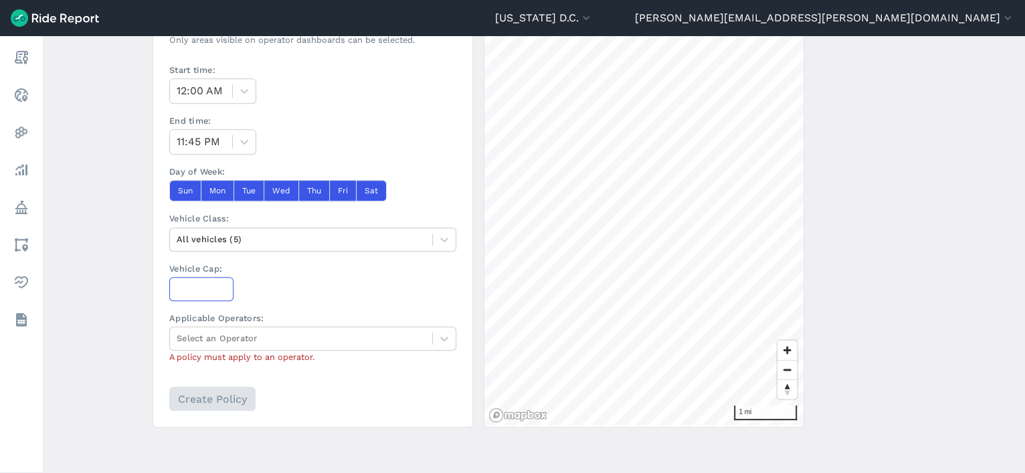
click at [187, 288] on input "Vehicle Cap:" at bounding box center [201, 289] width 64 height 24
type input "1353"
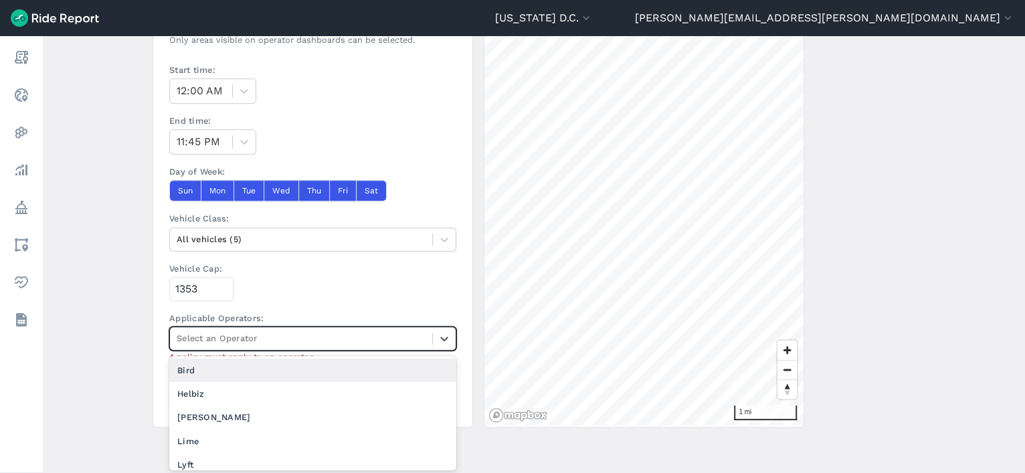
click at [242, 343] on div at bounding box center [301, 338] width 249 height 15
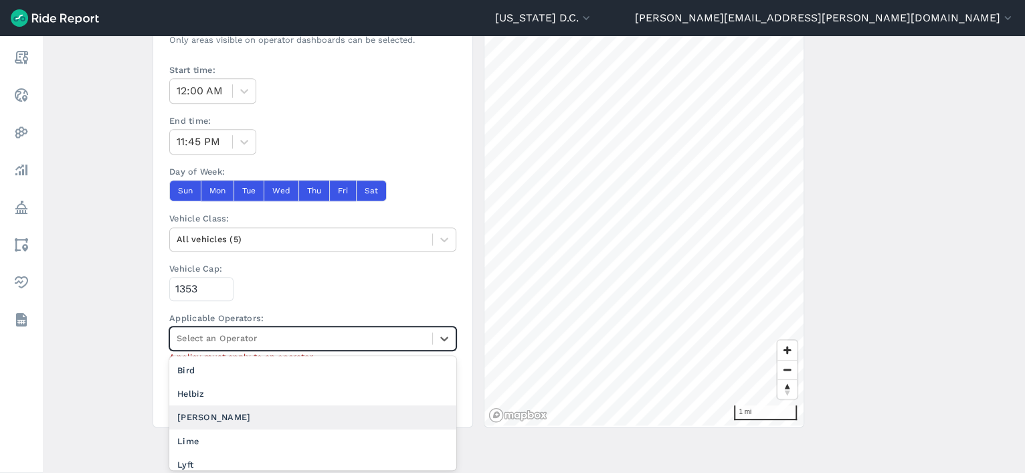
scroll to position [56, 0]
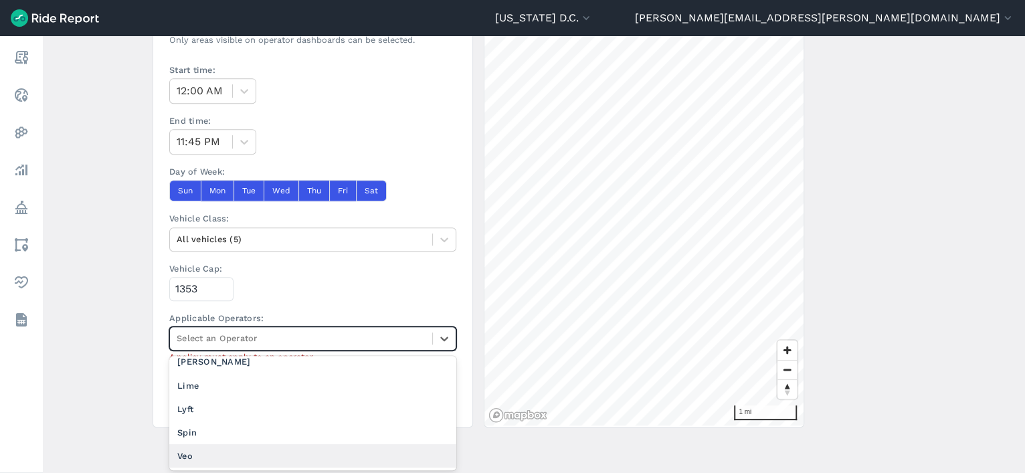
click at [212, 454] on div "Veo" at bounding box center [312, 455] width 287 height 23
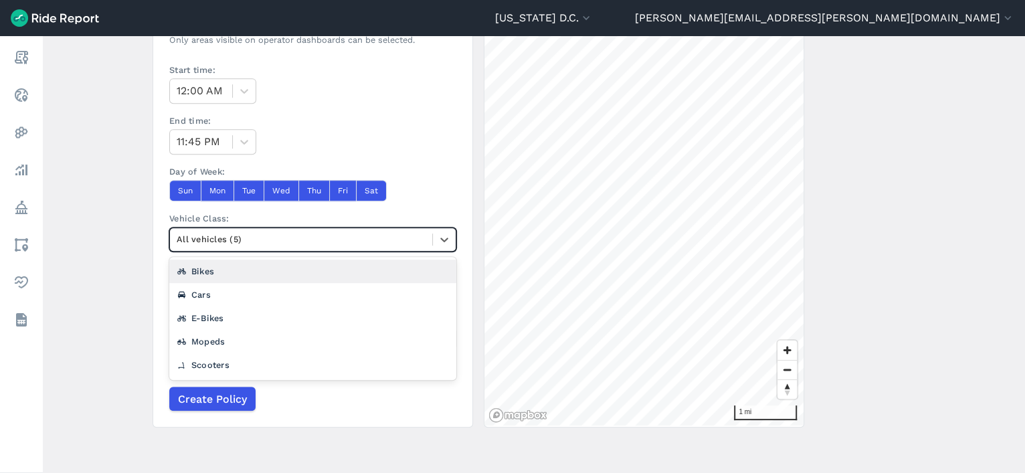
click at [299, 238] on div at bounding box center [301, 239] width 249 height 15
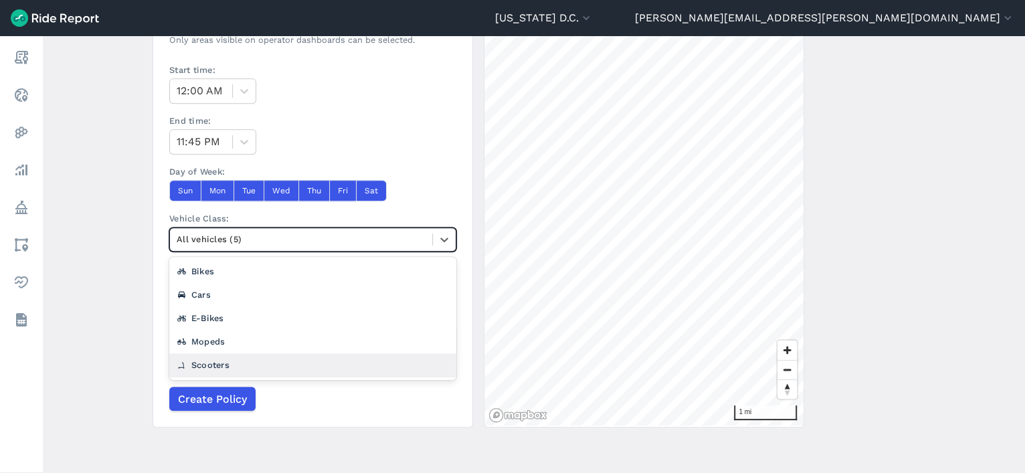
click at [248, 365] on div "Scooters" at bounding box center [312, 364] width 287 height 23
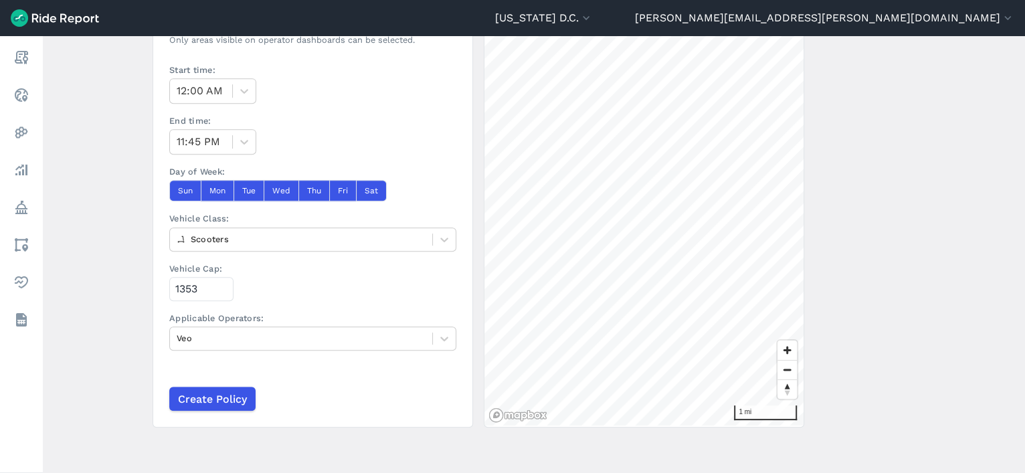
click at [233, 251] on section "Name: Veo Ward 7 Vehicle Cap 9.18.25 Description: Start Date: Sep 18, 2025 End …" at bounding box center [313, 99] width 321 height 657
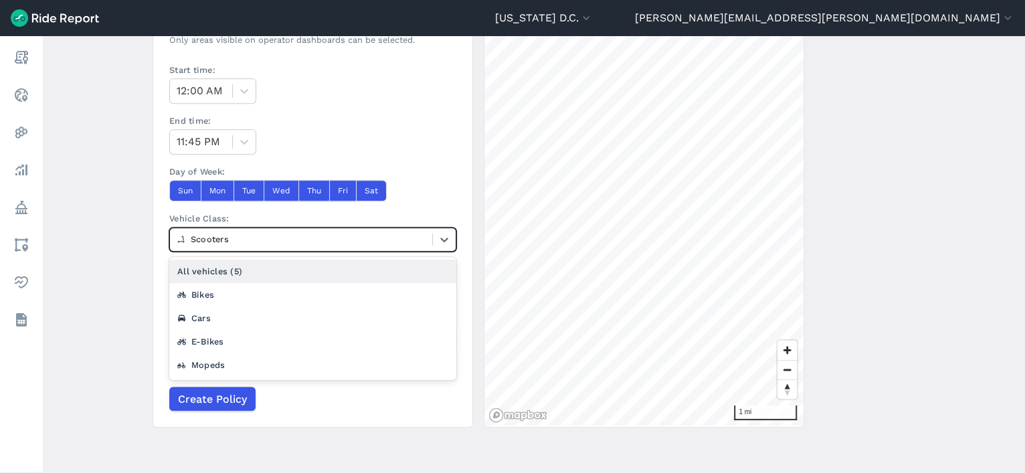
click at [233, 238] on div at bounding box center [301, 239] width 249 height 15
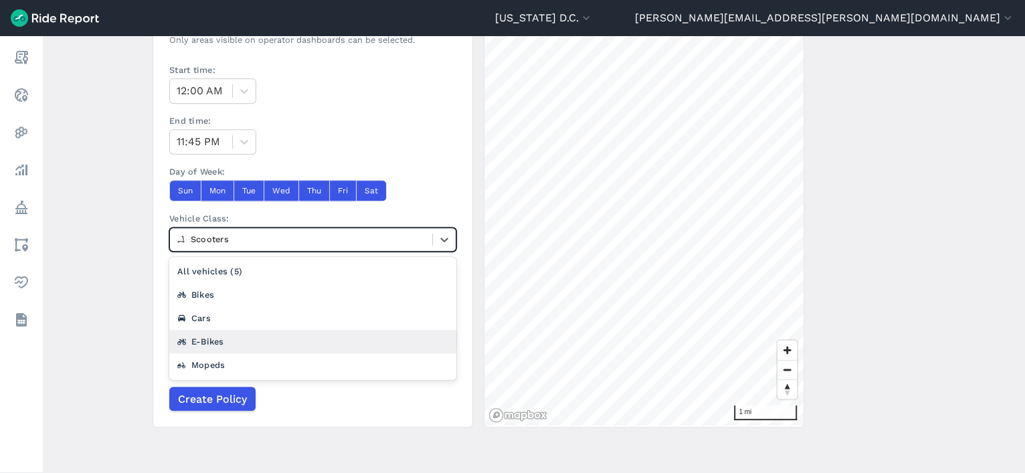
click at [222, 341] on div "E-Bikes" at bounding box center [312, 341] width 287 height 23
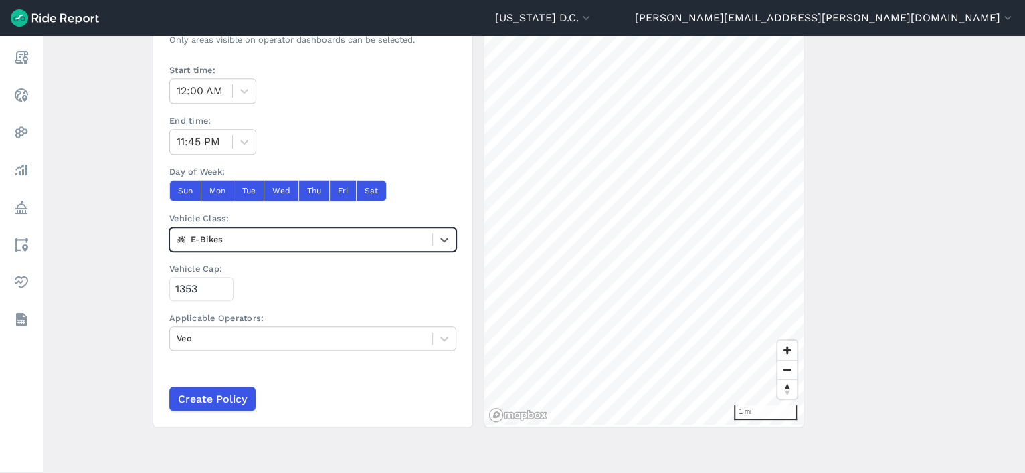
click at [124, 252] on main "Create a Policy ← Back to Policies Name: Veo Ward 7 Vehicle Cap 9.18.25 Descrip…" at bounding box center [534, 254] width 983 height 437
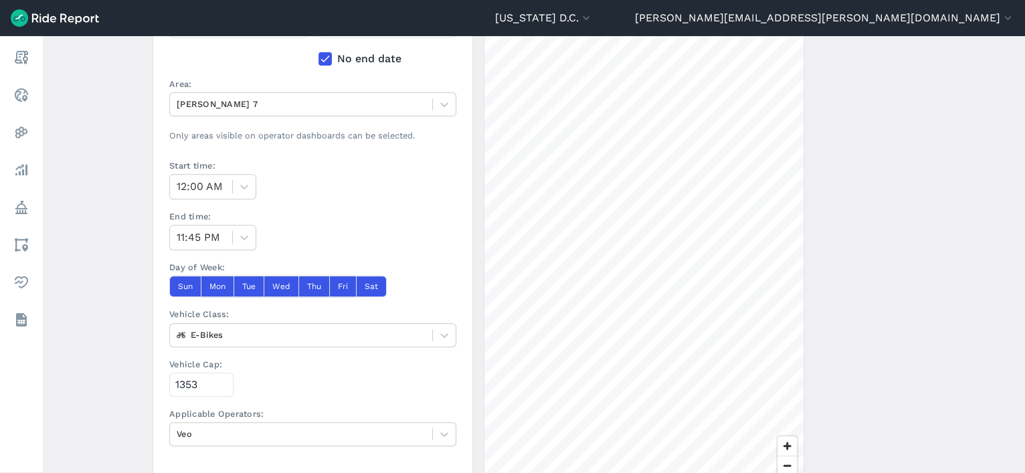
scroll to position [397, 0]
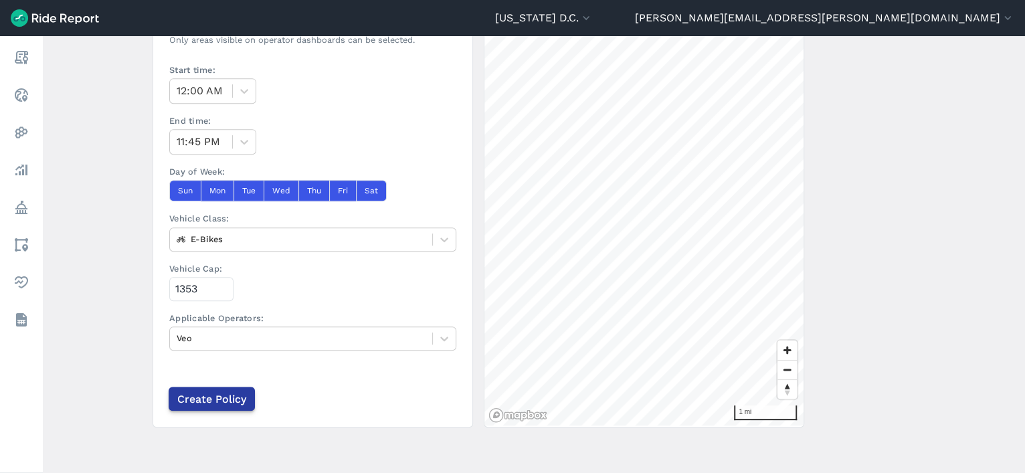
click at [190, 402] on input "Create Policy" at bounding box center [212, 399] width 86 height 24
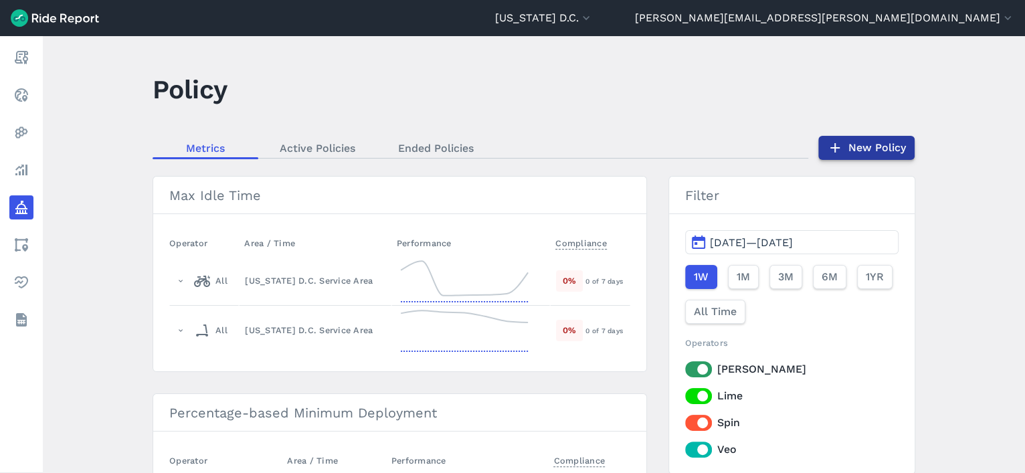
click at [861, 147] on link "New Policy" at bounding box center [867, 148] width 96 height 24
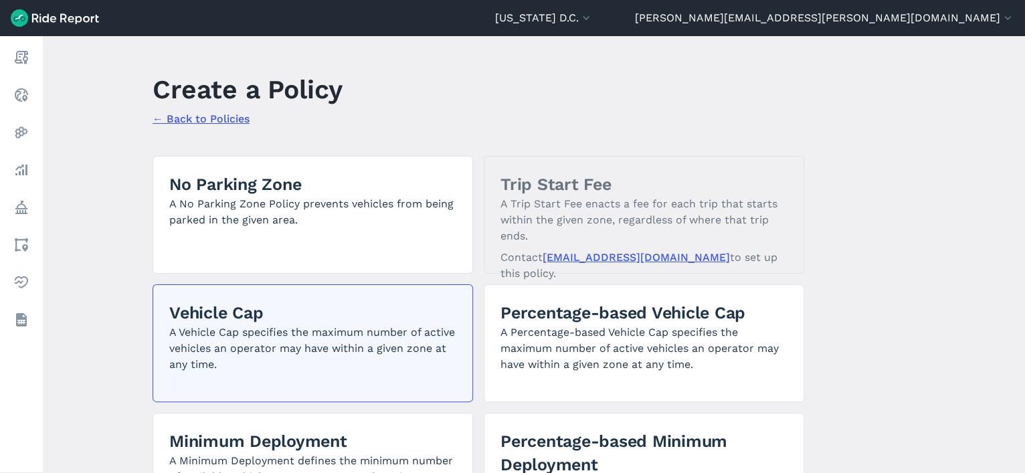
click at [332, 350] on p "A Vehicle Cap specifies the maximum number of active vehicles an operator may h…" at bounding box center [312, 349] width 287 height 48
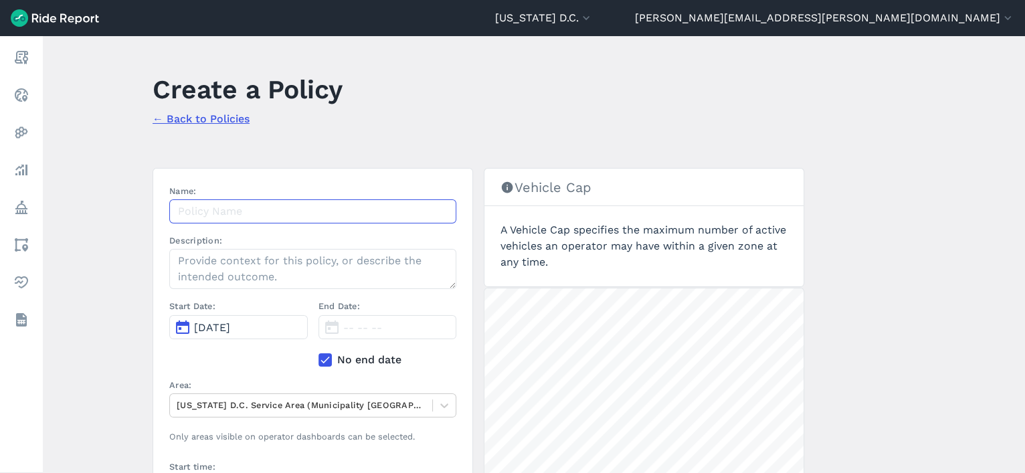
click at [278, 207] on input "Name:" at bounding box center [312, 211] width 287 height 24
paste input "Veo Ward 2 Vehicle Cap 9.18.25"
click at [234, 214] on input "Veo Ward 2 Vehicle Cap 9.18.25" at bounding box center [312, 211] width 287 height 24
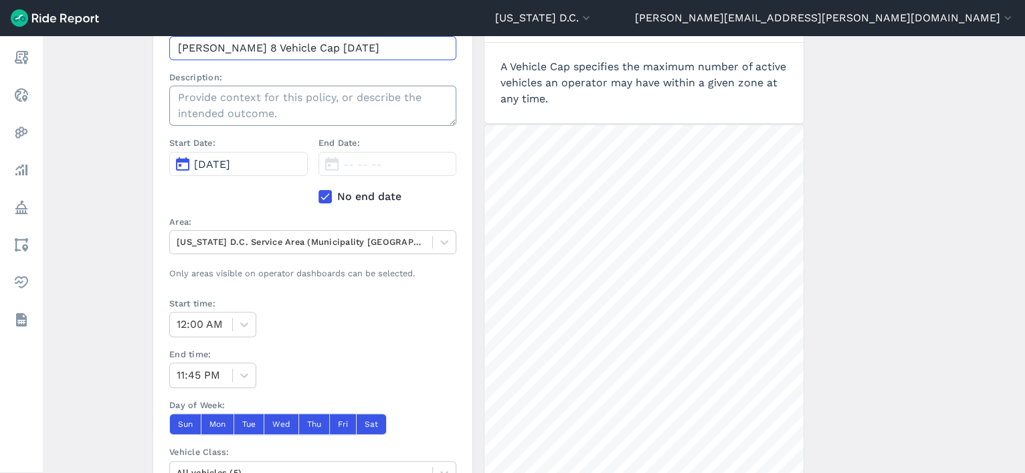
scroll to position [163, 0]
type input "Veo Ward 8 Vehicle Cap 9.18.25"
click at [319, 194] on icon at bounding box center [325, 196] width 12 height 13
click at [319, 194] on input "No end date" at bounding box center [319, 193] width 0 height 9
click at [284, 165] on button "[DATE]" at bounding box center [238, 164] width 139 height 24
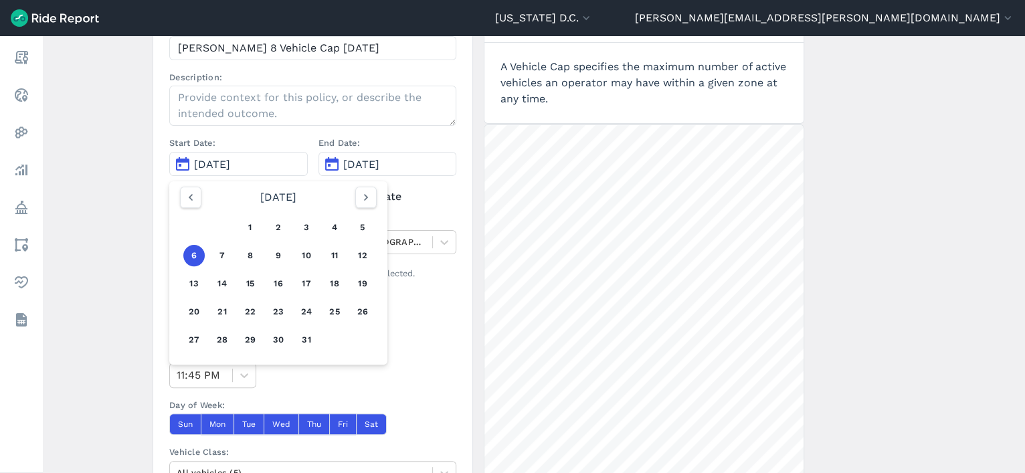
click at [343, 164] on span "[DATE]" at bounding box center [361, 164] width 36 height 13
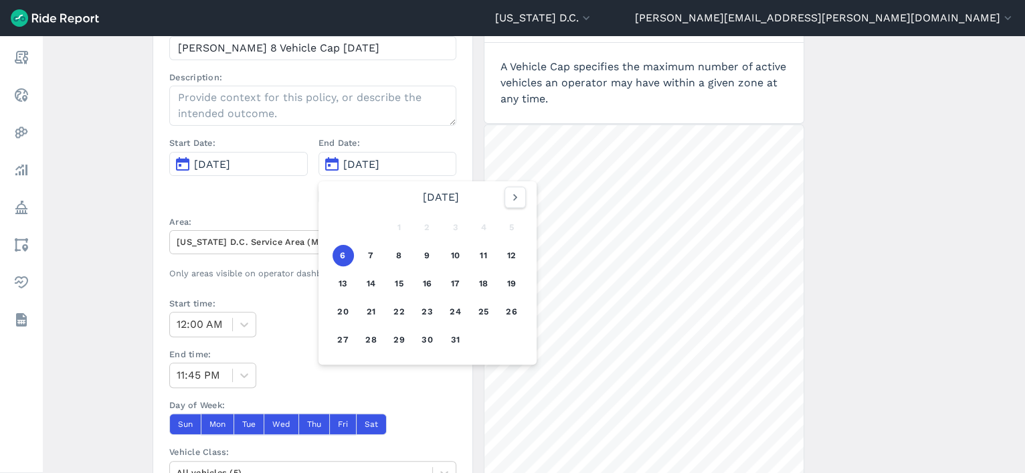
click at [280, 211] on div "Start Date: Oct 6, 2025 End Date: Oct 6, 2025 October 2025 1 2 3 4 5 6 7 8 9 10…" at bounding box center [312, 176] width 287 height 78
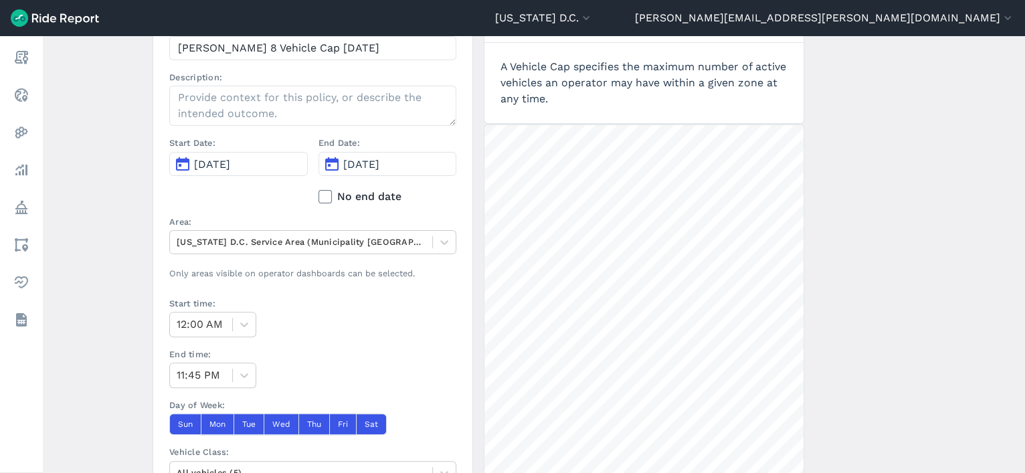
click at [319, 193] on icon at bounding box center [325, 196] width 12 height 13
click at [319, 193] on input "No end date" at bounding box center [319, 193] width 0 height 9
click at [266, 169] on button "[DATE]" at bounding box center [238, 164] width 139 height 24
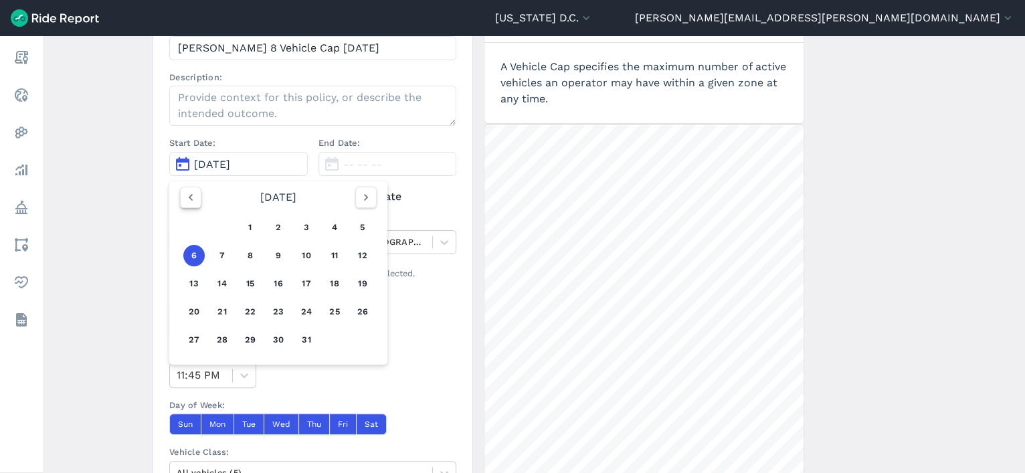
click at [193, 199] on icon "button" at bounding box center [190, 197] width 13 height 13
click at [274, 279] on button "18" at bounding box center [278, 283] width 21 height 21
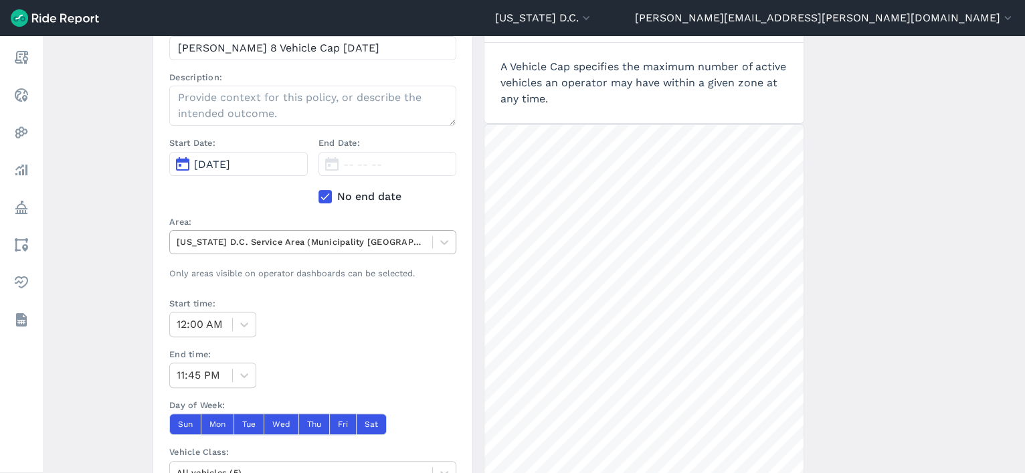
click at [232, 241] on div at bounding box center [301, 241] width 249 height 15
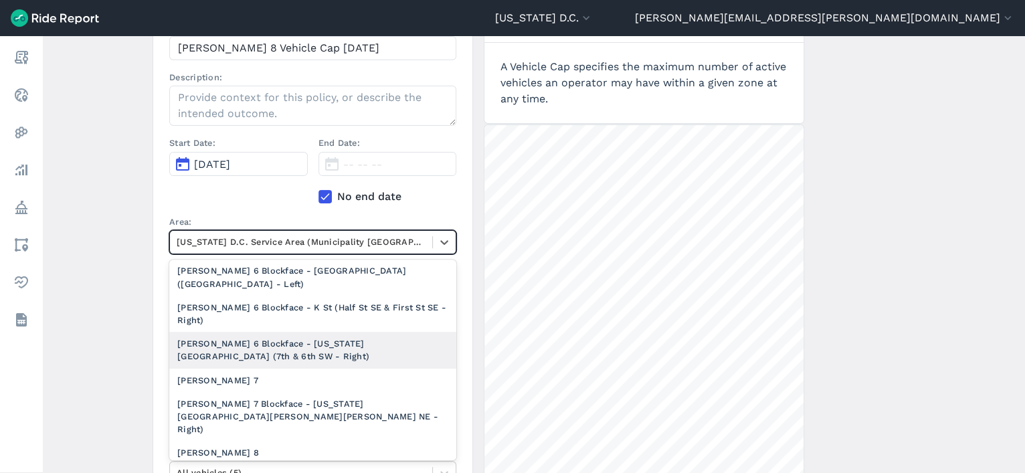
scroll to position [1303, 0]
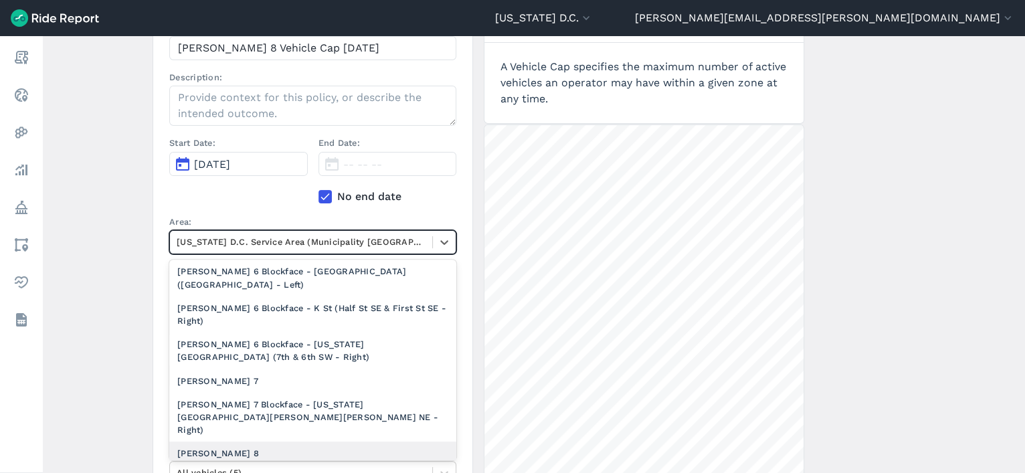
click at [234, 442] on div "[PERSON_NAME] 8" at bounding box center [312, 453] width 287 height 23
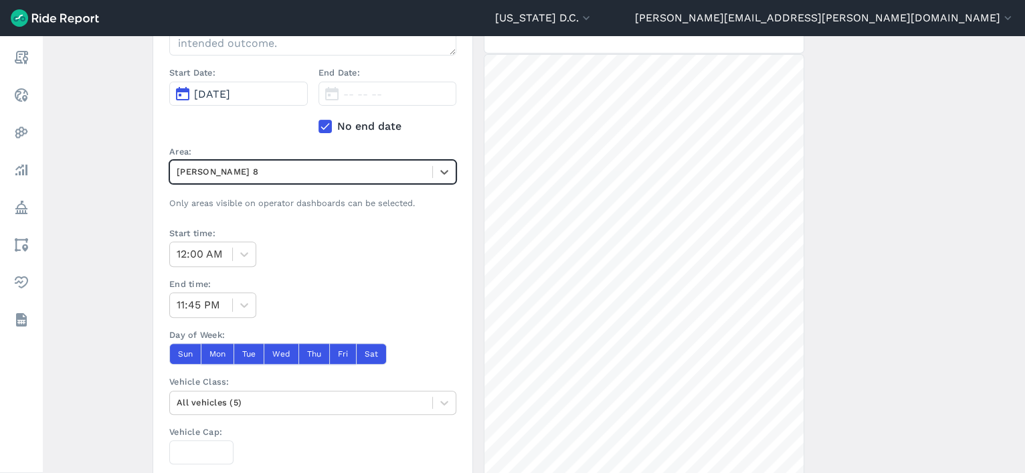
scroll to position [232, 0]
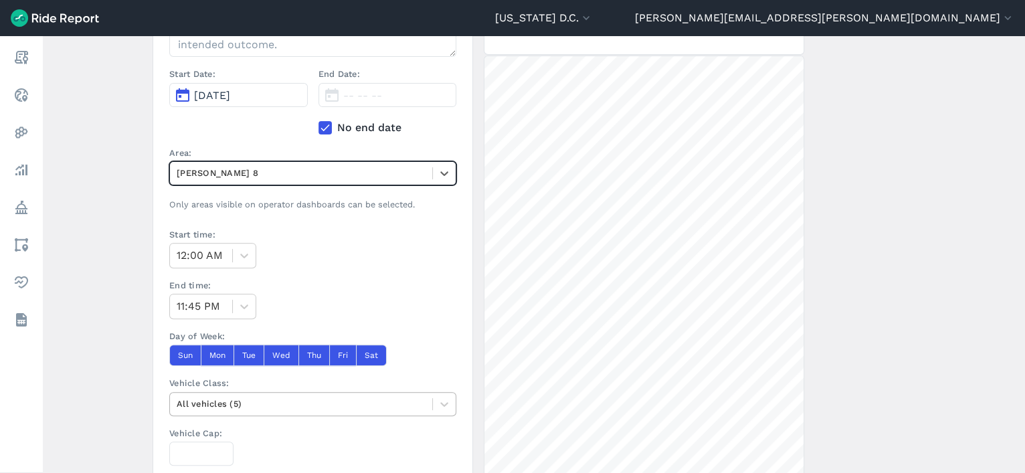
click at [256, 402] on div at bounding box center [301, 403] width 249 height 15
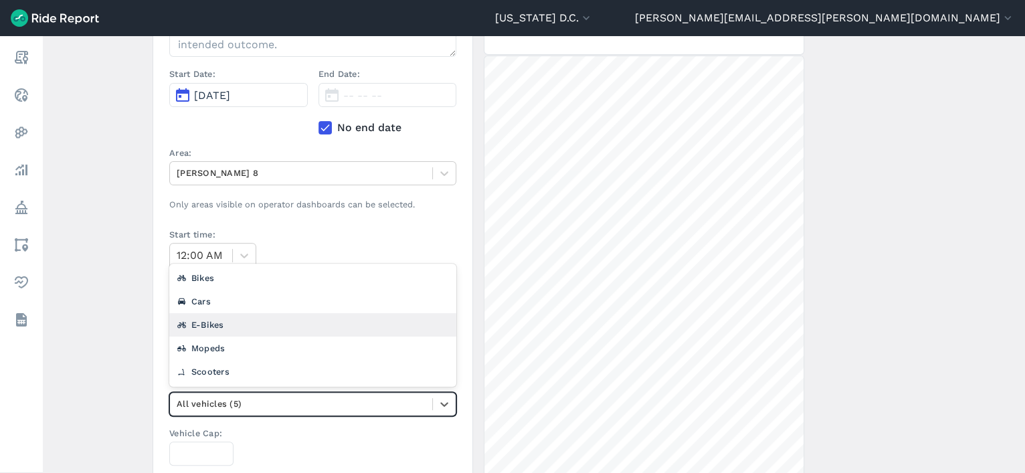
click at [236, 322] on div "E-Bikes" at bounding box center [312, 324] width 287 height 23
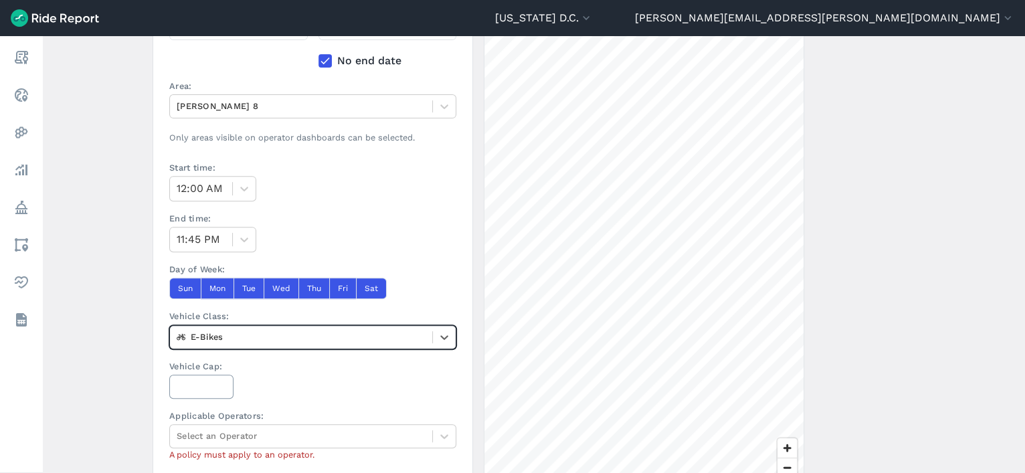
scroll to position [297, 0]
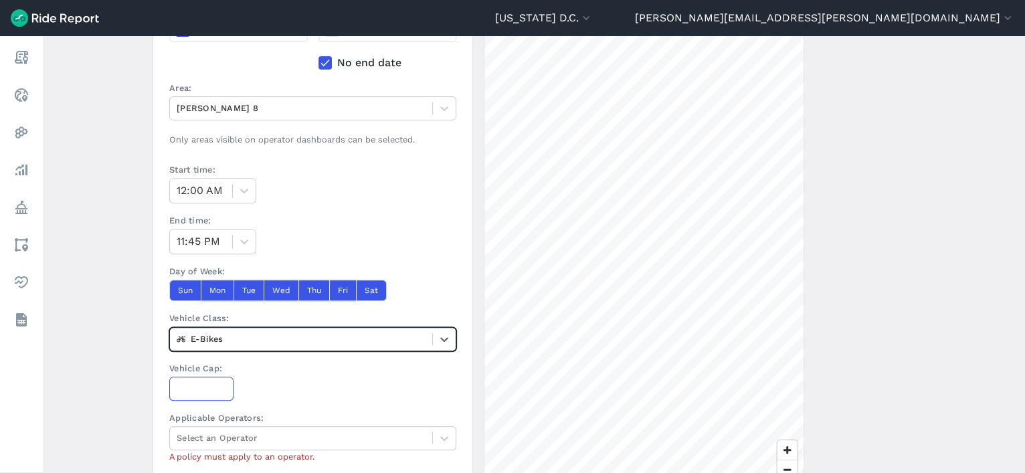
click at [196, 384] on input "Vehicle Cap:" at bounding box center [201, 389] width 64 height 24
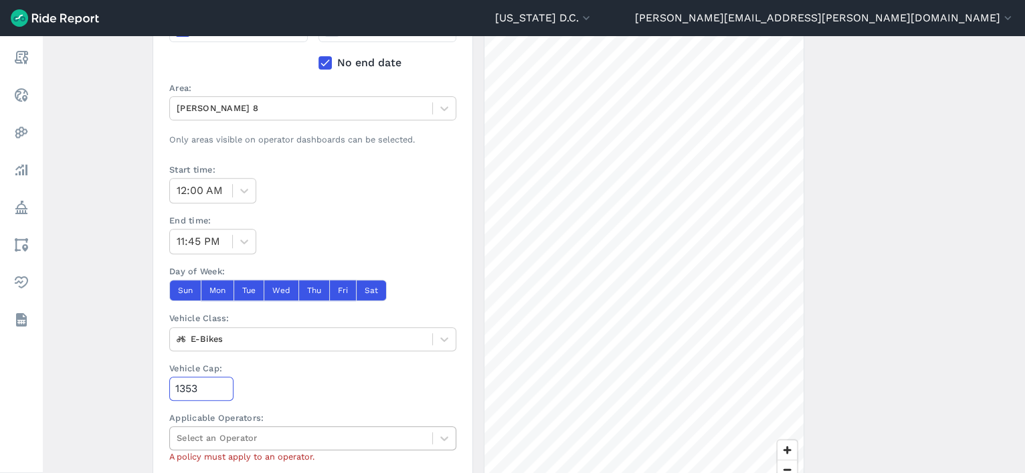
type input "1353"
click at [205, 430] on div at bounding box center [301, 437] width 249 height 15
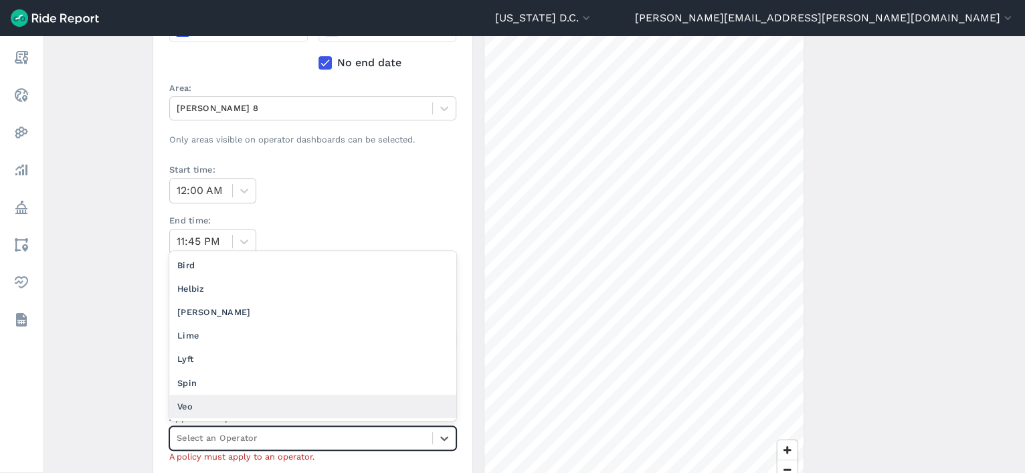
click at [212, 396] on div "Veo" at bounding box center [312, 406] width 287 height 23
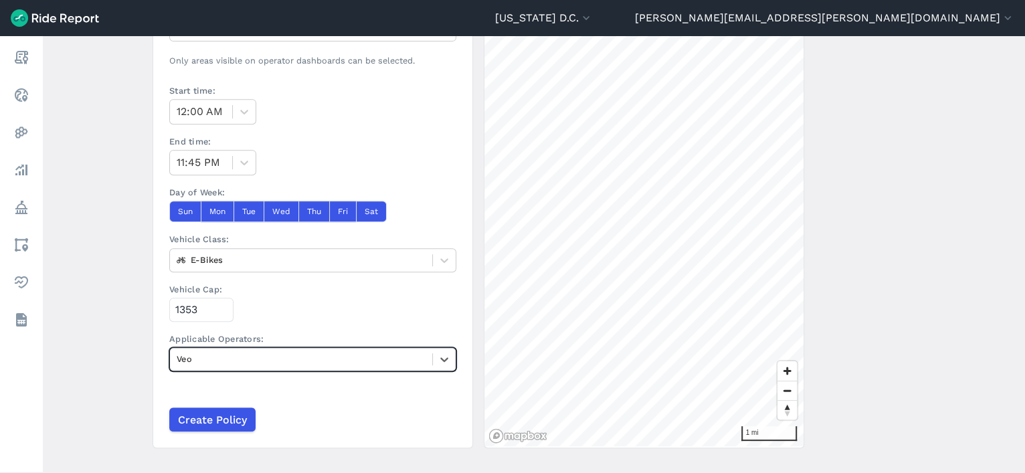
scroll to position [397, 0]
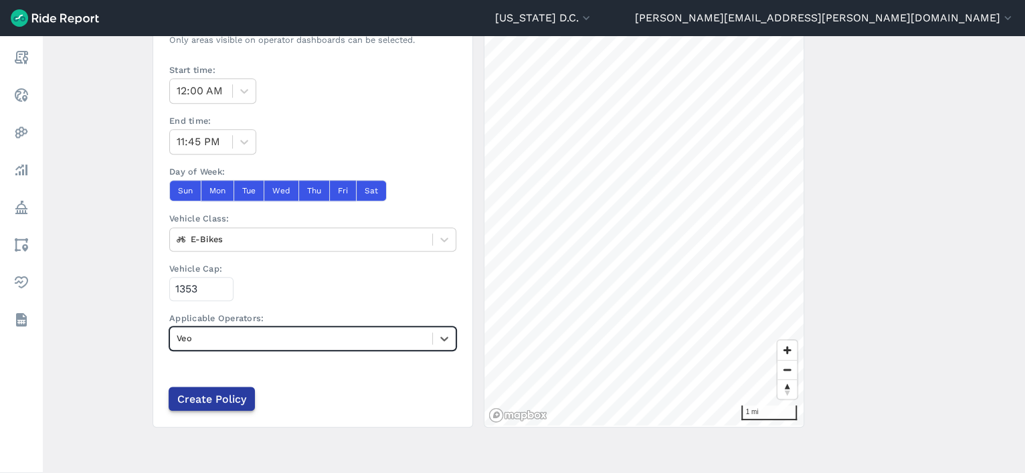
click at [226, 399] on input "Create Policy" at bounding box center [212, 399] width 86 height 24
